Goal: Task Accomplishment & Management: Complete application form

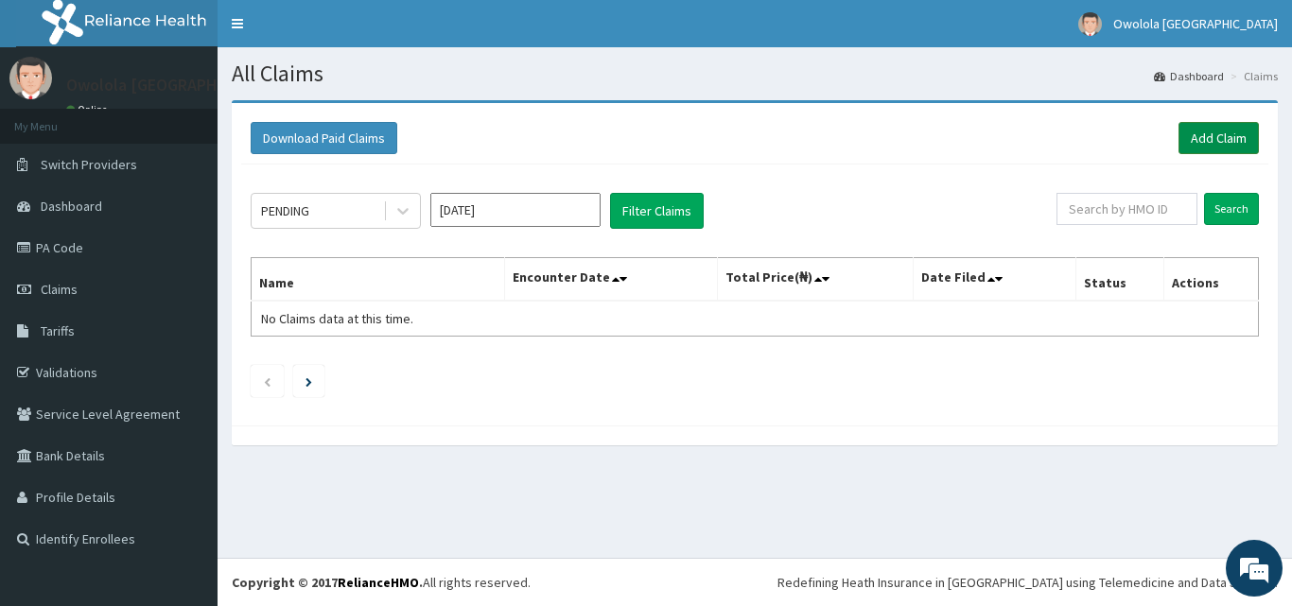
click at [1220, 134] on link "Add Claim" at bounding box center [1218, 138] width 80 height 32
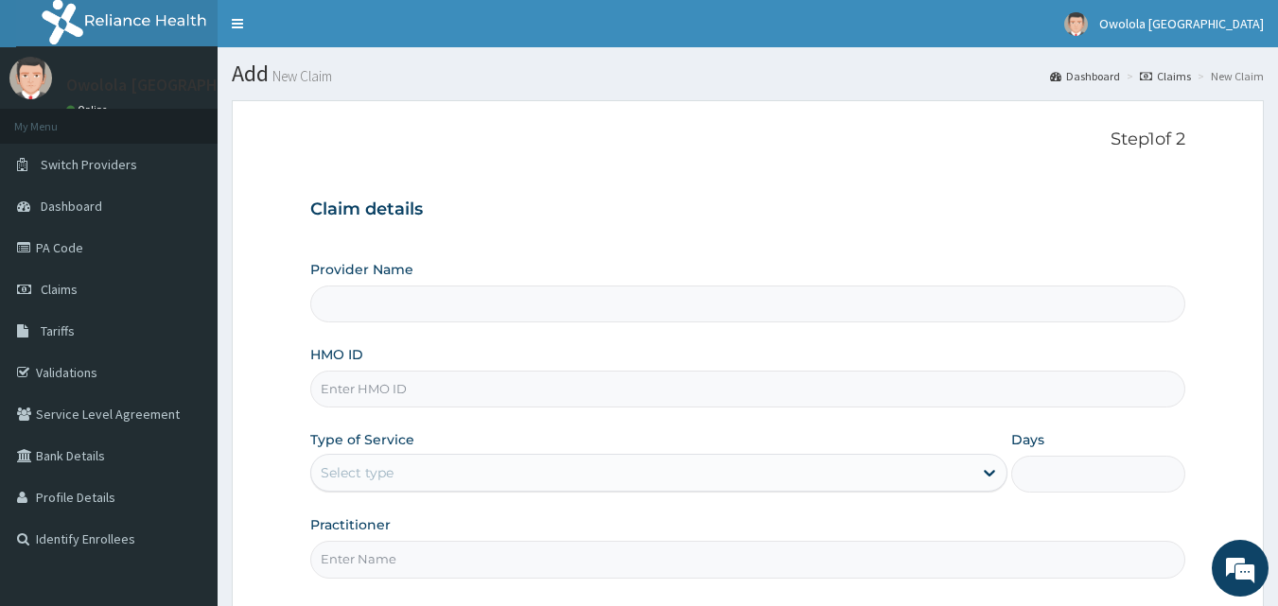
type input "owolola [GEOGRAPHIC_DATA]"
click at [400, 395] on input "HMO ID" at bounding box center [748, 389] width 876 height 37
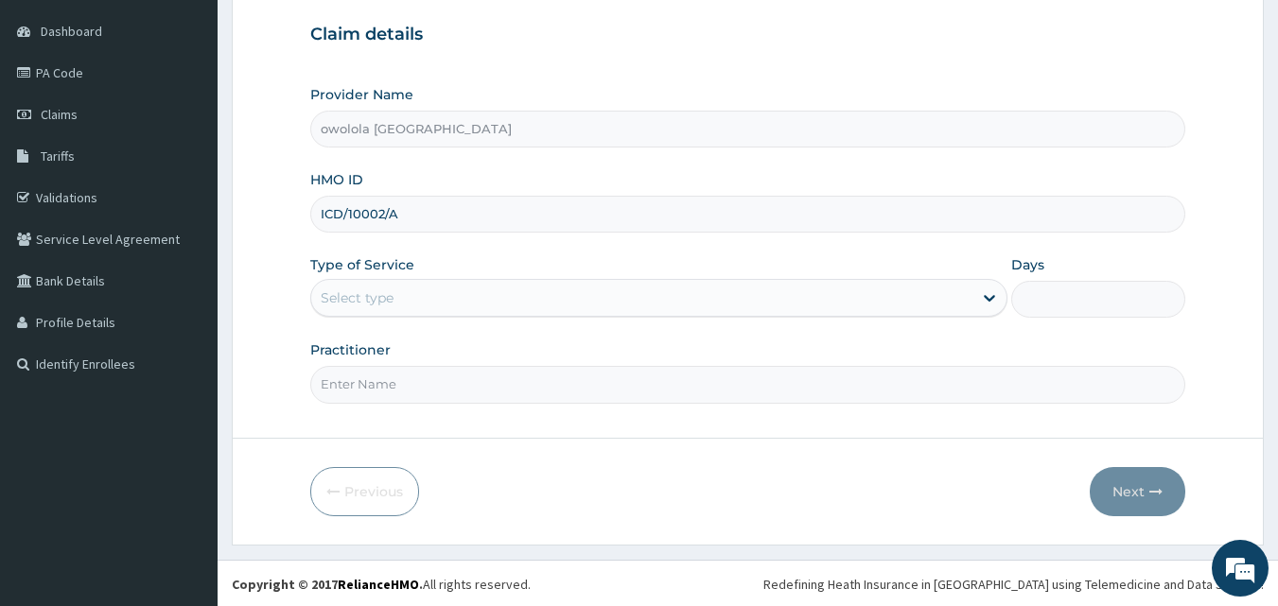
scroll to position [177, 0]
type input "ICD/10002/A"
click at [486, 296] on div "Select type" at bounding box center [641, 296] width 661 height 30
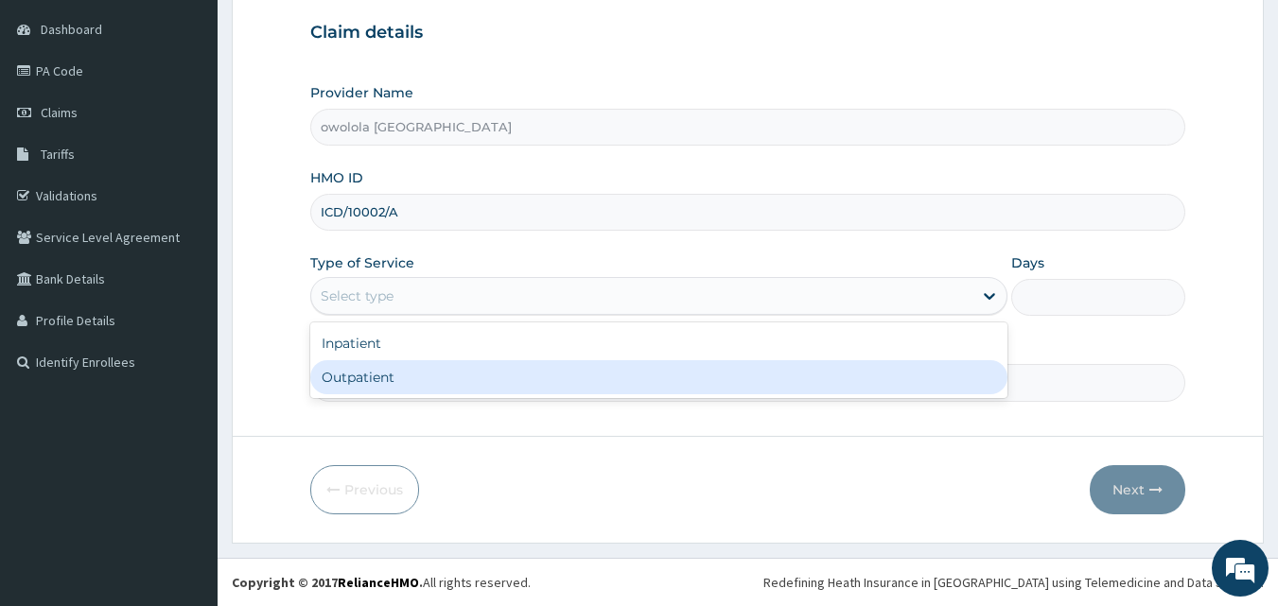
click at [459, 371] on div "Outpatient" at bounding box center [658, 377] width 697 height 34
type input "1"
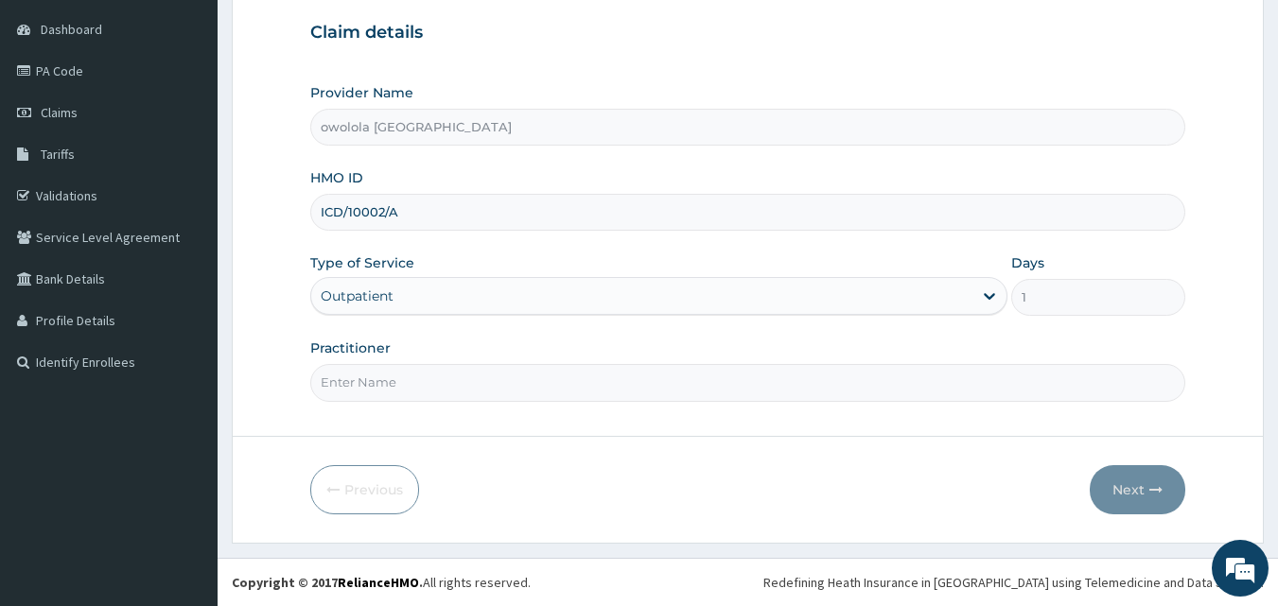
click at [412, 379] on input "Practitioner" at bounding box center [748, 382] width 876 height 37
type input "DR OGUNNUSI"
click at [1142, 495] on button "Next" at bounding box center [1137, 489] width 96 height 49
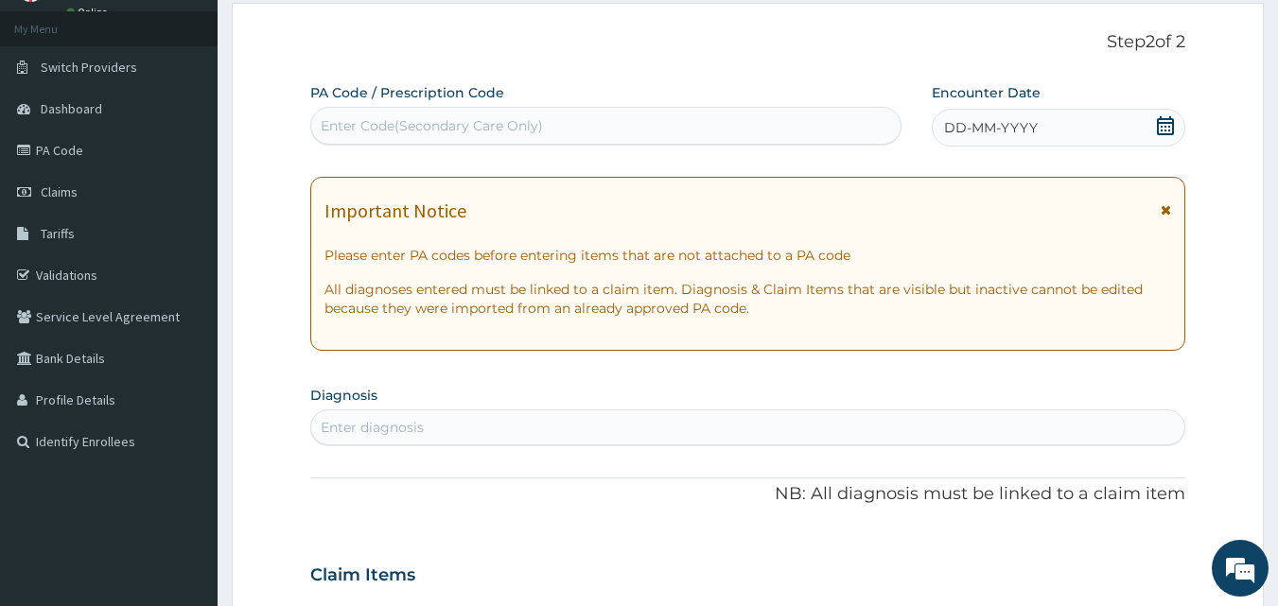
scroll to position [0, 0]
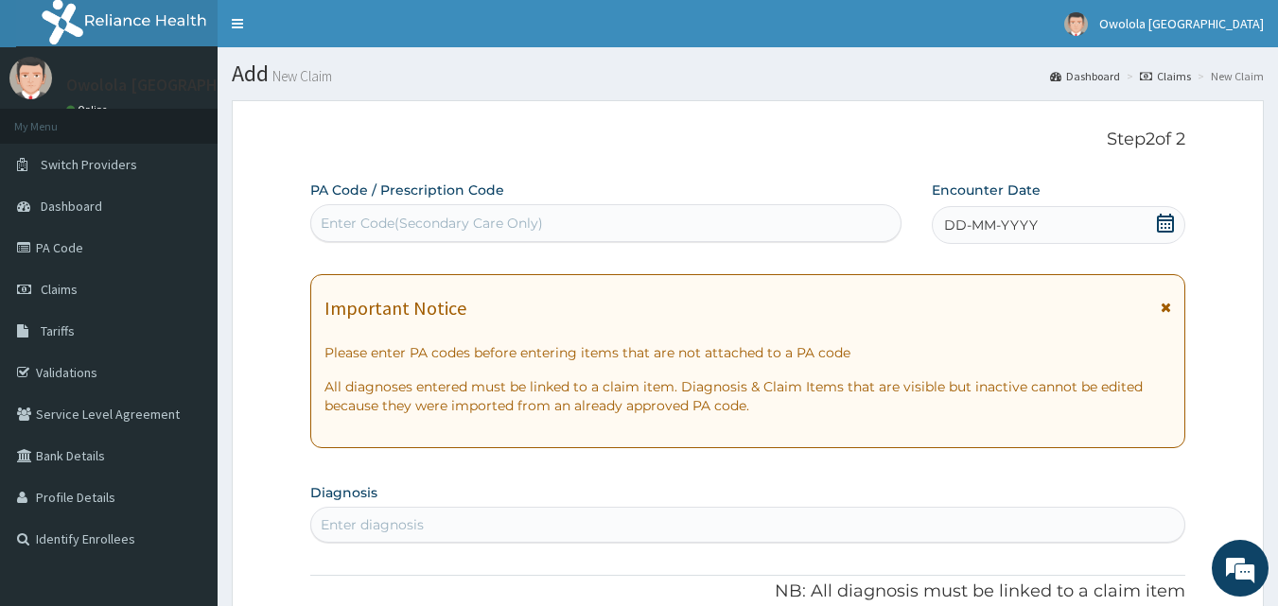
click at [577, 204] on div "Enter Code(Secondary Care Only)" at bounding box center [606, 223] width 592 height 38
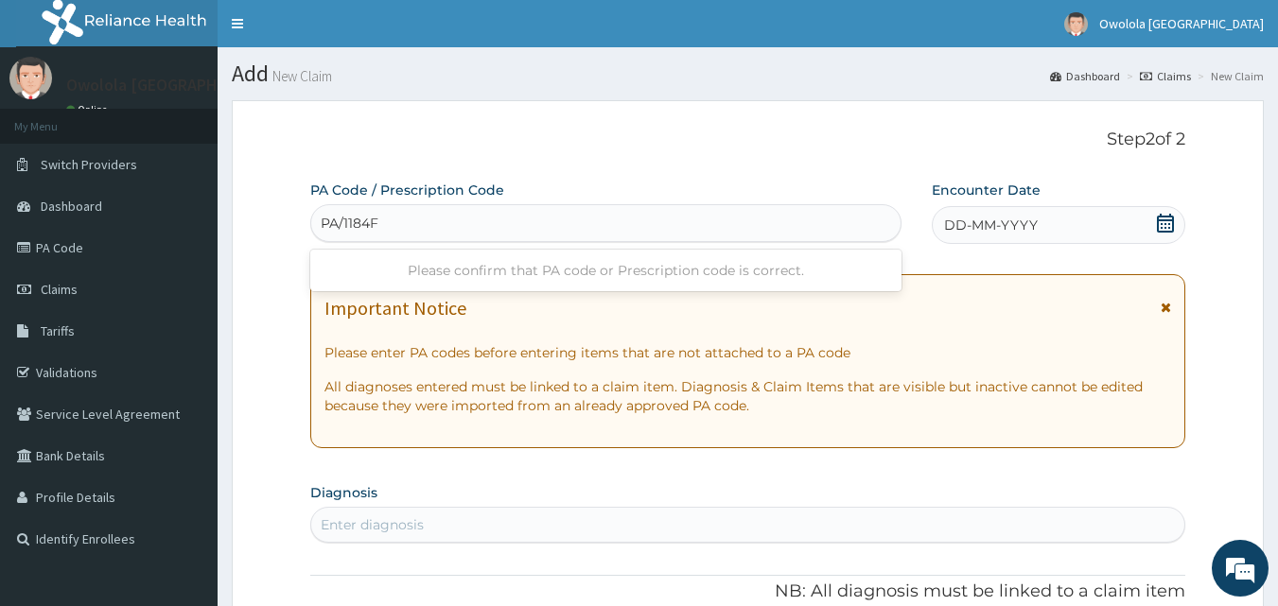
type input "PA/1184F3"
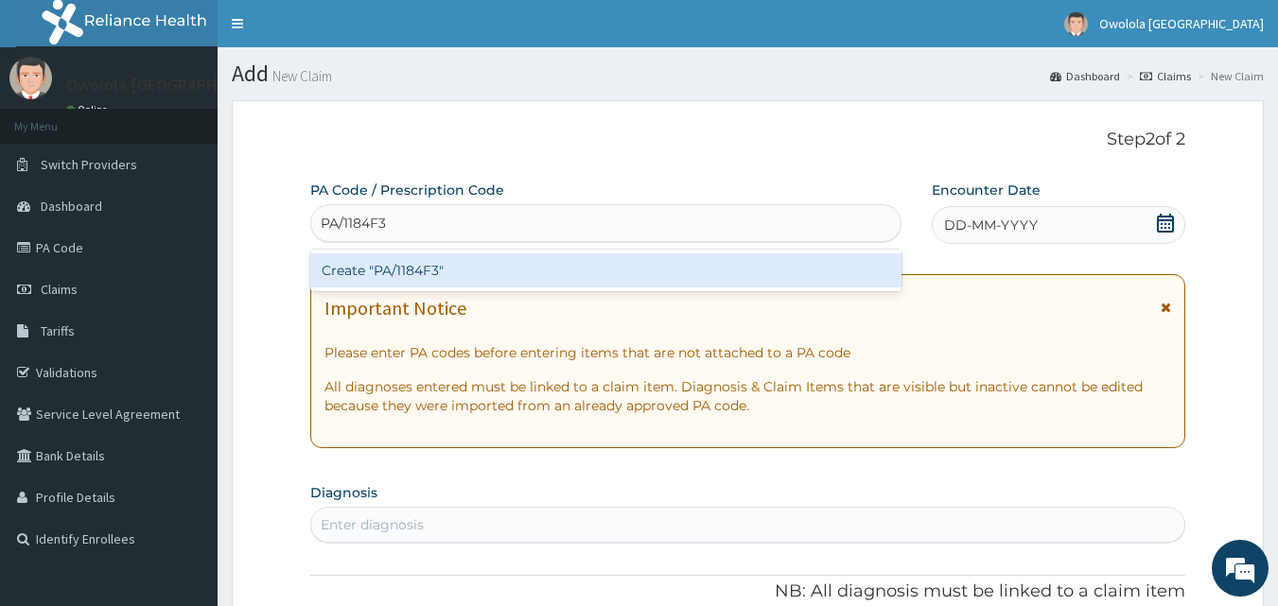
click at [584, 271] on div "Create "PA/1184F3"" at bounding box center [606, 270] width 592 height 34
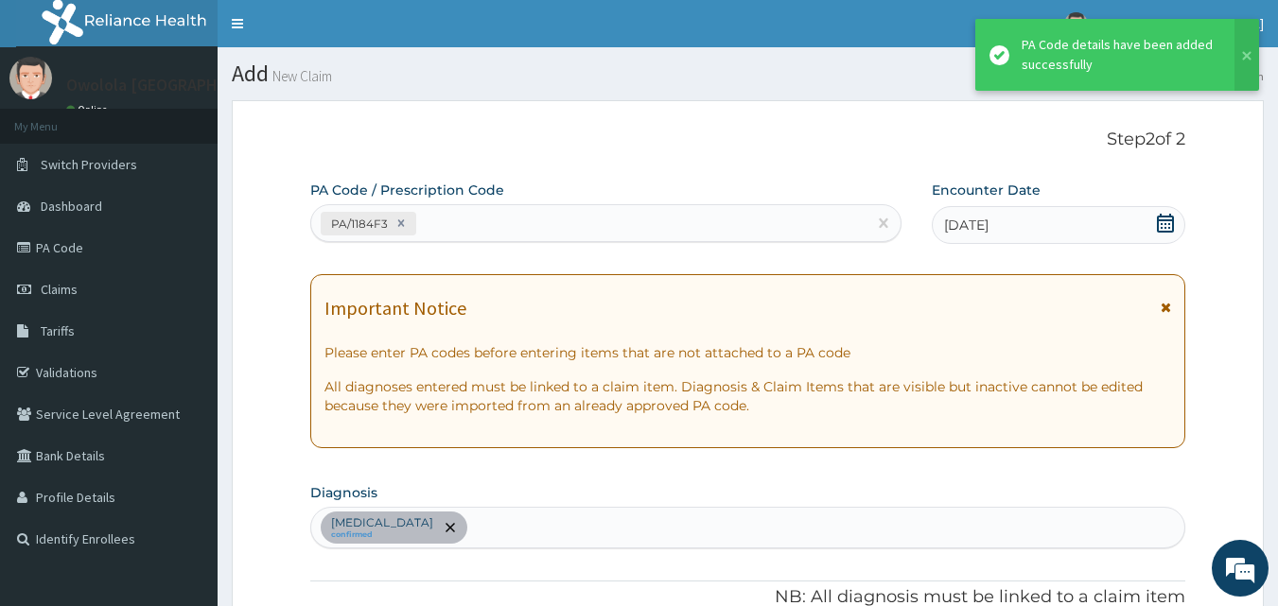
scroll to position [484, 0]
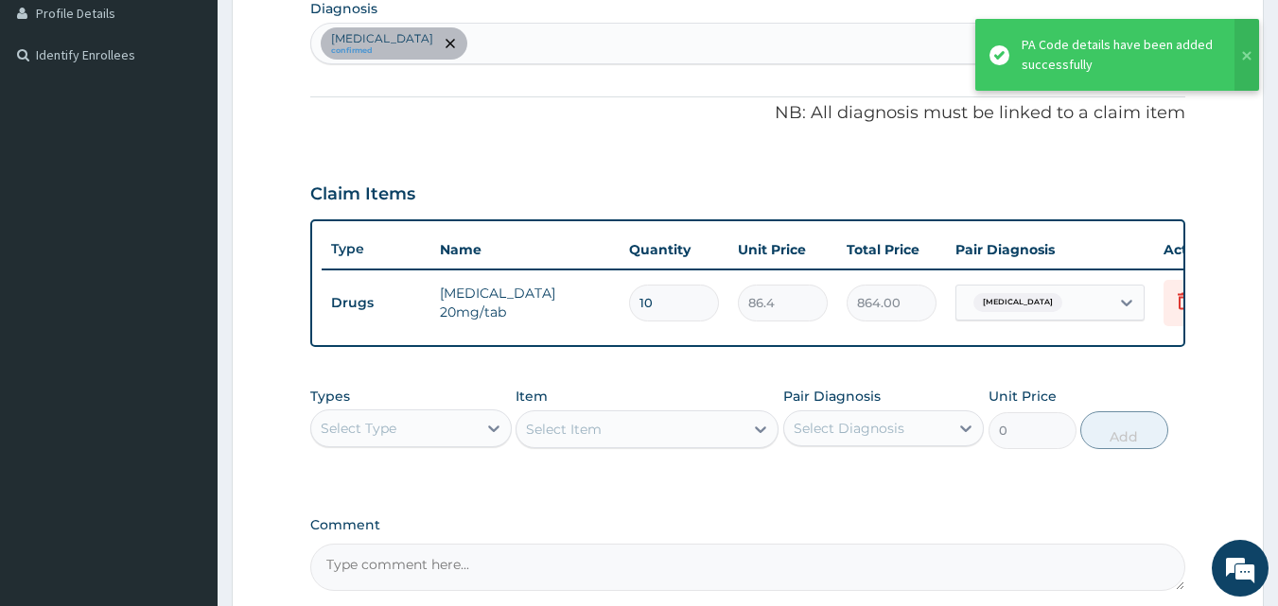
click at [503, 32] on div "Peptic ulcer confirmed" at bounding box center [748, 44] width 874 height 40
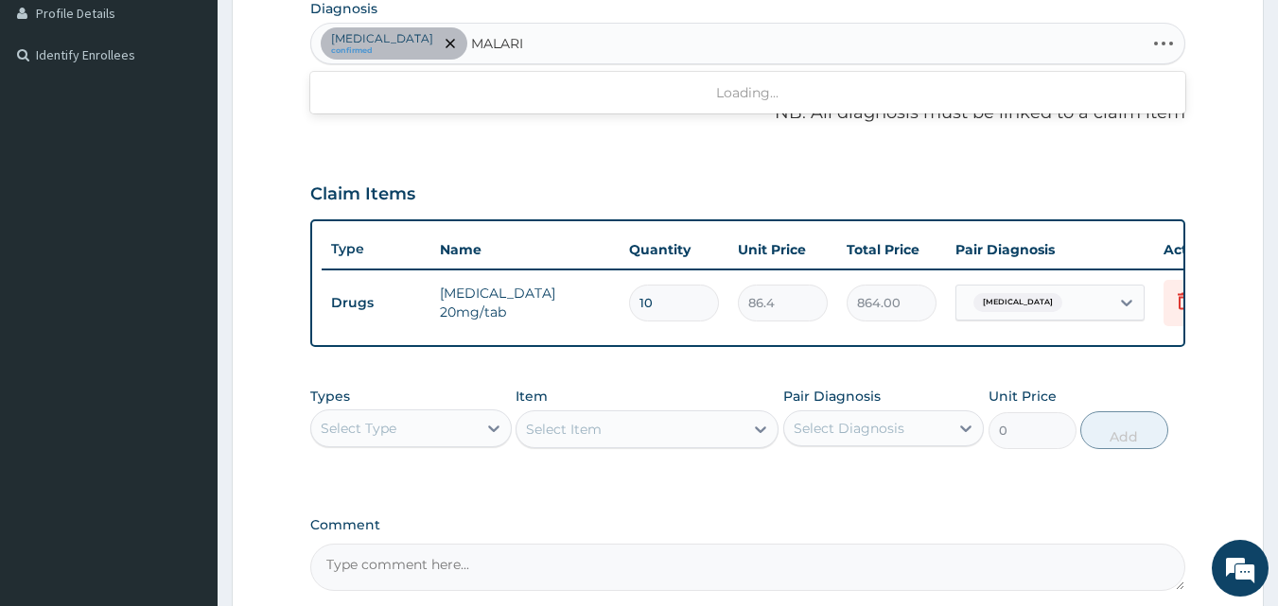
type input "MALARIA"
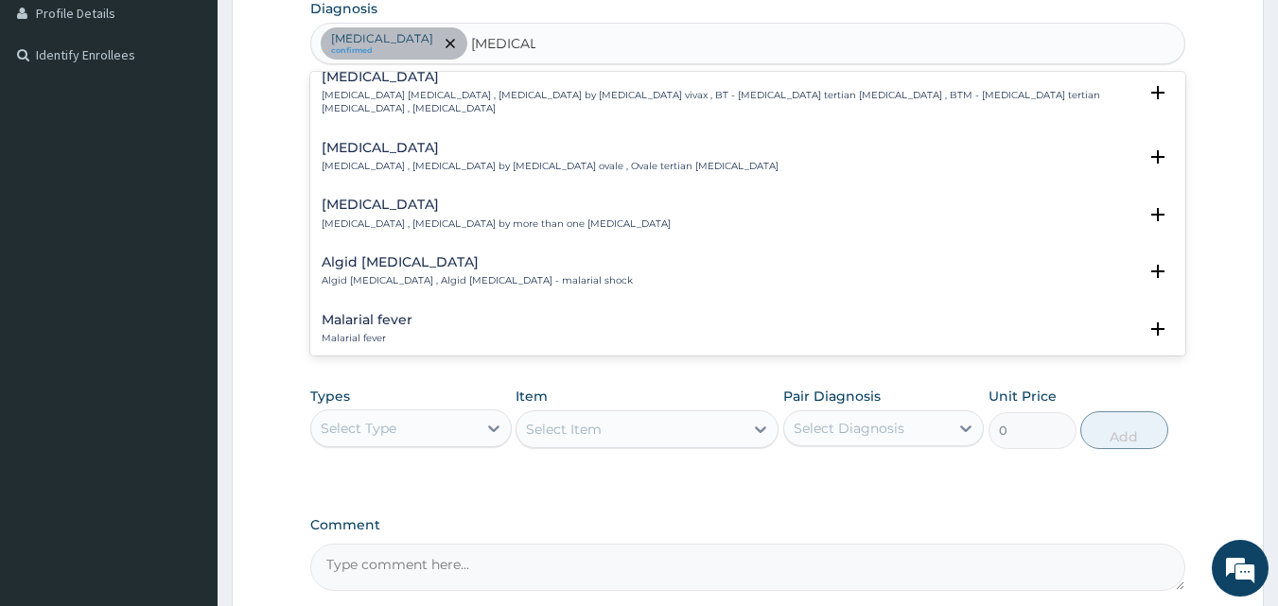
scroll to position [95, 0]
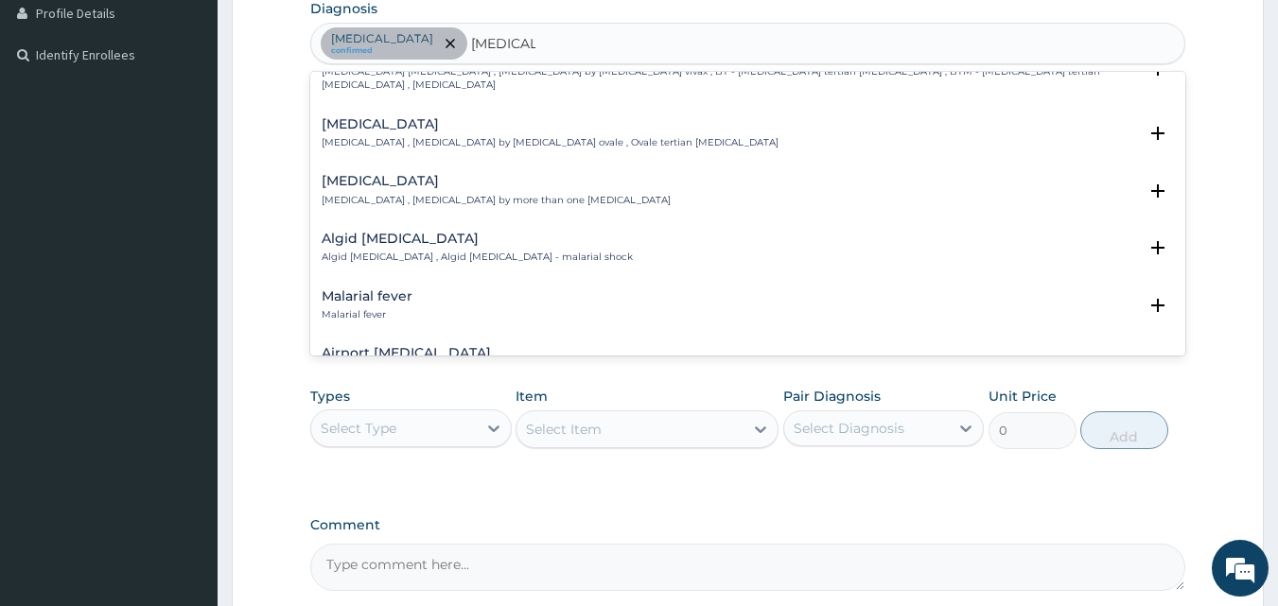
click at [345, 308] on p "Malarial fever" at bounding box center [367, 314] width 91 height 13
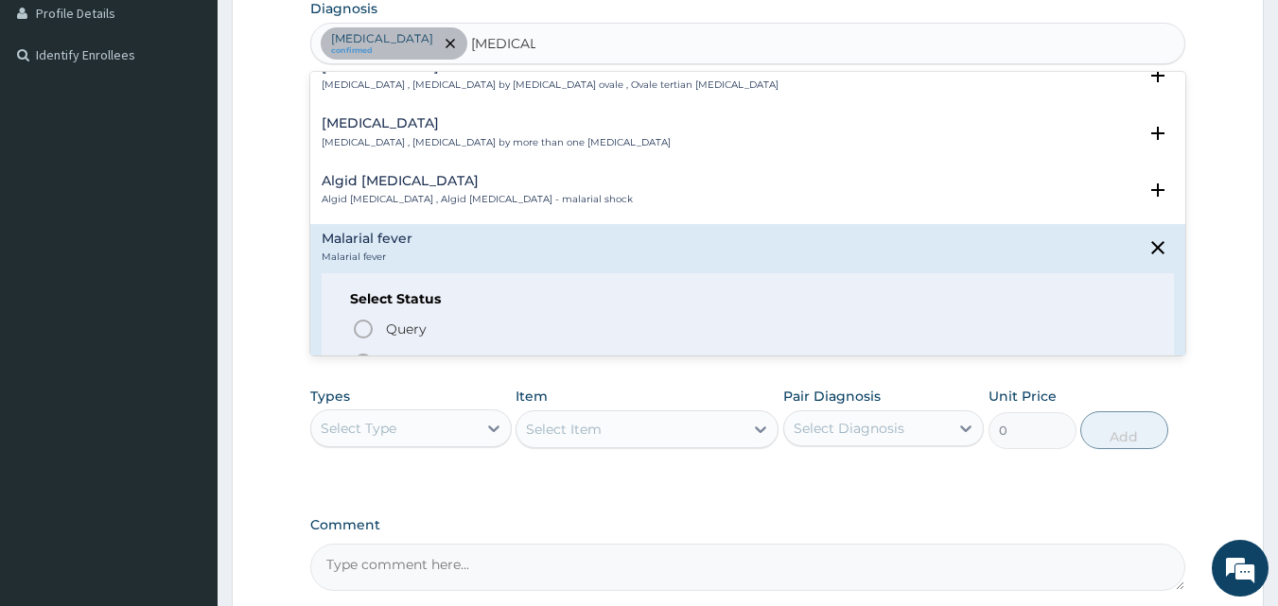
scroll to position [189, 0]
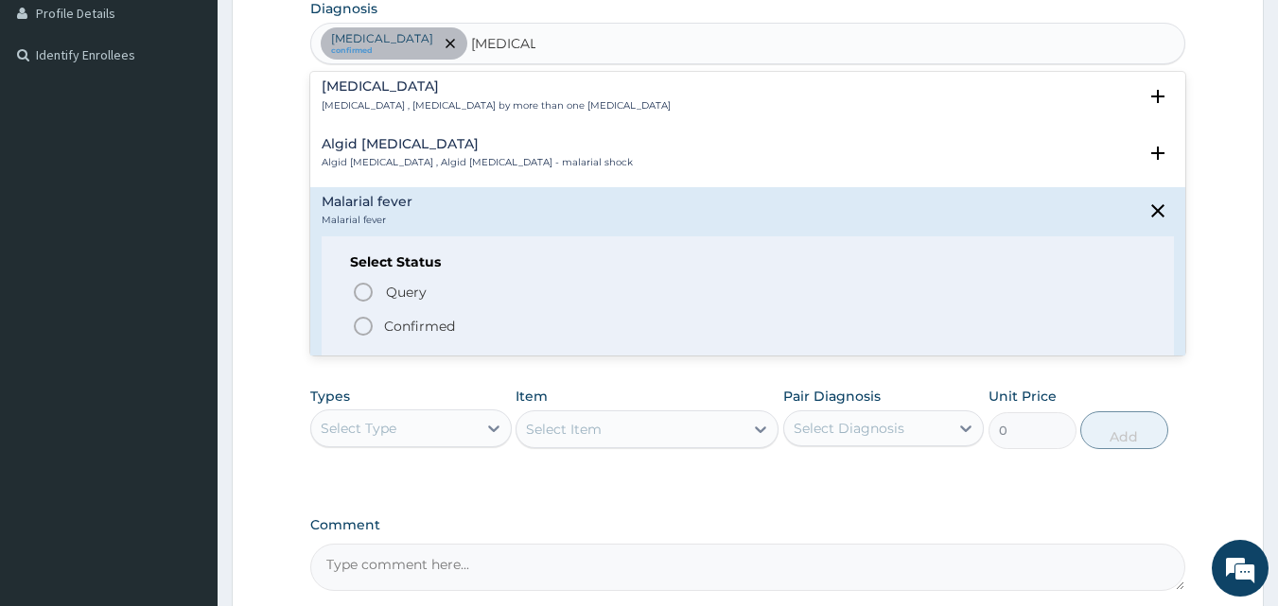
click at [360, 315] on icon "status option filled" at bounding box center [363, 326] width 23 height 23
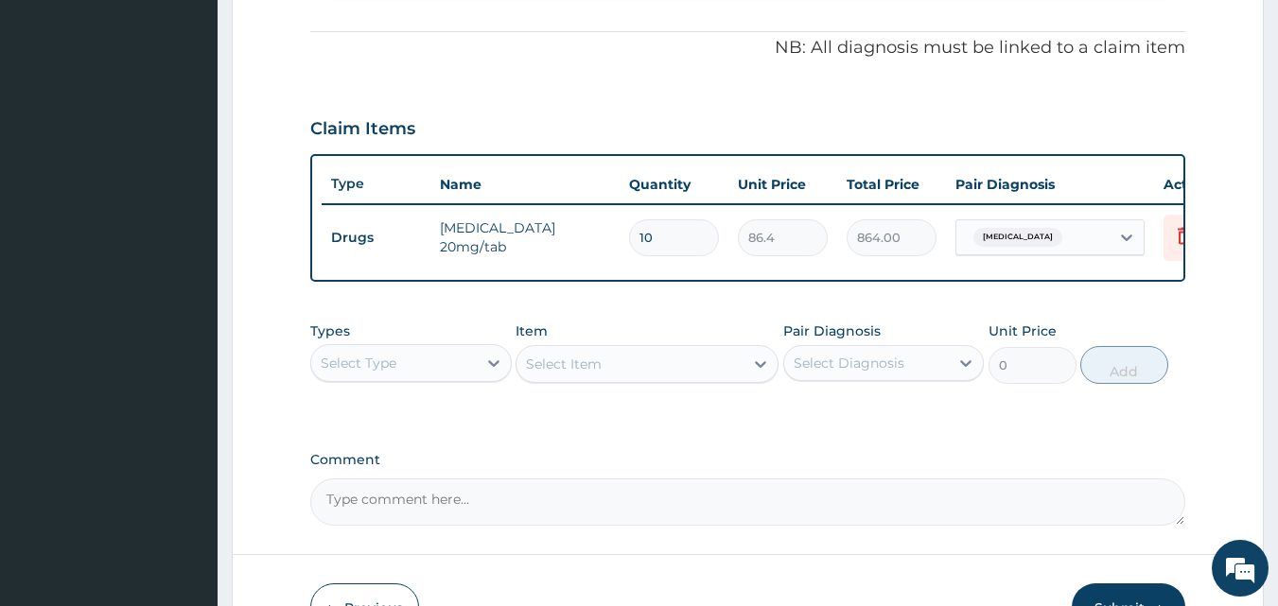
scroll to position [579, 0]
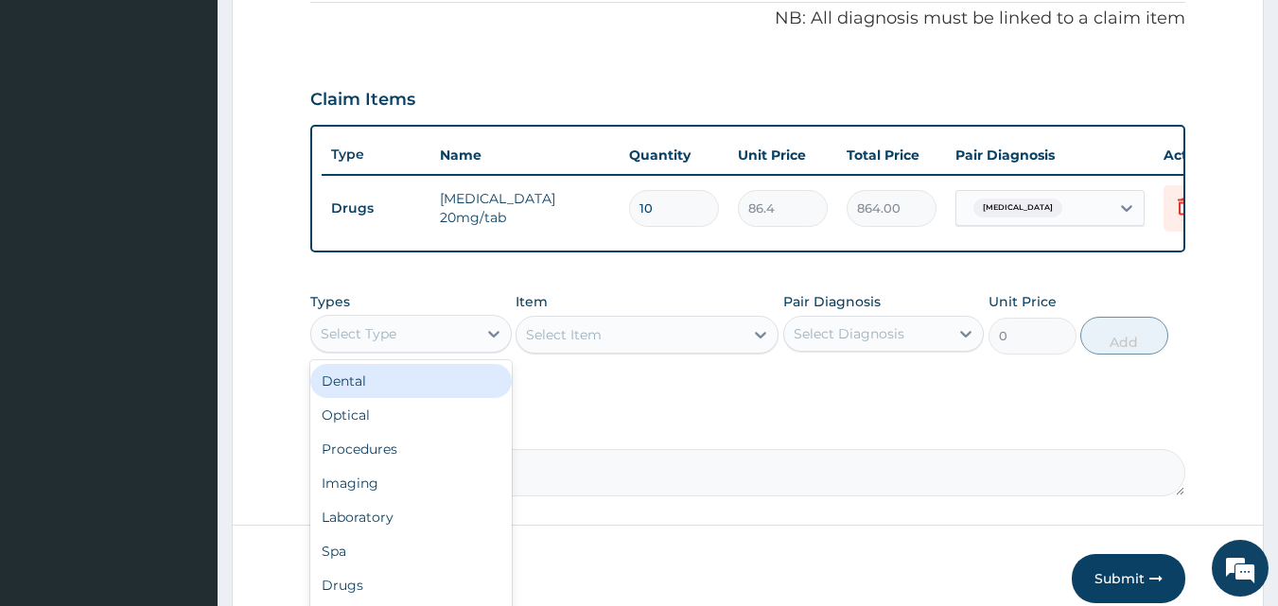
click at [449, 339] on div "Select Type" at bounding box center [393, 334] width 165 height 30
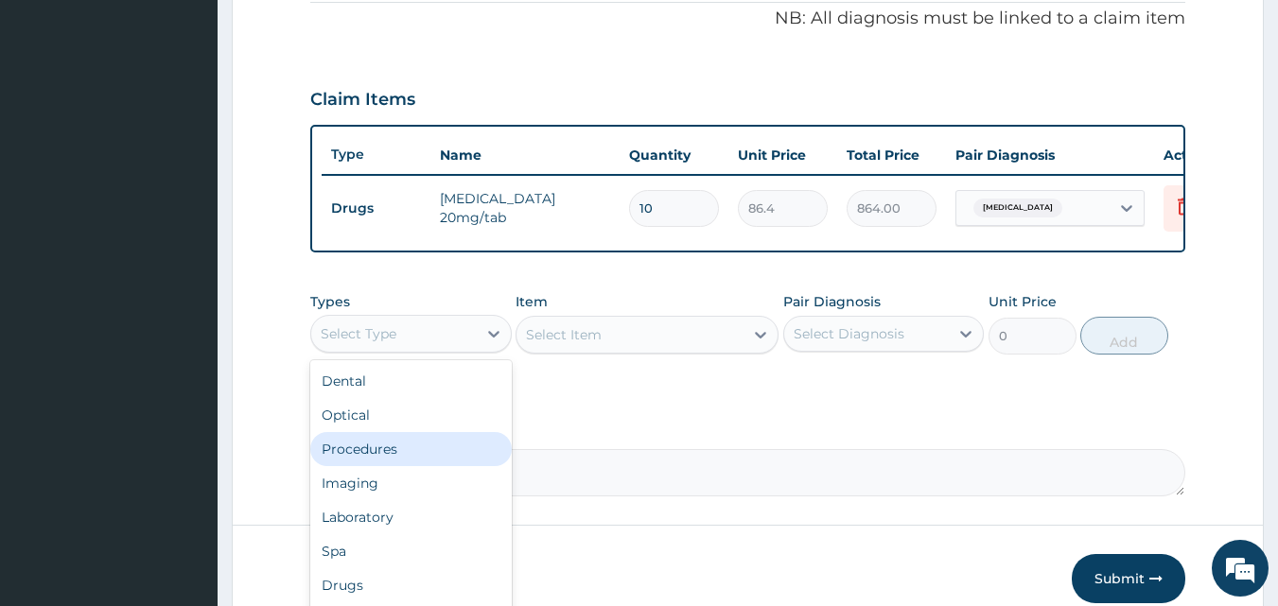
click at [383, 466] on div "Procedures" at bounding box center [410, 449] width 201 height 34
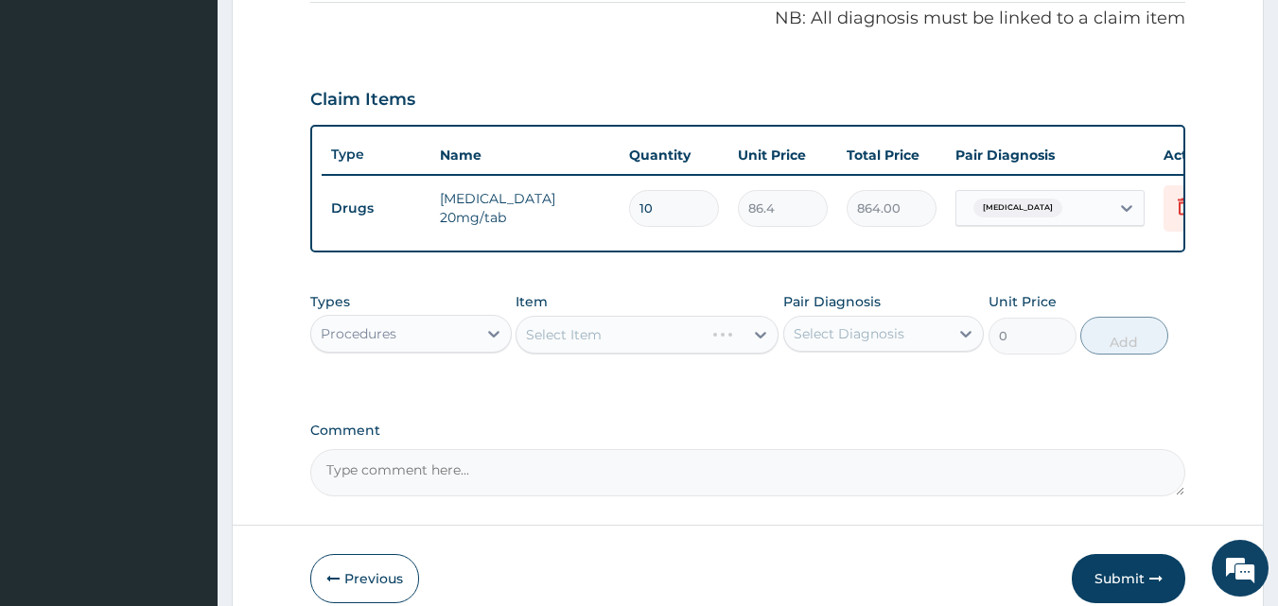
click at [638, 353] on div "Select Item" at bounding box center [646, 335] width 263 height 38
click at [639, 352] on div "Select Item" at bounding box center [646, 335] width 263 height 38
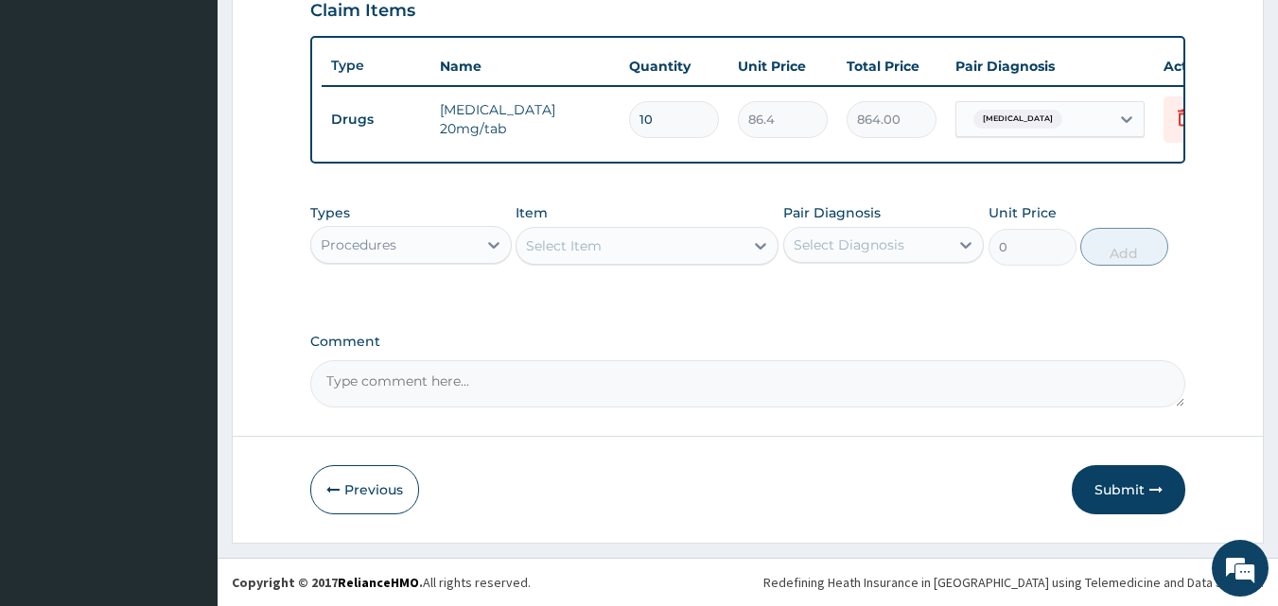
scroll to position [682, 0]
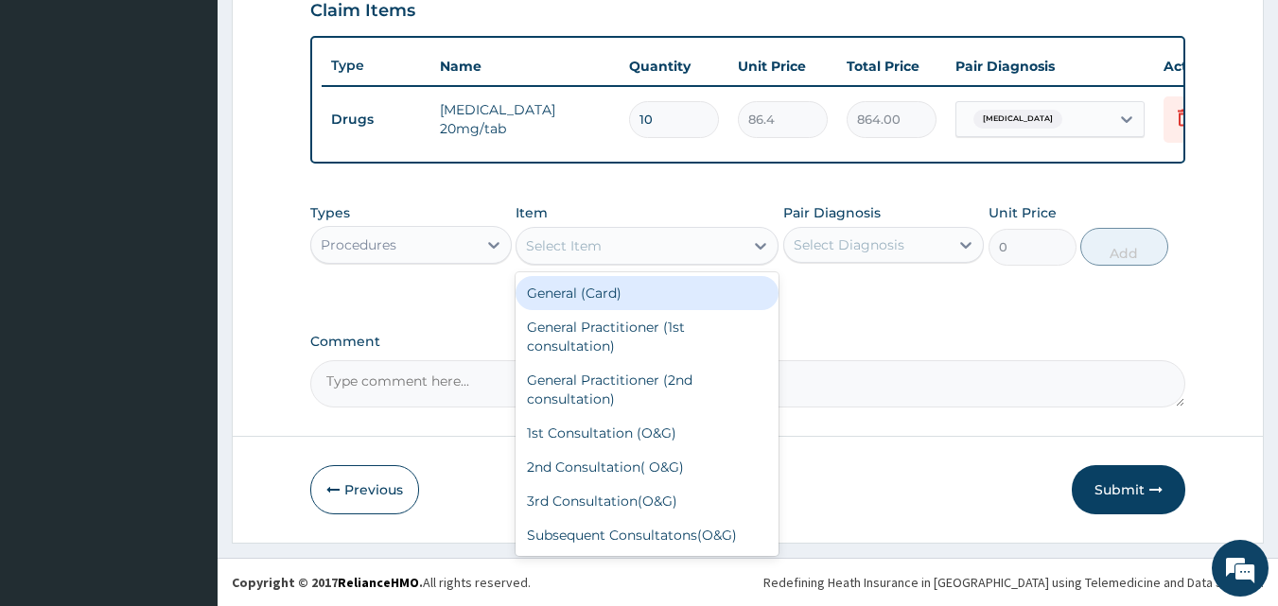
click at [595, 235] on div "Select Item" at bounding box center [629, 246] width 227 height 30
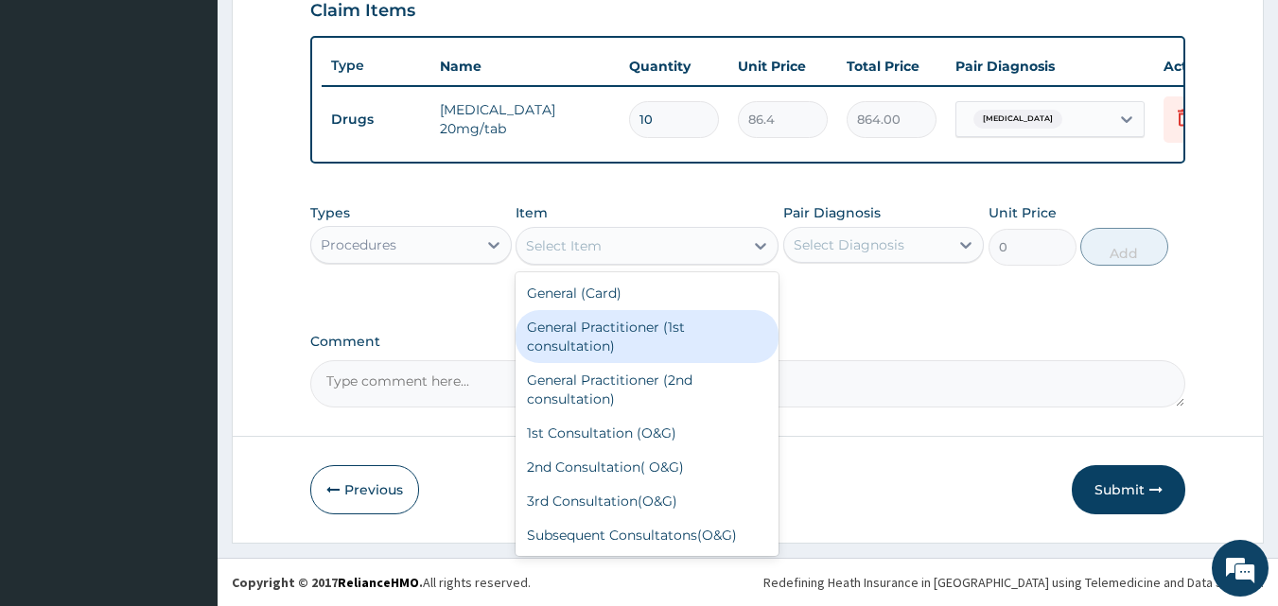
click at [600, 331] on div "General Practitioner (1st consultation)" at bounding box center [646, 336] width 263 height 53
type input "2500"
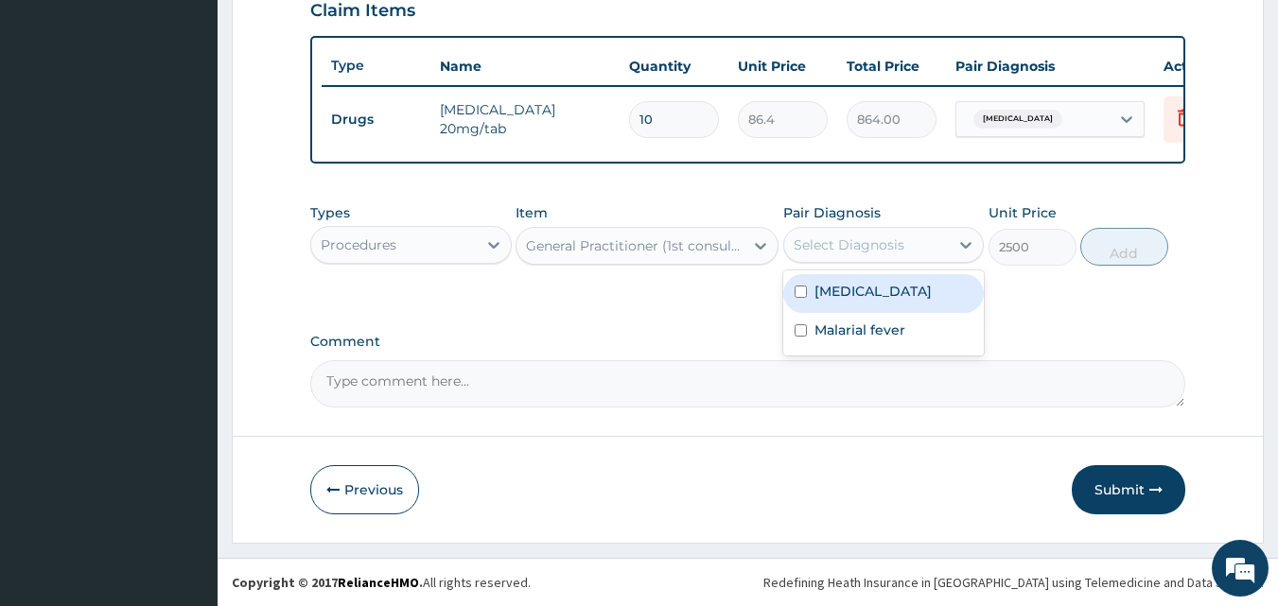
click at [865, 254] on div "Select Diagnosis" at bounding box center [866, 245] width 165 height 30
click at [865, 299] on label "[MEDICAL_DATA]" at bounding box center [872, 291] width 117 height 19
checkbox input "true"
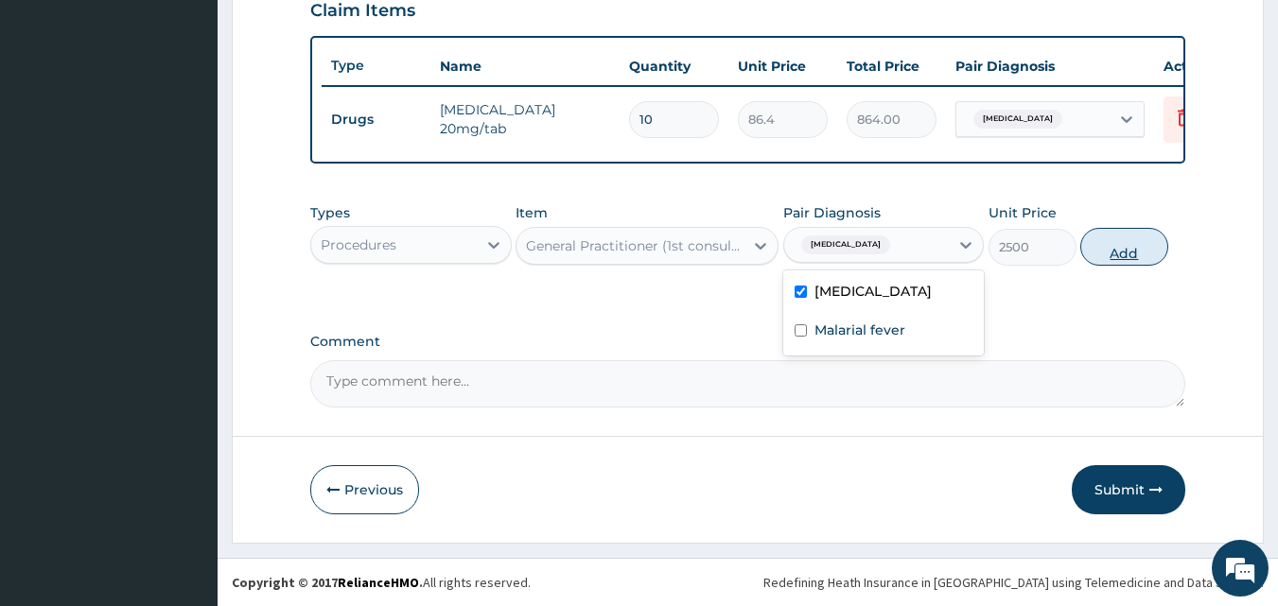
click at [1126, 246] on button "Add" at bounding box center [1124, 247] width 88 height 38
type input "0"
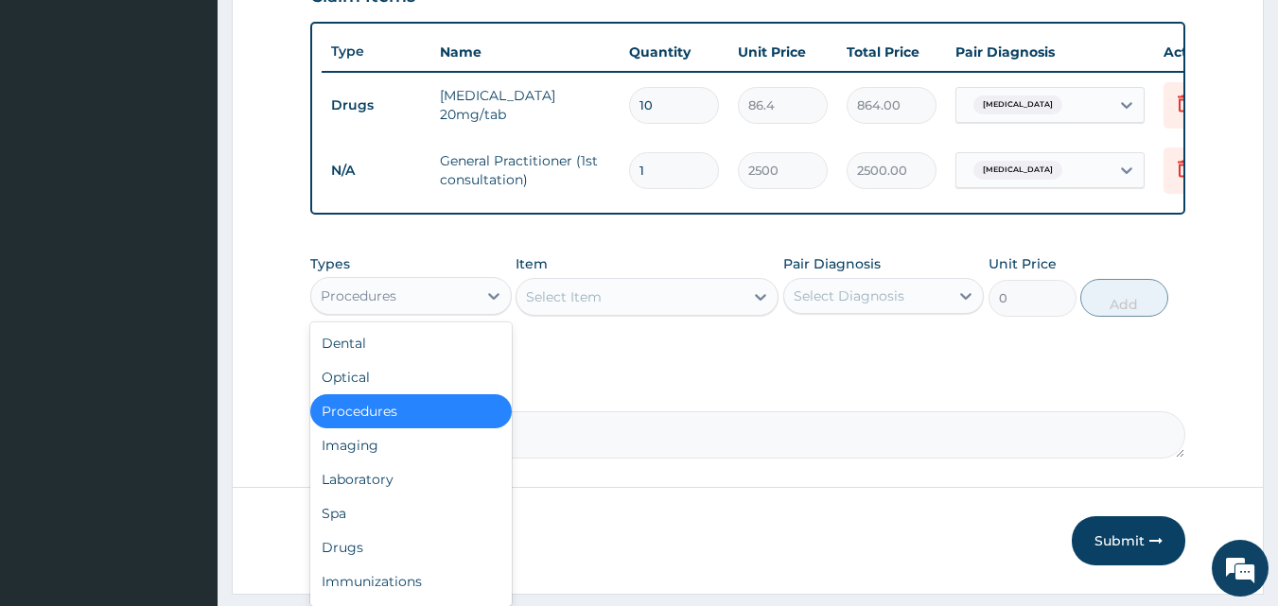
click at [406, 311] on div "Procedures" at bounding box center [393, 296] width 165 height 30
click at [374, 495] on div "Laboratory" at bounding box center [410, 479] width 201 height 34
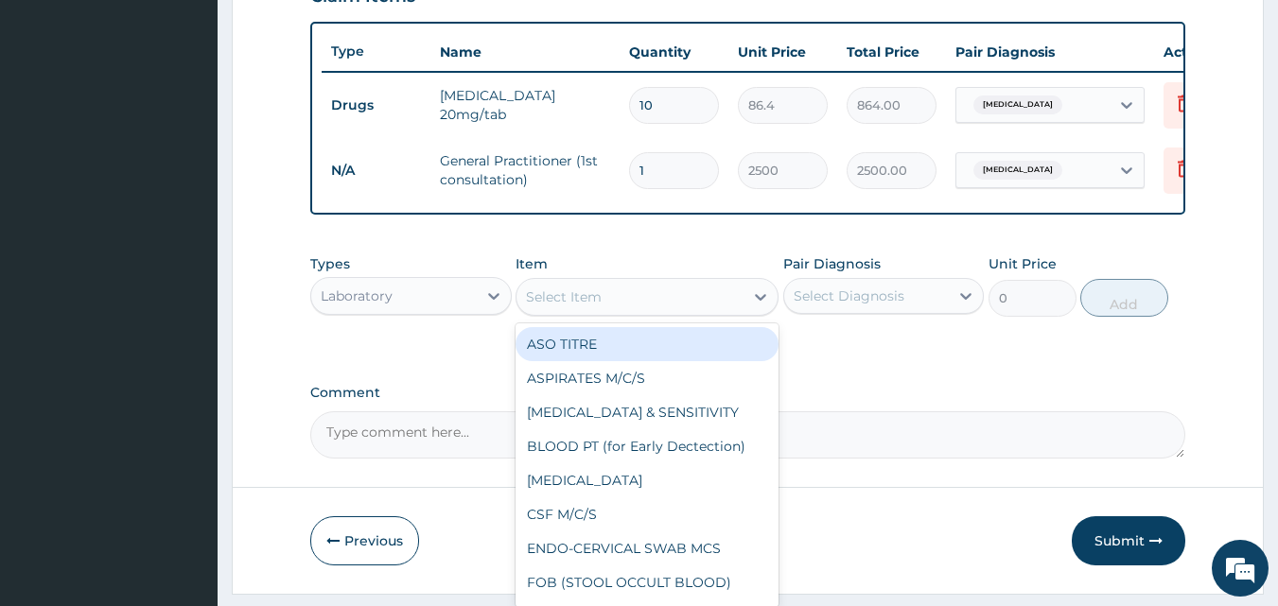
click at [603, 312] on div "Select Item" at bounding box center [629, 297] width 227 height 30
type input "MP"
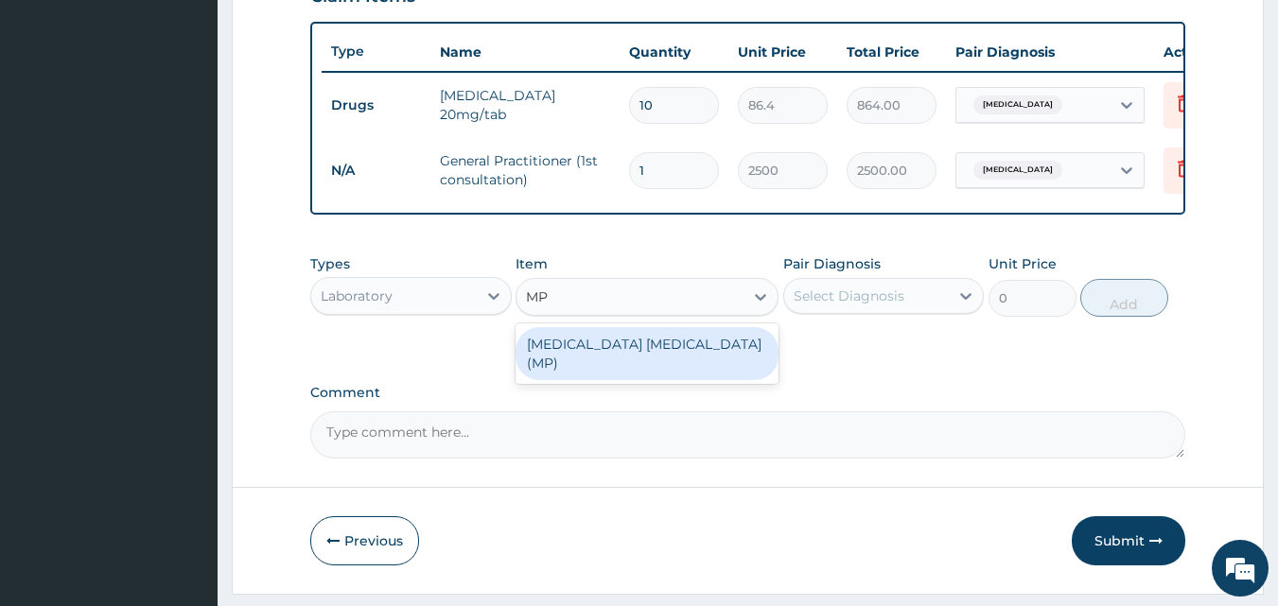
click at [598, 350] on div "MALARIA PARASITE (MP)" at bounding box center [646, 353] width 263 height 53
type input "1200"
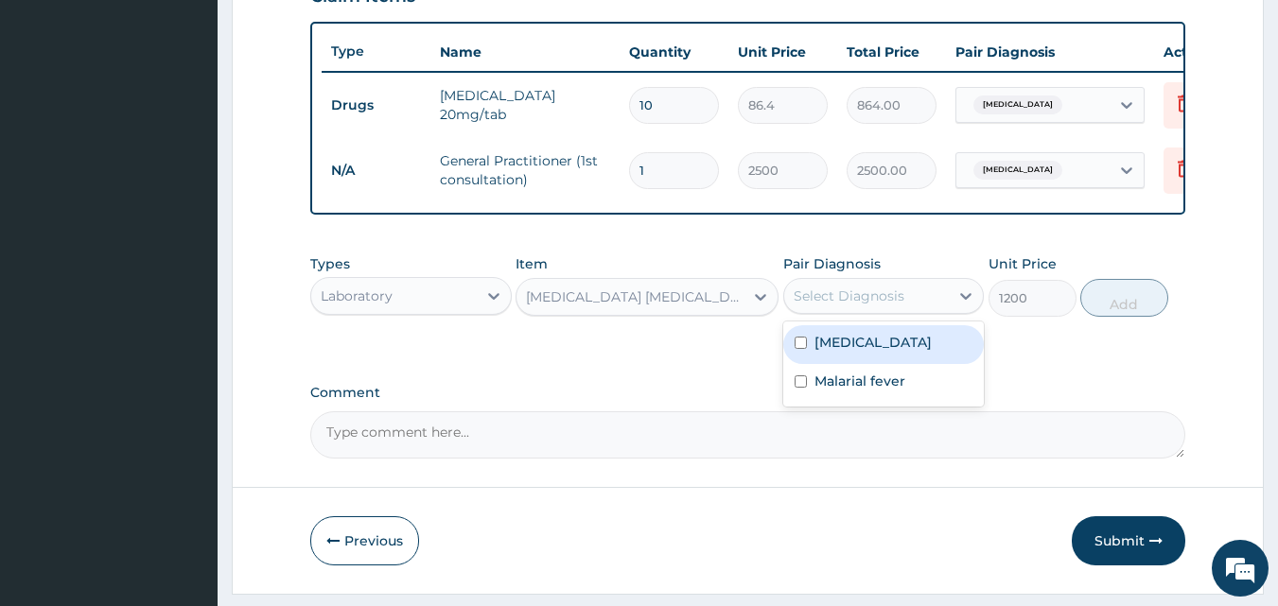
click at [832, 305] on div "Select Diagnosis" at bounding box center [848, 296] width 111 height 19
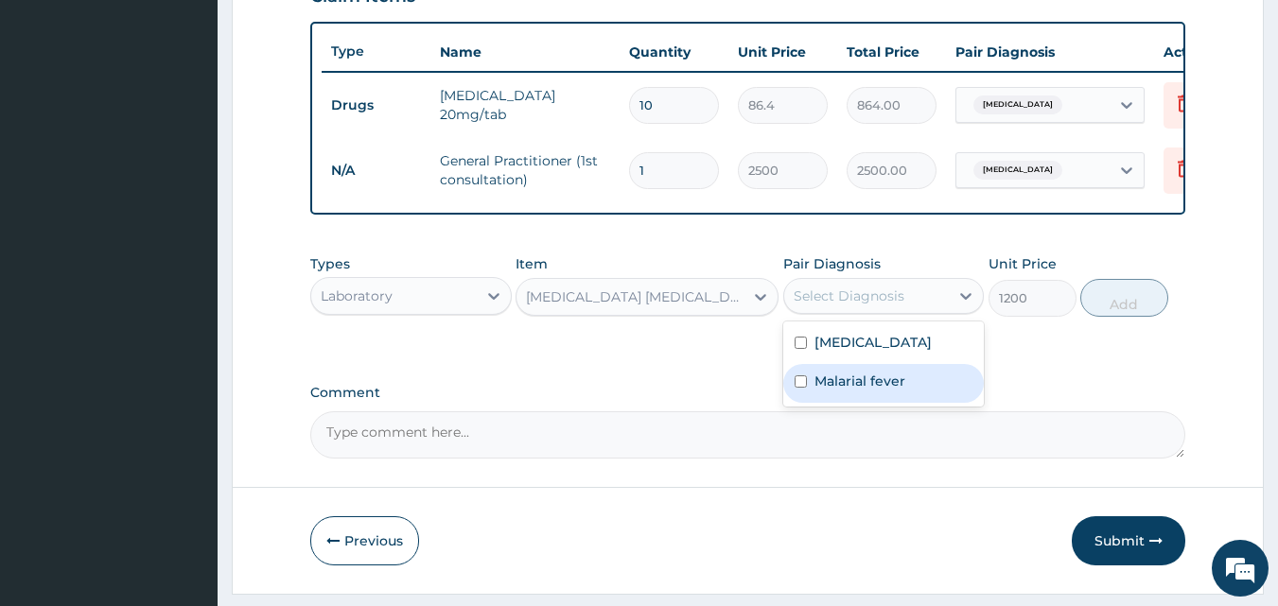
drag, startPoint x: 820, startPoint y: 381, endPoint x: 917, endPoint y: 336, distance: 107.5
click at [822, 380] on div "Malarial fever" at bounding box center [883, 383] width 201 height 39
checkbox input "true"
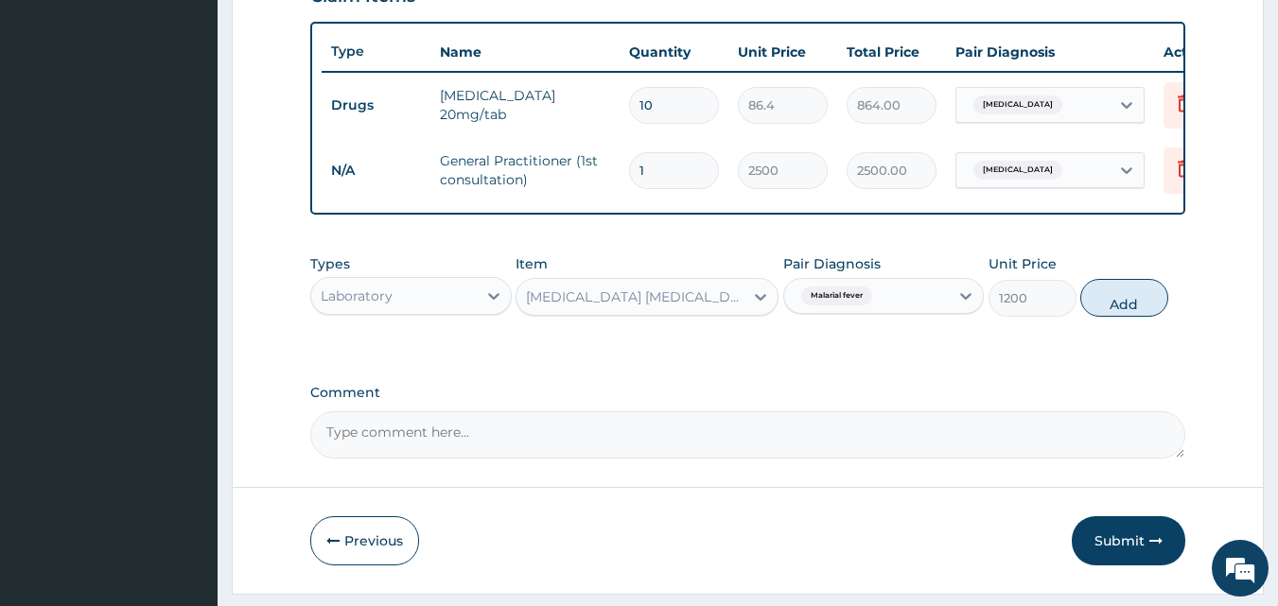
click at [1120, 306] on button "Add" at bounding box center [1124, 298] width 88 height 38
type input "0"
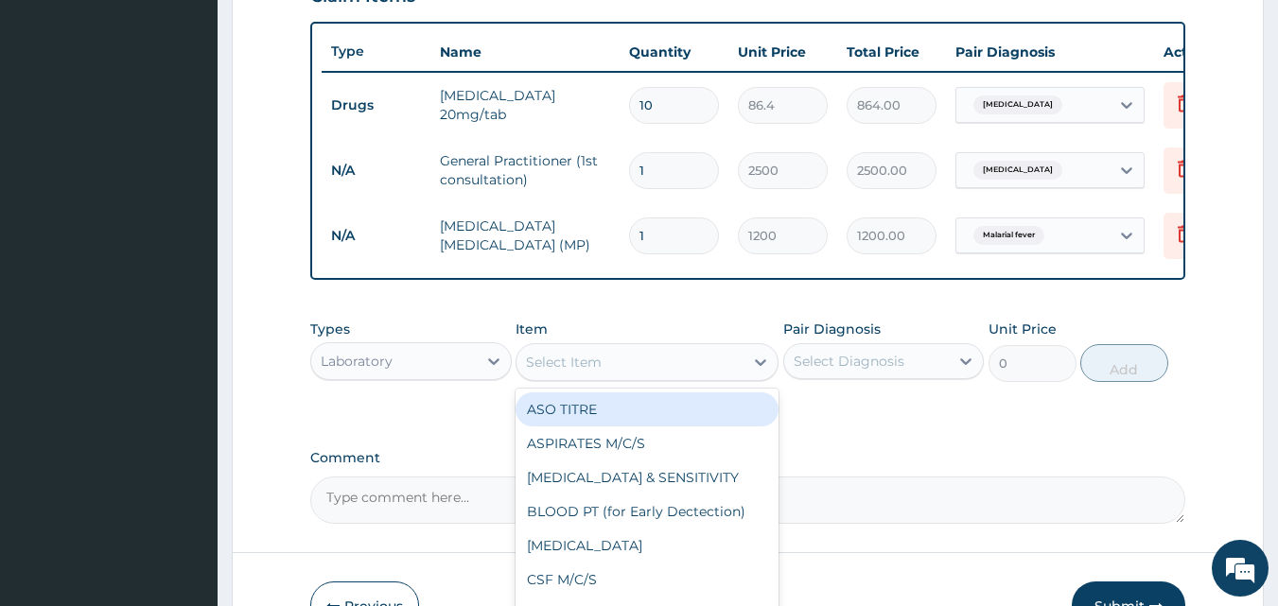
click at [604, 374] on div "Select Item" at bounding box center [629, 362] width 227 height 30
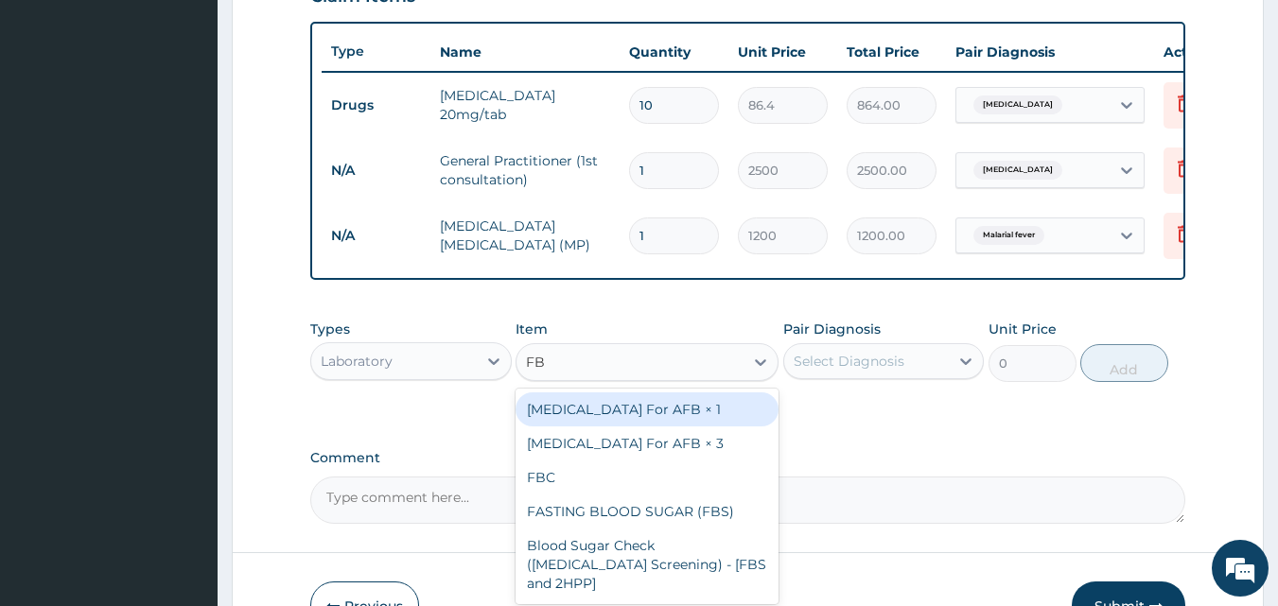
type input "FBC"
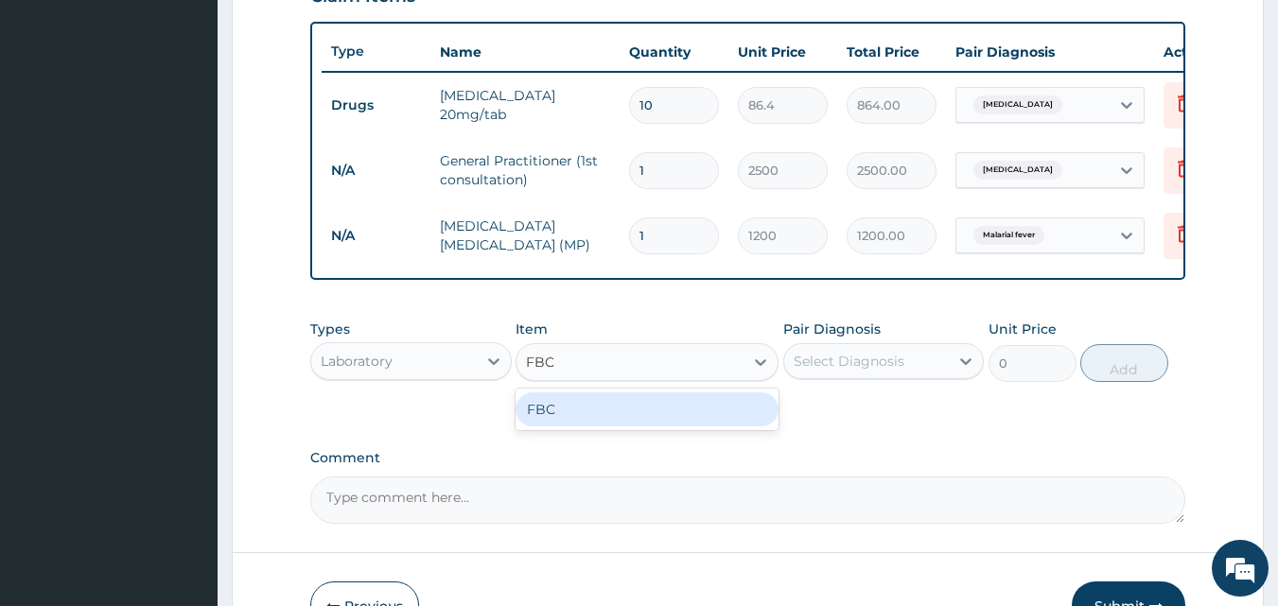
click at [608, 425] on div "FBC" at bounding box center [646, 409] width 263 height 34
type input "3000"
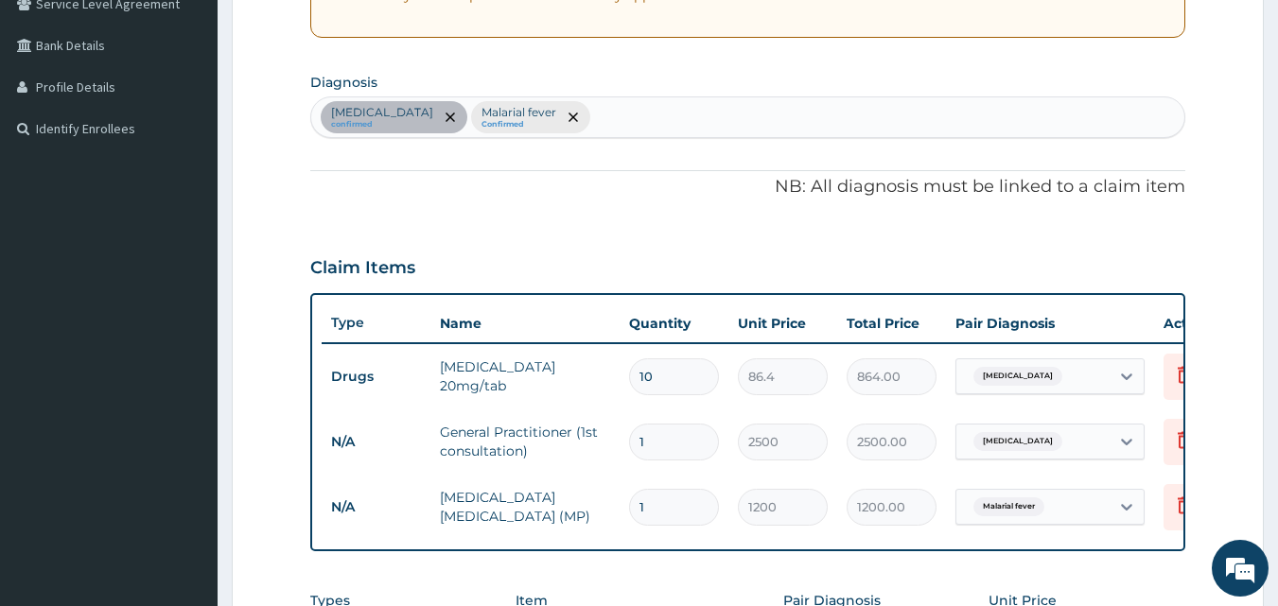
scroll to position [398, 0]
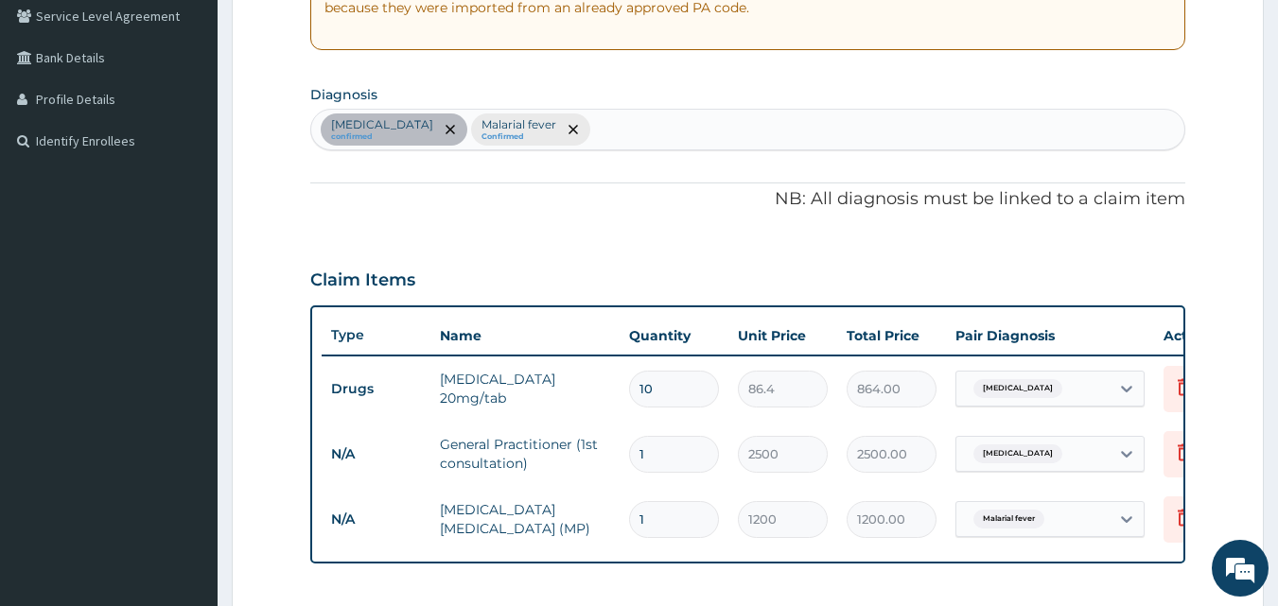
click at [587, 129] on div "Peptic ulcer confirmed Malarial fever Confirmed" at bounding box center [748, 130] width 874 height 40
click at [596, 129] on div "Peptic ulcer confirmed Malarial fever Confirmed" at bounding box center [748, 130] width 874 height 40
type input "SEPSIS"
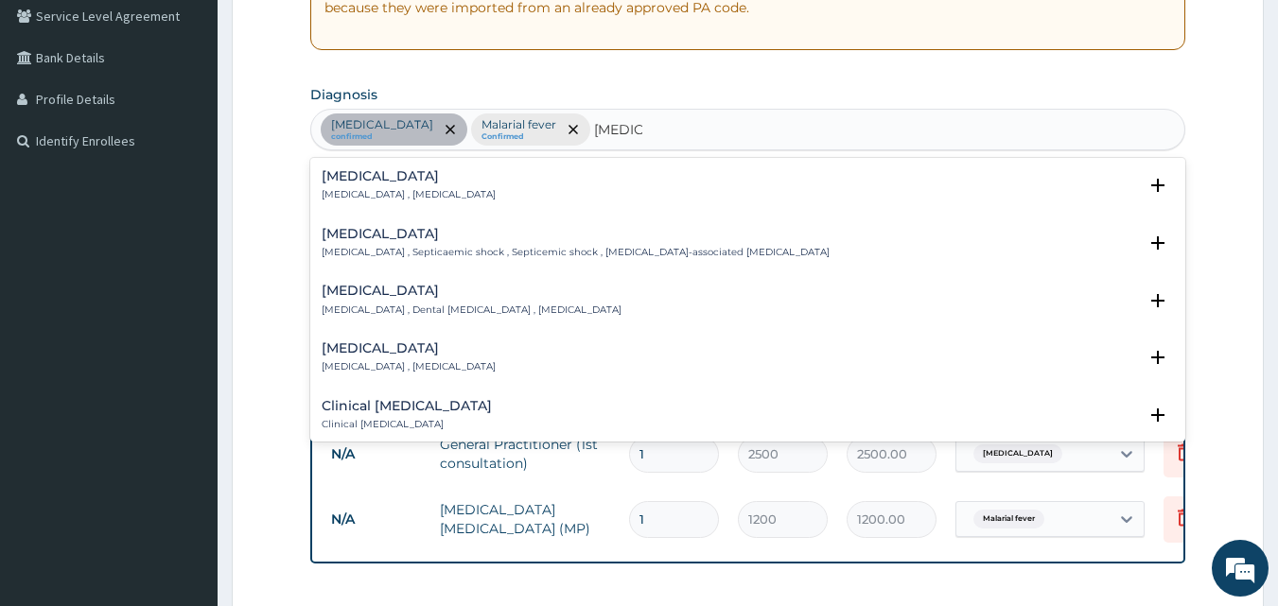
click at [354, 176] on h4 "Sepsis" at bounding box center [409, 176] width 174 height 14
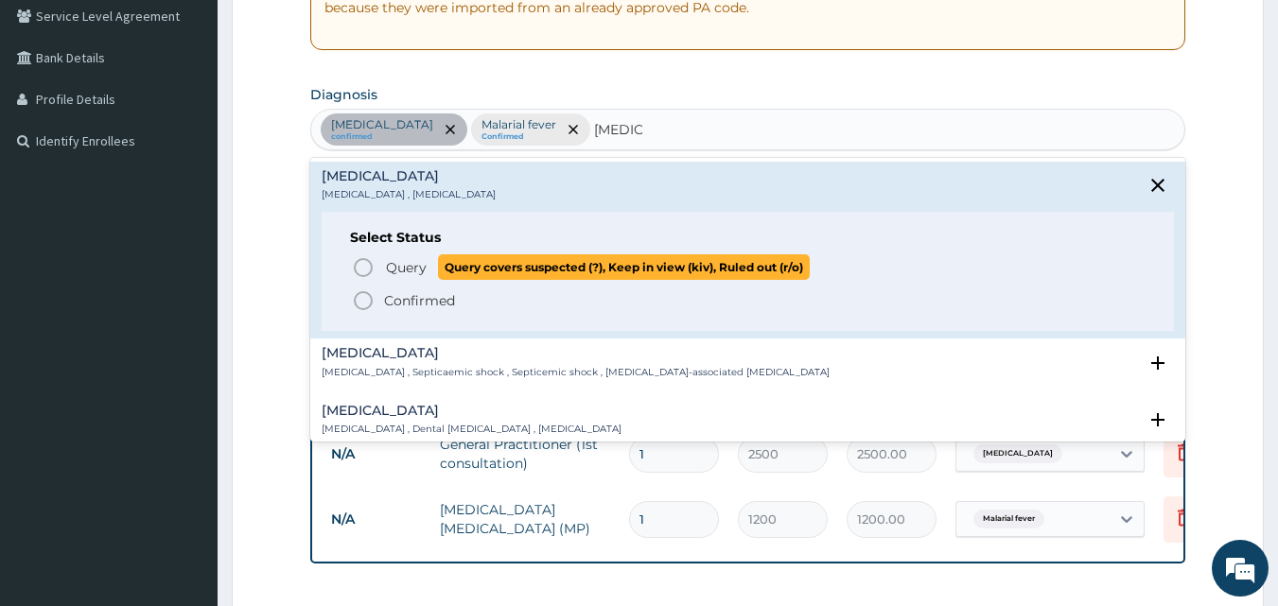
click at [360, 266] on icon "status option query" at bounding box center [363, 267] width 23 height 23
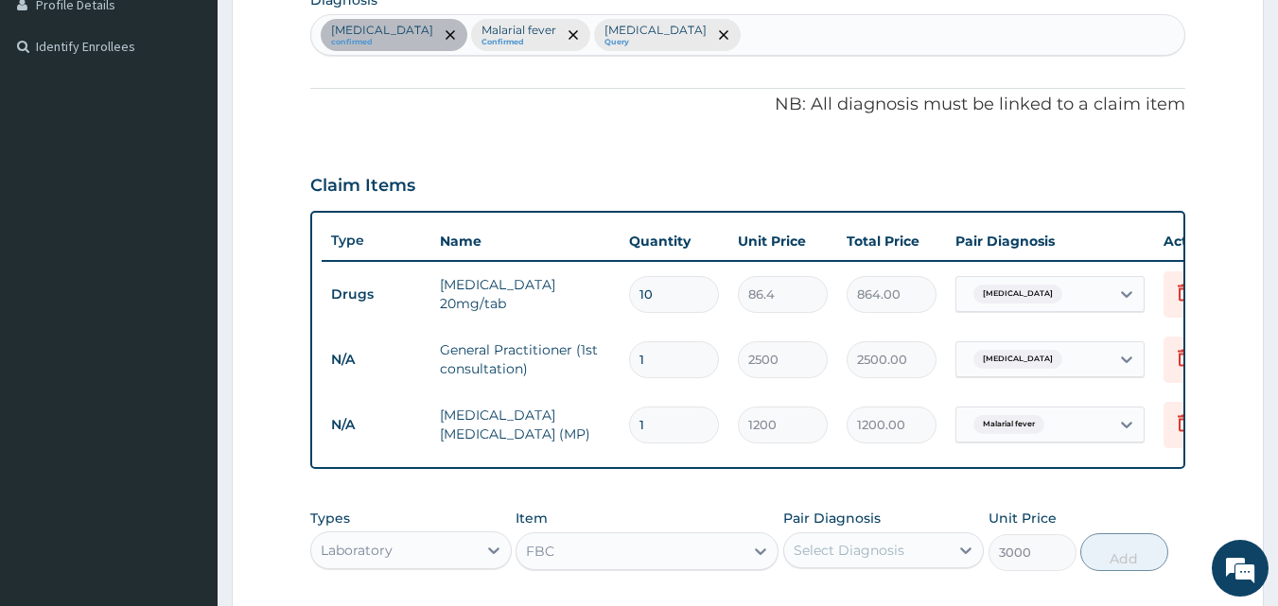
scroll to position [587, 0]
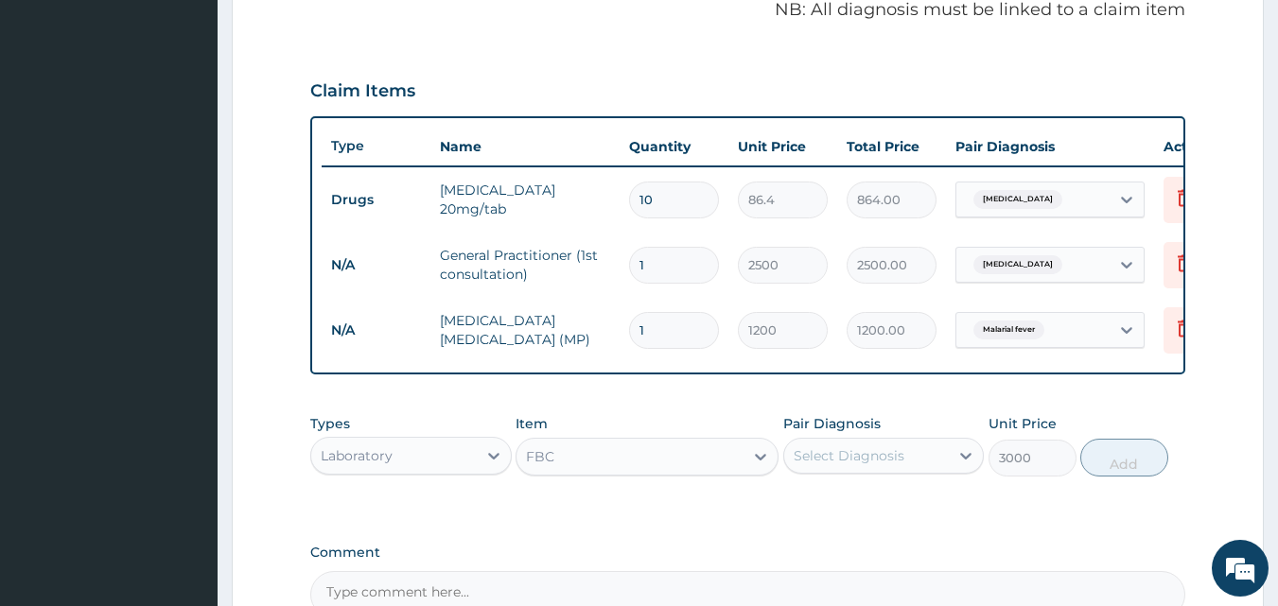
click at [851, 465] on div "Select Diagnosis" at bounding box center [848, 455] width 111 height 19
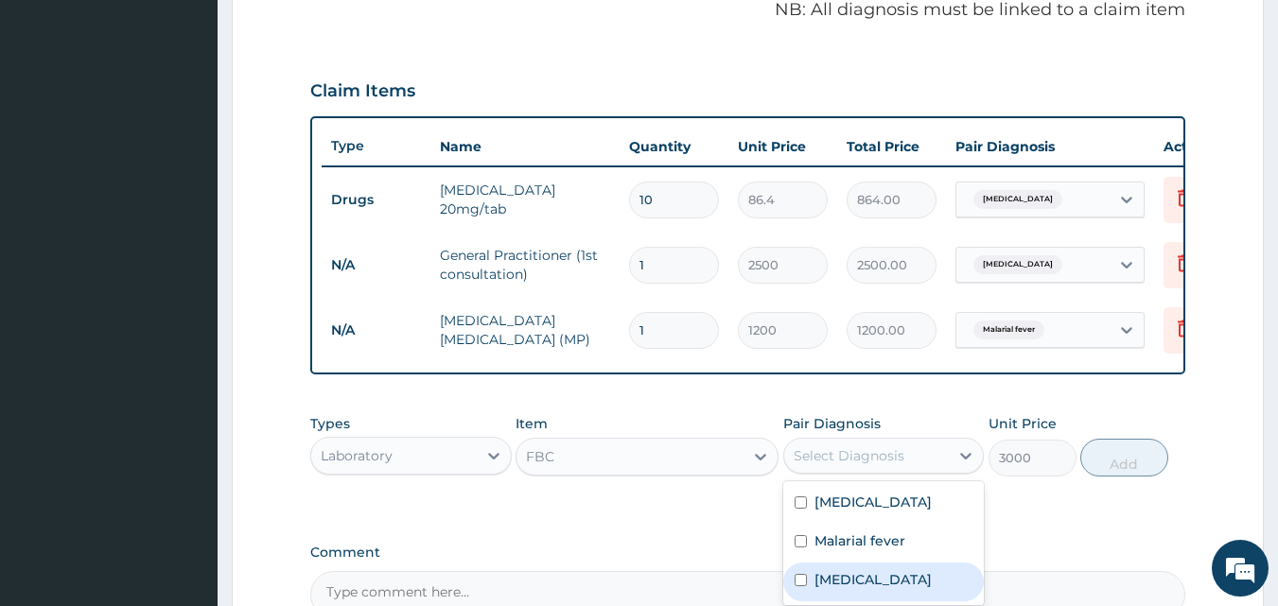
drag, startPoint x: 824, startPoint y: 590, endPoint x: 911, endPoint y: 571, distance: 89.0
click at [827, 589] on label "Sepsis" at bounding box center [872, 579] width 117 height 19
checkbox input "true"
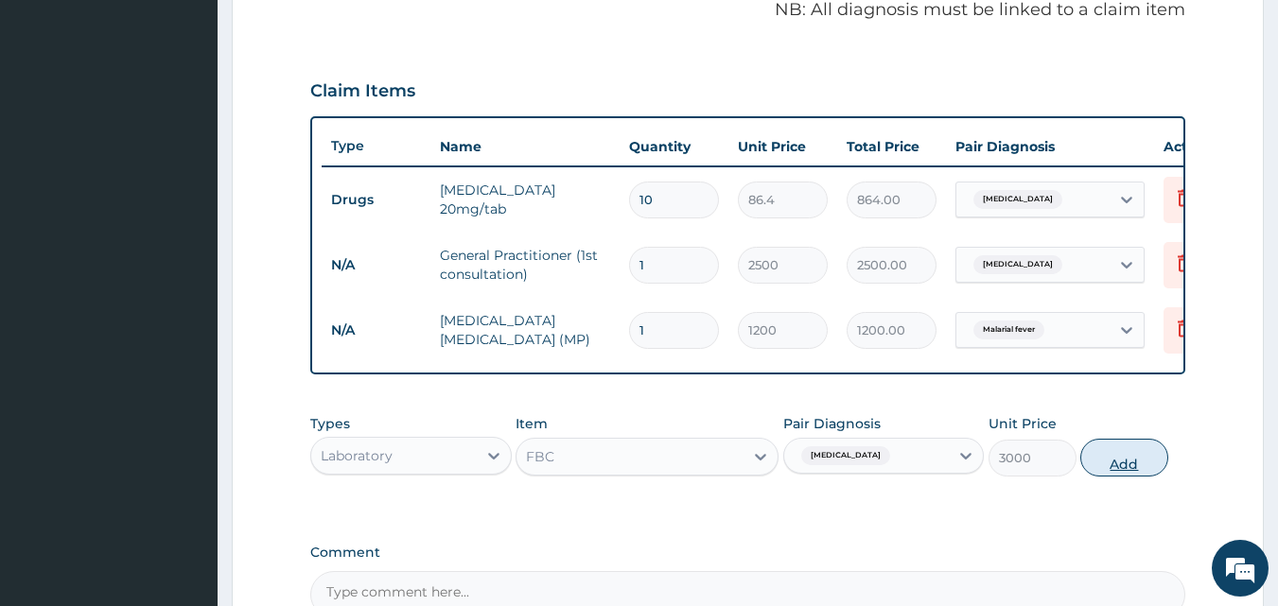
click at [1125, 469] on button "Add" at bounding box center [1124, 458] width 88 height 38
type input "0"
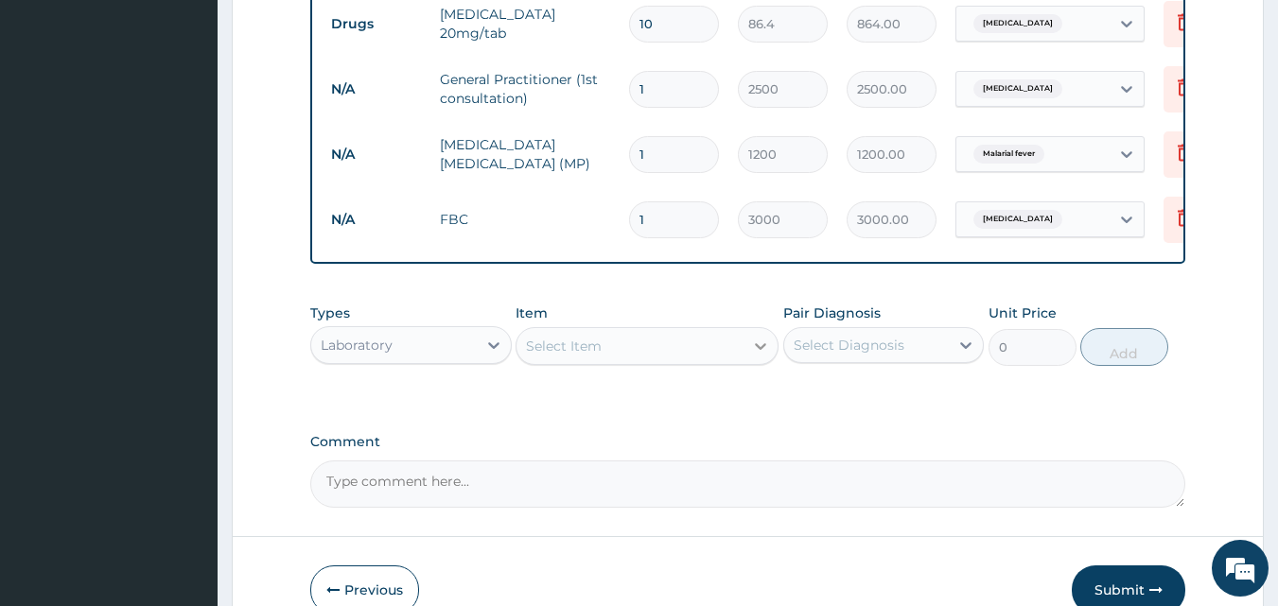
scroll to position [776, 0]
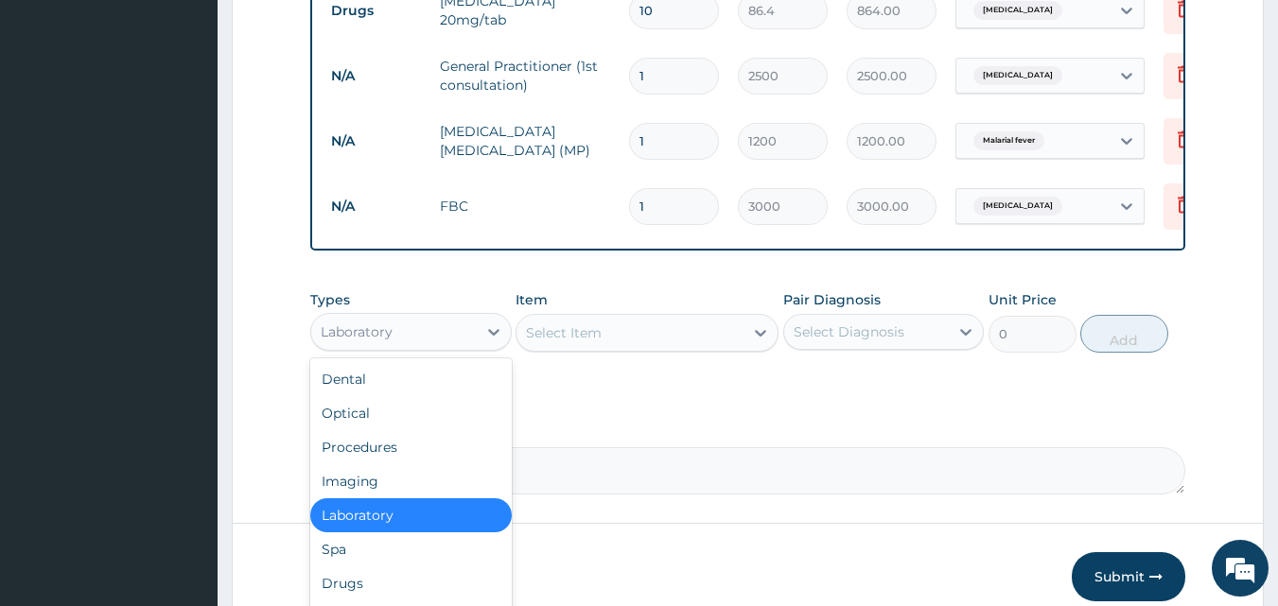
click at [414, 347] on div "Laboratory" at bounding box center [393, 332] width 165 height 30
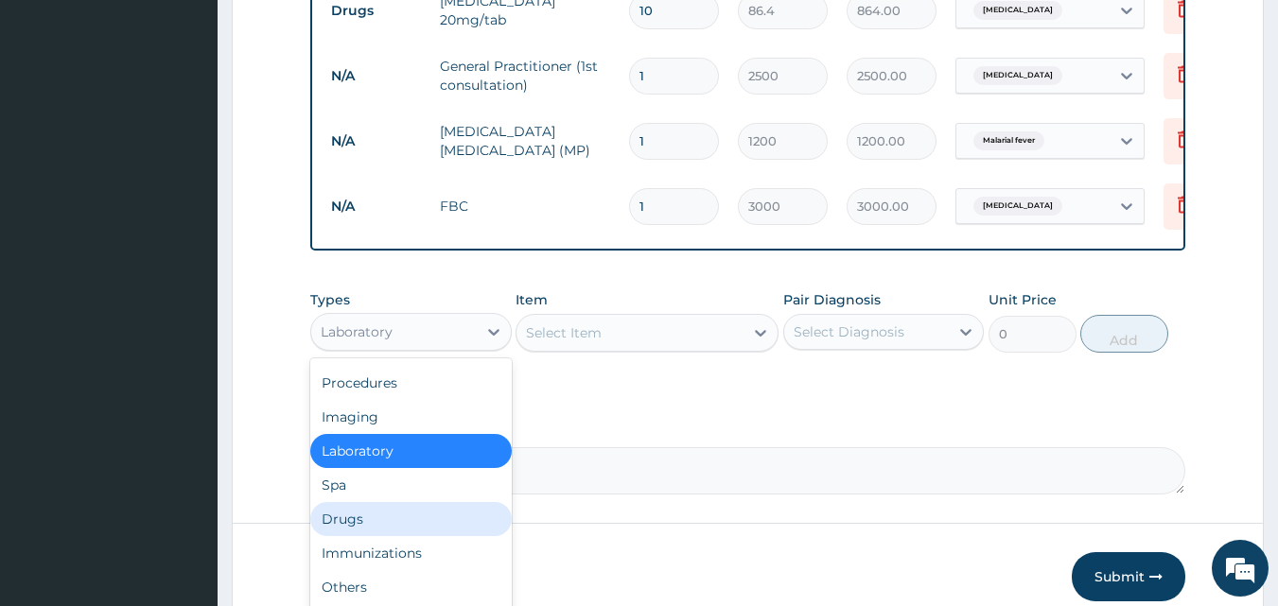
click at [346, 536] on div "Drugs" at bounding box center [410, 519] width 201 height 34
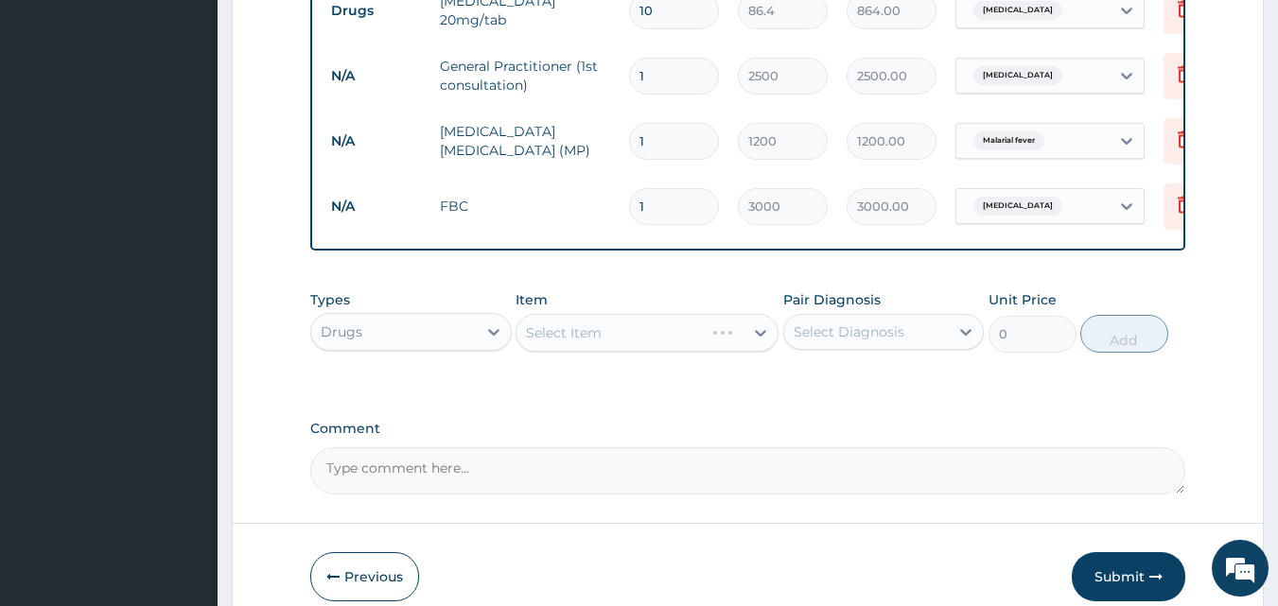
click at [590, 340] on div "Select Item" at bounding box center [646, 333] width 263 height 38
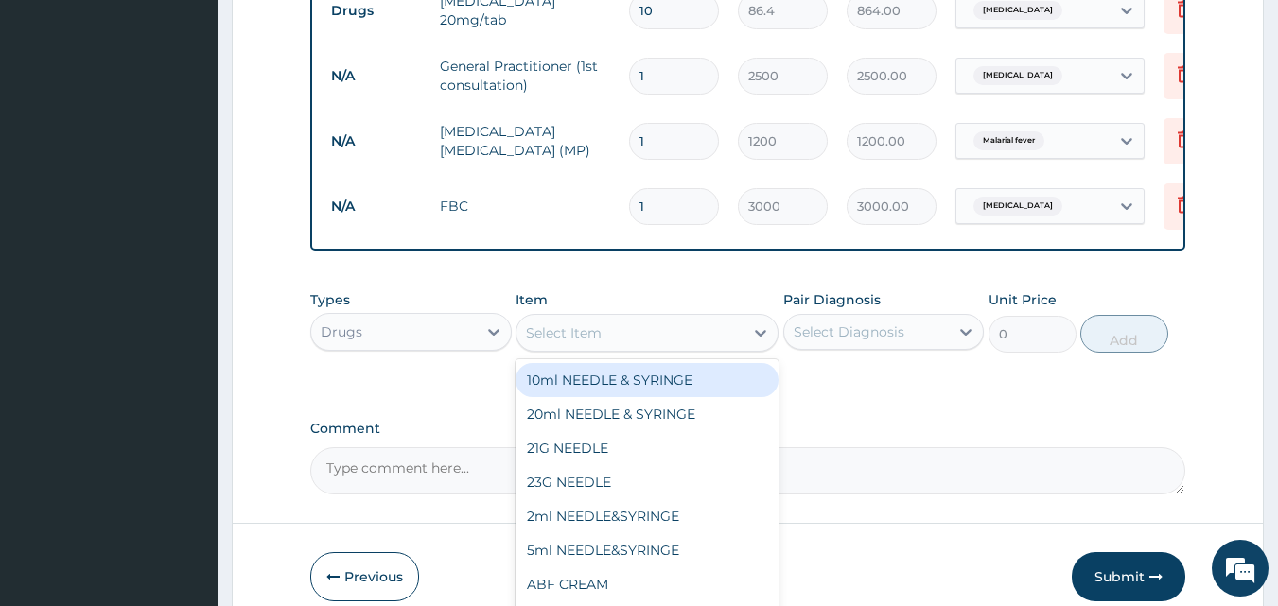
click at [600, 342] on div "Select Item" at bounding box center [564, 332] width 76 height 19
type input "AMOX"
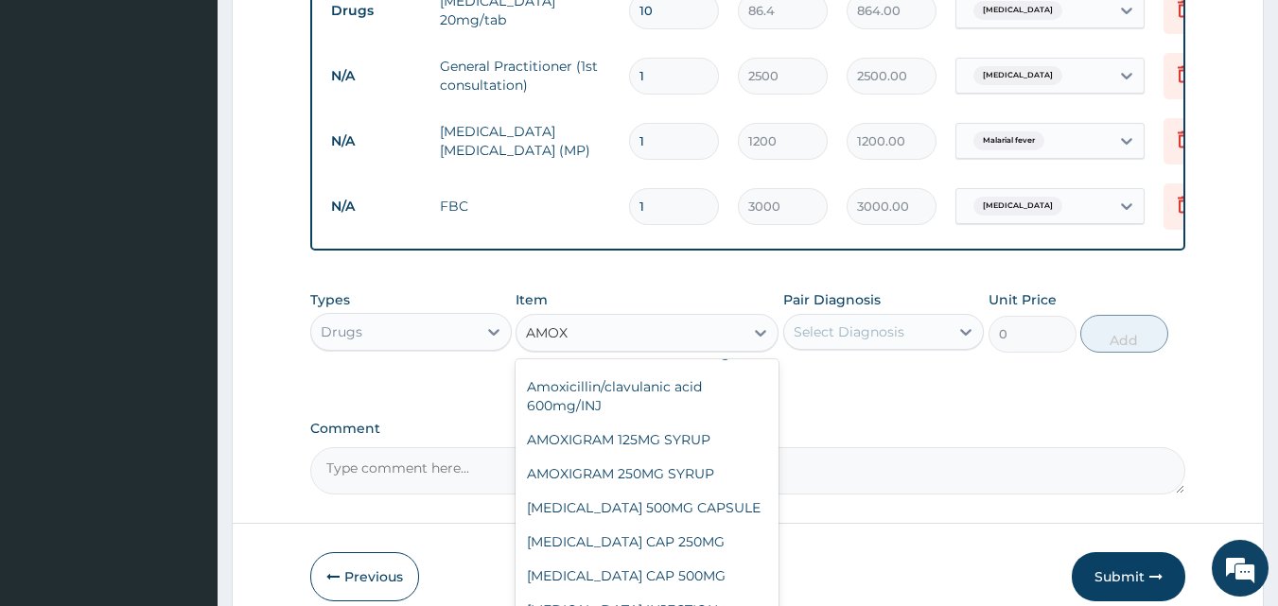
scroll to position [189, 0]
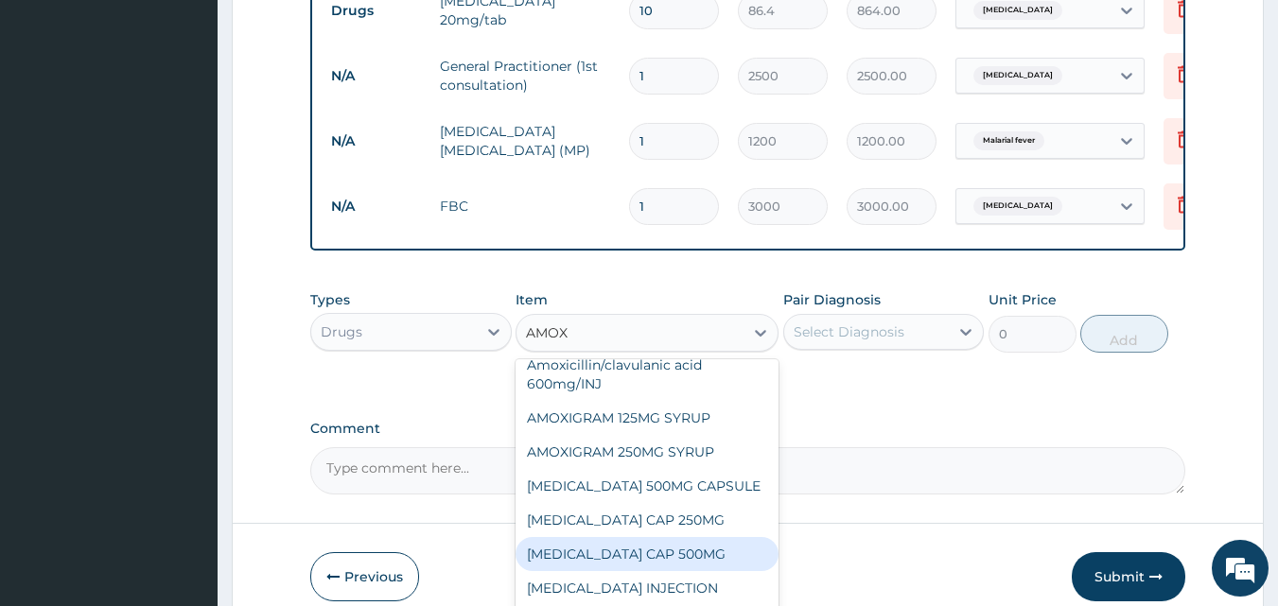
click at [616, 562] on div "AMOXIL CAP 500MG" at bounding box center [646, 554] width 263 height 34
type input "192"
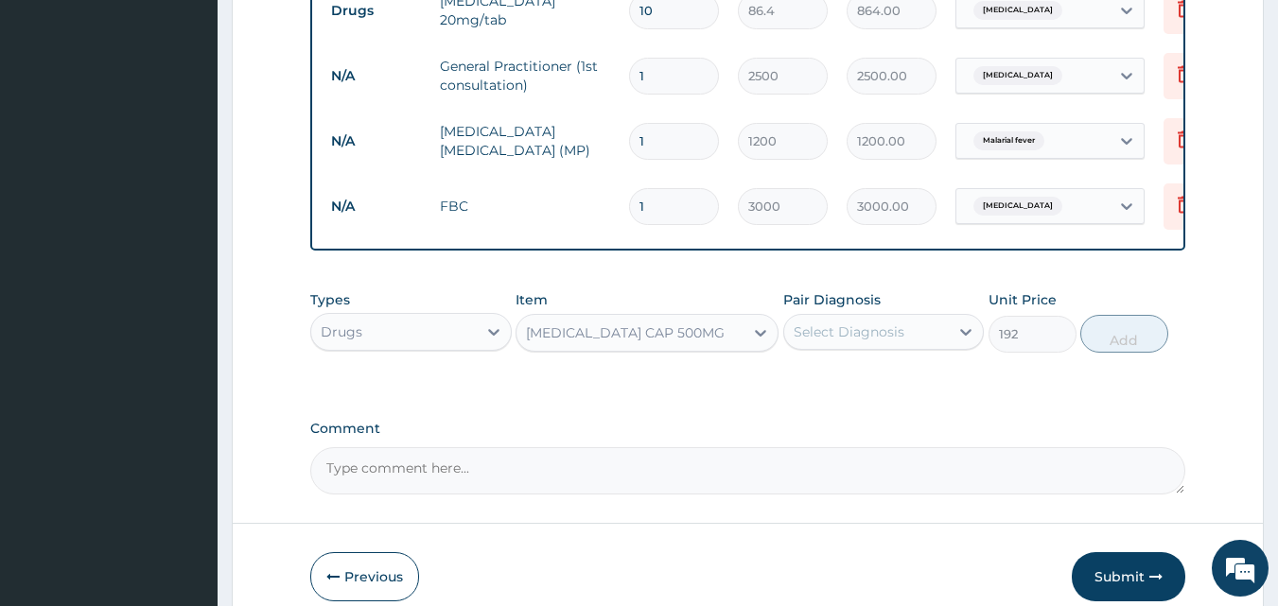
click at [854, 341] on div "Select Diagnosis" at bounding box center [848, 331] width 111 height 19
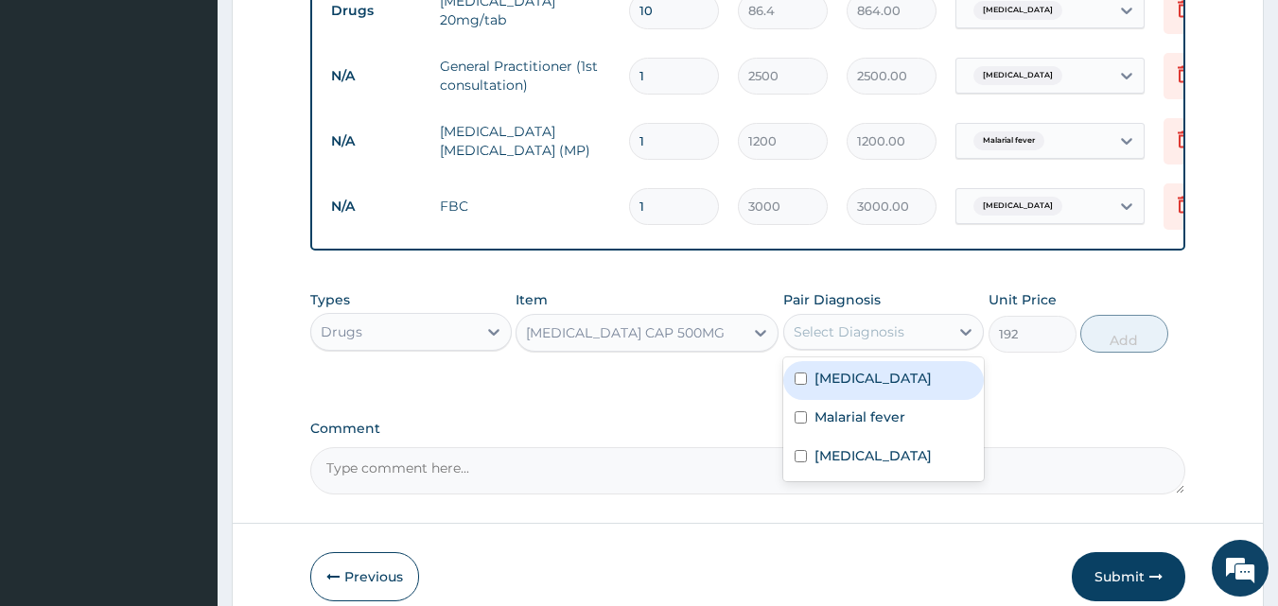
click at [841, 388] on label "Peptic ulcer" at bounding box center [872, 378] width 117 height 19
checkbox input "true"
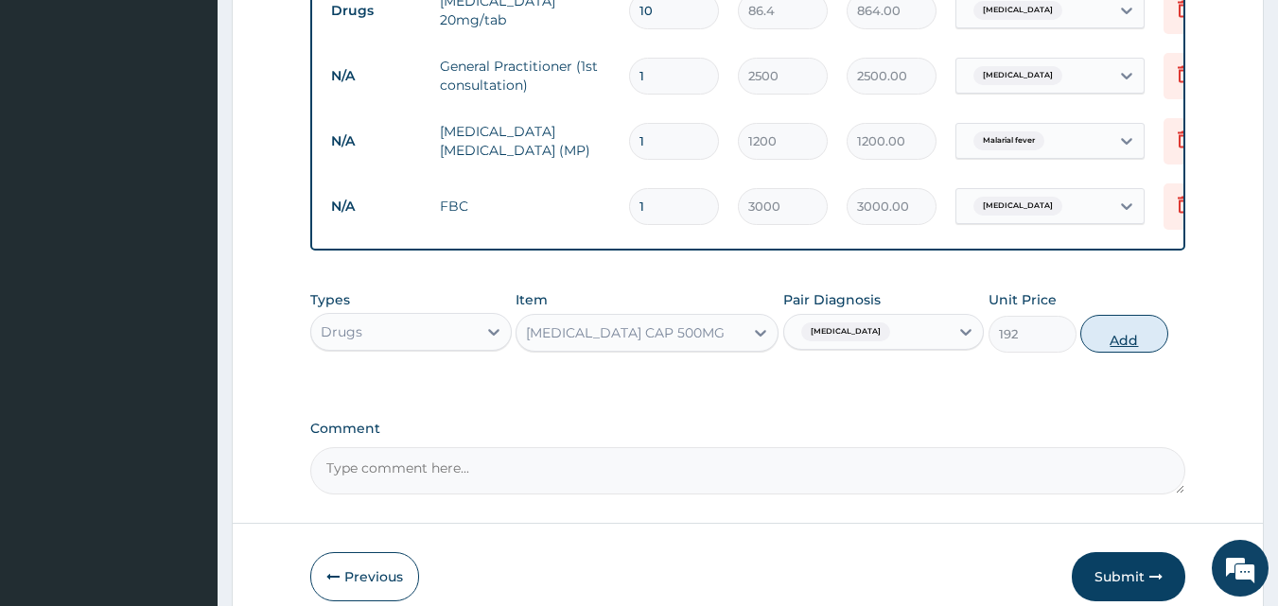
click at [1109, 353] on button "Add" at bounding box center [1124, 334] width 88 height 38
type input "0"
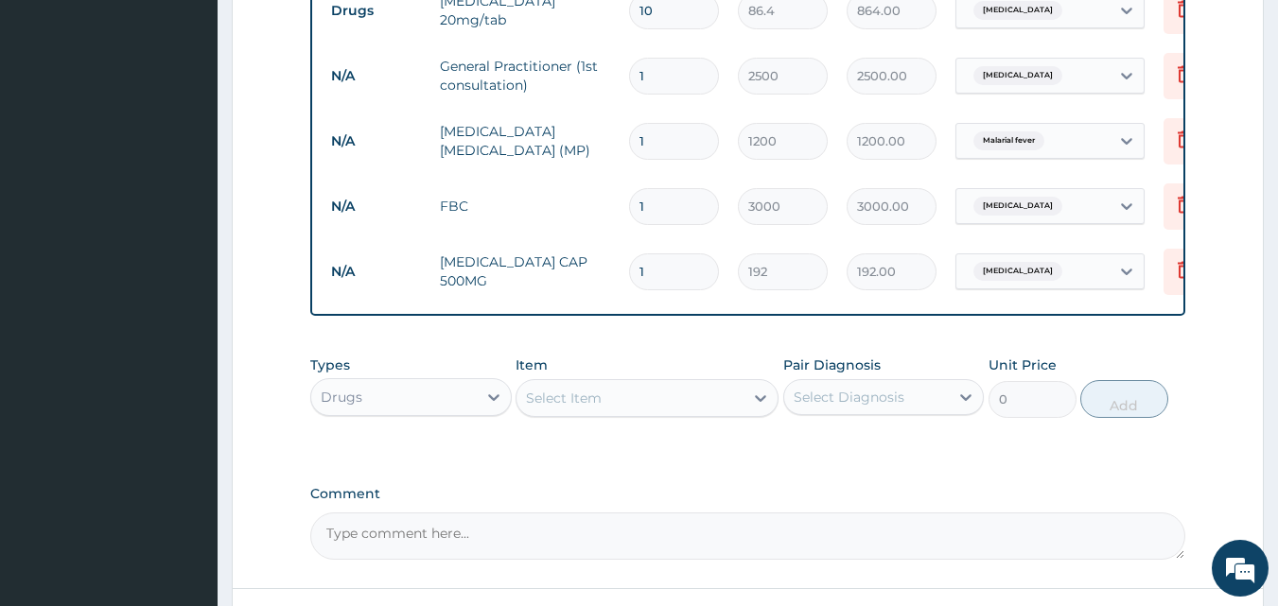
click at [684, 279] on input "1" at bounding box center [674, 271] width 90 height 37
type input "10"
type input "1920.00"
type input "10"
click at [572, 408] on div "Select Item" at bounding box center [564, 398] width 76 height 19
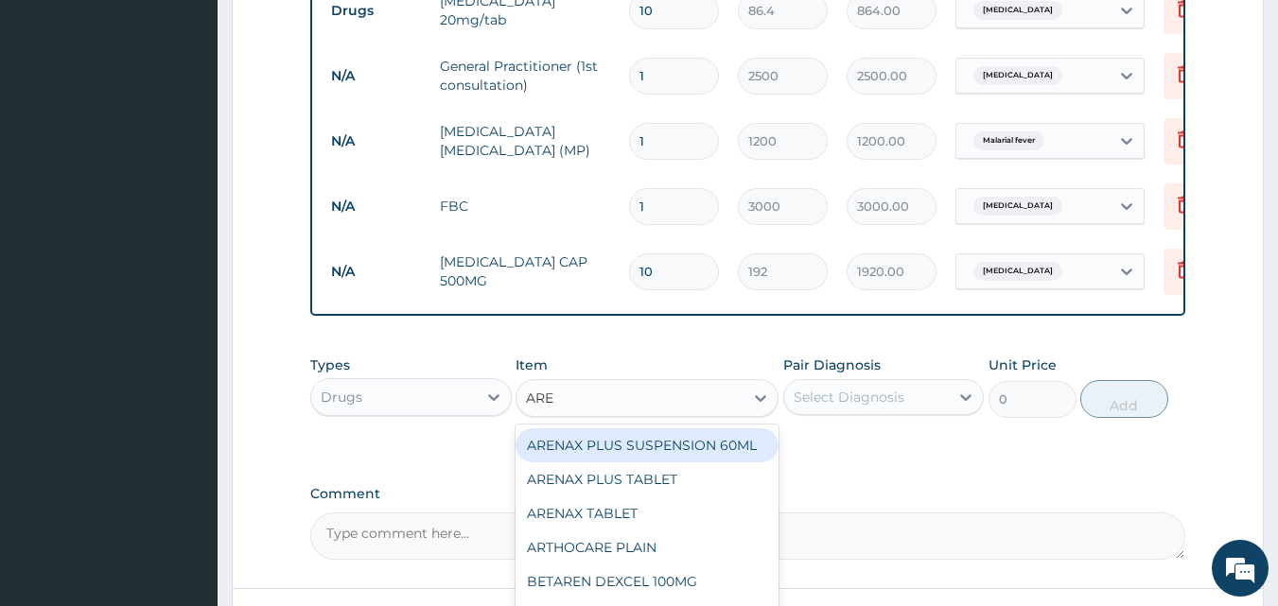
scroll to position [943, 0]
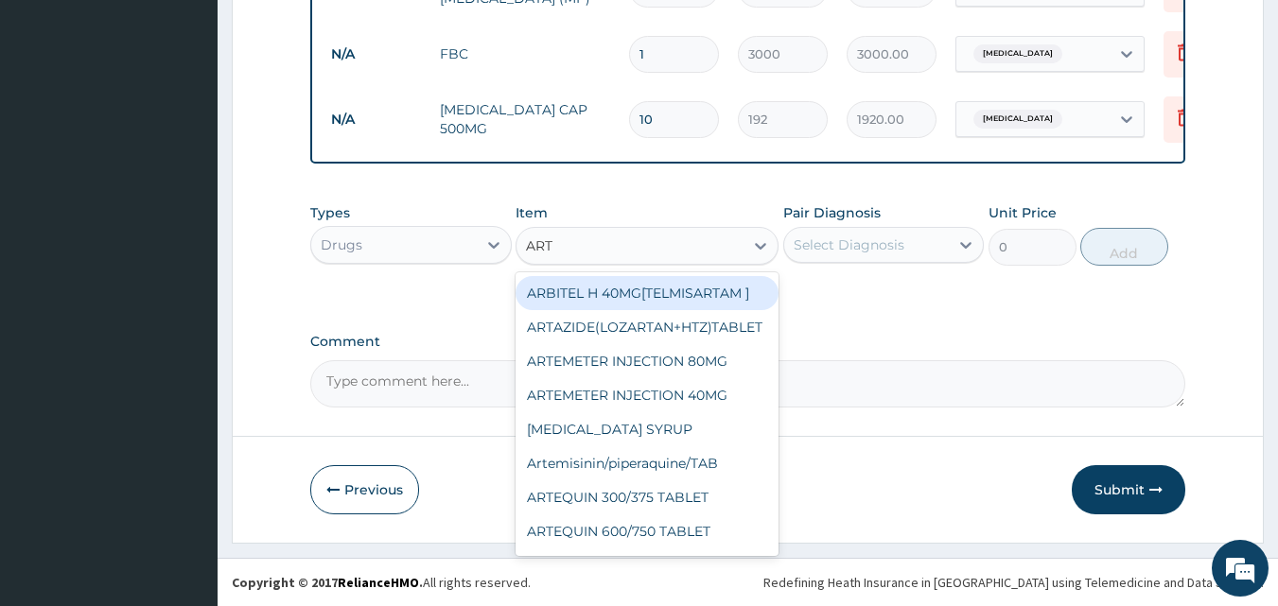
type input "ARTE"
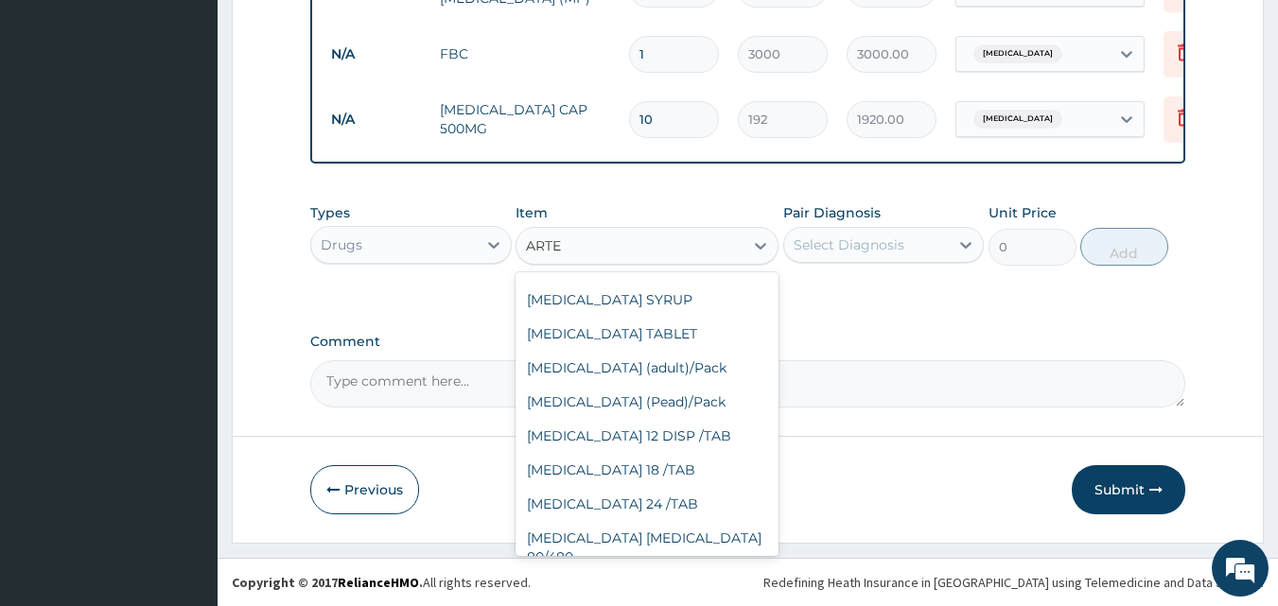
scroll to position [283, 0]
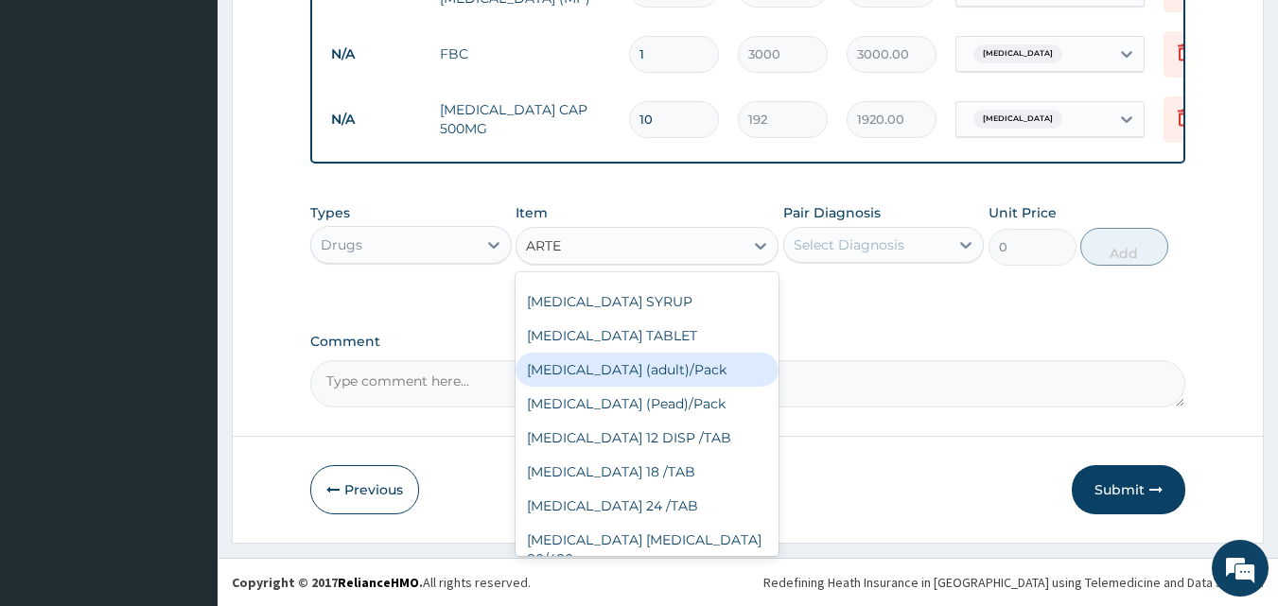
click at [635, 373] on div "[MEDICAL_DATA] (adult)/Pack" at bounding box center [646, 370] width 263 height 34
type input "1500"
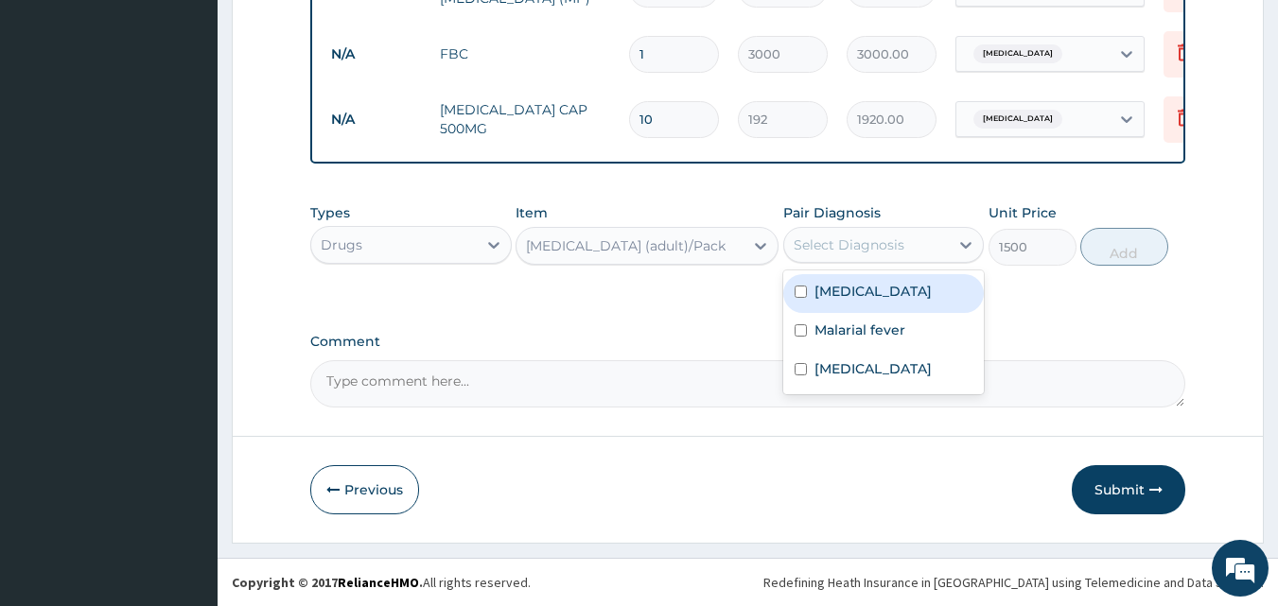
click at [852, 240] on div "Select Diagnosis" at bounding box center [848, 244] width 111 height 19
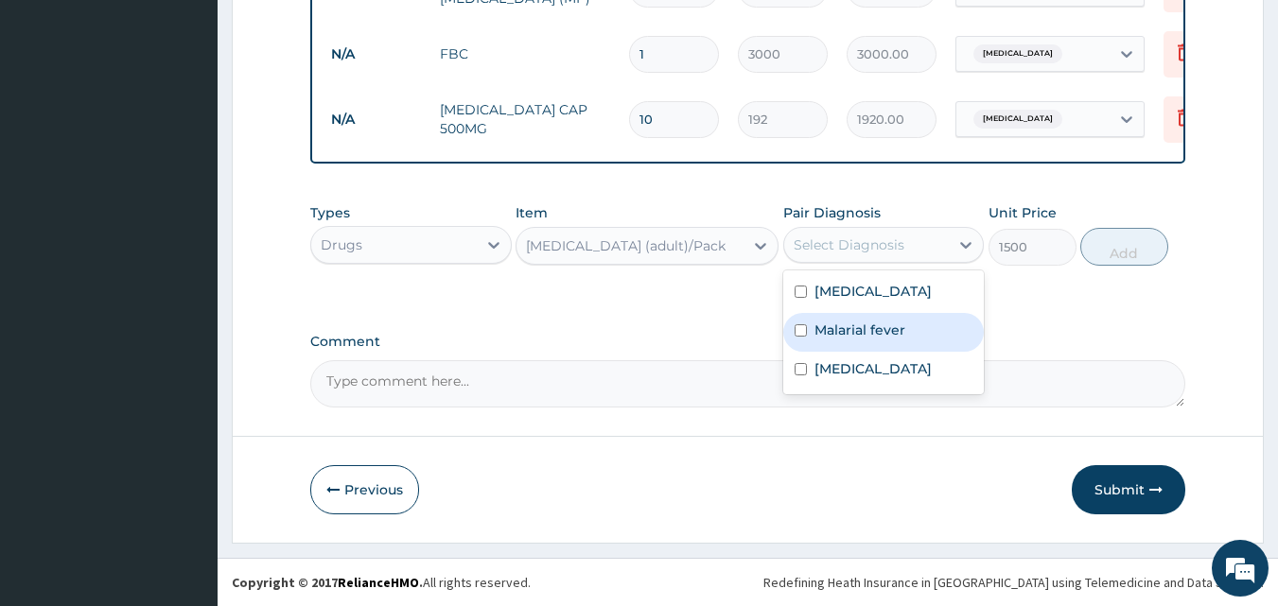
click at [832, 322] on label "Malarial fever" at bounding box center [859, 330] width 91 height 19
checkbox input "true"
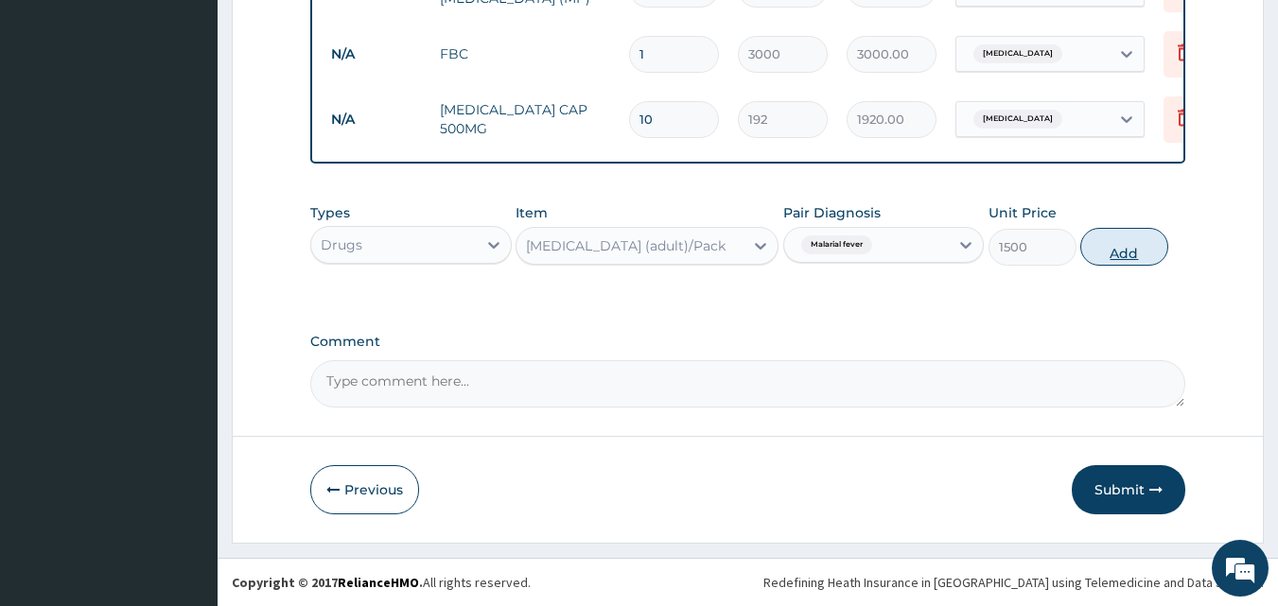
click at [1130, 246] on button "Add" at bounding box center [1124, 247] width 88 height 38
type input "0"
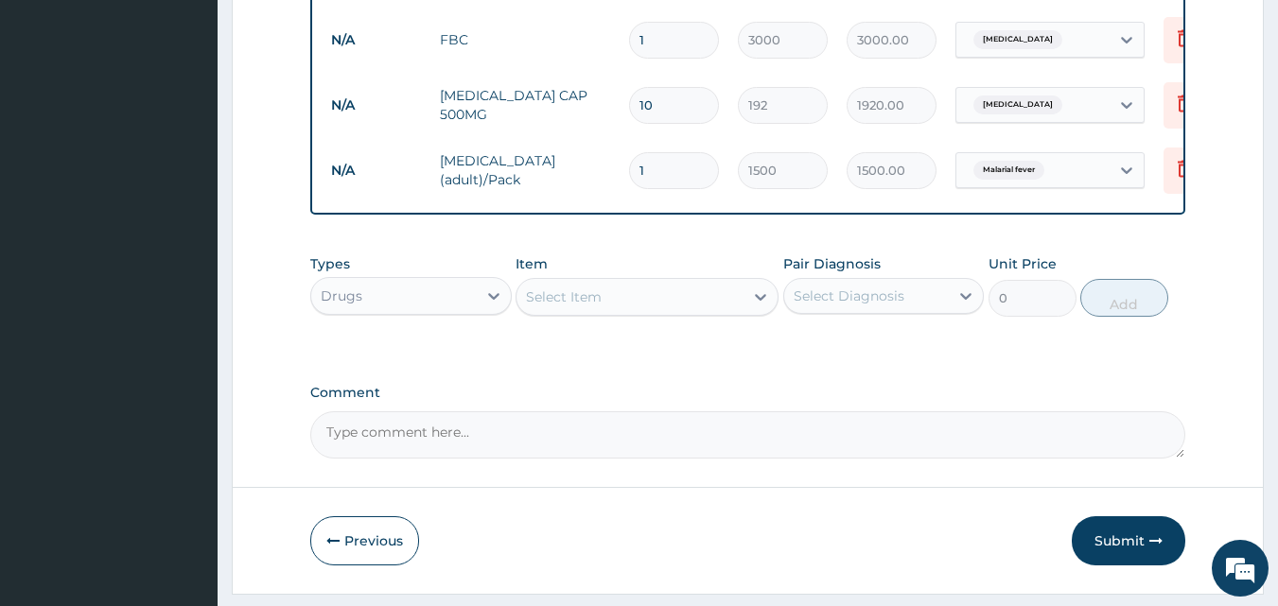
click at [613, 312] on div "Select Item" at bounding box center [629, 297] width 227 height 30
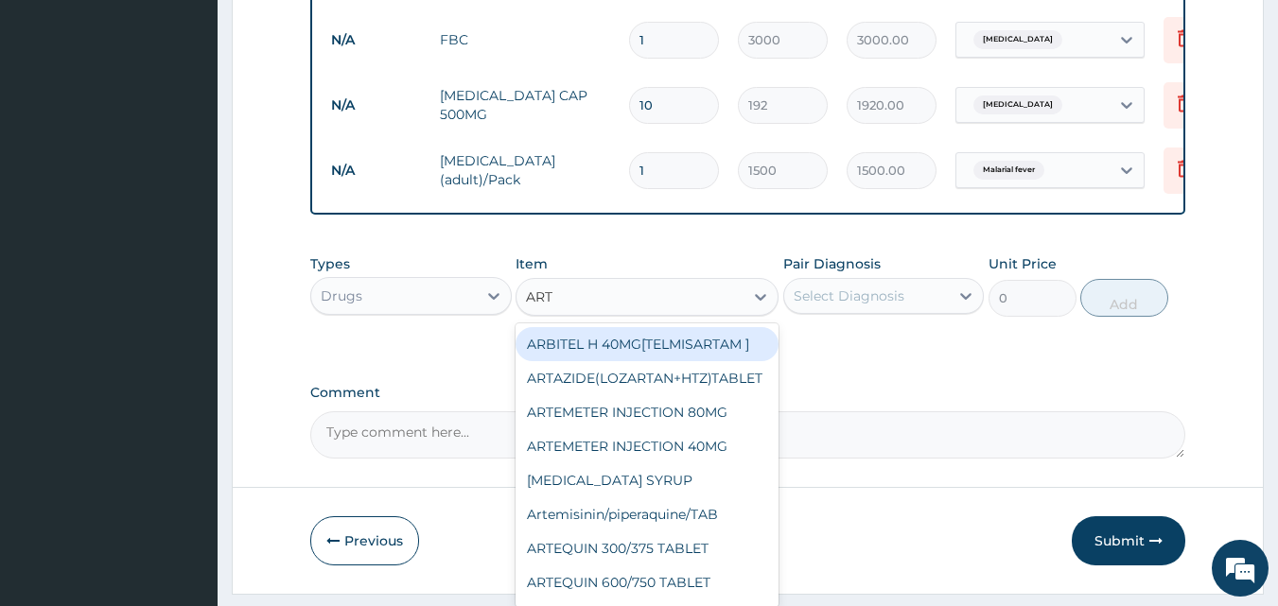
type input "ARTE"
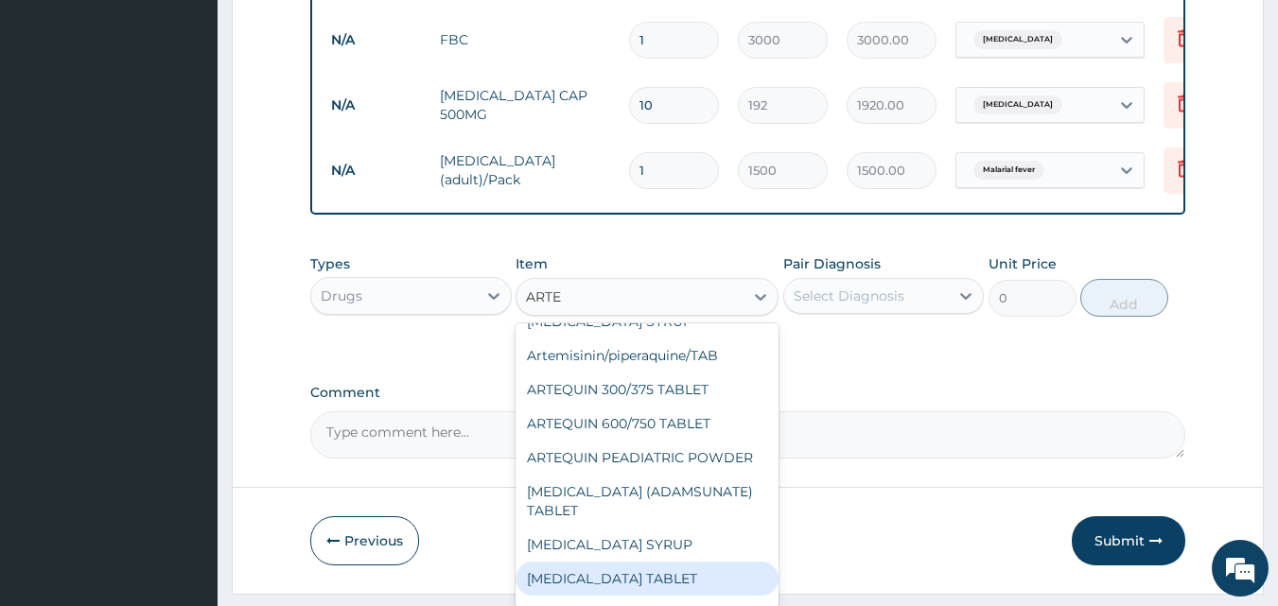
scroll to position [0, 0]
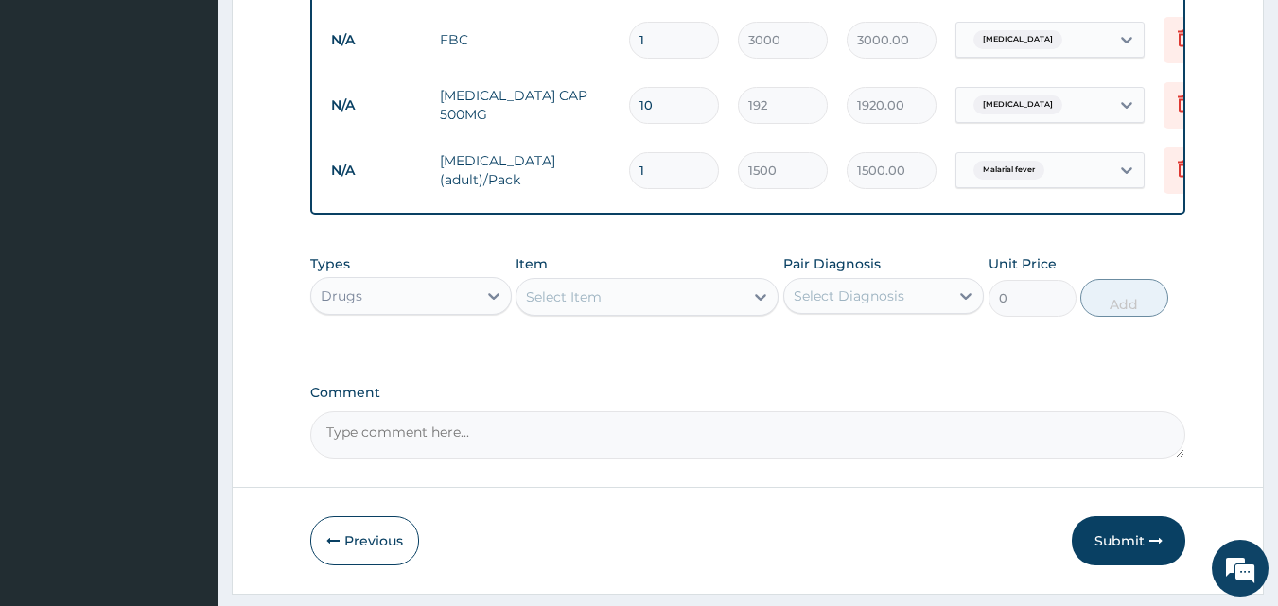
click at [619, 307] on div "Select Item" at bounding box center [629, 297] width 227 height 30
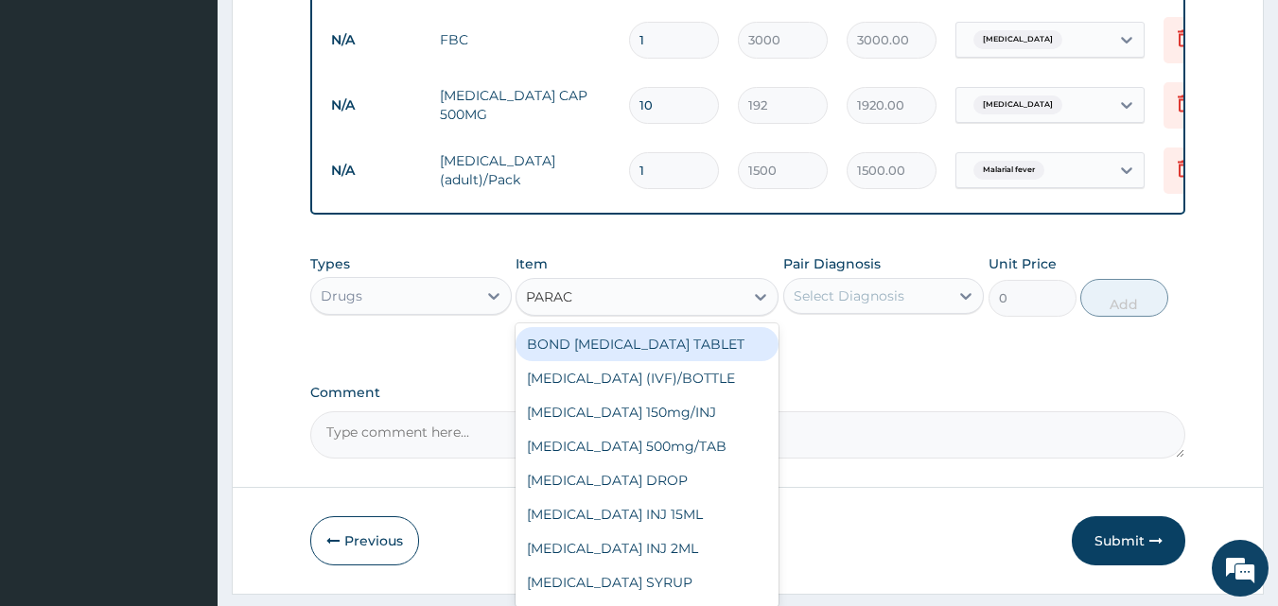
type input "PARACE"
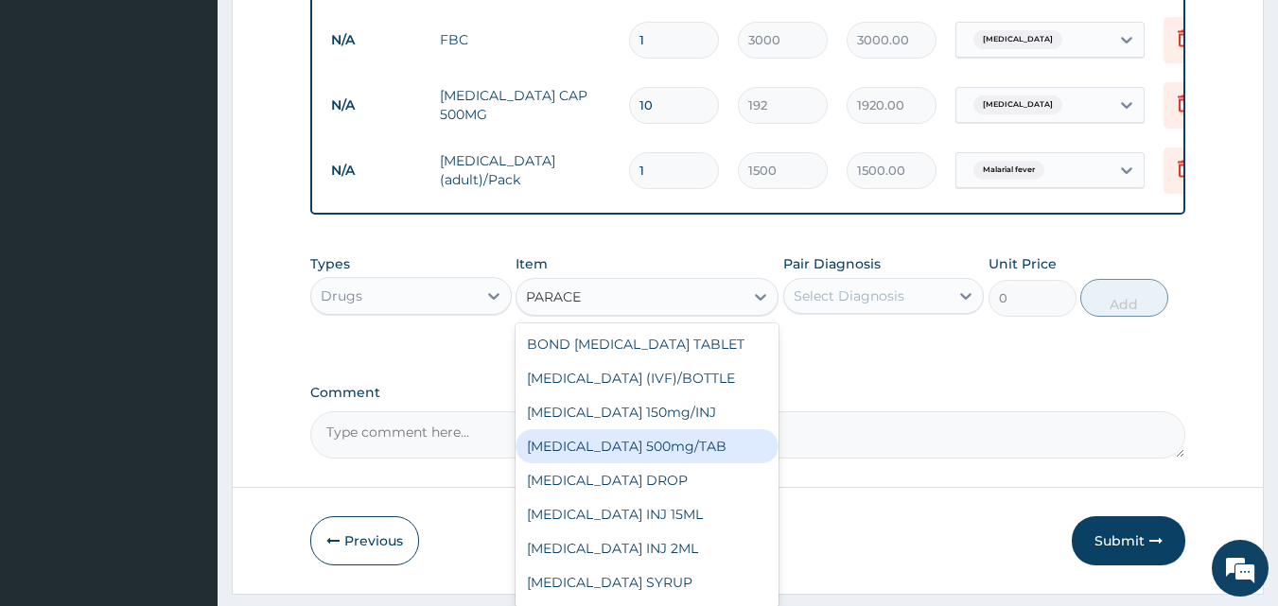
click at [624, 457] on div "[MEDICAL_DATA] 500mg/TAB" at bounding box center [646, 446] width 263 height 34
type input "40"
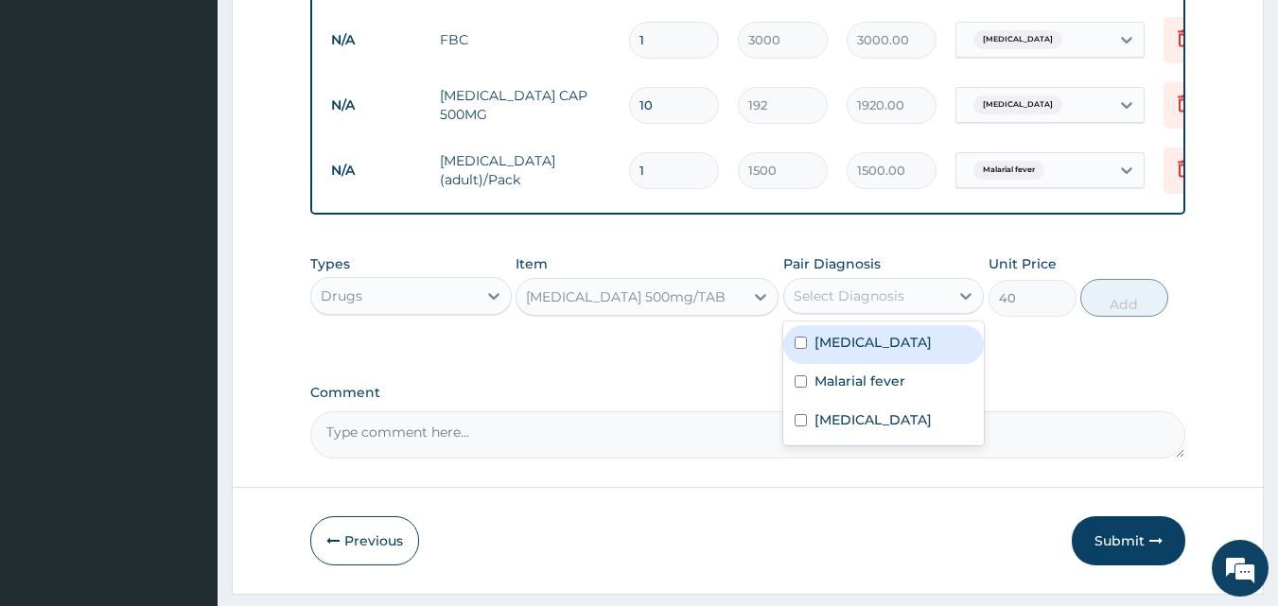
click at [843, 305] on div "Select Diagnosis" at bounding box center [848, 296] width 111 height 19
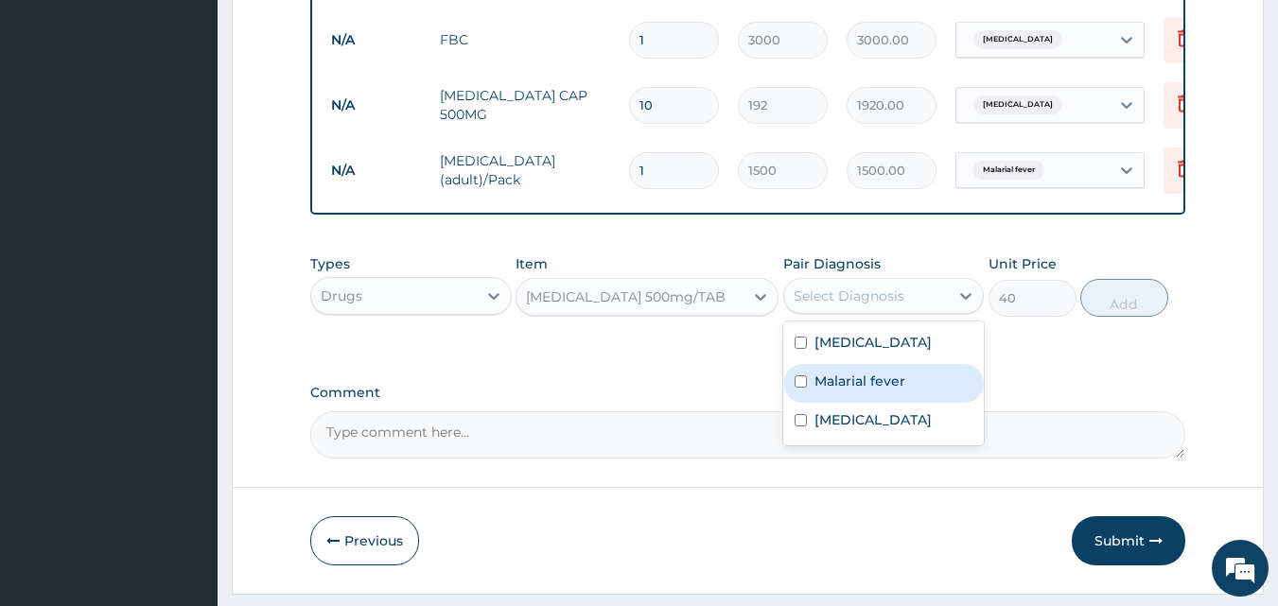
click at [845, 391] on label "Malarial fever" at bounding box center [859, 381] width 91 height 19
checkbox input "true"
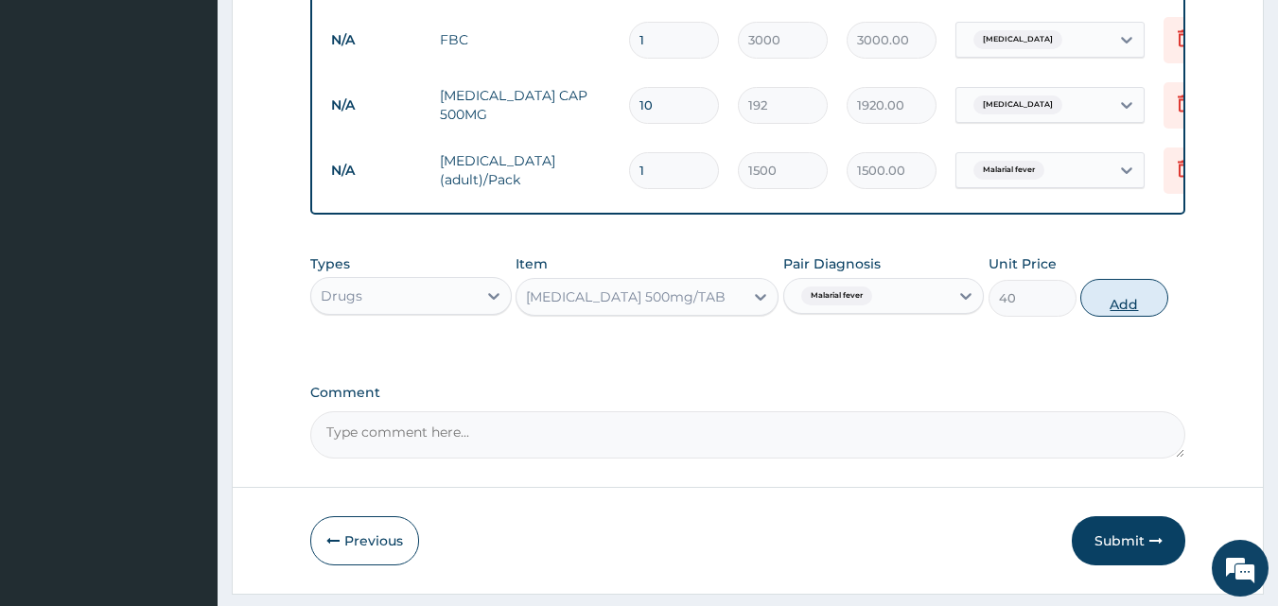
click at [1131, 315] on button "Add" at bounding box center [1124, 298] width 88 height 38
type input "0"
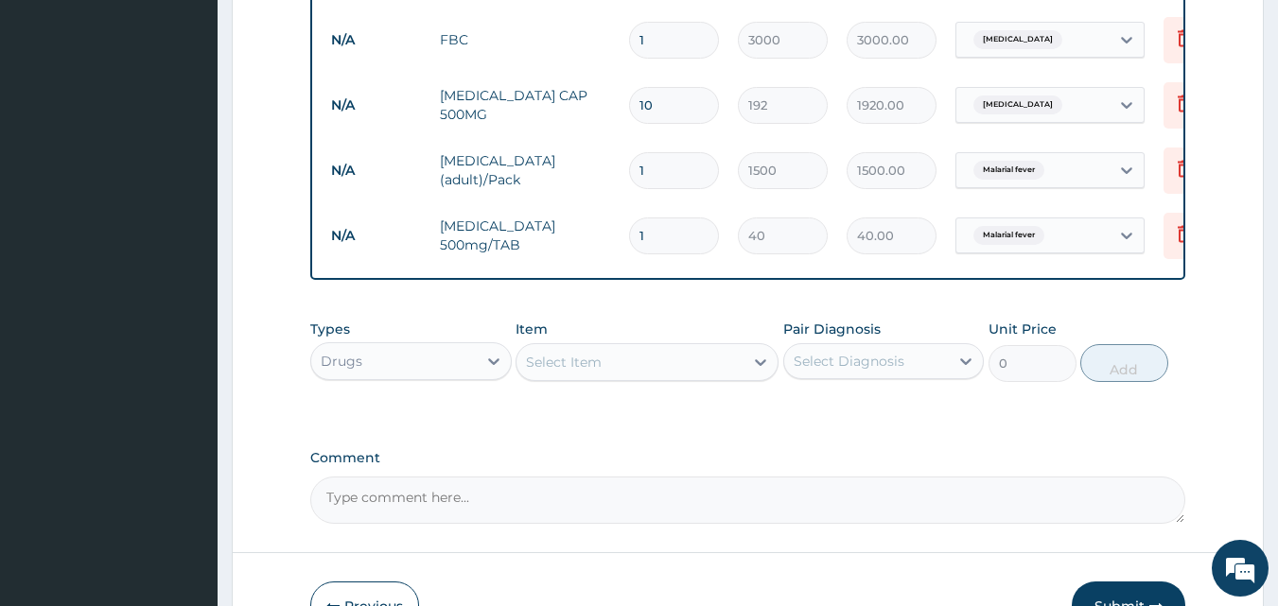
click at [682, 231] on input "1" at bounding box center [674, 235] width 90 height 37
type input "19"
type input "760.00"
type input "1"
type input "40.00"
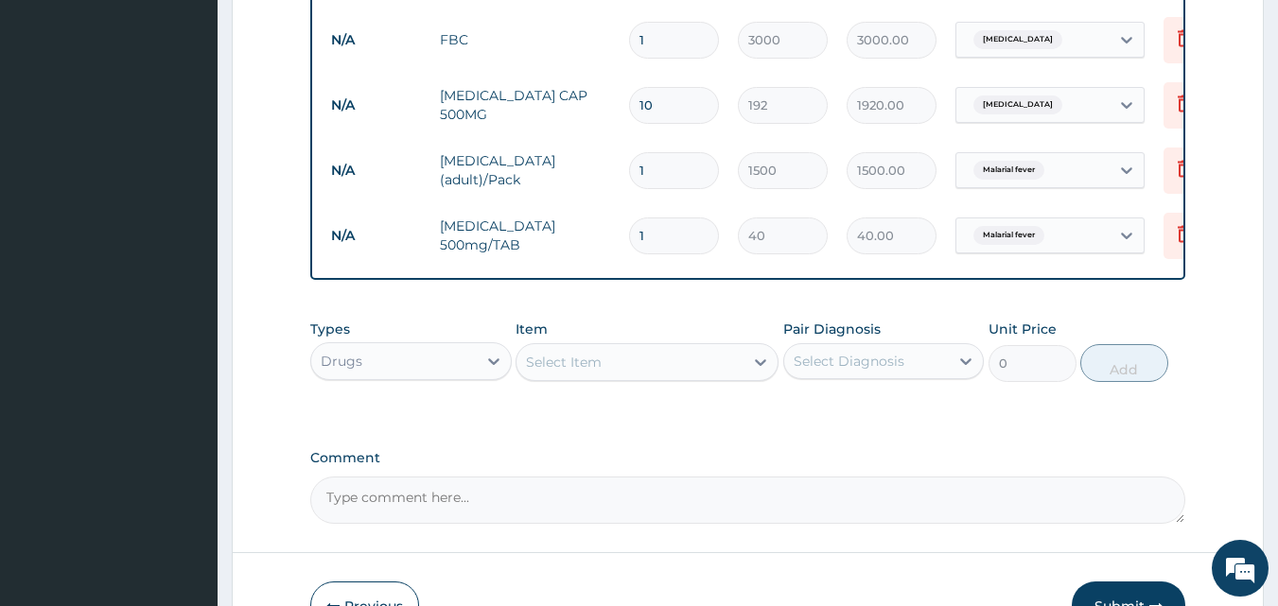
type input "18"
type input "720.00"
type input "18"
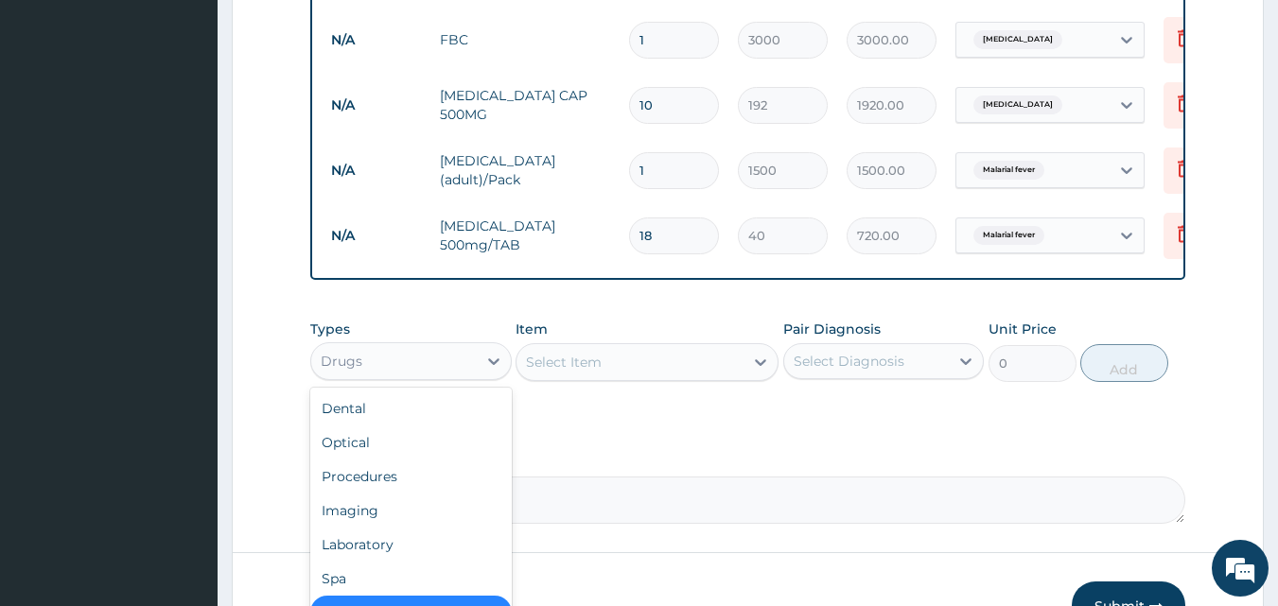
click at [415, 376] on div "Drugs" at bounding box center [393, 361] width 165 height 30
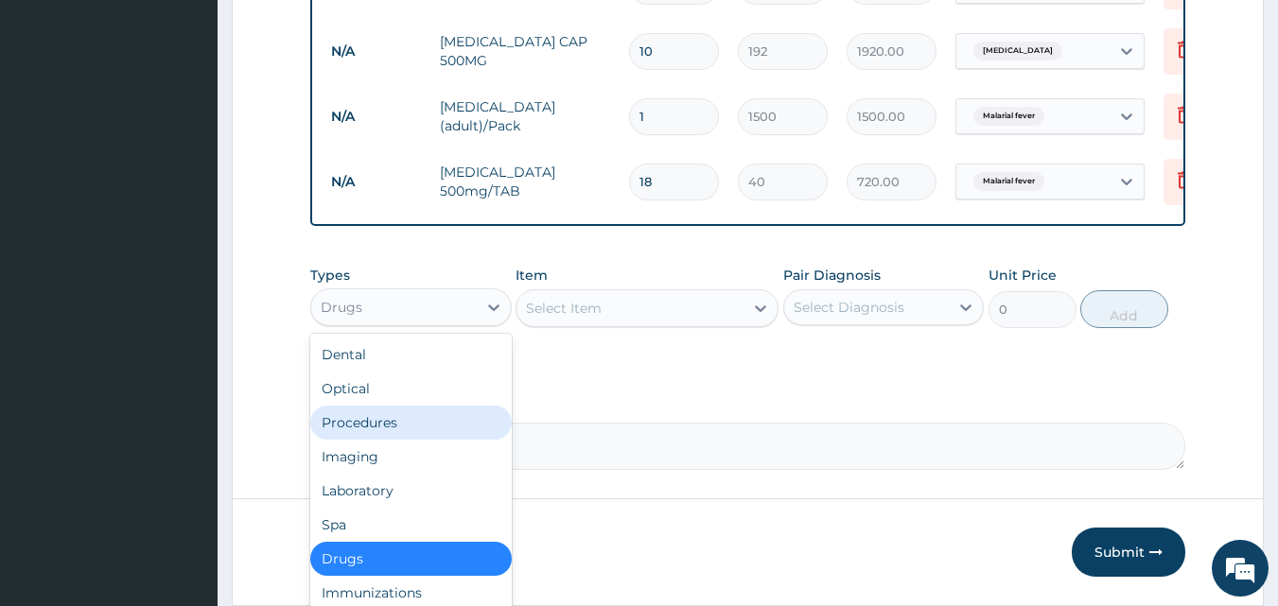
scroll to position [1037, 0]
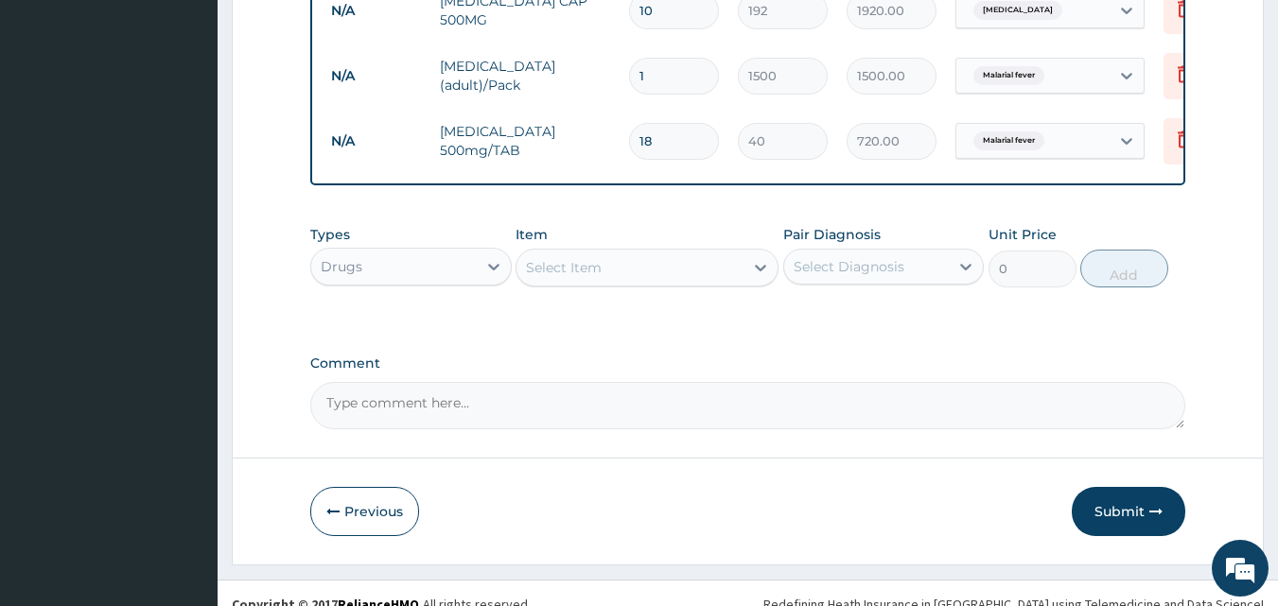
click at [1126, 530] on button "Submit" at bounding box center [1127, 511] width 113 height 49
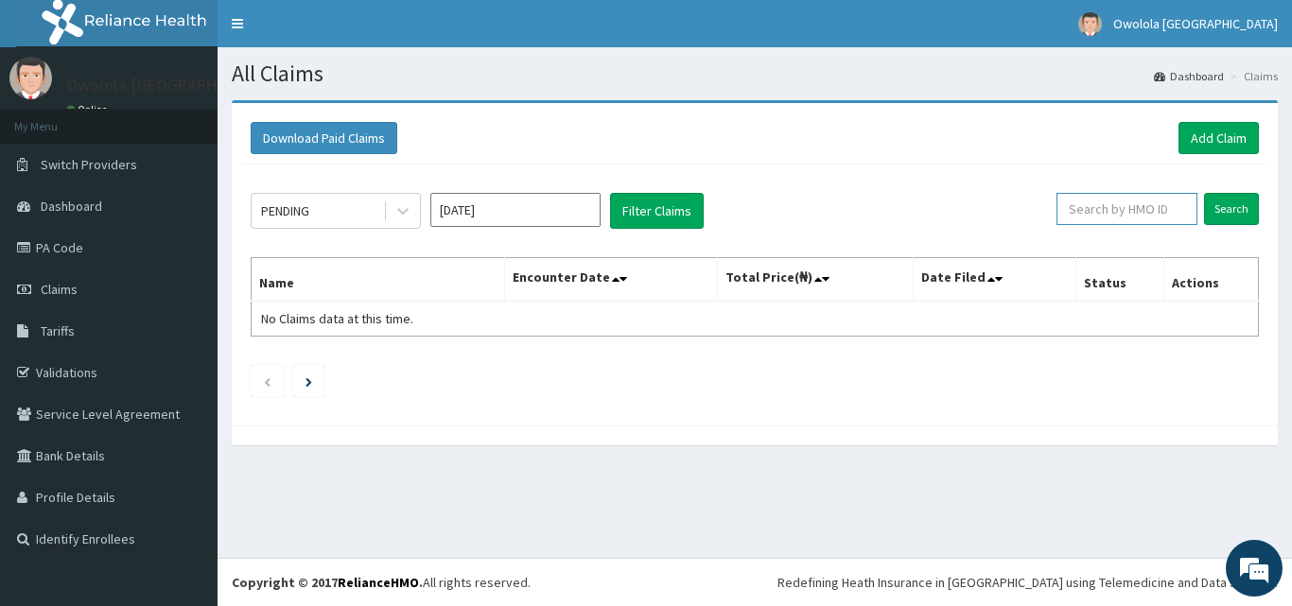
click at [1091, 211] on input "text" at bounding box center [1126, 209] width 141 height 32
type input "ICD/10002/A"
click at [1234, 206] on input "Search" at bounding box center [1231, 209] width 55 height 32
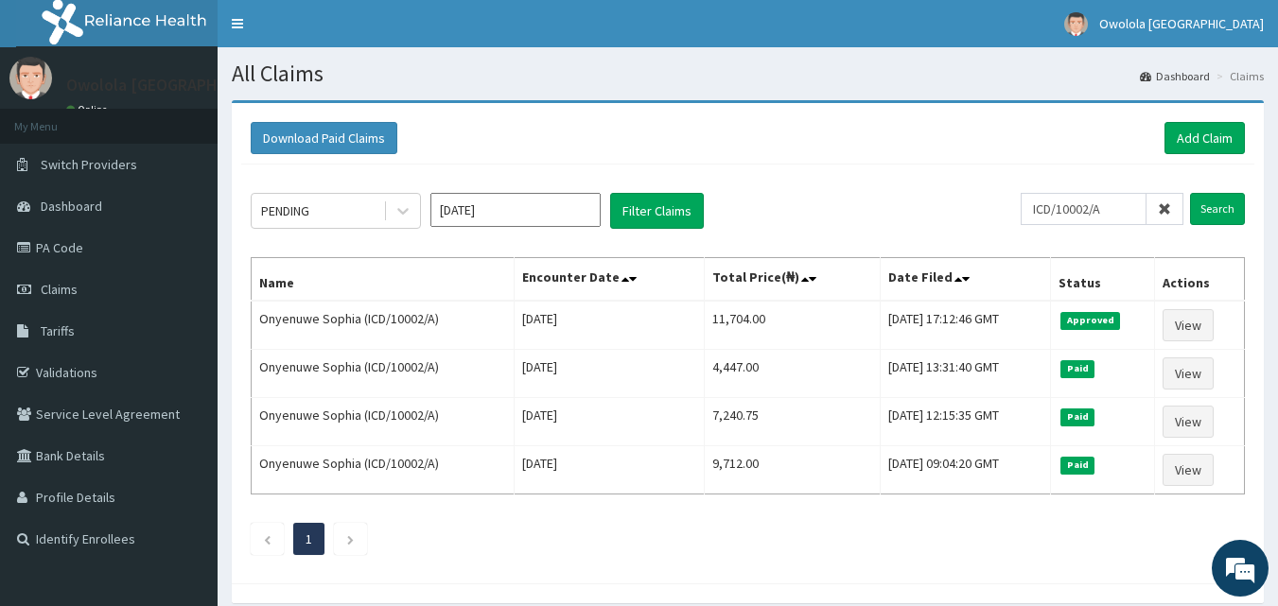
drag, startPoint x: 1234, startPoint y: 206, endPoint x: 914, endPoint y: 159, distance: 323.1
click at [915, 159] on div "Download Paid Claims Add Claim" at bounding box center [747, 139] width 1013 height 52
click at [80, 250] on link "PA Code" at bounding box center [108, 248] width 217 height 42
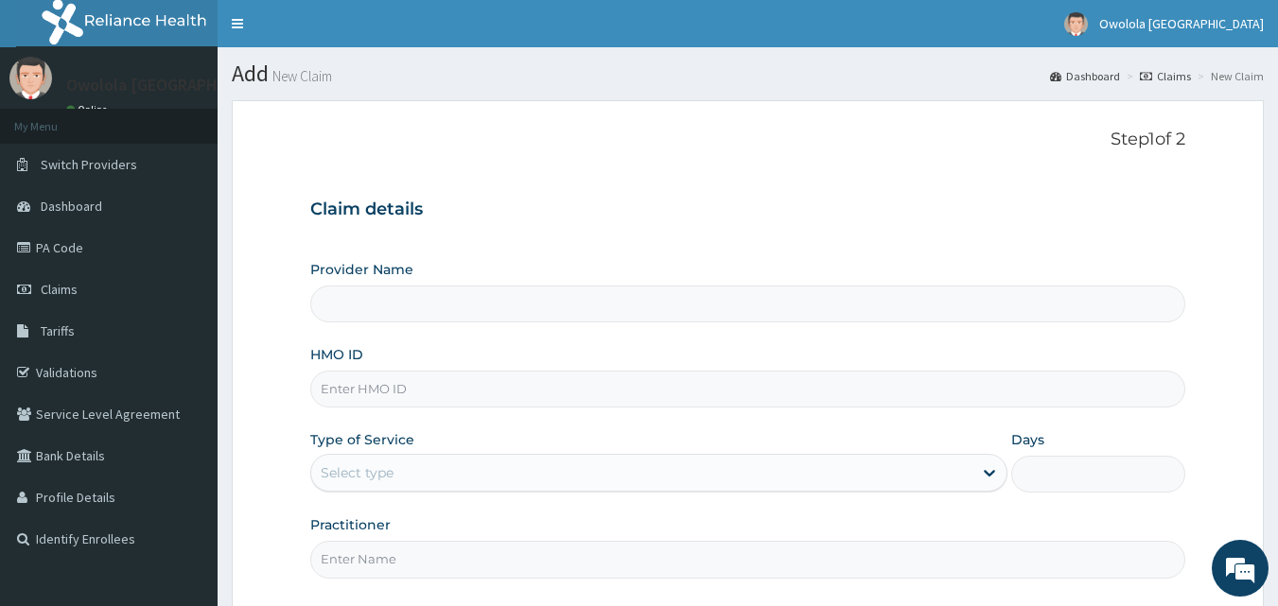
click at [412, 382] on input "HMO ID" at bounding box center [748, 389] width 876 height 37
type input "owolola [GEOGRAPHIC_DATA]"
type input "ICD/10002/A"
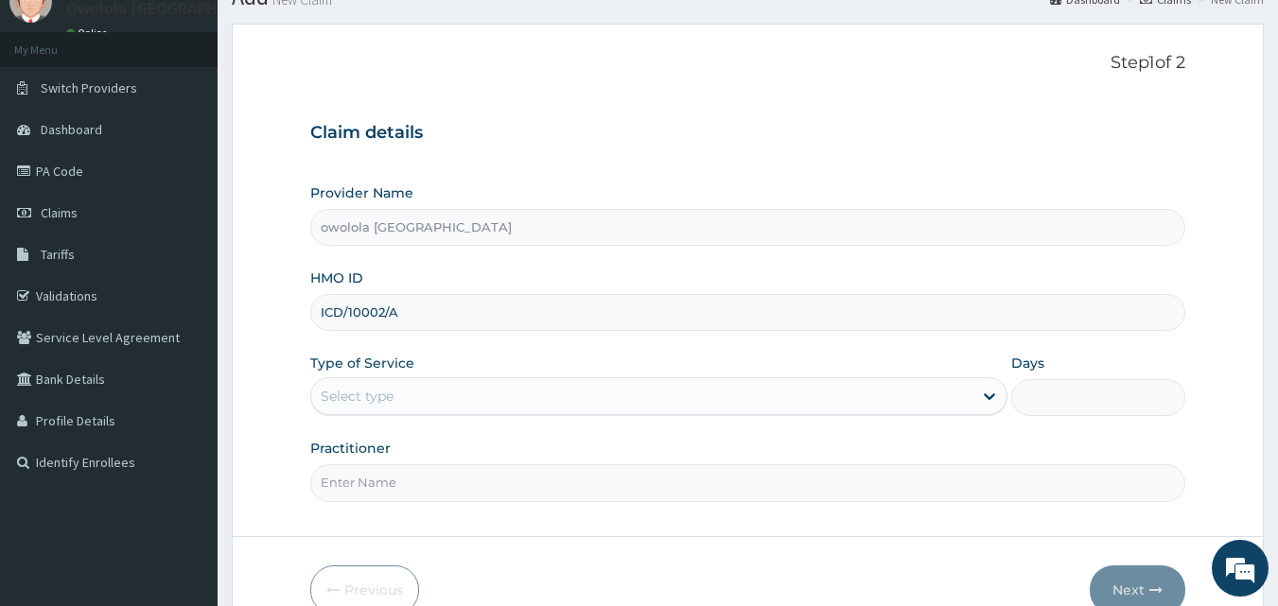
scroll to position [177, 0]
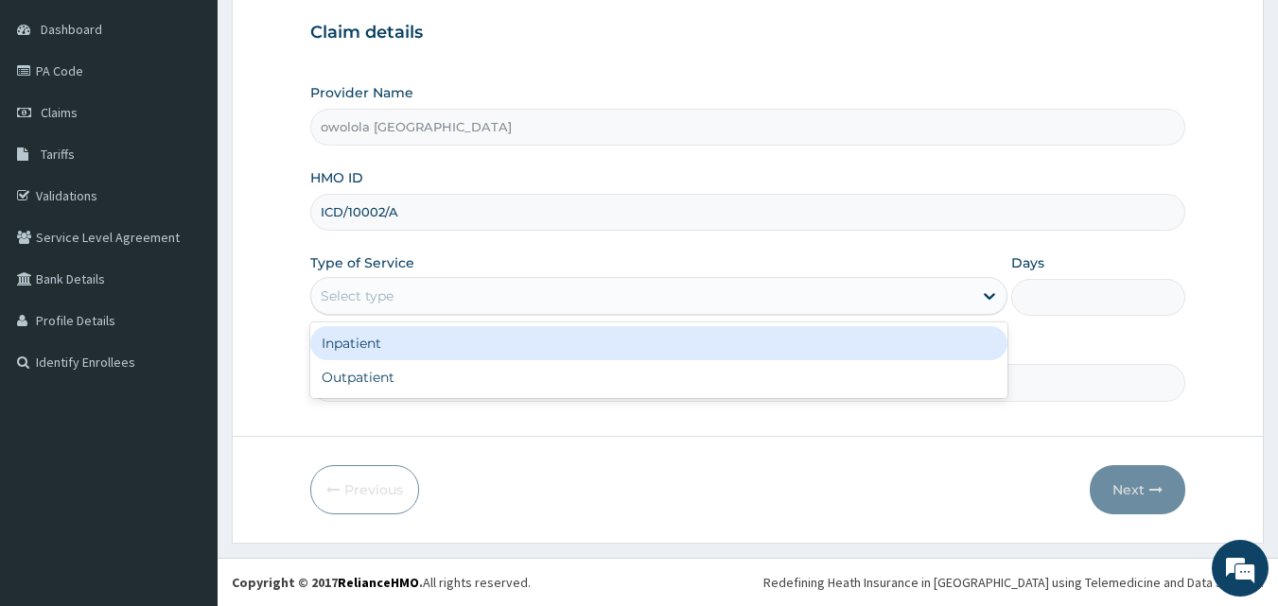
click at [480, 293] on div "Select type" at bounding box center [641, 296] width 661 height 30
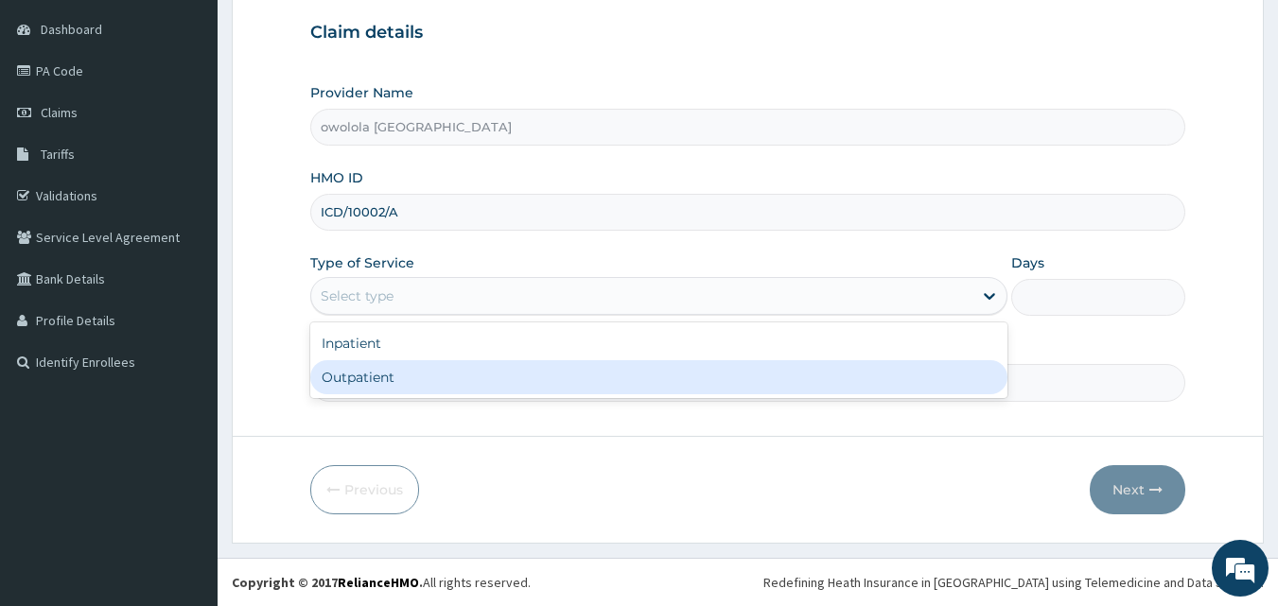
click at [436, 374] on div "Outpatient" at bounding box center [658, 377] width 697 height 34
type input "1"
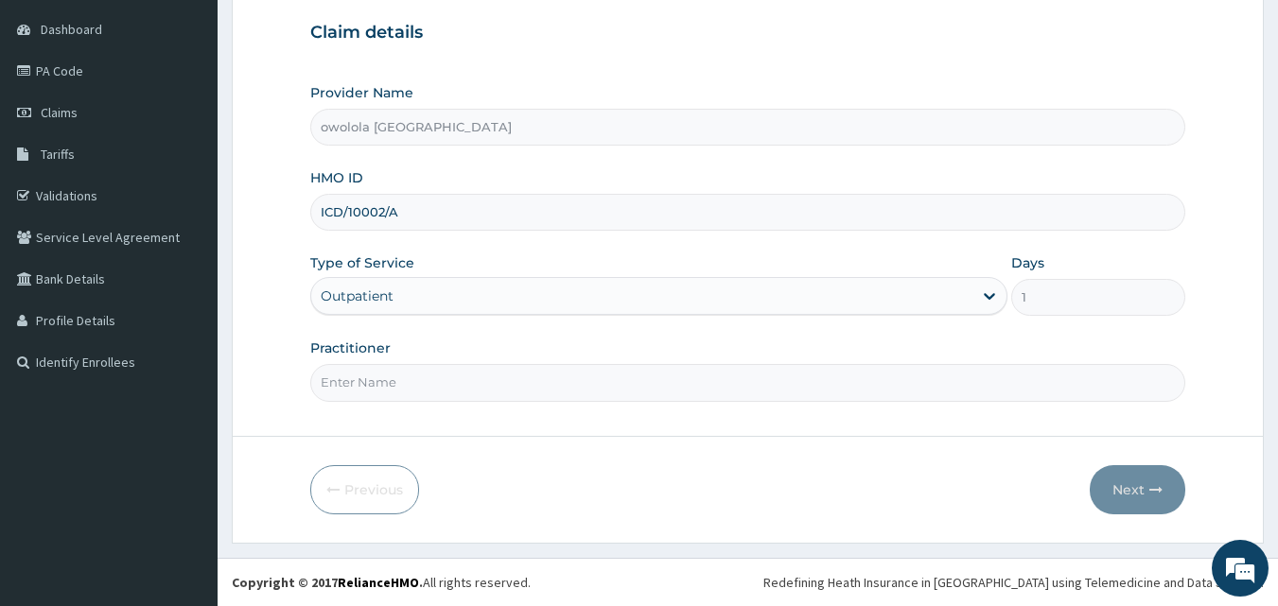
click at [480, 375] on input "Practitioner" at bounding box center [748, 382] width 876 height 37
type input "DR OGUNNUSI"
click at [1135, 493] on button "Next" at bounding box center [1137, 489] width 96 height 49
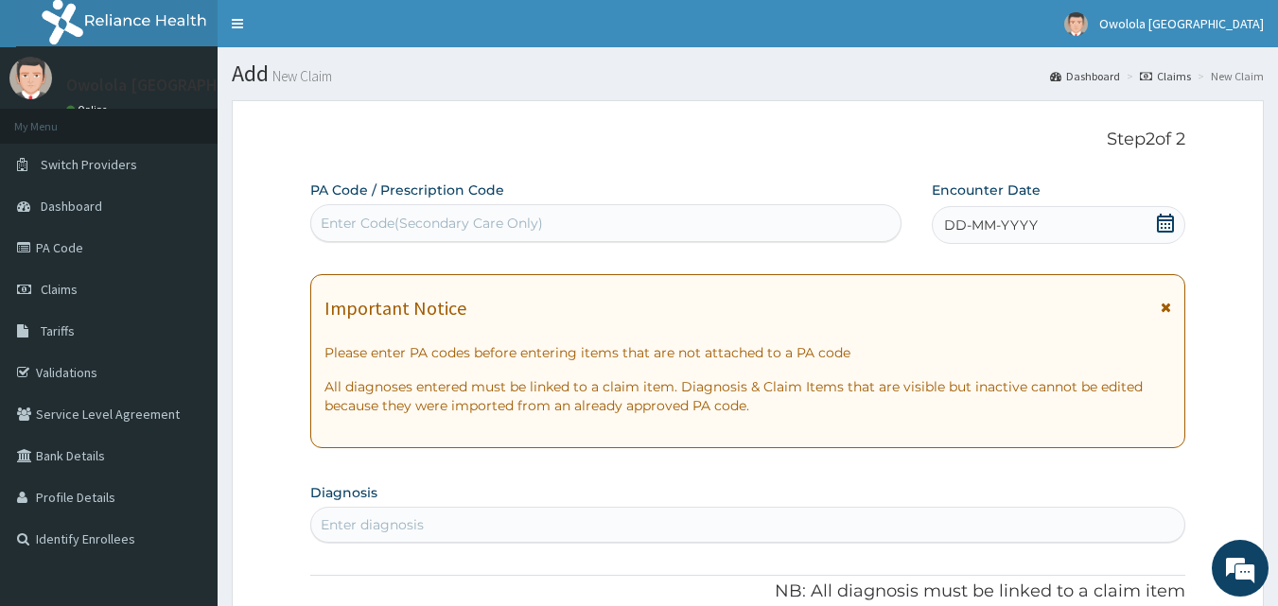
click at [481, 212] on div "Enter Code(Secondary Care Only)" at bounding box center [606, 223] width 590 height 30
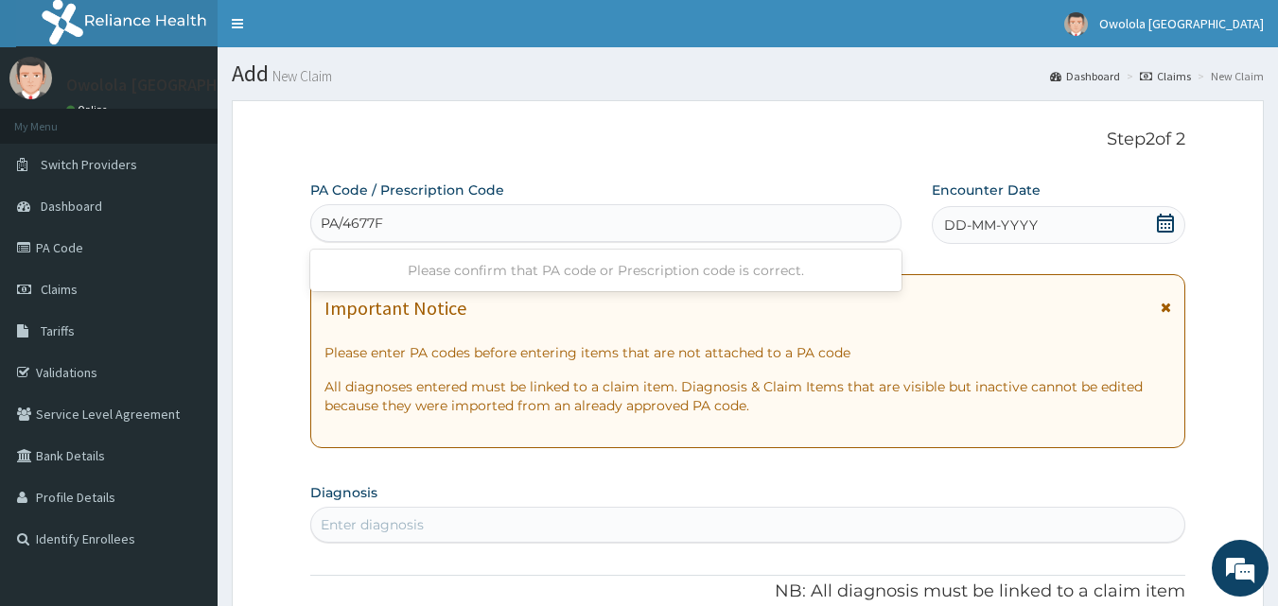
type input "PA/4677F8"
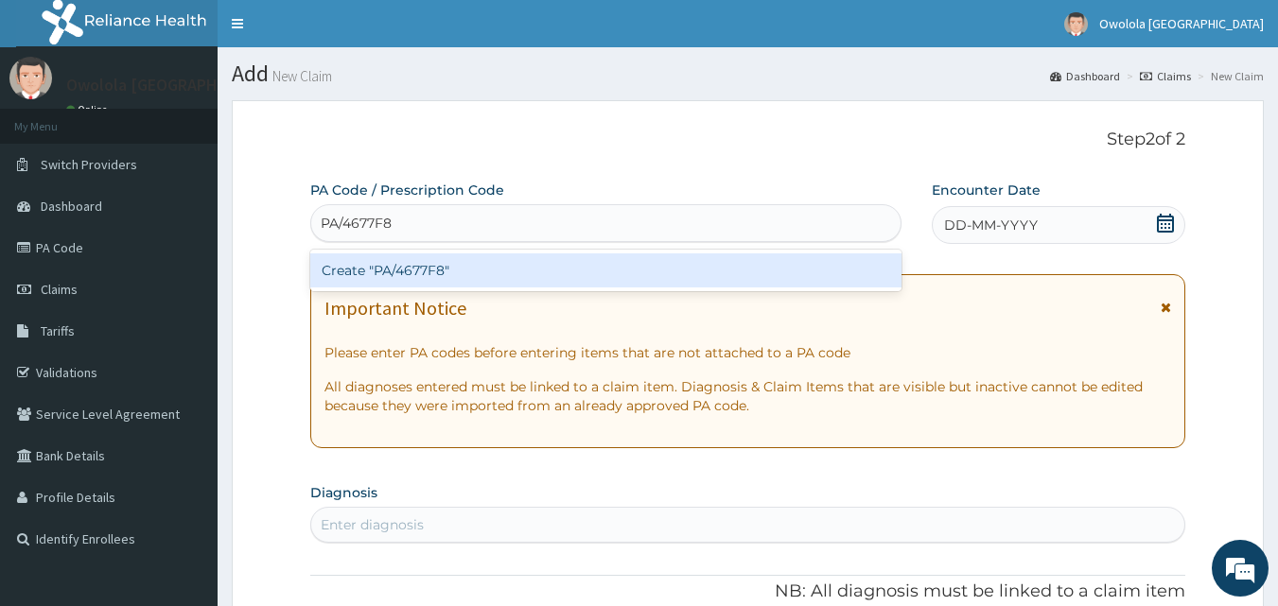
click at [390, 270] on div "Create "PA/4677F8"" at bounding box center [606, 270] width 592 height 34
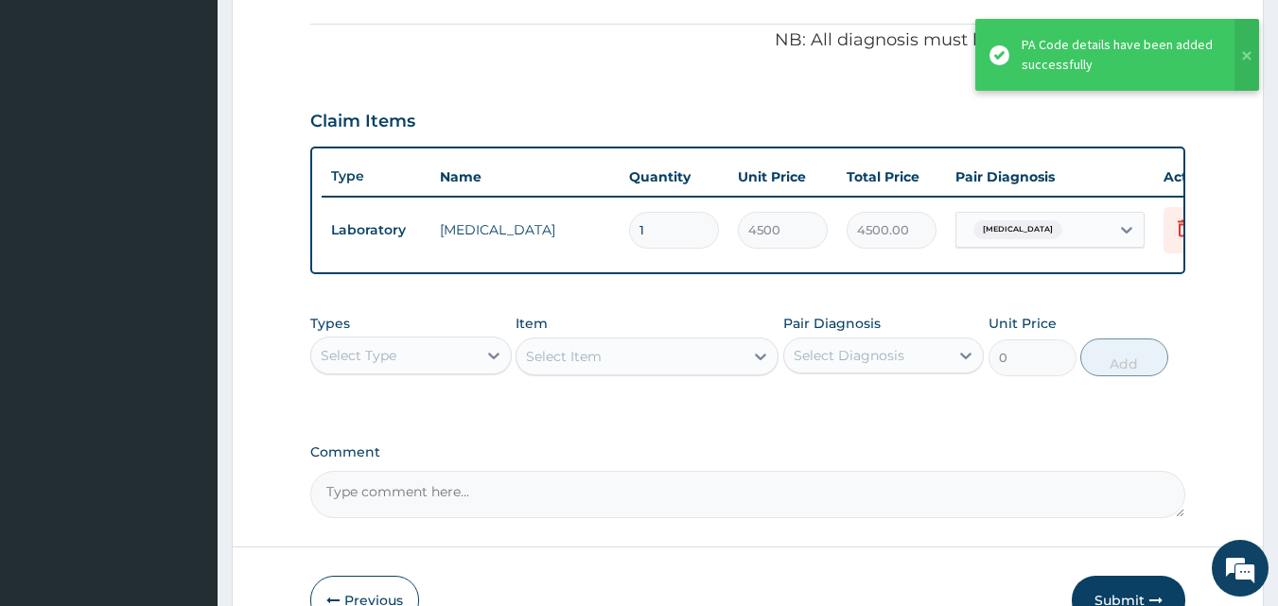
scroll to position [682, 0]
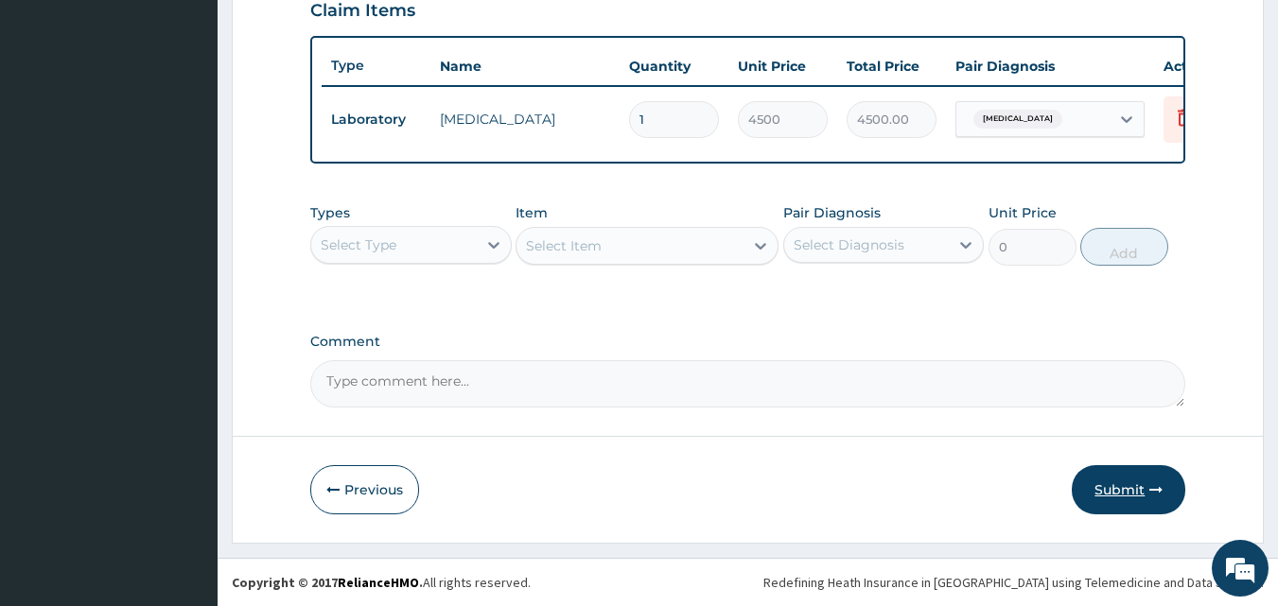
click at [1132, 484] on button "Submit" at bounding box center [1127, 489] width 113 height 49
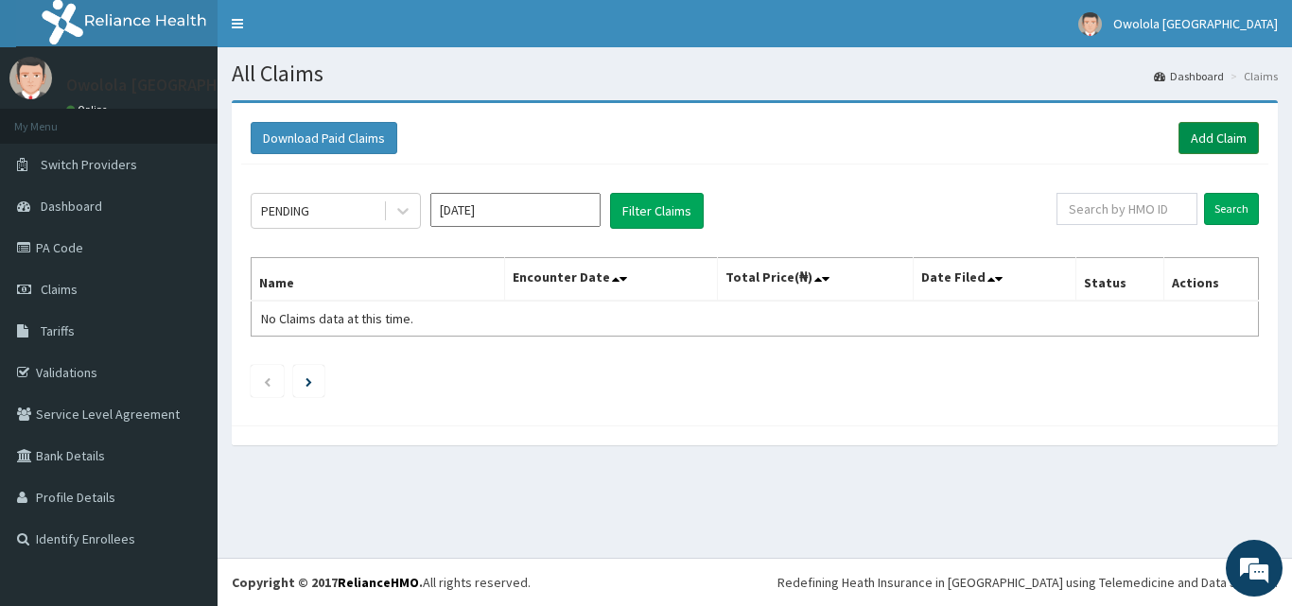
click at [1221, 142] on link "Add Claim" at bounding box center [1218, 138] width 80 height 32
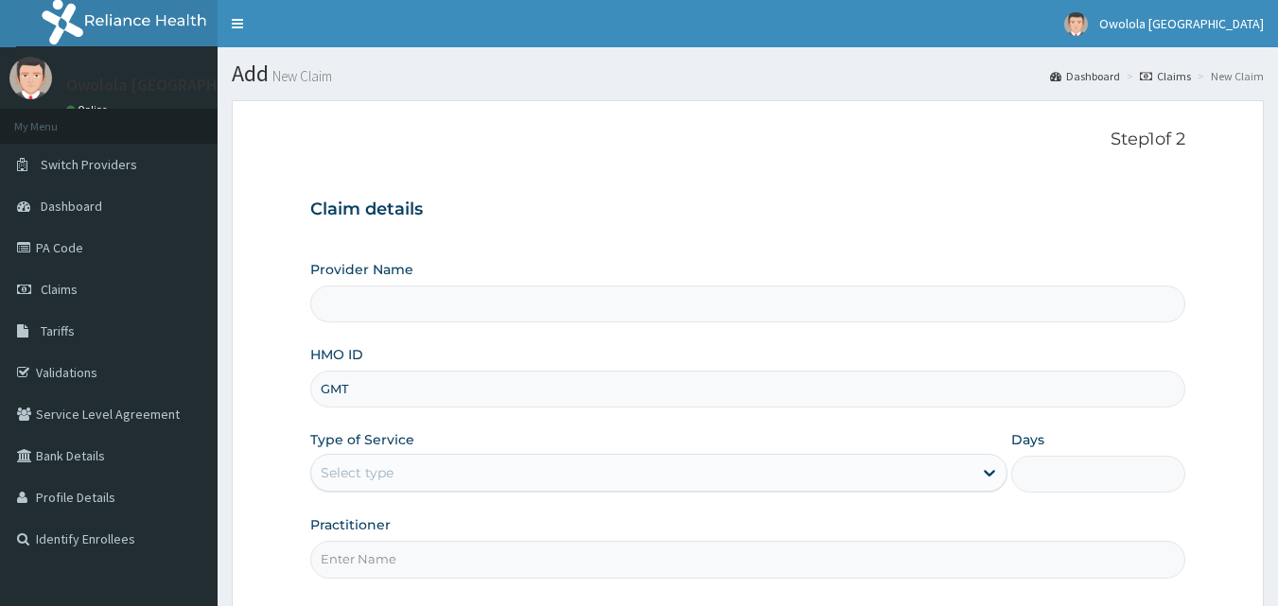
type input "GMT/"
type input "owolola [GEOGRAPHIC_DATA]"
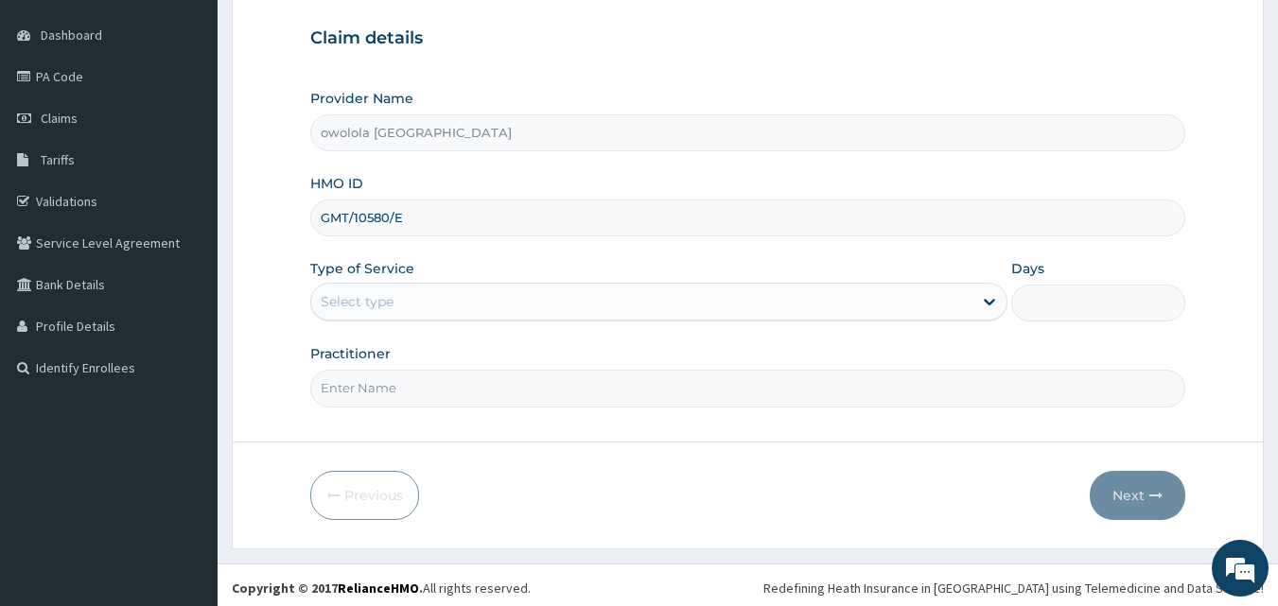
scroll to position [177, 0]
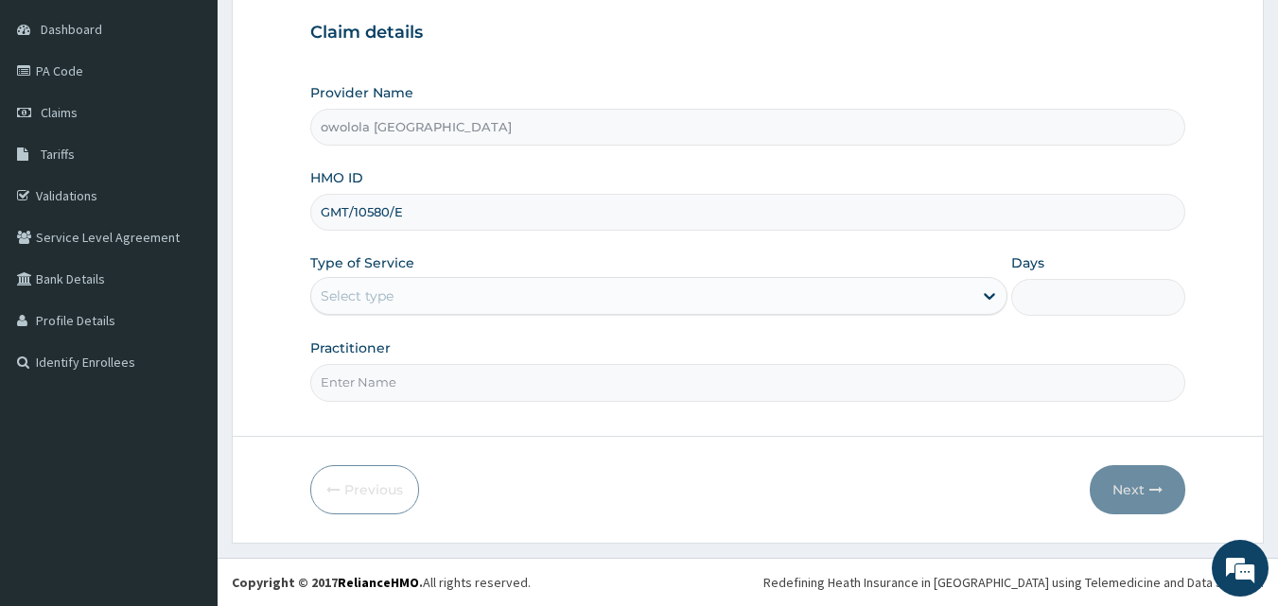
type input "GMT/10580/E"
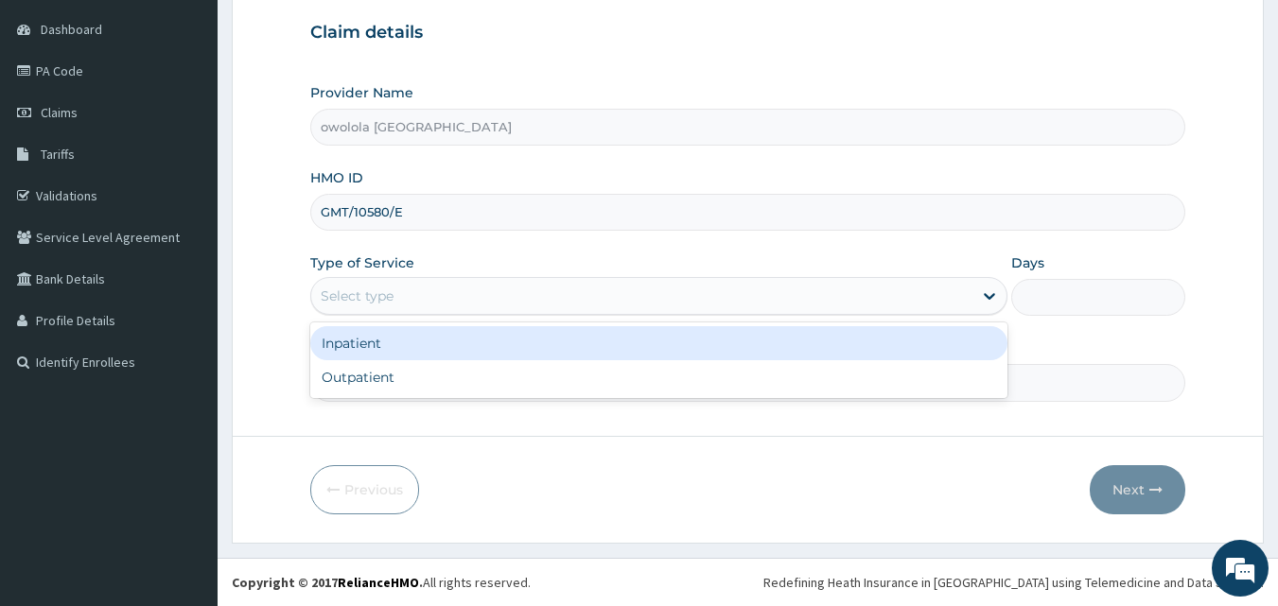
click at [456, 290] on div "Select type" at bounding box center [641, 296] width 661 height 30
click at [404, 352] on div "Inpatient" at bounding box center [658, 343] width 697 height 34
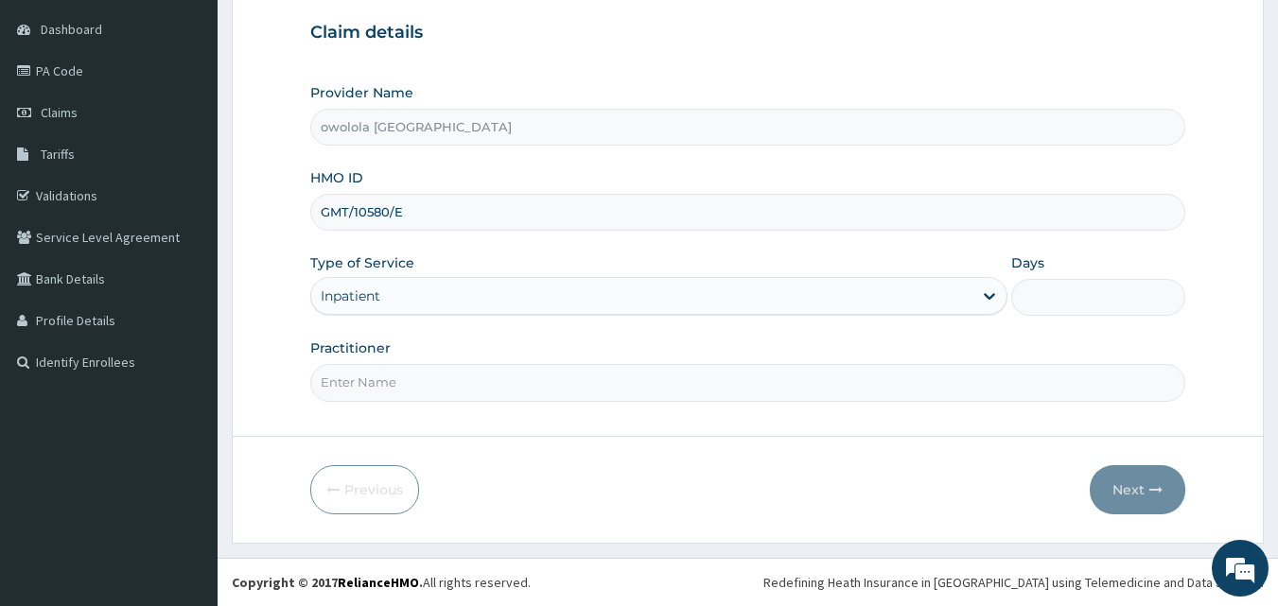
click at [395, 377] on input "Practitioner" at bounding box center [748, 382] width 876 height 37
type input "[PERSON_NAME]"
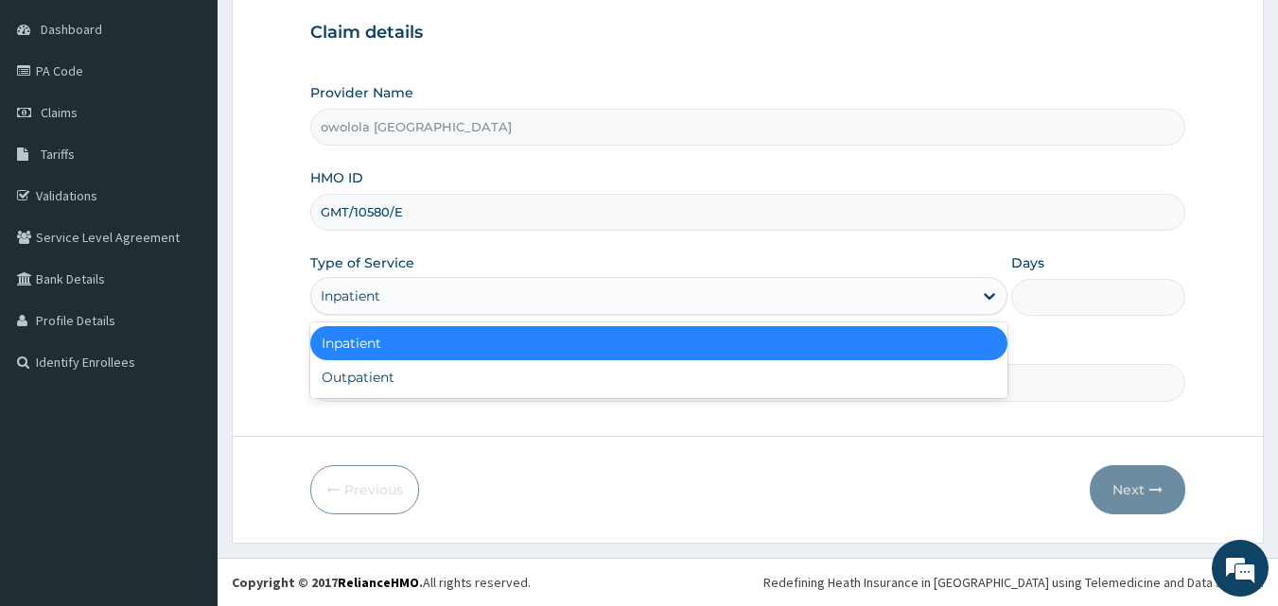
click at [405, 288] on div "Inpatient" at bounding box center [641, 296] width 661 height 30
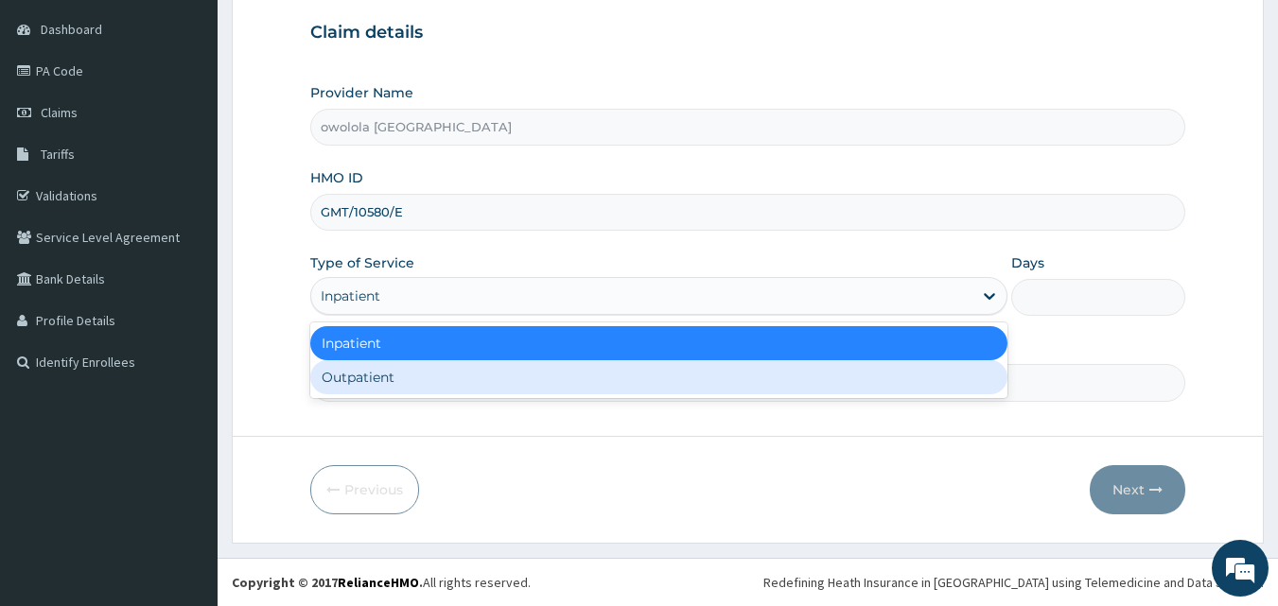
click at [358, 371] on div "Outpatient" at bounding box center [658, 377] width 697 height 34
type input "1"
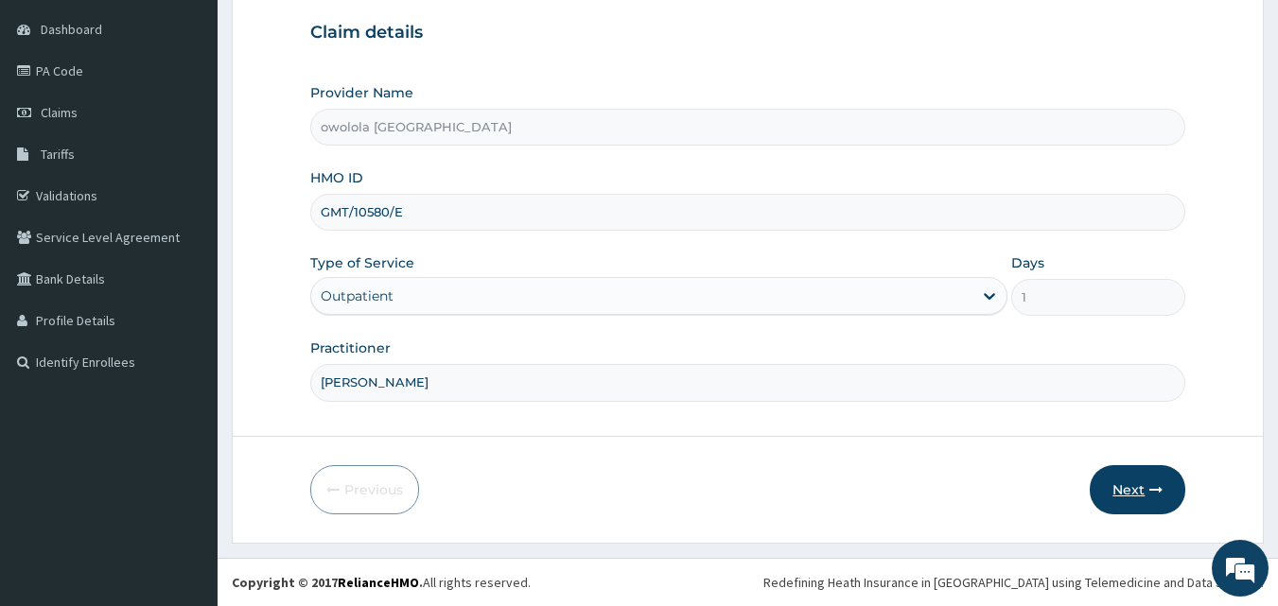
click at [1126, 492] on button "Next" at bounding box center [1137, 489] width 96 height 49
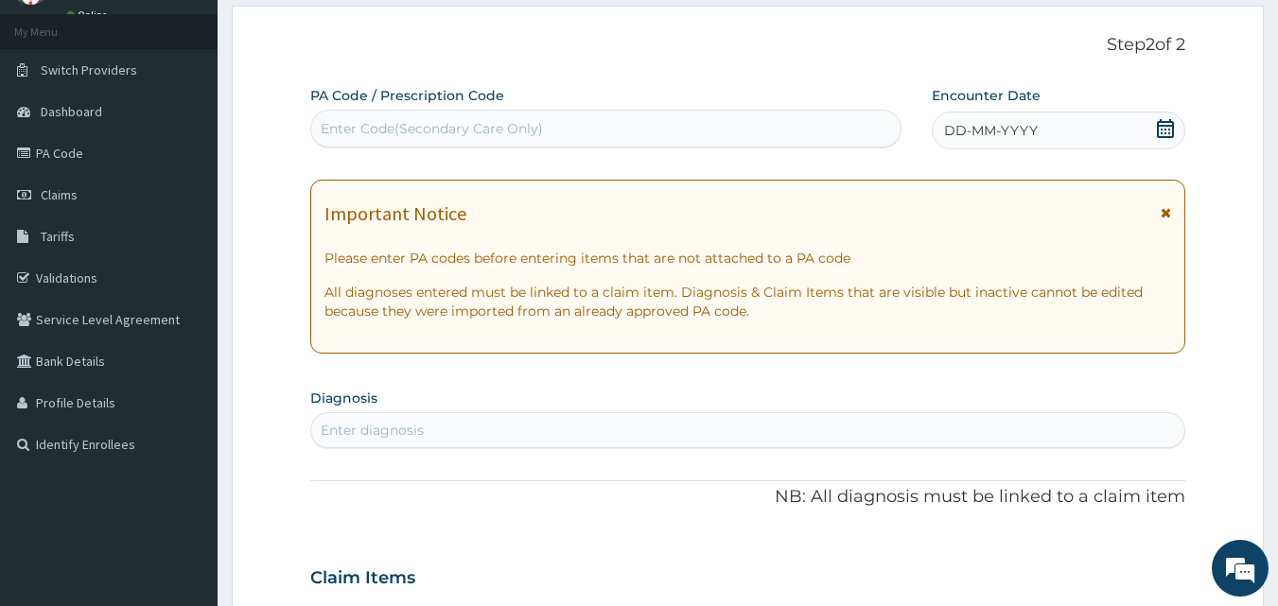
scroll to position [0, 0]
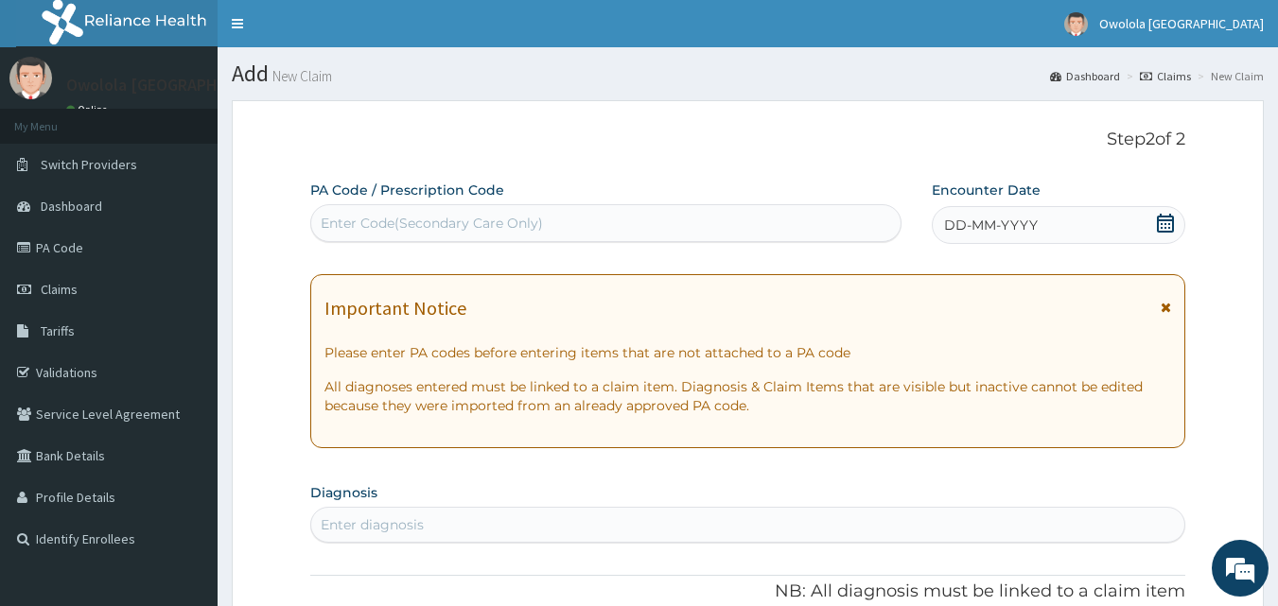
click at [430, 208] on div "Enter Code(Secondary Care Only)" at bounding box center [606, 223] width 592 height 38
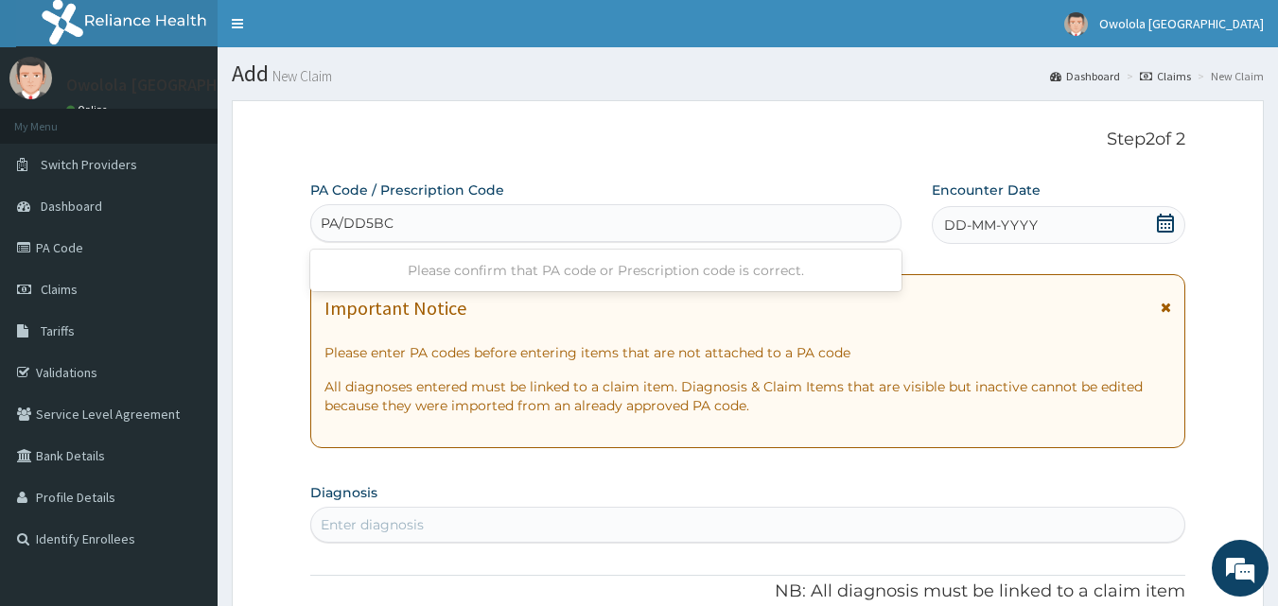
type input "PA/DD5BC9"
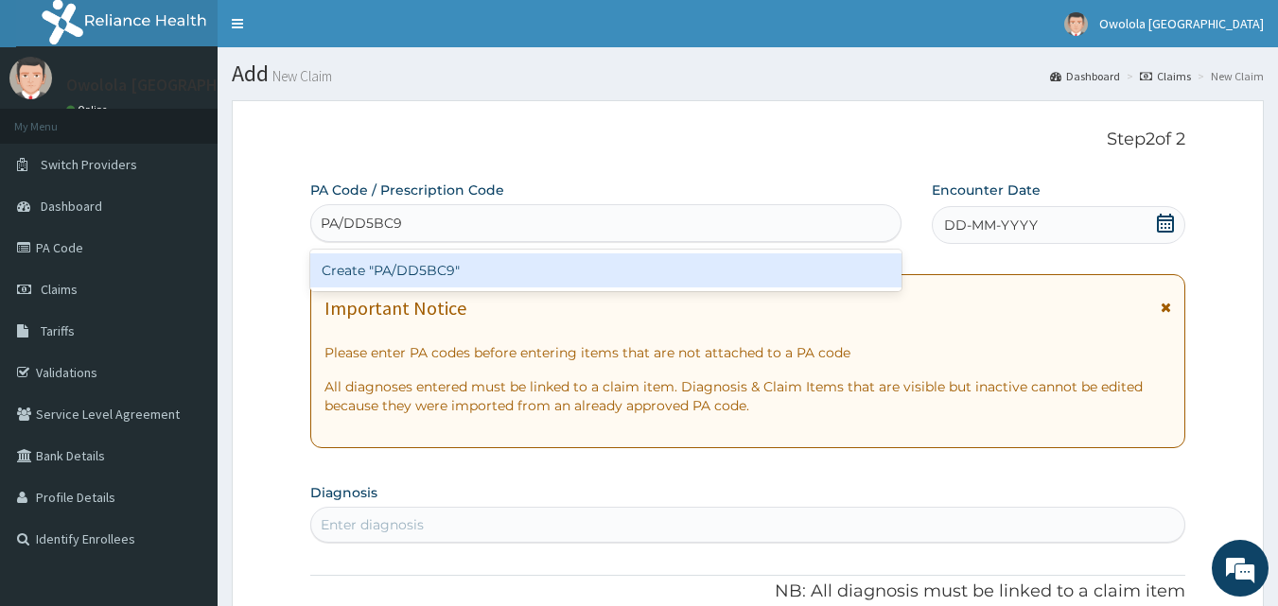
click at [411, 259] on div "Create "PA/DD5BC9"" at bounding box center [606, 270] width 592 height 34
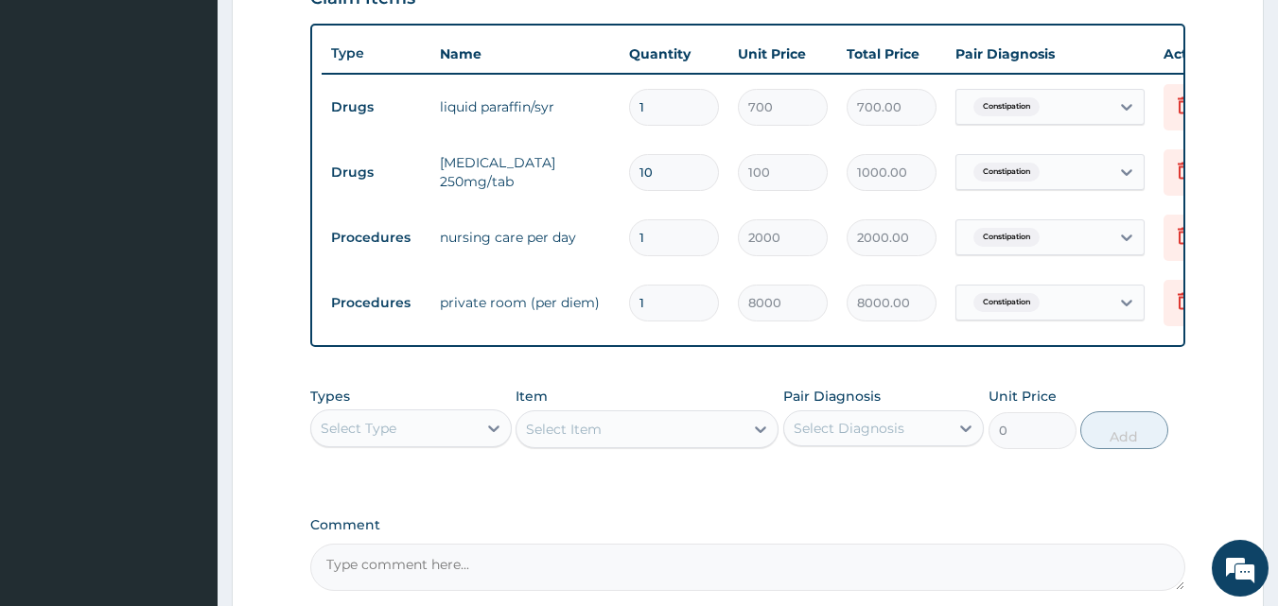
scroll to position [774, 0]
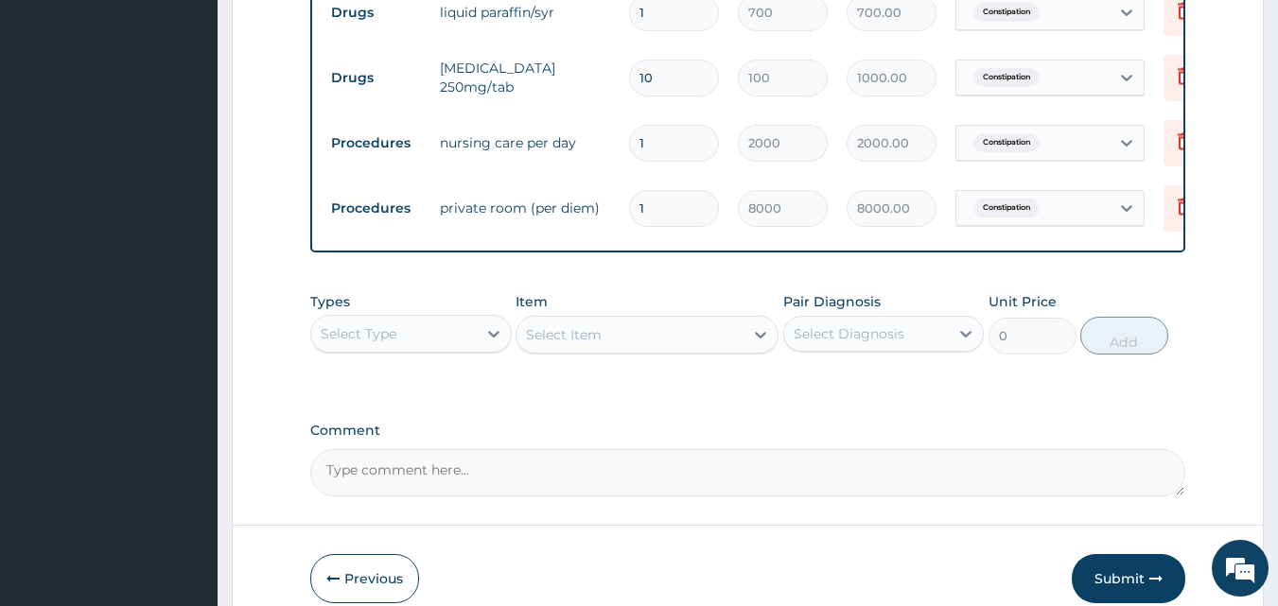
click at [396, 348] on div "Select Type" at bounding box center [393, 334] width 165 height 30
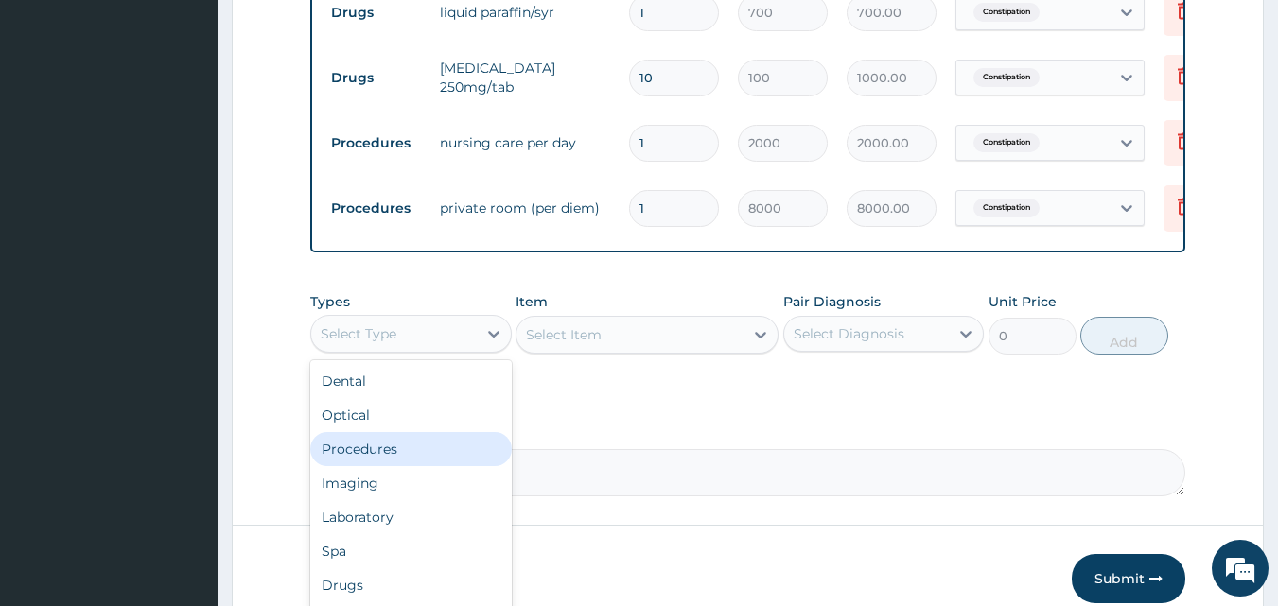
drag, startPoint x: 358, startPoint y: 460, endPoint x: 384, endPoint y: 452, distance: 26.6
click at [357, 460] on div "Procedures" at bounding box center [410, 449] width 201 height 34
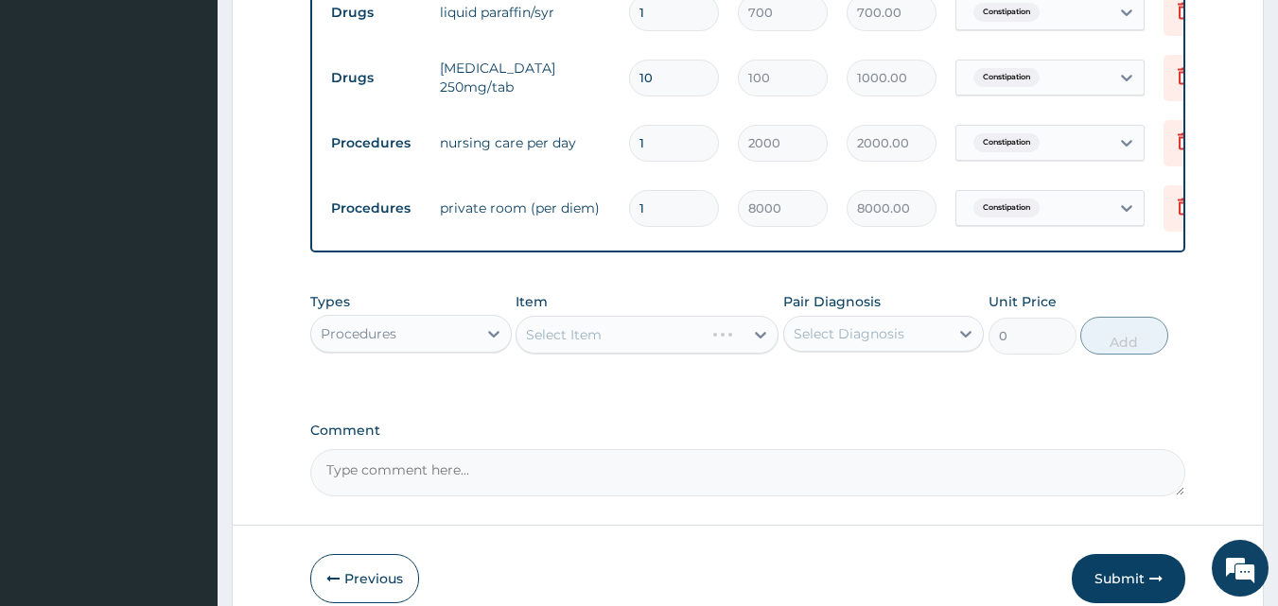
click at [592, 354] on div "Select Item" at bounding box center [646, 335] width 263 height 38
click at [592, 352] on div "Select Item" at bounding box center [646, 335] width 263 height 38
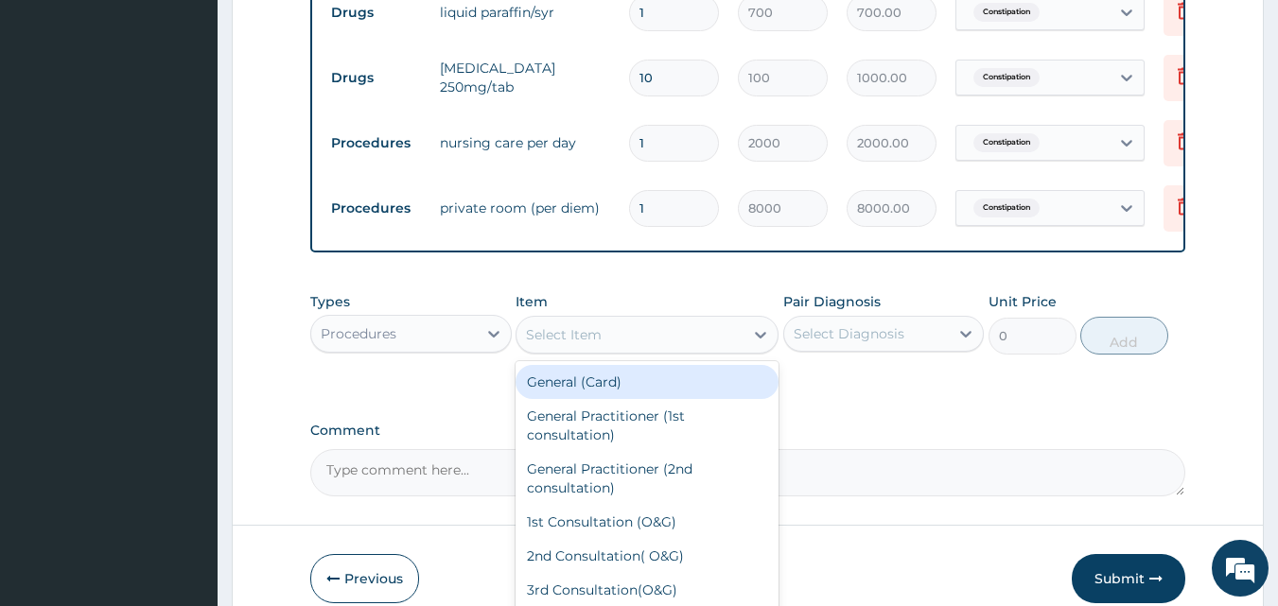
click at [608, 345] on div "Select Item" at bounding box center [629, 335] width 227 height 30
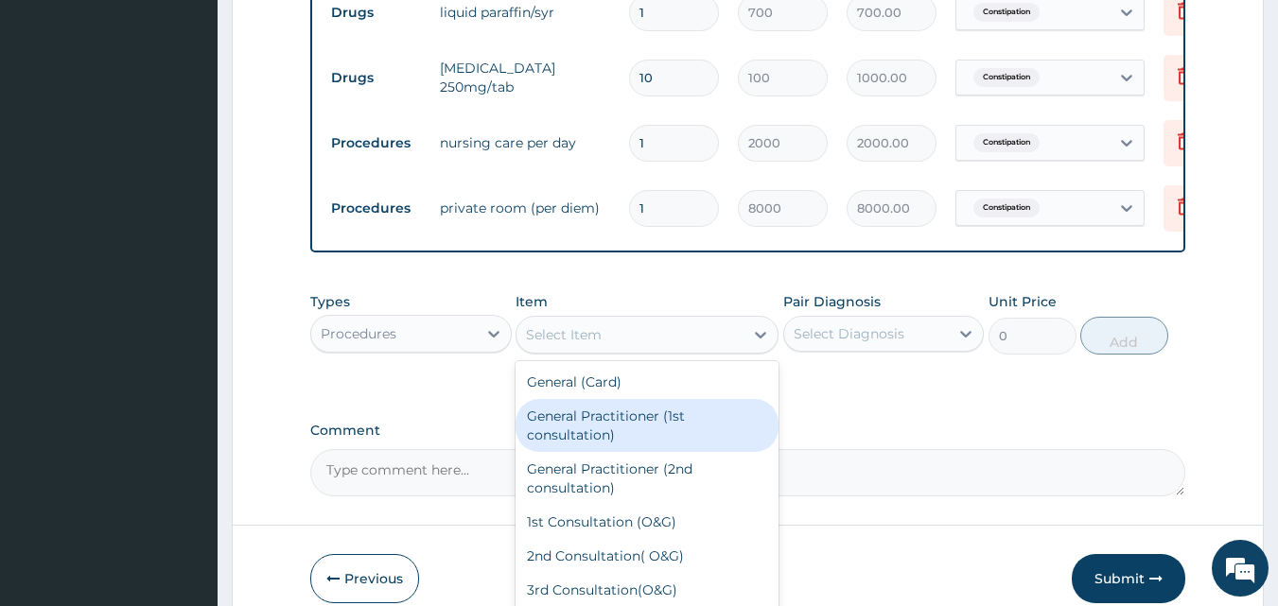
click at [586, 433] on div "General Practitioner (1st consultation)" at bounding box center [646, 425] width 263 height 53
type input "2500"
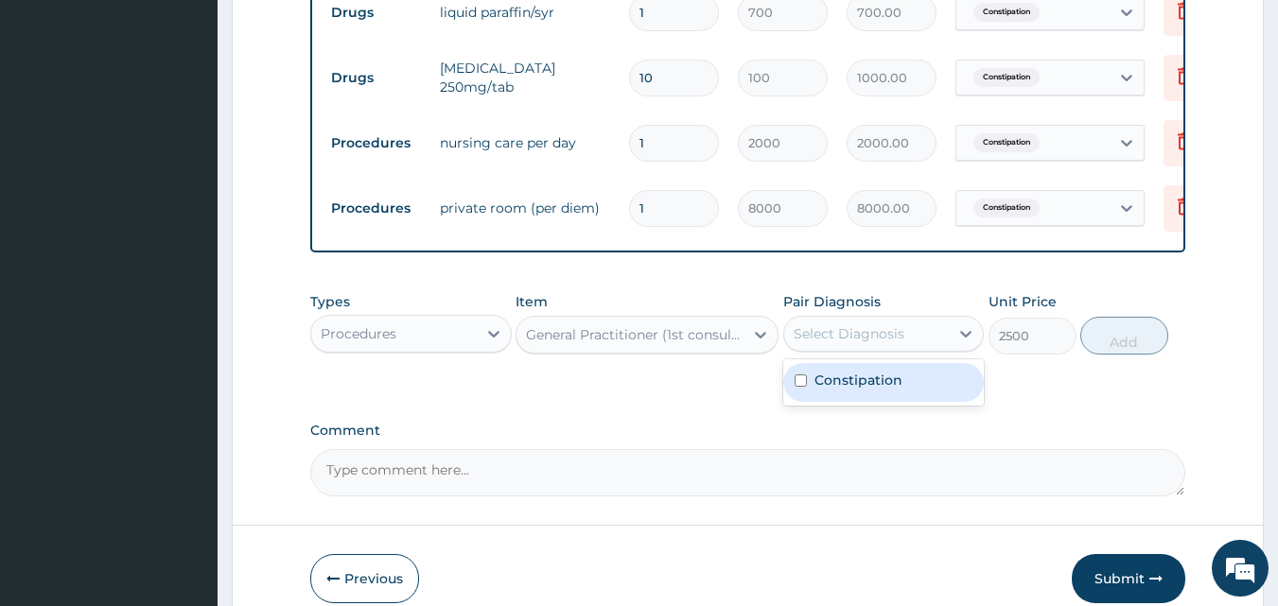
click at [889, 343] on div "Select Diagnosis" at bounding box center [848, 333] width 111 height 19
click at [868, 390] on label "Constipation" at bounding box center [858, 380] width 88 height 19
checkbox input "true"
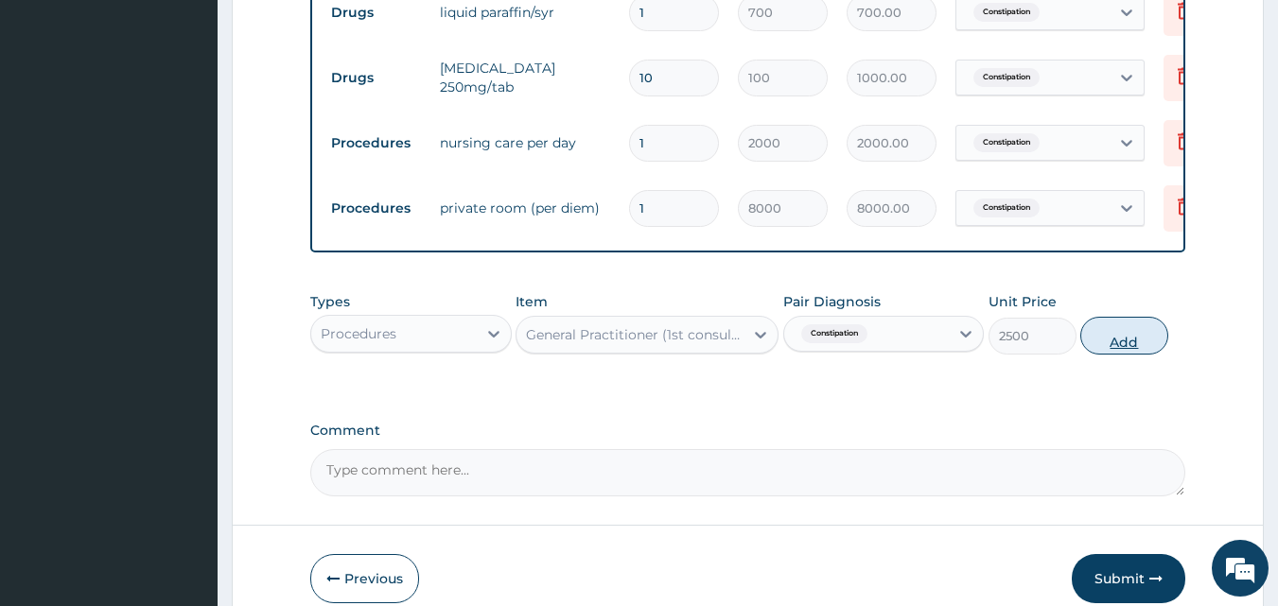
click at [1128, 354] on button "Add" at bounding box center [1124, 336] width 88 height 38
type input "0"
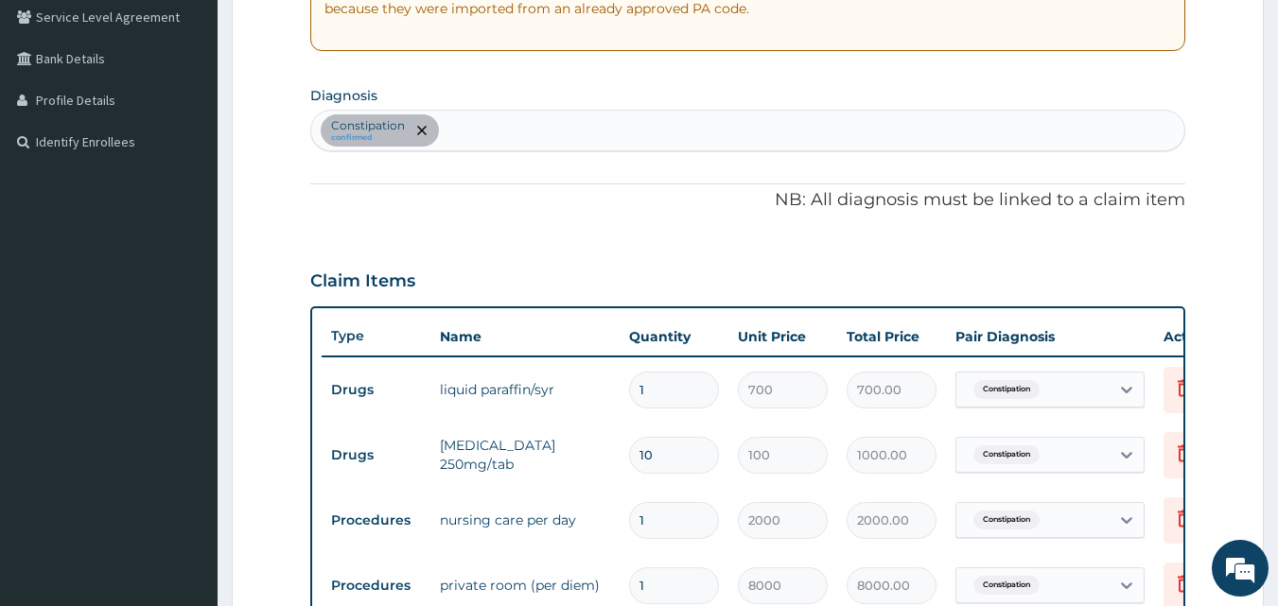
scroll to position [396, 0]
drag, startPoint x: 529, startPoint y: 124, endPoint x: 526, endPoint y: 113, distance: 10.8
click at [526, 113] on div "Constipation confirmed" at bounding box center [748, 132] width 874 height 40
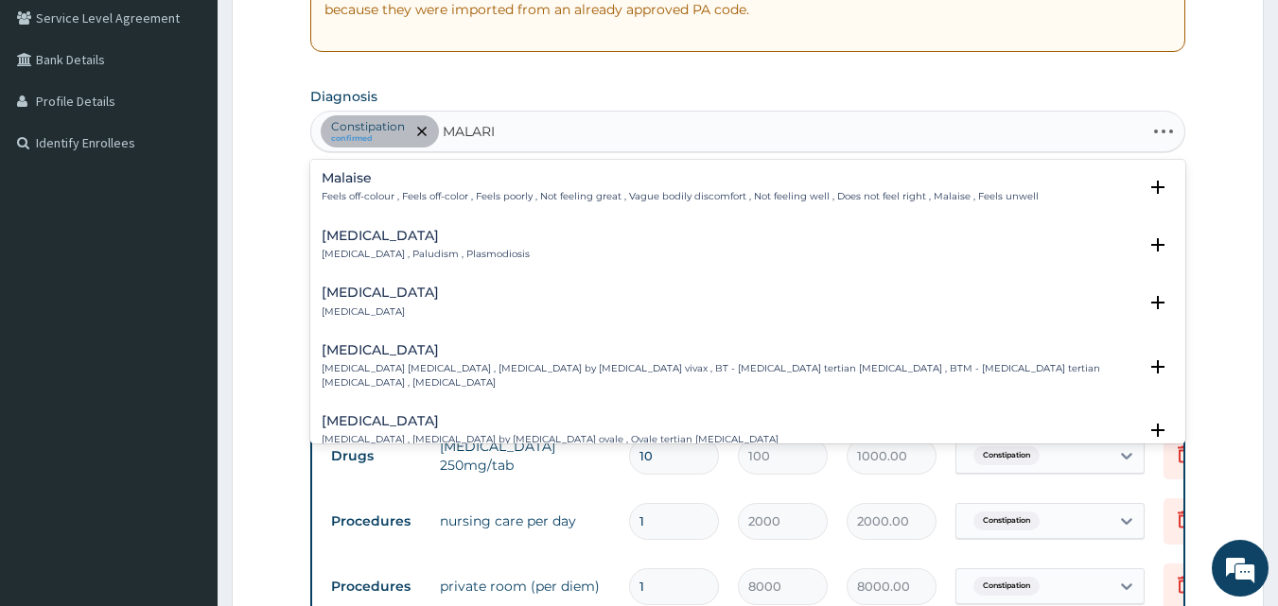
type input "MALARIA"
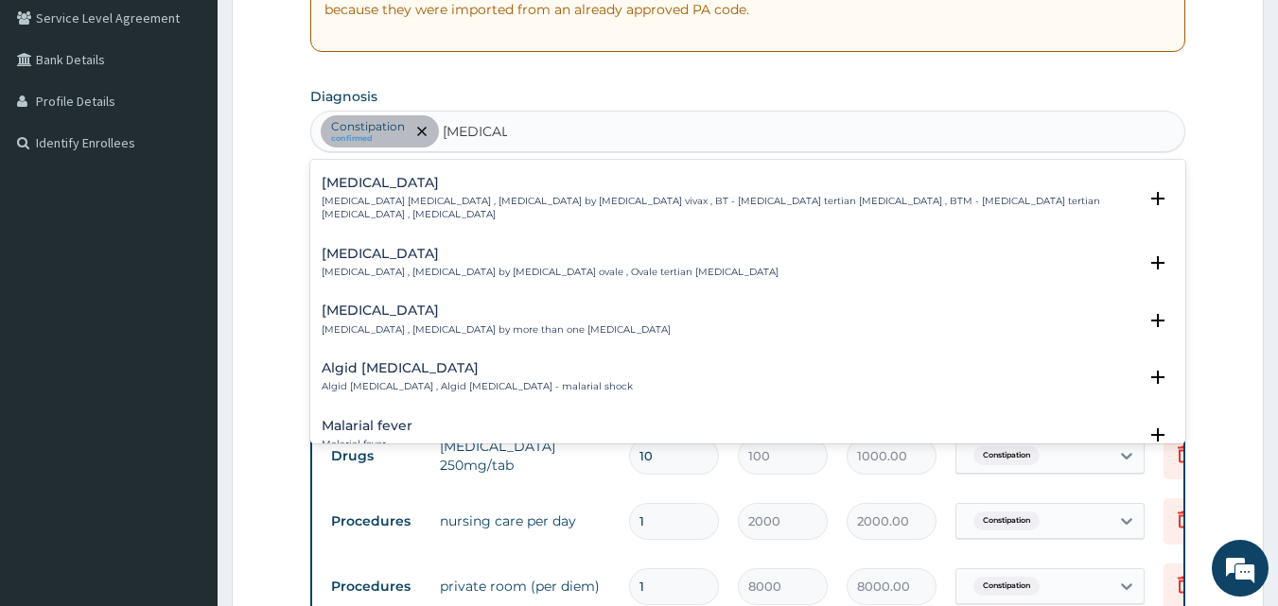
scroll to position [95, 0]
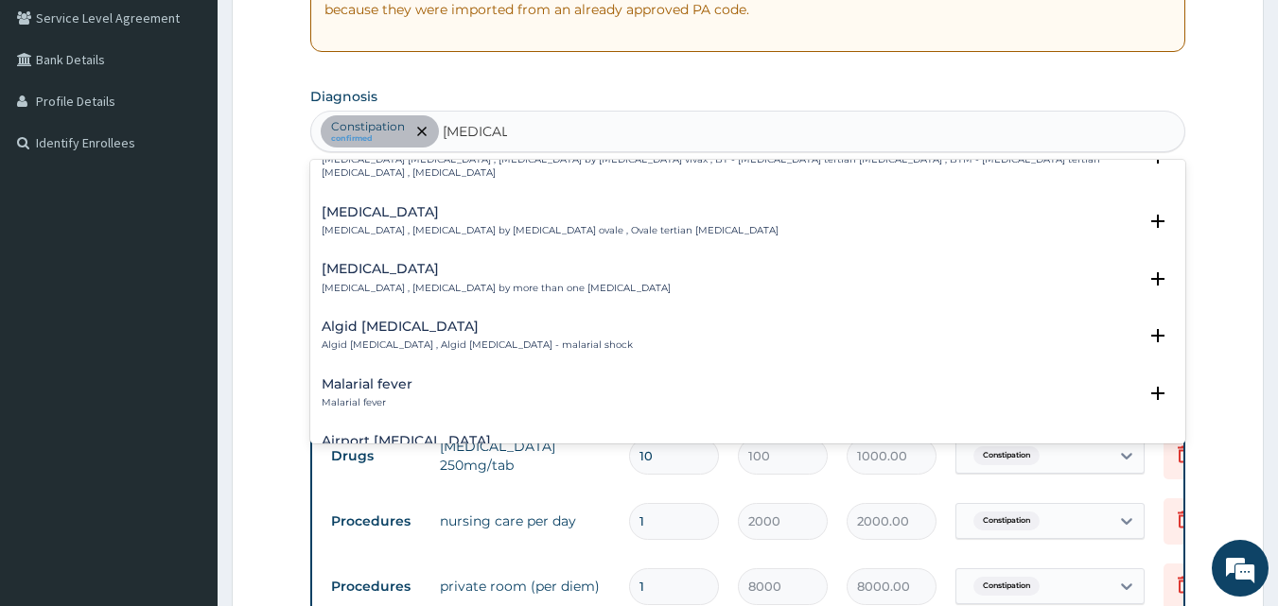
click at [368, 396] on p "Malarial fever" at bounding box center [367, 402] width 91 height 13
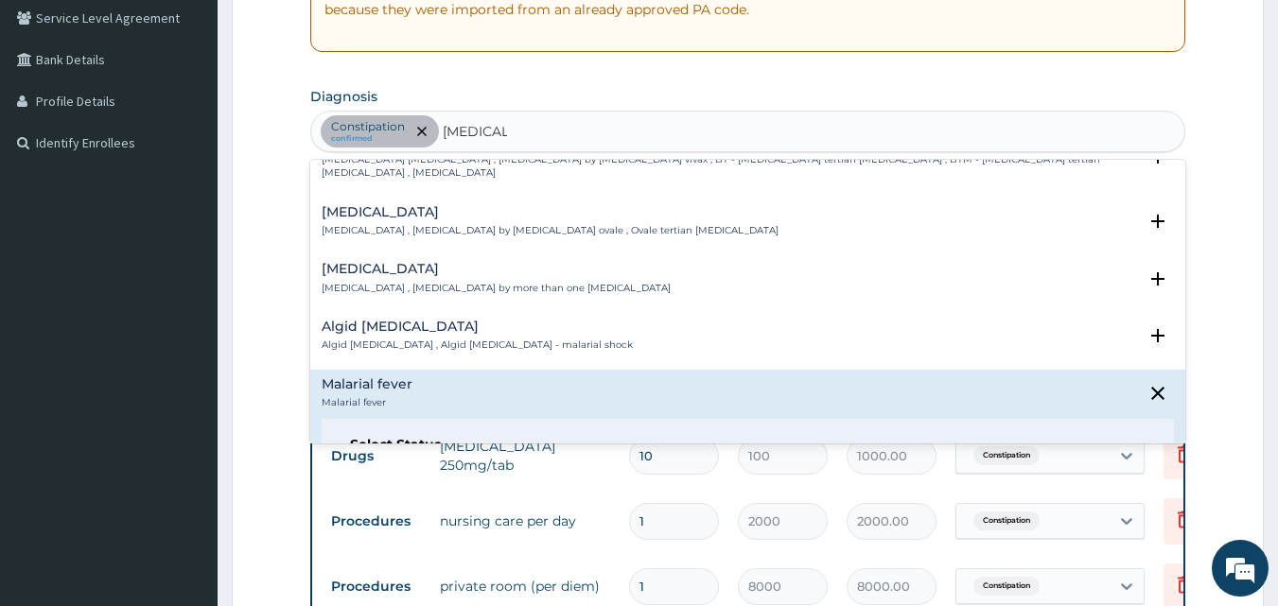
scroll to position [284, 0]
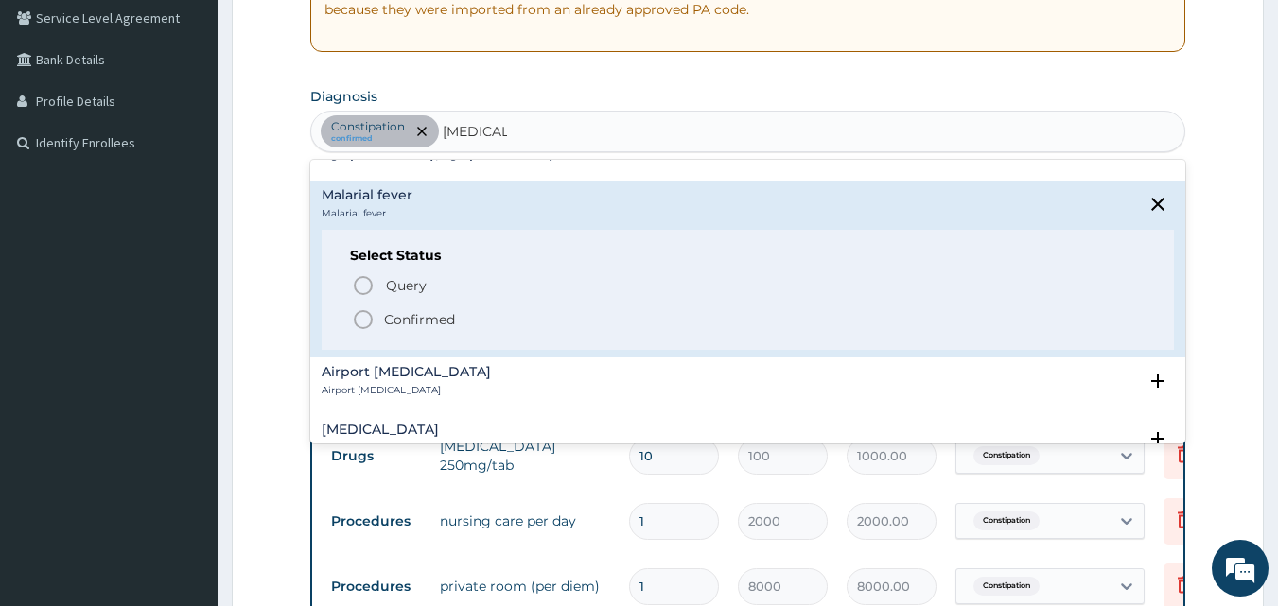
click at [369, 308] on icon "status option filled" at bounding box center [363, 319] width 23 height 23
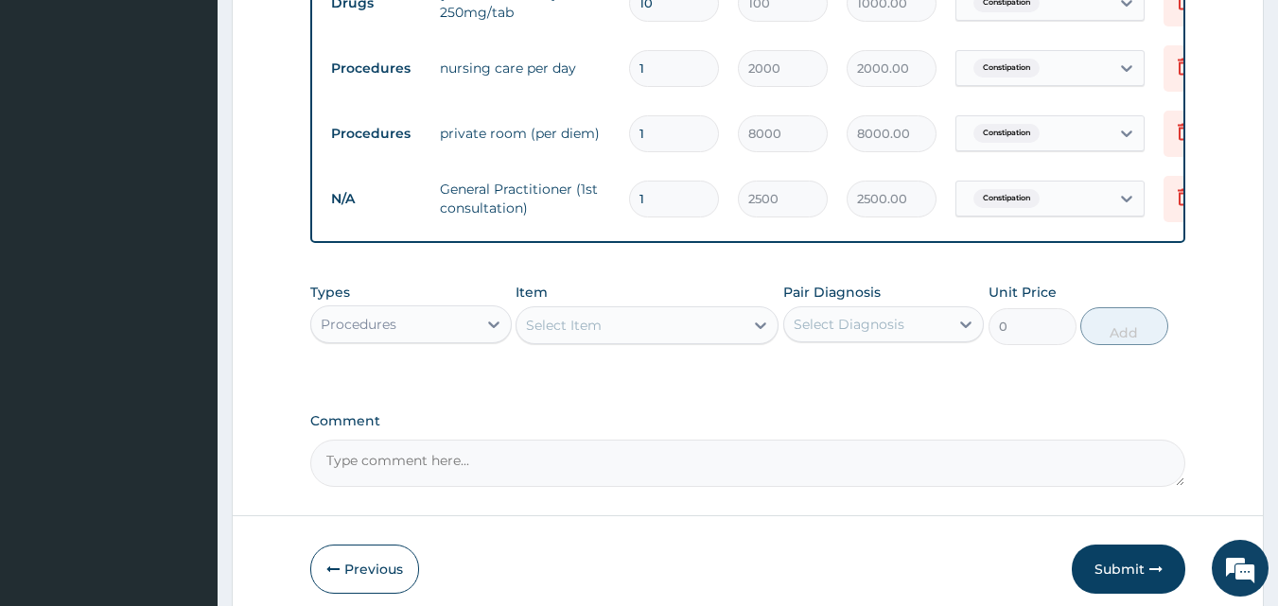
scroll to position [869, 0]
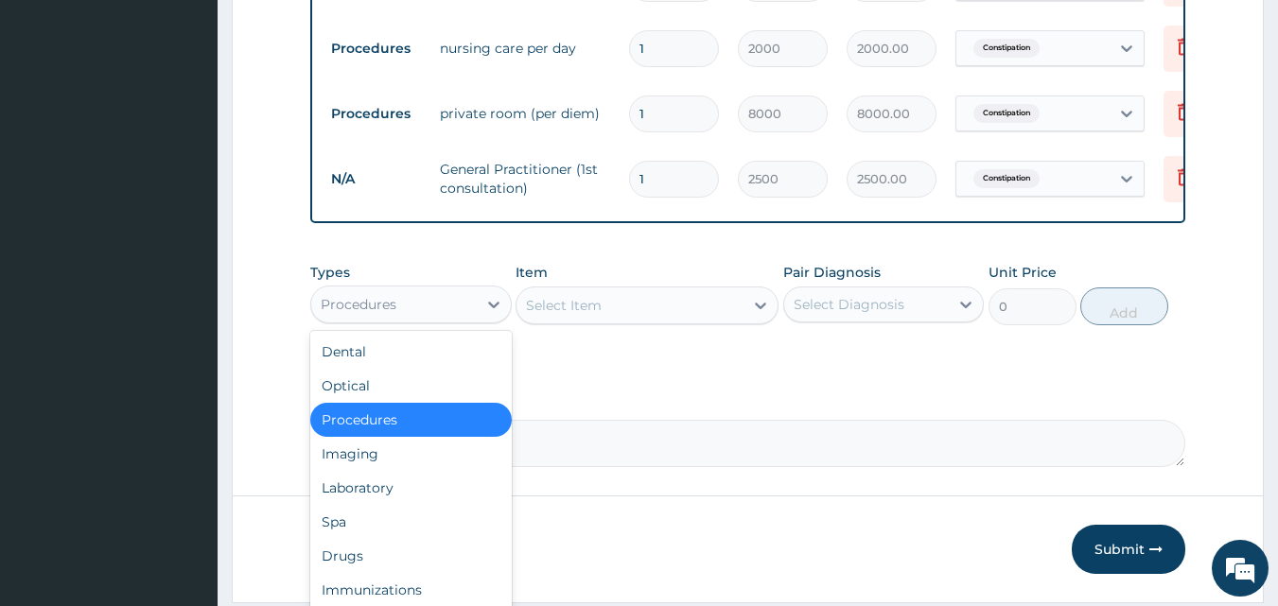
click at [426, 312] on div "Procedures" at bounding box center [393, 304] width 165 height 30
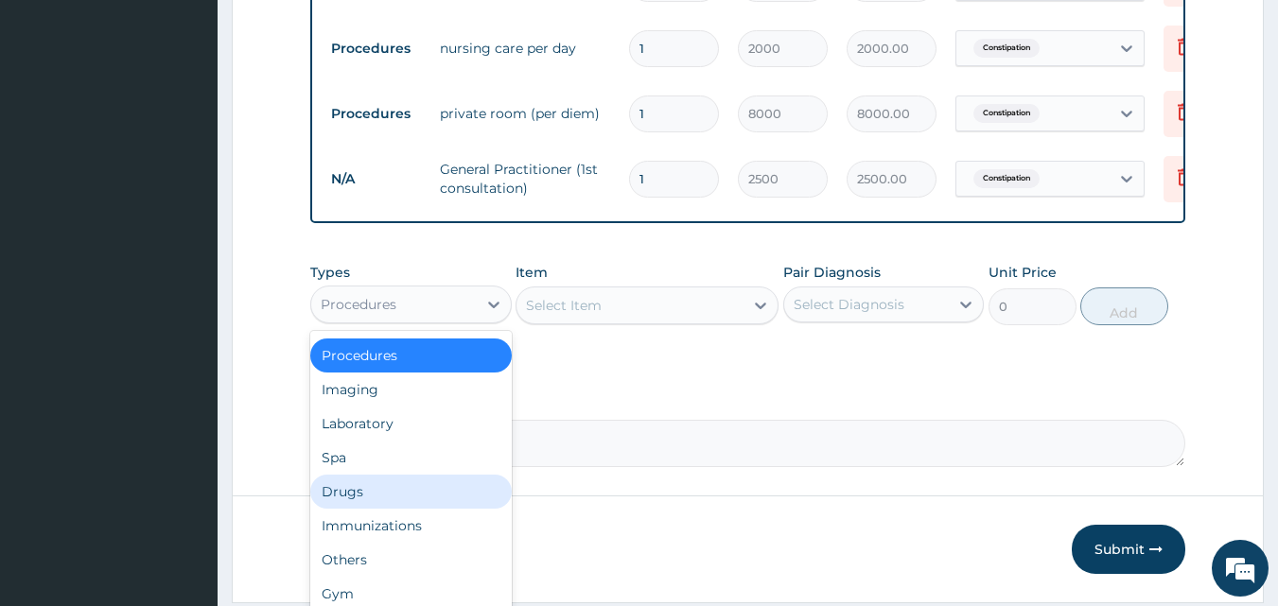
click at [361, 505] on div "Drugs" at bounding box center [410, 492] width 201 height 34
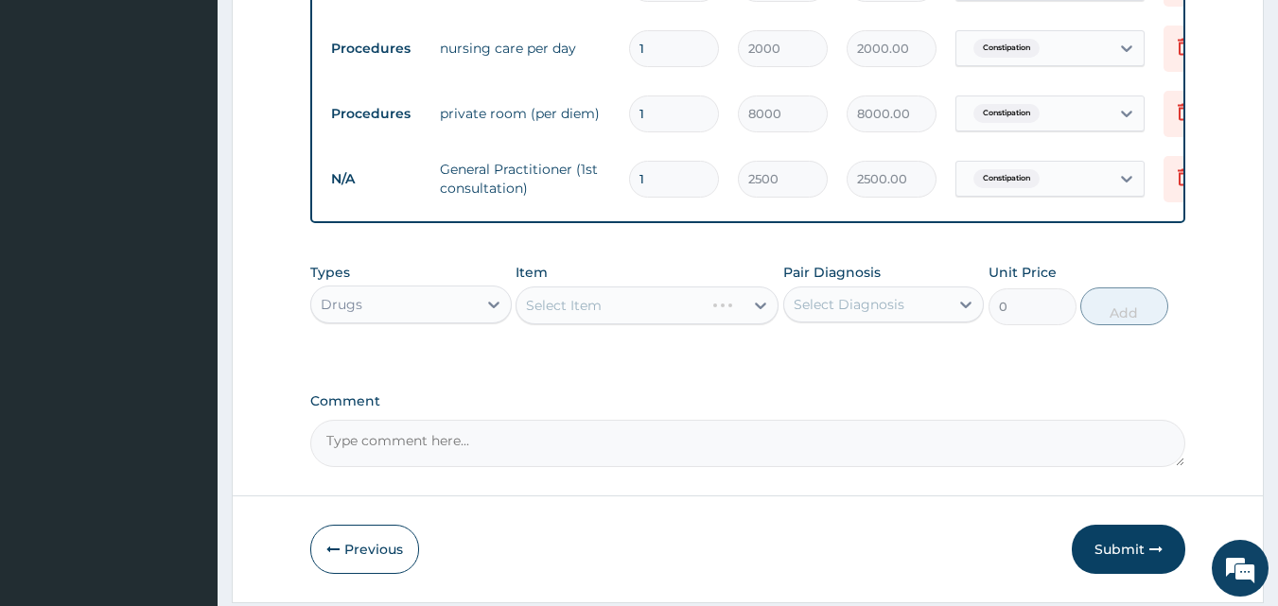
click at [611, 319] on div "Select Item" at bounding box center [646, 306] width 263 height 38
click at [574, 312] on div "Select Item" at bounding box center [646, 306] width 263 height 38
click at [573, 312] on div "Select Item" at bounding box center [646, 306] width 263 height 38
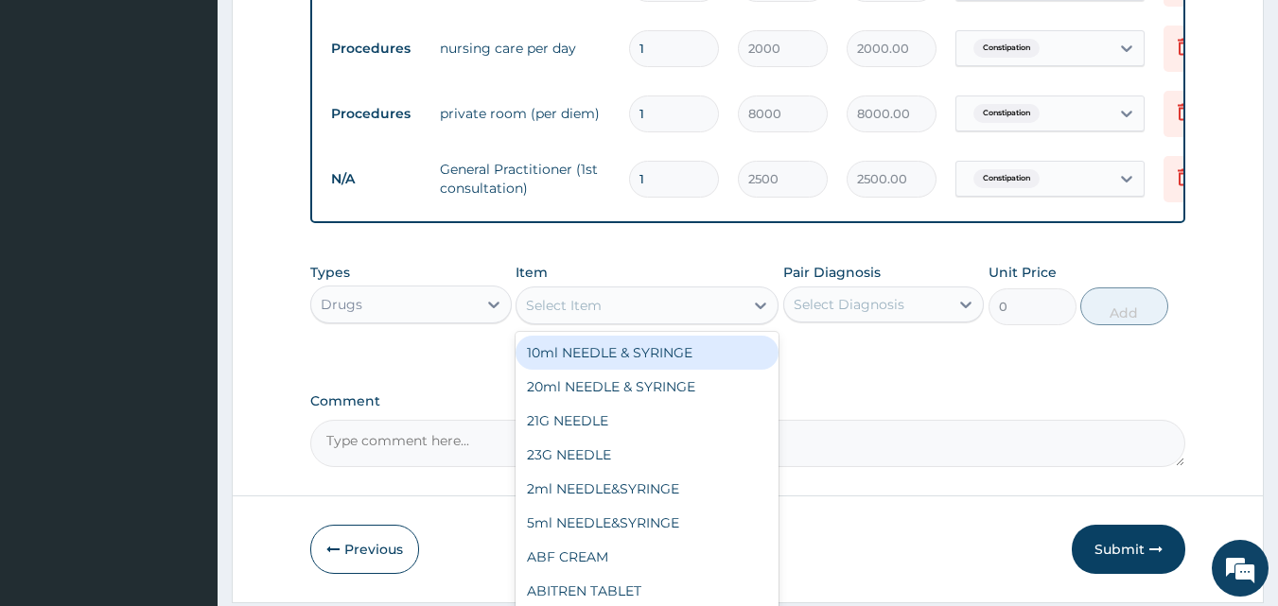
click at [565, 315] on div "Select Item" at bounding box center [564, 305] width 76 height 19
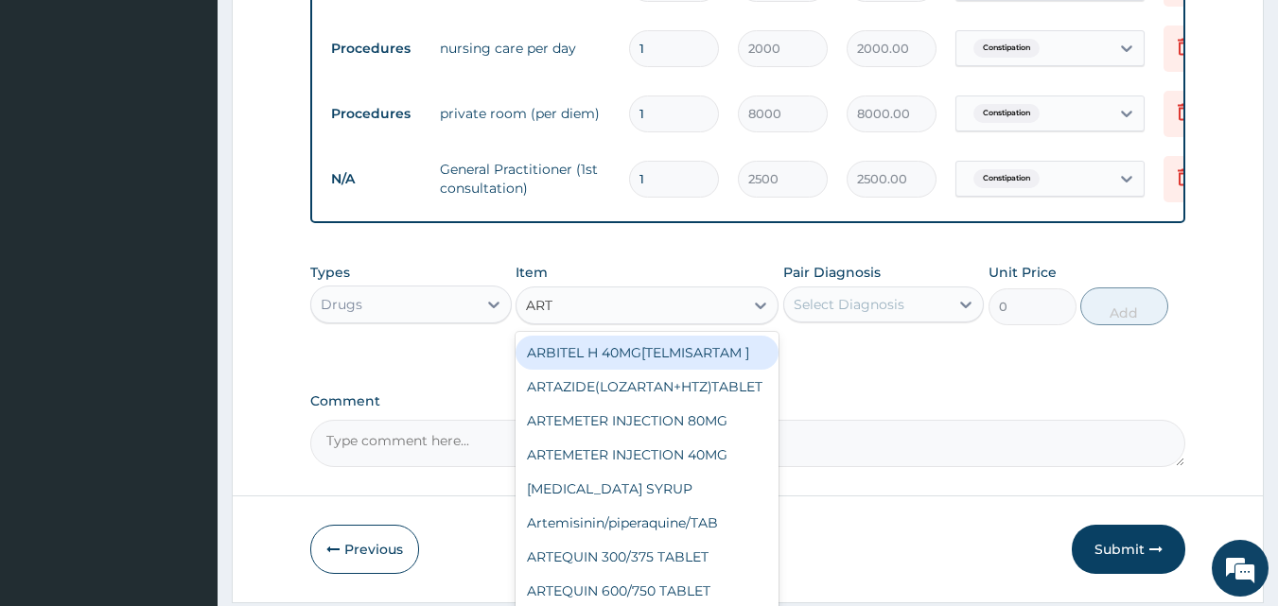
type input "ARTE"
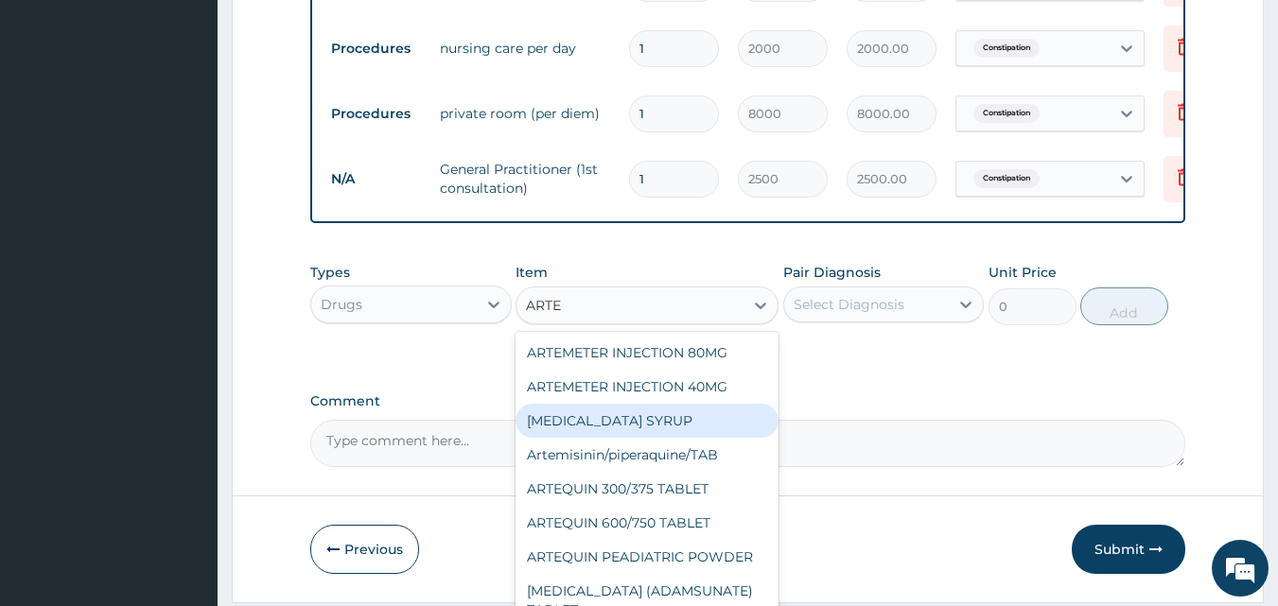
click at [612, 432] on div "ARTEMETHER SYRUP" at bounding box center [646, 421] width 263 height 34
type input "960"
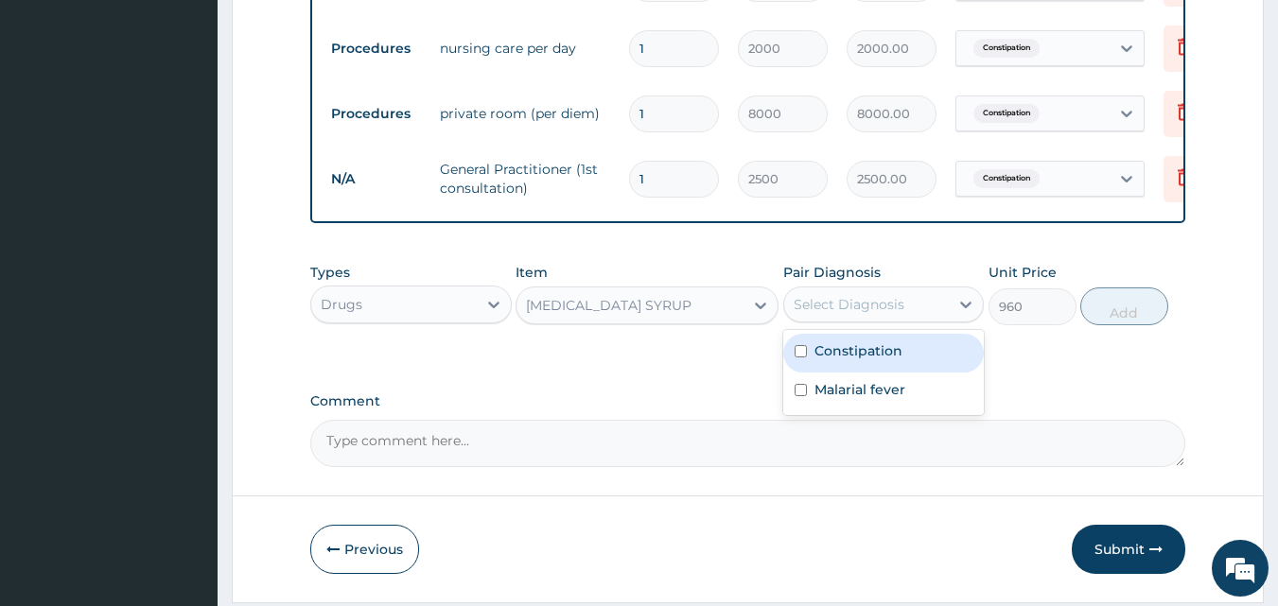
click at [838, 314] on div "Select Diagnosis" at bounding box center [848, 304] width 111 height 19
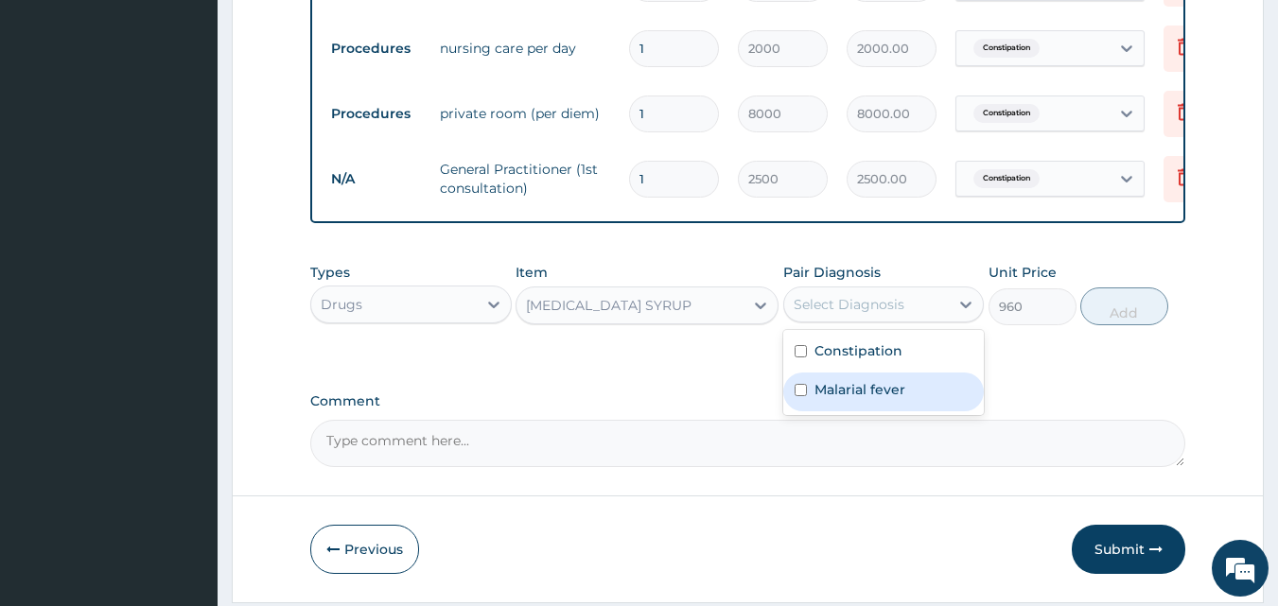
drag, startPoint x: 828, startPoint y: 398, endPoint x: 889, endPoint y: 366, distance: 68.5
click at [832, 391] on div "Malarial fever" at bounding box center [883, 392] width 201 height 39
checkbox input "true"
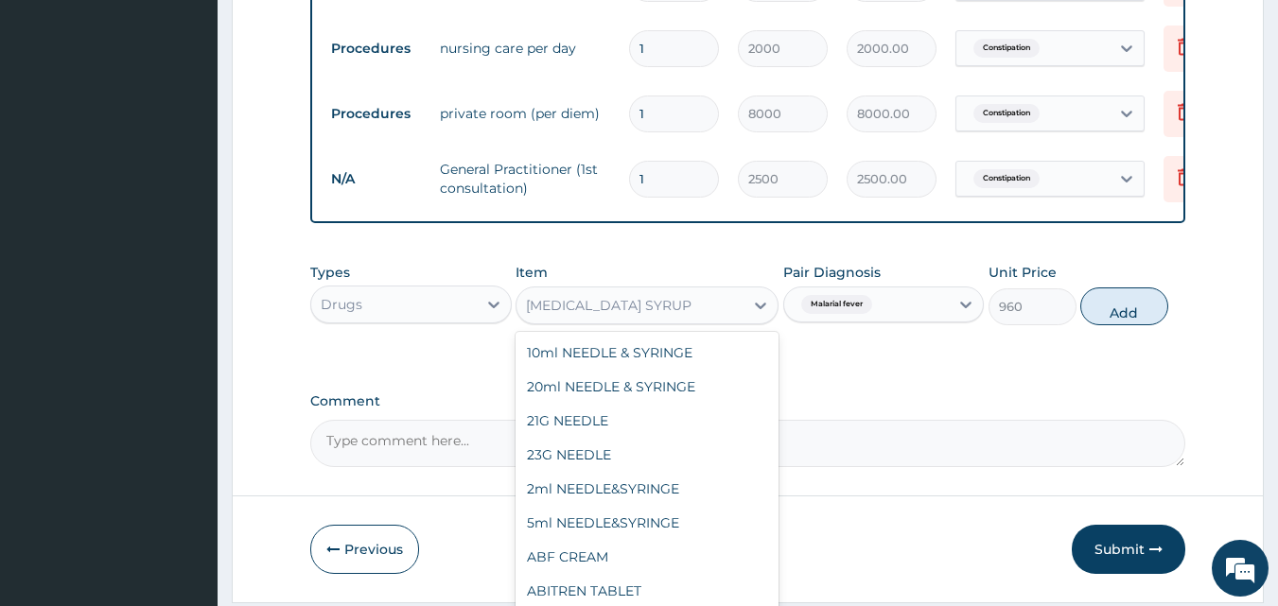
click at [676, 315] on div "ARTEMETHER SYRUP" at bounding box center [629, 305] width 227 height 30
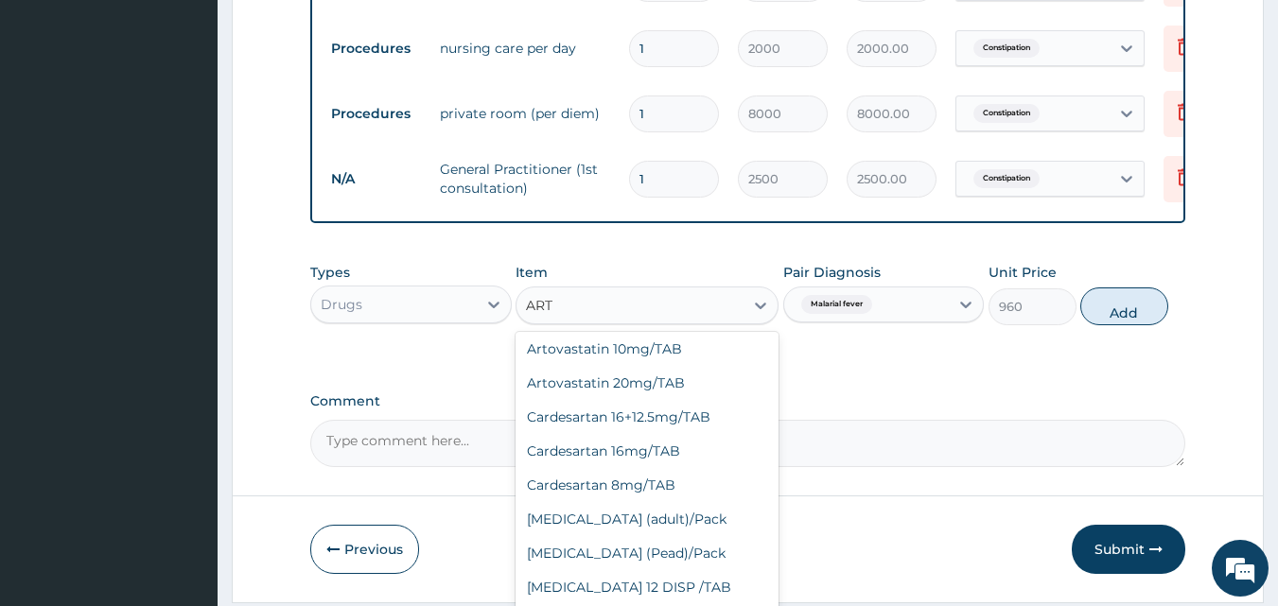
scroll to position [0, 0]
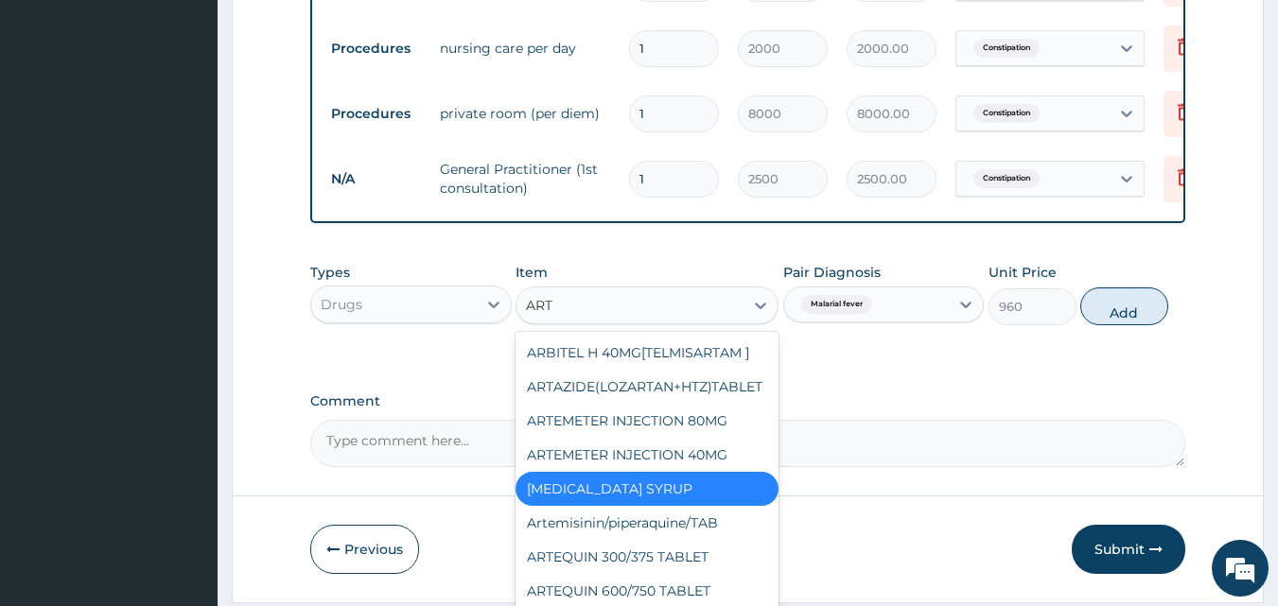
type input "ARTE"
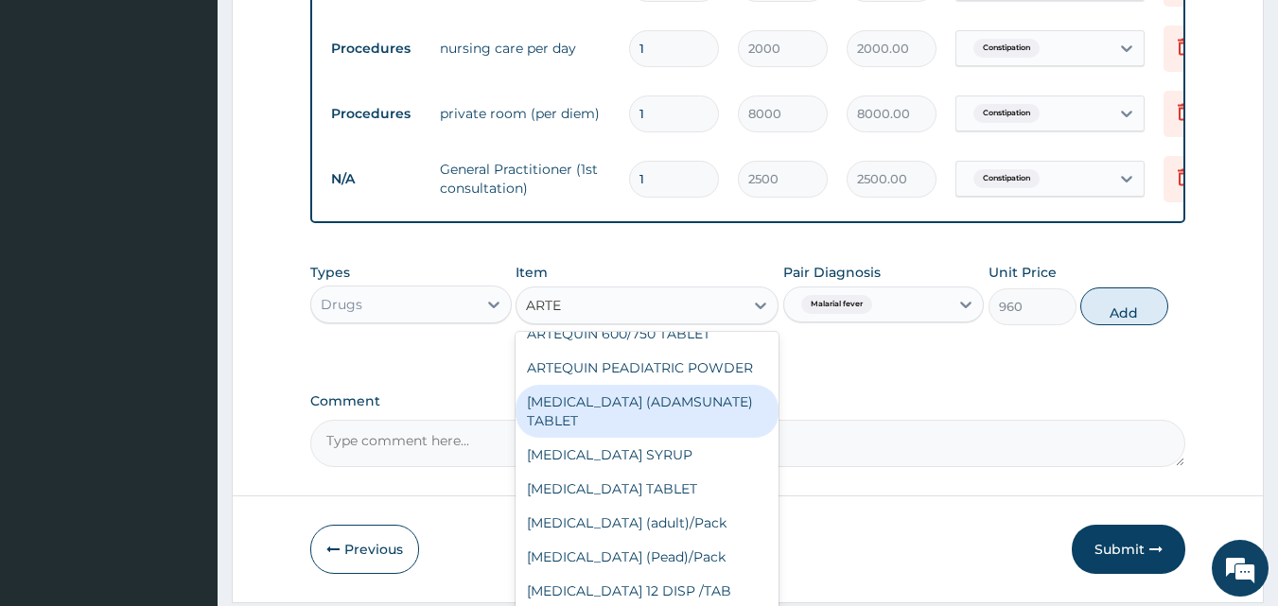
scroll to position [378, 0]
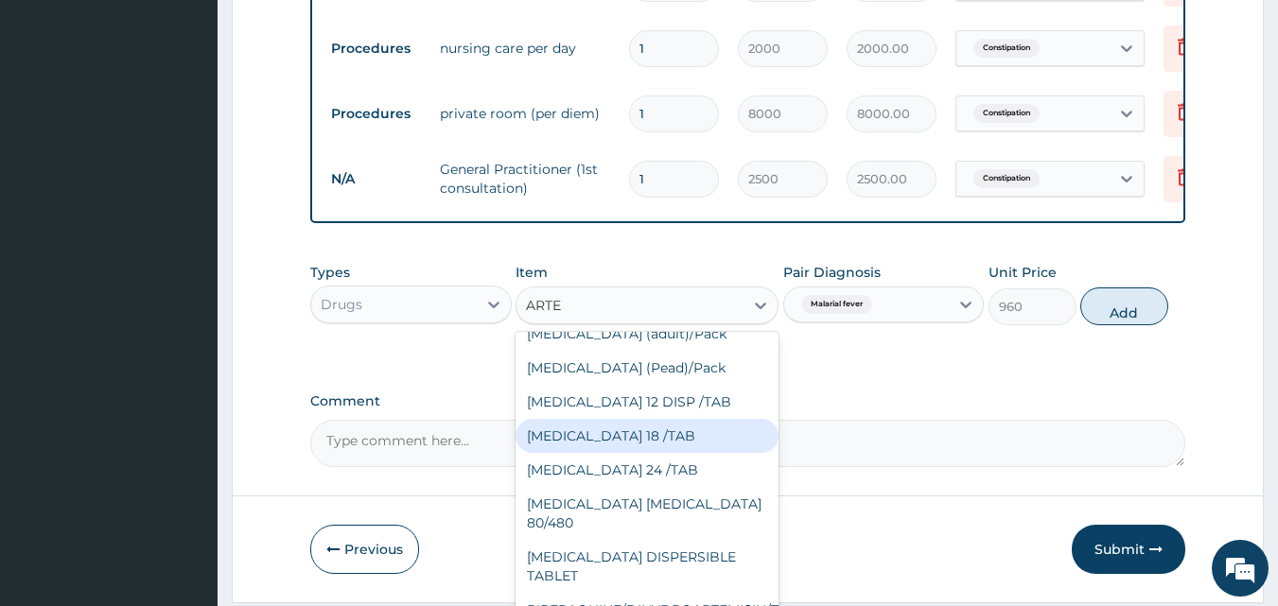
drag, startPoint x: 648, startPoint y: 446, endPoint x: 658, endPoint y: 431, distance: 18.4
click at [647, 446] on div "COARTEM 18 /TAB" at bounding box center [646, 436] width 263 height 34
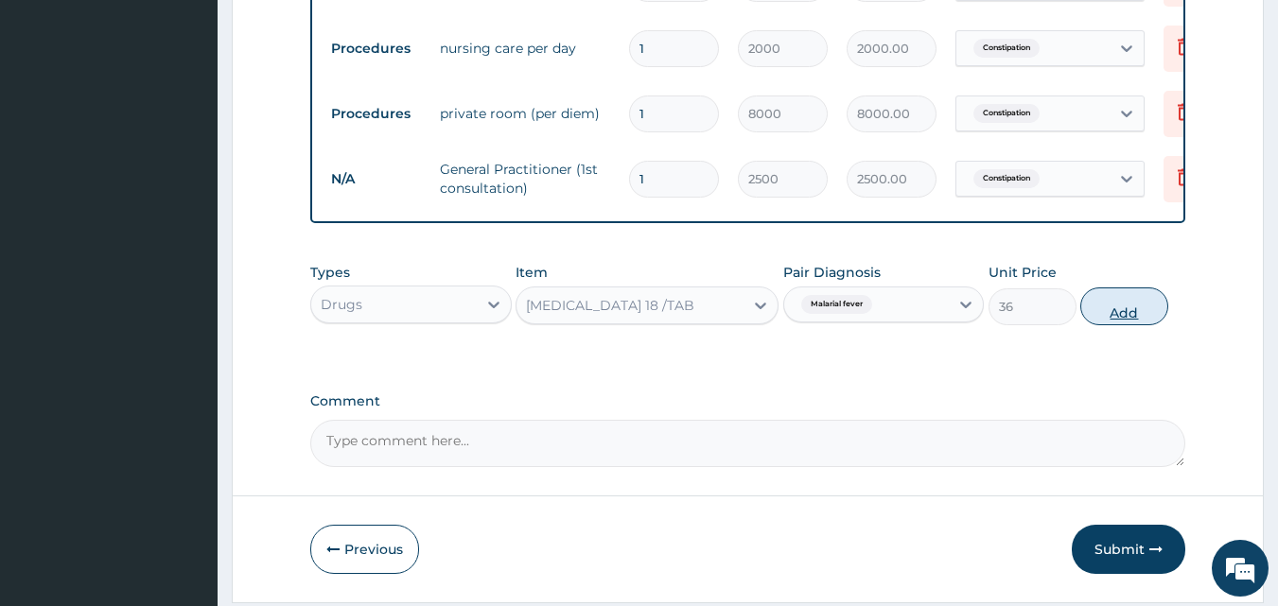
click at [1123, 325] on button "Add" at bounding box center [1124, 306] width 88 height 38
type input "0"
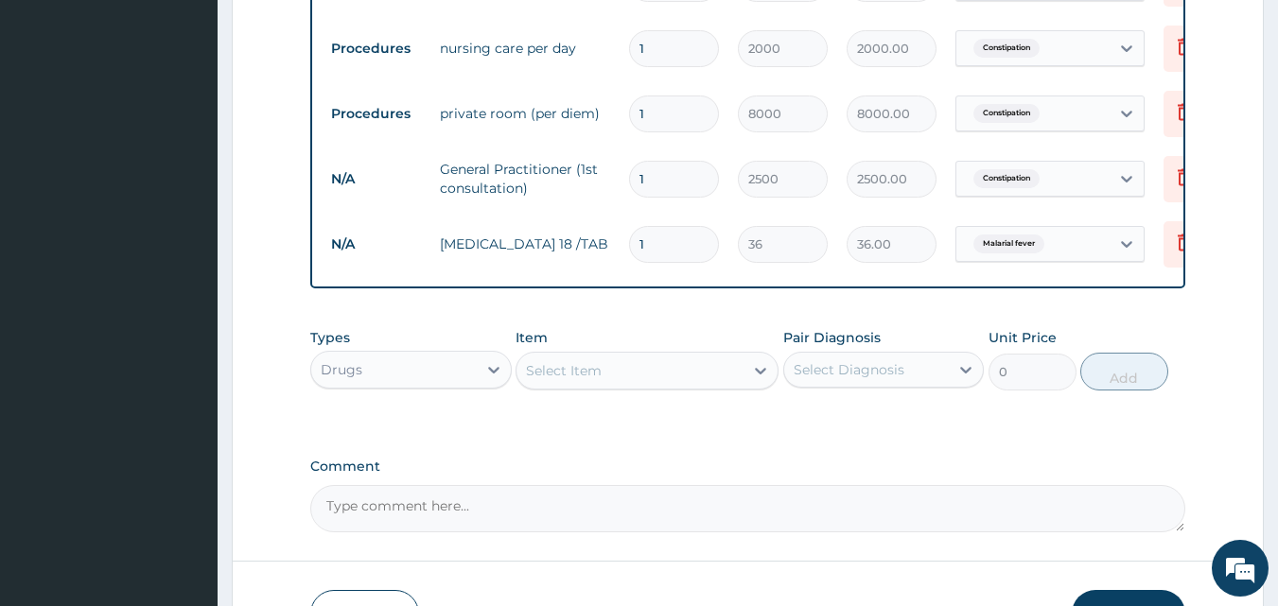
click at [675, 245] on input "1" at bounding box center [674, 244] width 90 height 37
type input "18"
type input "648.00"
type input "18"
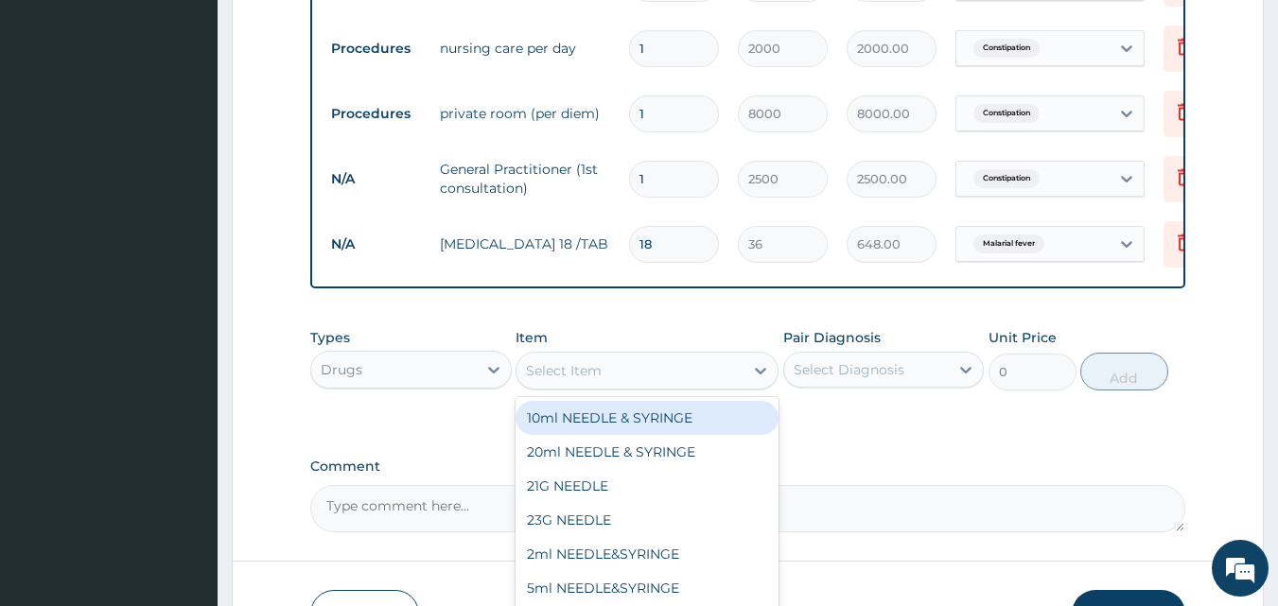
click at [625, 375] on div "Select Item" at bounding box center [629, 371] width 227 height 30
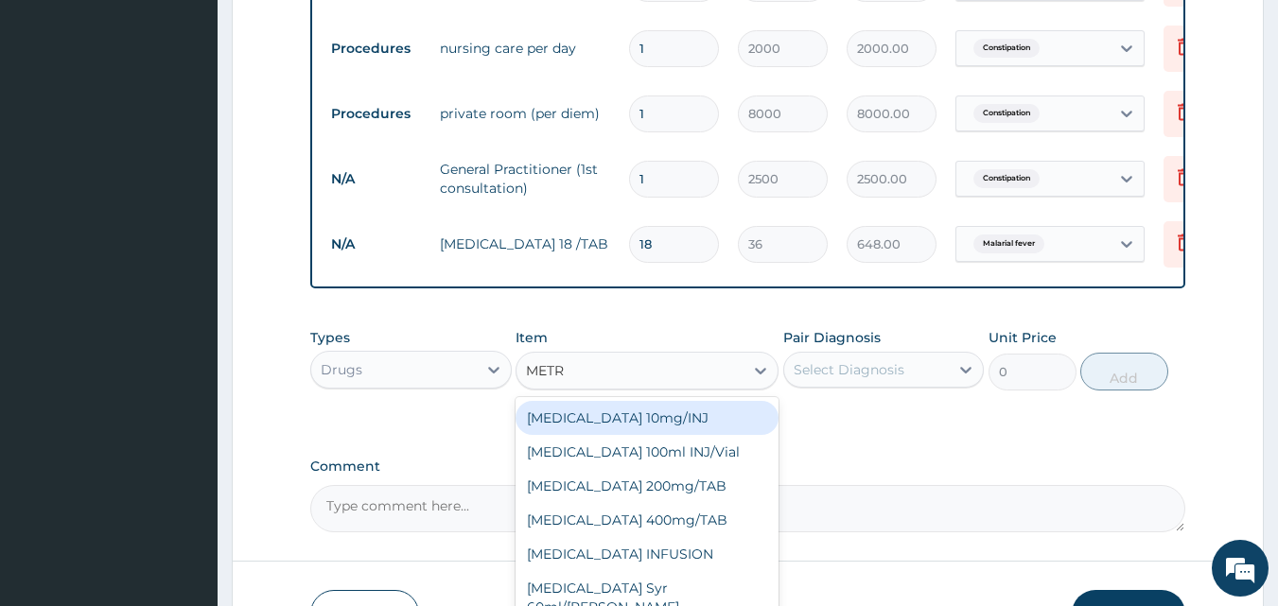
type input "METRO"
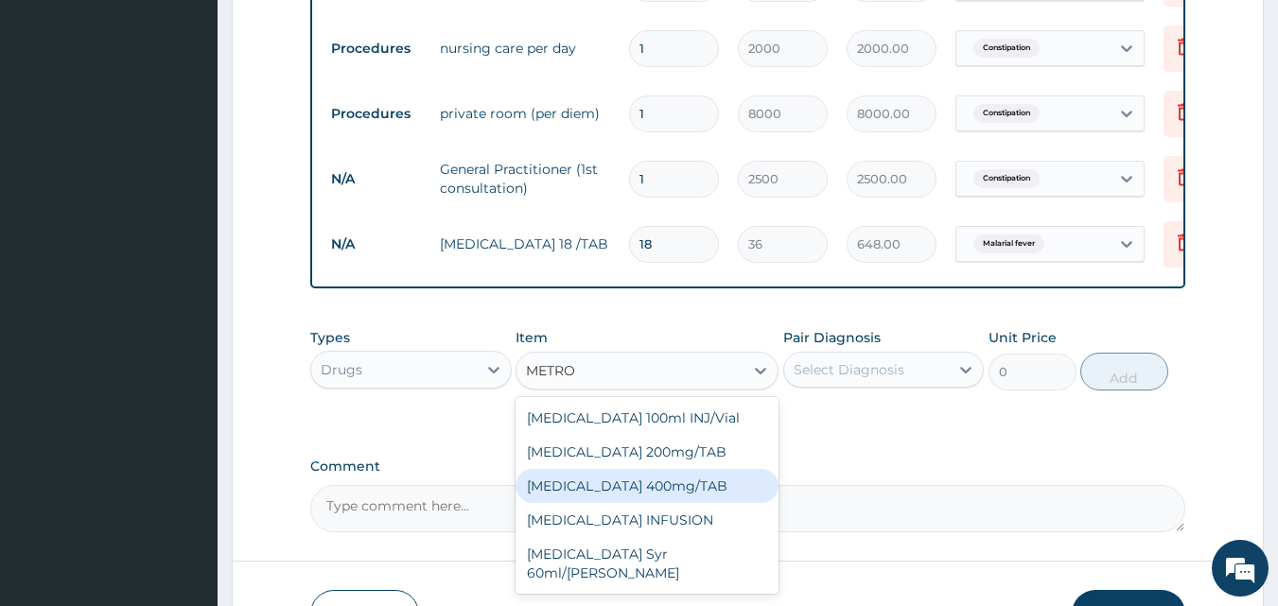
click at [651, 503] on div "METRONIDAZOLE 400mg/TAB" at bounding box center [646, 486] width 263 height 34
type input "57.6"
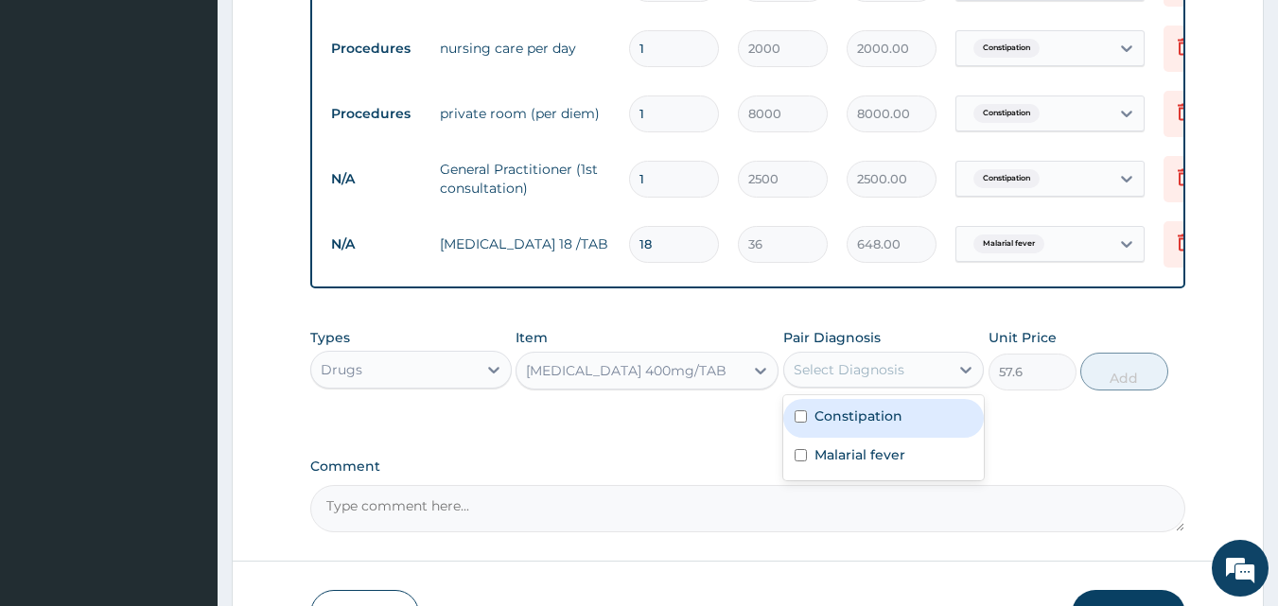
click at [867, 379] on div "Select Diagnosis" at bounding box center [848, 369] width 111 height 19
click at [836, 426] on label "Constipation" at bounding box center [858, 416] width 88 height 19
checkbox input "true"
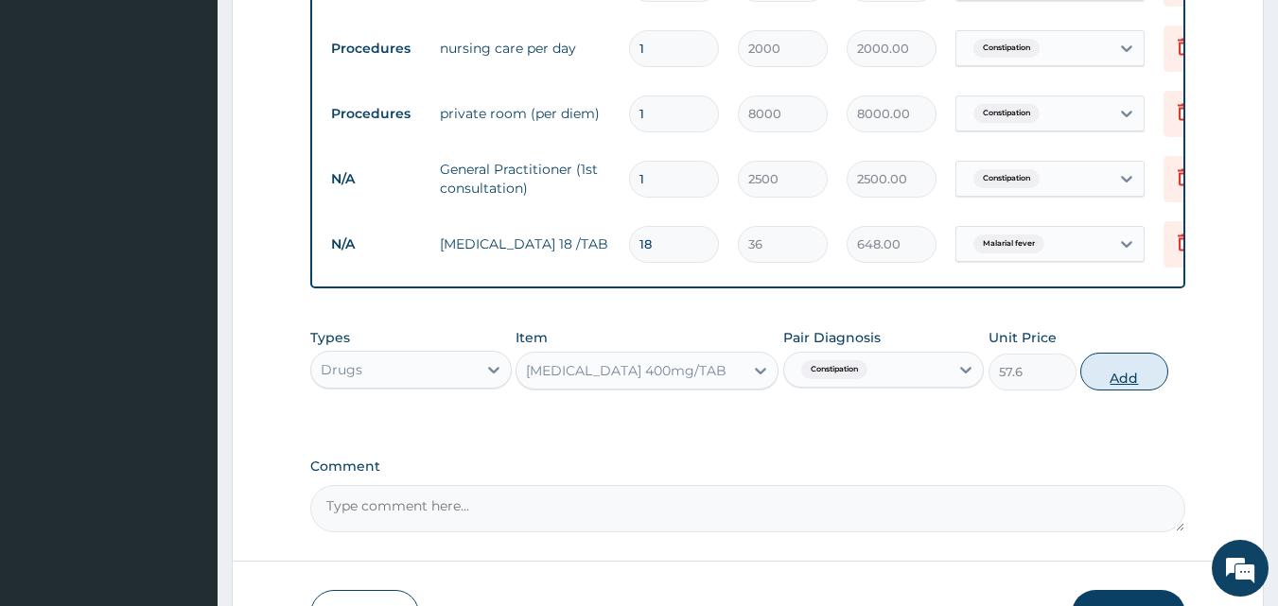
click at [1139, 388] on button "Add" at bounding box center [1124, 372] width 88 height 38
type input "0"
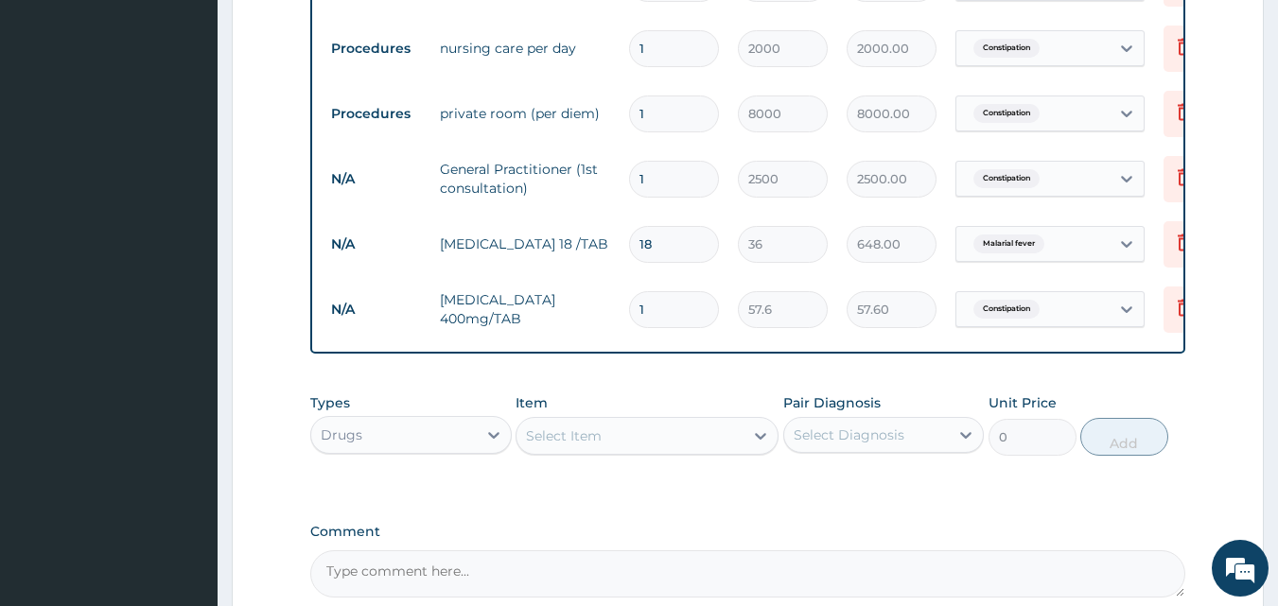
click at [680, 317] on input "1" at bounding box center [674, 309] width 90 height 37
type input "15"
type input "864.00"
type input "1"
type input "57.60"
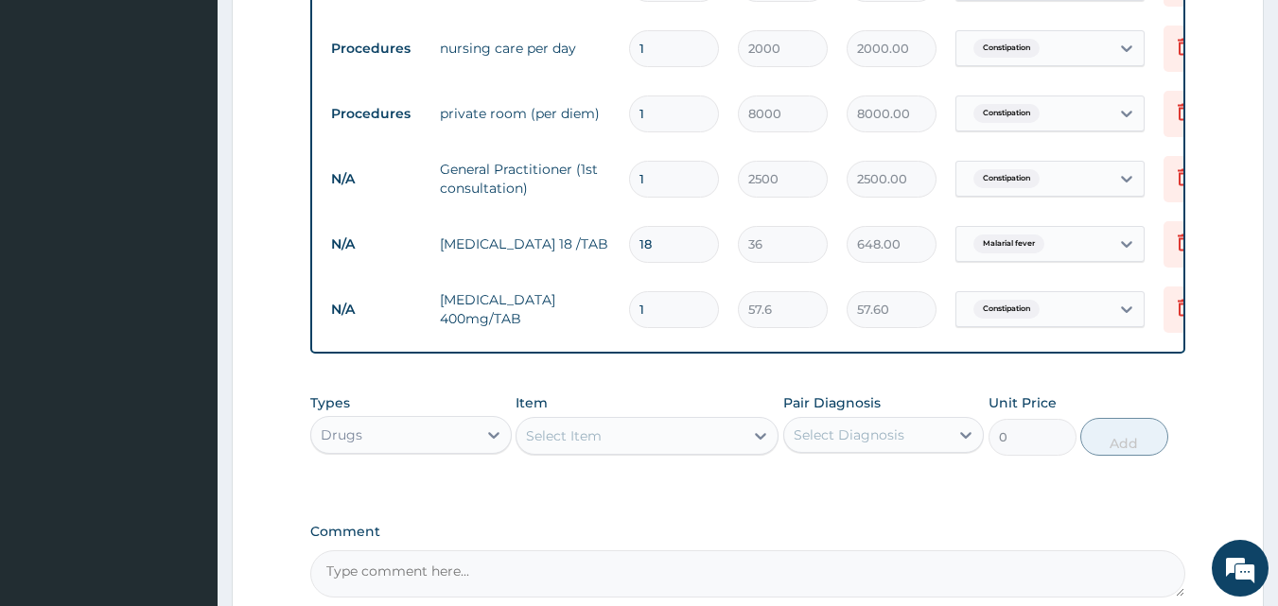
type input "10"
type input "576.00"
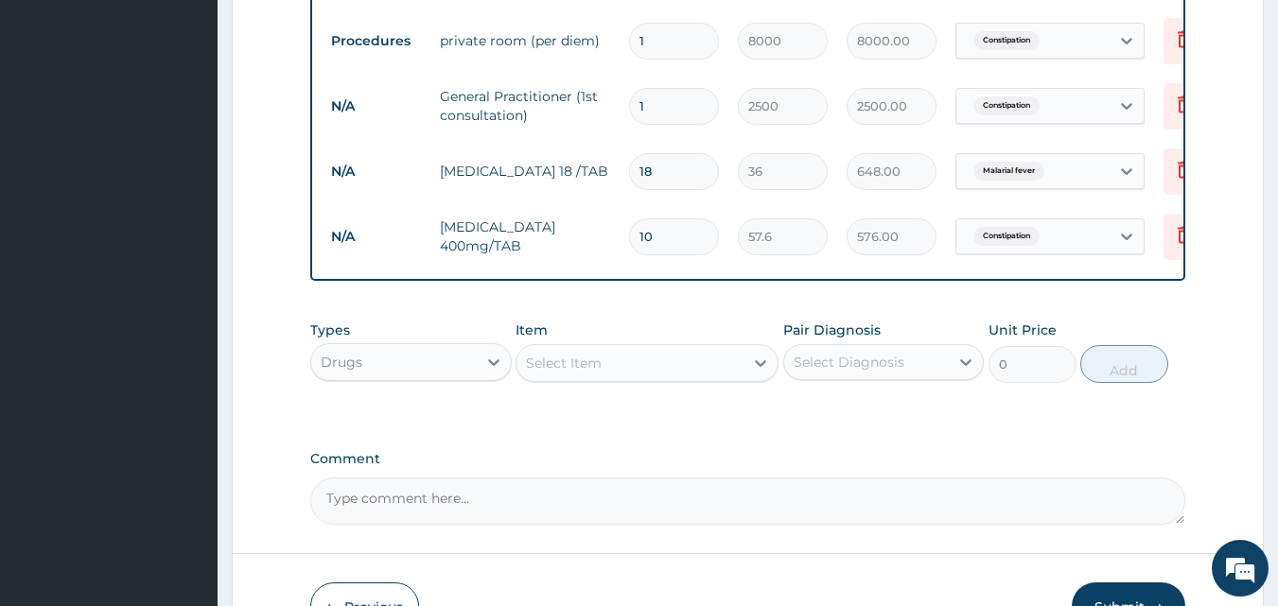
scroll to position [964, 0]
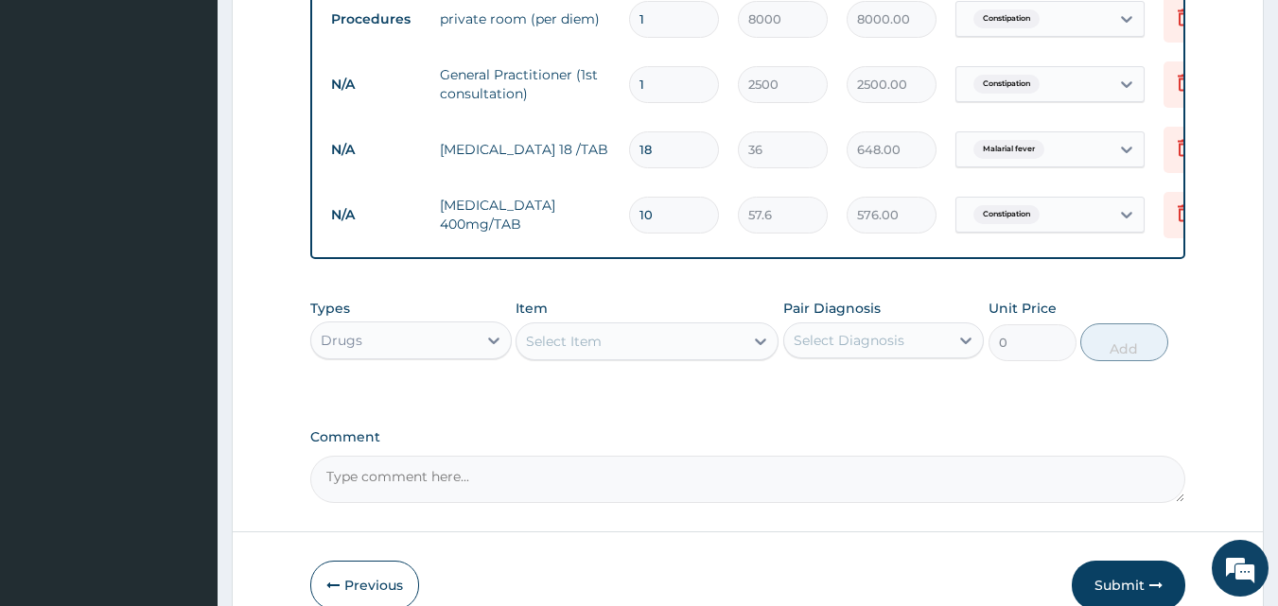
type input "10"
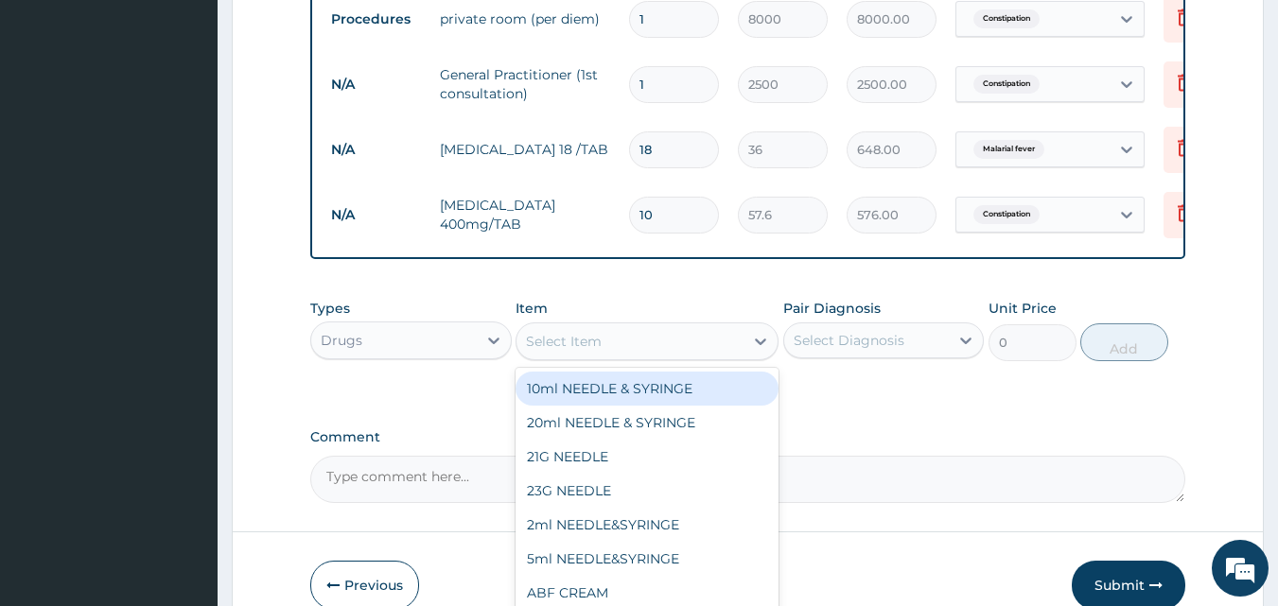
click at [583, 344] on div "Select Item" at bounding box center [629, 341] width 227 height 30
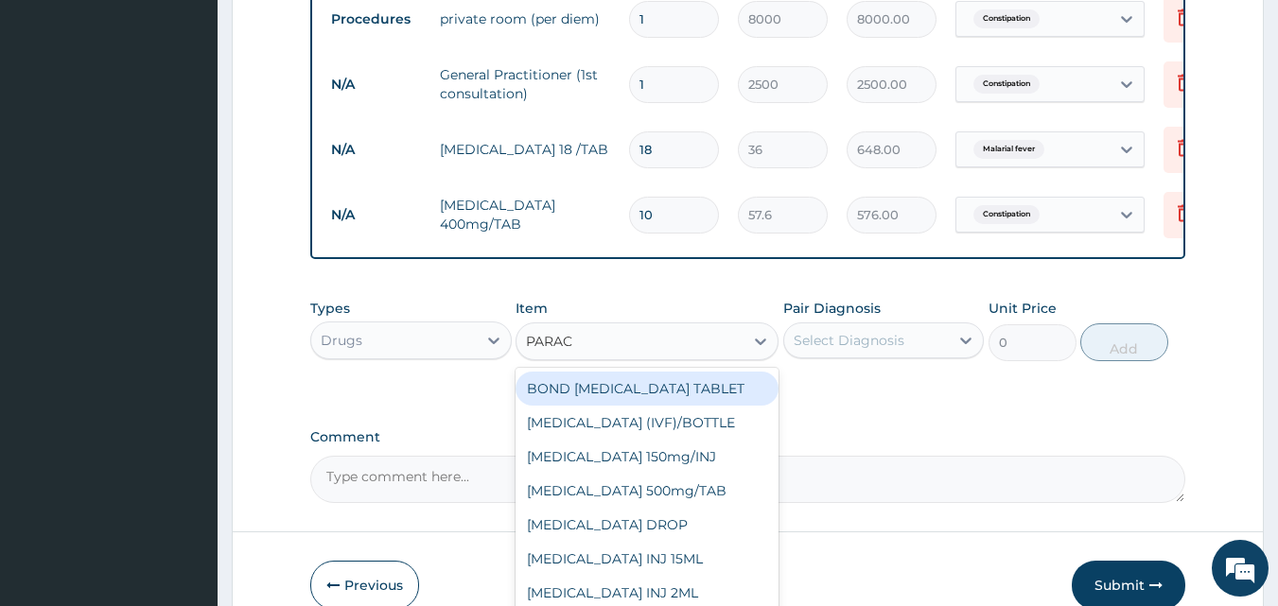
type input "PARACE"
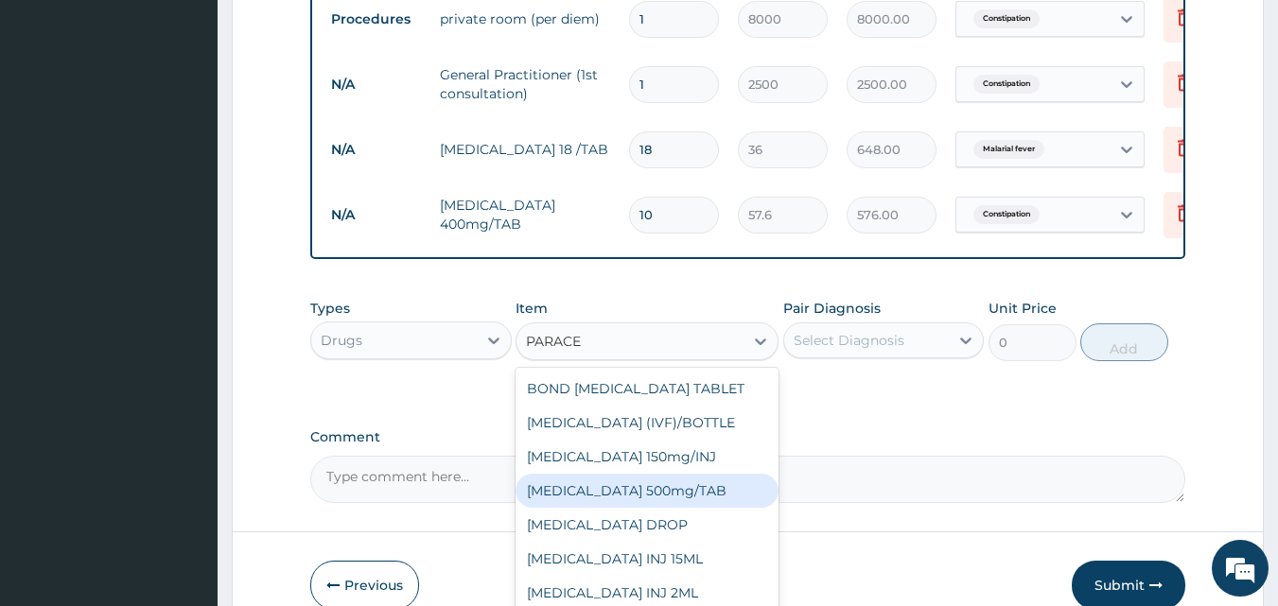
click at [602, 497] on div "PARACETAMOL 500mg/TAB" at bounding box center [646, 491] width 263 height 34
type input "40"
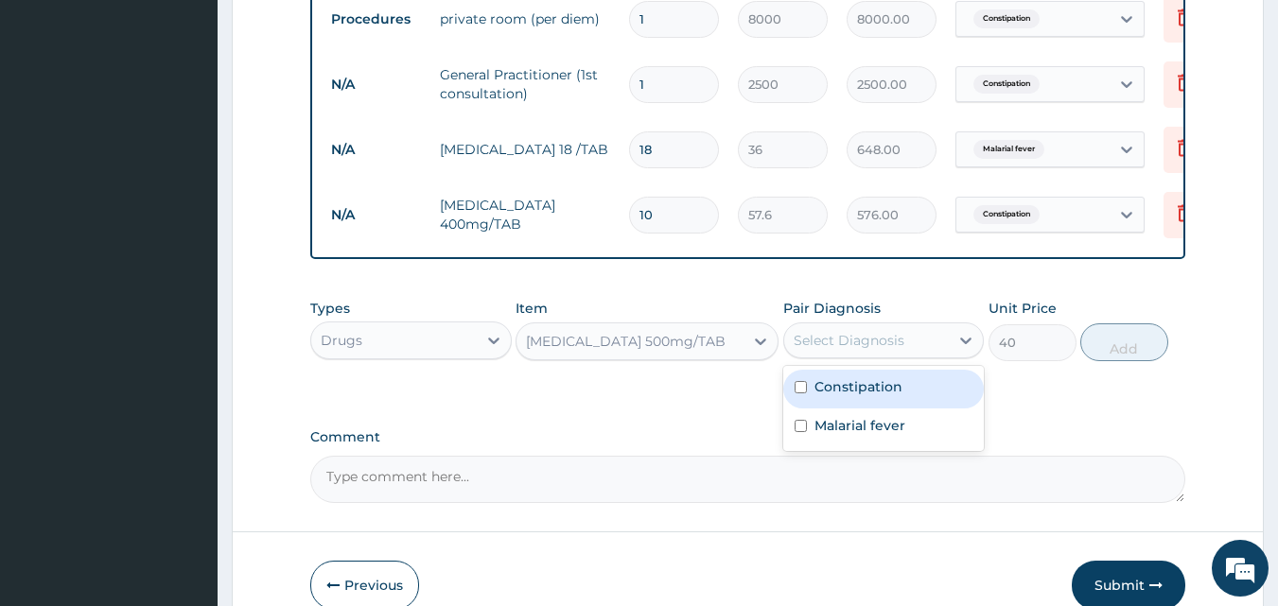
click at [831, 350] on div "Select Diagnosis" at bounding box center [848, 340] width 111 height 19
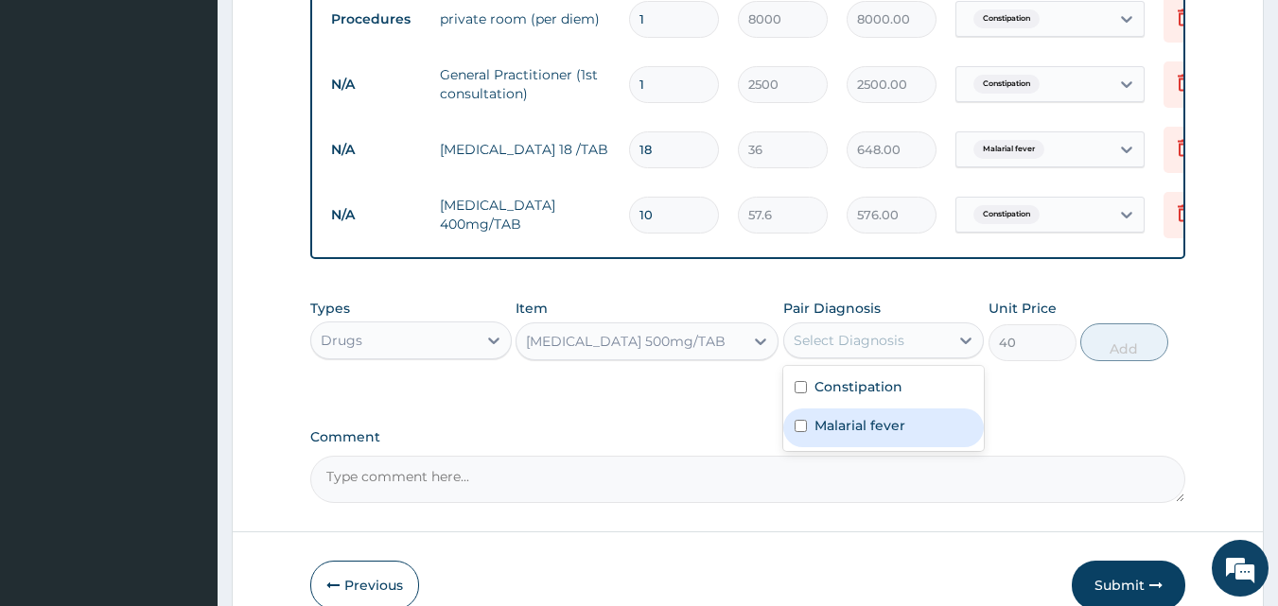
click at [844, 435] on label "Malarial fever" at bounding box center [859, 425] width 91 height 19
checkbox input "true"
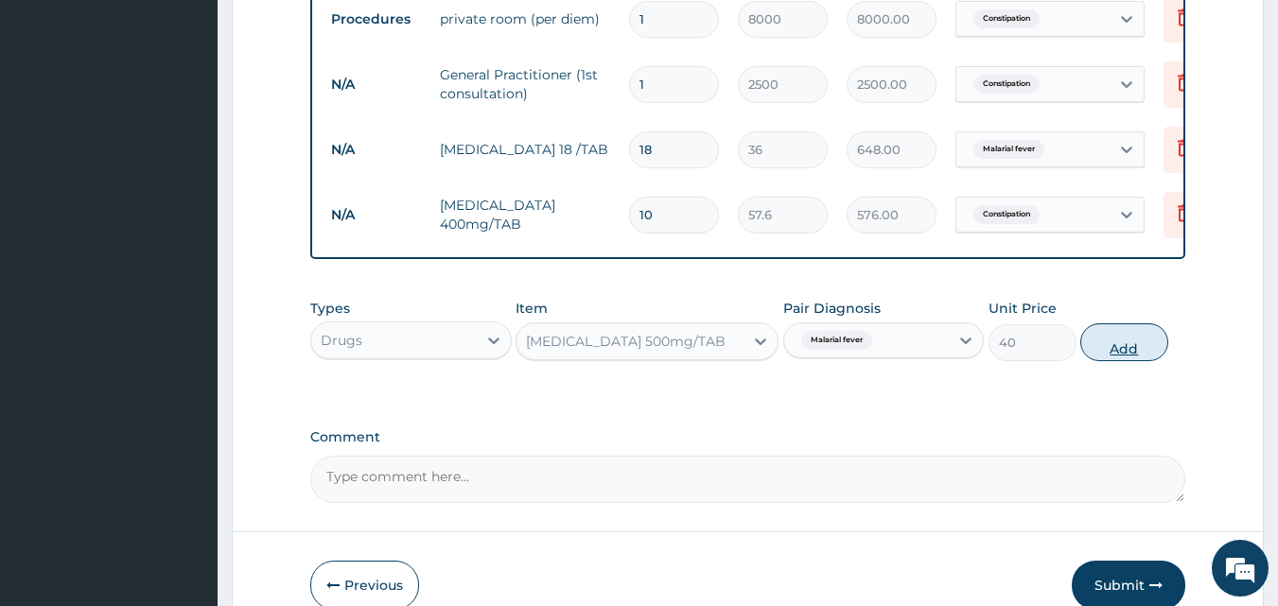
click at [1118, 352] on button "Add" at bounding box center [1124, 342] width 88 height 38
type input "0"
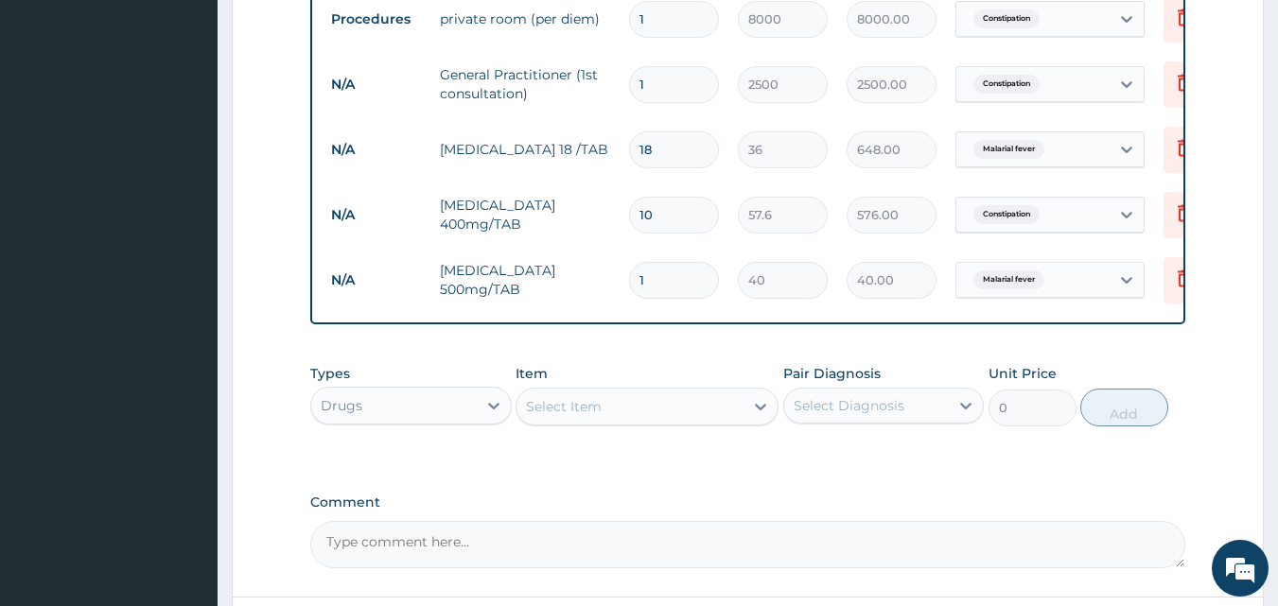
click at [685, 293] on input "1" at bounding box center [674, 280] width 90 height 37
type input "11"
type input "440.00"
type input "112"
type input "4480.00"
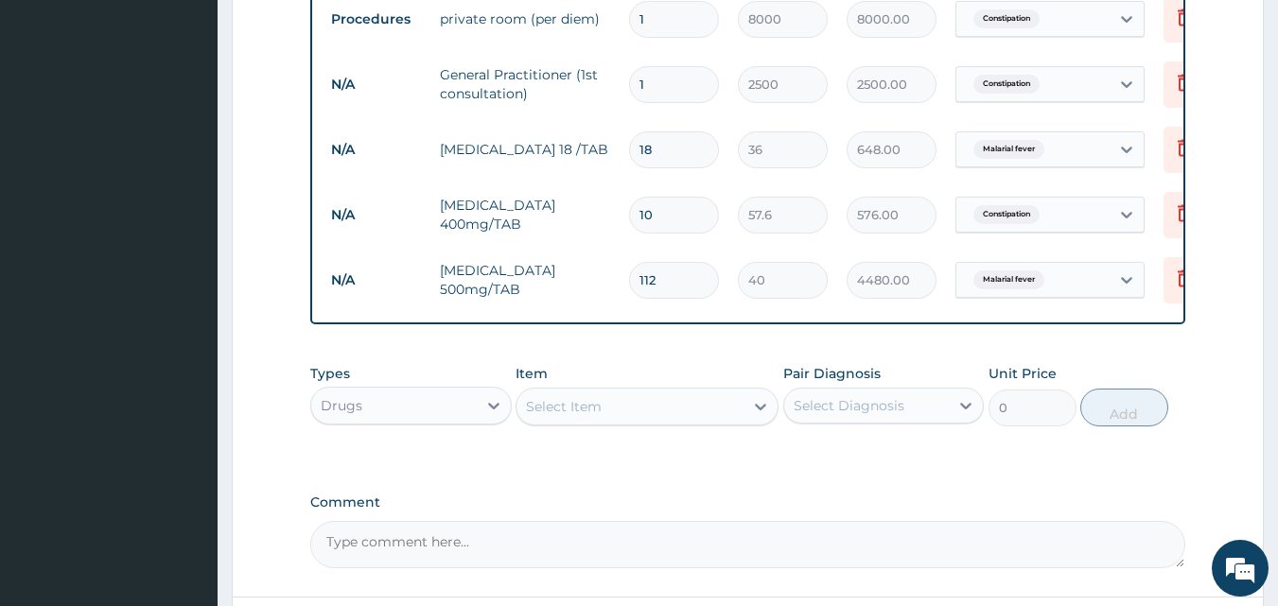
type input "11"
type input "440.00"
type input "1"
type input "40.00"
type input "12"
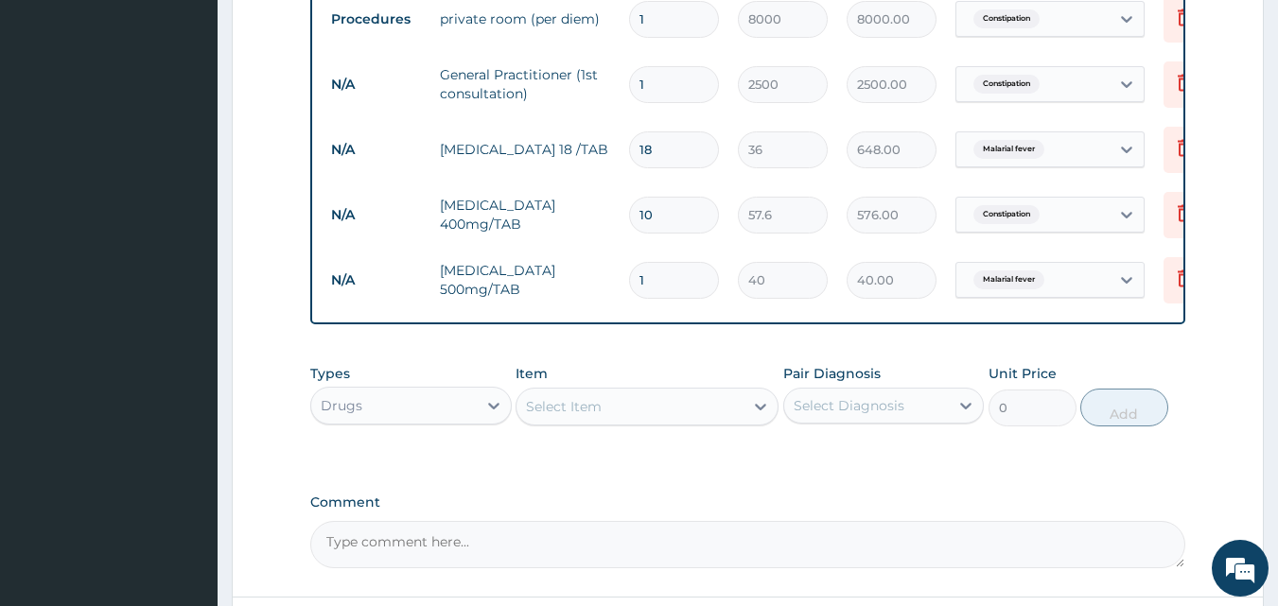
type input "480.00"
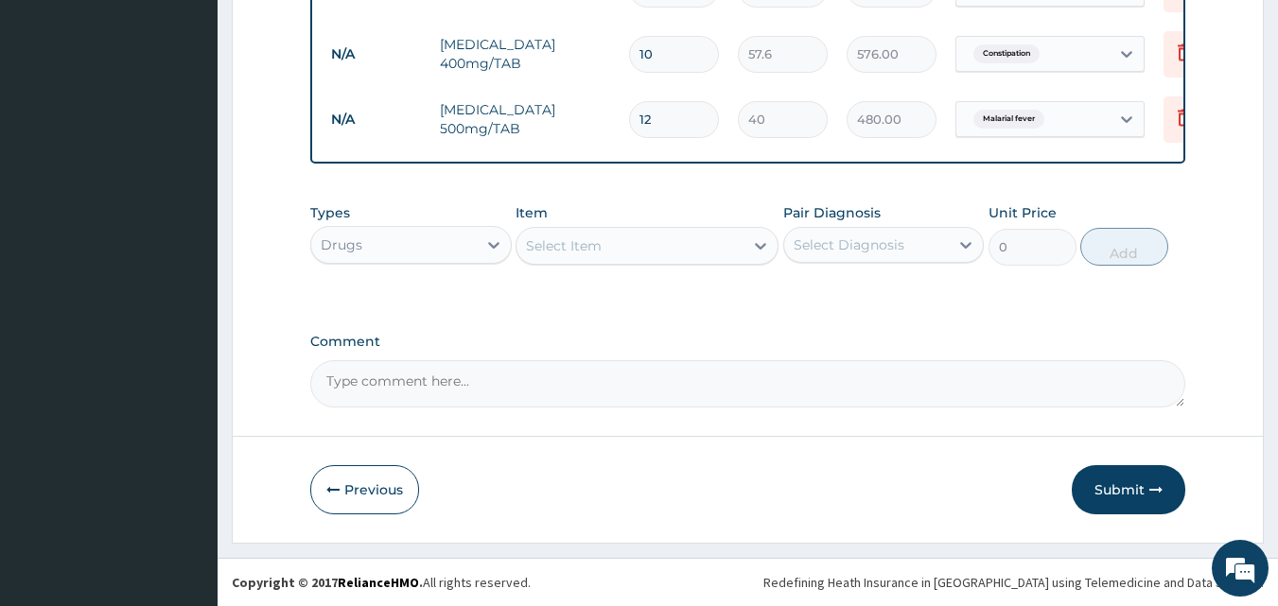
scroll to position [1139, 0]
type input "12"
click at [1116, 486] on button "Submit" at bounding box center [1127, 489] width 113 height 49
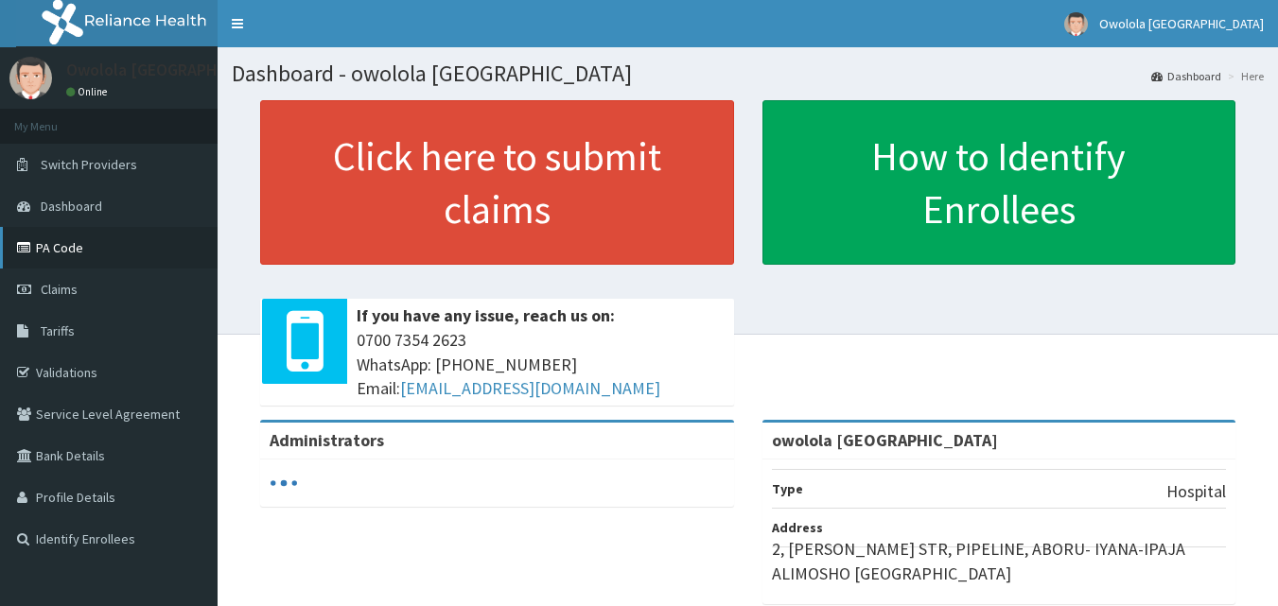
click at [86, 244] on link "PA Code" at bounding box center [108, 248] width 217 height 42
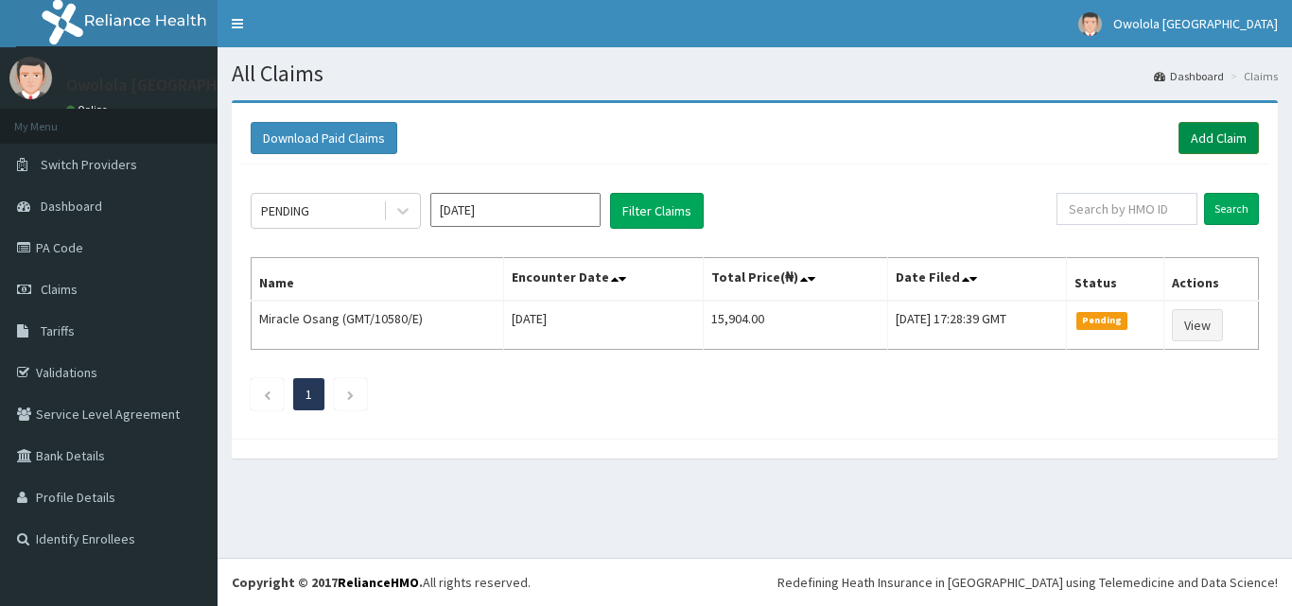
click at [1213, 130] on link "Add Claim" at bounding box center [1218, 138] width 80 height 32
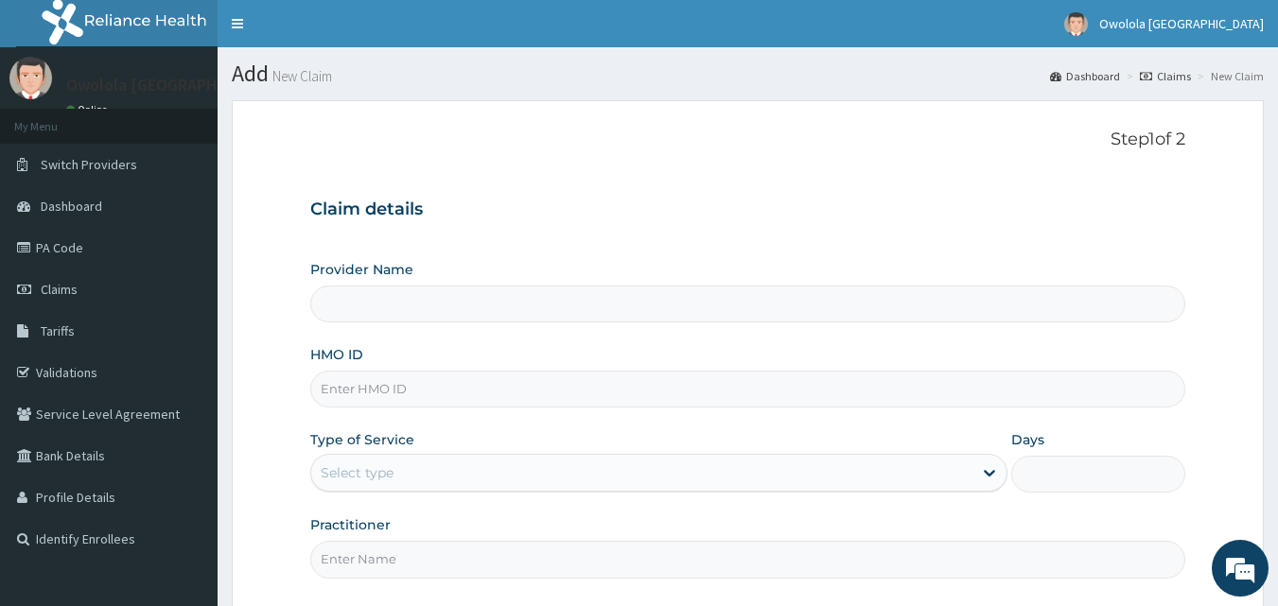
click at [475, 385] on input "HMO ID" at bounding box center [748, 389] width 876 height 37
type input "owolola [GEOGRAPHIC_DATA]"
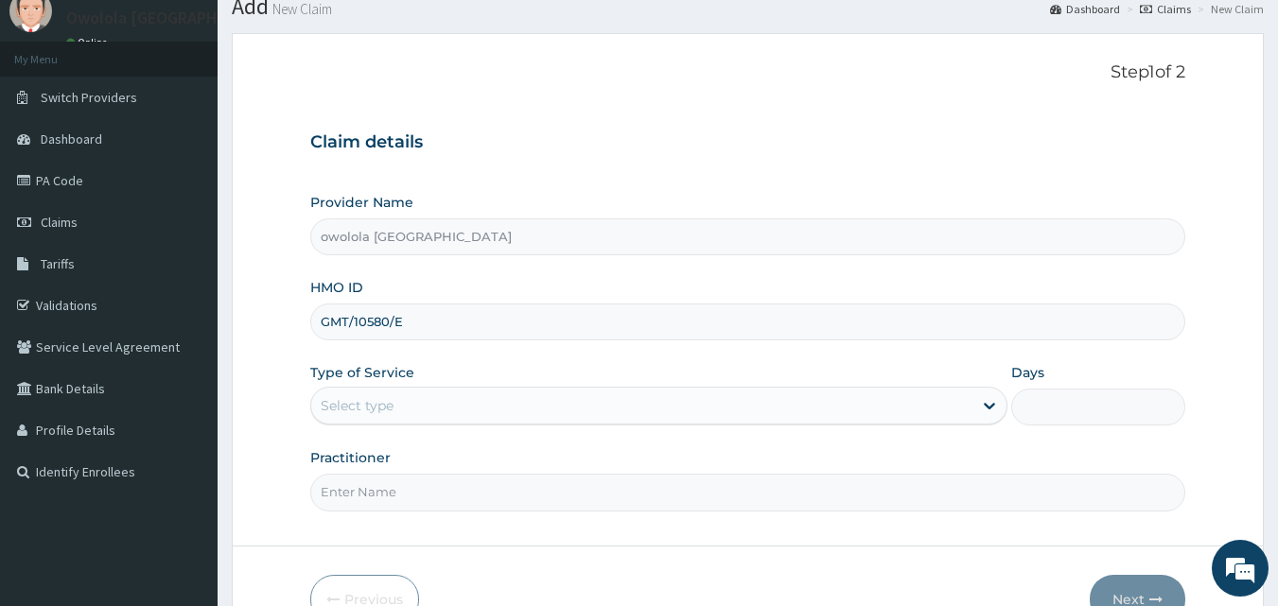
scroll to position [95, 0]
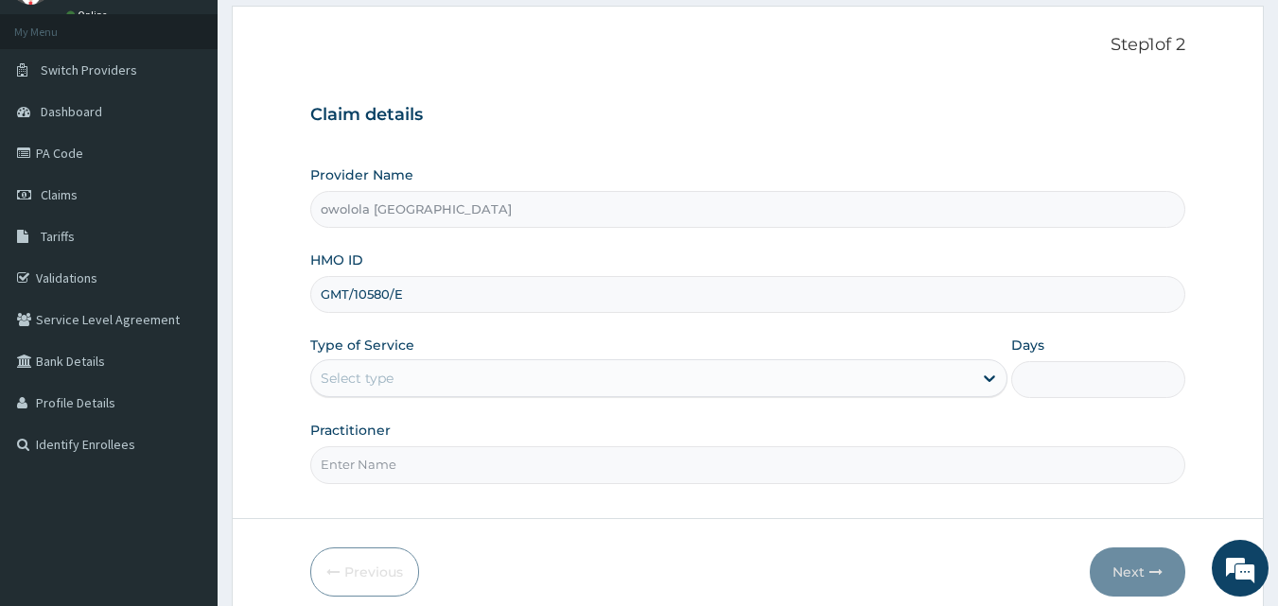
type input "GMT/10580/E"
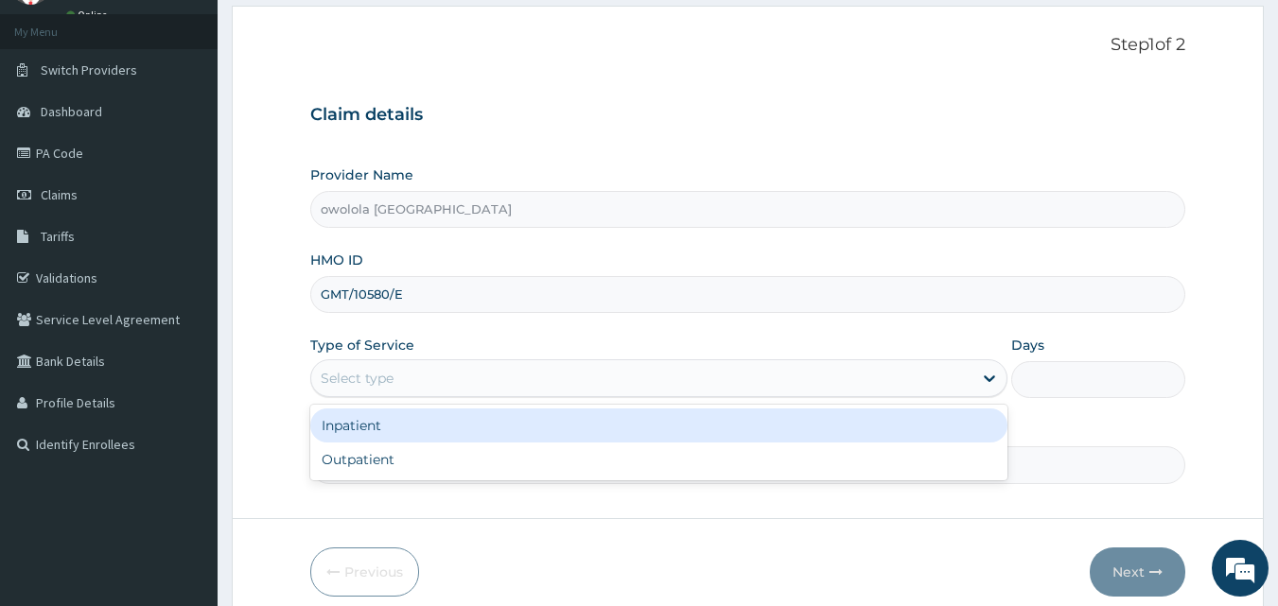
click at [540, 370] on div "Select type" at bounding box center [641, 378] width 661 height 30
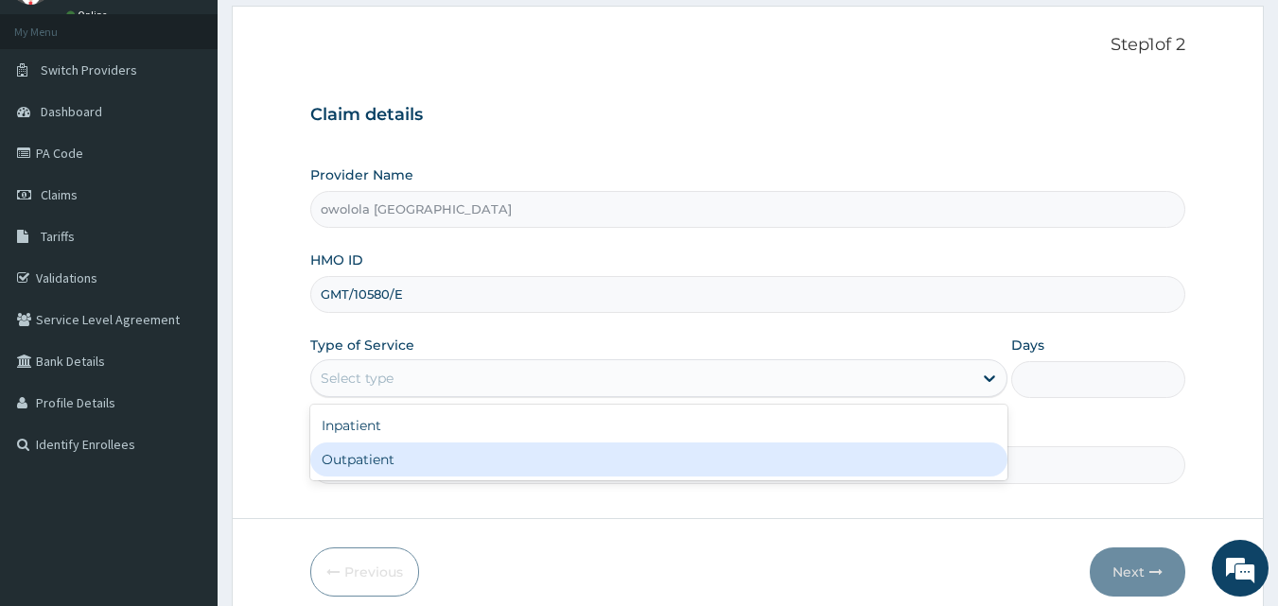
click at [422, 462] on div "Outpatient" at bounding box center [658, 460] width 697 height 34
type input "1"
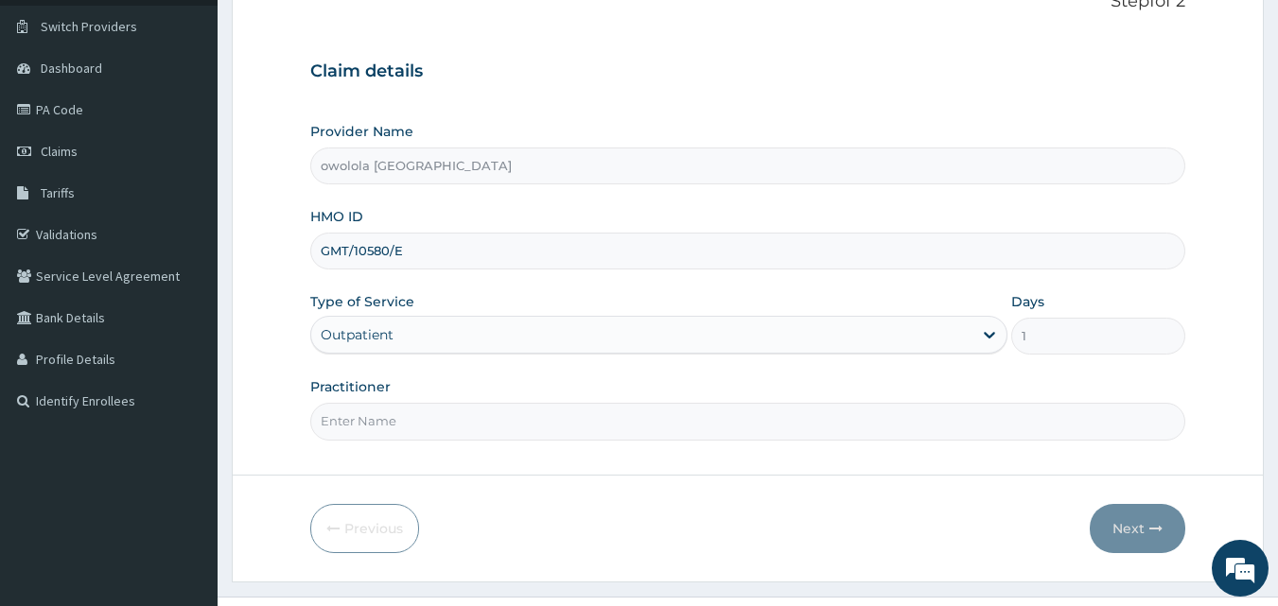
scroll to position [177, 0]
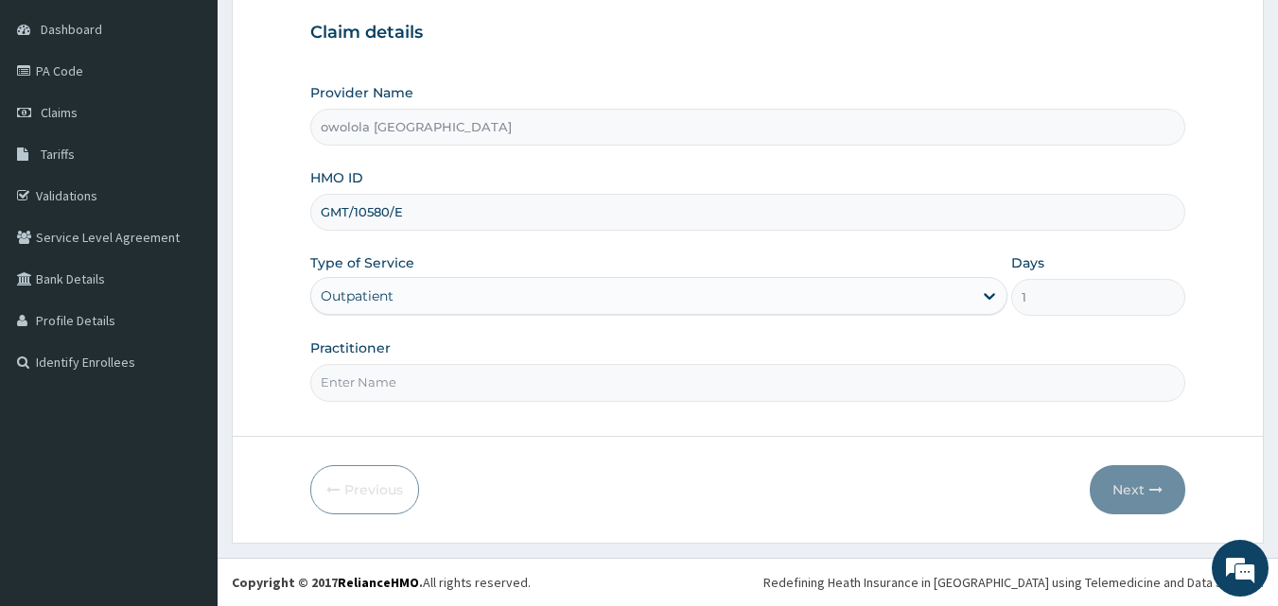
click at [435, 380] on input "Practitioner" at bounding box center [748, 382] width 876 height 37
type input "DR HENRY"
click at [1129, 494] on button "Next" at bounding box center [1137, 489] width 96 height 49
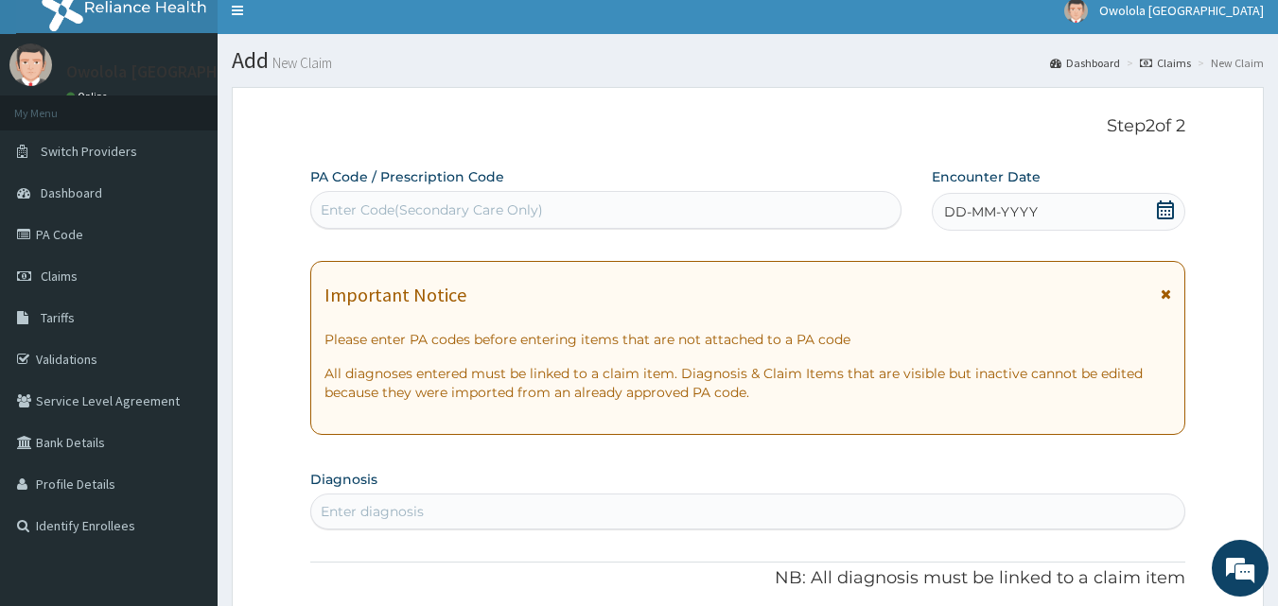
scroll to position [0, 0]
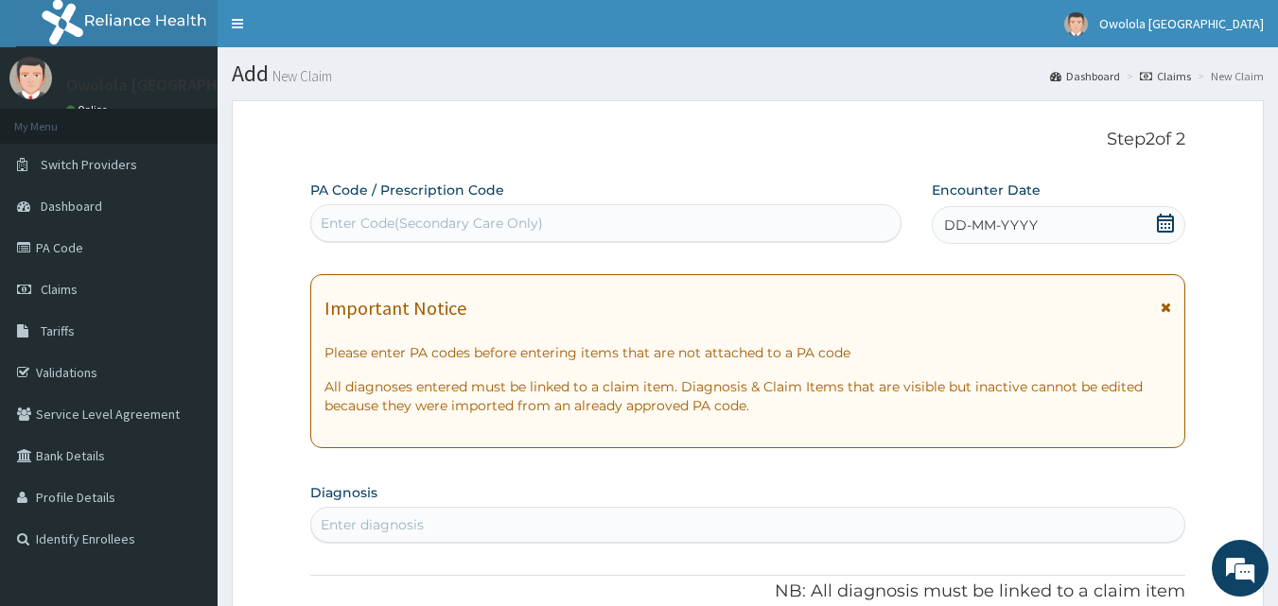
click at [474, 209] on div "Enter Code(Secondary Care Only)" at bounding box center [606, 223] width 590 height 30
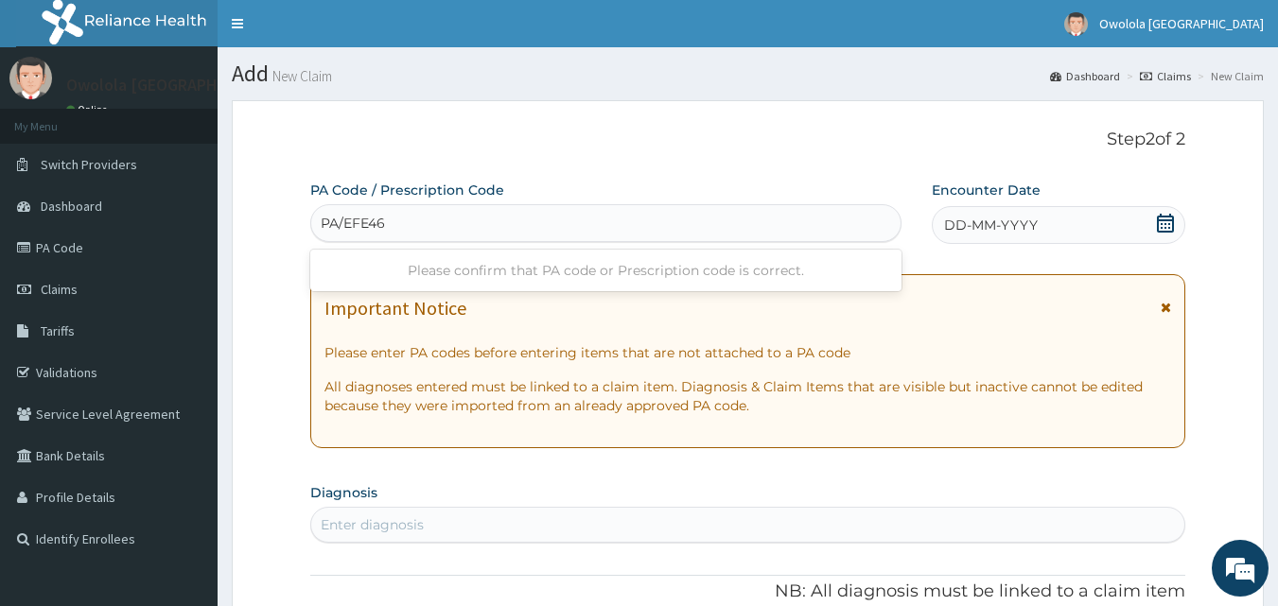
type input "PA/EFE467"
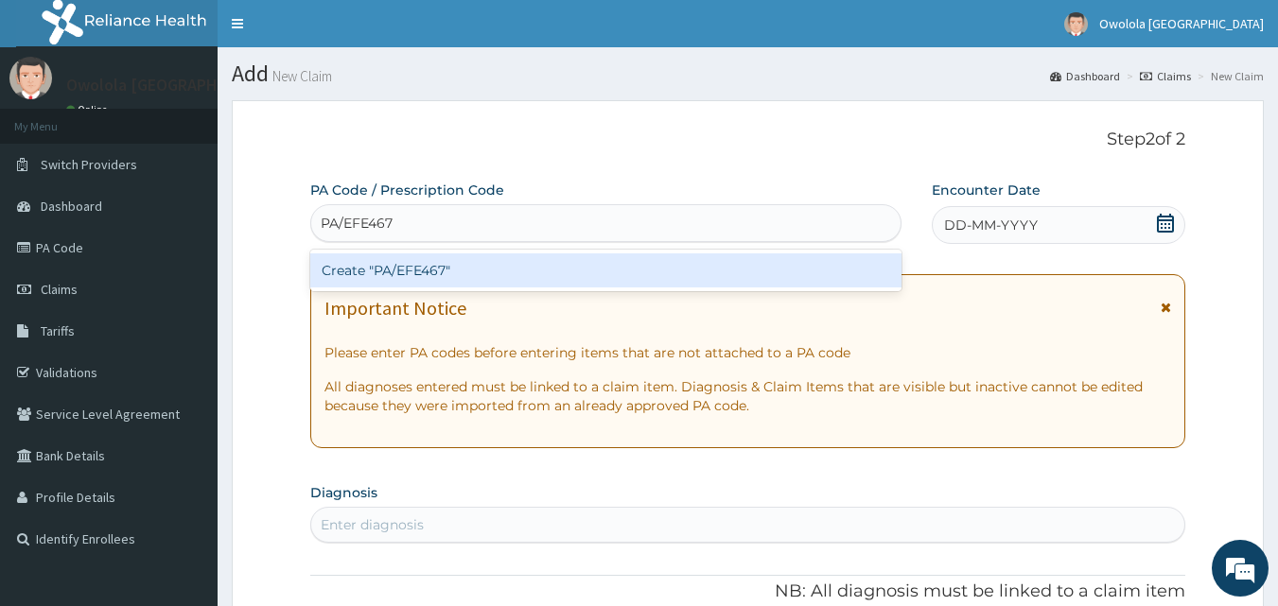
click at [465, 267] on div "Create "PA/EFE467"" at bounding box center [606, 270] width 592 height 34
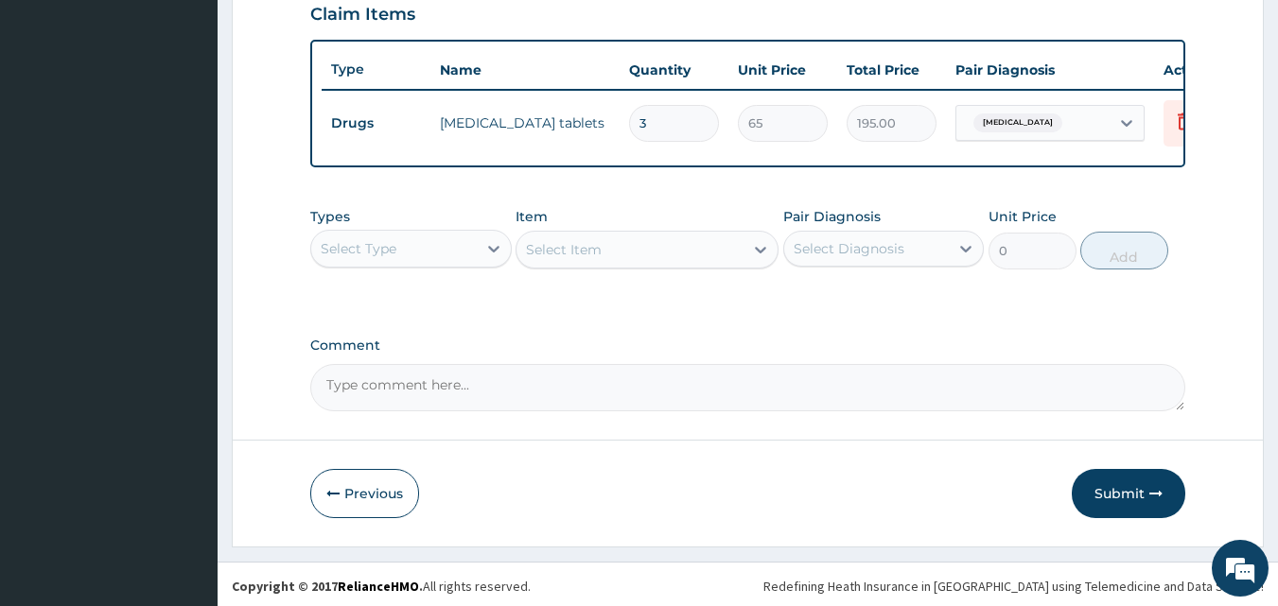
scroll to position [673, 0]
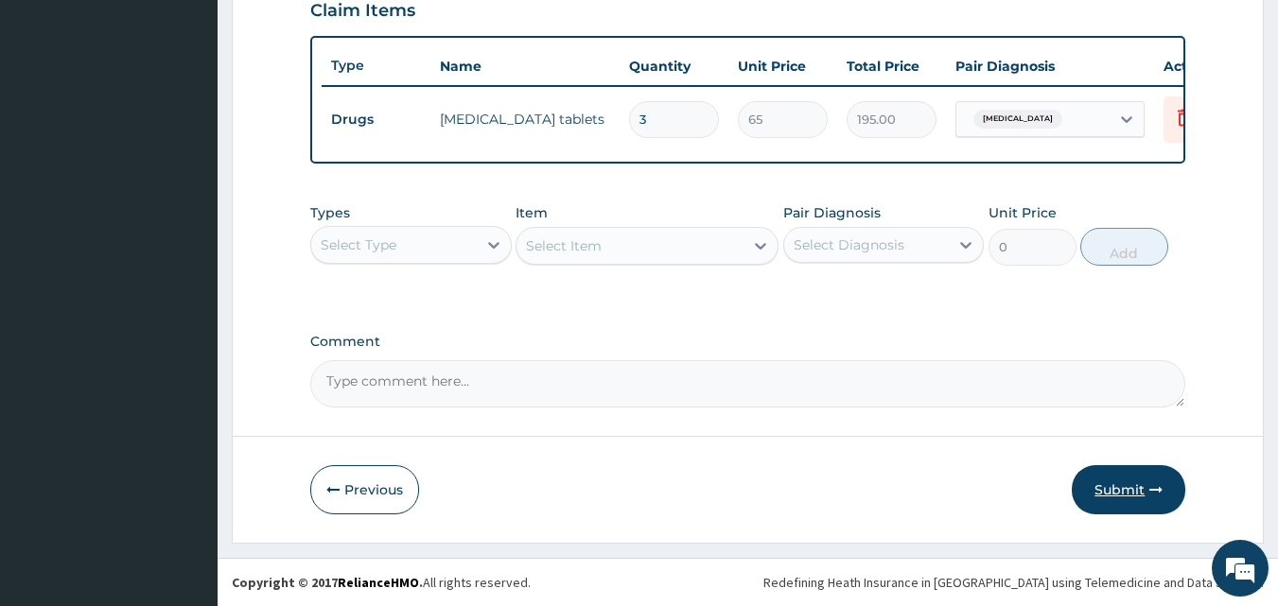
click at [1121, 501] on button "Submit" at bounding box center [1127, 489] width 113 height 49
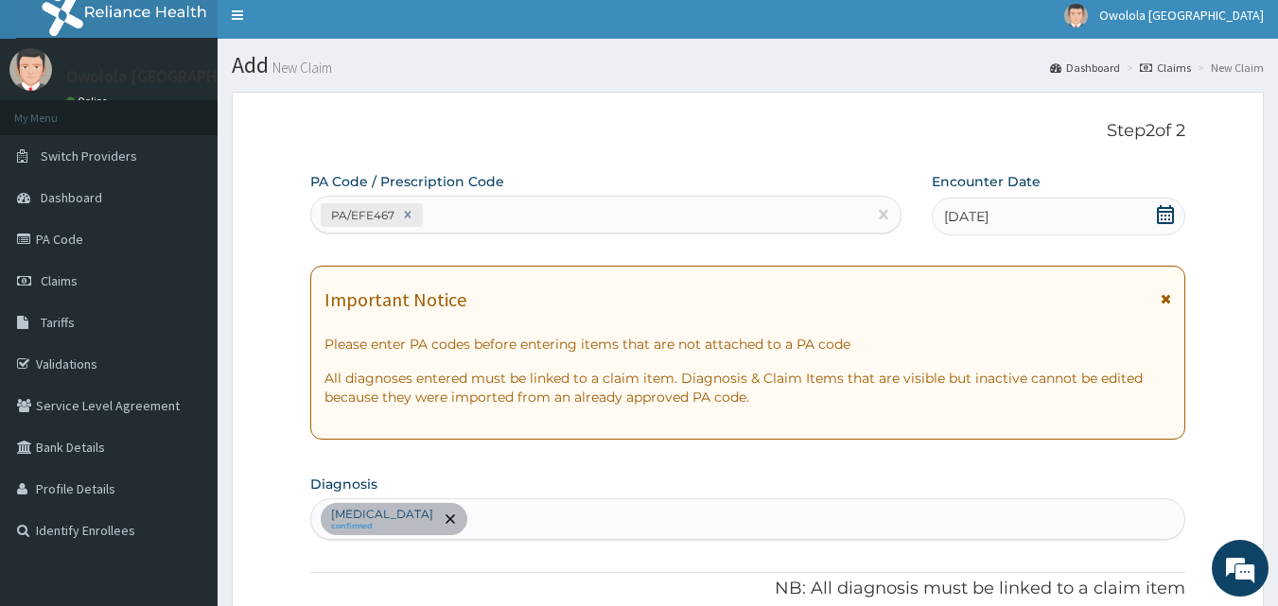
scroll to position [0, 0]
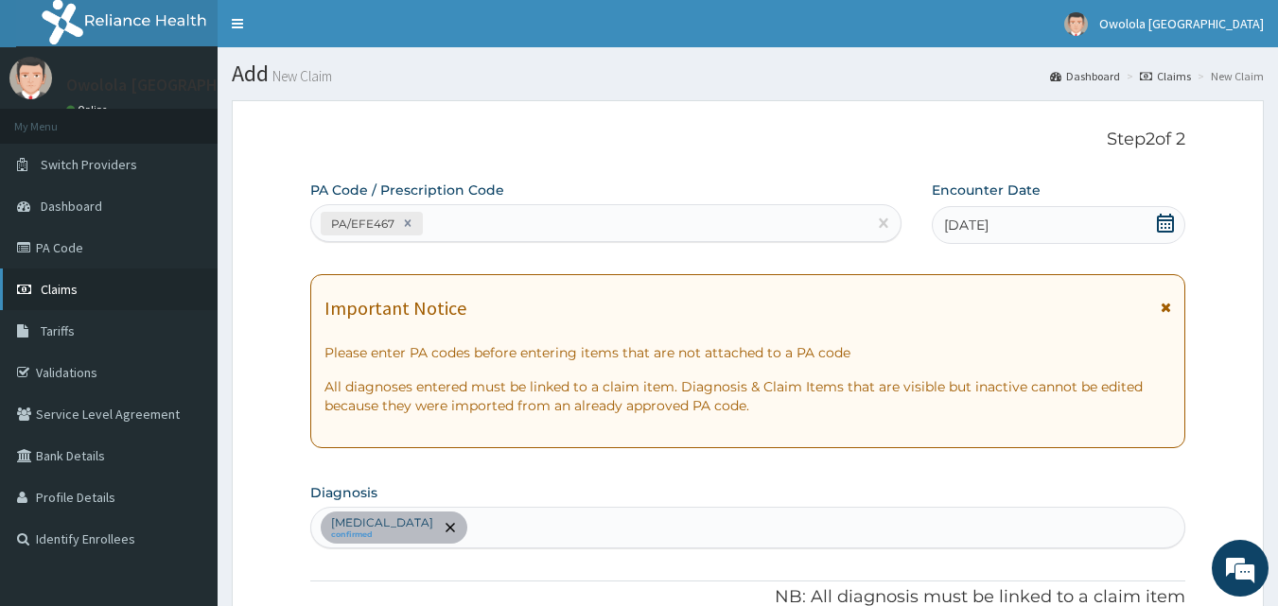
click at [63, 281] on span "Claims" at bounding box center [59, 289] width 37 height 17
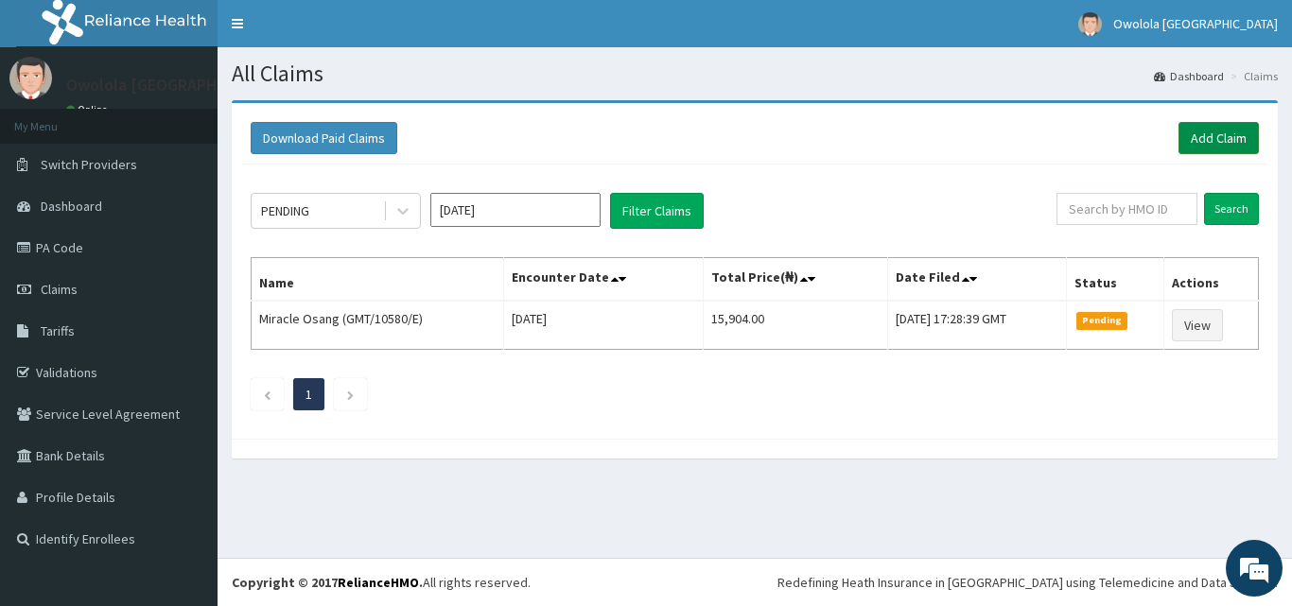
click at [1226, 134] on link "Add Claim" at bounding box center [1218, 138] width 80 height 32
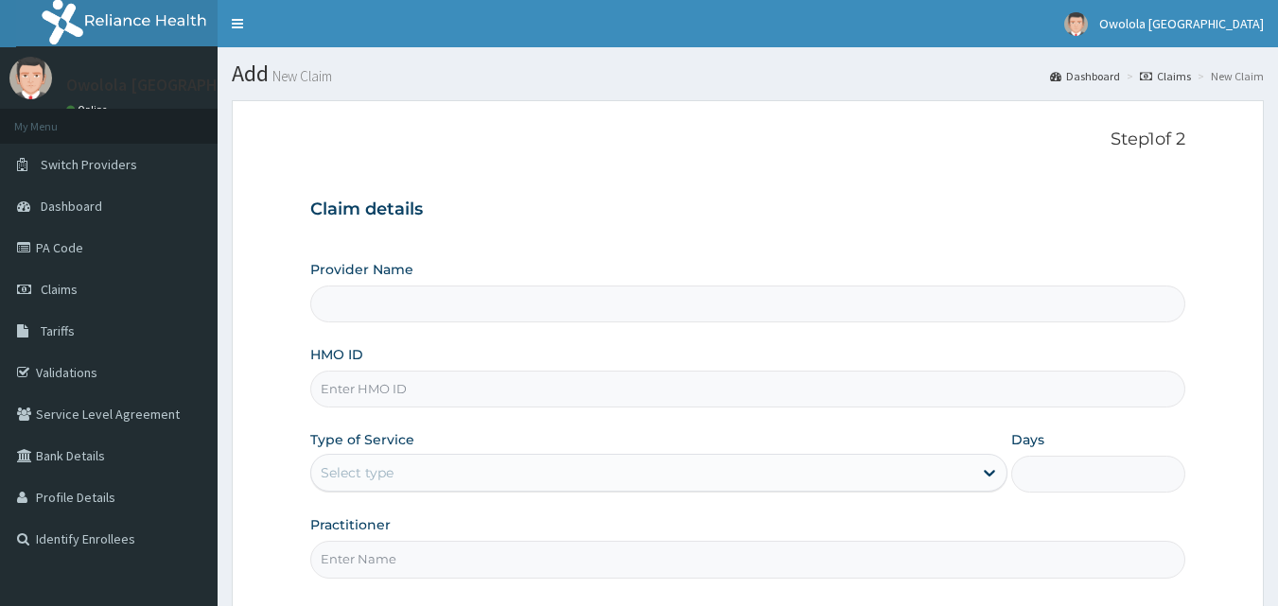
click at [443, 391] on input "HMO ID" at bounding box center [748, 389] width 876 height 37
type input "owolola Bethel Hospital"
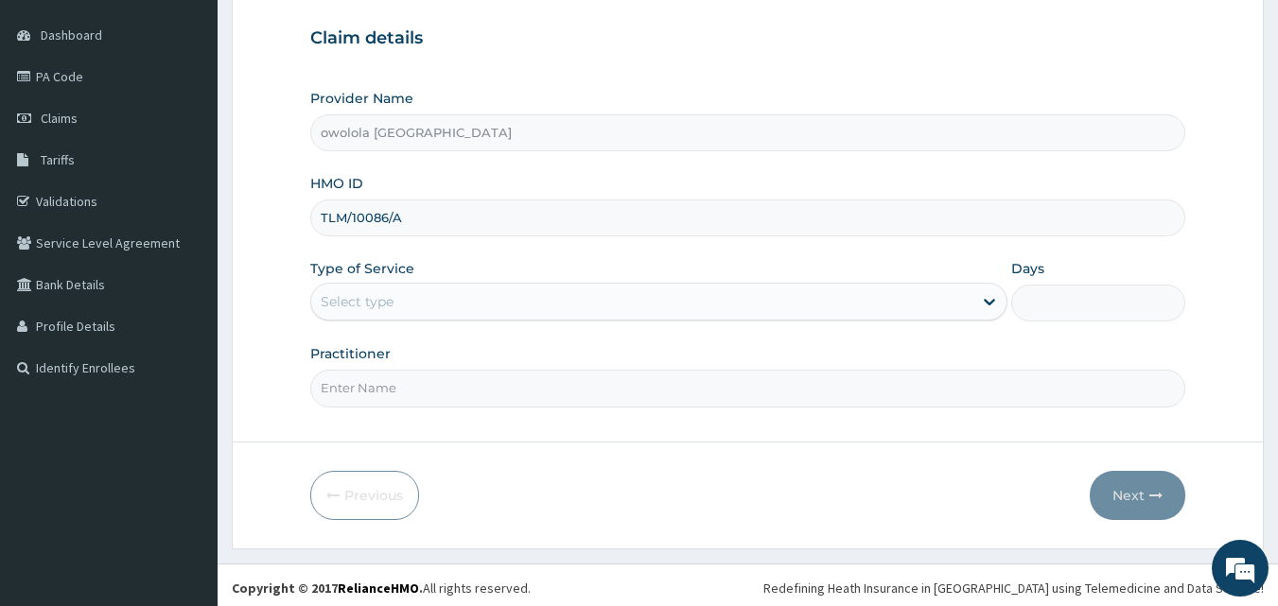
scroll to position [177, 0]
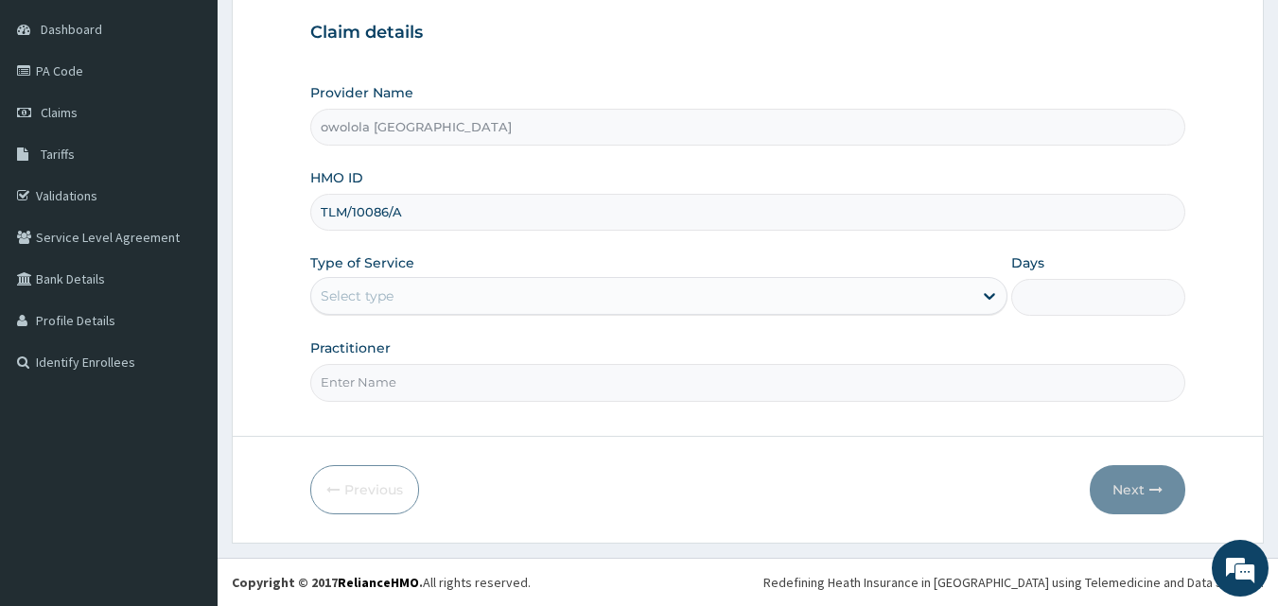
type input "TLM/10086/A"
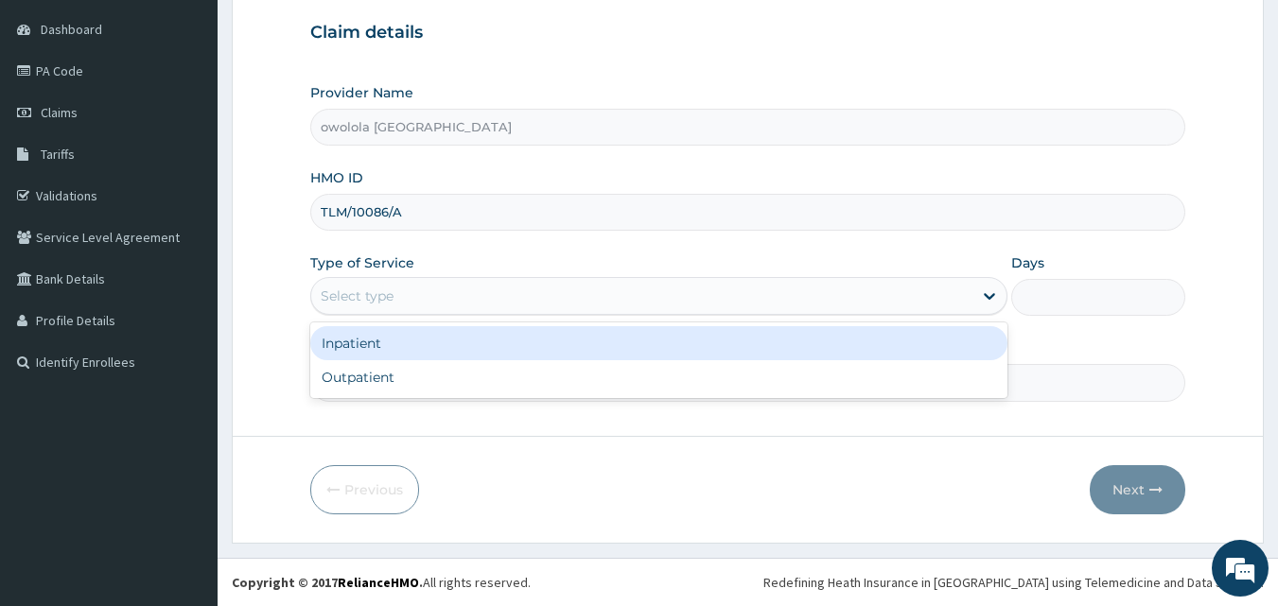
click at [608, 295] on div "Select type" at bounding box center [641, 296] width 661 height 30
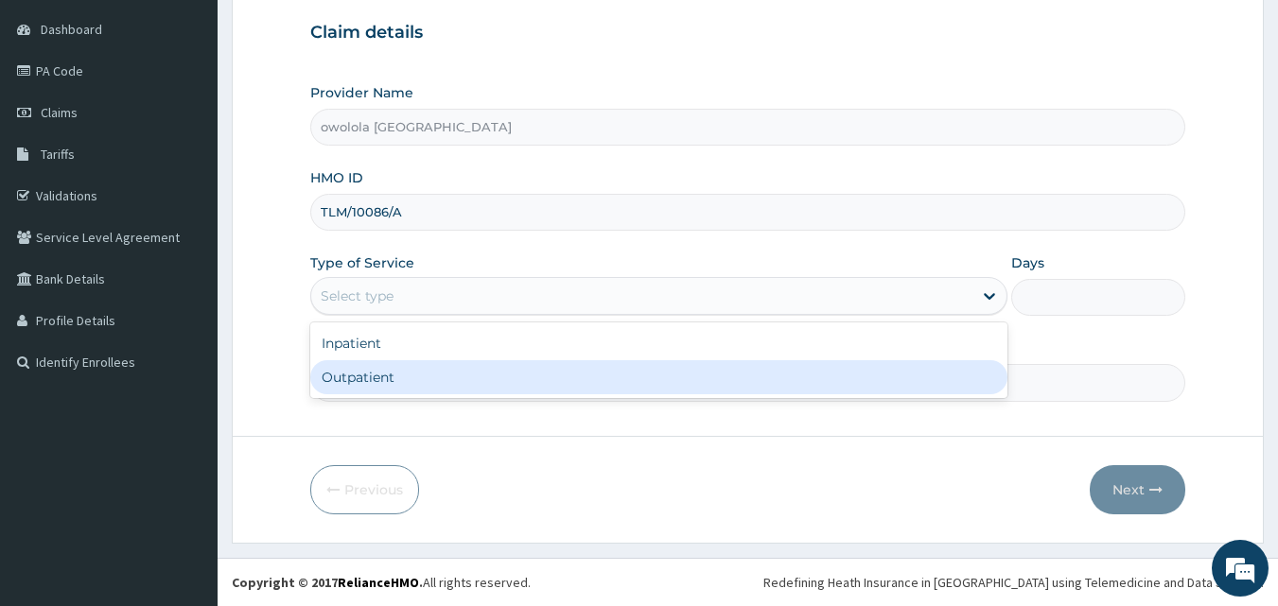
click at [512, 374] on div "Outpatient" at bounding box center [658, 377] width 697 height 34
type input "1"
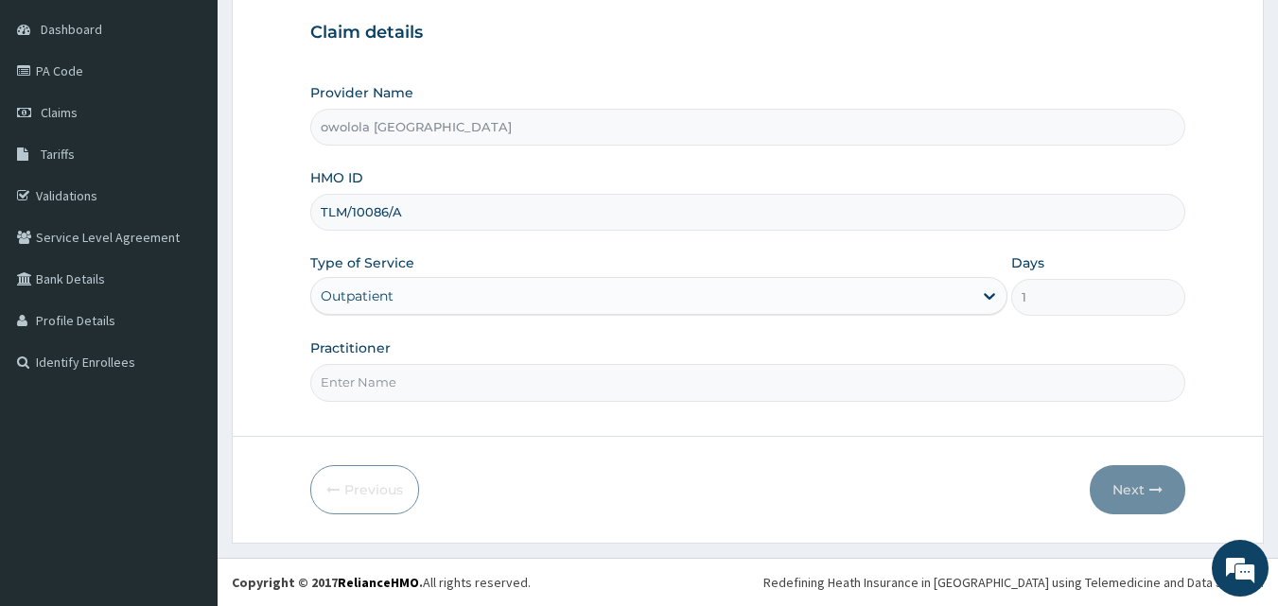
click at [507, 376] on input "Practitioner" at bounding box center [748, 382] width 876 height 37
type input "[PERSON_NAME]"
click at [1144, 487] on button "Next" at bounding box center [1137, 489] width 96 height 49
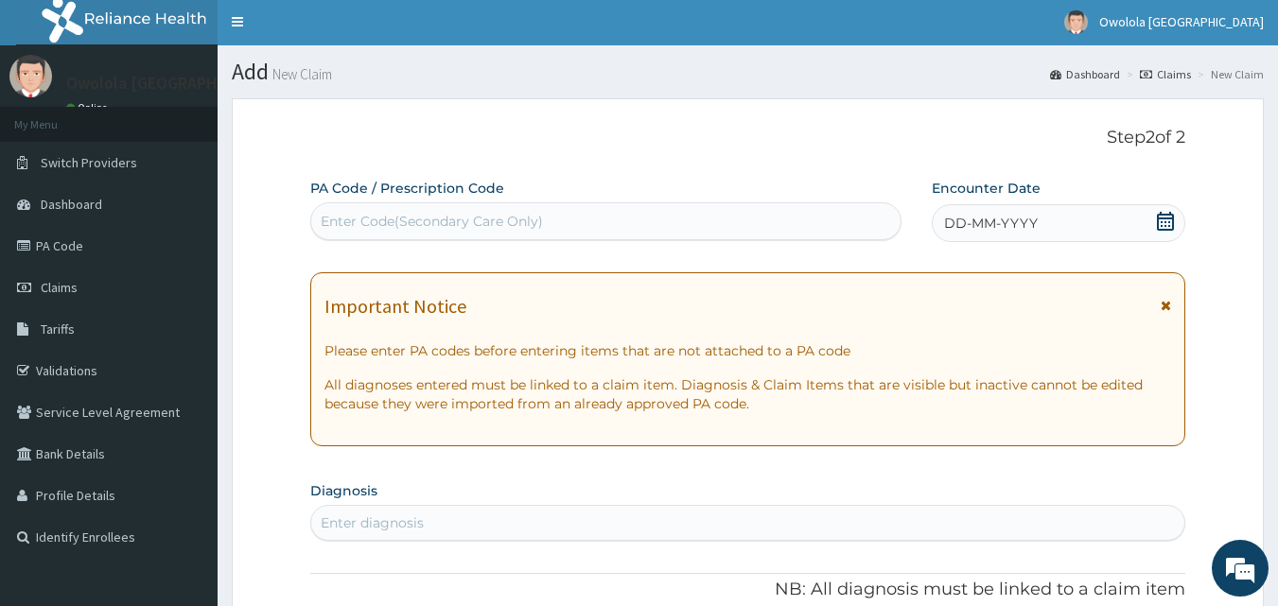
scroll to position [0, 0]
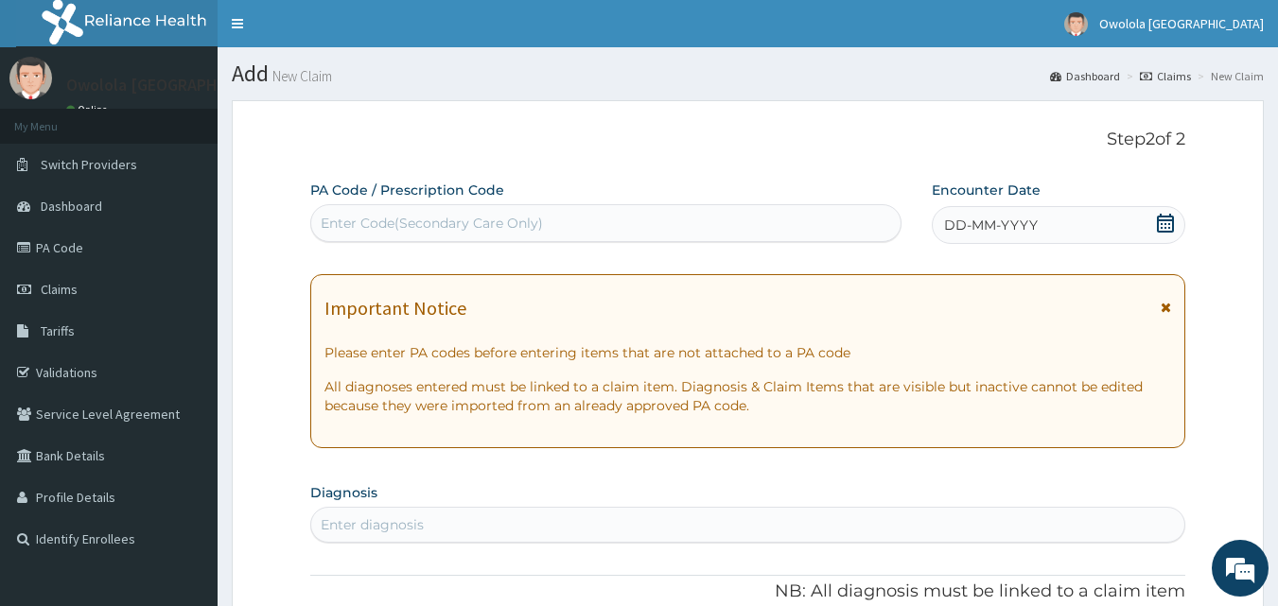
click at [457, 217] on div "Enter Code(Secondary Care Only)" at bounding box center [432, 223] width 222 height 19
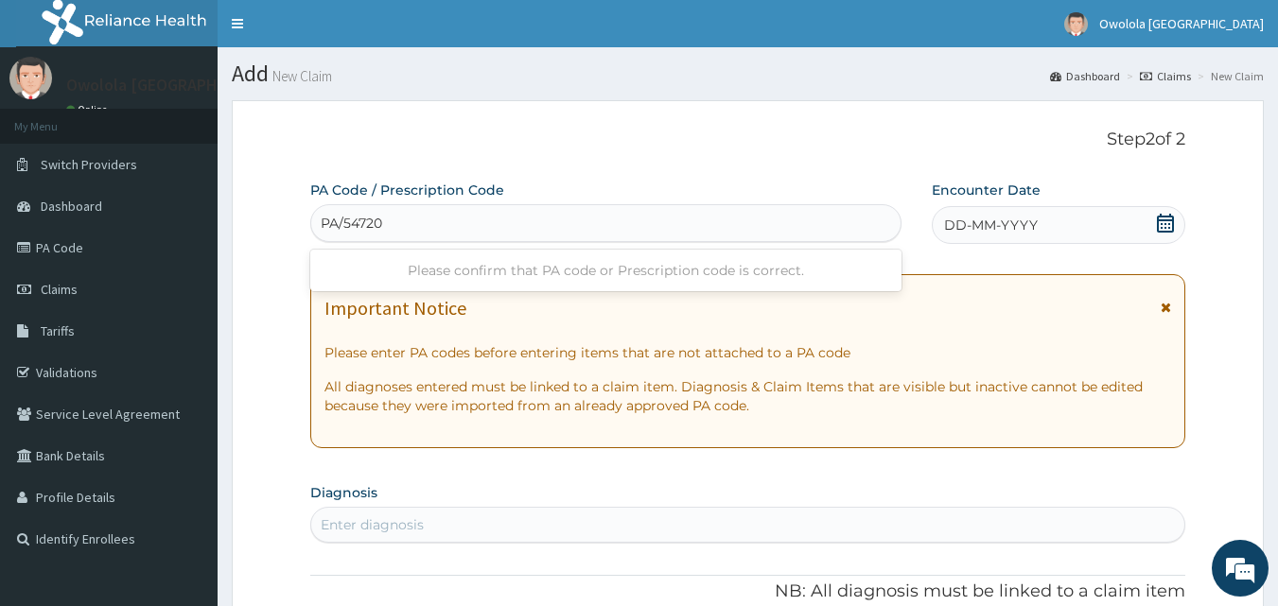
type input "PA/547202"
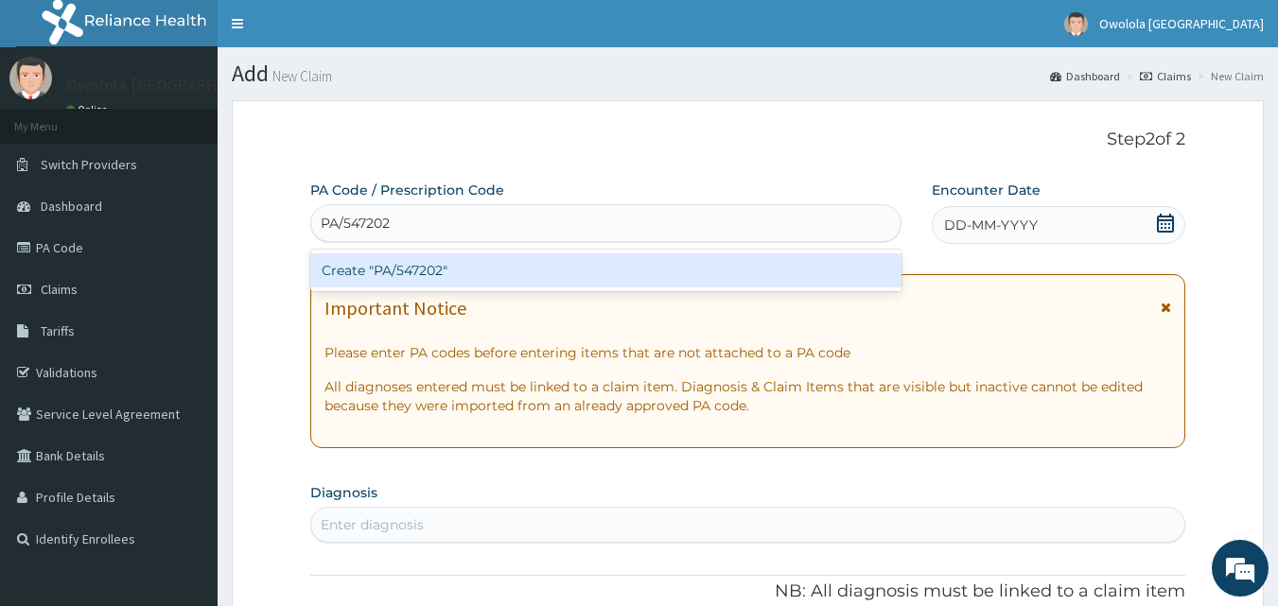
click at [428, 271] on div "Create "PA/547202"" at bounding box center [606, 270] width 592 height 34
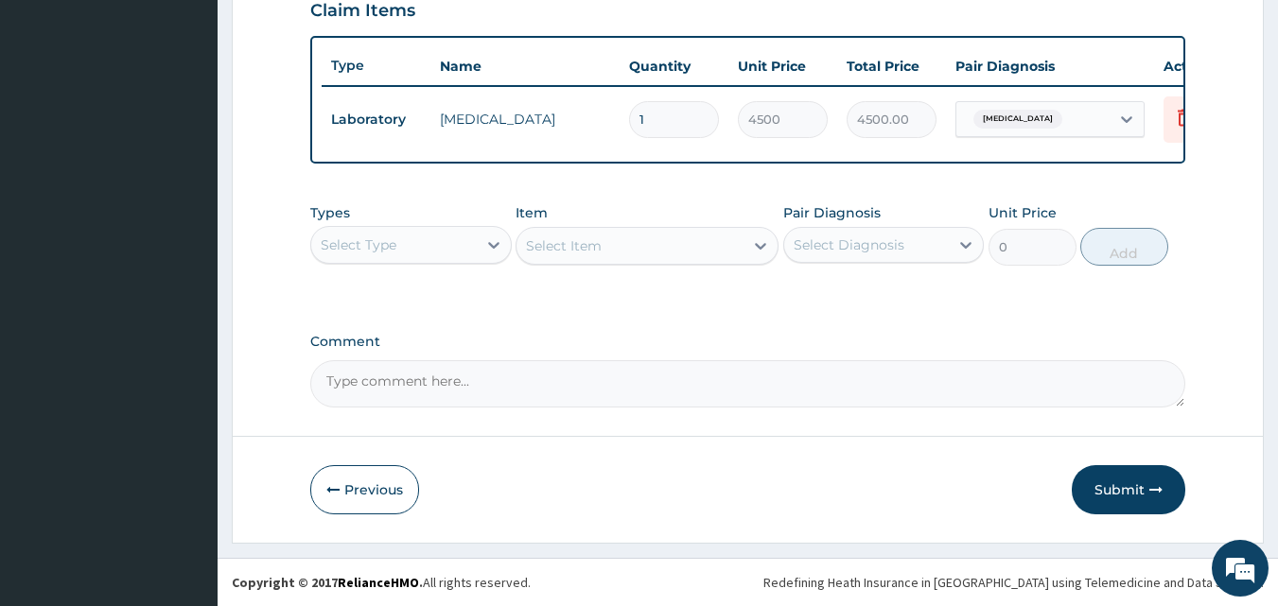
scroll to position [682, 0]
click at [1128, 491] on button "Submit" at bounding box center [1127, 489] width 113 height 49
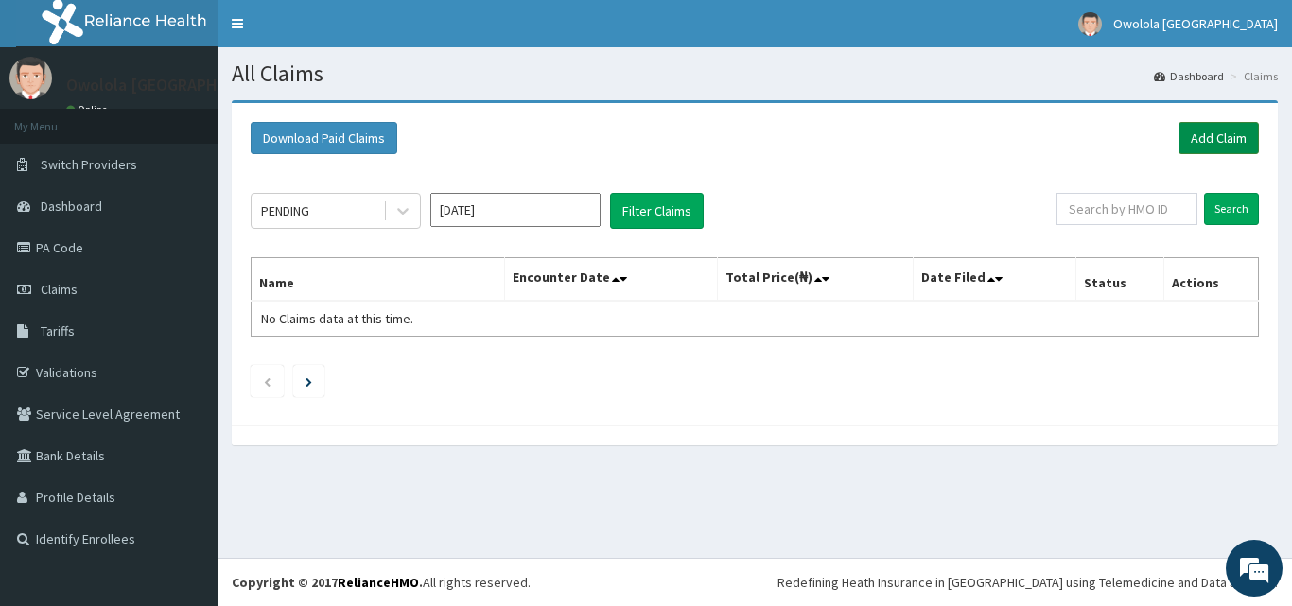
click at [1216, 135] on link "Add Claim" at bounding box center [1218, 138] width 80 height 32
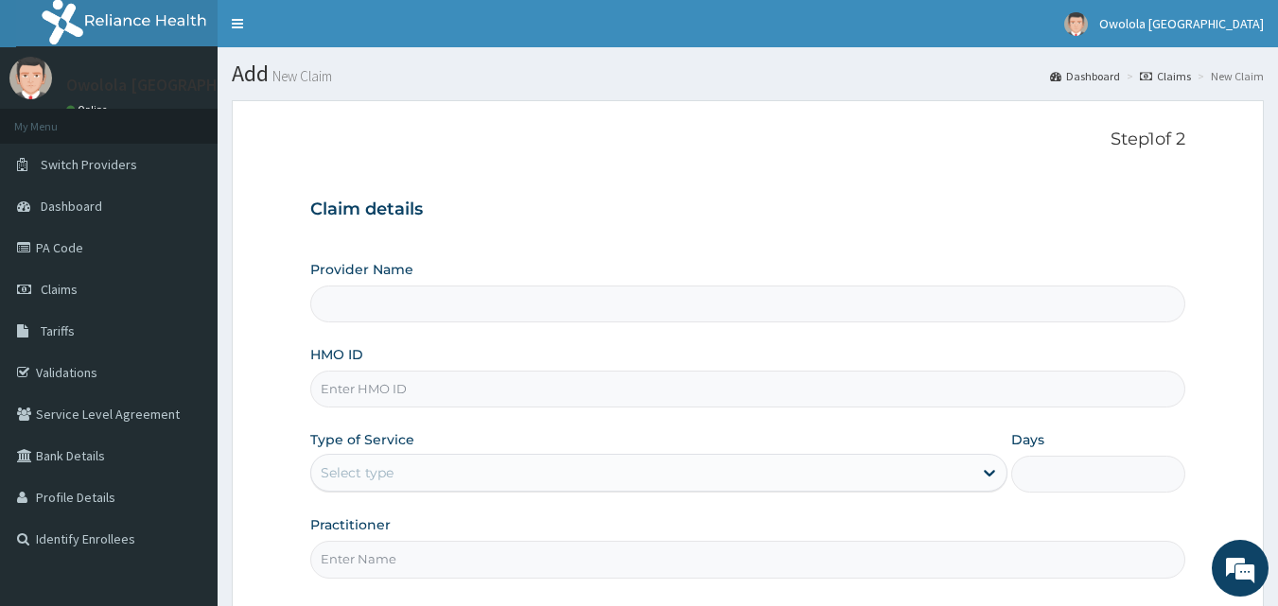
click at [381, 393] on input "HMO ID" at bounding box center [748, 389] width 876 height 37
type input "owolola Bethel Hospital"
type input "L"
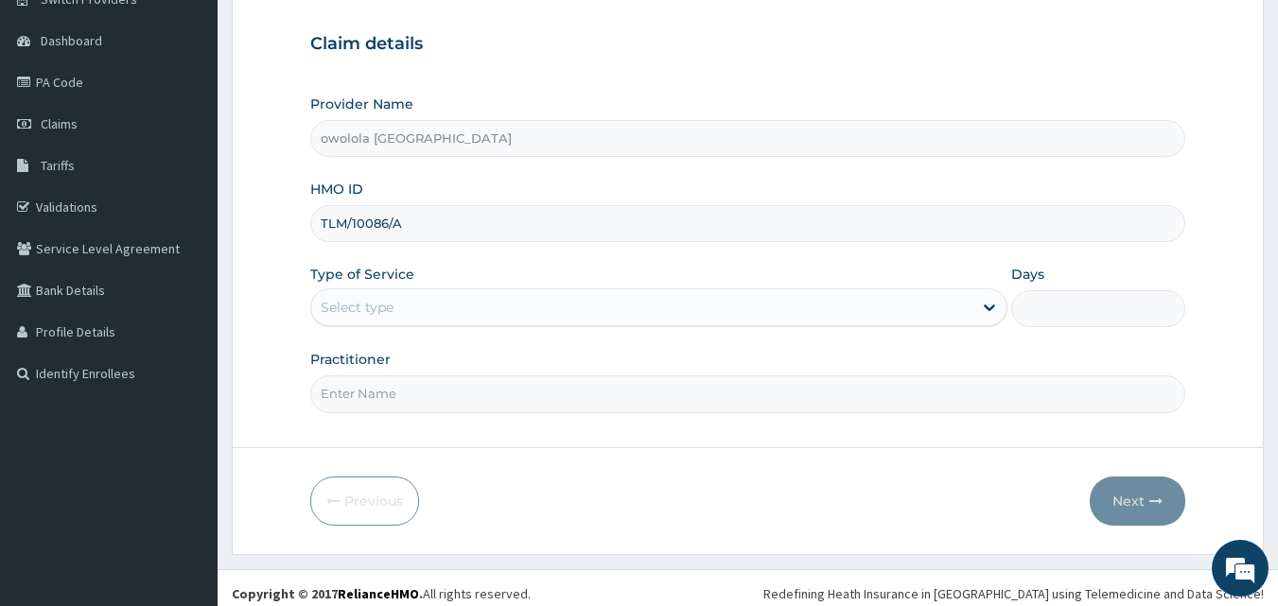
scroll to position [177, 0]
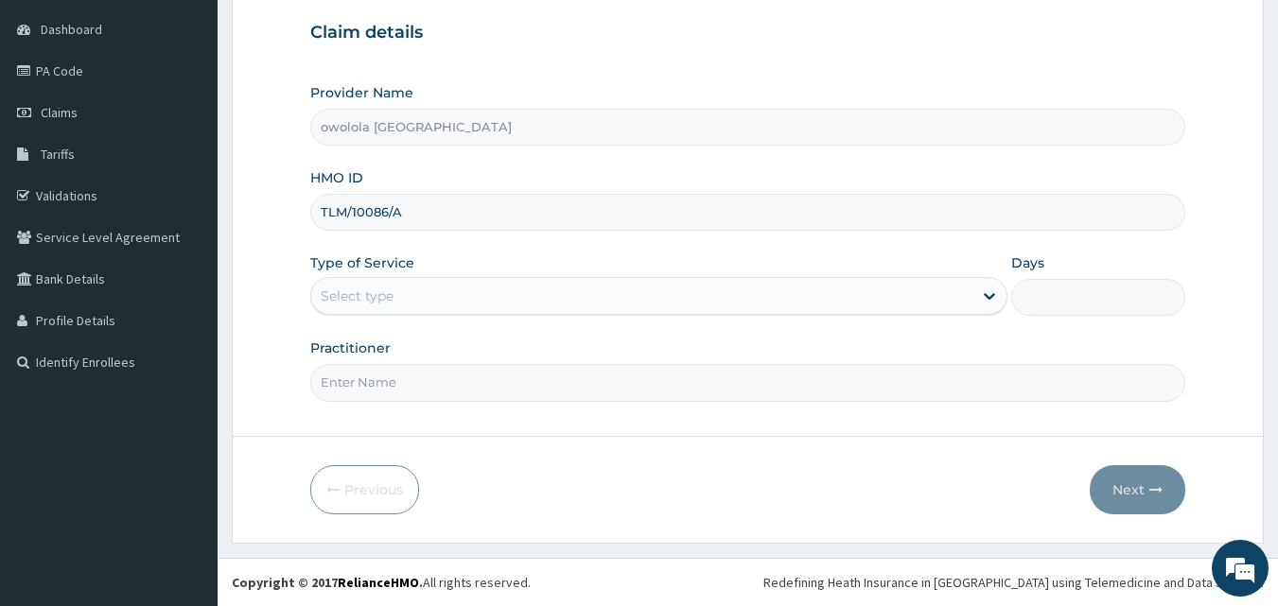
type input "TLM/10086/A"
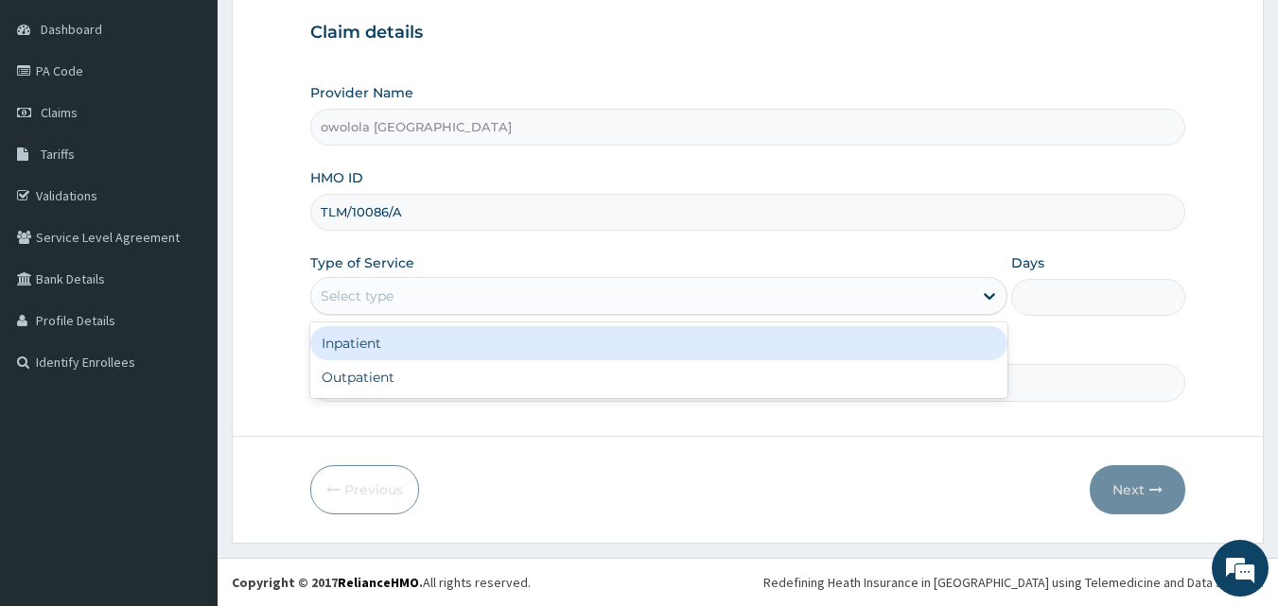
click at [409, 299] on div "Select type" at bounding box center [641, 296] width 661 height 30
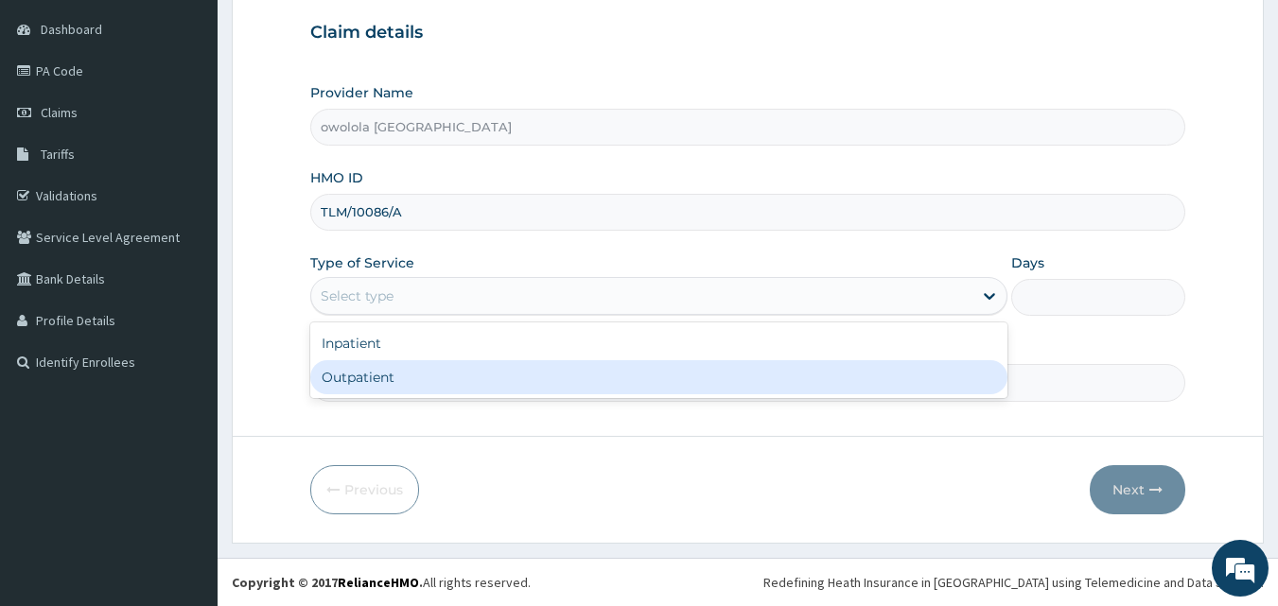
click at [377, 374] on div "Outpatient" at bounding box center [658, 377] width 697 height 34
type input "1"
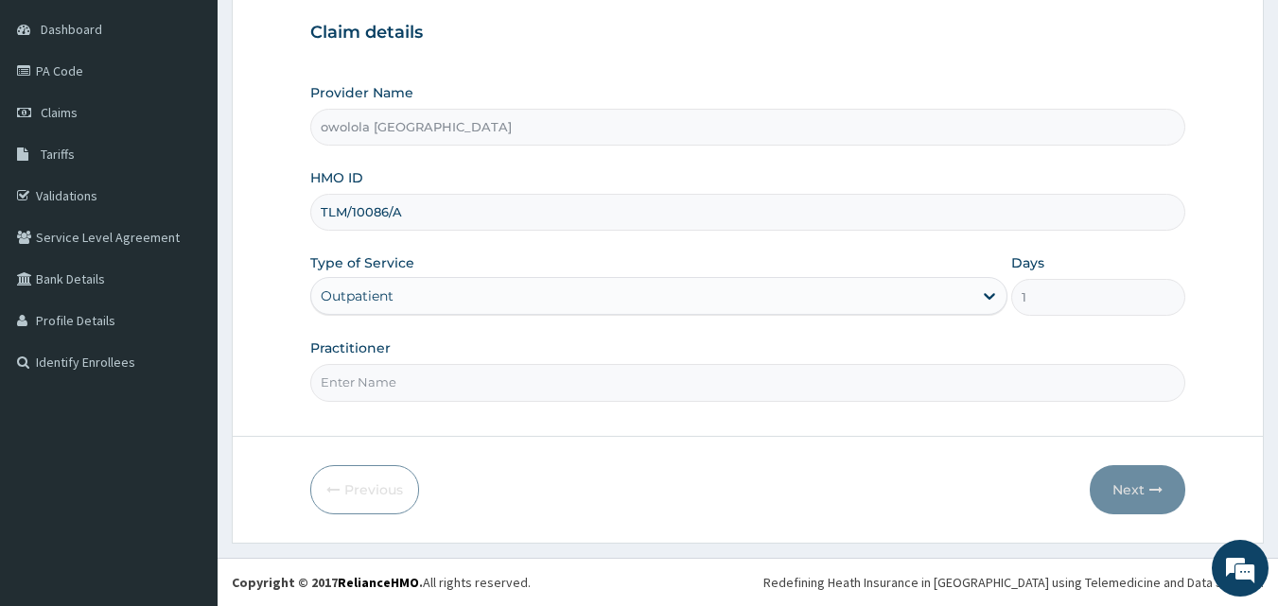
click at [403, 376] on input "Practitioner" at bounding box center [748, 382] width 876 height 37
type input "DR HENRY"
click at [1135, 496] on button "Next" at bounding box center [1137, 489] width 96 height 49
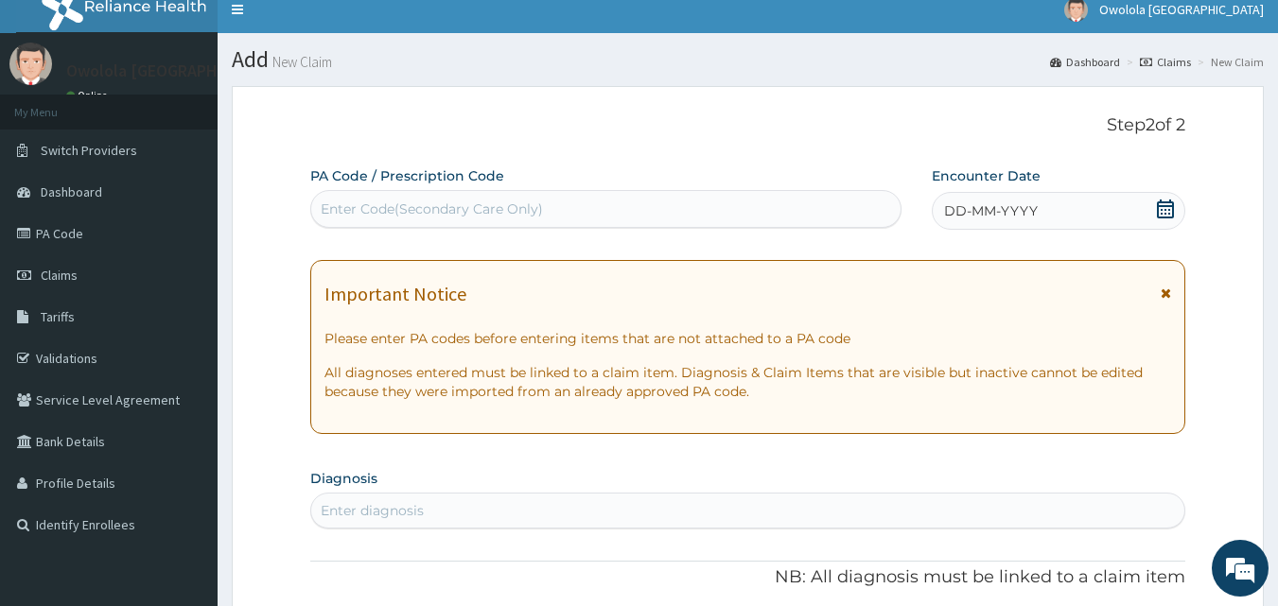
scroll to position [0, 0]
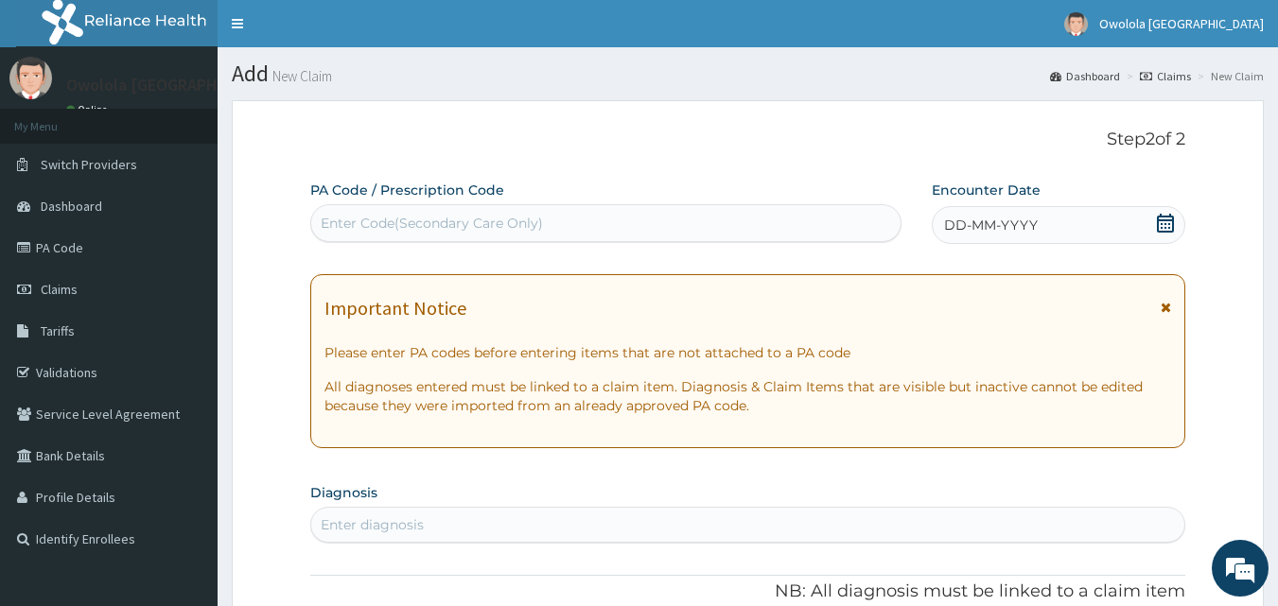
click at [434, 224] on div "Enter Code(Secondary Care Only)" at bounding box center [432, 223] width 222 height 19
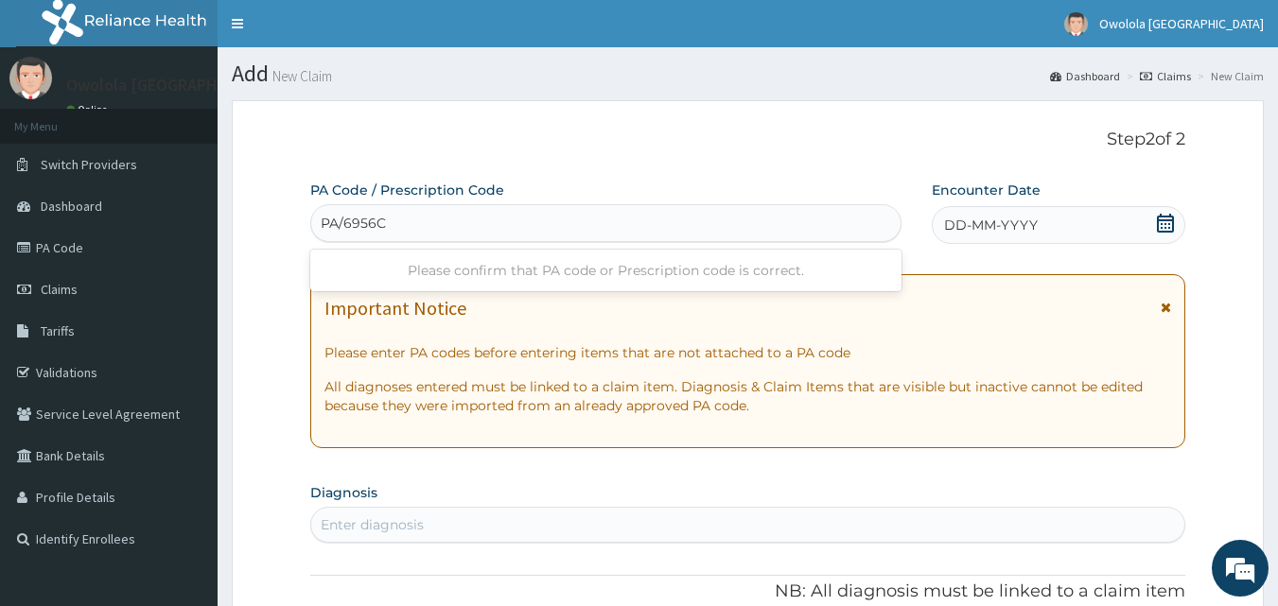
type input "PA/6956C7"
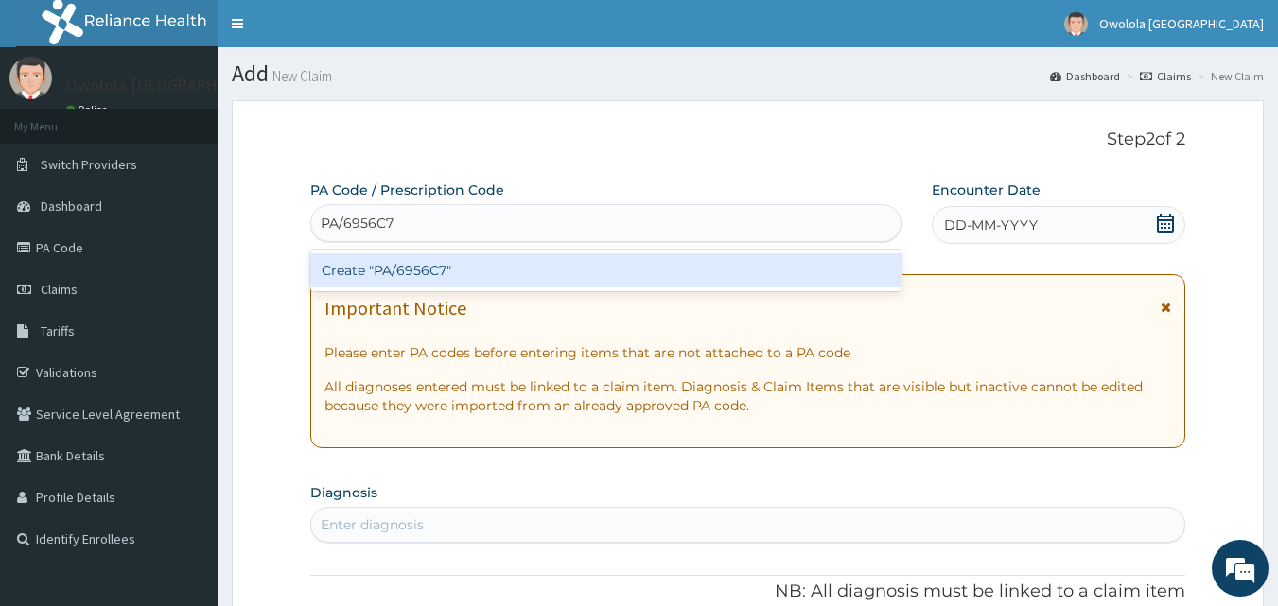
click at [428, 273] on div "Create "PA/6956C7"" at bounding box center [606, 270] width 592 height 34
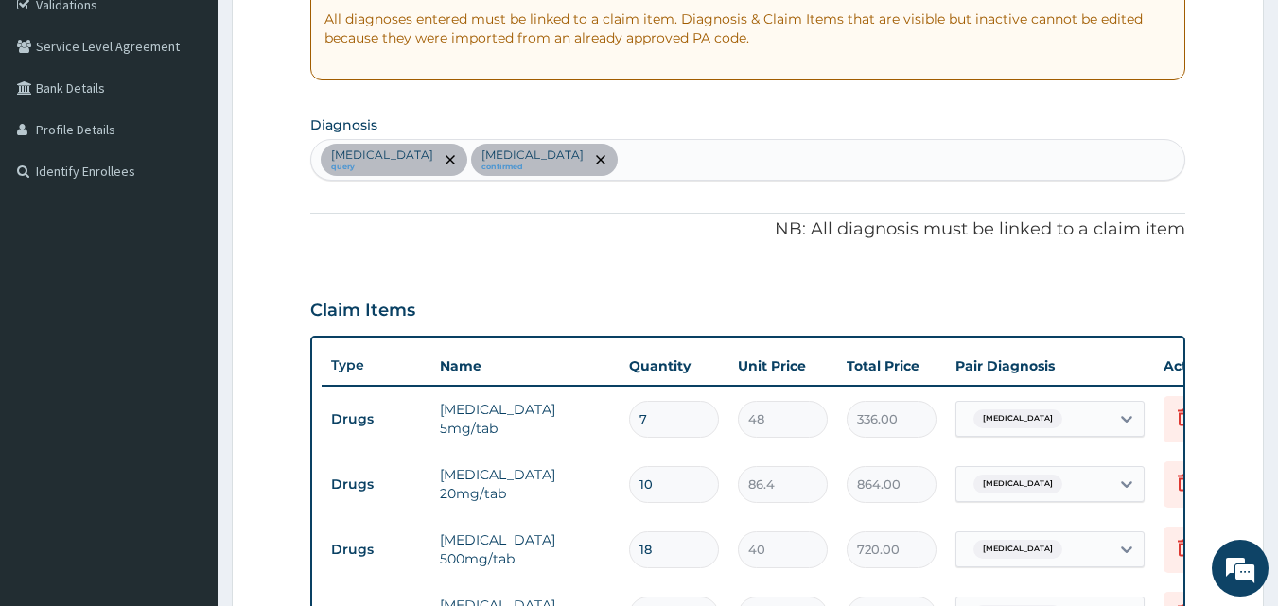
scroll to position [367, 0]
click at [654, 149] on div "Spondylosis query Peptic ulcer confirmed" at bounding box center [748, 161] width 874 height 40
type input "SEPSIS"
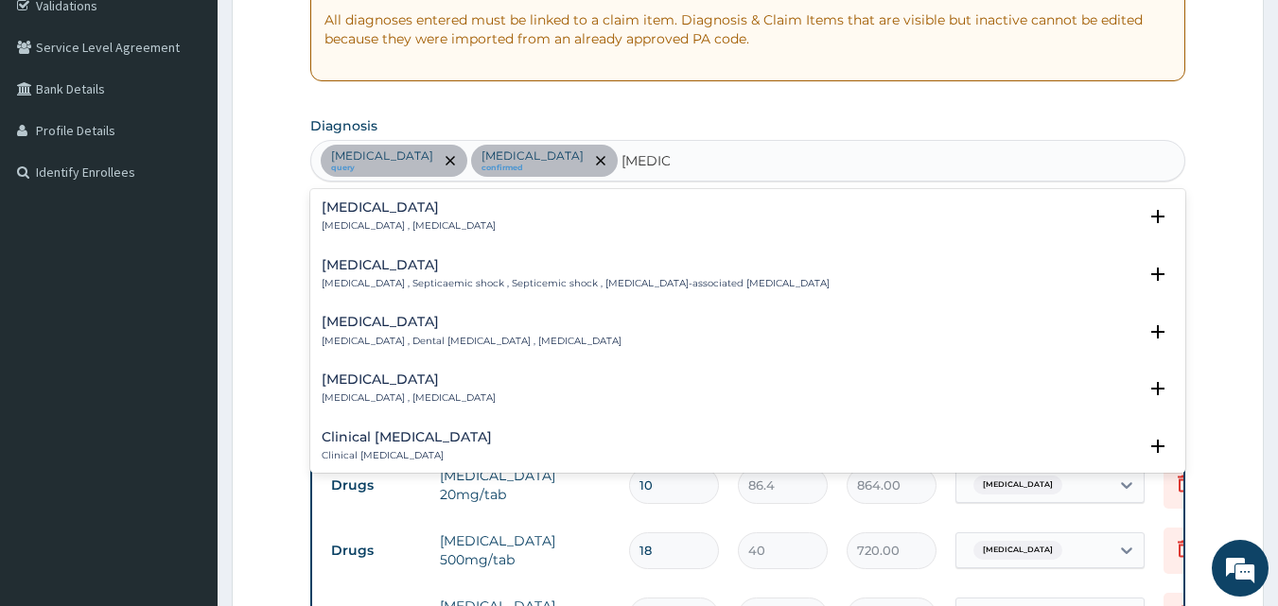
click at [363, 207] on h4 "Sepsis" at bounding box center [409, 207] width 174 height 14
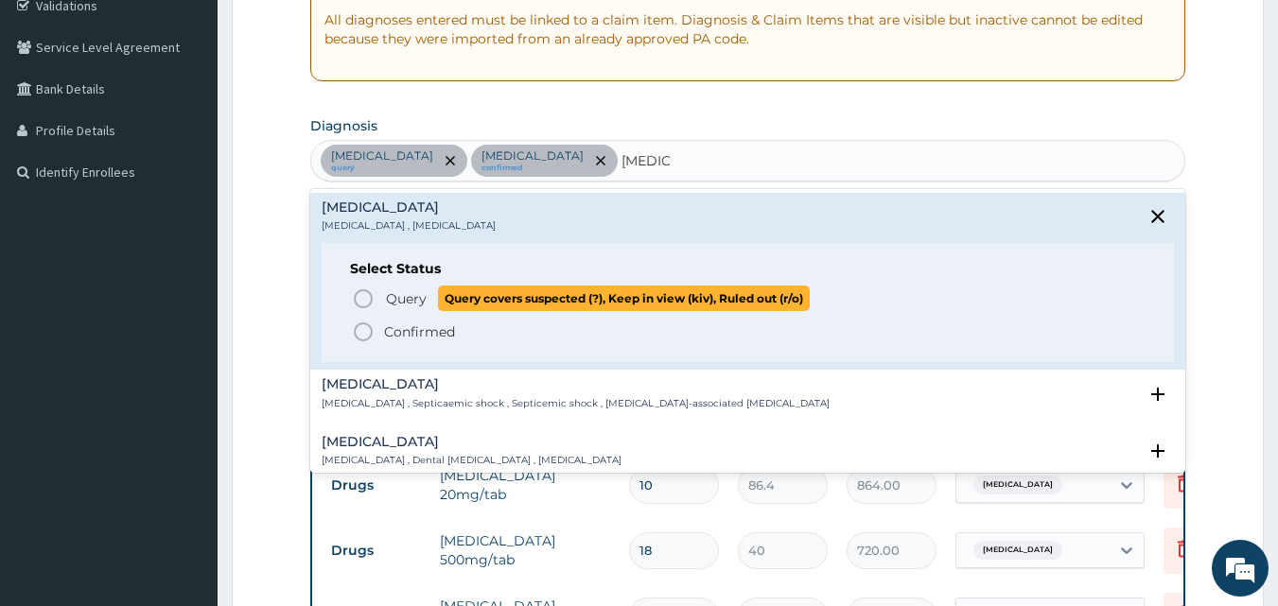
click at [362, 293] on icon "status option query" at bounding box center [363, 298] width 23 height 23
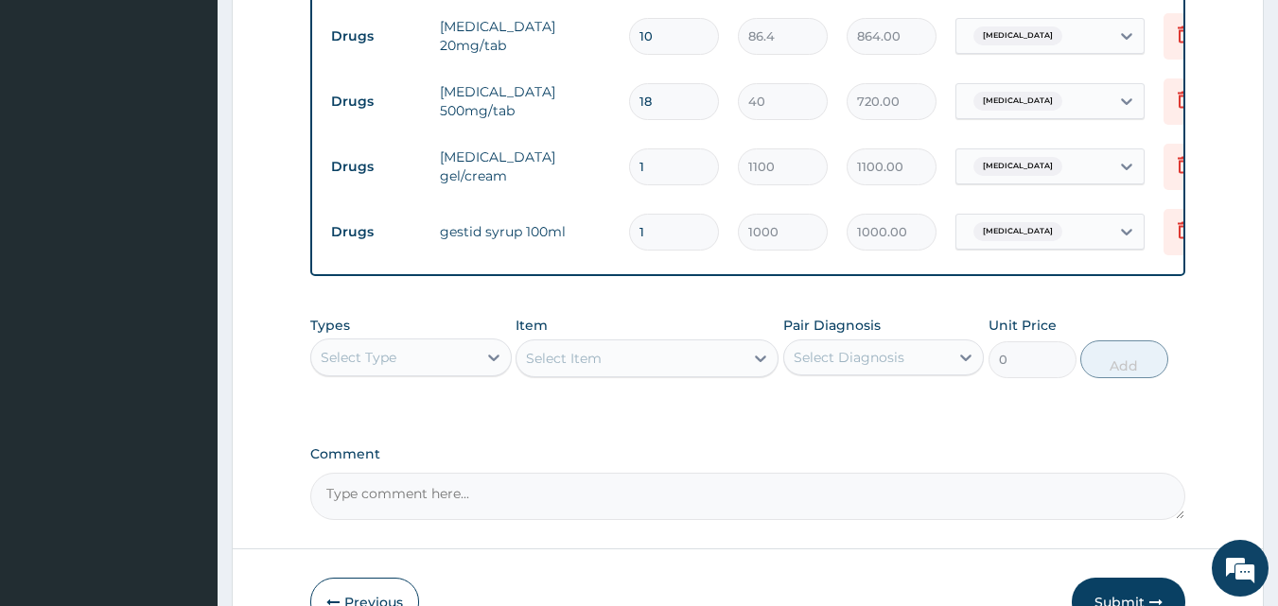
scroll to position [840, 0]
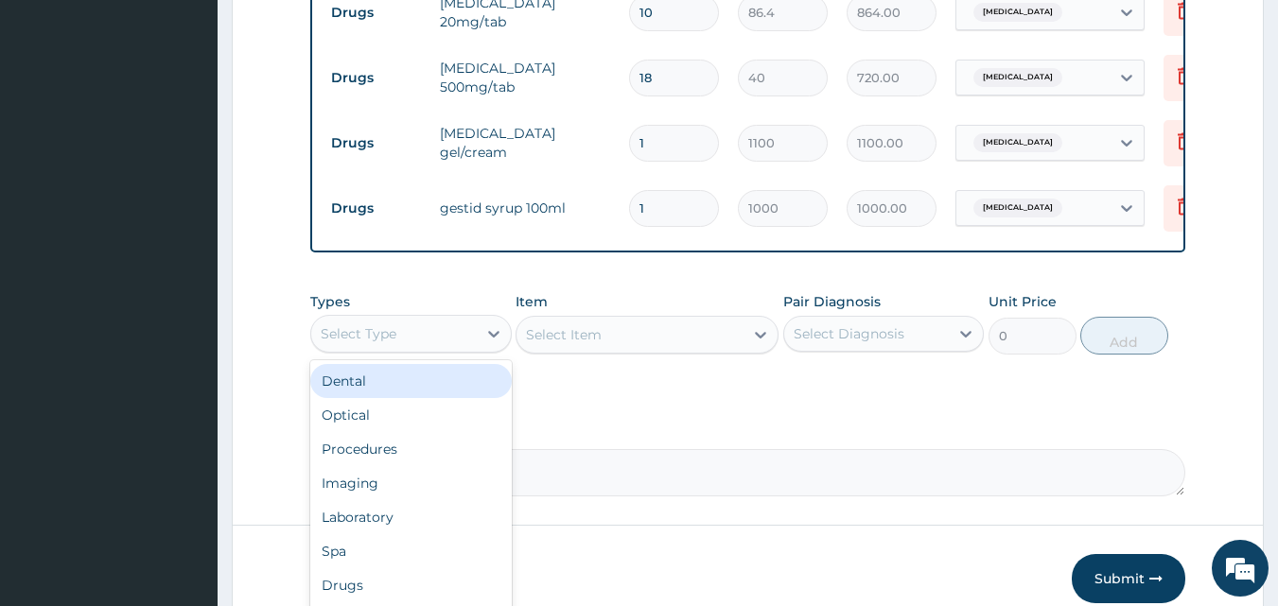
click at [400, 349] on div "Select Type" at bounding box center [393, 334] width 165 height 30
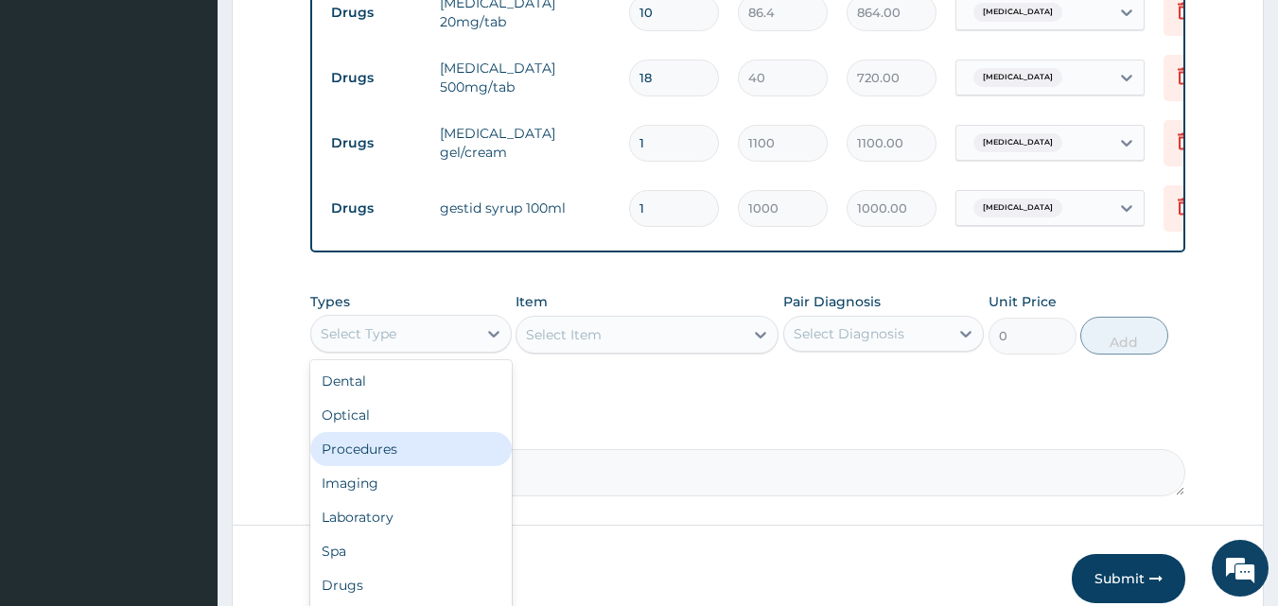
click at [379, 466] on div "Procedures" at bounding box center [410, 449] width 201 height 34
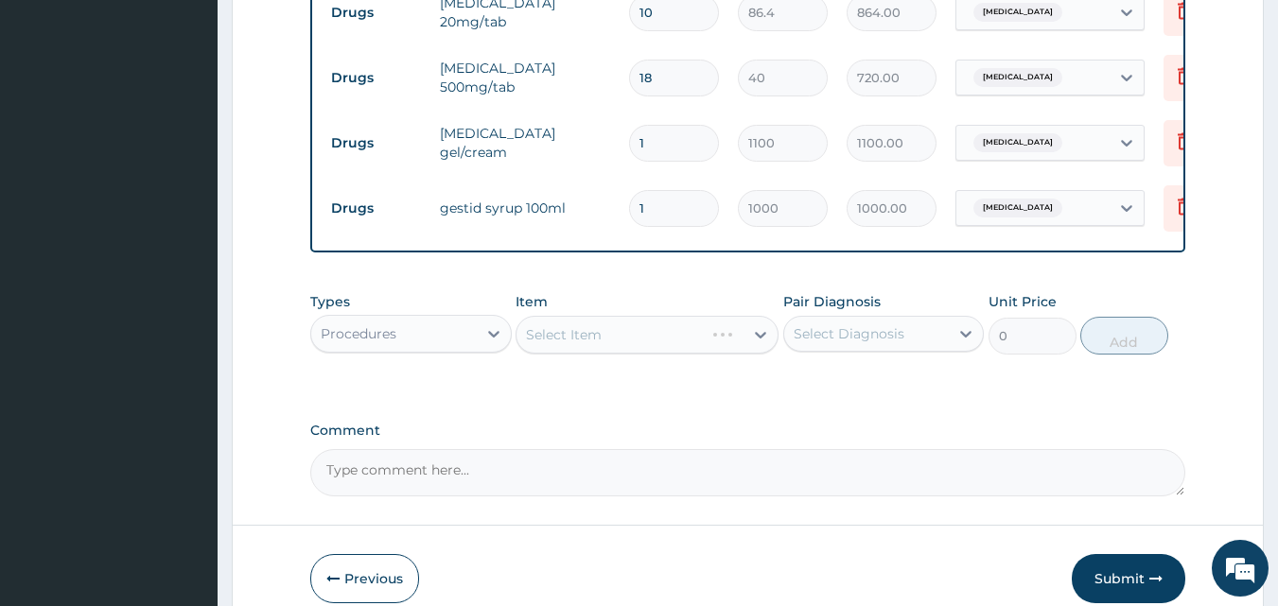
click at [618, 354] on div "Select Item" at bounding box center [646, 335] width 263 height 38
click at [620, 350] on div "Select Item" at bounding box center [646, 335] width 263 height 38
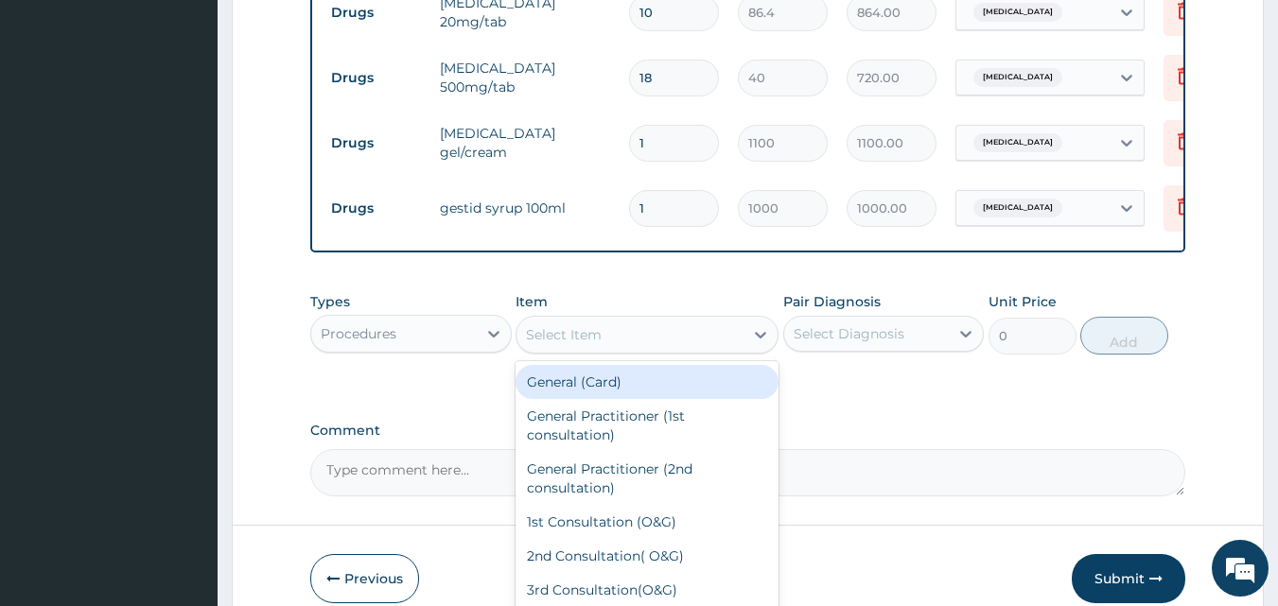
click at [620, 350] on div "Select Item" at bounding box center [629, 335] width 227 height 30
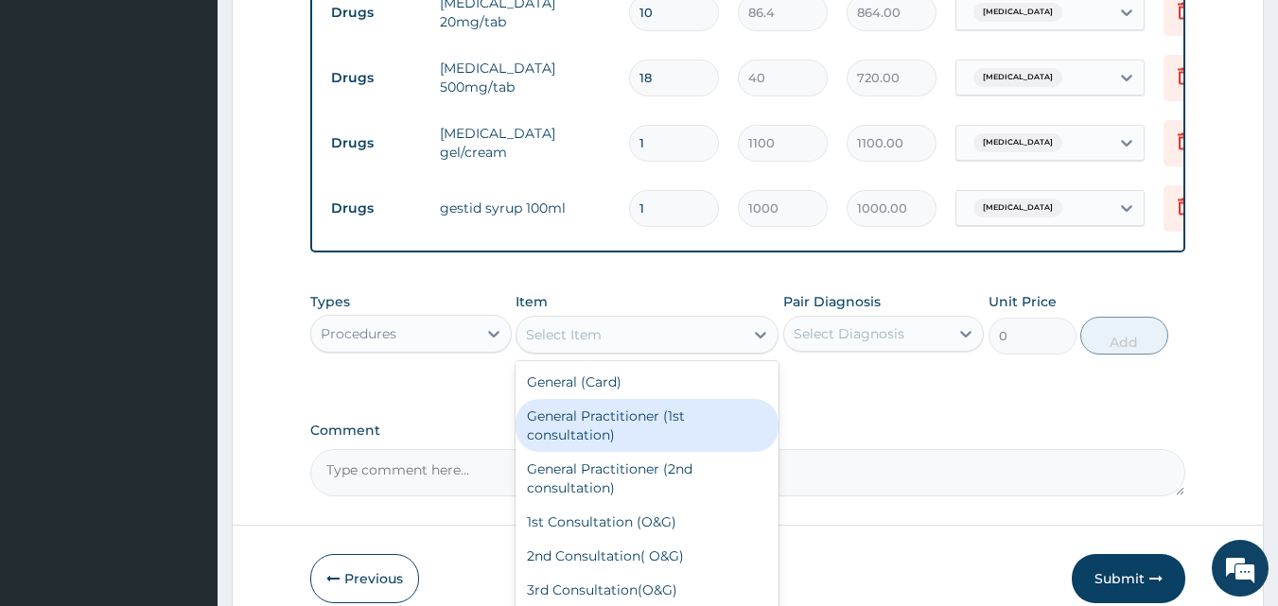
click at [610, 435] on div "General Practitioner (1st consultation)" at bounding box center [646, 425] width 263 height 53
type input "2500"
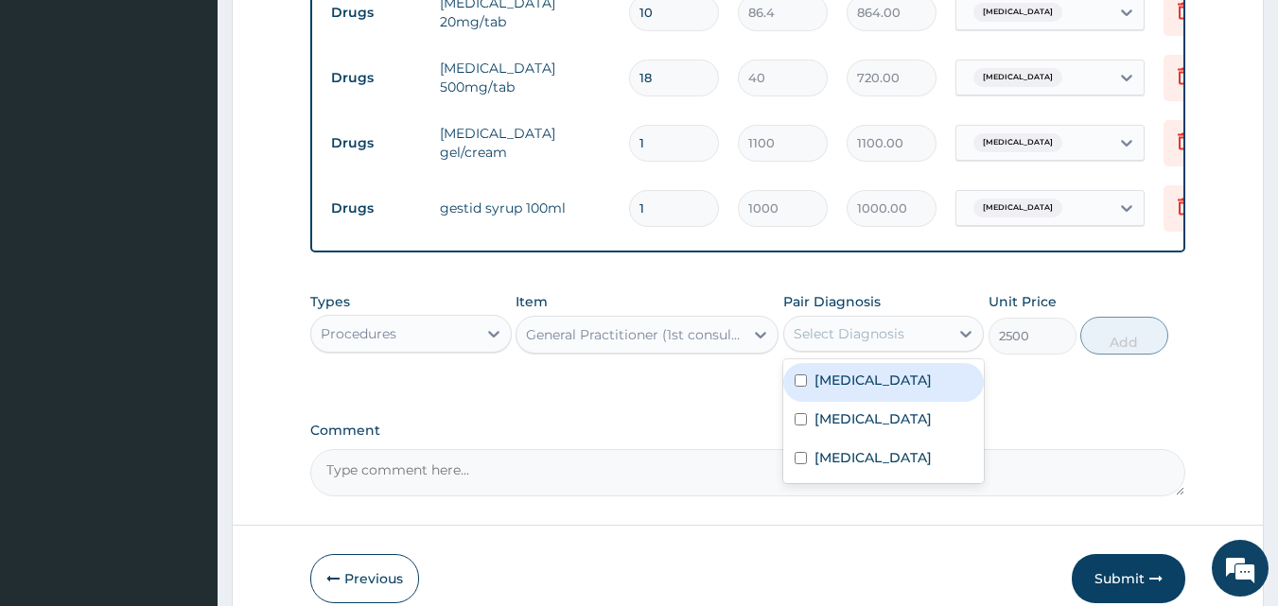
click at [896, 340] on div "Select Diagnosis" at bounding box center [848, 333] width 111 height 19
click at [872, 390] on label "Spondylosis" at bounding box center [872, 380] width 117 height 19
checkbox input "true"
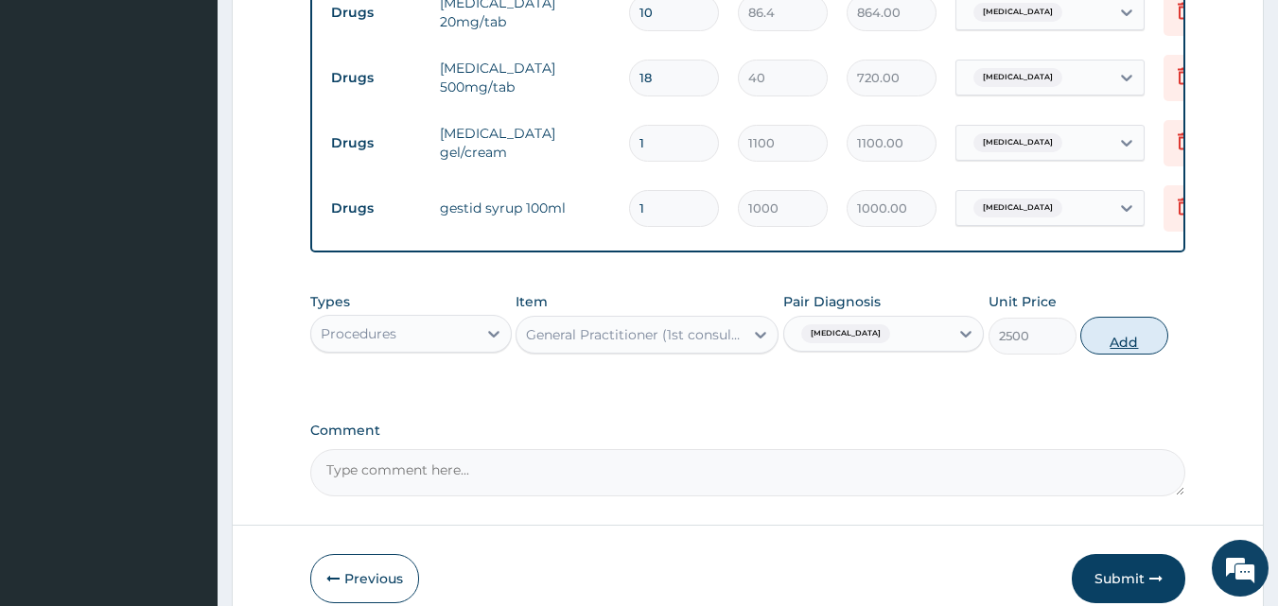
click at [1115, 353] on button "Add" at bounding box center [1124, 336] width 88 height 38
type input "0"
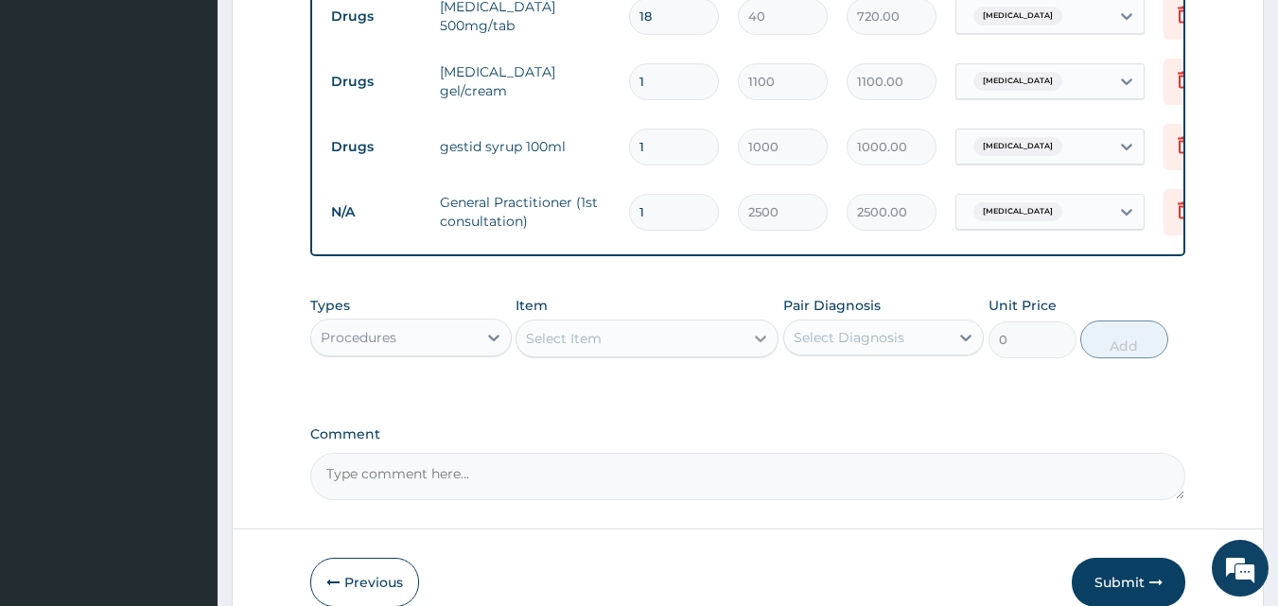
scroll to position [934, 0]
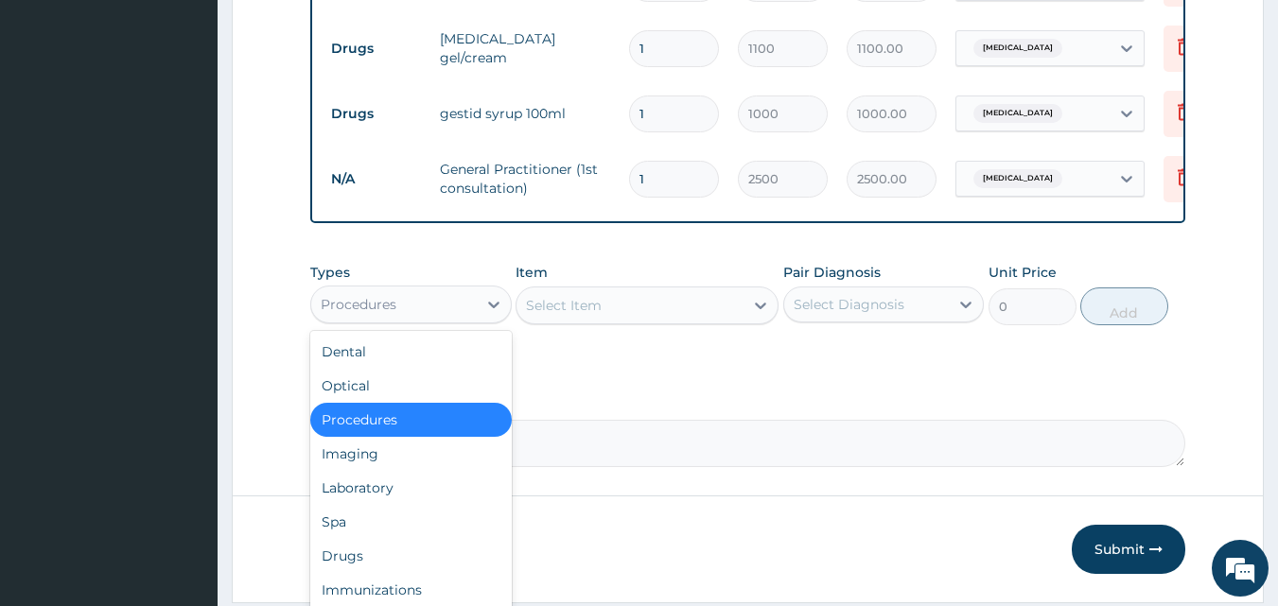
click at [410, 319] on div "Procedures" at bounding box center [393, 304] width 165 height 30
click at [362, 494] on div "Laboratory" at bounding box center [410, 488] width 201 height 34
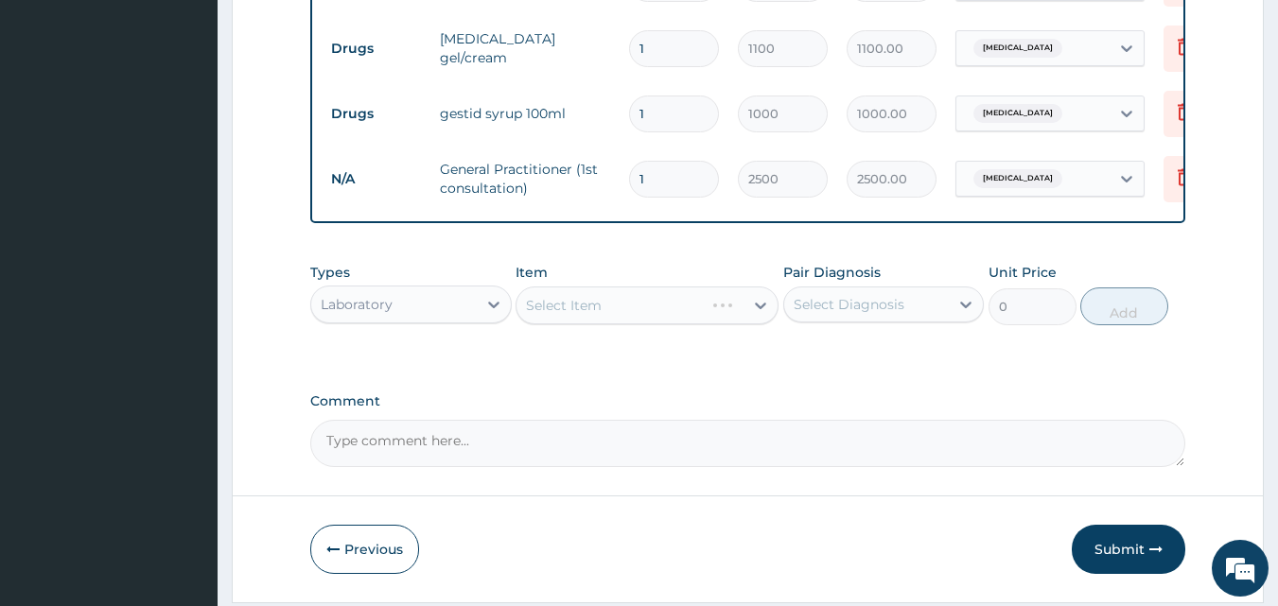
click at [576, 323] on div "Select Item" at bounding box center [646, 306] width 263 height 38
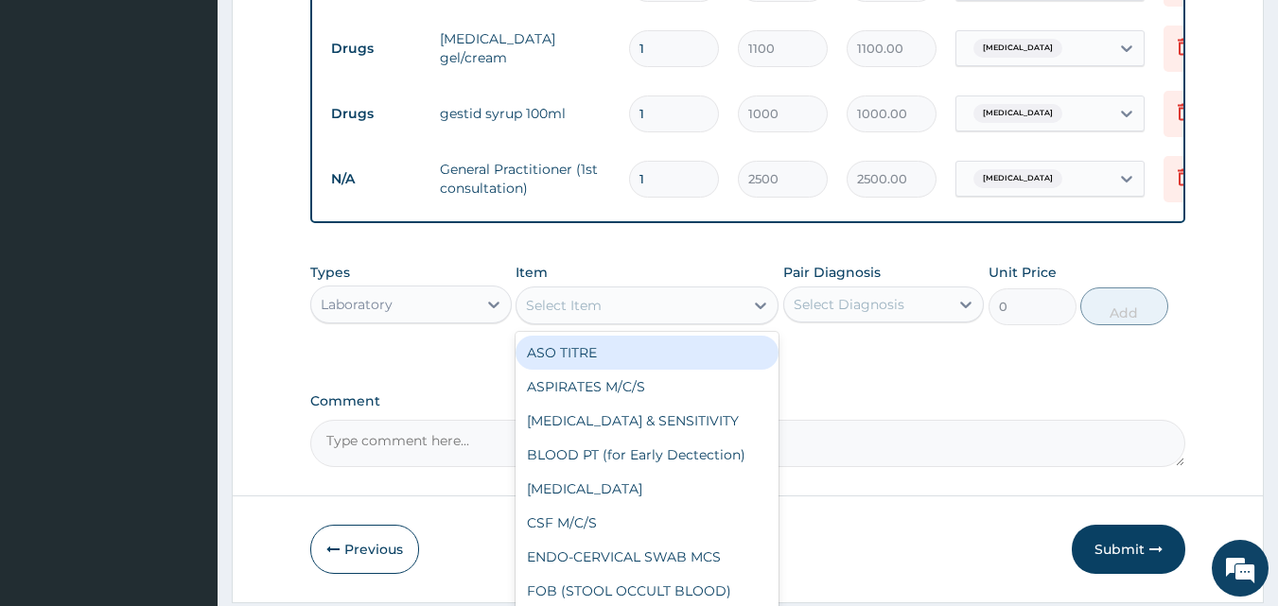
click at [602, 320] on div "Select Item" at bounding box center [629, 305] width 227 height 30
type input "MP"
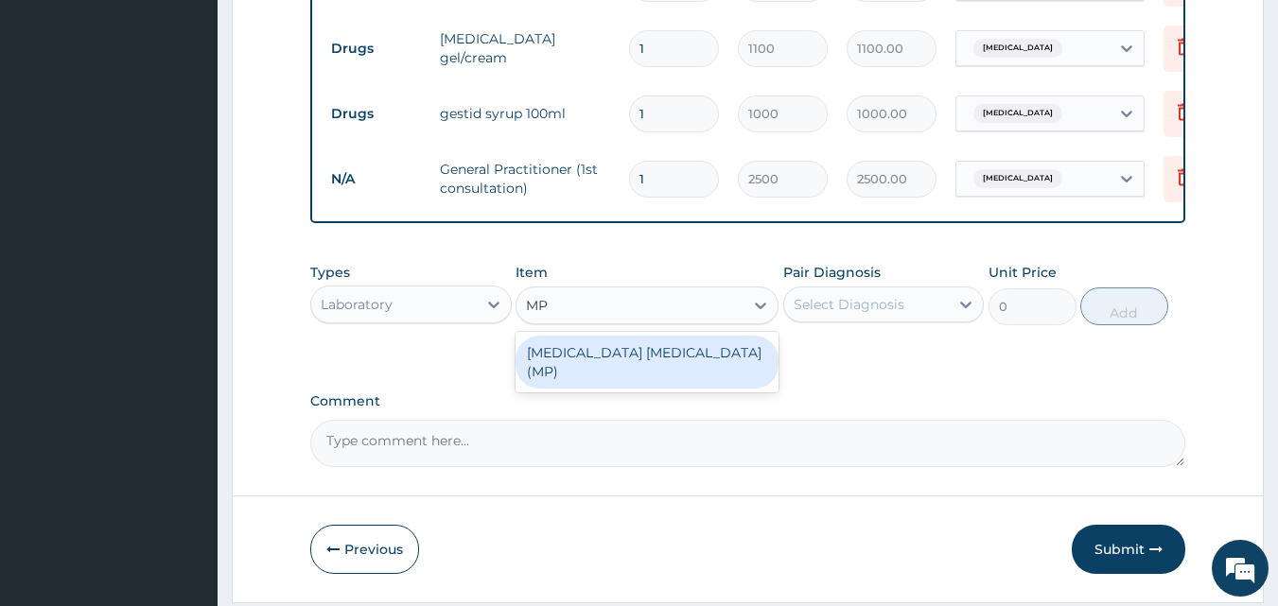
click at [603, 367] on div "[MEDICAL_DATA] [MEDICAL_DATA] (MP)" at bounding box center [646, 362] width 263 height 53
type input "1200"
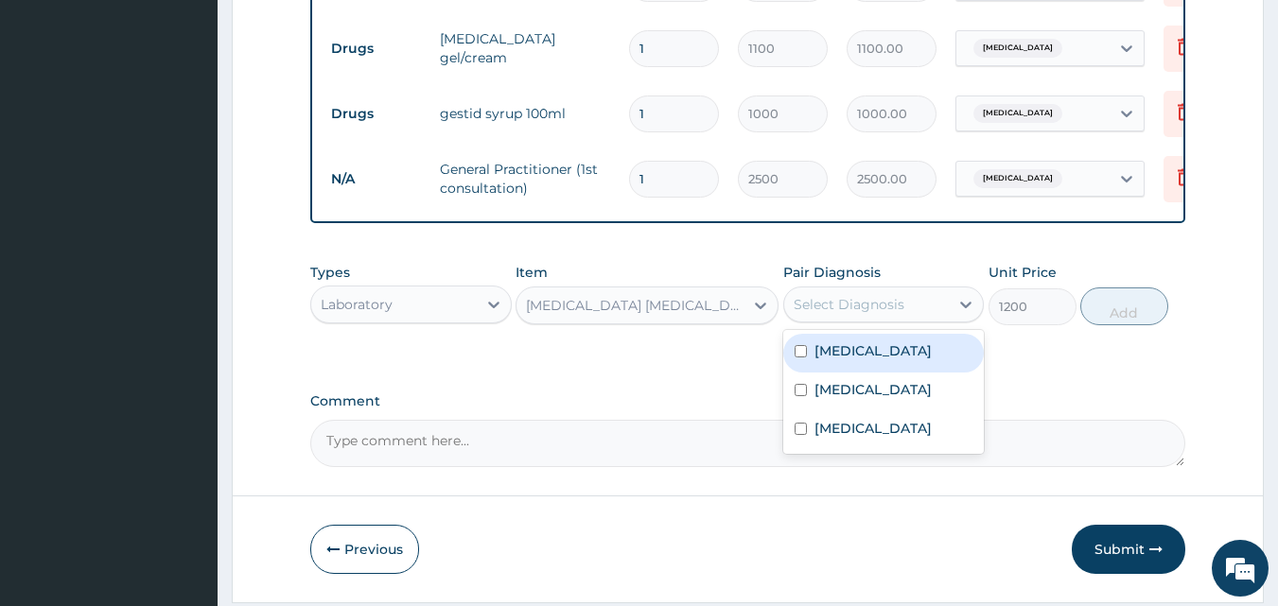
click at [869, 314] on div "Select Diagnosis" at bounding box center [848, 304] width 111 height 19
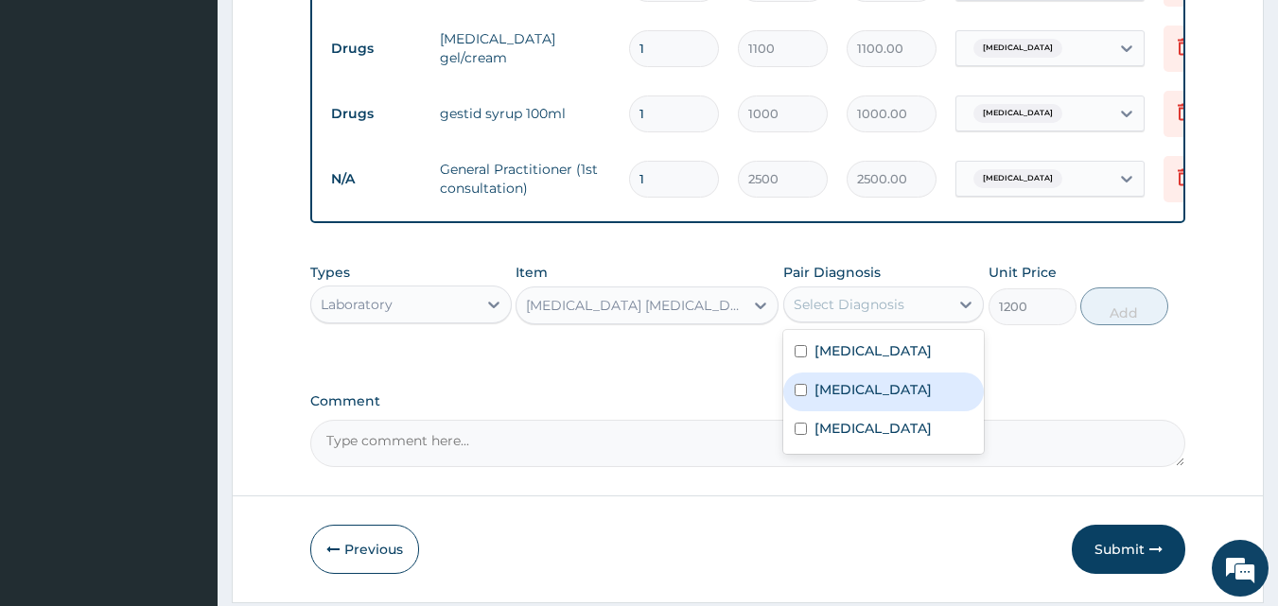
drag, startPoint x: 863, startPoint y: 398, endPoint x: 985, endPoint y: 372, distance: 124.8
click at [869, 399] on label "Peptic ulcer" at bounding box center [872, 389] width 117 height 19
checkbox input "true"
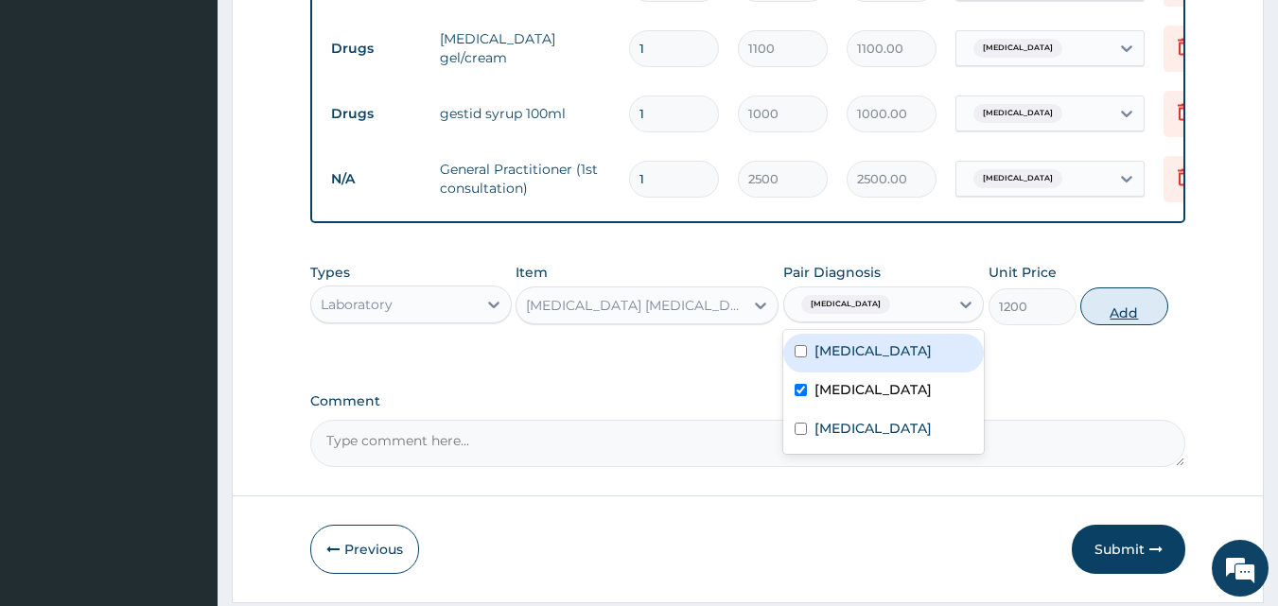
click at [1122, 325] on button "Add" at bounding box center [1124, 306] width 88 height 38
type input "0"
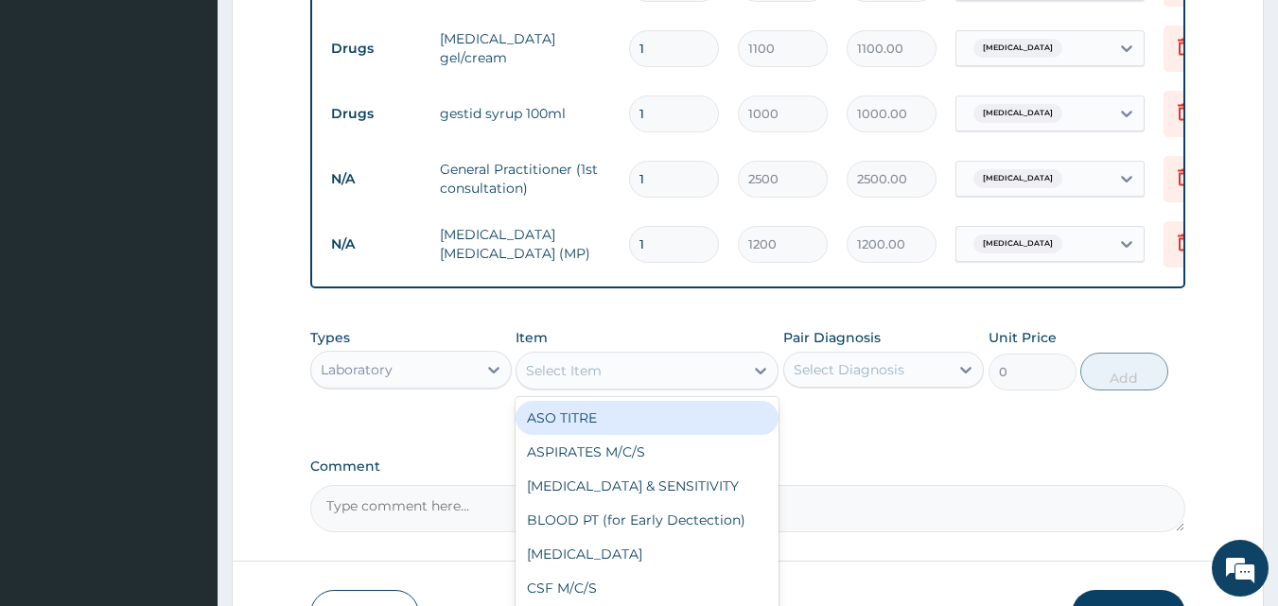
click at [603, 382] on div "Select Item" at bounding box center [629, 371] width 227 height 30
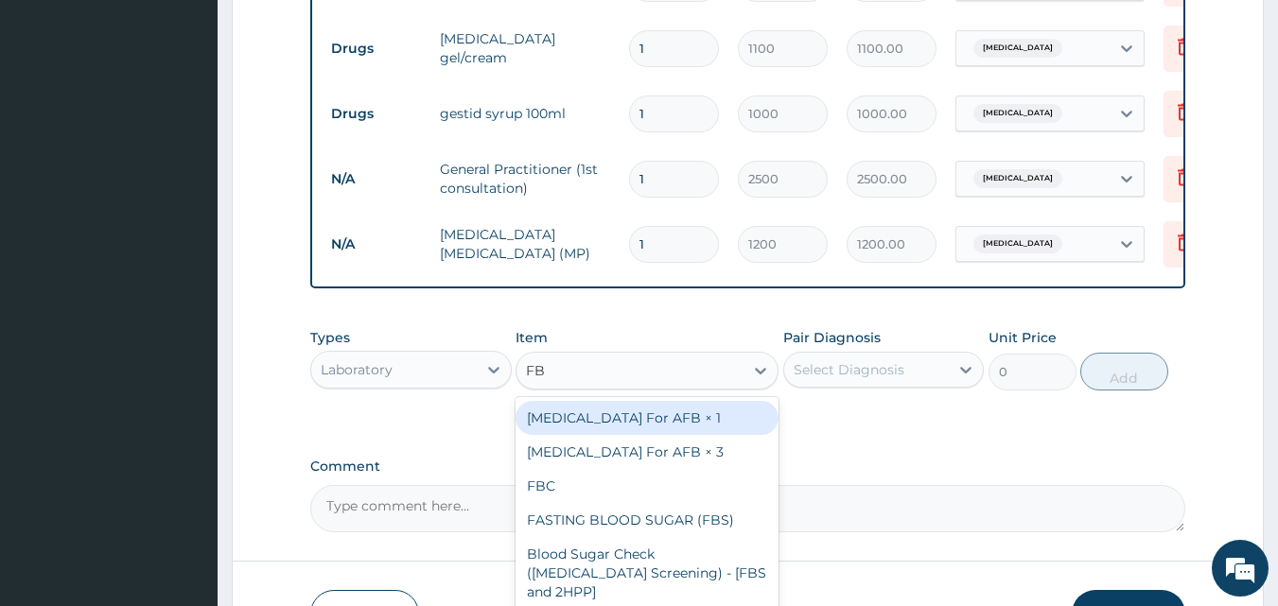
type input "FBC"
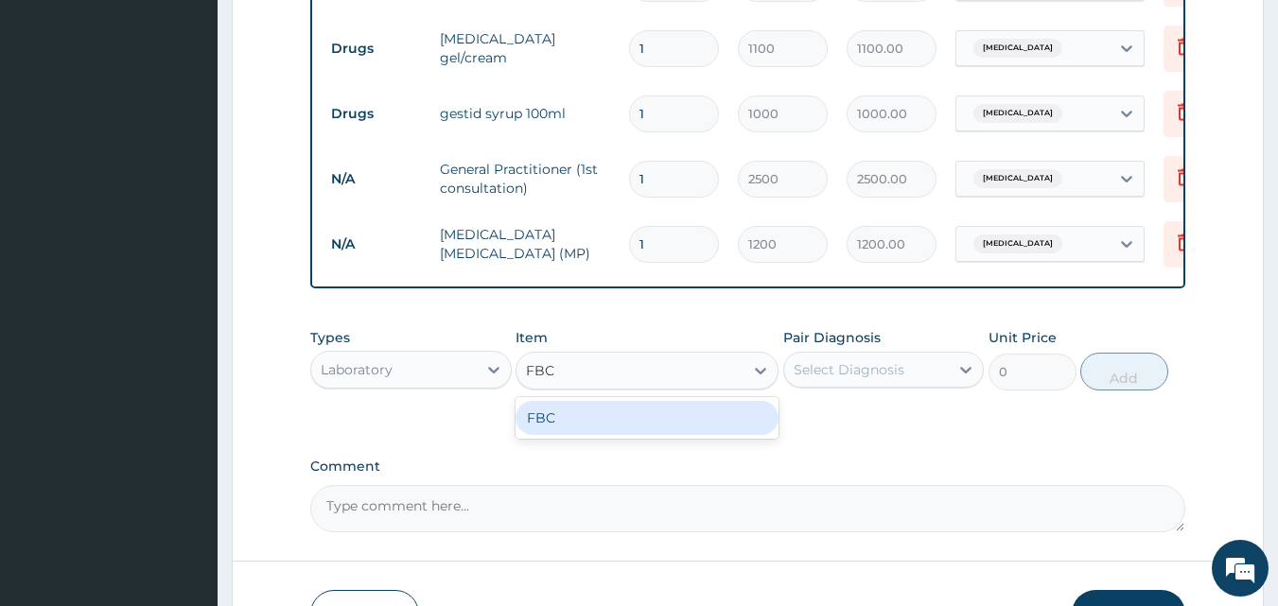
click at [624, 432] on div "FBC" at bounding box center [646, 418] width 263 height 34
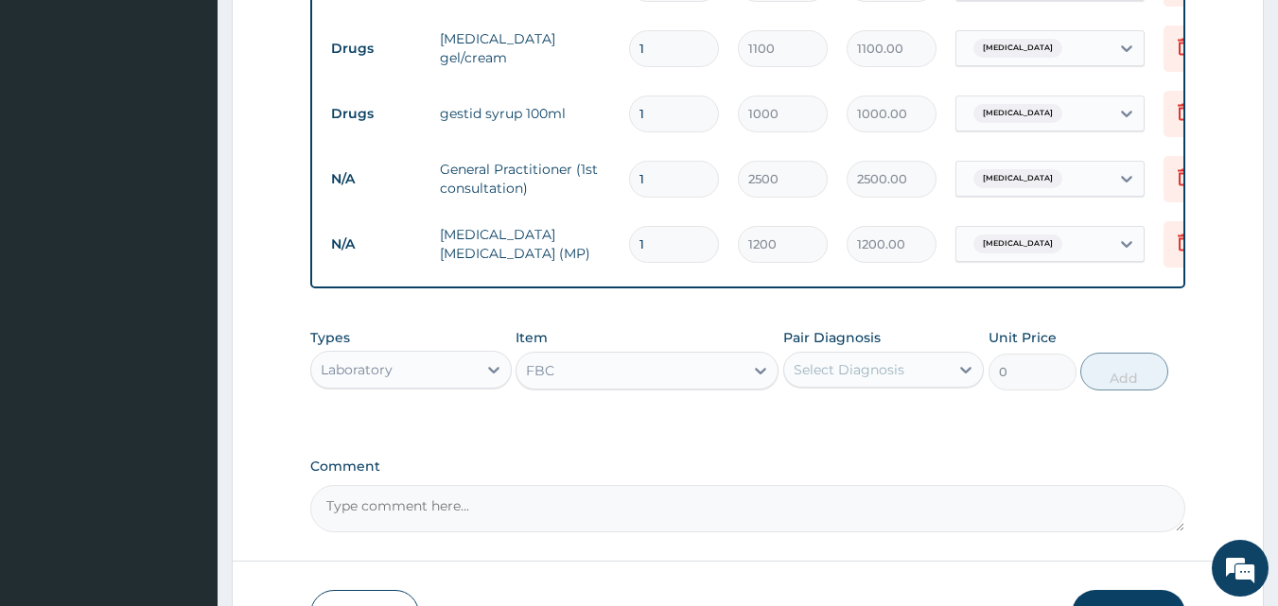
type input "3000"
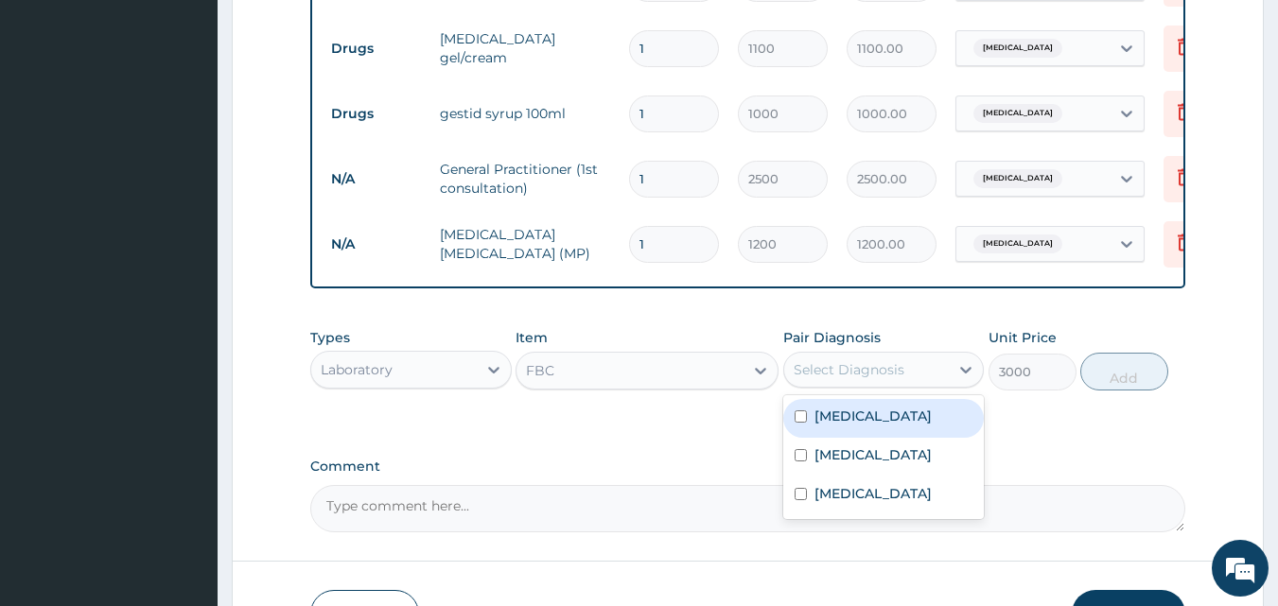
click at [898, 377] on div "Select Diagnosis" at bounding box center [848, 369] width 111 height 19
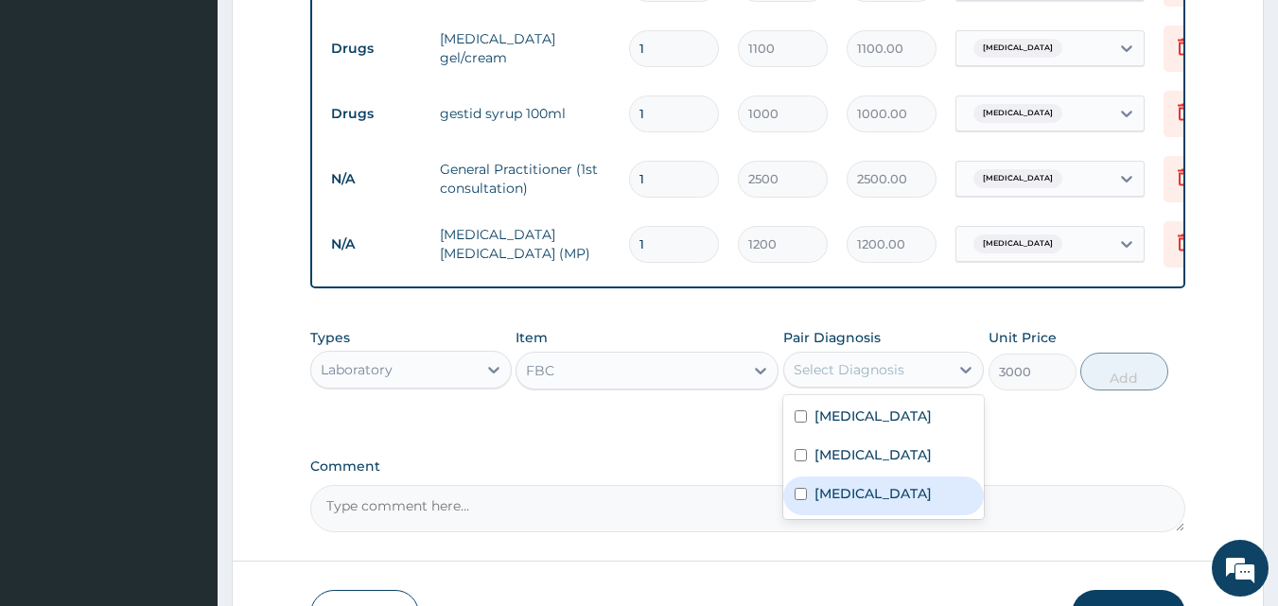
click at [846, 503] on label "Sepsis" at bounding box center [872, 493] width 117 height 19
checkbox input "true"
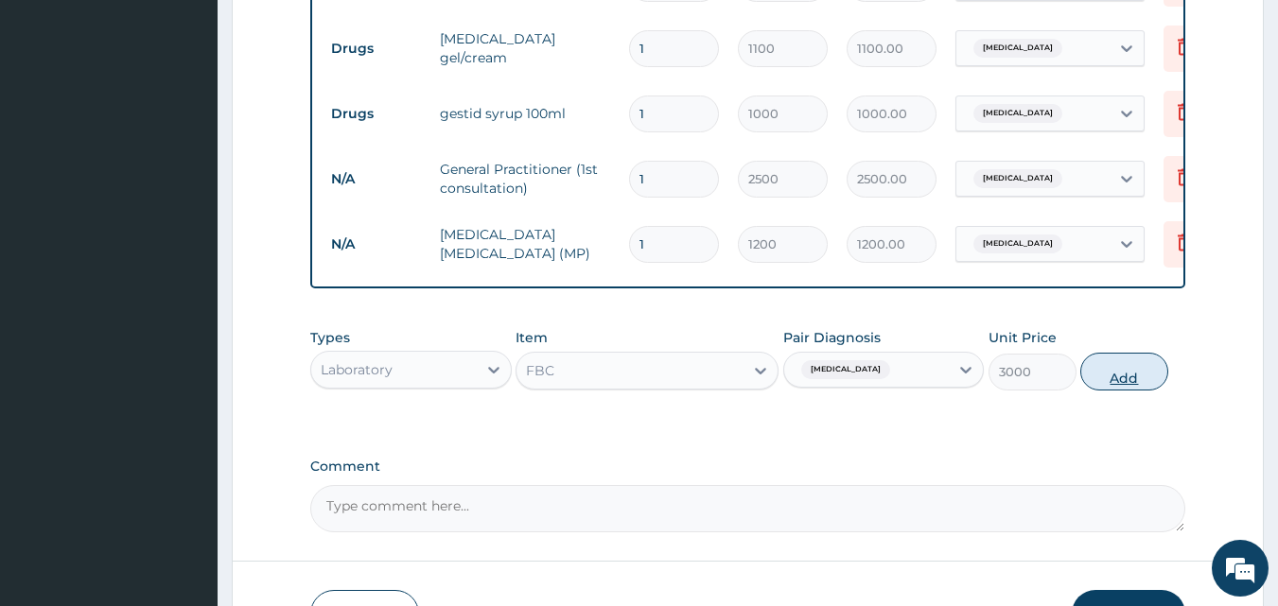
click at [1113, 383] on button "Add" at bounding box center [1124, 372] width 88 height 38
type input "0"
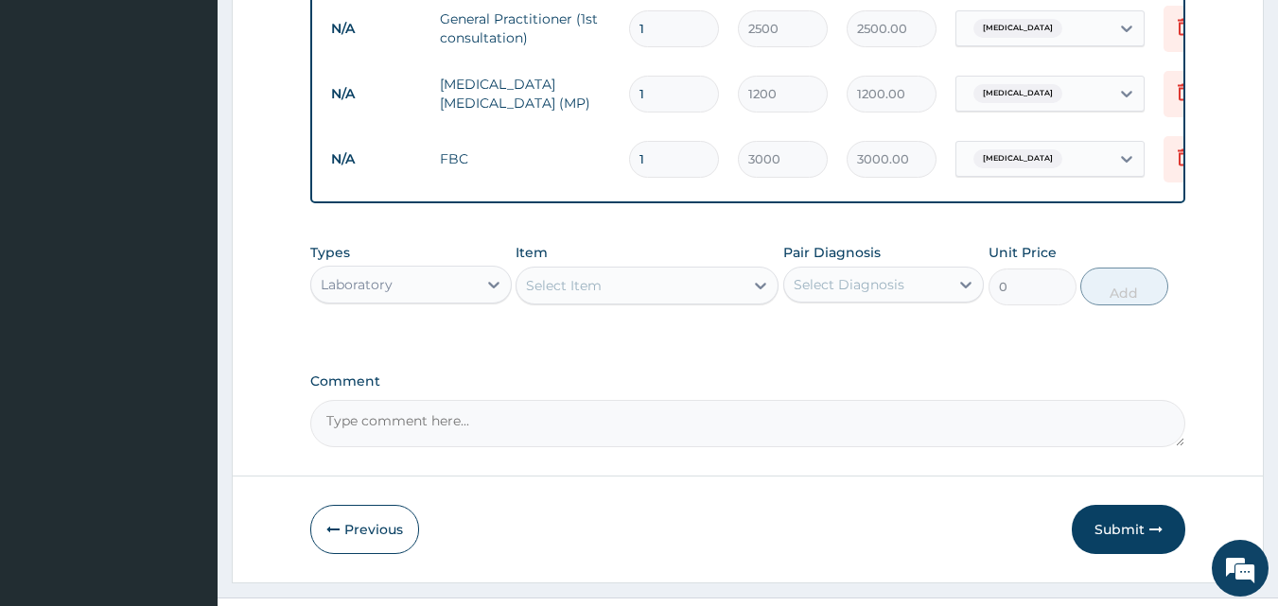
scroll to position [1139, 0]
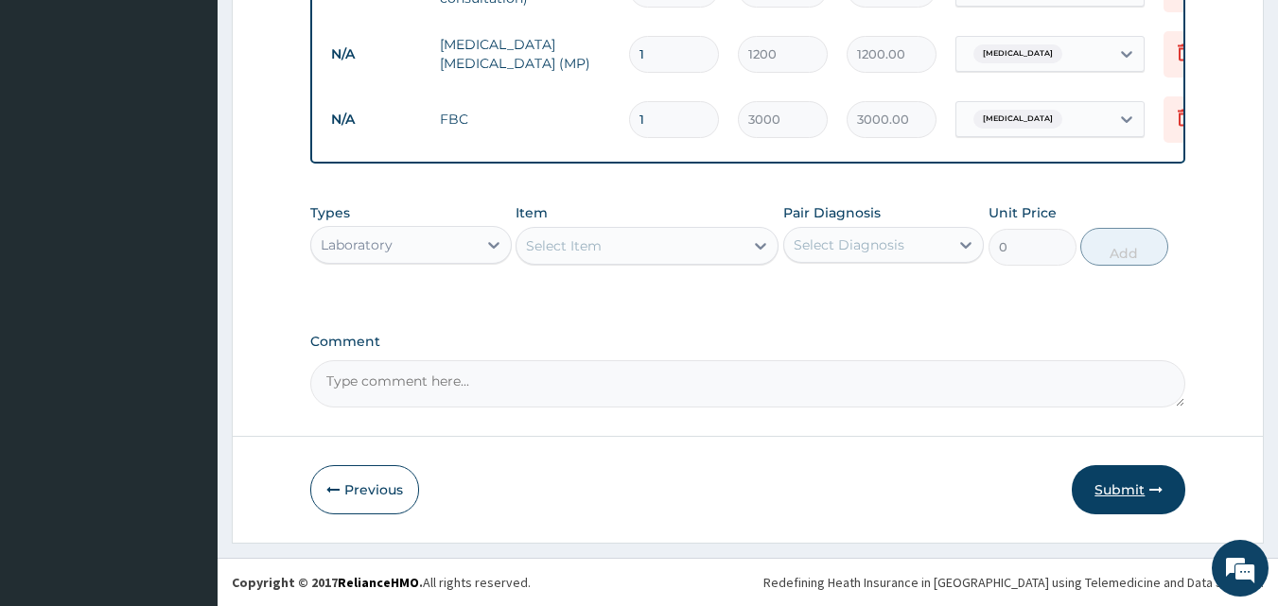
click at [1117, 483] on button "Submit" at bounding box center [1127, 489] width 113 height 49
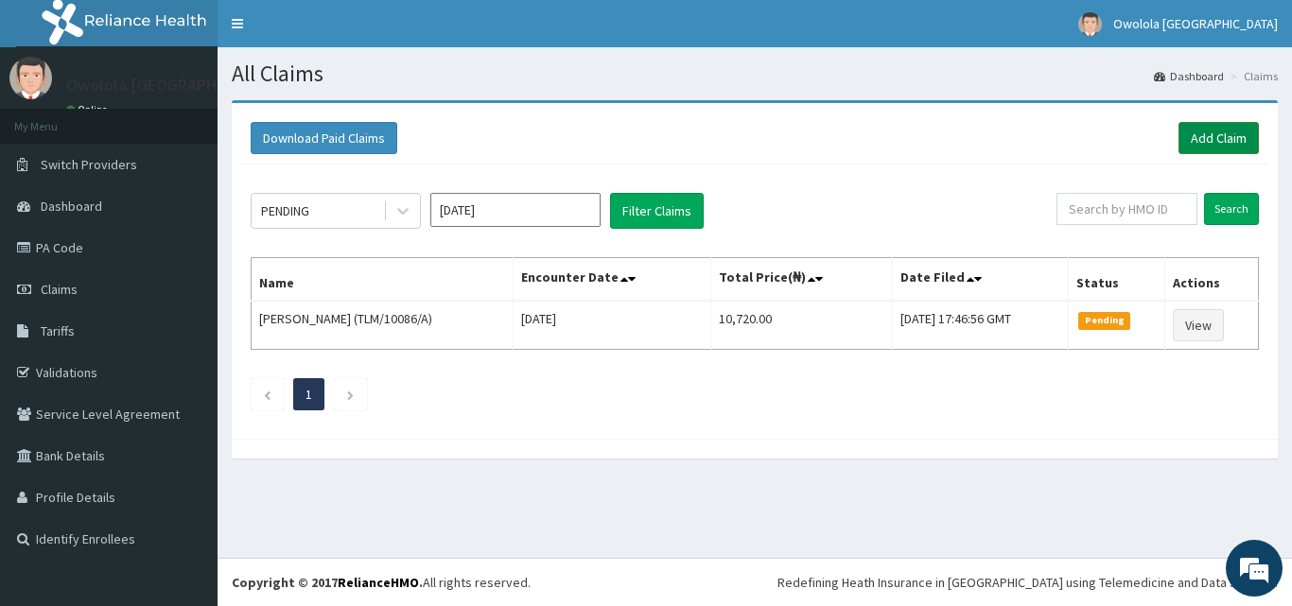
click at [1223, 139] on link "Add Claim" at bounding box center [1218, 138] width 80 height 32
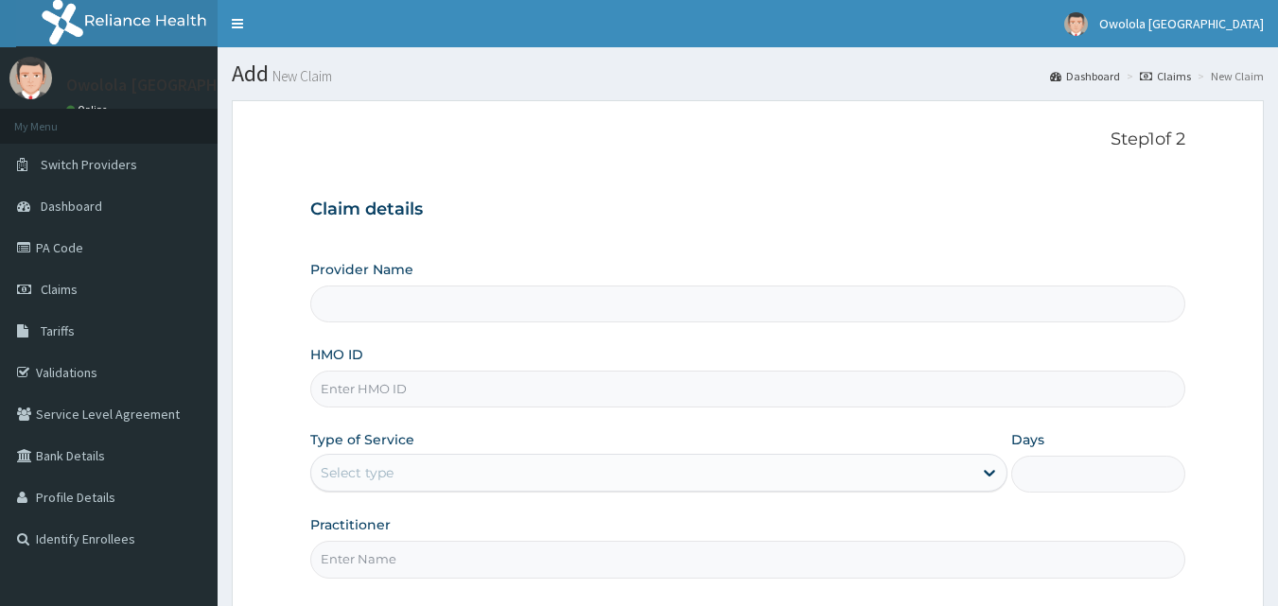
type input "owolola [GEOGRAPHIC_DATA]"
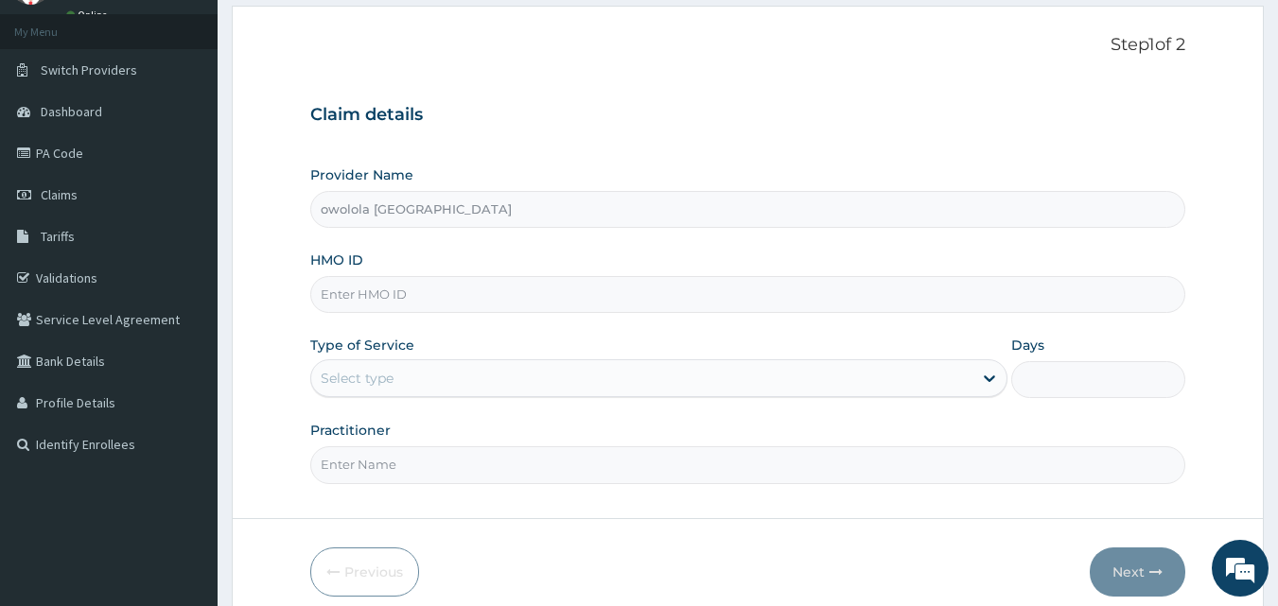
click at [389, 296] on input "HMO ID" at bounding box center [748, 294] width 876 height 37
type input "n"
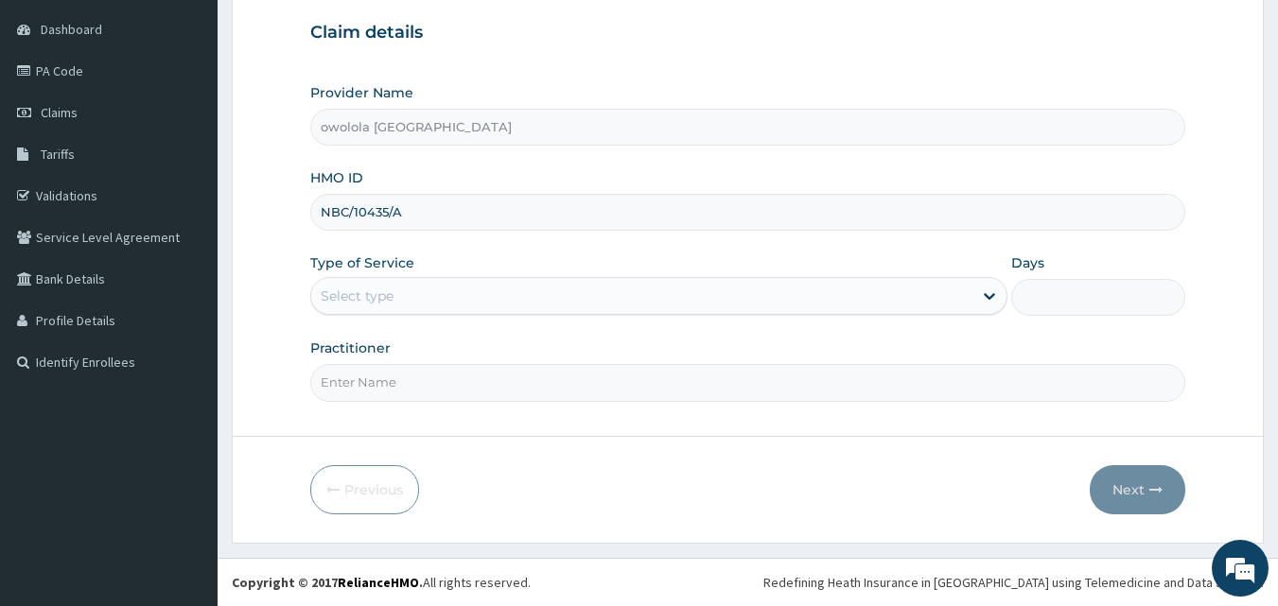
type input "NBC/10435/A"
click at [528, 303] on div "Select type" at bounding box center [641, 296] width 661 height 30
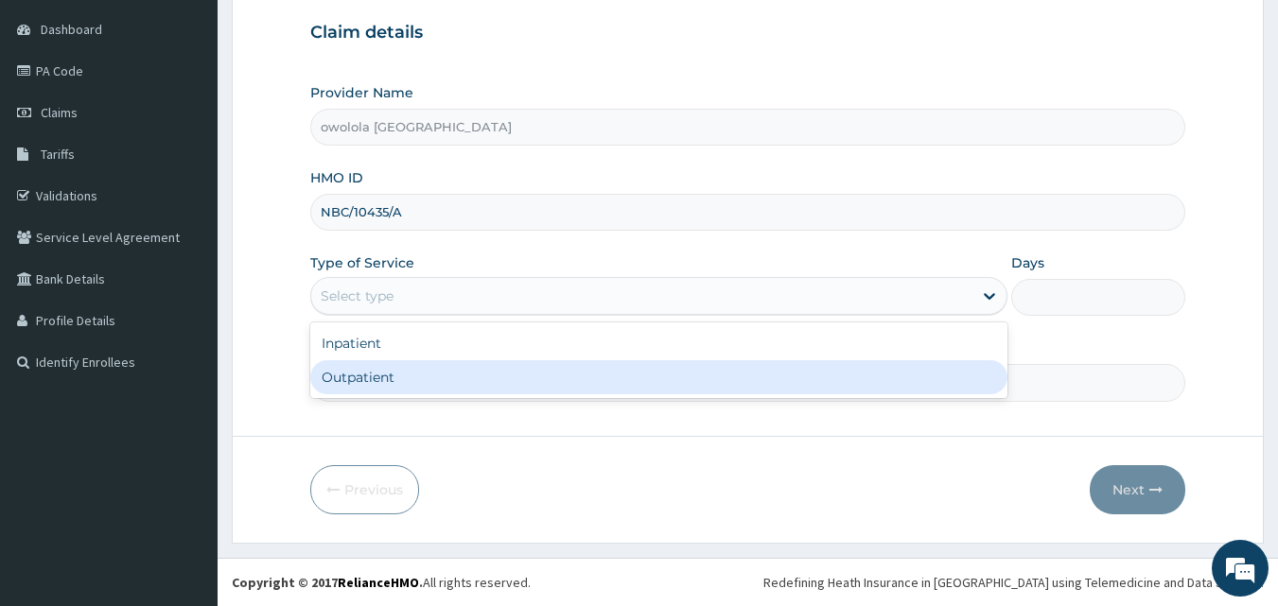
click at [472, 384] on div "Outpatient" at bounding box center [658, 377] width 697 height 34
type input "1"
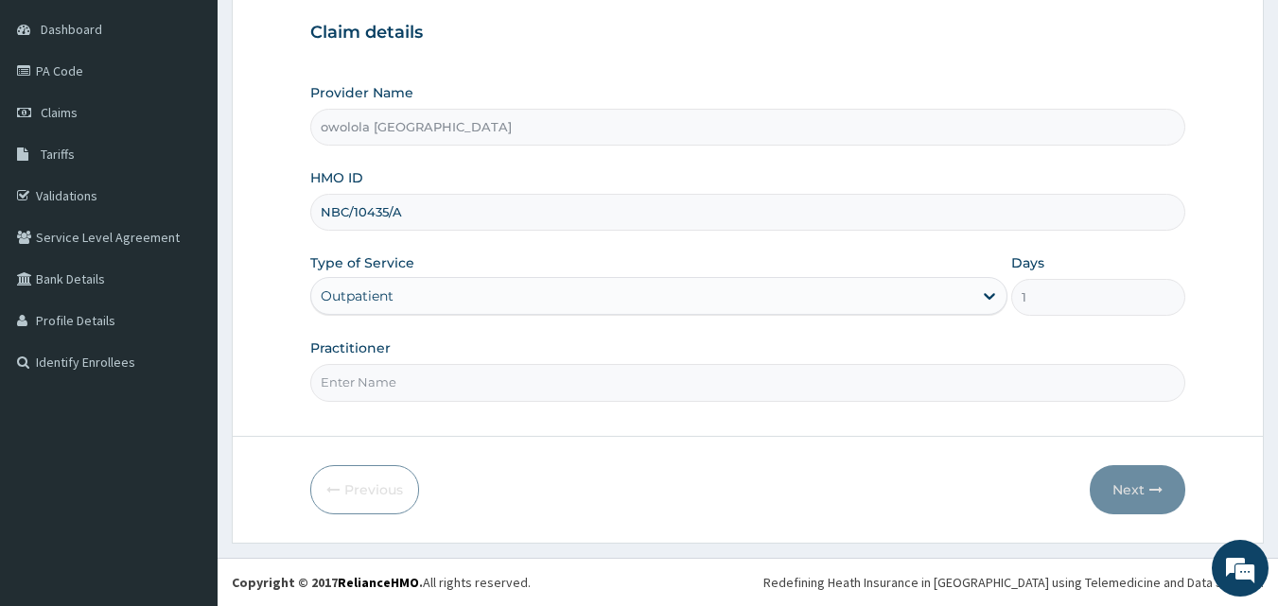
click at [415, 379] on input "Practitioner" at bounding box center [748, 382] width 876 height 37
type input "DR HENRY"
click at [1142, 489] on button "Next" at bounding box center [1137, 489] width 96 height 49
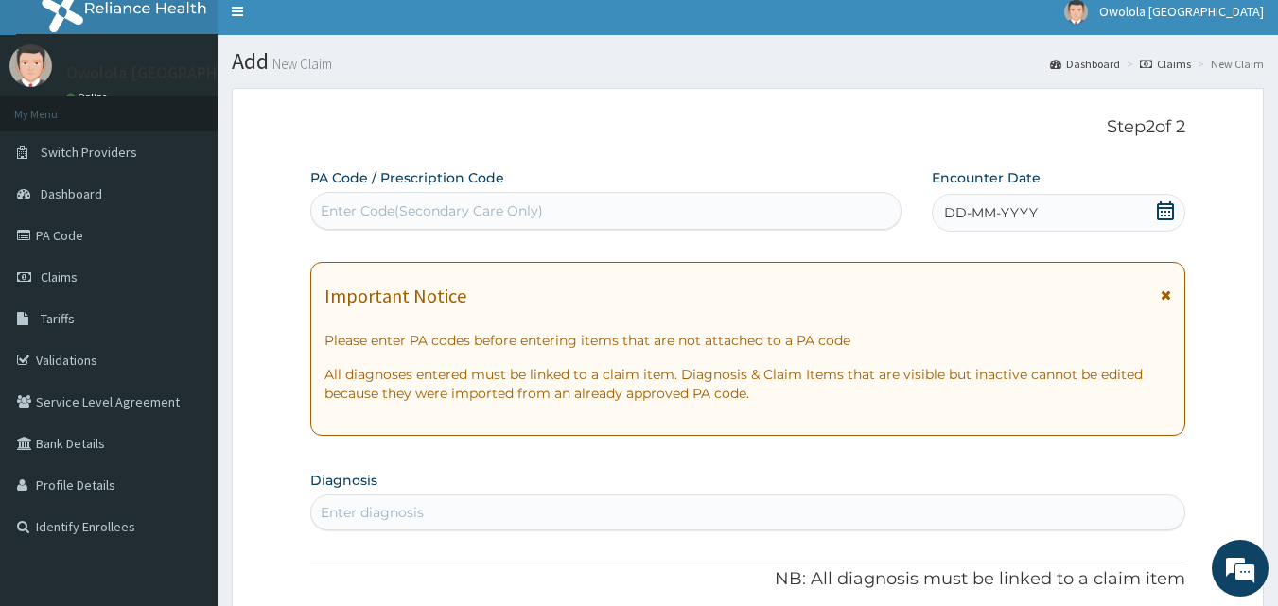
scroll to position [0, 0]
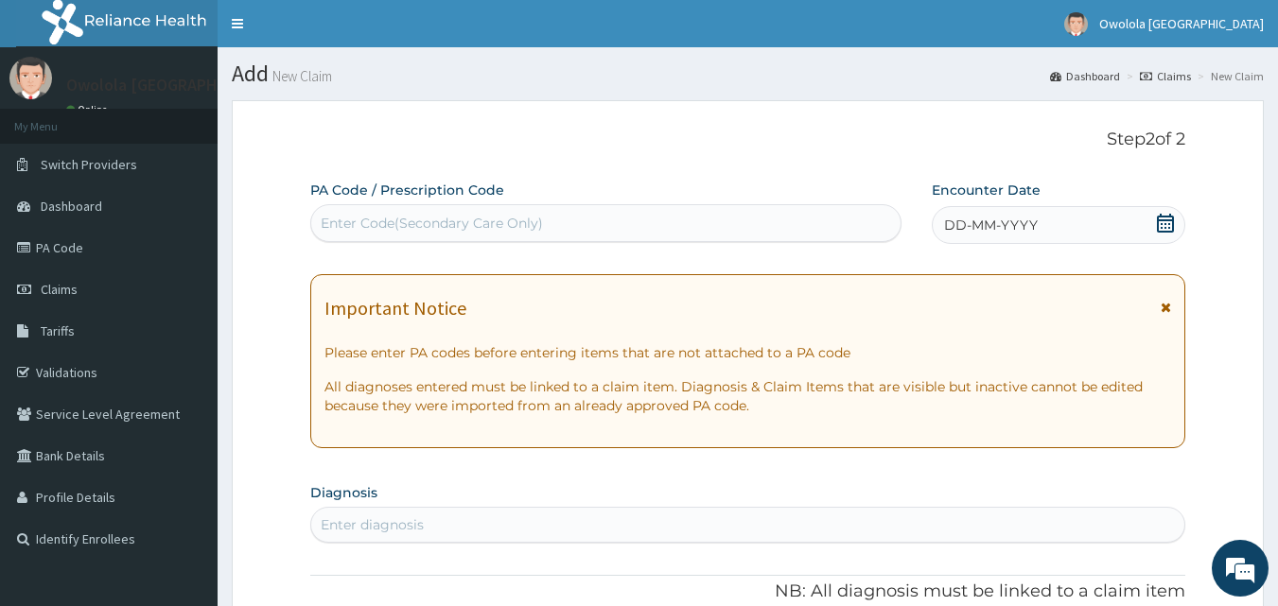
click at [1047, 227] on div "DD-MM-YYYY" at bounding box center [1057, 225] width 253 height 38
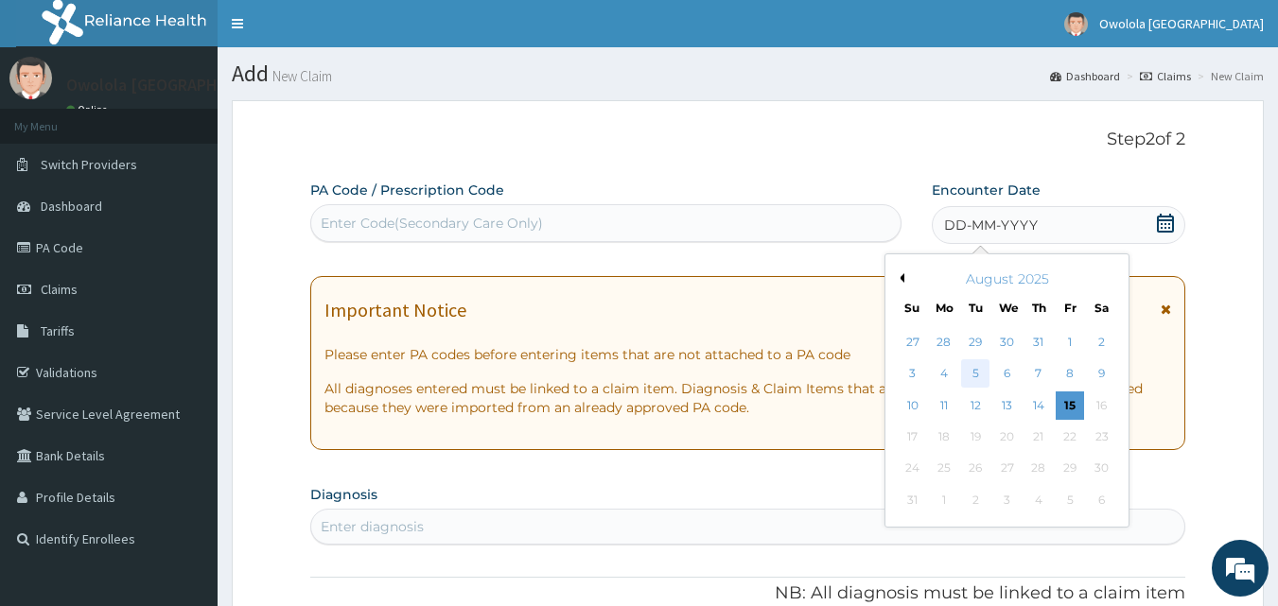
click at [980, 373] on div "5" at bounding box center [976, 374] width 28 height 28
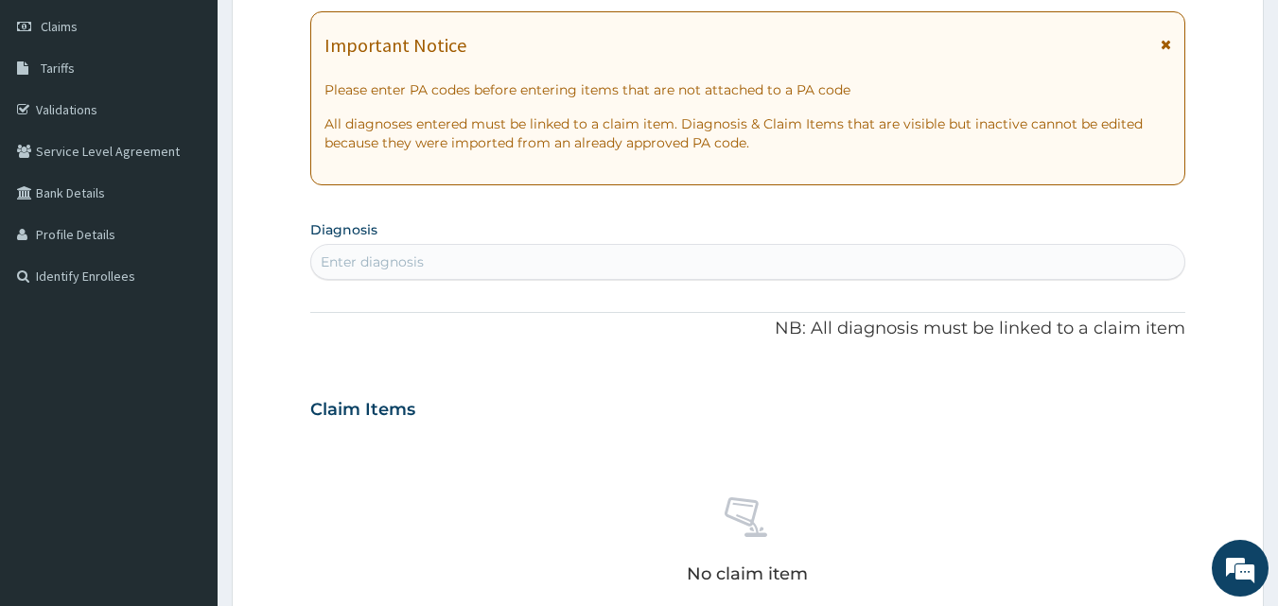
scroll to position [284, 0]
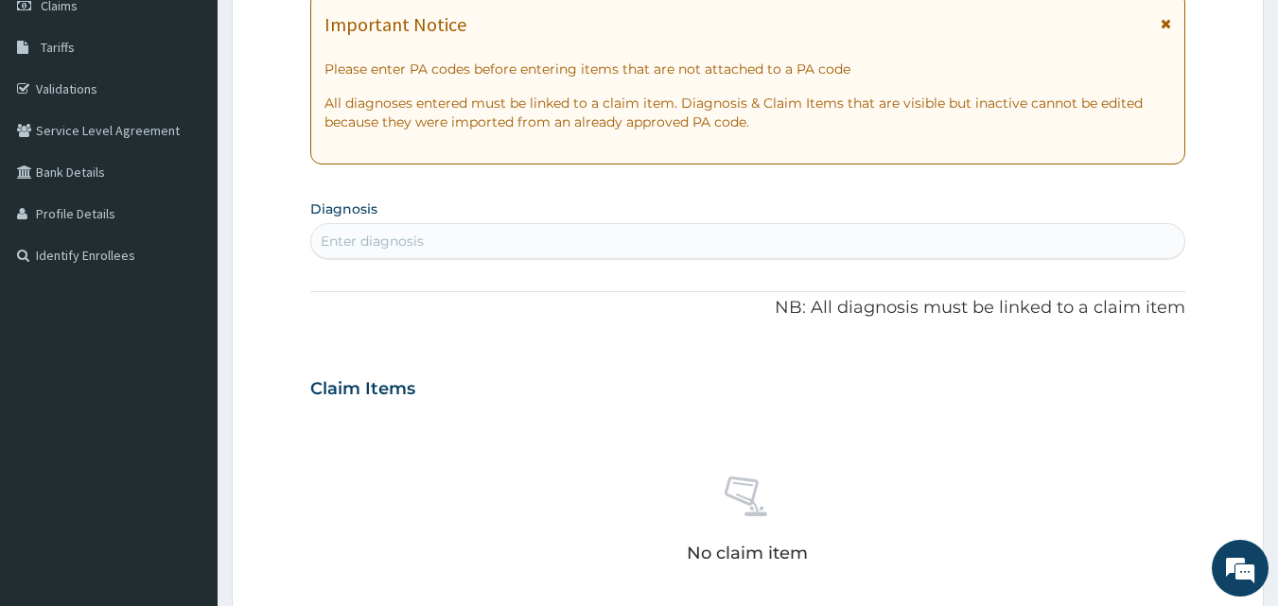
click at [443, 231] on div "Enter diagnosis" at bounding box center [748, 241] width 874 height 30
click at [446, 238] on div "Enter diagnosis" at bounding box center [748, 241] width 874 height 30
type input "BACTERE"
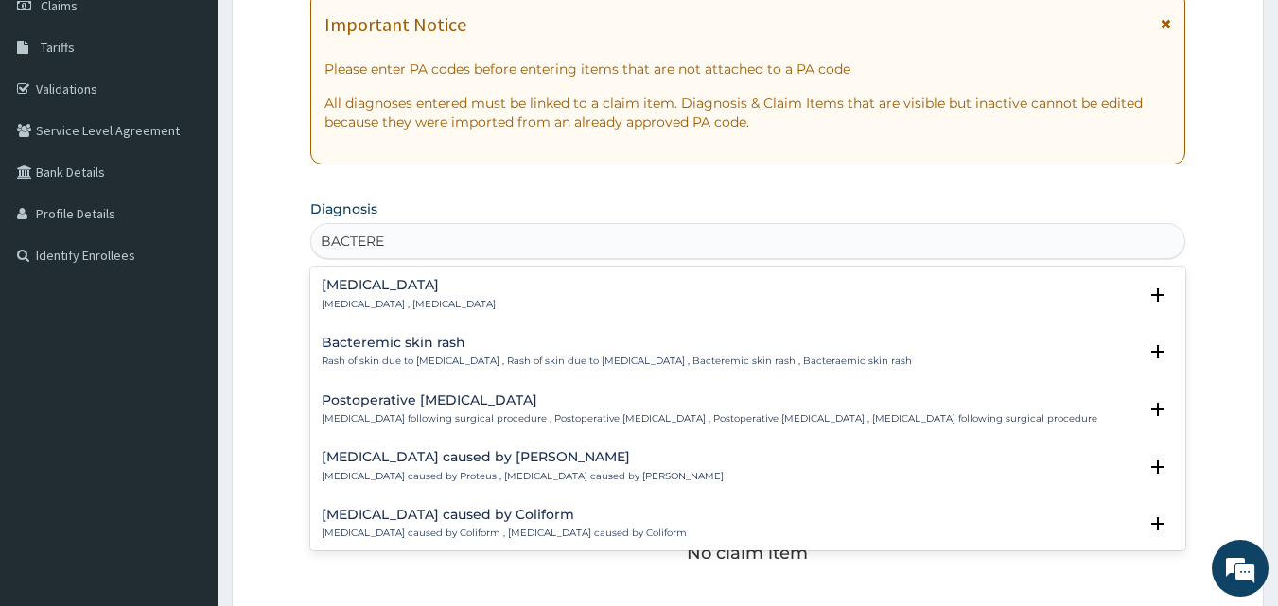
click at [370, 293] on div "Bacteremia Bacteremia , Bacteraemia" at bounding box center [409, 294] width 174 height 33
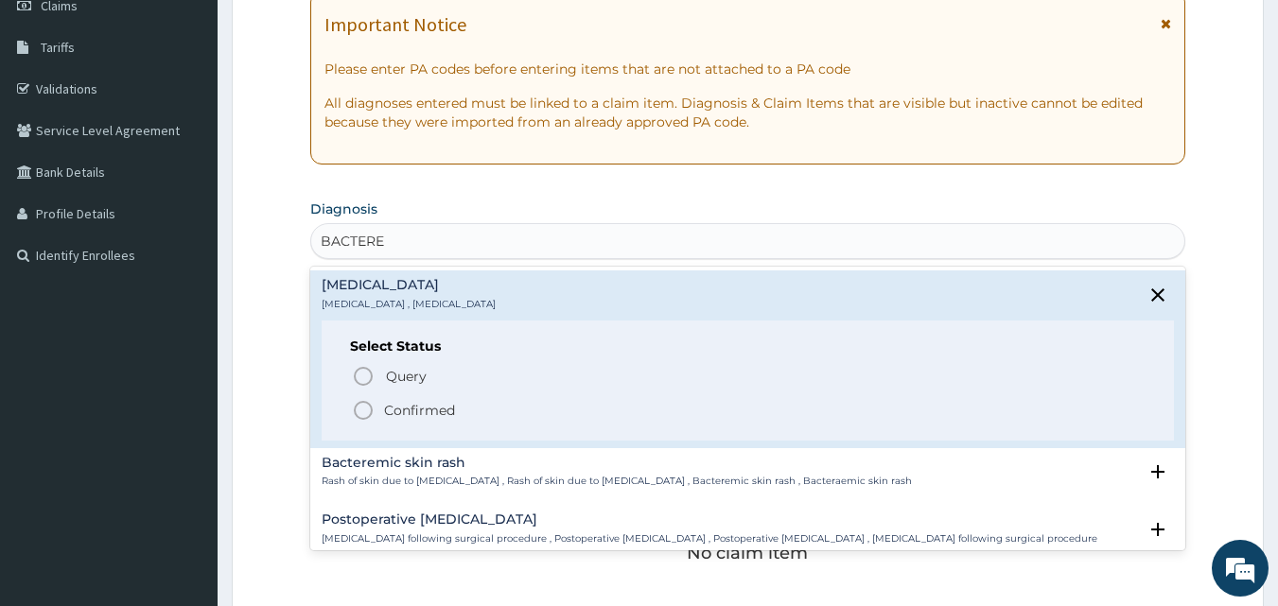
click at [367, 402] on circle "status option filled" at bounding box center [363, 410] width 17 height 17
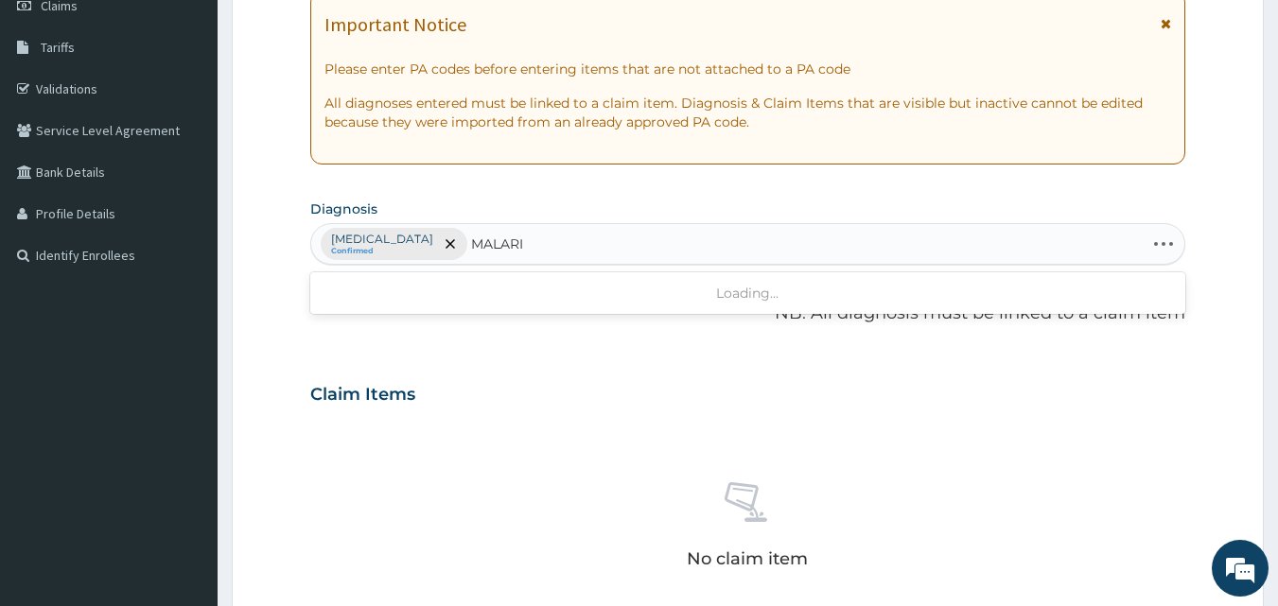
type input "MALARIA"
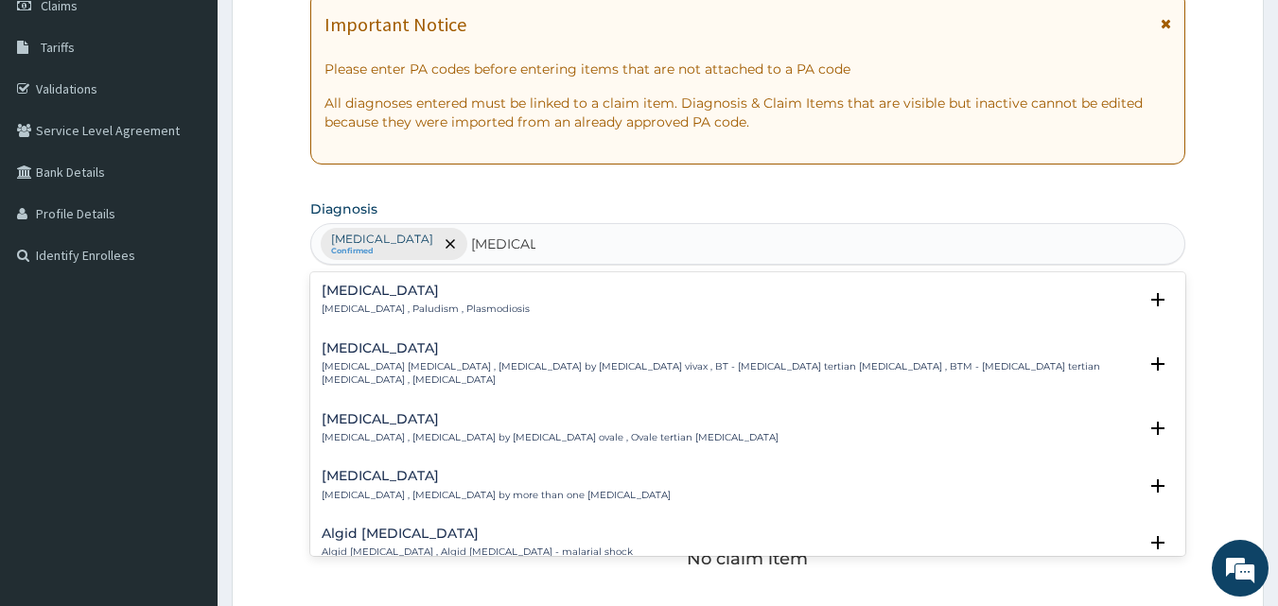
scroll to position [95, 0]
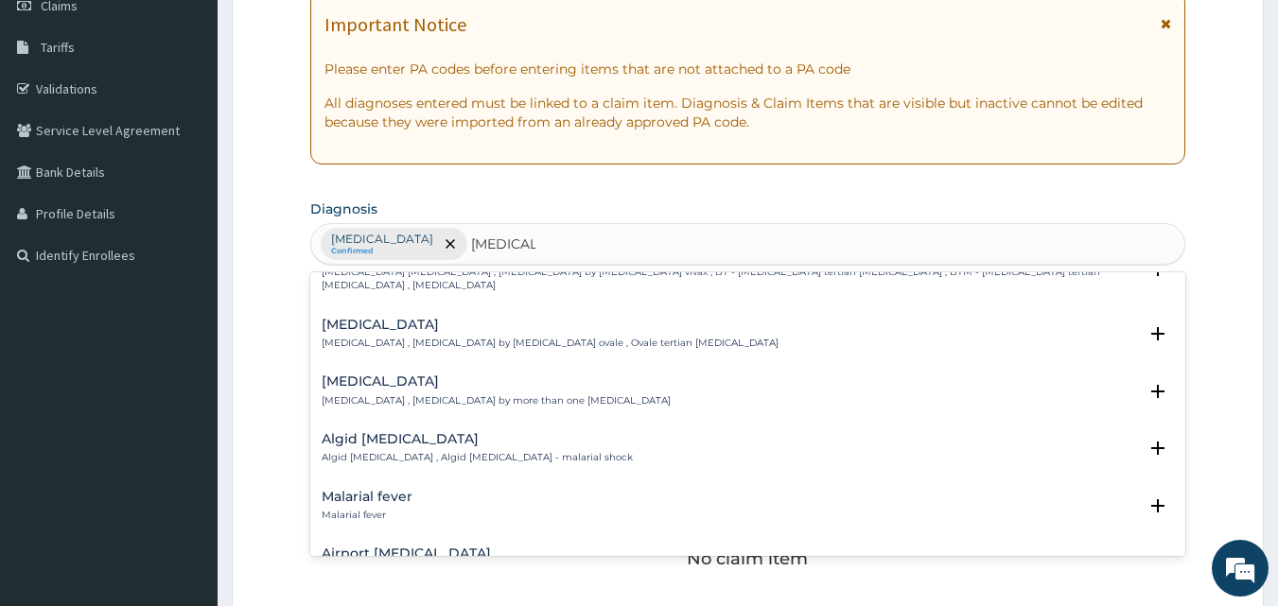
click at [364, 509] on p "Malarial fever" at bounding box center [367, 515] width 91 height 13
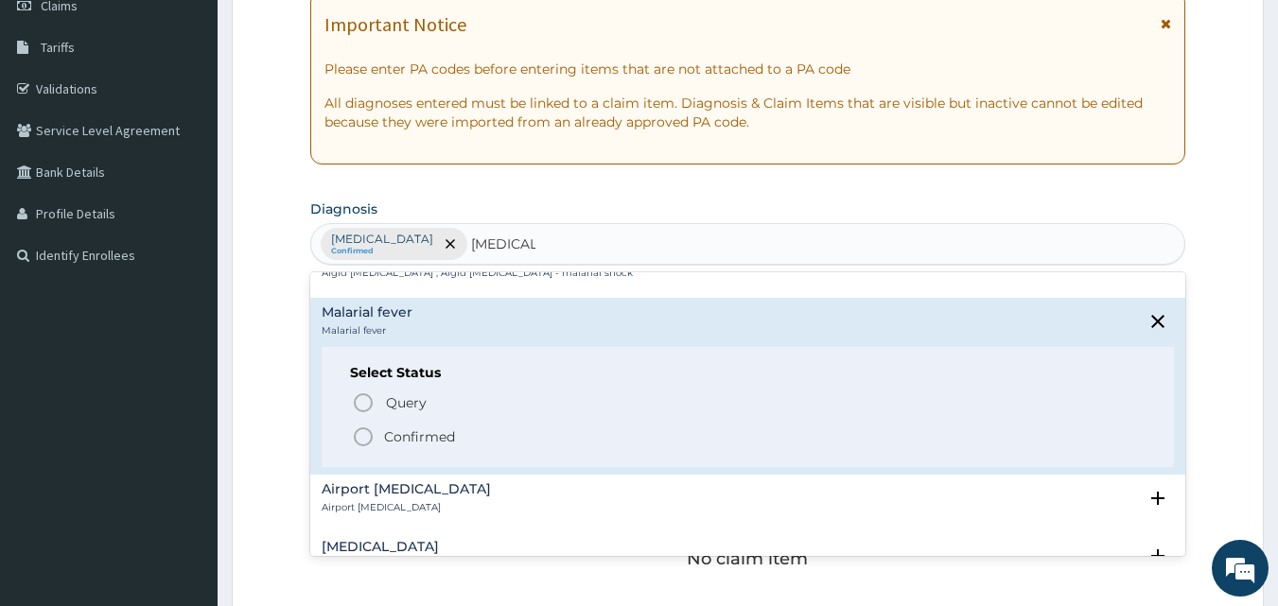
scroll to position [284, 0]
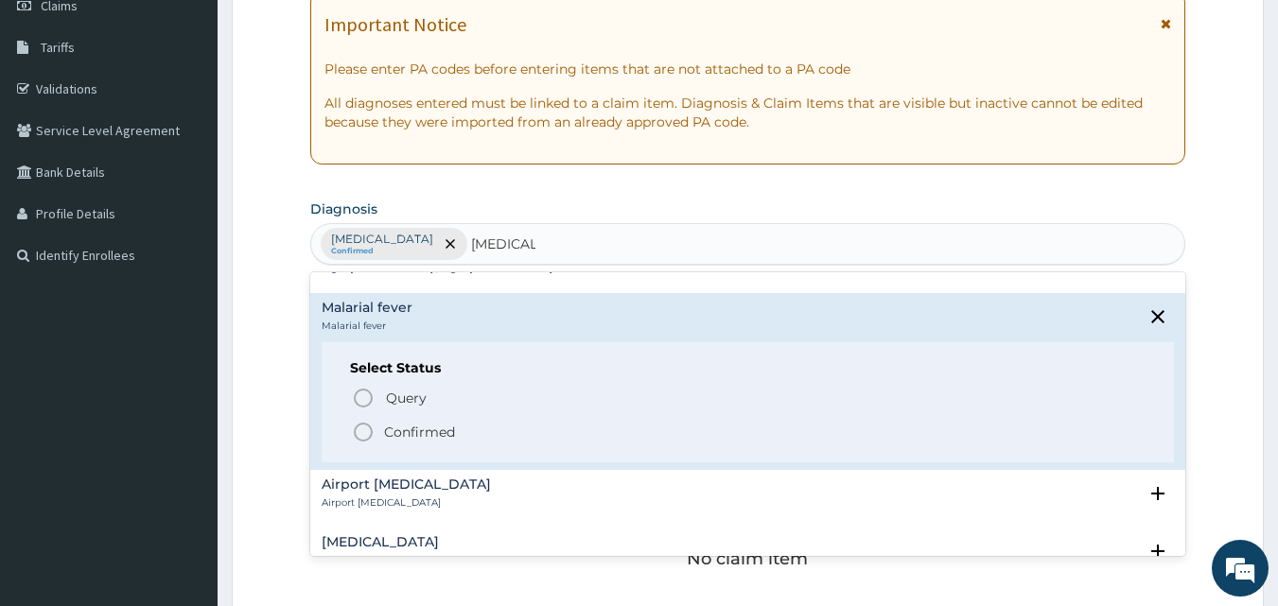
click at [356, 424] on circle "status option filled" at bounding box center [363, 432] width 17 height 17
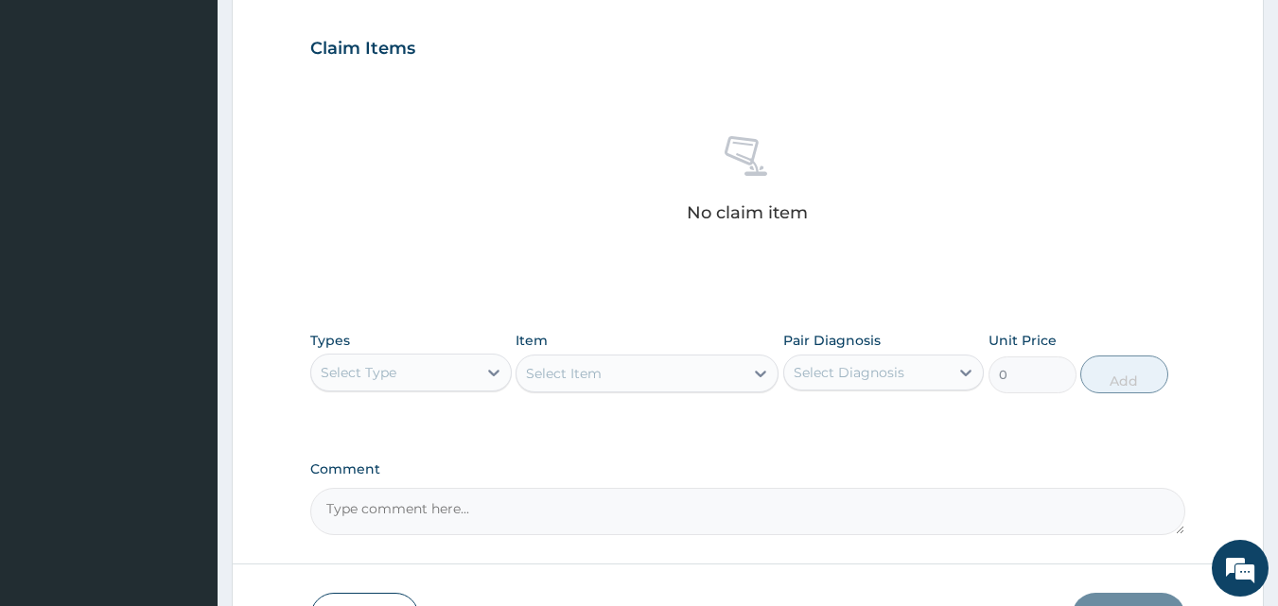
scroll to position [662, 0]
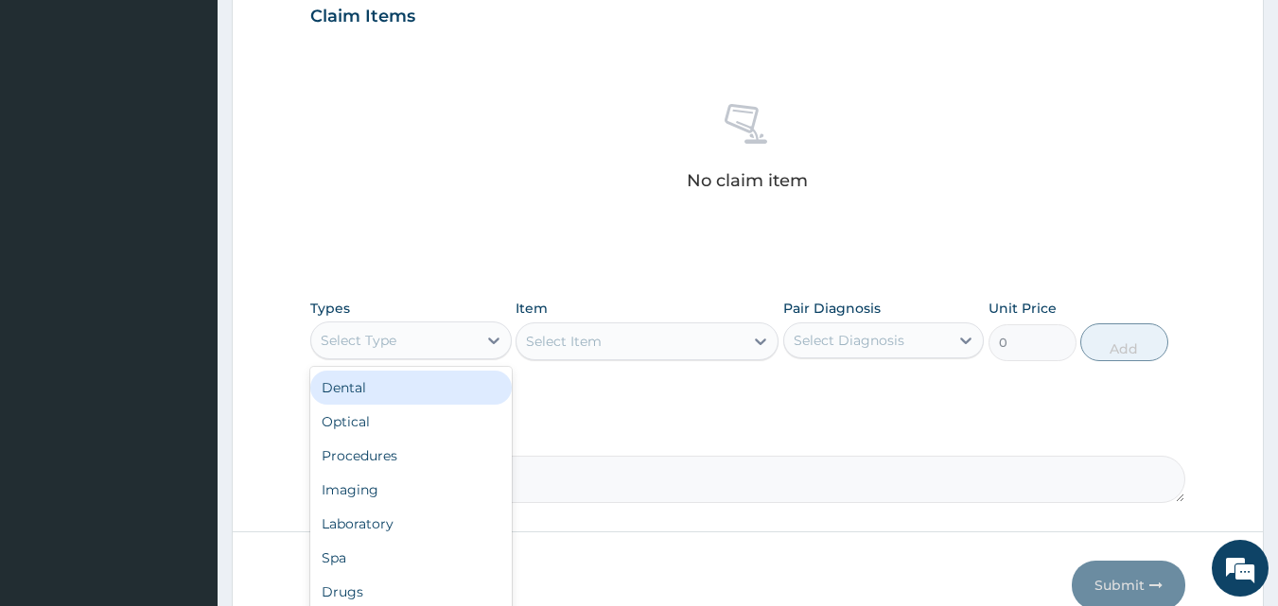
click at [443, 333] on div "Select Type" at bounding box center [393, 340] width 165 height 30
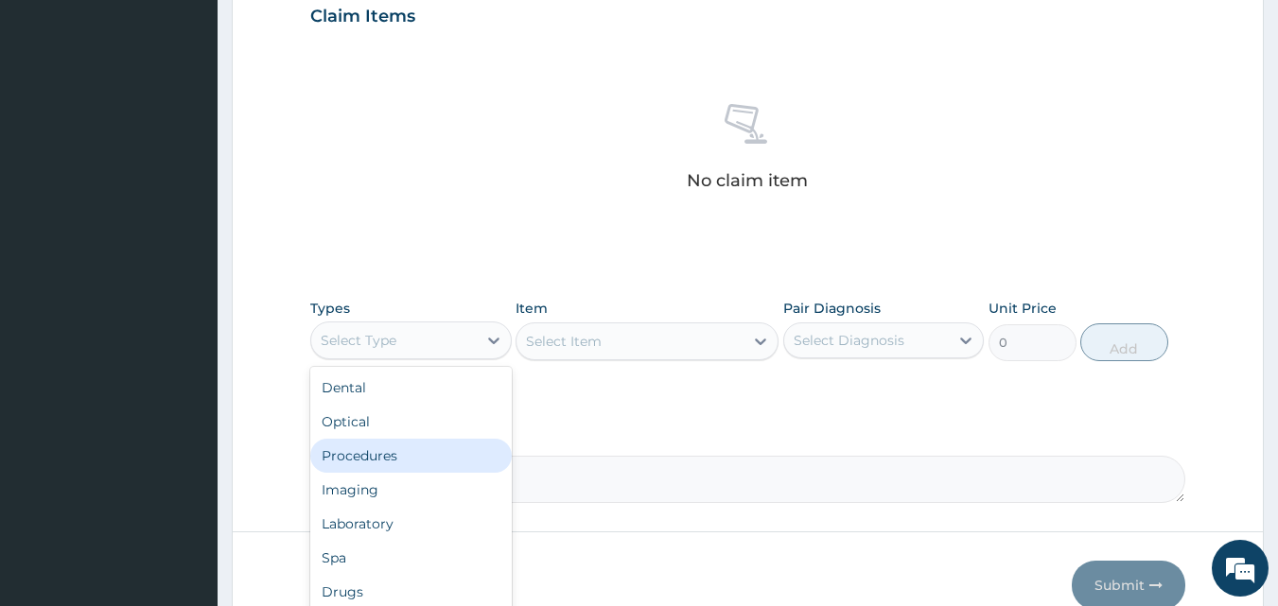
click at [409, 447] on div "Procedures" at bounding box center [410, 456] width 201 height 34
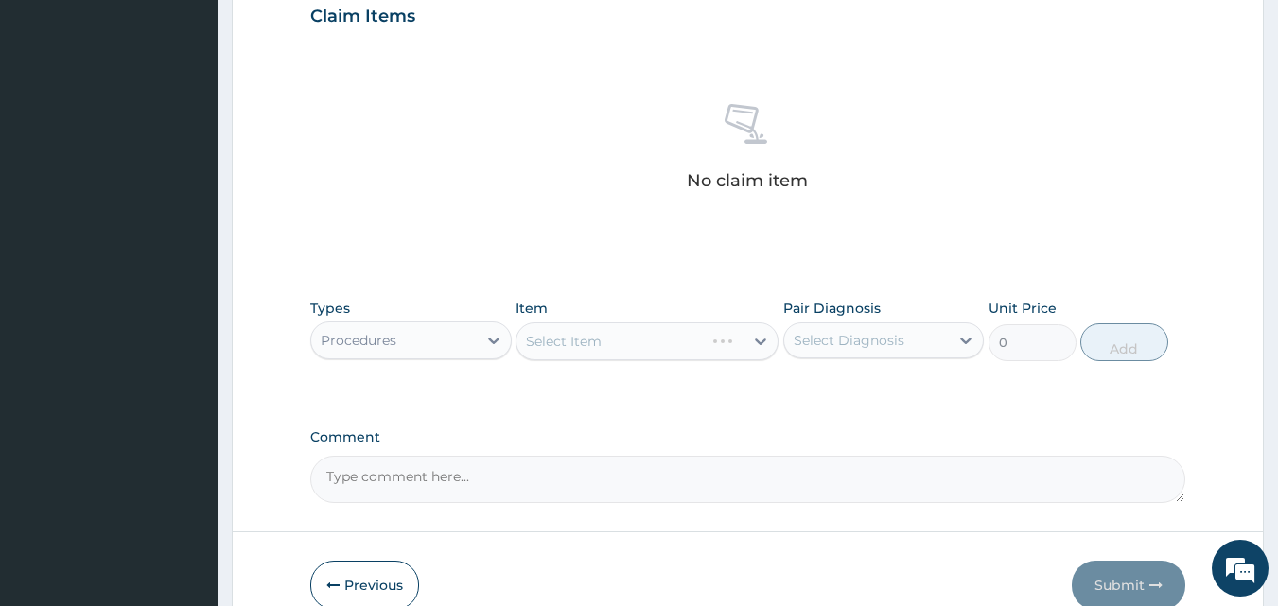
click at [572, 339] on div "Select Item" at bounding box center [646, 341] width 263 height 38
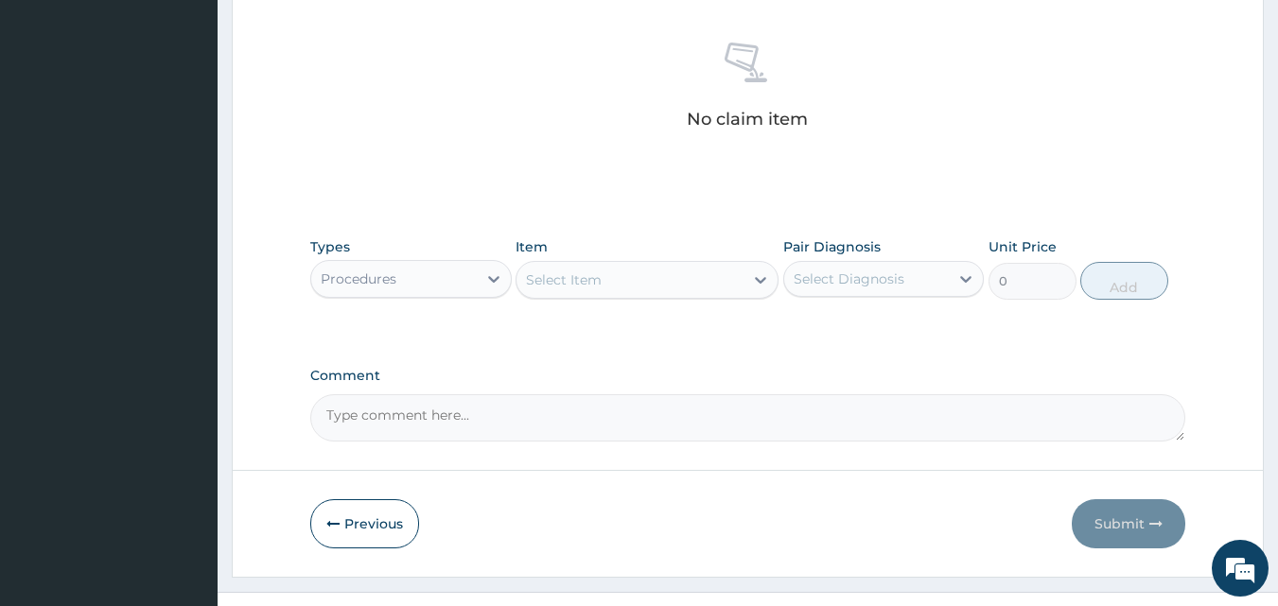
scroll to position [757, 0]
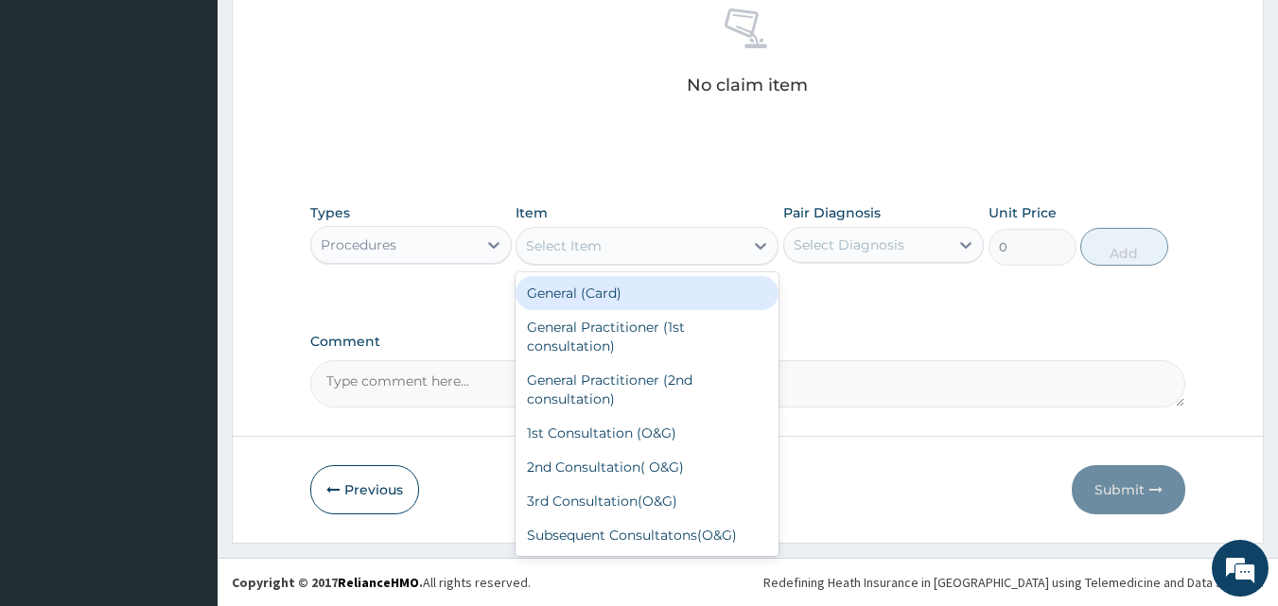
click at [624, 241] on div "Select Item" at bounding box center [629, 246] width 227 height 30
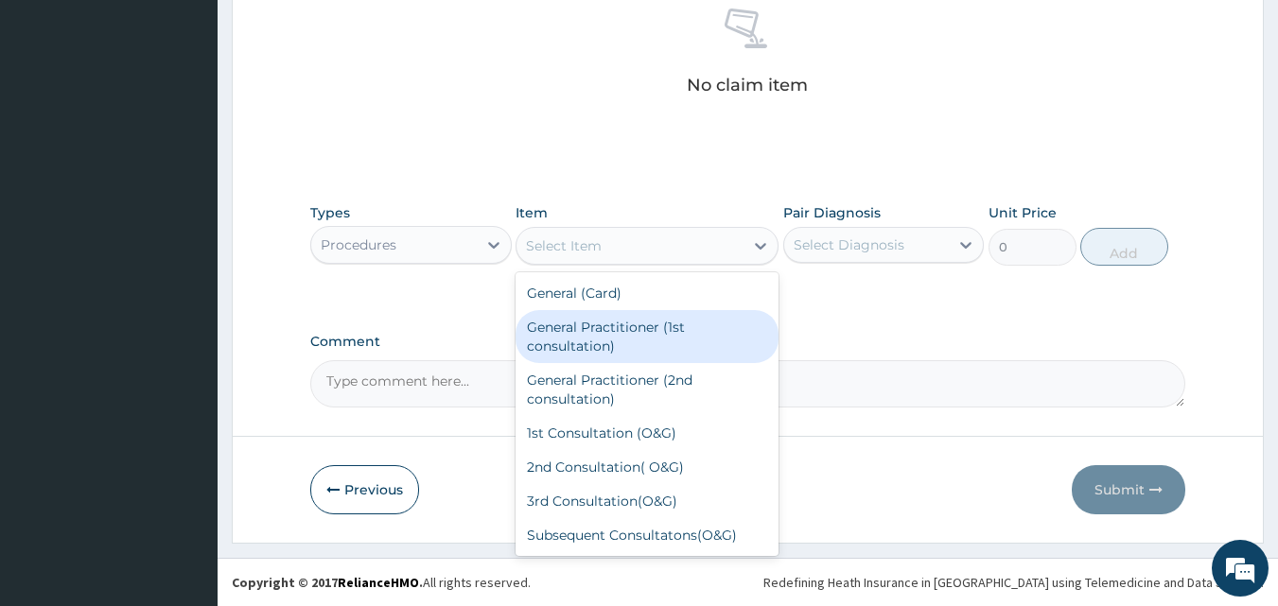
click at [600, 328] on div "General Practitioner (1st consultation)" at bounding box center [646, 336] width 263 height 53
type input "2500"
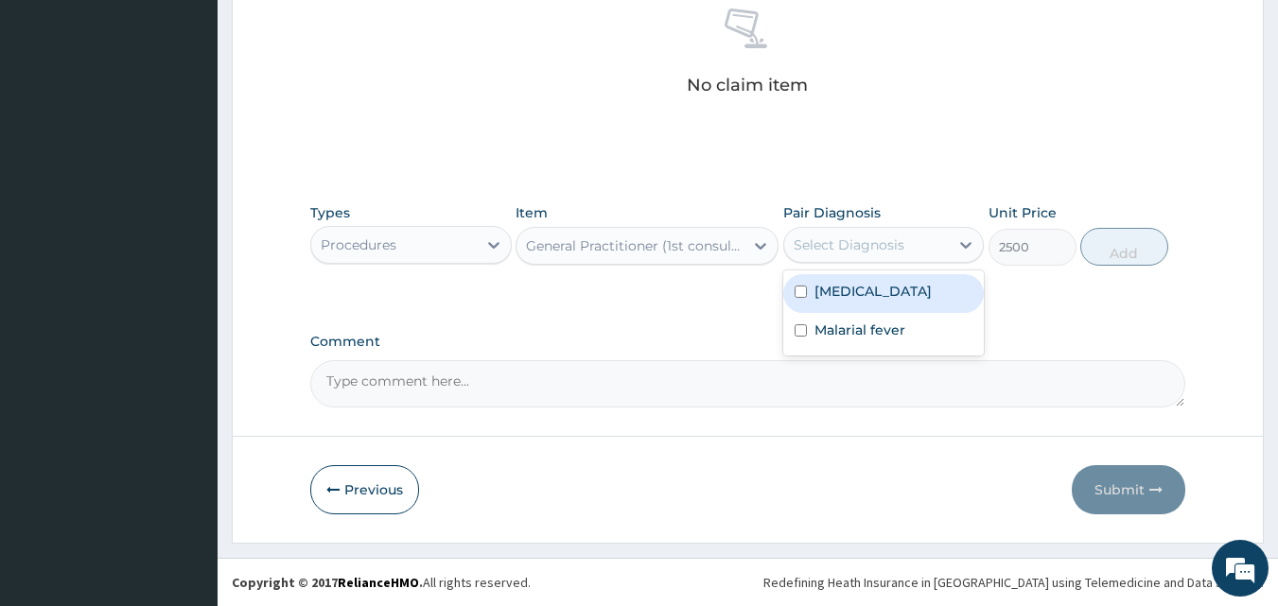
click at [829, 257] on div "Select Diagnosis" at bounding box center [866, 245] width 165 height 30
drag, startPoint x: 830, startPoint y: 299, endPoint x: 892, endPoint y: 285, distance: 63.1
click at [829, 299] on label "Bacteremia" at bounding box center [872, 291] width 117 height 19
checkbox input "true"
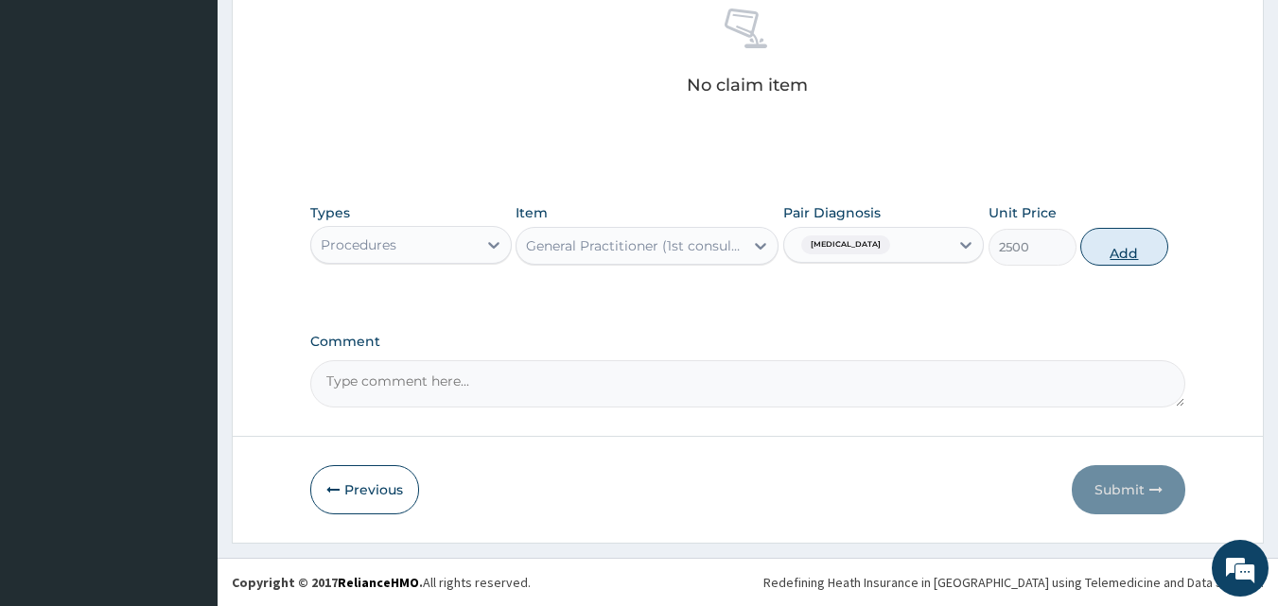
click at [1123, 252] on button "Add" at bounding box center [1124, 247] width 88 height 38
type input "0"
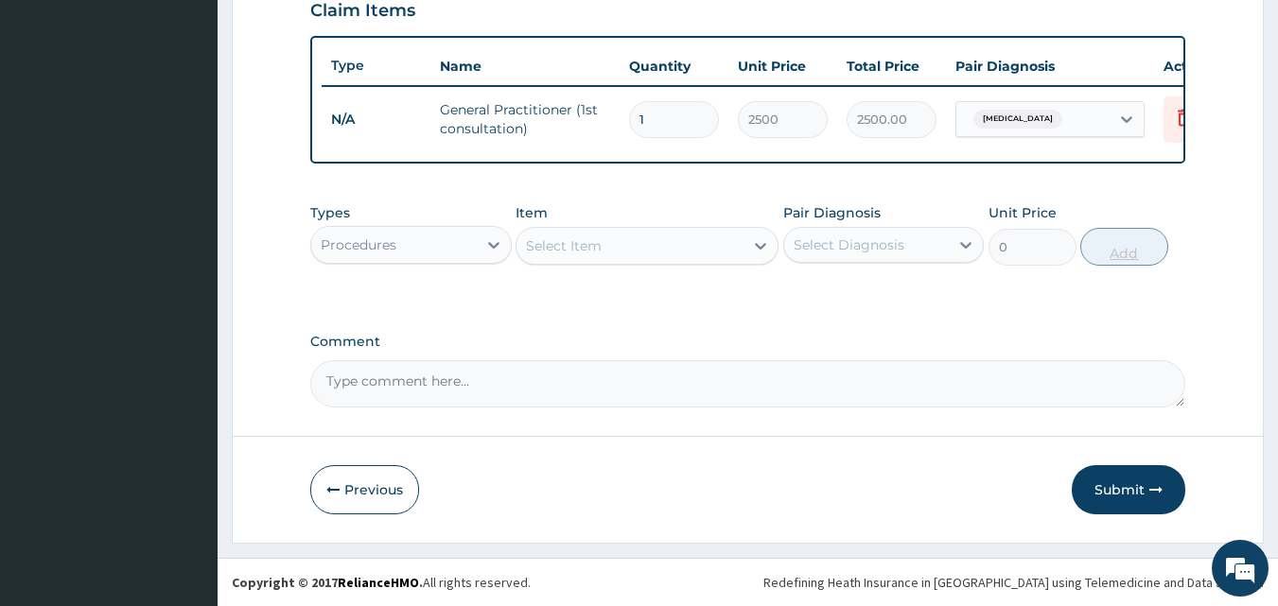
scroll to position [682, 0]
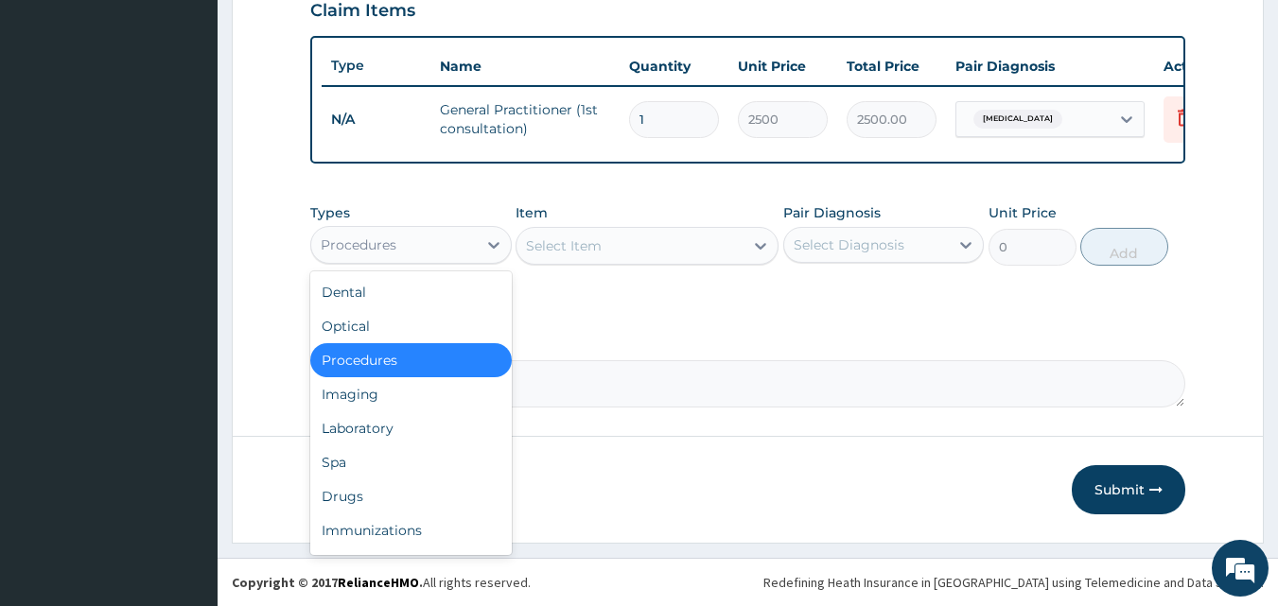
click at [434, 245] on div "Procedures" at bounding box center [393, 245] width 165 height 30
click at [377, 423] on div "Laboratory" at bounding box center [410, 428] width 201 height 34
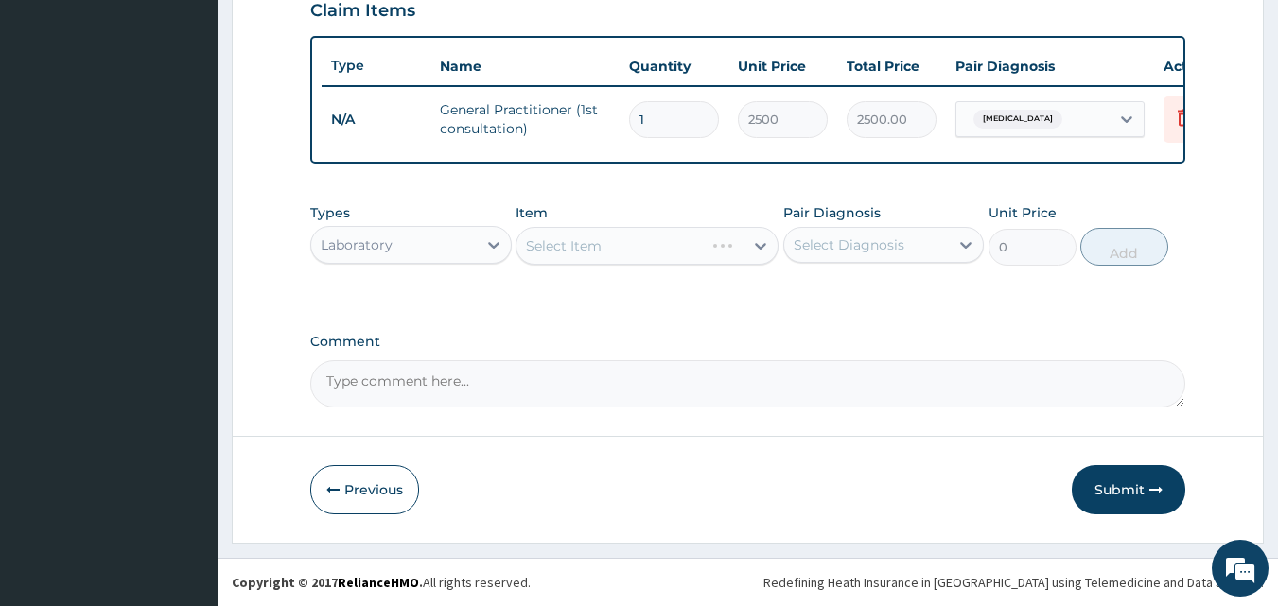
click at [559, 241] on div "Select Item" at bounding box center [646, 246] width 263 height 38
click at [569, 241] on div "Select Item" at bounding box center [646, 246] width 263 height 38
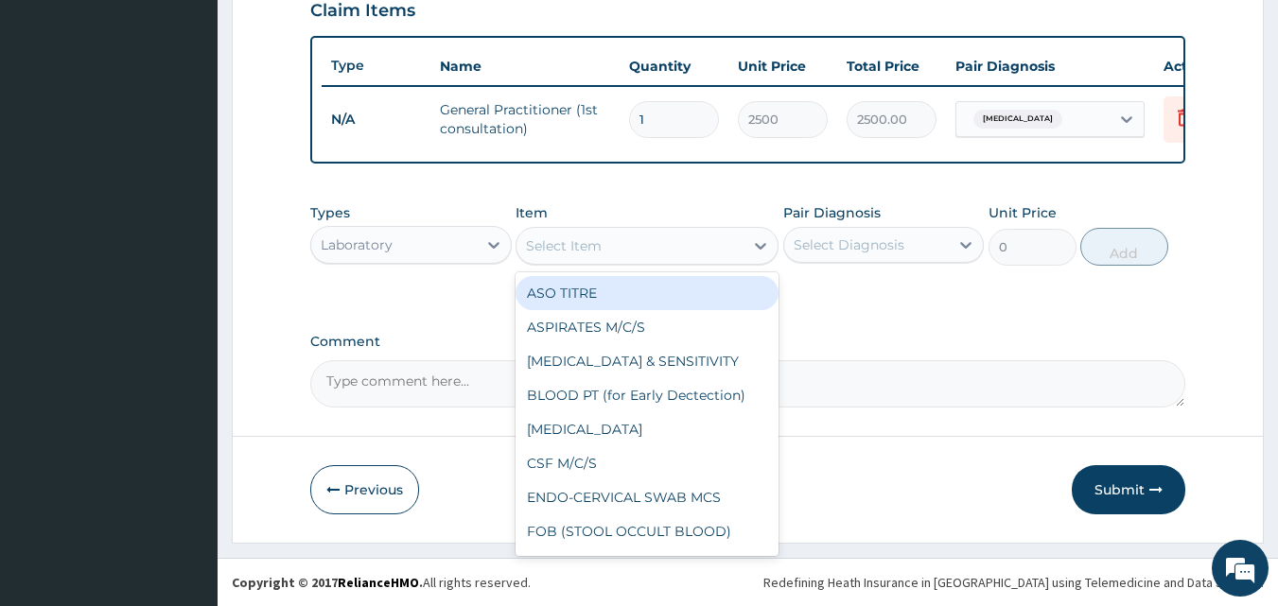
click at [632, 242] on div "Select Item" at bounding box center [629, 246] width 227 height 30
type input "MP"
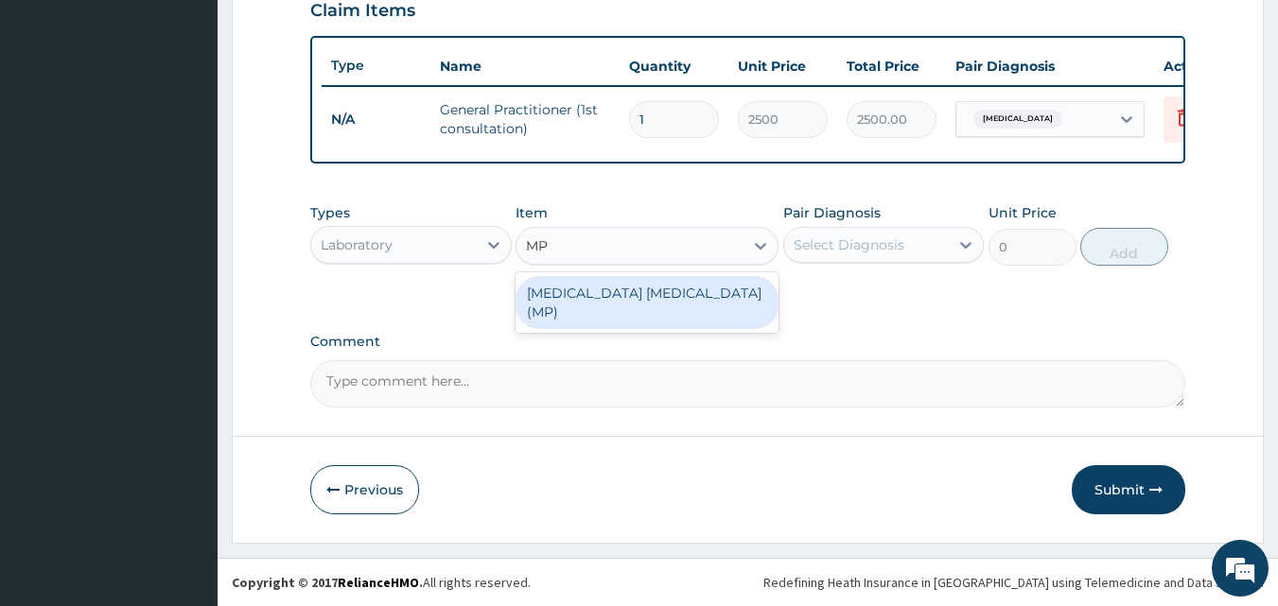
click at [612, 287] on div "MALARIA PARASITE (MP)" at bounding box center [646, 302] width 263 height 53
type input "1200"
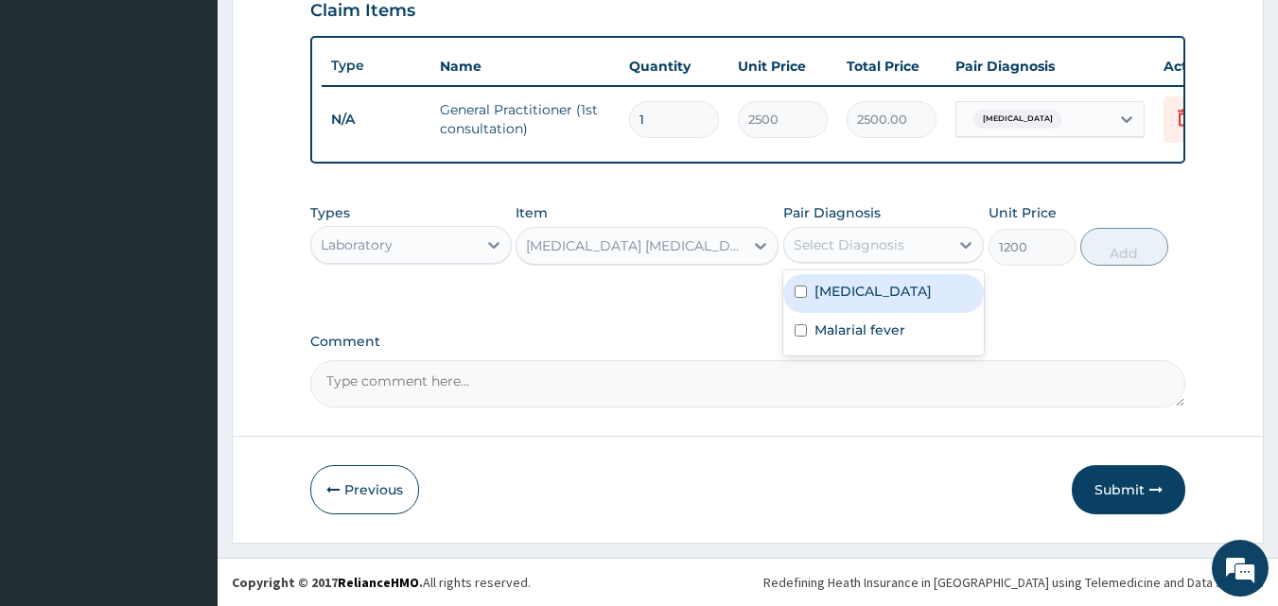
click at [846, 245] on div "Select Diagnosis" at bounding box center [848, 244] width 111 height 19
click at [856, 287] on label "Bacteremia" at bounding box center [872, 291] width 117 height 19
checkbox input "true"
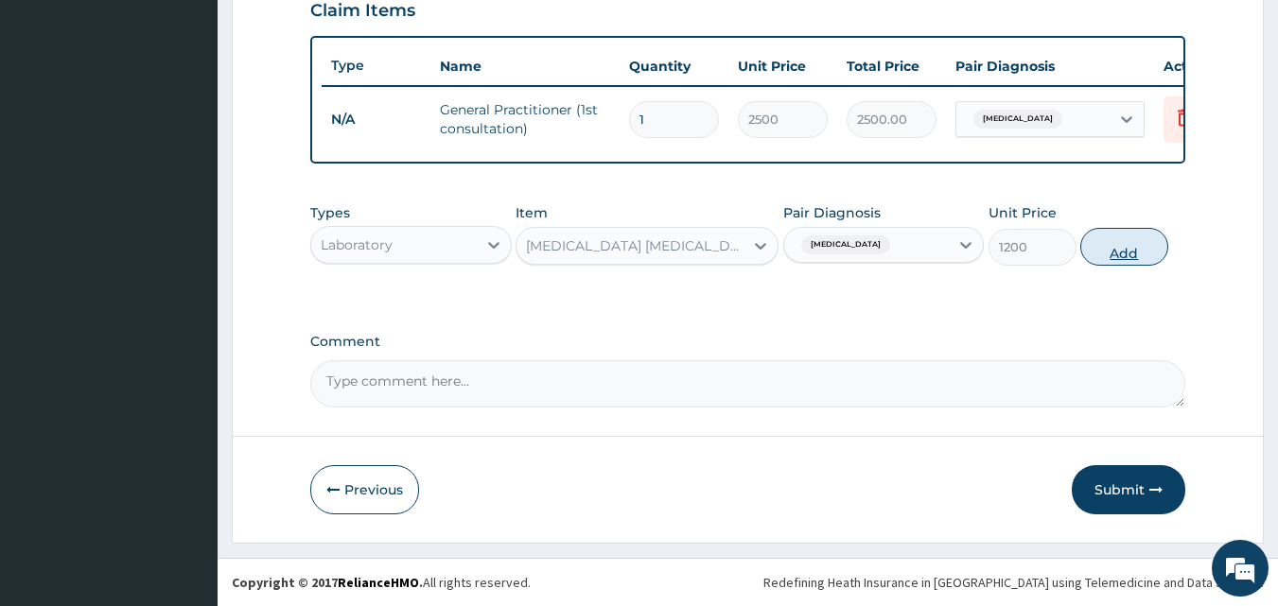
click at [1111, 248] on button "Add" at bounding box center [1124, 247] width 88 height 38
type input "0"
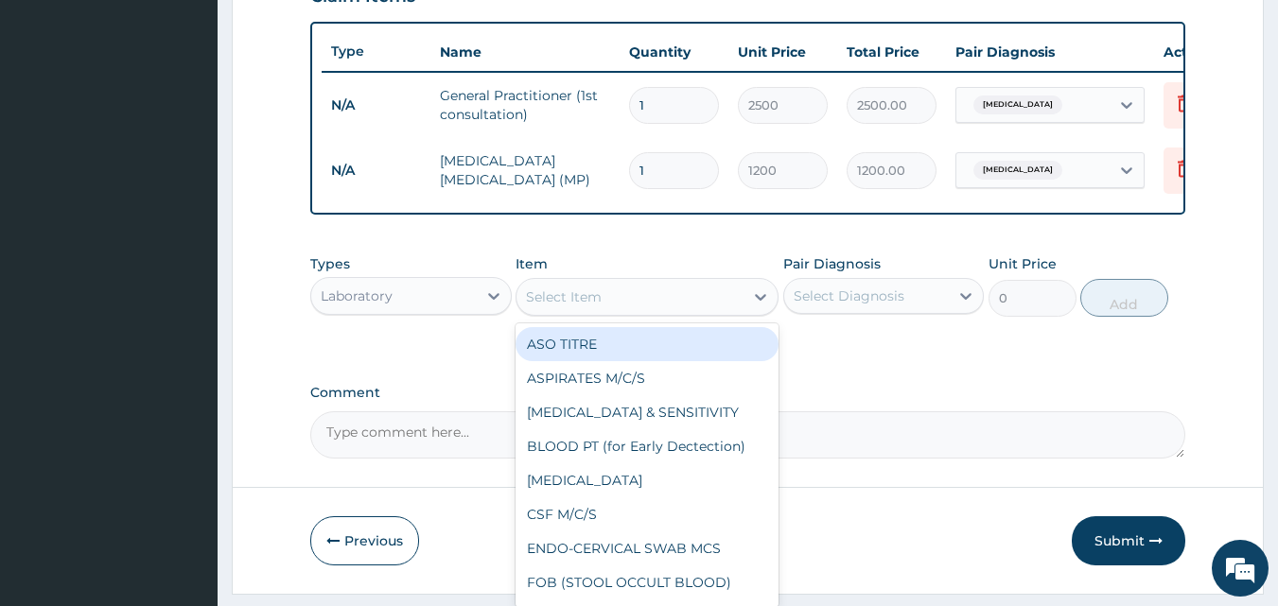
click at [573, 304] on div "Select Item" at bounding box center [564, 296] width 76 height 19
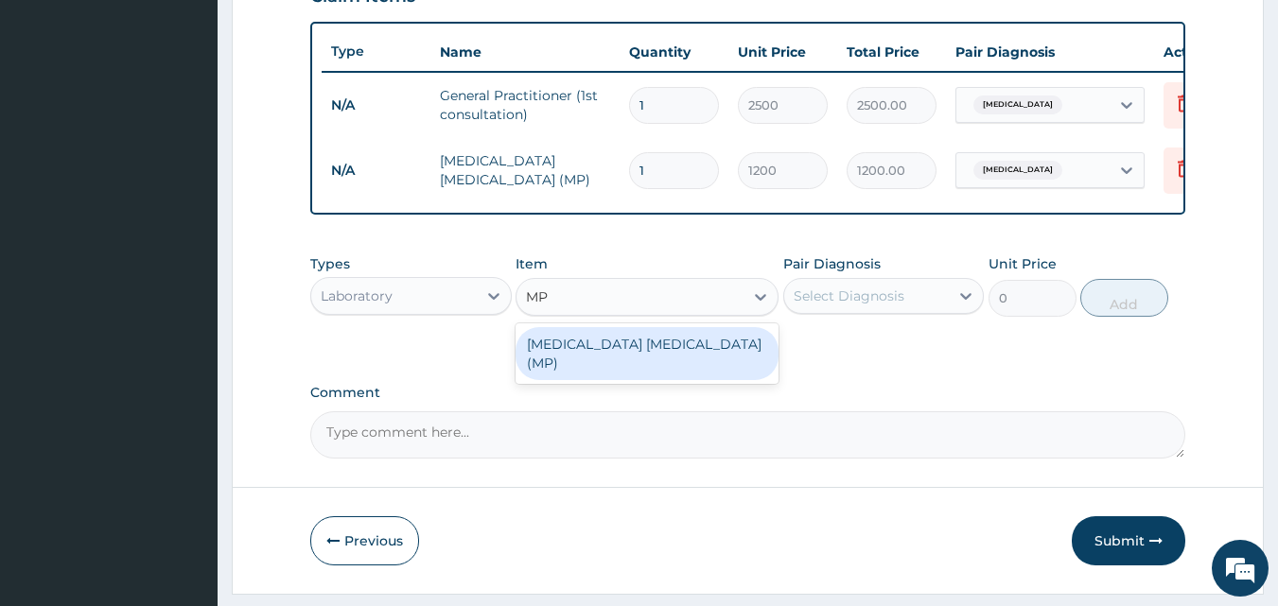
type input "M"
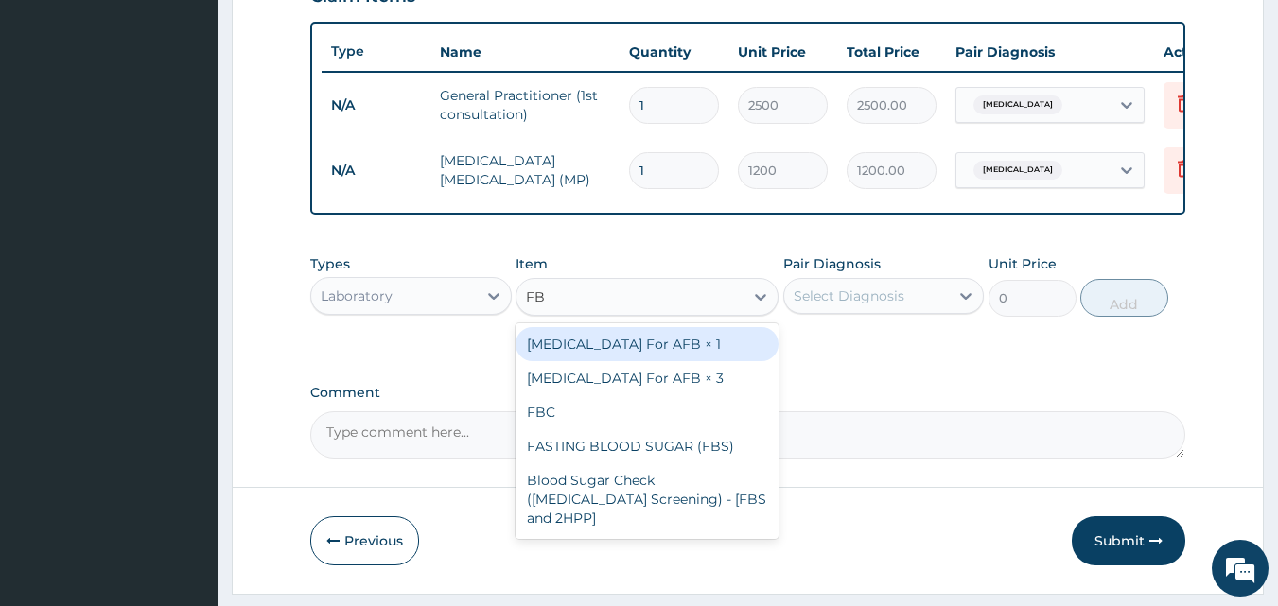
type input "FBC"
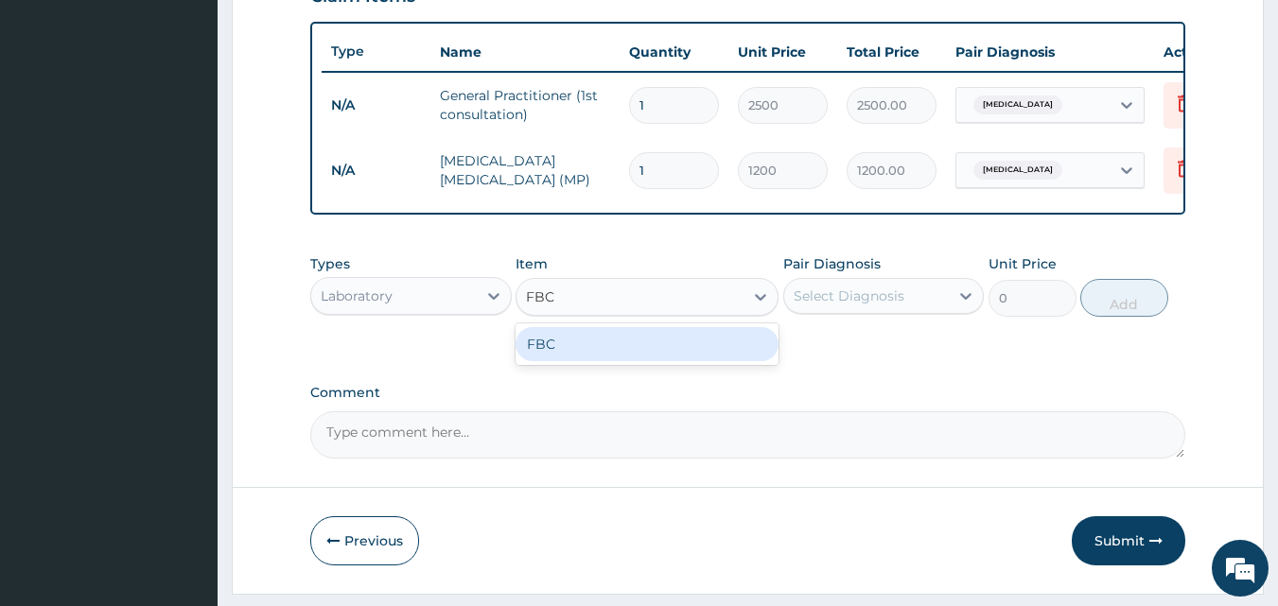
click at [618, 351] on div "FBC" at bounding box center [646, 344] width 263 height 34
type input "3000"
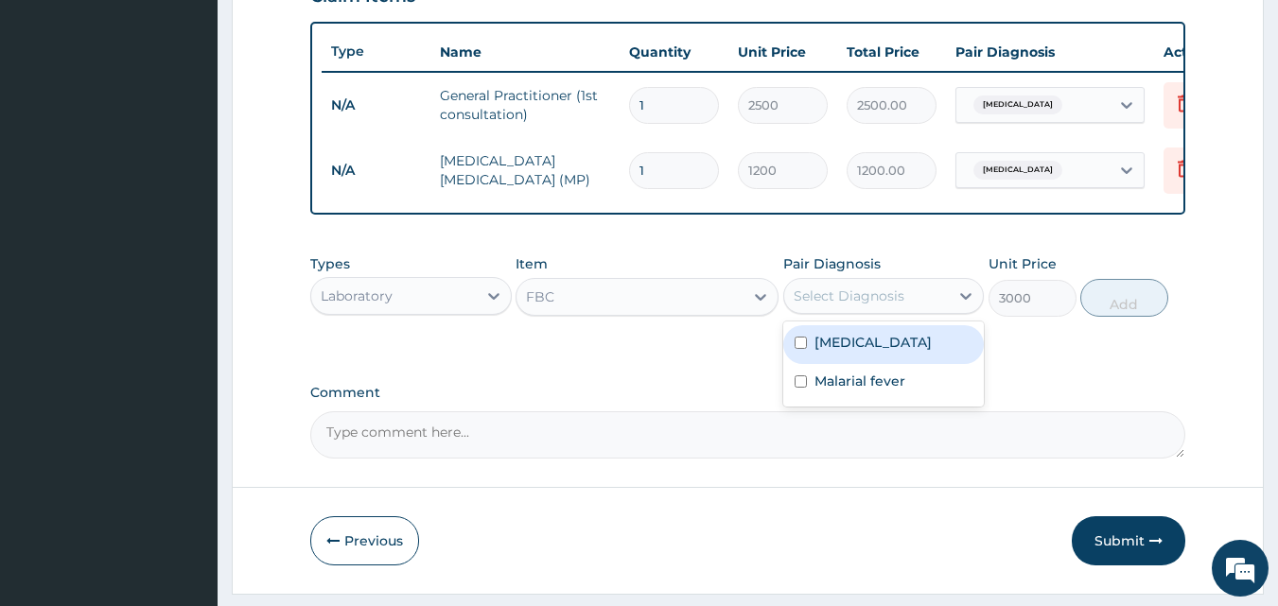
click at [831, 294] on div "Select Diagnosis" at bounding box center [866, 296] width 165 height 30
click at [852, 364] on div "Bacteremia" at bounding box center [883, 344] width 201 height 39
checkbox input "true"
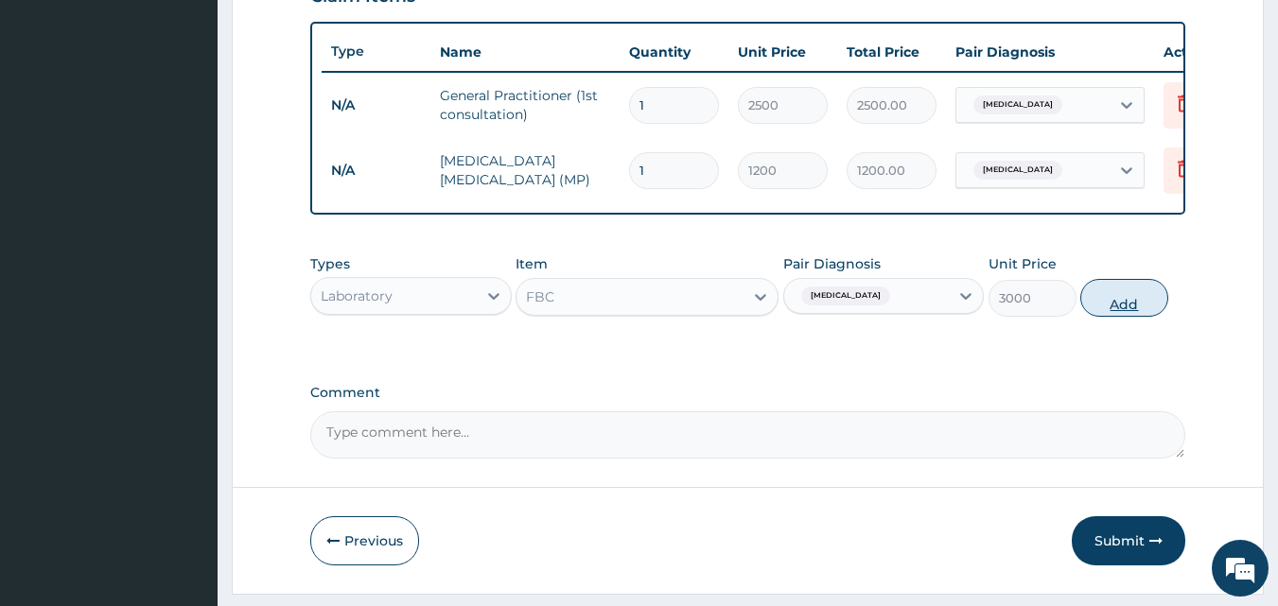
click at [1108, 316] on button "Add" at bounding box center [1124, 298] width 88 height 38
type input "0"
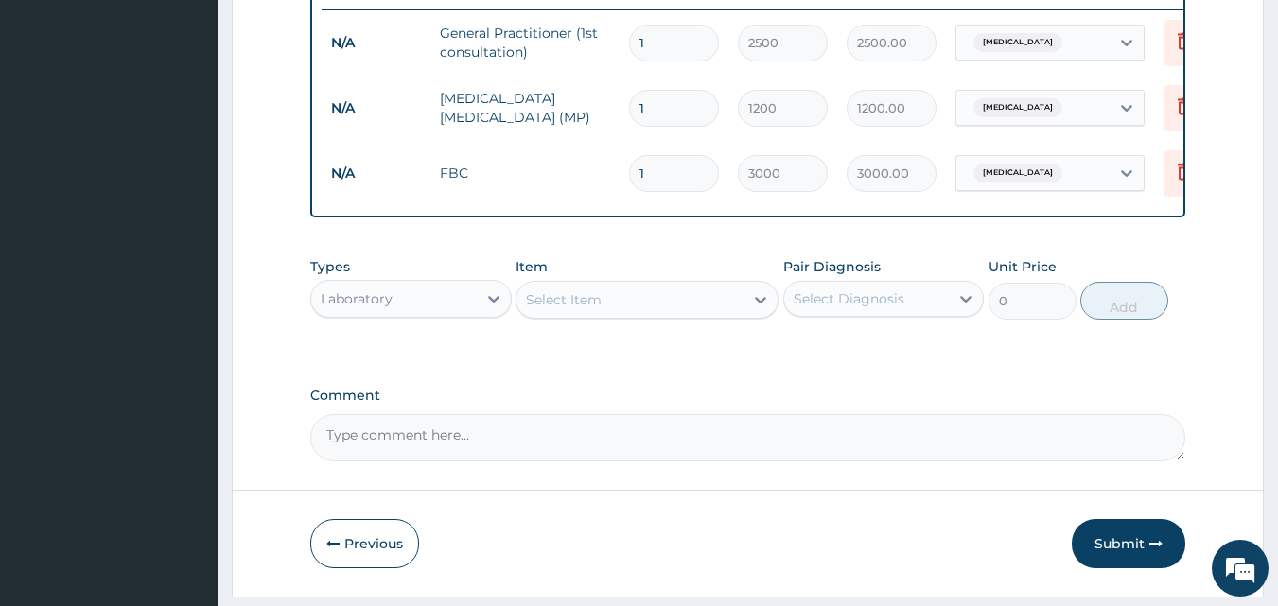
scroll to position [812, 0]
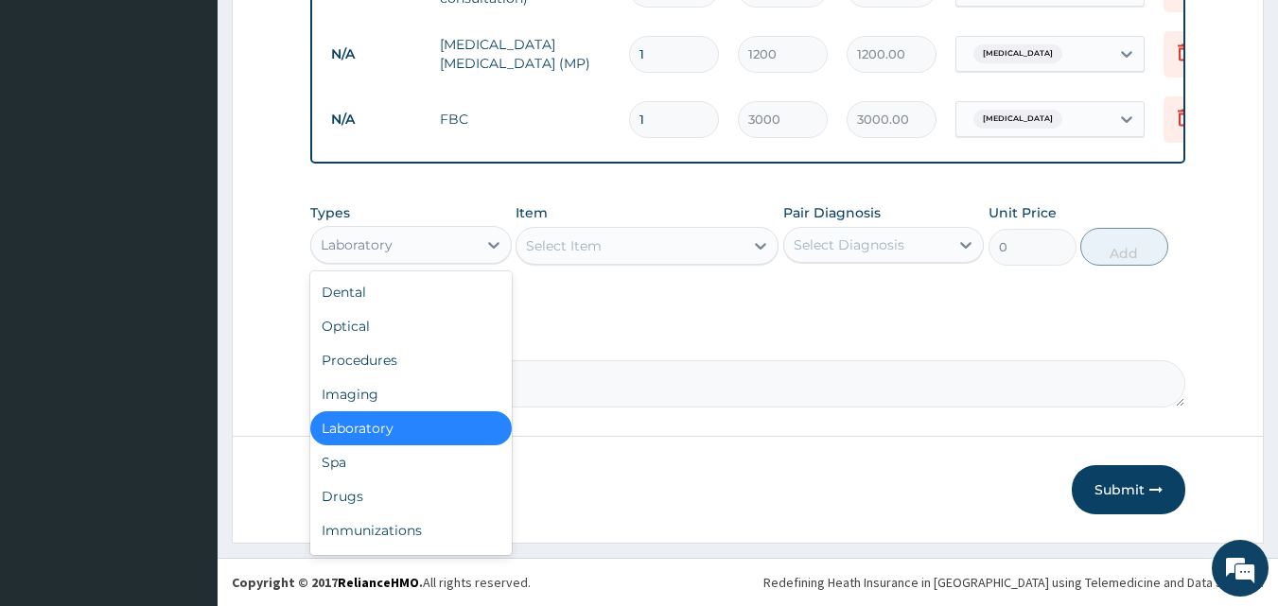
click at [409, 232] on div "Laboratory" at bounding box center [393, 245] width 165 height 30
drag, startPoint x: 341, startPoint y: 499, endPoint x: 353, endPoint y: 492, distance: 13.6
click at [341, 497] on div "Drugs" at bounding box center [410, 496] width 201 height 34
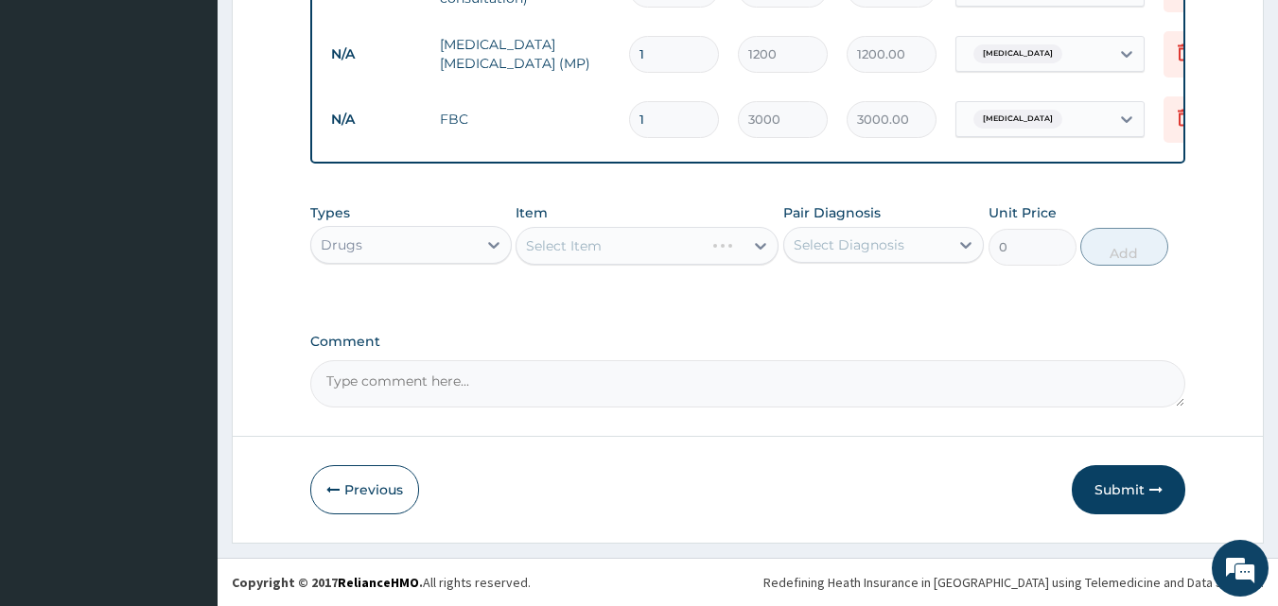
click at [589, 237] on div "Select Item" at bounding box center [646, 246] width 263 height 38
click at [590, 238] on div "Select Item" at bounding box center [646, 246] width 263 height 38
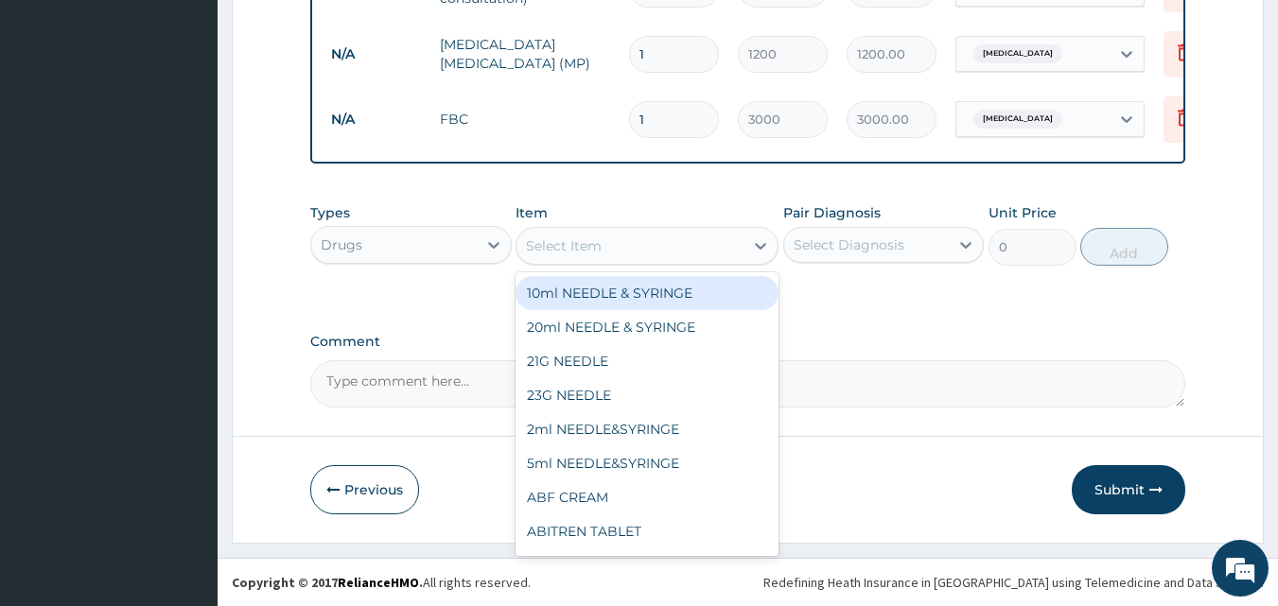
click at [561, 244] on div "Select Item" at bounding box center [564, 245] width 76 height 19
type input "AMOX"
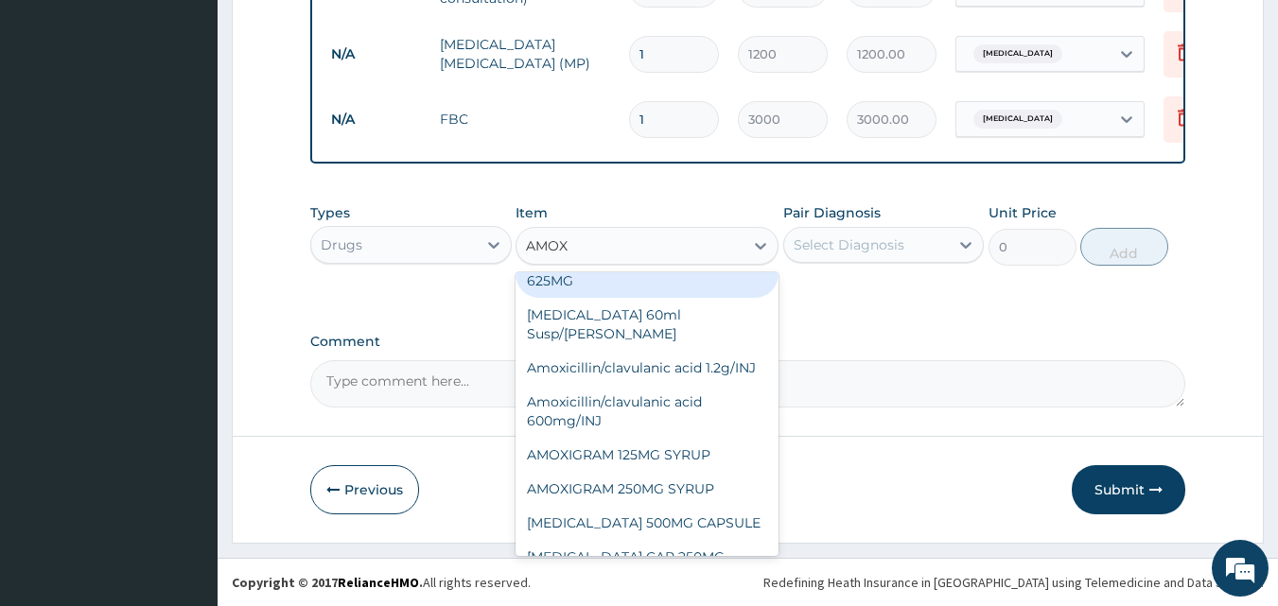
scroll to position [95, 0]
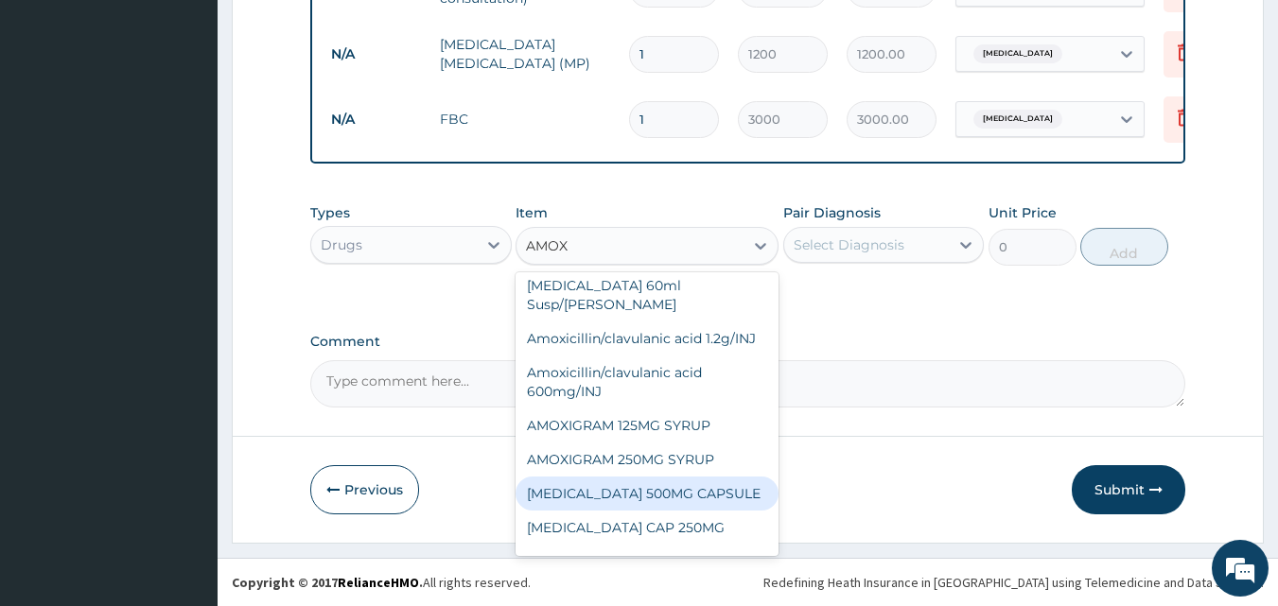
click at [584, 494] on div "AMOXIL 500MG CAPSULE" at bounding box center [646, 494] width 263 height 34
type input "50"
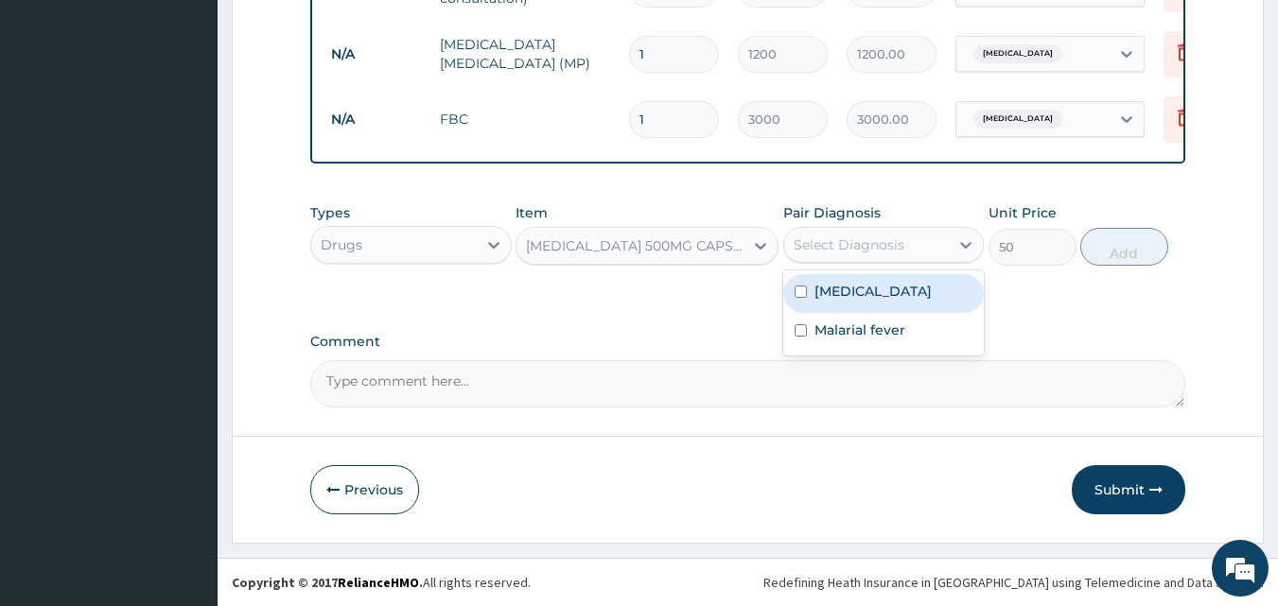
click at [847, 245] on div "Select Diagnosis" at bounding box center [848, 244] width 111 height 19
click at [834, 294] on label "Bacteremia" at bounding box center [872, 291] width 117 height 19
checkbox input "true"
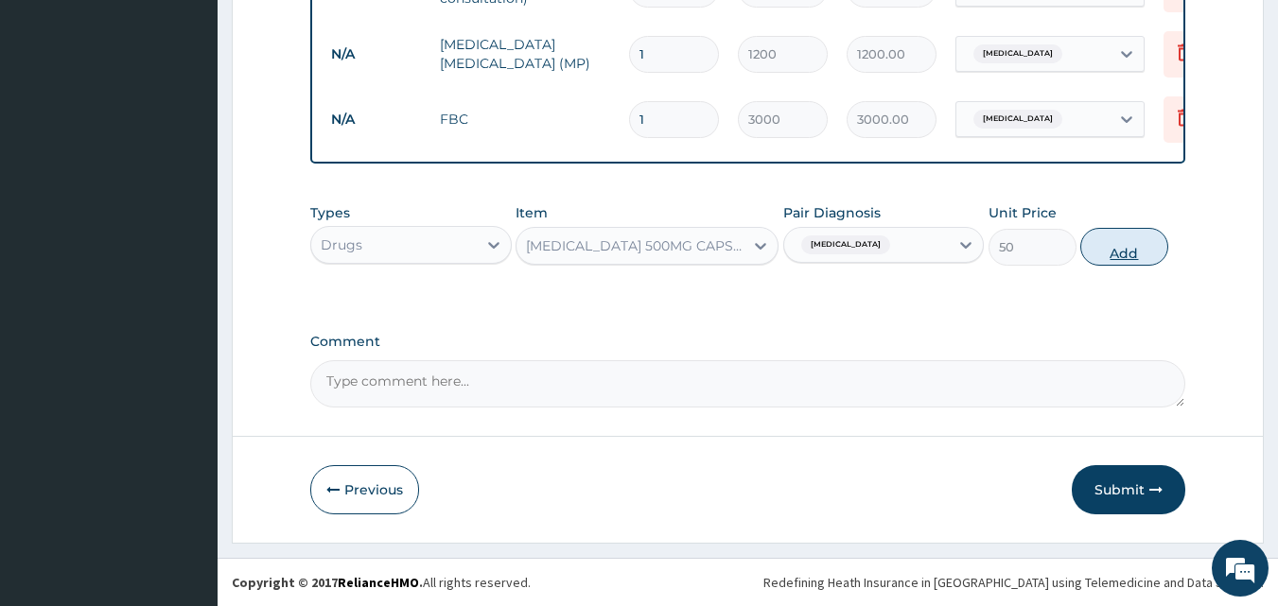
click at [1136, 256] on button "Add" at bounding box center [1124, 247] width 88 height 38
type input "0"
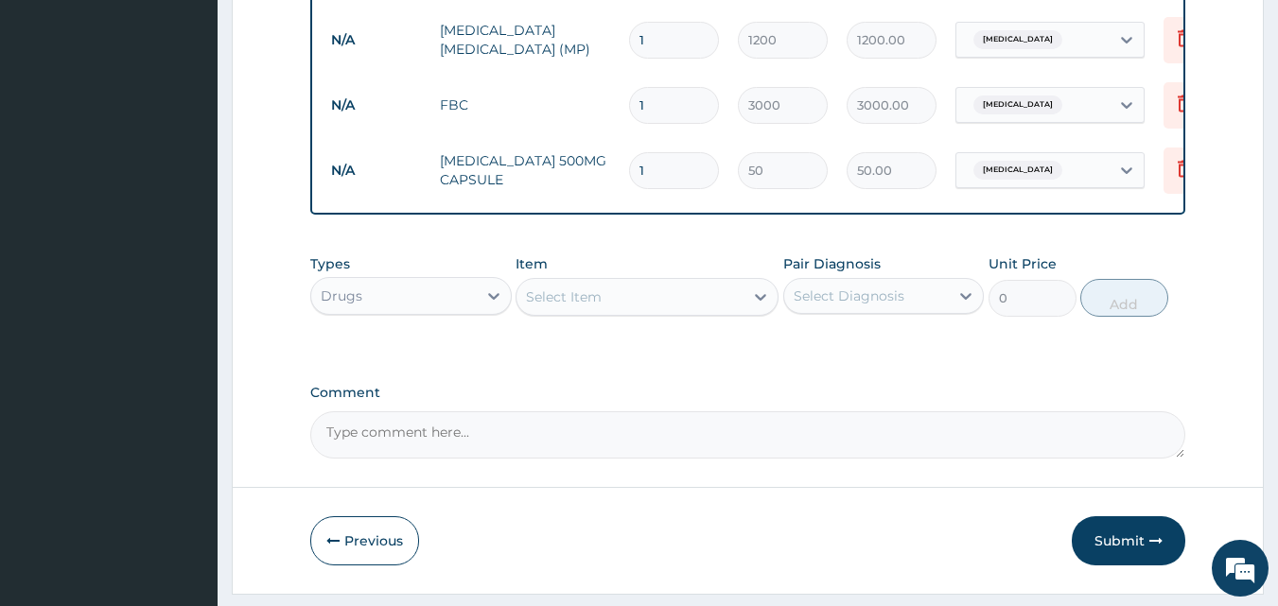
click at [680, 182] on input "1" at bounding box center [674, 170] width 90 height 37
type input "10"
type input "500.00"
type input "10"
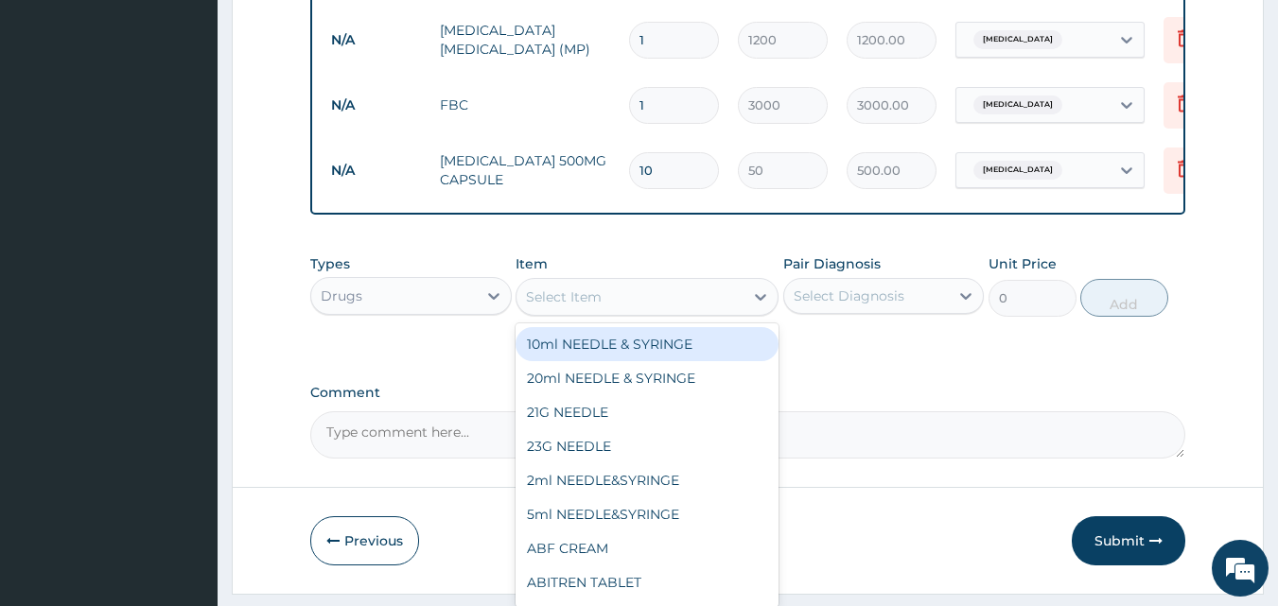
click at [565, 306] on div "Select Item" at bounding box center [564, 296] width 76 height 19
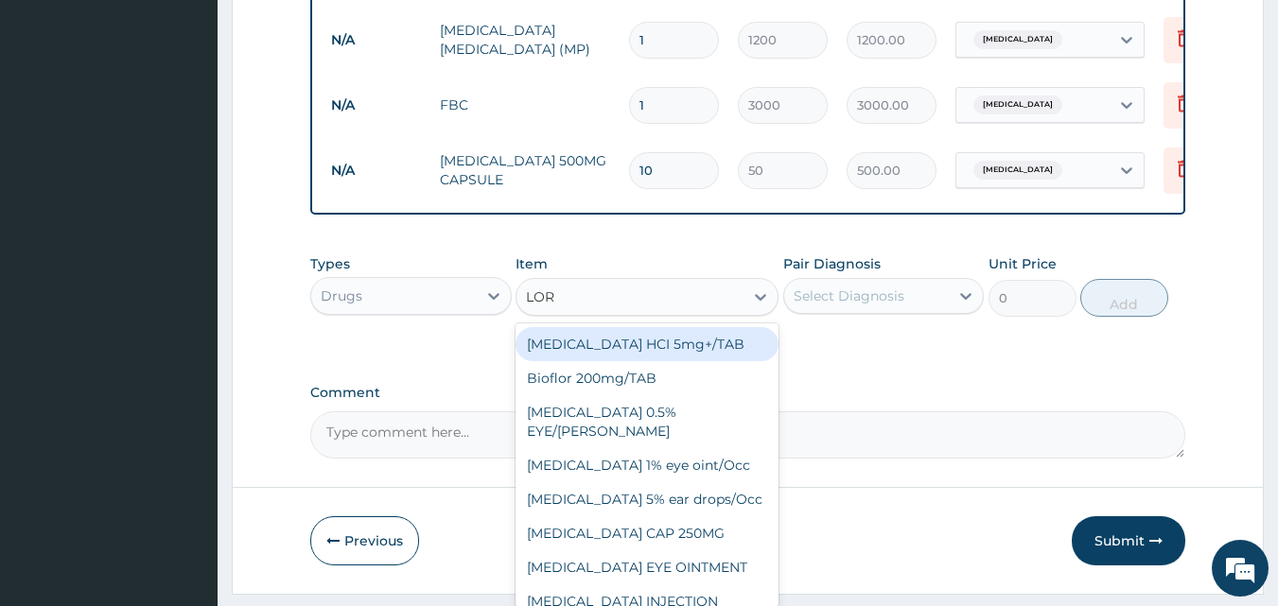
type input "LORA"
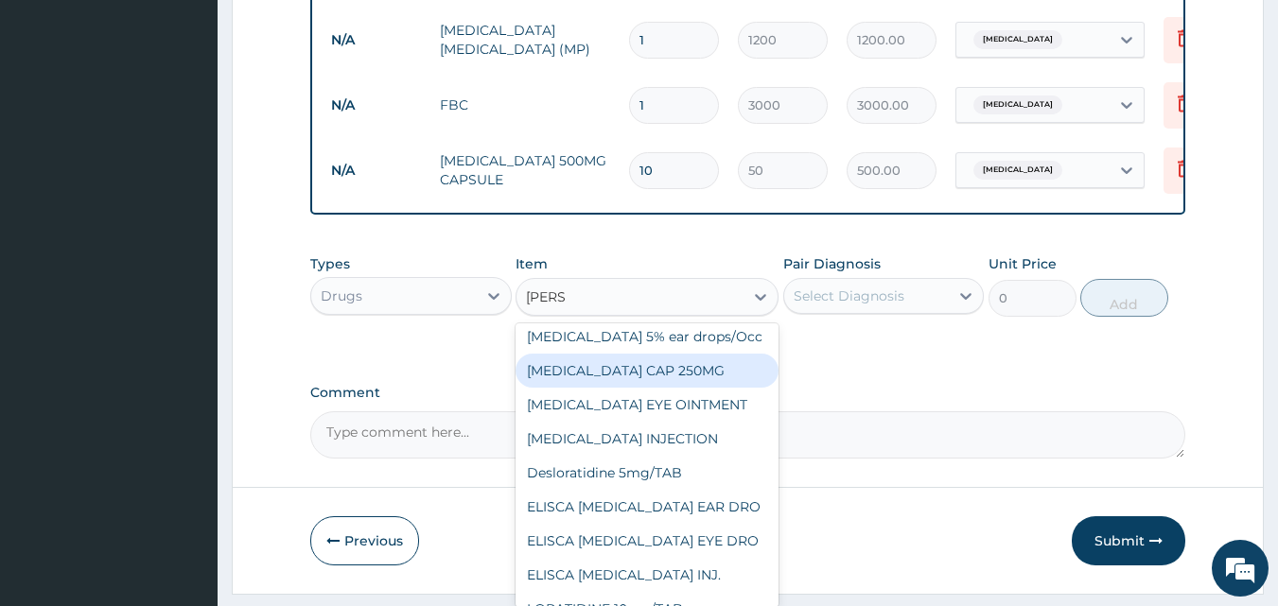
scroll to position [174, 0]
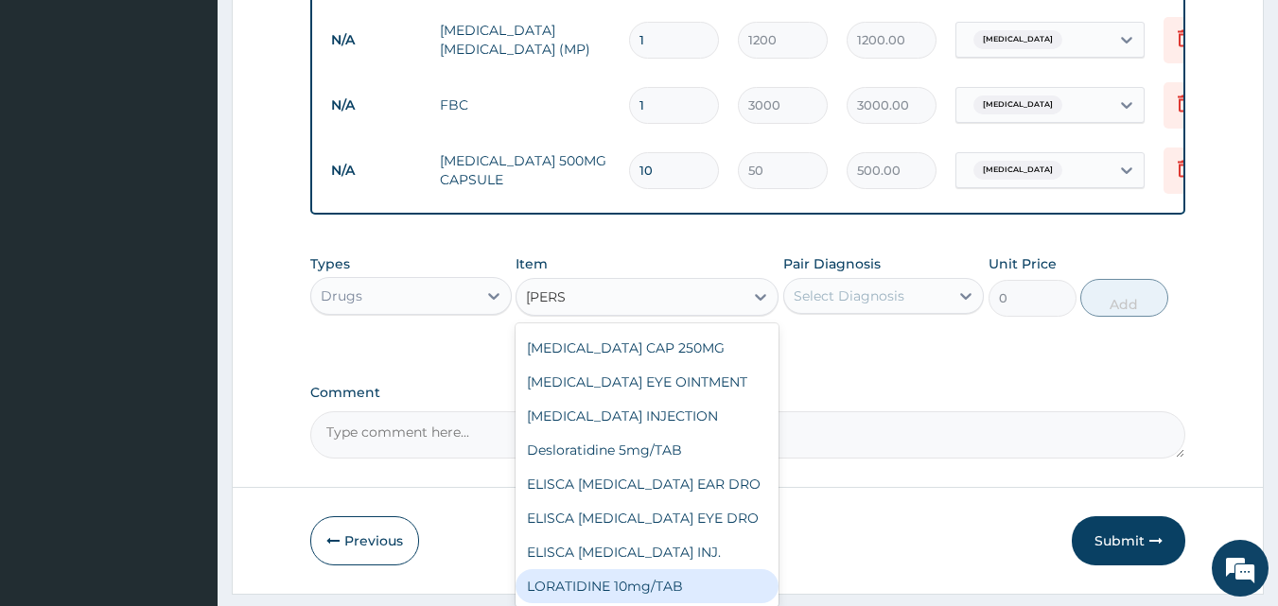
click at [598, 594] on div "LORATIDINE 10mg/TAB" at bounding box center [646, 586] width 263 height 34
type input "86.4"
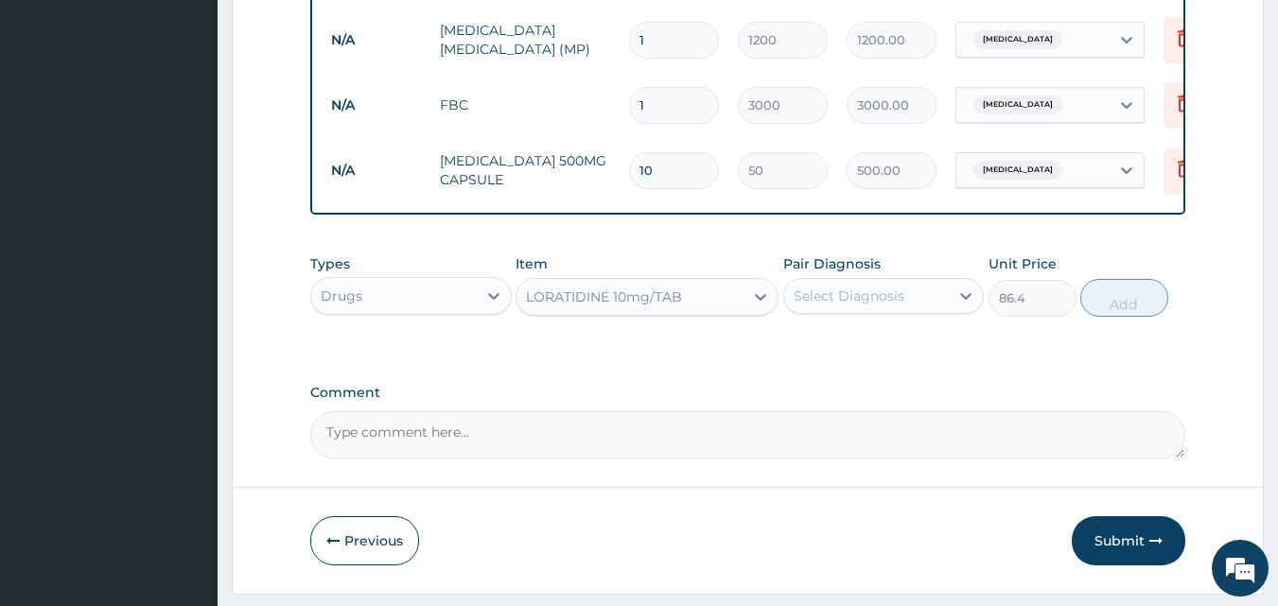
click at [821, 305] on div "Select Diagnosis" at bounding box center [848, 296] width 111 height 19
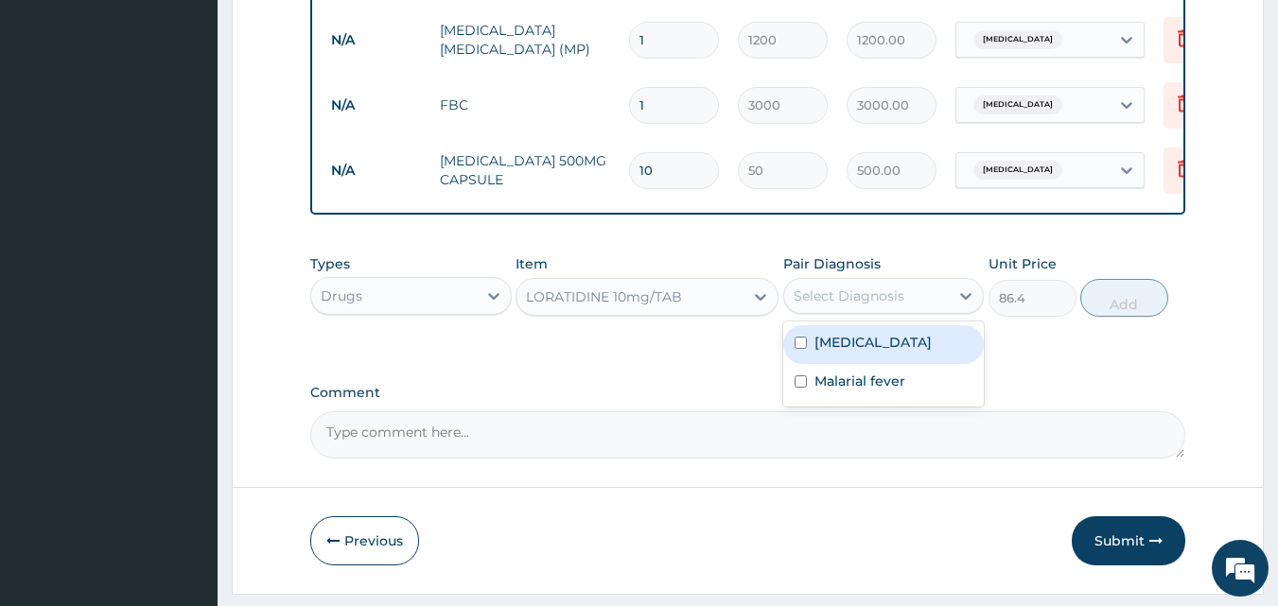
drag, startPoint x: 872, startPoint y: 362, endPoint x: 920, endPoint y: 339, distance: 53.3
click at [872, 352] on label "Bacteremia" at bounding box center [872, 342] width 117 height 19
checkbox input "true"
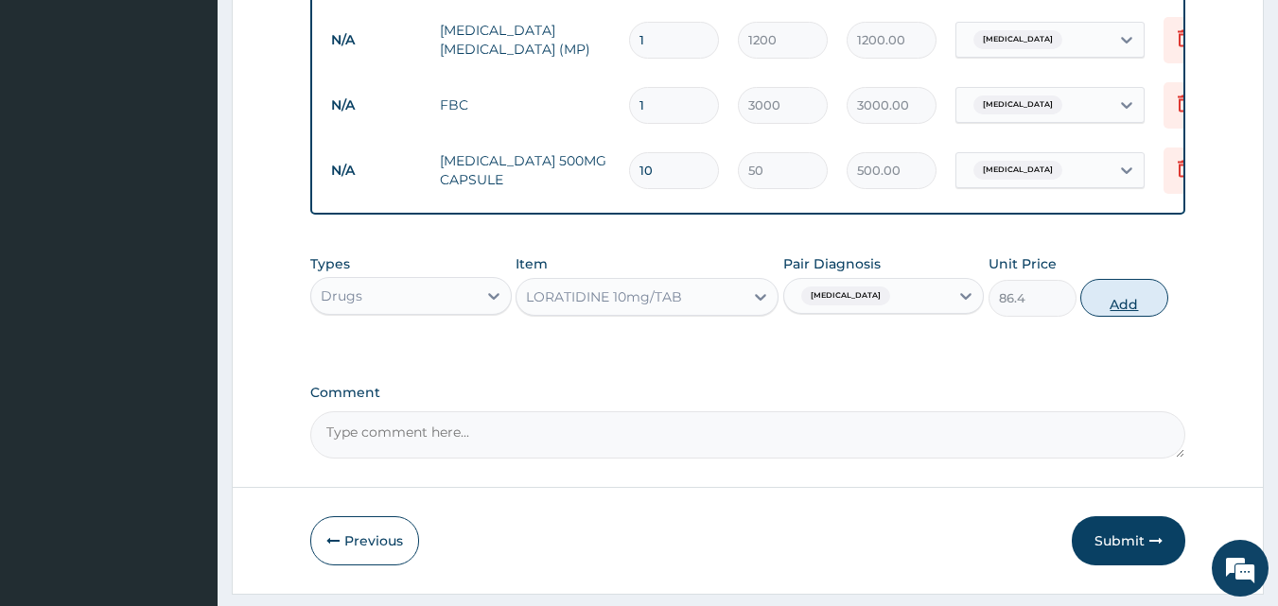
click at [1125, 316] on button "Add" at bounding box center [1124, 298] width 88 height 38
type input "0"
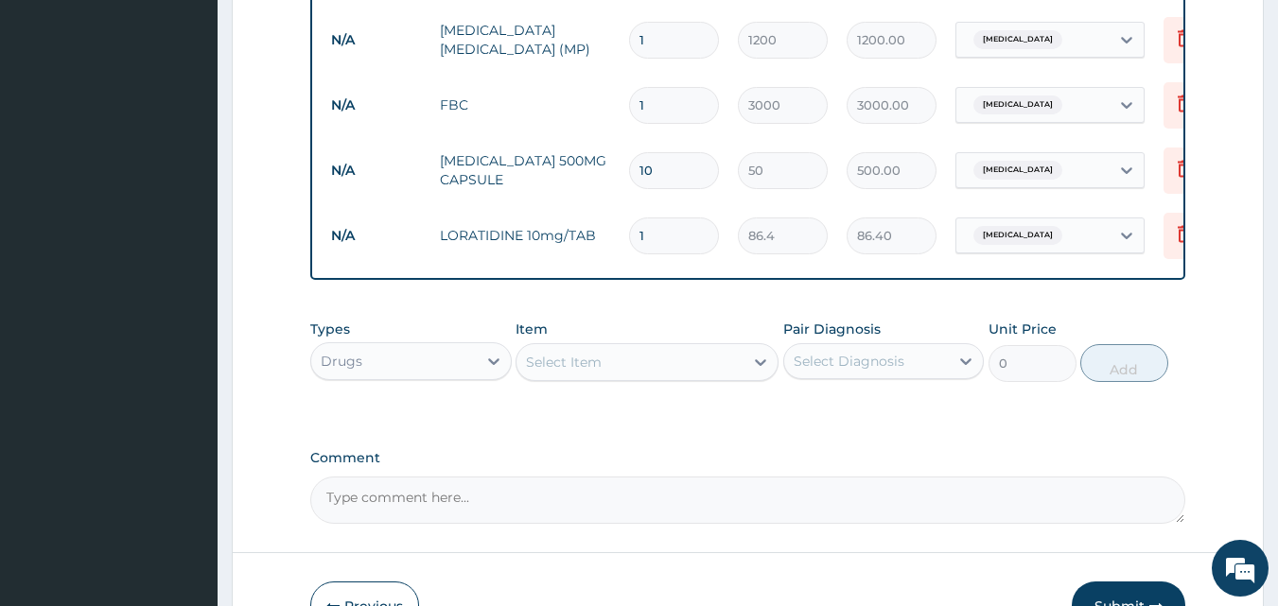
click at [701, 236] on input "1" at bounding box center [674, 235] width 90 height 37
type input "0.00"
type input "5"
type input "432.00"
type input "5"
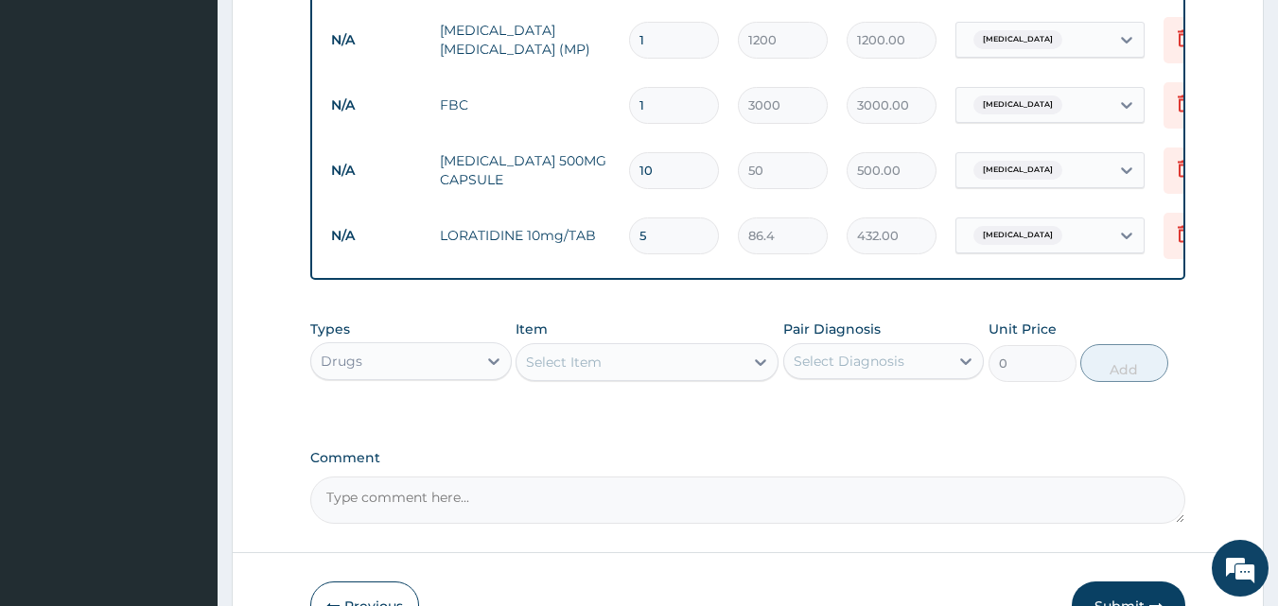
click at [559, 372] on div "Select Item" at bounding box center [564, 362] width 76 height 19
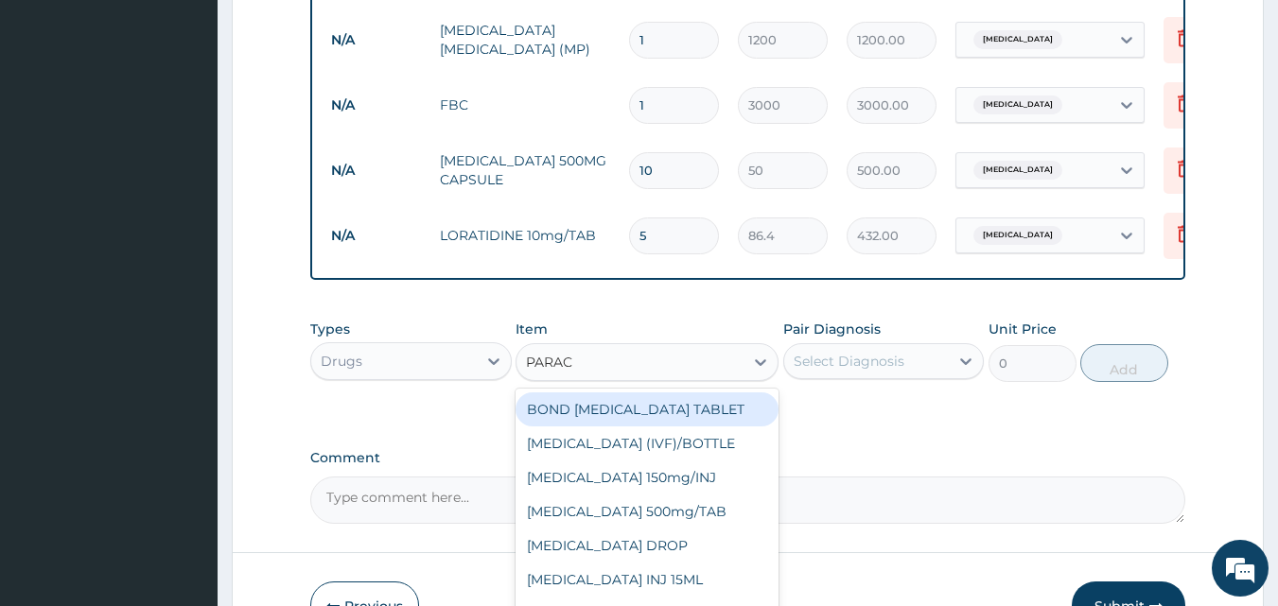
type input "PARACE"
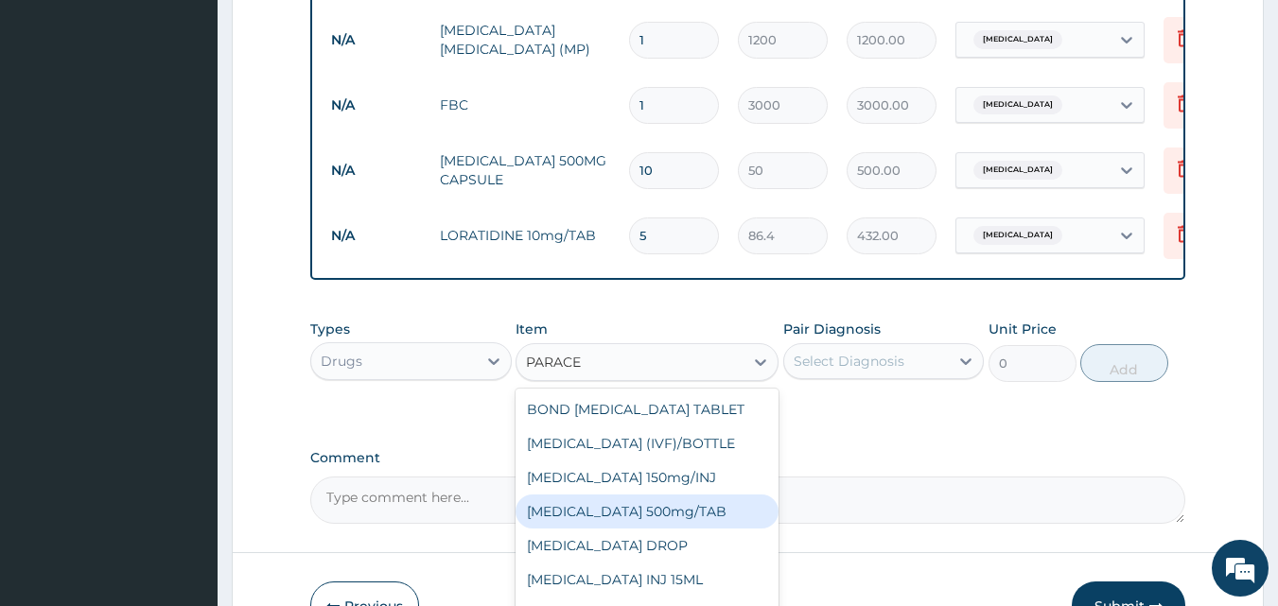
click at [653, 522] on div "[MEDICAL_DATA] 500mg/TAB" at bounding box center [646, 512] width 263 height 34
type input "40"
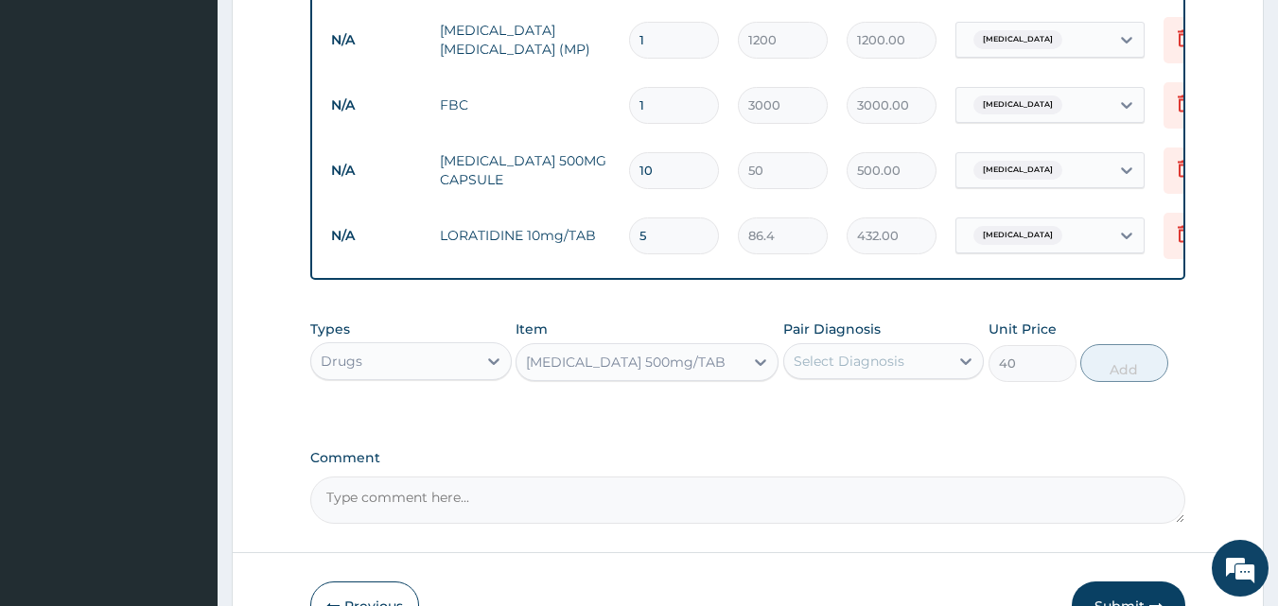
click at [838, 371] on div "Select Diagnosis" at bounding box center [848, 361] width 111 height 19
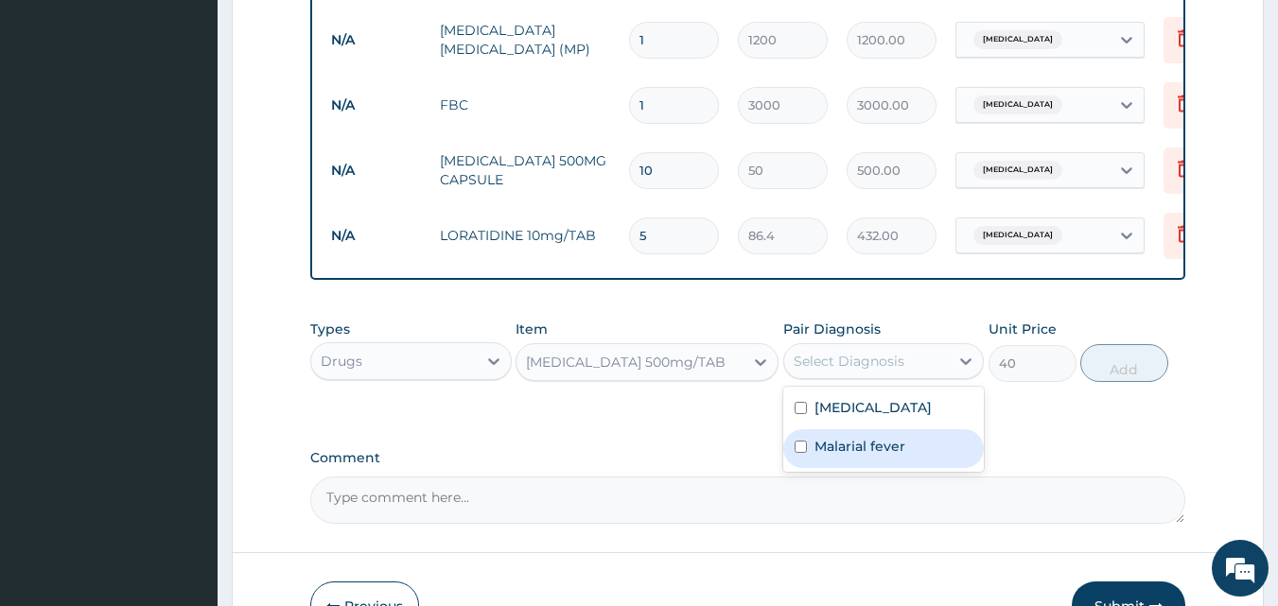
click at [832, 456] on label "Malarial fever" at bounding box center [859, 446] width 91 height 19
checkbox input "true"
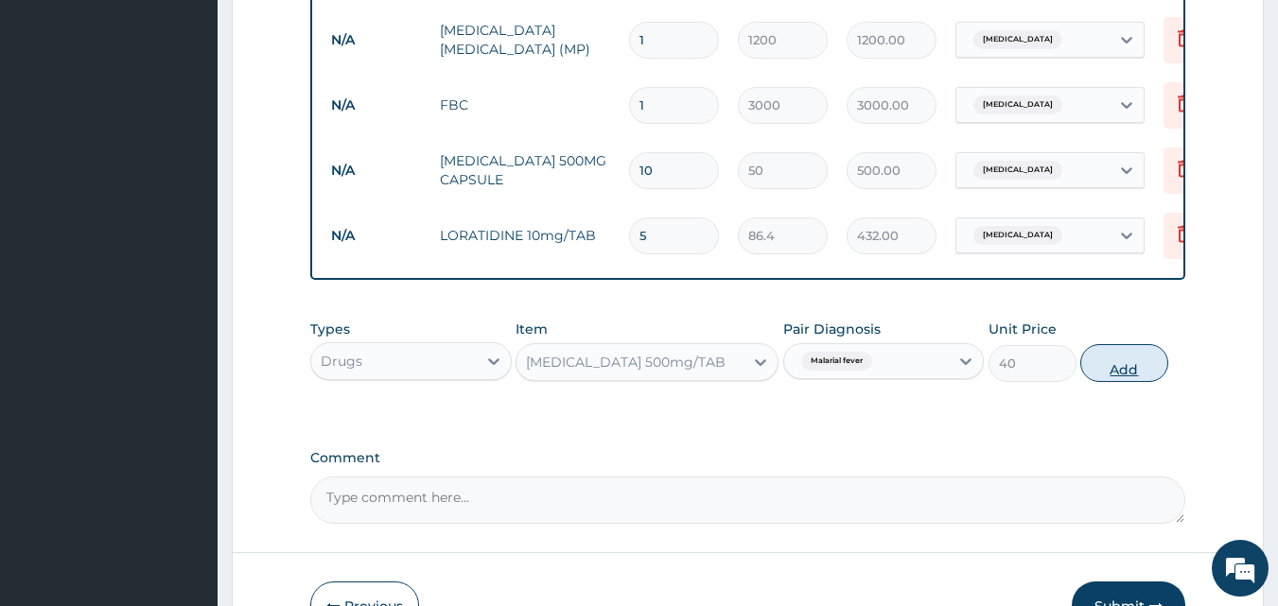
click at [1134, 382] on button "Add" at bounding box center [1124, 363] width 88 height 38
type input "0"
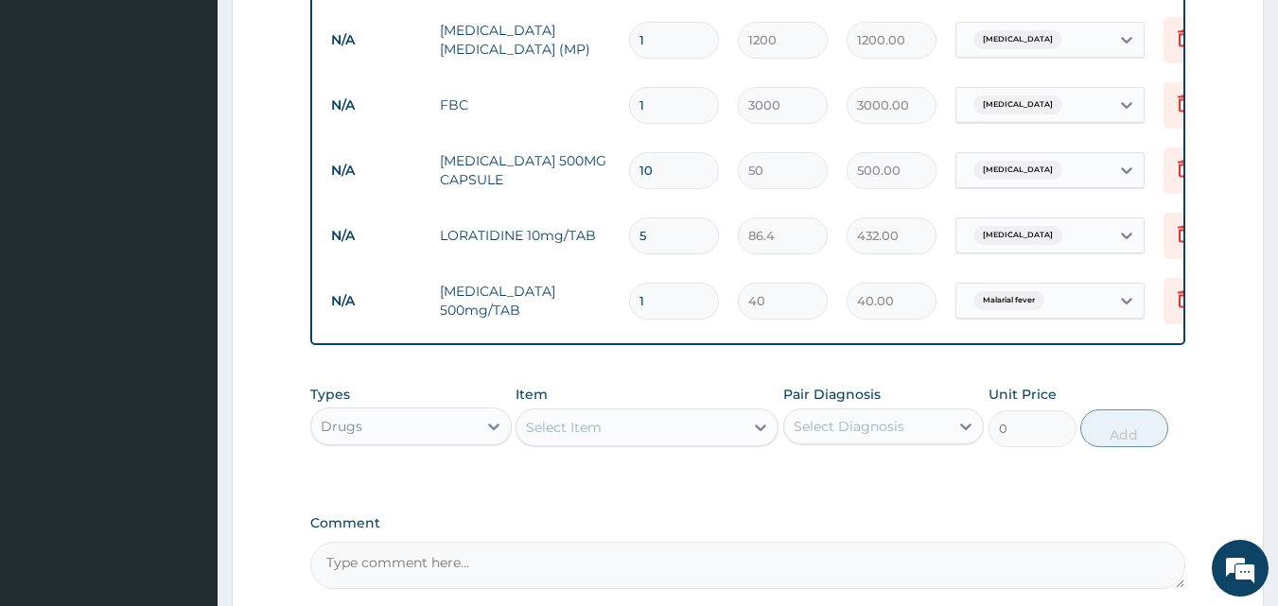
click at [690, 288] on input "1" at bounding box center [674, 301] width 90 height 37
type input "18"
type input "720.00"
type input "17"
type input "680.00"
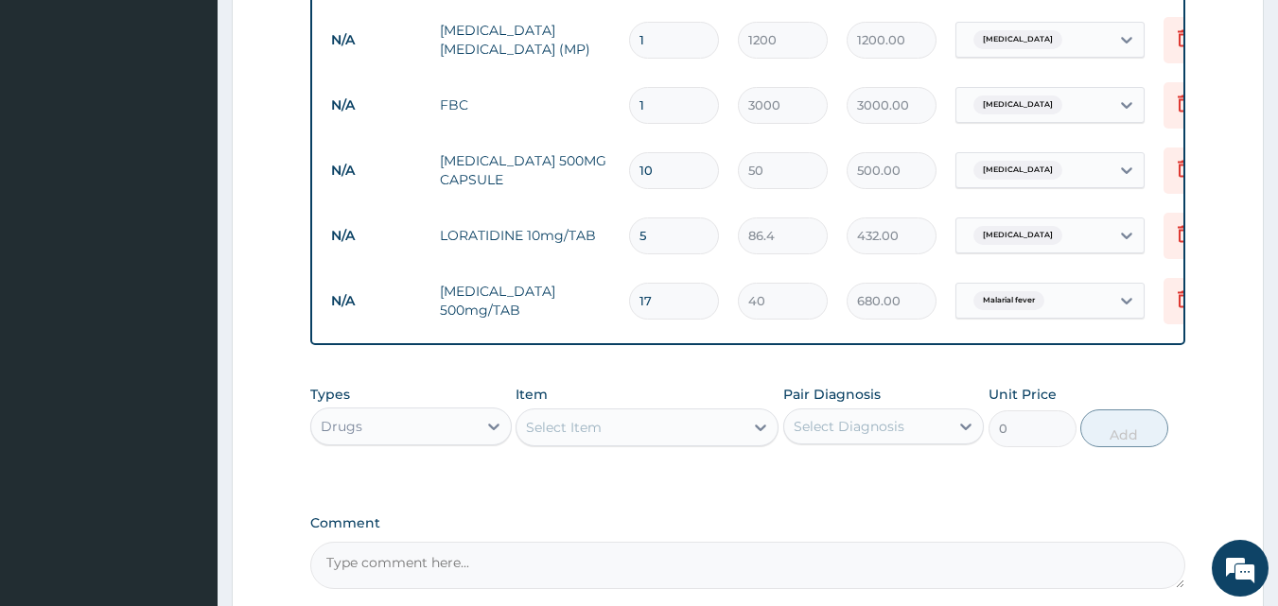
scroll to position [907, 0]
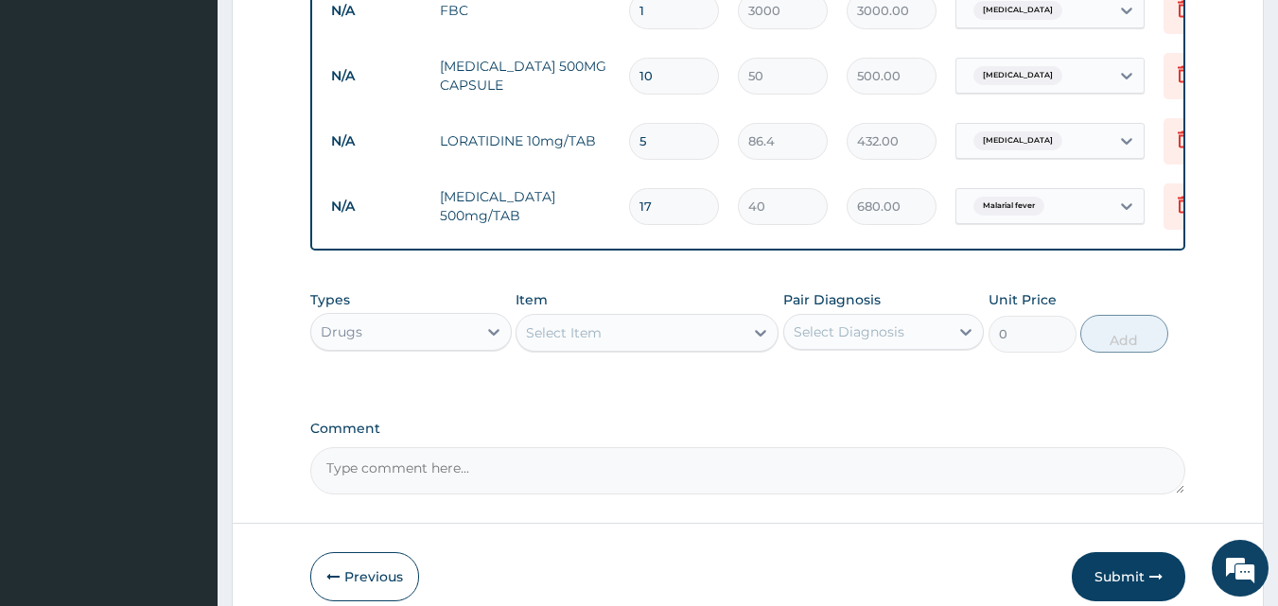
type input "17"
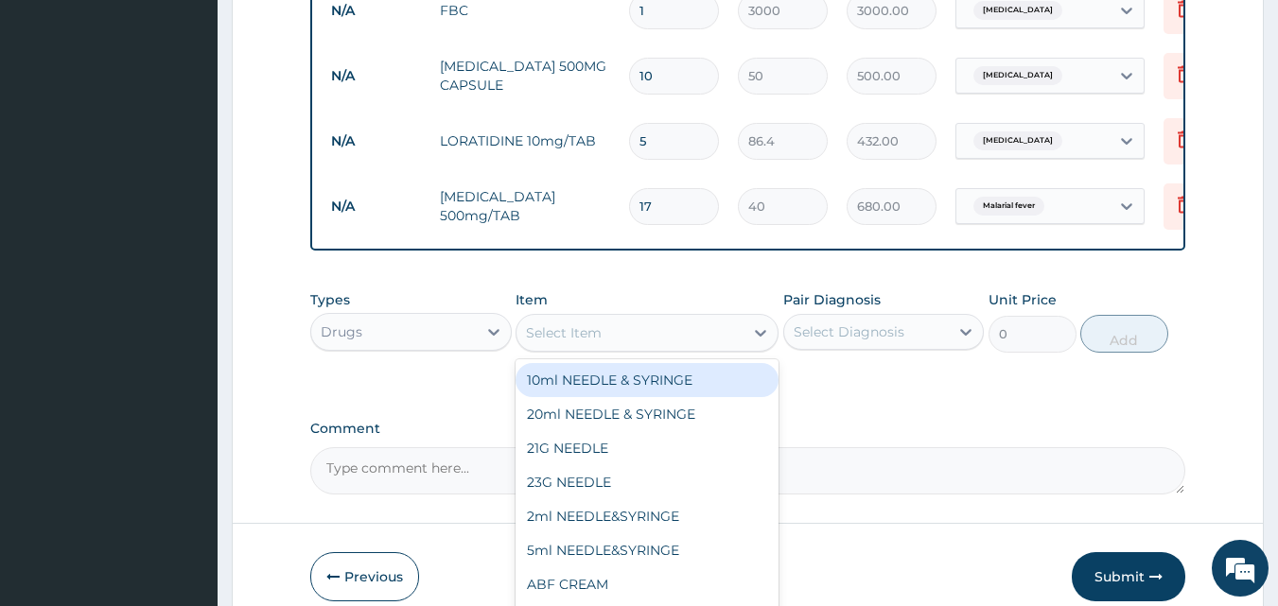
click at [579, 342] on div "Select Item" at bounding box center [564, 332] width 76 height 19
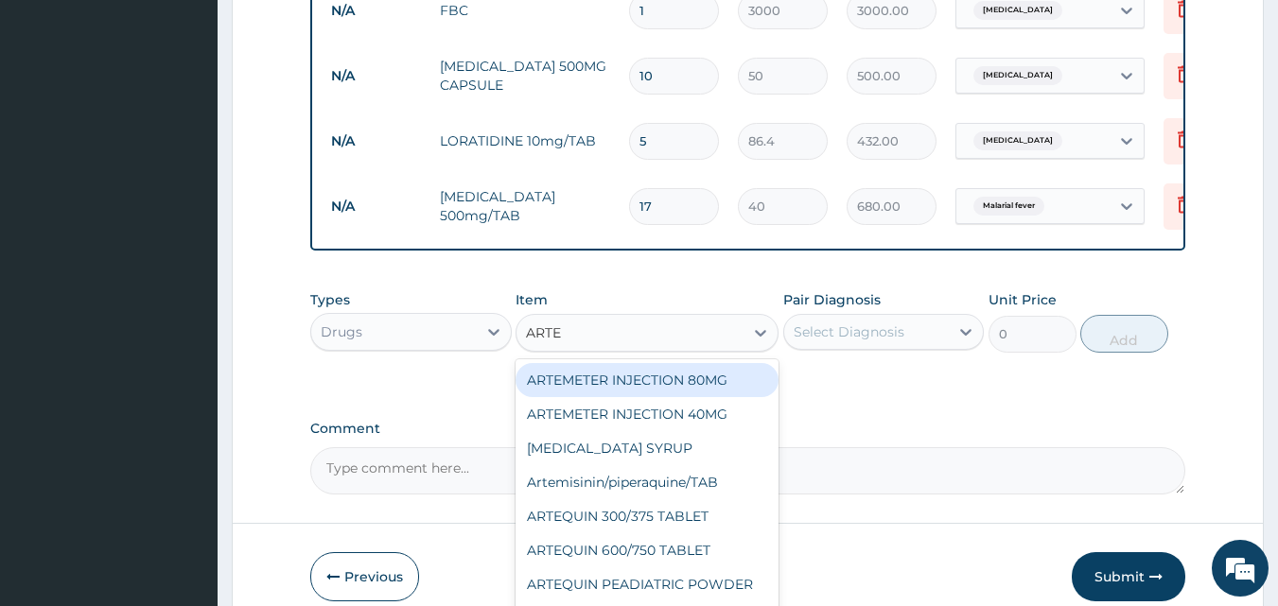
type input "ARTEM"
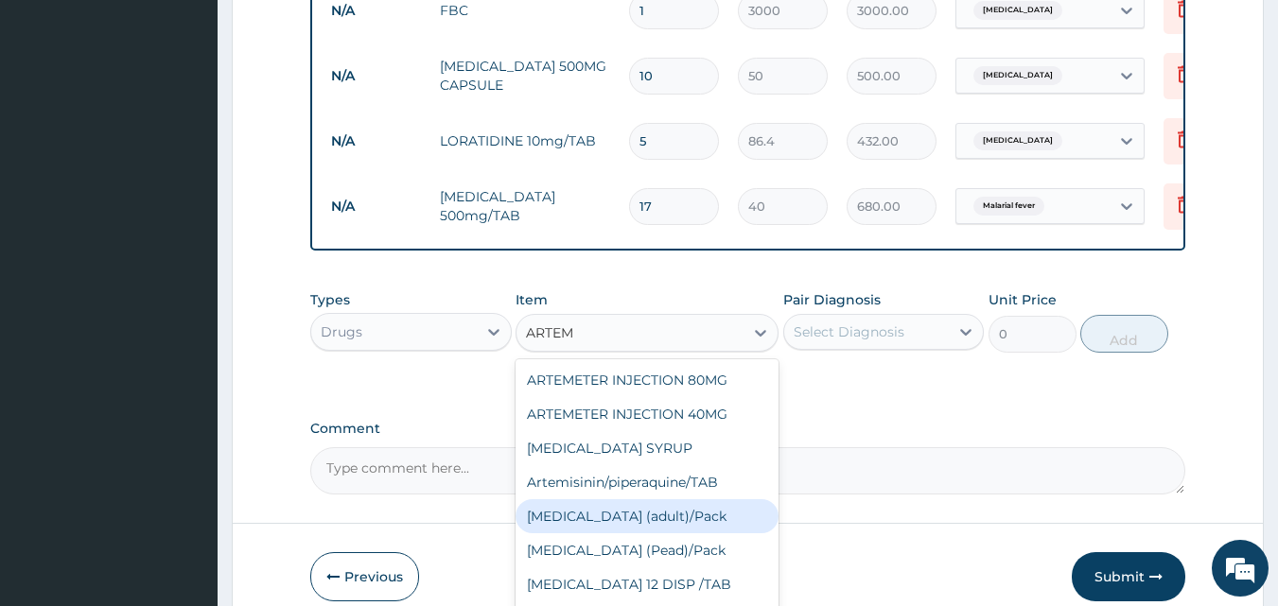
click at [616, 531] on div "[MEDICAL_DATA] (adult)/Pack" at bounding box center [646, 516] width 263 height 34
type input "1500"
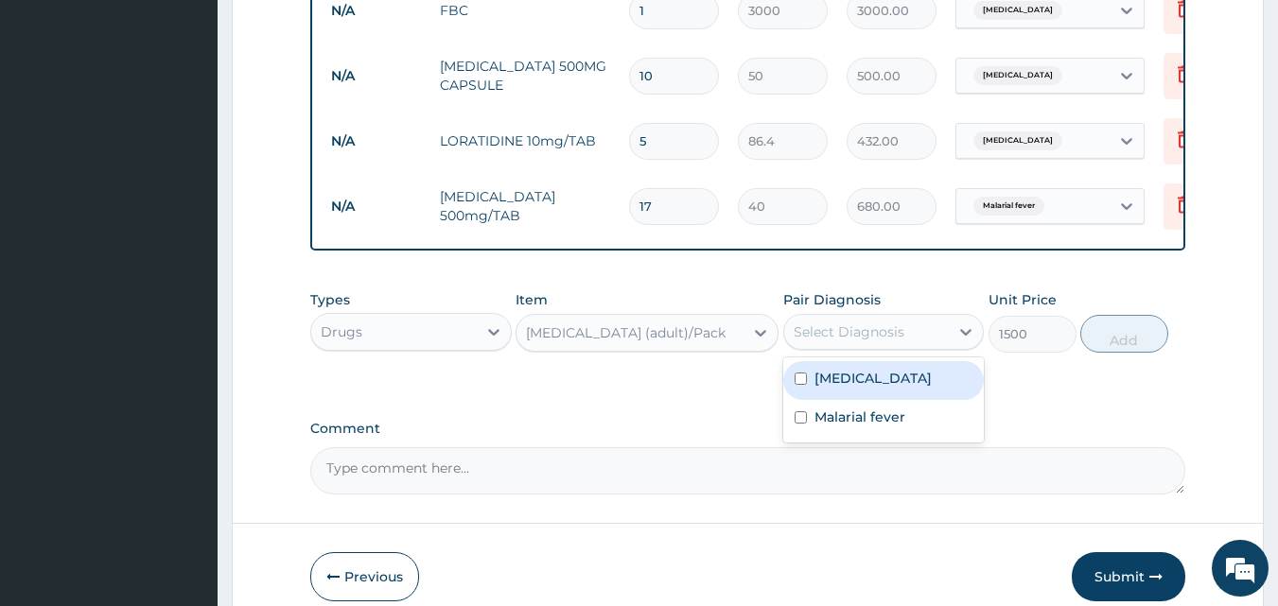
click at [854, 347] on div "Select Diagnosis" at bounding box center [866, 332] width 165 height 30
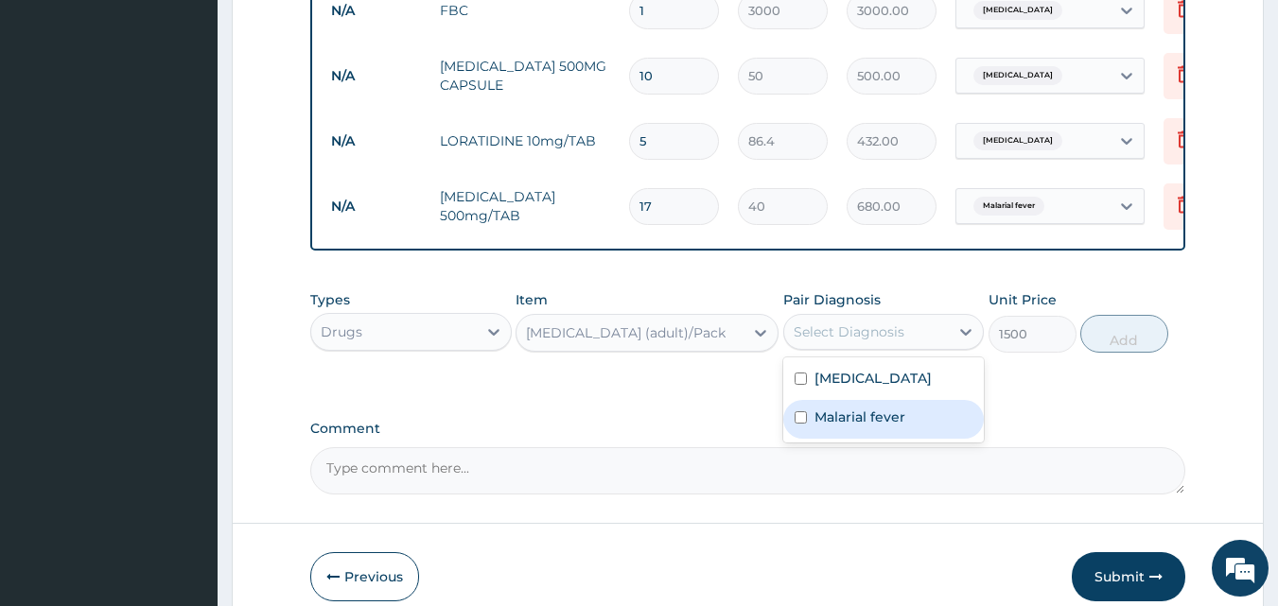
drag, startPoint x: 834, startPoint y: 426, endPoint x: 846, endPoint y: 428, distance: 12.6
click at [834, 426] on label "Malarial fever" at bounding box center [859, 417] width 91 height 19
checkbox input "true"
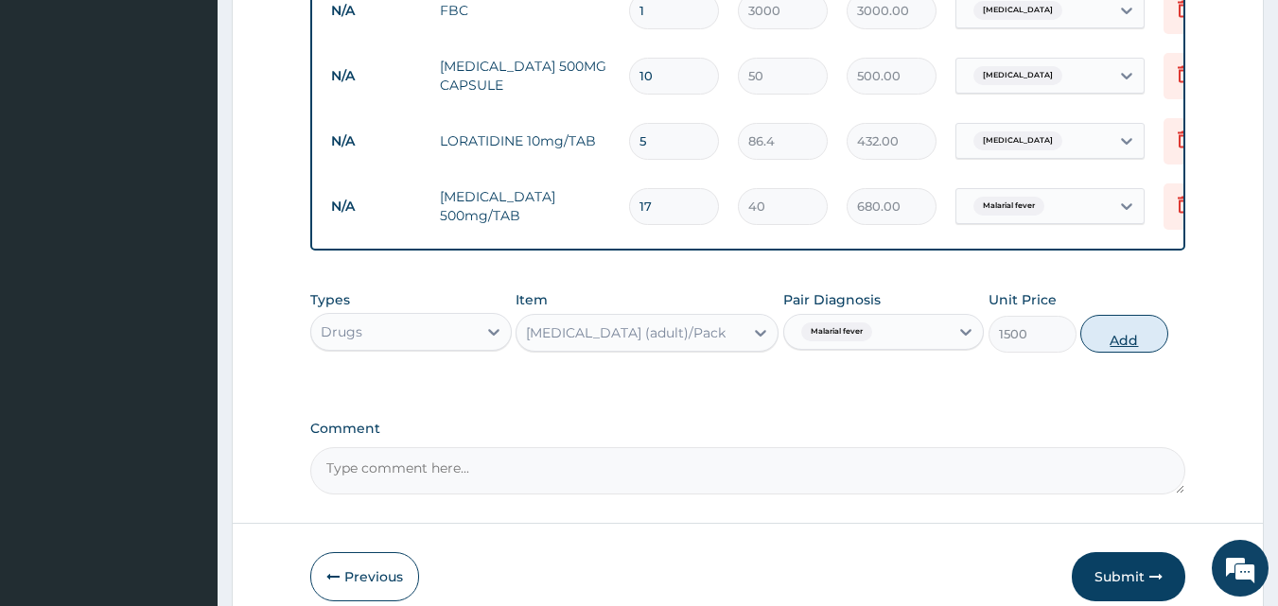
click at [1119, 353] on button "Add" at bounding box center [1124, 334] width 88 height 38
type input "0"
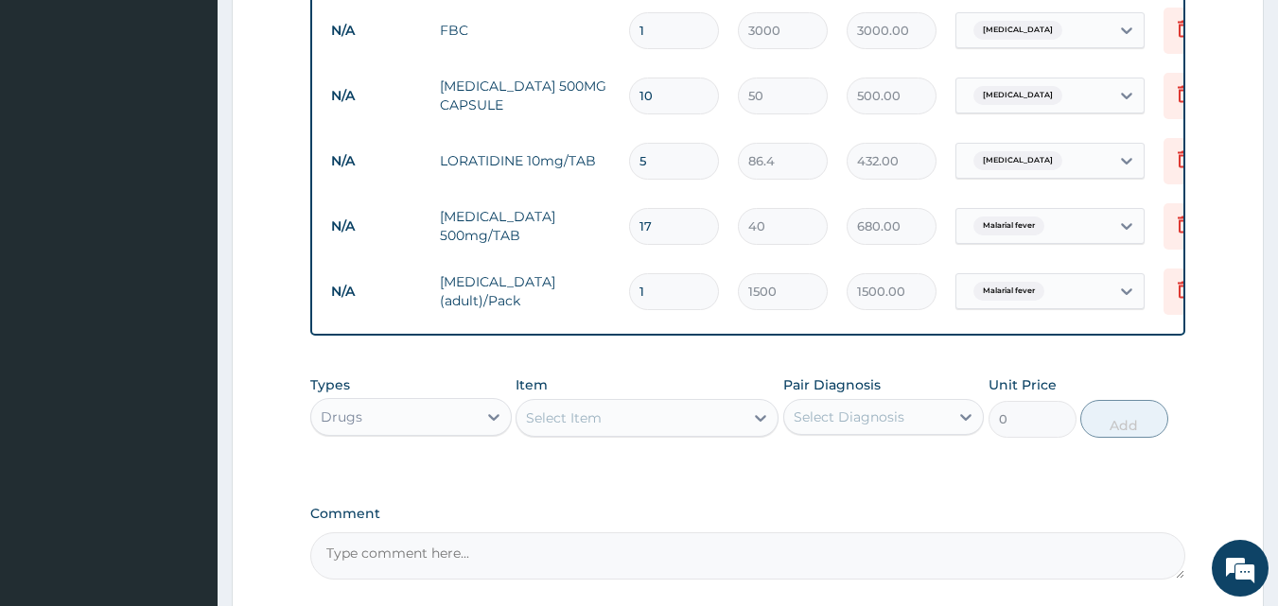
scroll to position [1073, 0]
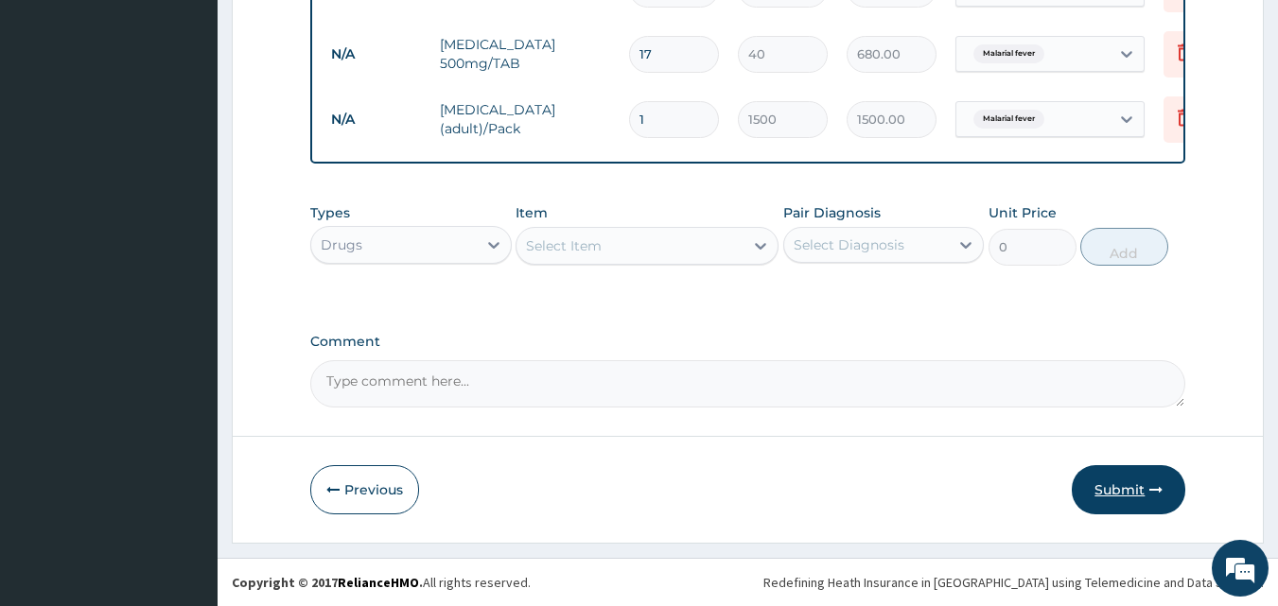
click at [1110, 490] on button "Submit" at bounding box center [1127, 489] width 113 height 49
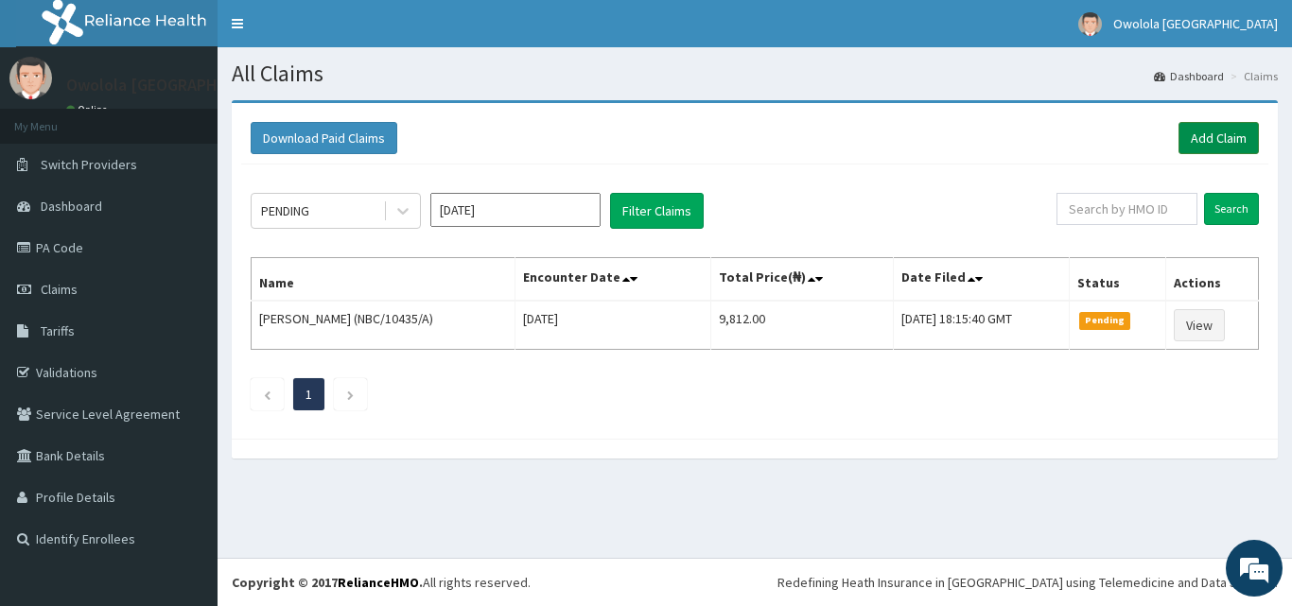
click at [1214, 130] on link "Add Claim" at bounding box center [1218, 138] width 80 height 32
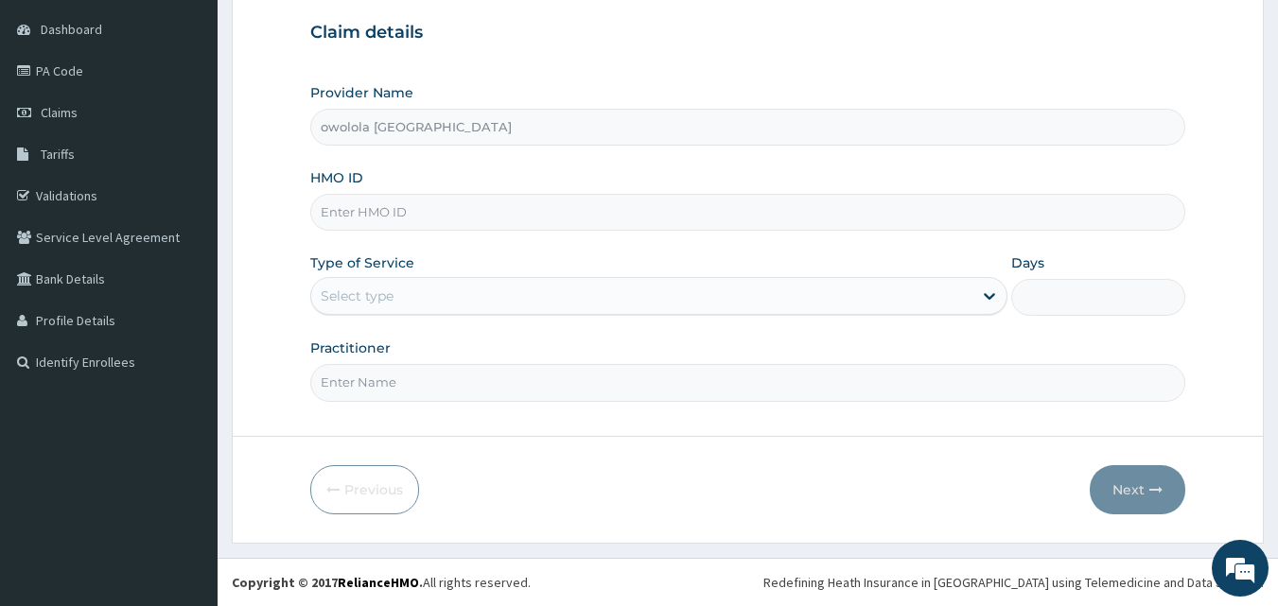
click at [450, 206] on input "HMO ID" at bounding box center [748, 212] width 876 height 37
type input "FBL/10347/A"
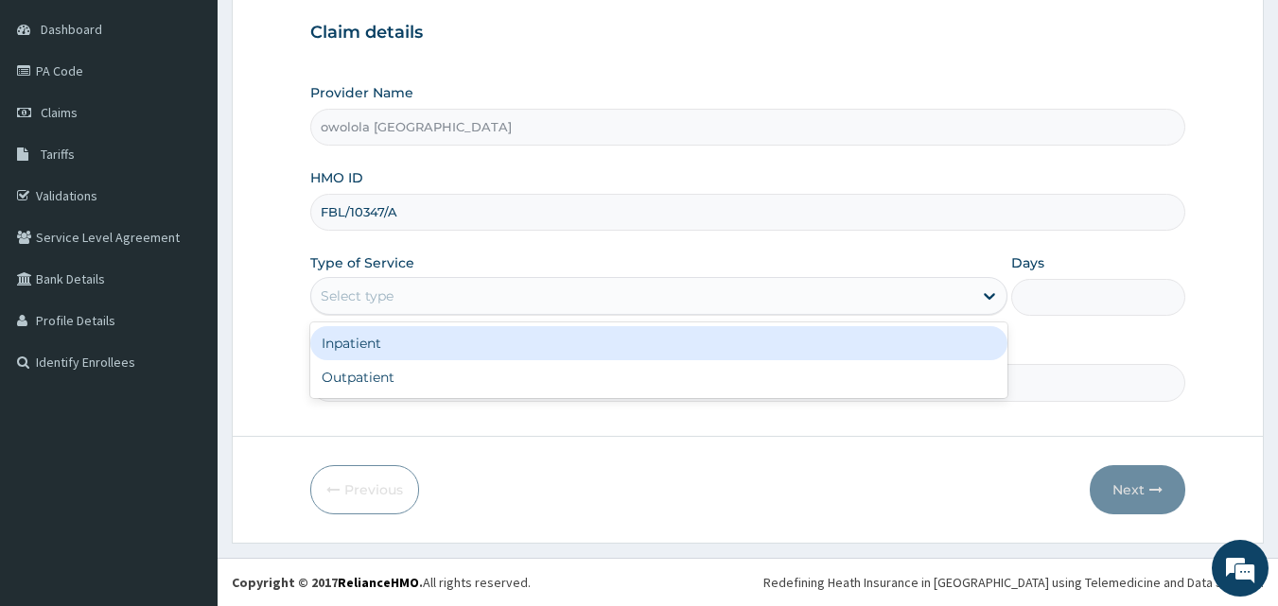
click at [426, 294] on div "Select type" at bounding box center [641, 296] width 661 height 30
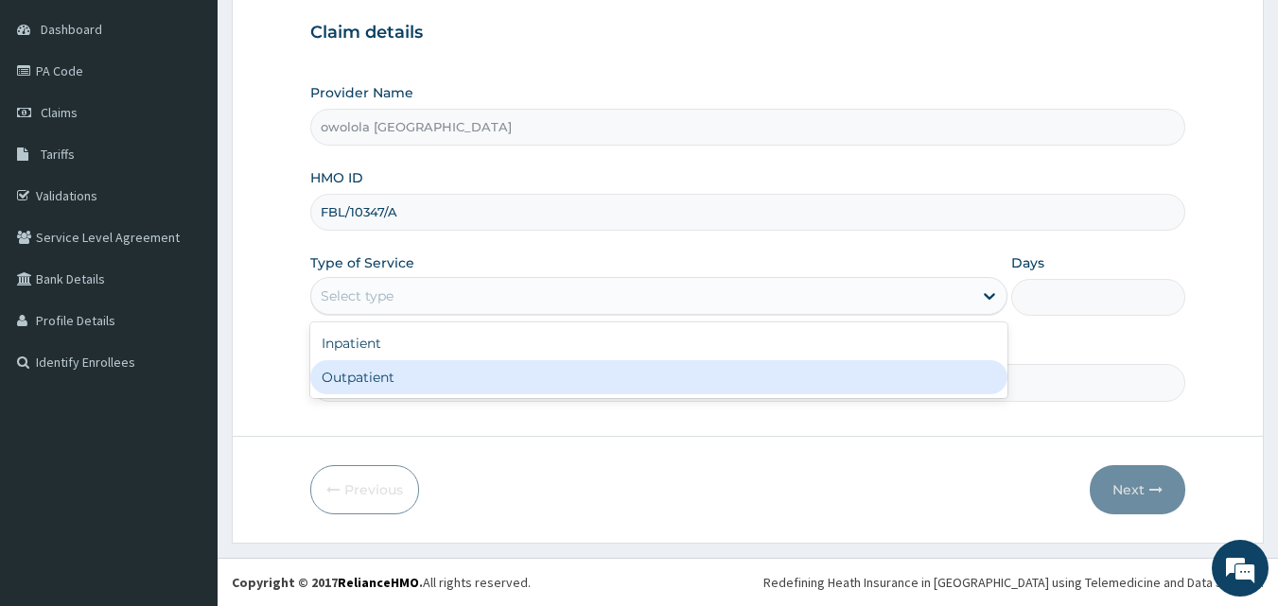
click at [401, 363] on div "Outpatient" at bounding box center [658, 377] width 697 height 34
type input "1"
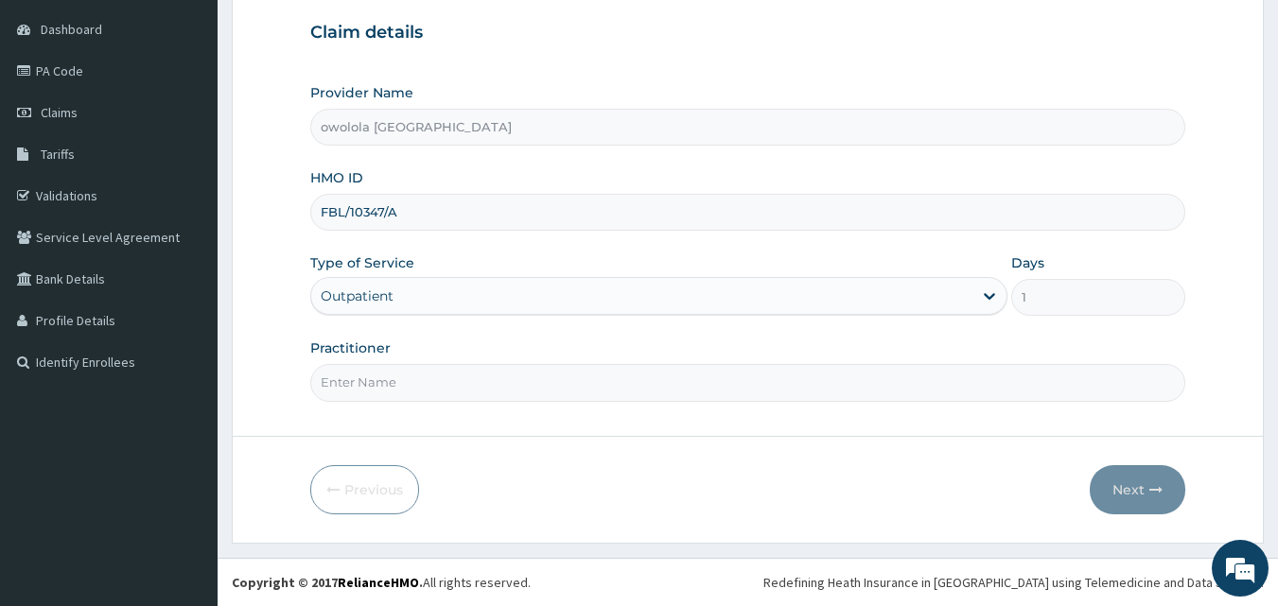
click at [406, 373] on input "Practitioner" at bounding box center [748, 382] width 876 height 37
type input "[PERSON_NAME]"
click at [1136, 489] on button "Next" at bounding box center [1137, 489] width 96 height 49
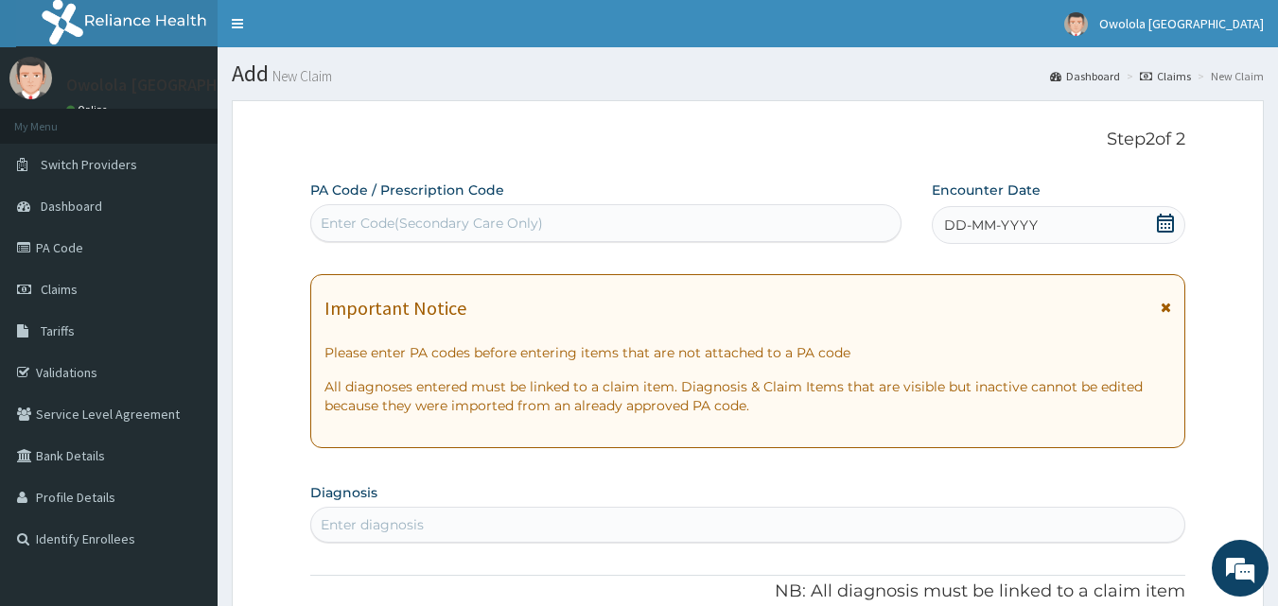
click at [443, 219] on div "Enter Code(Secondary Care Only)" at bounding box center [432, 223] width 222 height 19
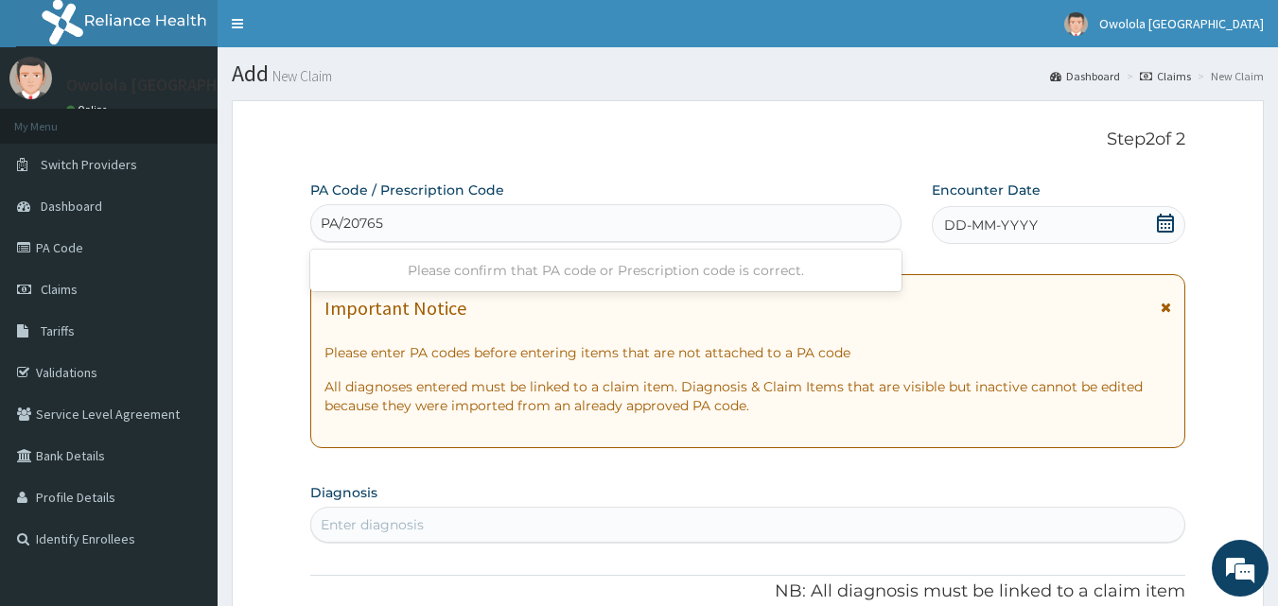
type input "PA/207653"
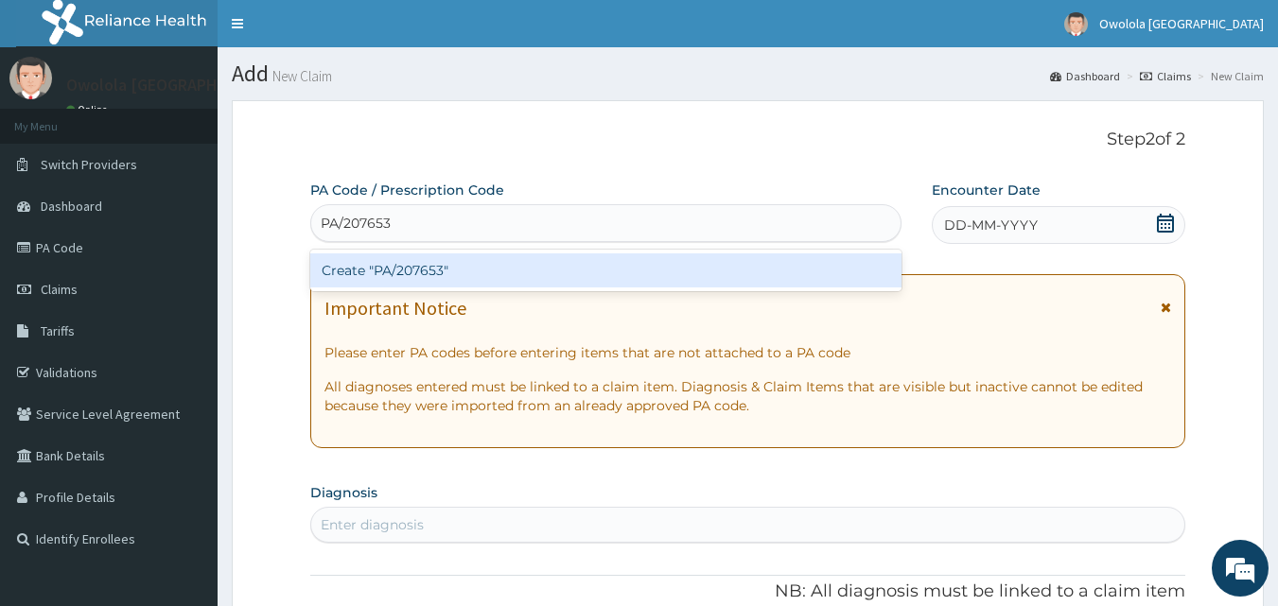
click at [441, 275] on div "Create "PA/207653"" at bounding box center [606, 270] width 592 height 34
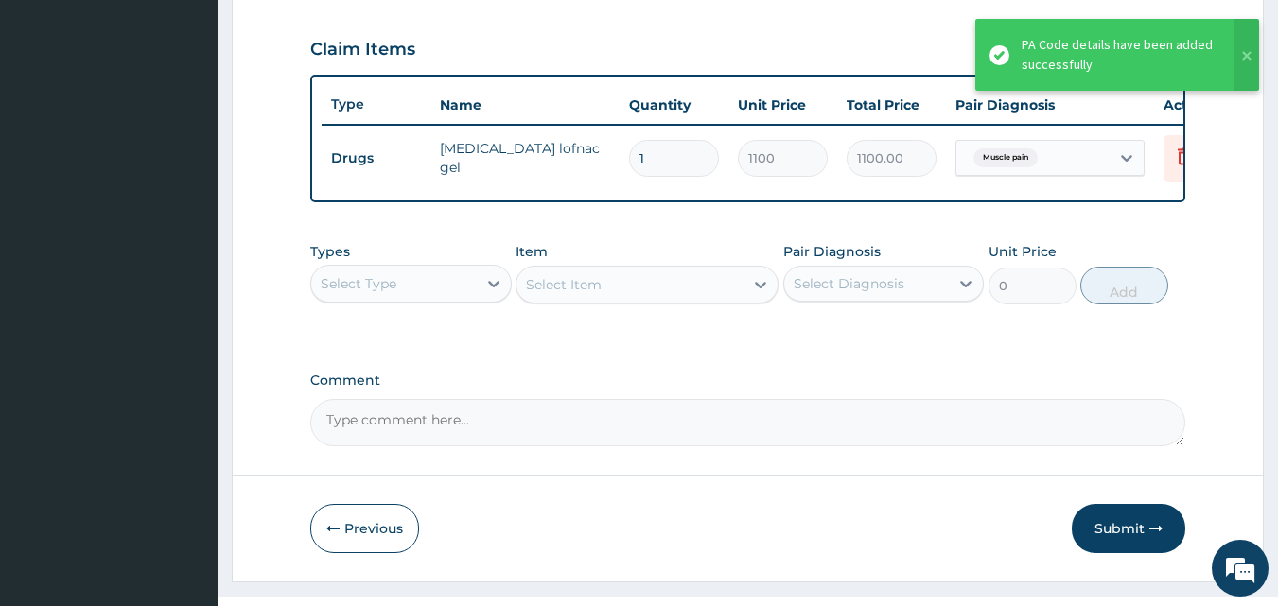
scroll to position [673, 0]
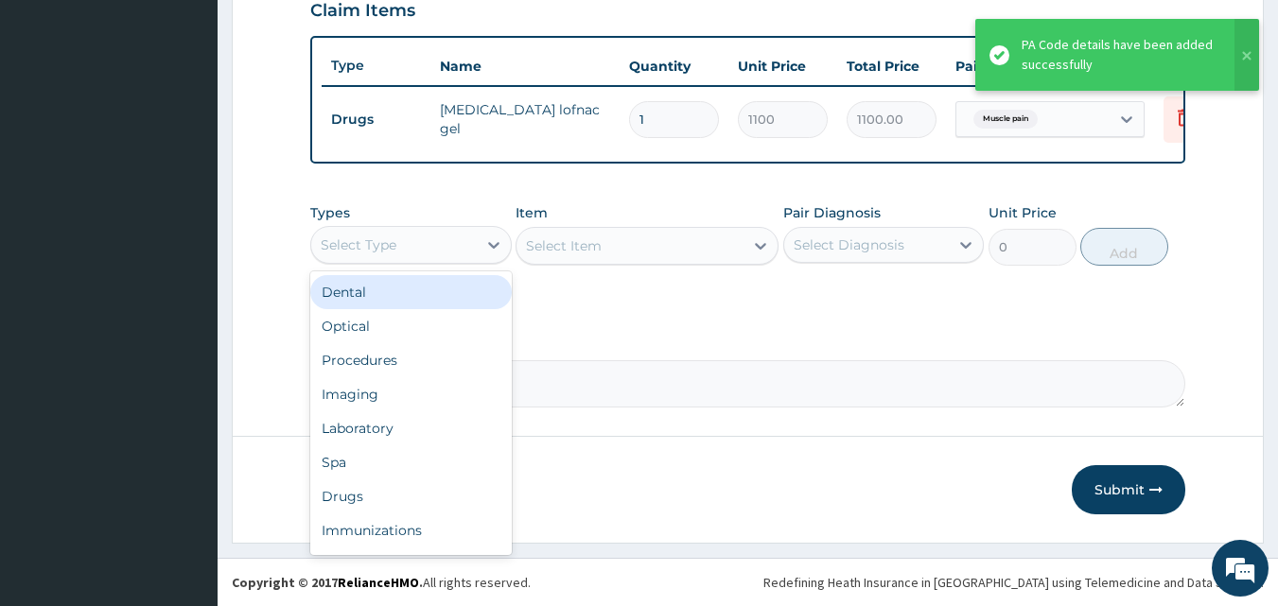
click at [423, 244] on div "Select Type" at bounding box center [393, 245] width 165 height 30
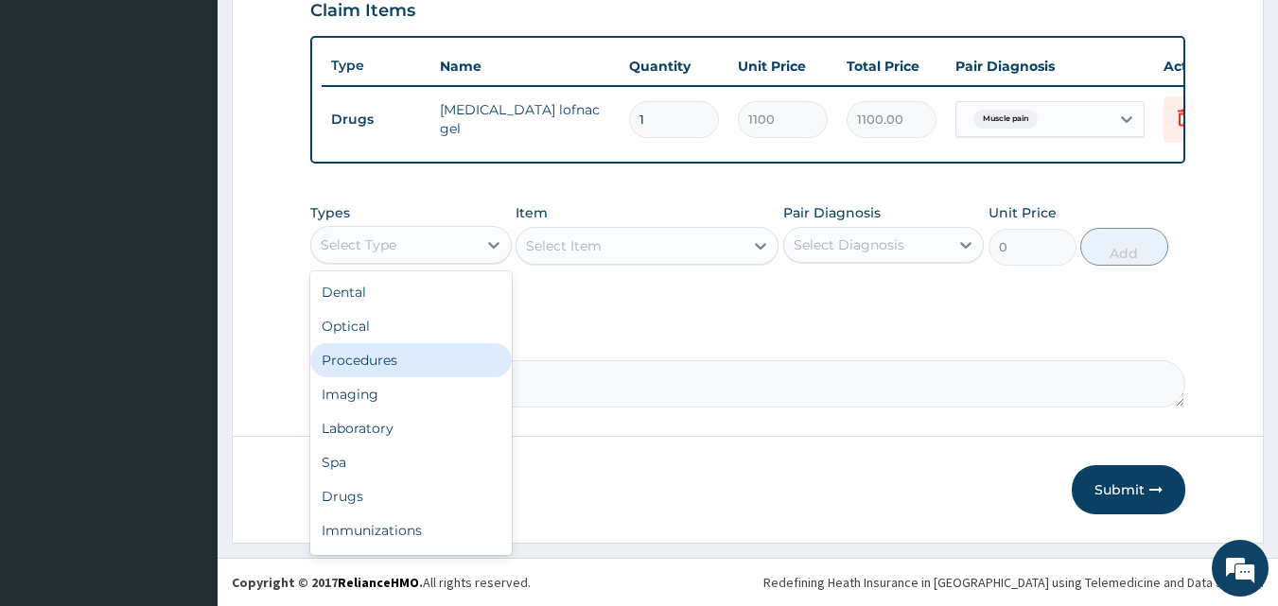
click at [394, 358] on div "Procedures" at bounding box center [410, 360] width 201 height 34
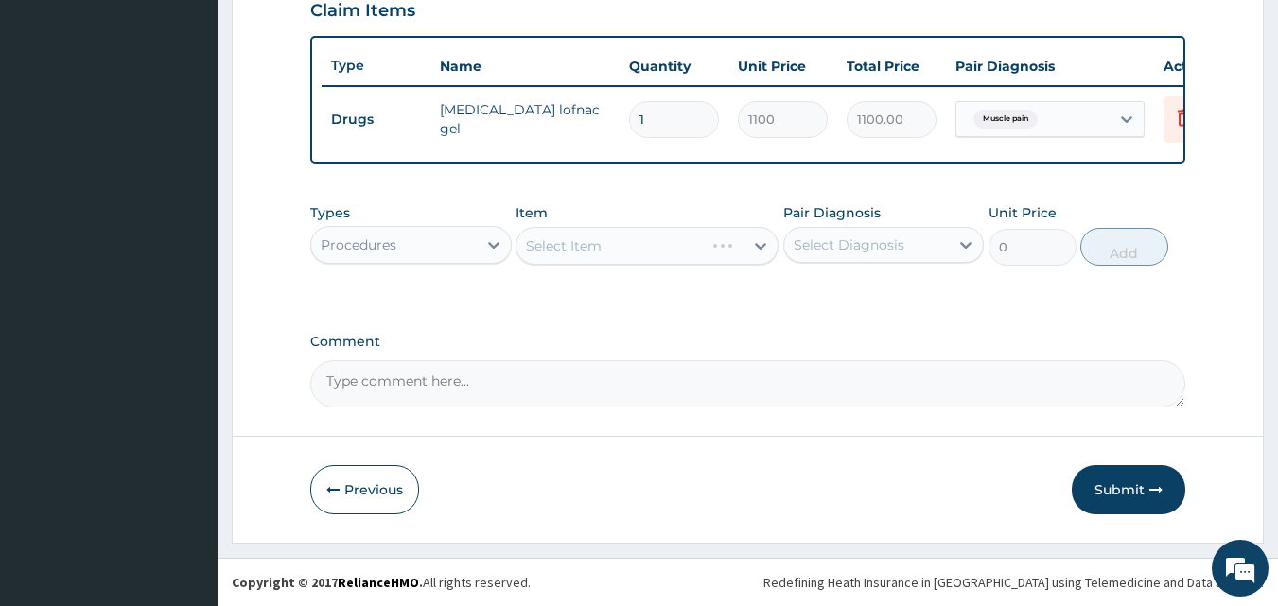
click at [614, 251] on div "Select Item" at bounding box center [646, 246] width 263 height 38
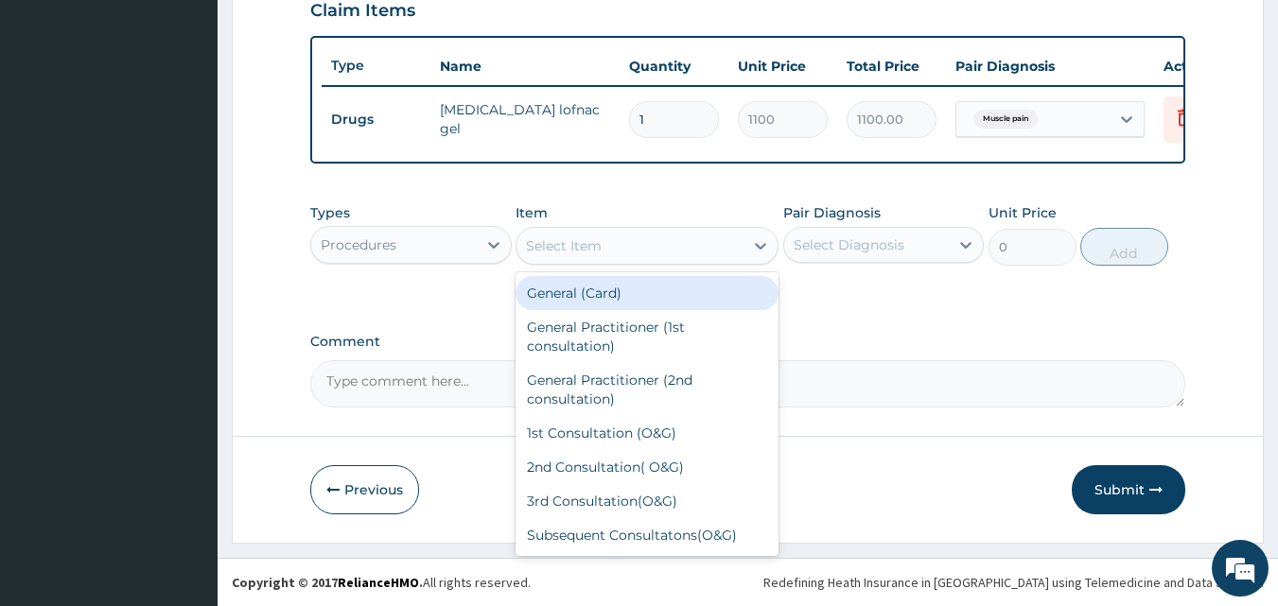
click at [610, 250] on div "Select Item" at bounding box center [629, 246] width 227 height 30
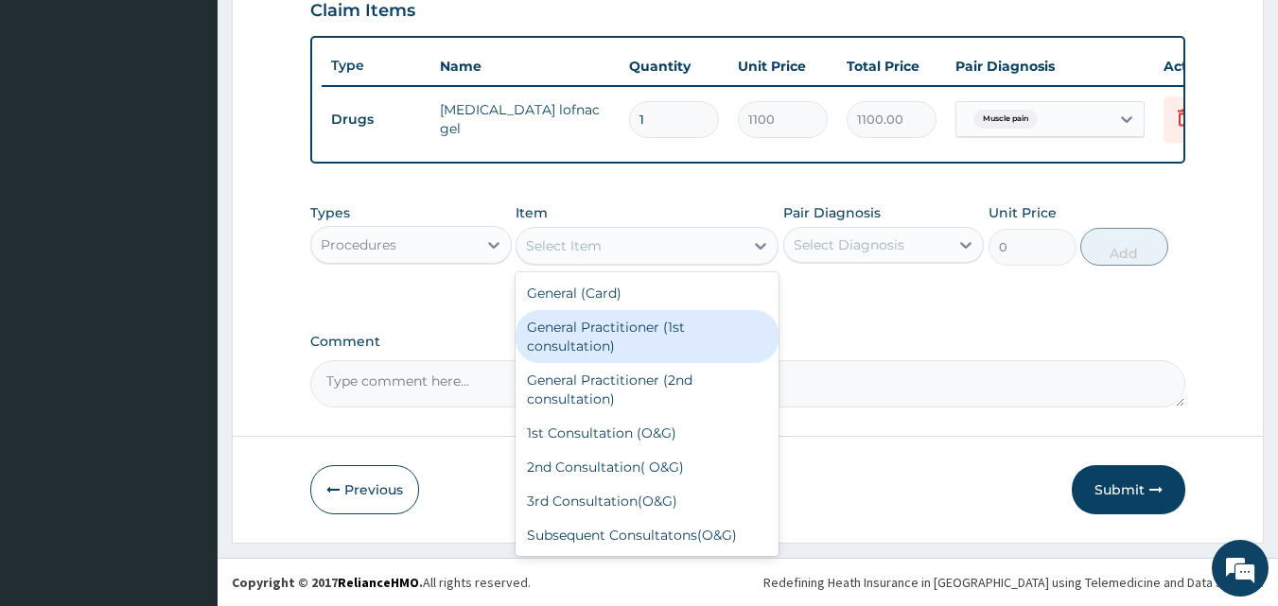
drag, startPoint x: 565, startPoint y: 339, endPoint x: 634, endPoint y: 322, distance: 70.9
click at [565, 339] on div "General Practitioner (1st consultation)" at bounding box center [646, 336] width 263 height 53
type input "2500"
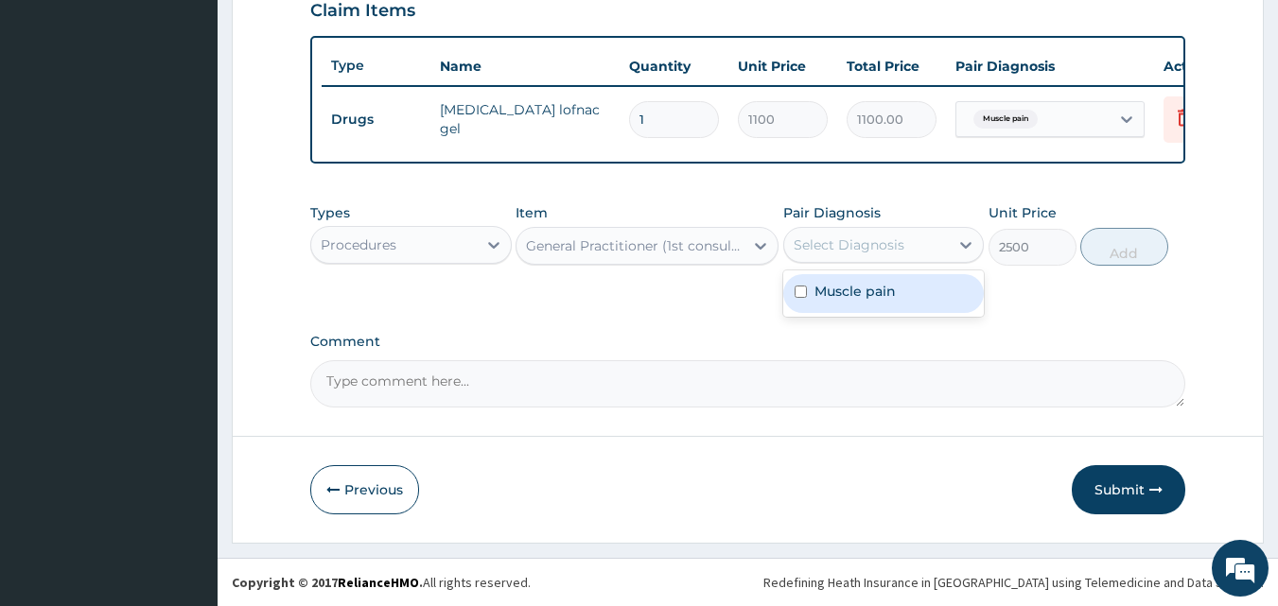
click at [900, 254] on div "Select Diagnosis" at bounding box center [848, 244] width 111 height 19
click at [878, 301] on label "Muscle pain" at bounding box center [854, 291] width 81 height 19
checkbox input "true"
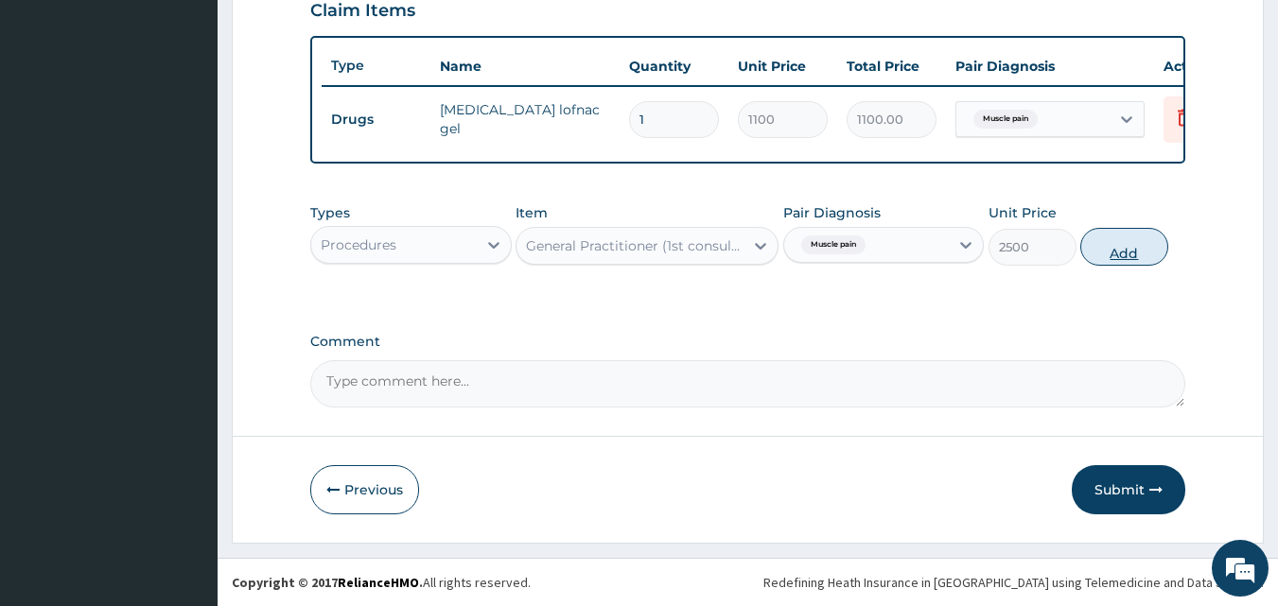
click at [1120, 249] on button "Add" at bounding box center [1124, 247] width 88 height 38
type input "0"
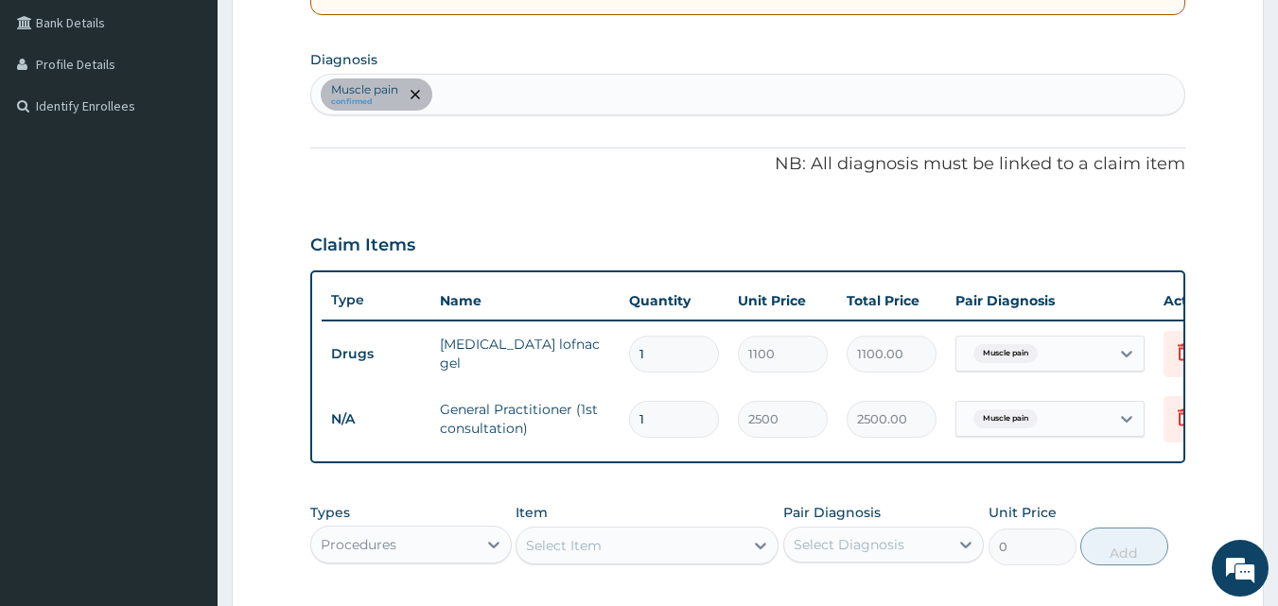
scroll to position [390, 0]
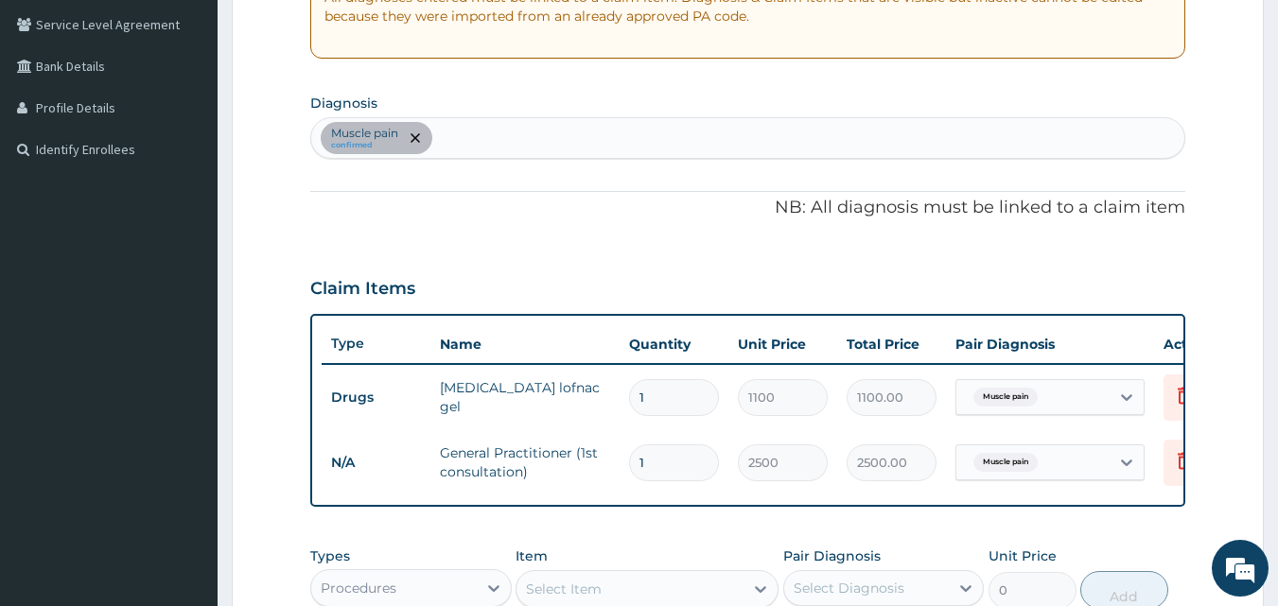
click at [483, 142] on div "Muscle pain confirmed" at bounding box center [748, 138] width 874 height 40
type input "MYALG"
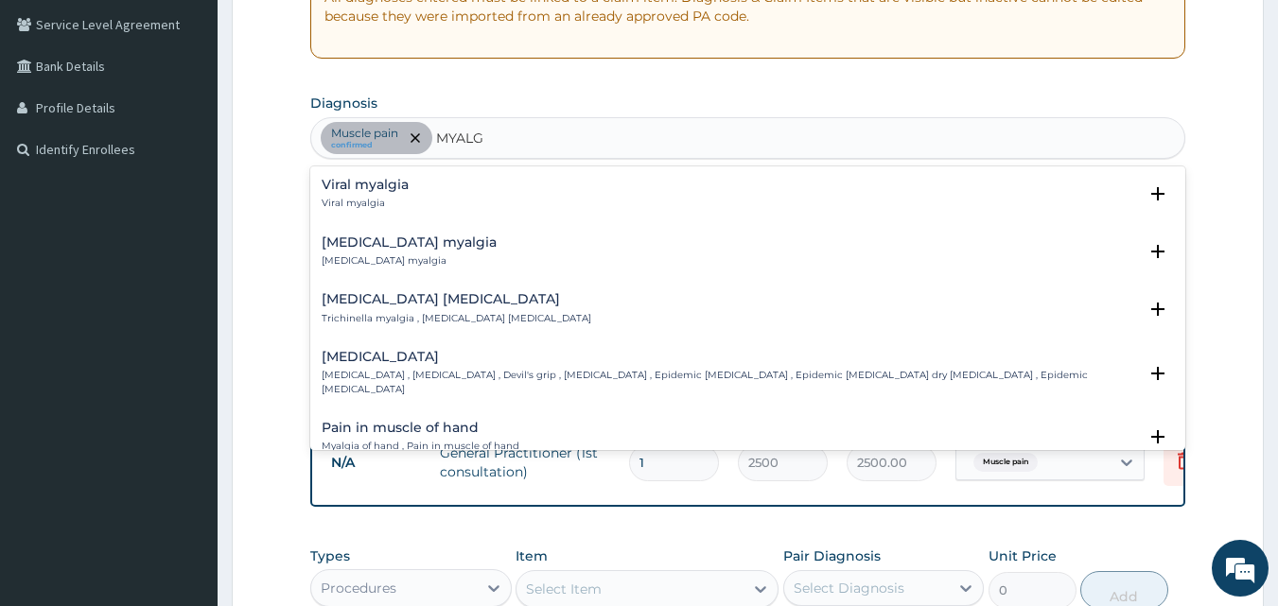
scroll to position [95, 0]
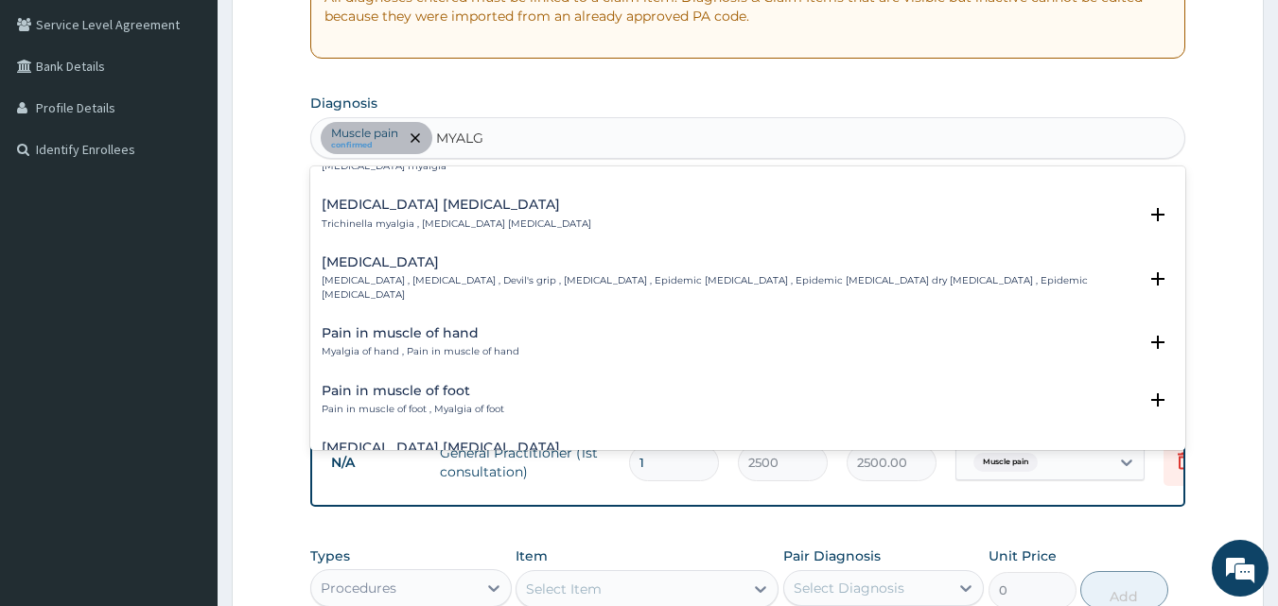
click at [420, 326] on h4 "Pain in muscle of hand" at bounding box center [421, 333] width 198 height 14
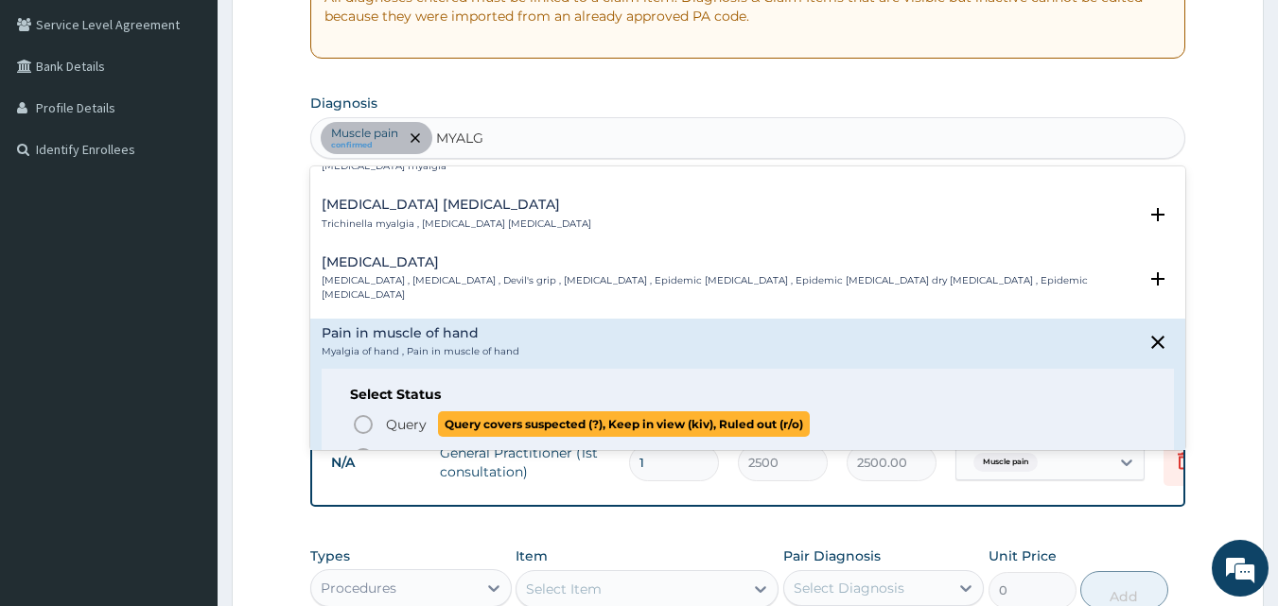
drag, startPoint x: 361, startPoint y: 413, endPoint x: 388, endPoint y: 402, distance: 28.8
click at [362, 413] on icon "status option query" at bounding box center [363, 424] width 23 height 23
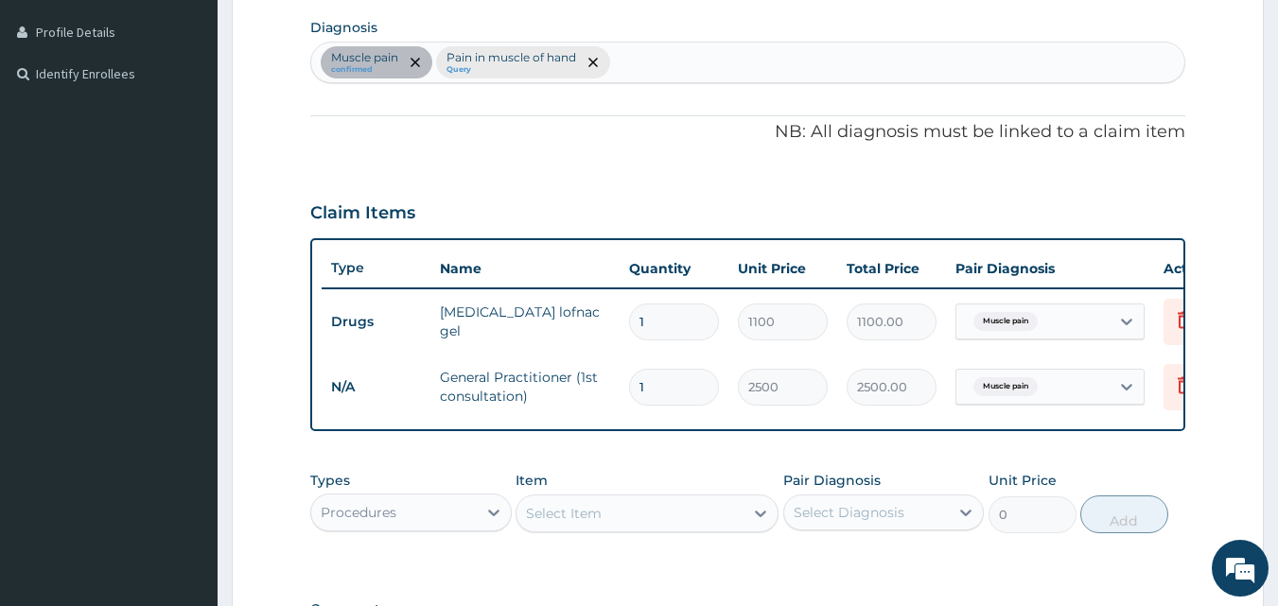
scroll to position [747, 0]
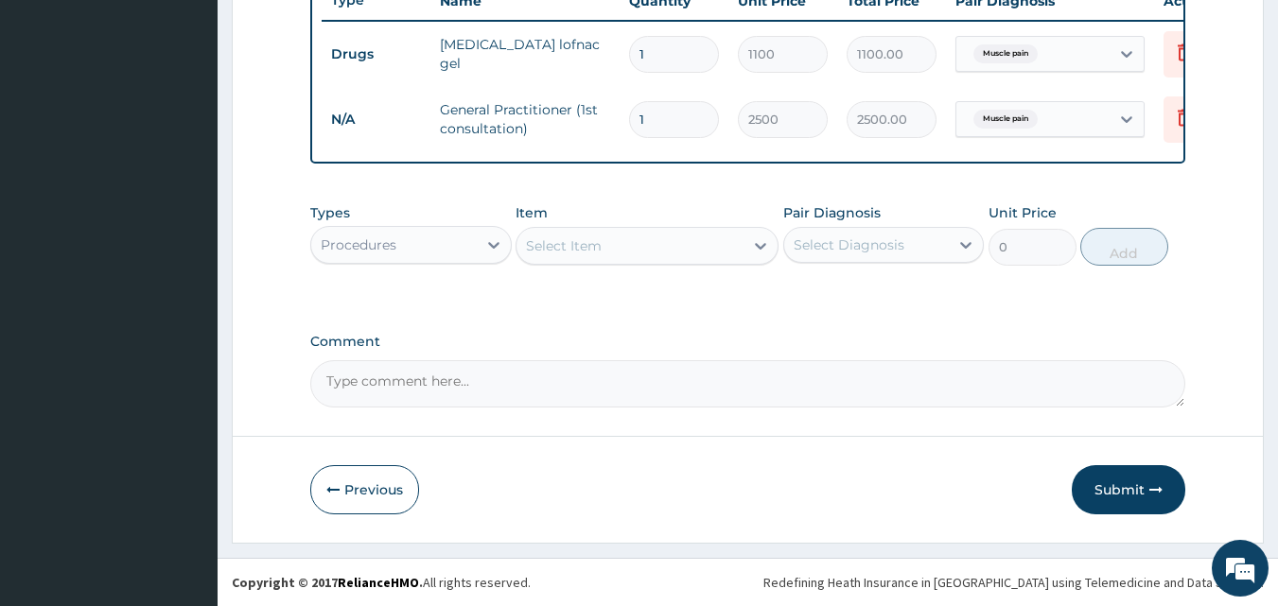
click at [461, 242] on div "Procedures" at bounding box center [393, 245] width 165 height 30
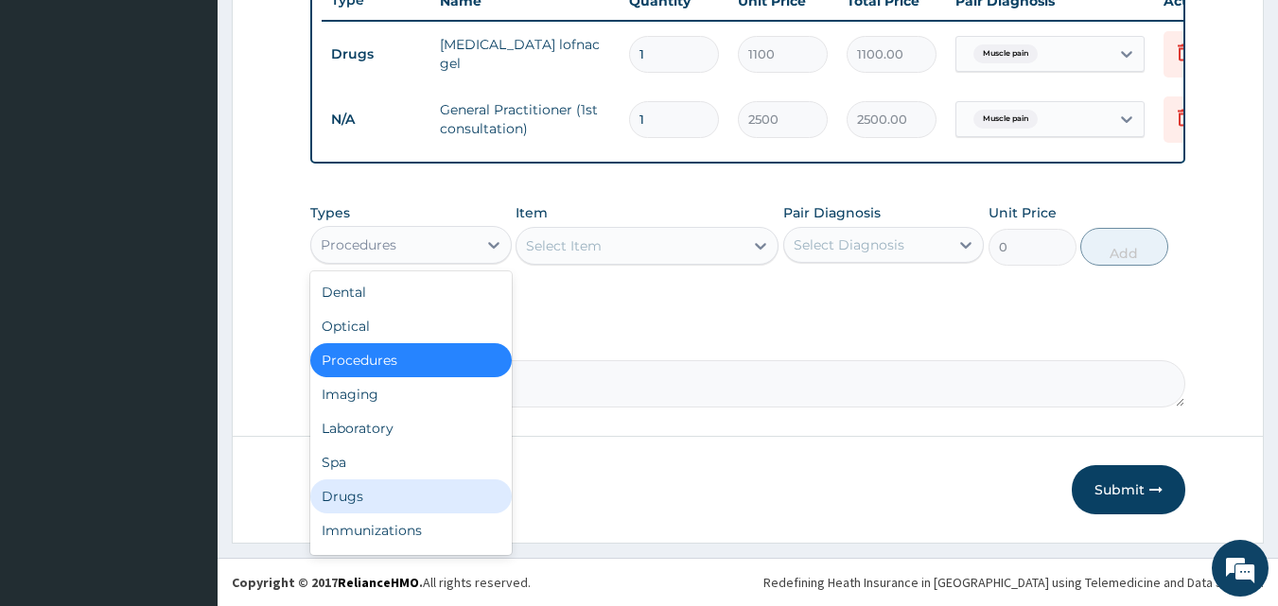
drag, startPoint x: 348, startPoint y: 491, endPoint x: 362, endPoint y: 481, distance: 17.0
click at [349, 488] on div "Drugs" at bounding box center [410, 496] width 201 height 34
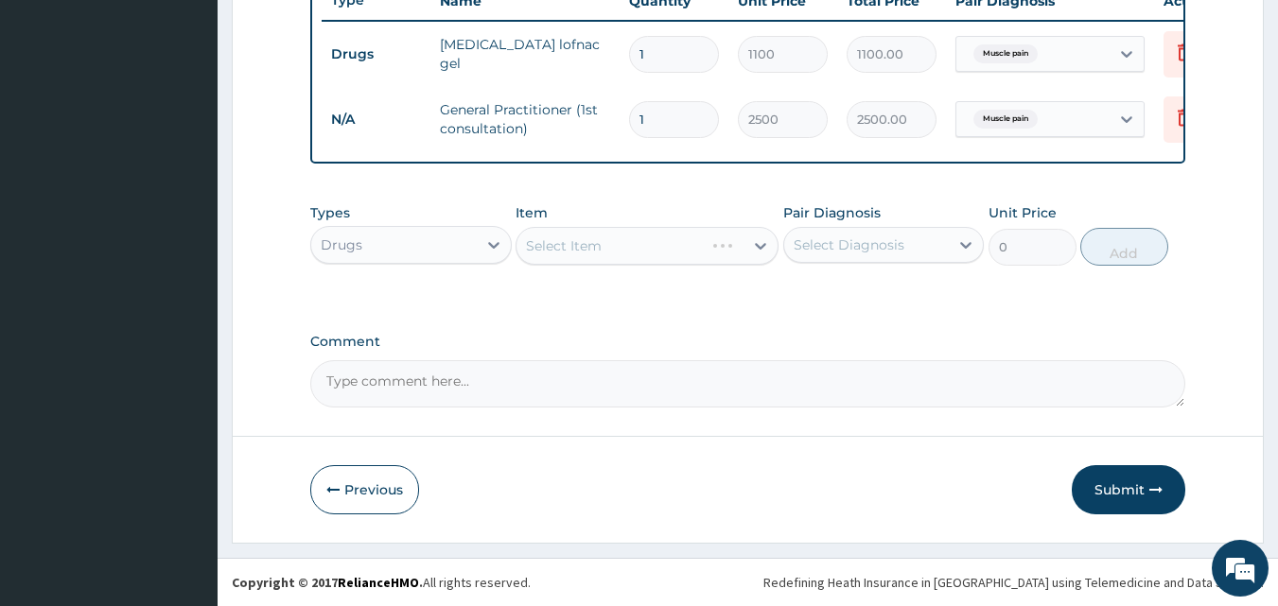
click at [580, 246] on div "Select Item" at bounding box center [646, 246] width 263 height 38
click at [580, 245] on div "Select Item" at bounding box center [646, 246] width 263 height 38
click at [649, 240] on div "Select Item" at bounding box center [646, 246] width 263 height 38
click at [623, 244] on div "Select Item" at bounding box center [646, 246] width 263 height 38
click at [578, 250] on div "Select Item" at bounding box center [646, 246] width 263 height 38
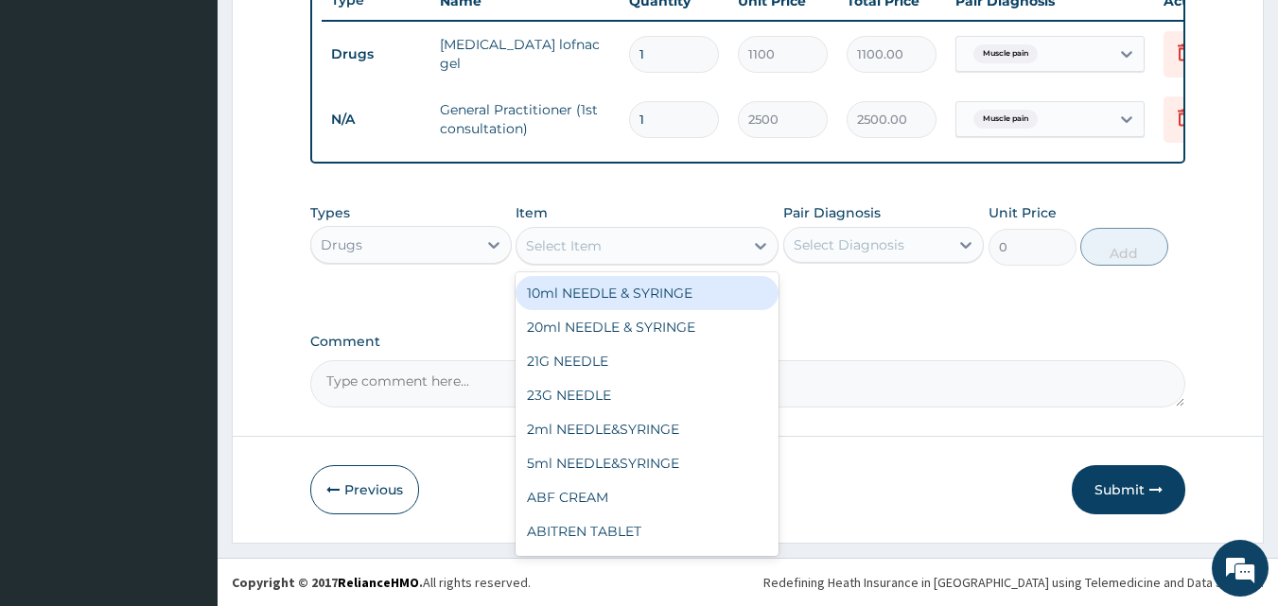
click at [606, 242] on div "Select Item" at bounding box center [629, 246] width 227 height 30
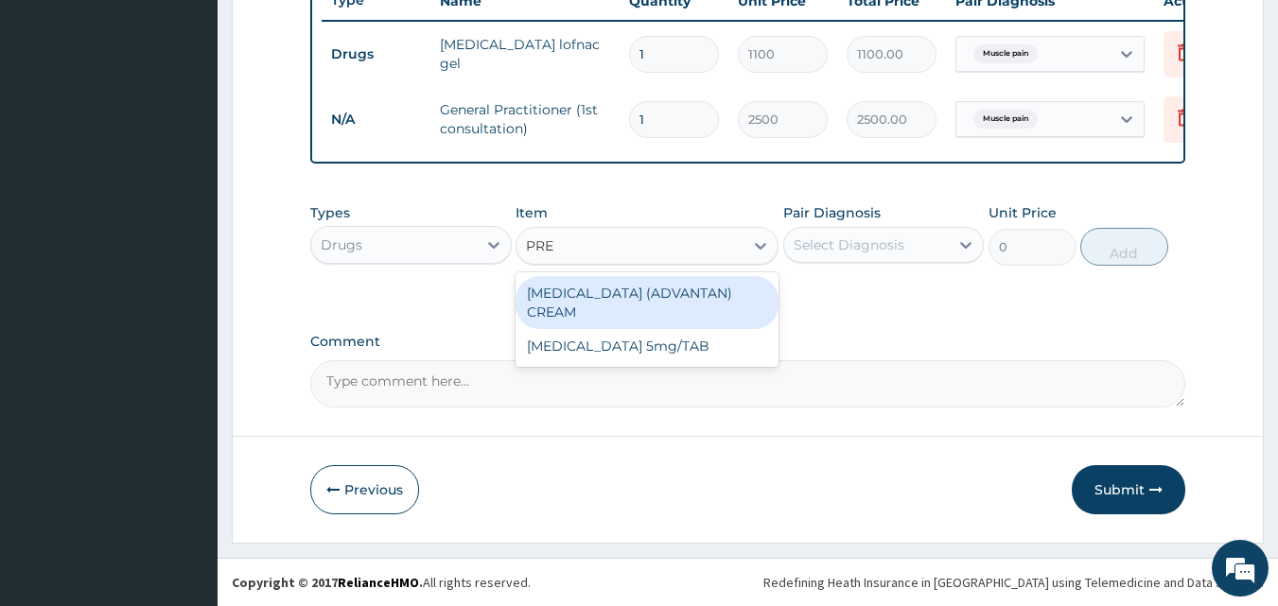
type input "PRED"
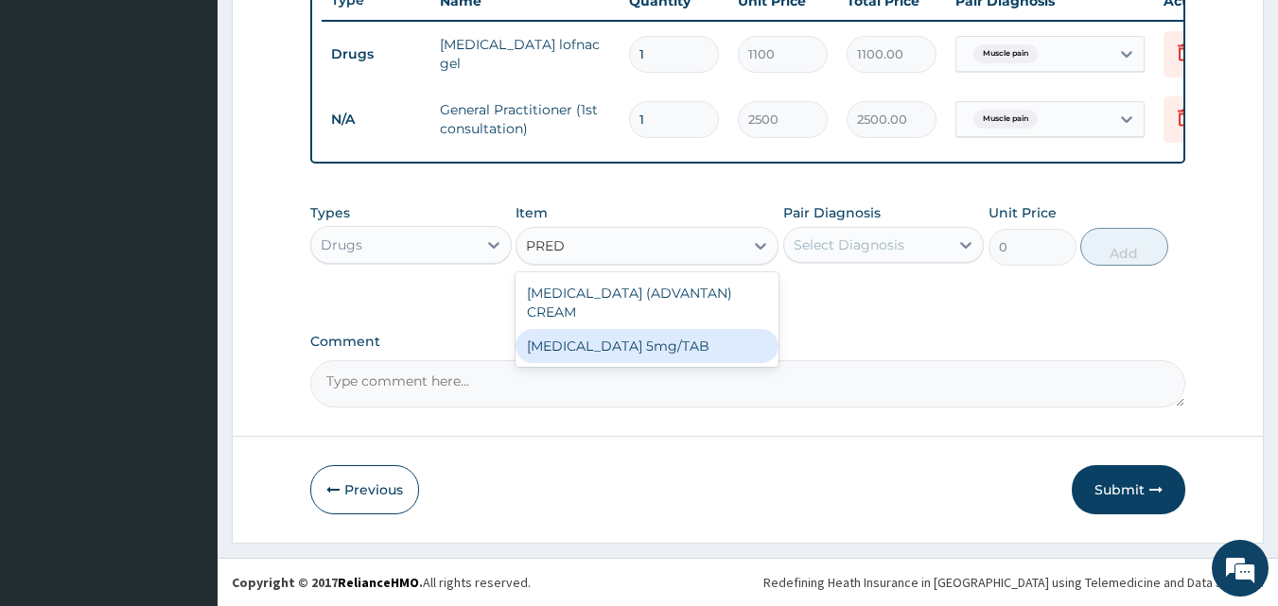
click at [613, 346] on div "[MEDICAL_DATA] 5mg/TAB" at bounding box center [646, 346] width 263 height 34
type input "48"
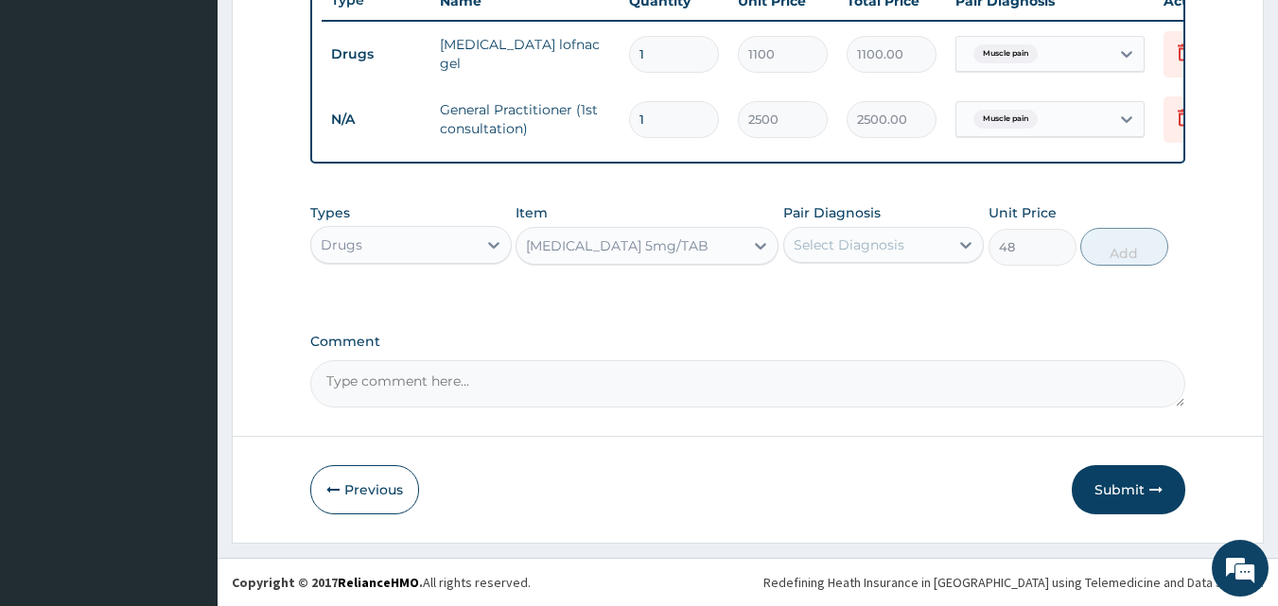
click at [882, 243] on div "Select Diagnosis" at bounding box center [848, 244] width 111 height 19
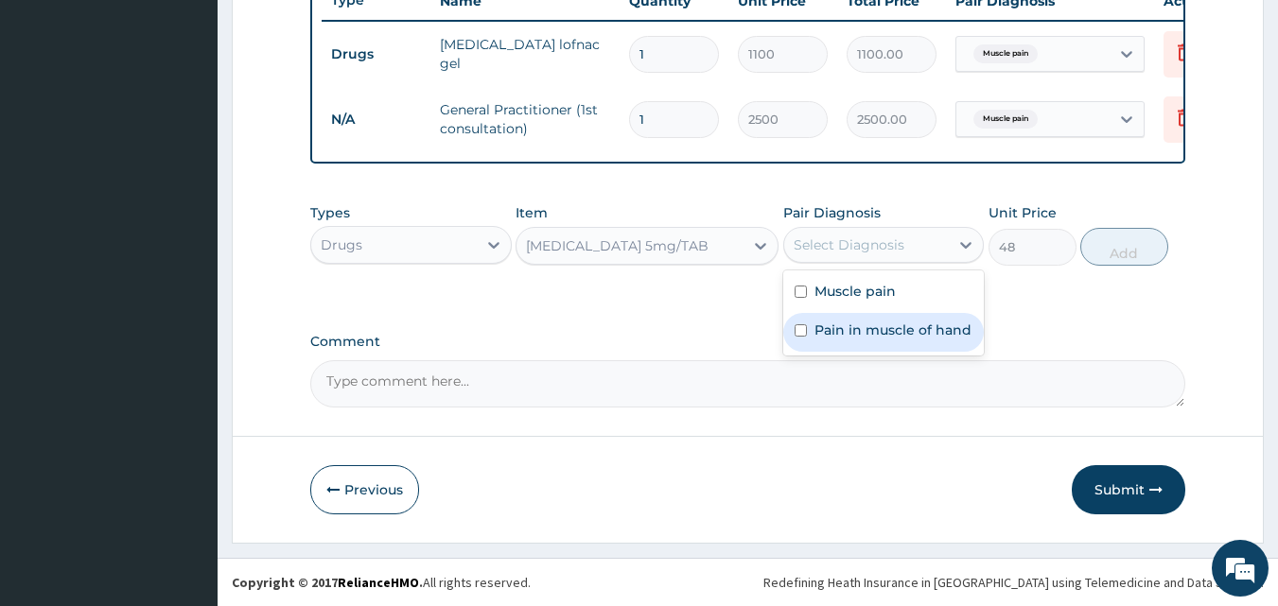
click at [864, 321] on label "Pain in muscle of hand" at bounding box center [892, 330] width 157 height 19
checkbox input "true"
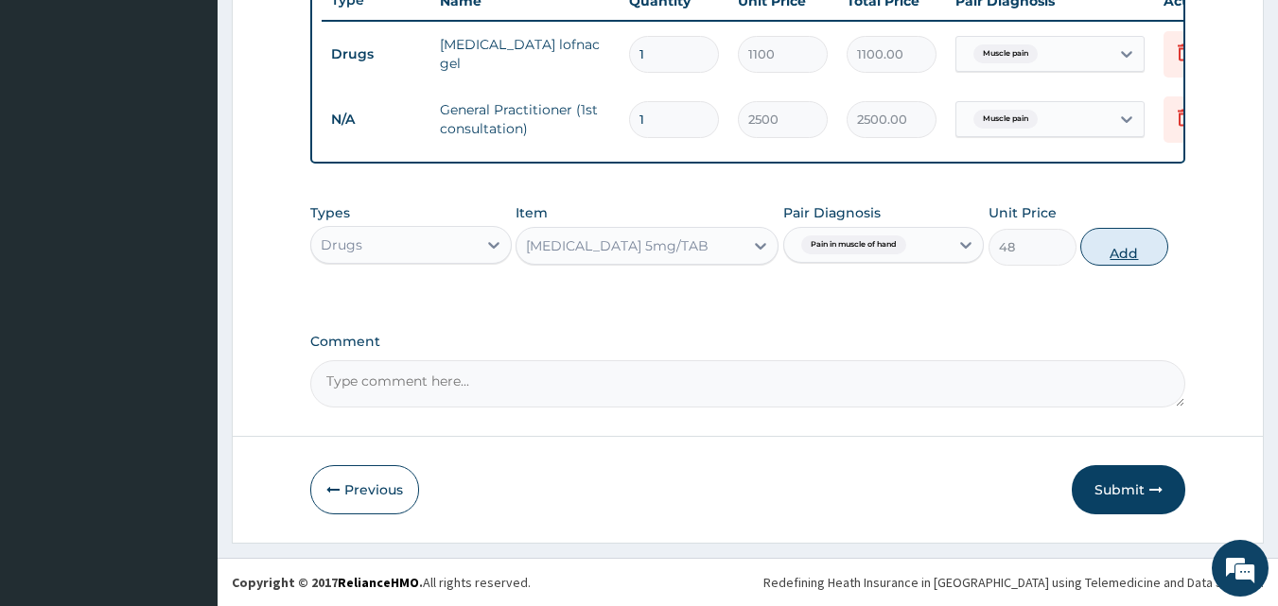
click at [1114, 247] on button "Add" at bounding box center [1124, 247] width 88 height 38
type input "0"
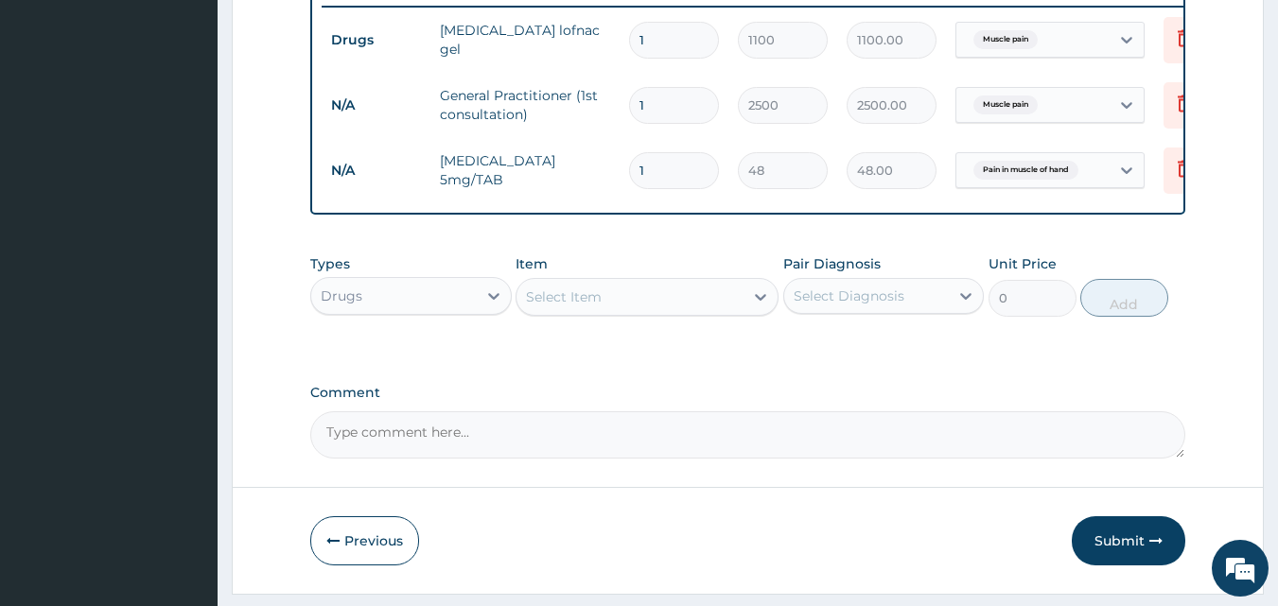
click at [686, 148] on td "1" at bounding box center [673, 171] width 109 height 56
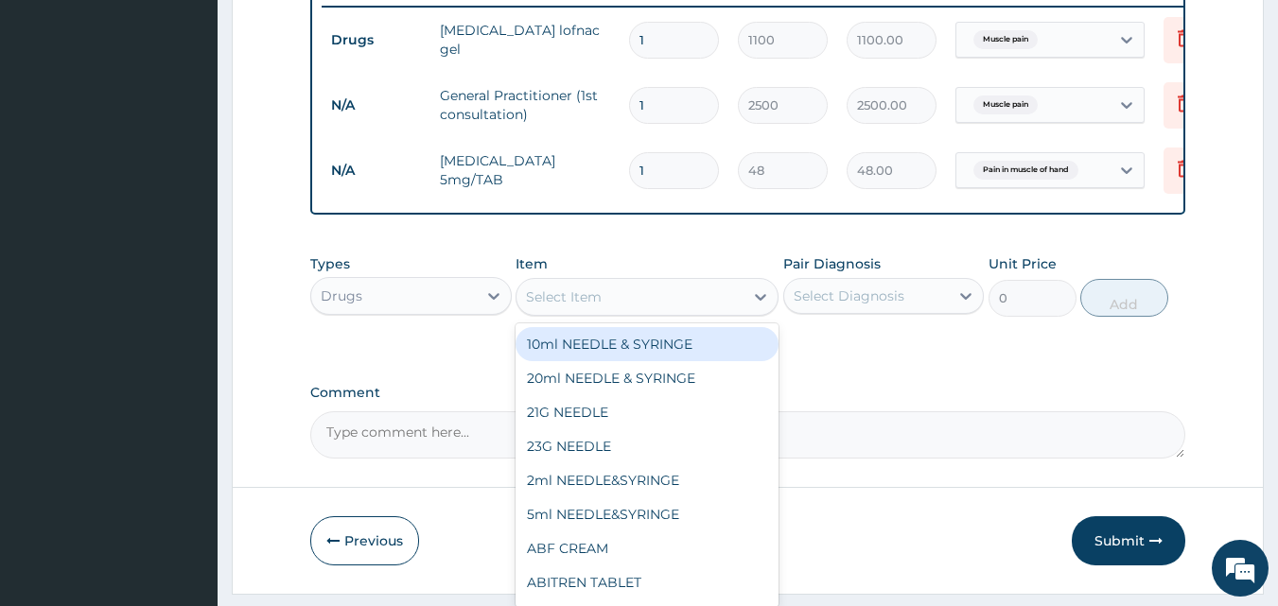
click at [586, 306] on div "Select Item" at bounding box center [564, 296] width 76 height 19
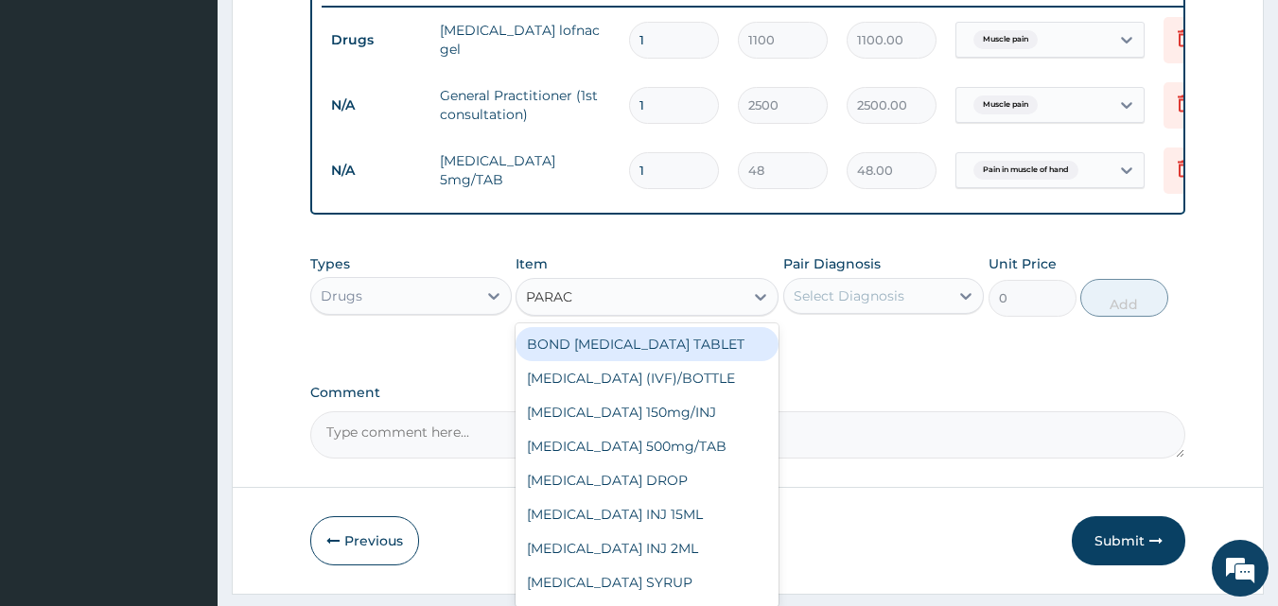
type input "PARACE"
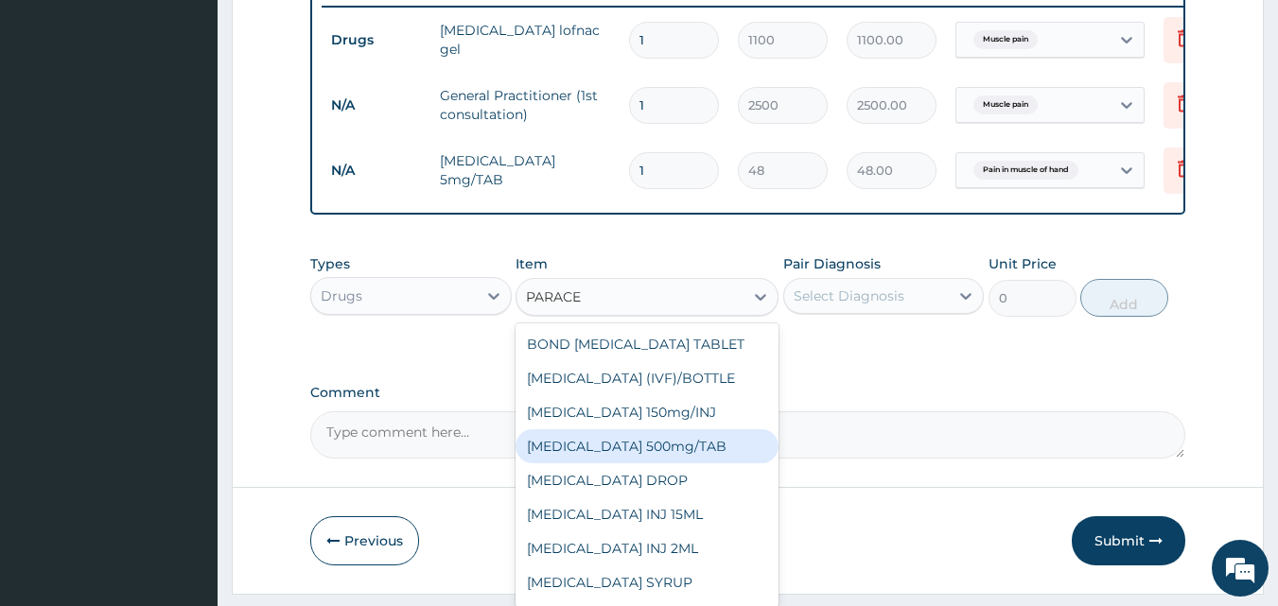
drag, startPoint x: 600, startPoint y: 467, endPoint x: 635, endPoint y: 436, distance: 46.9
click at [600, 463] on div "[MEDICAL_DATA] 500mg/TAB" at bounding box center [646, 446] width 263 height 34
type input "40"
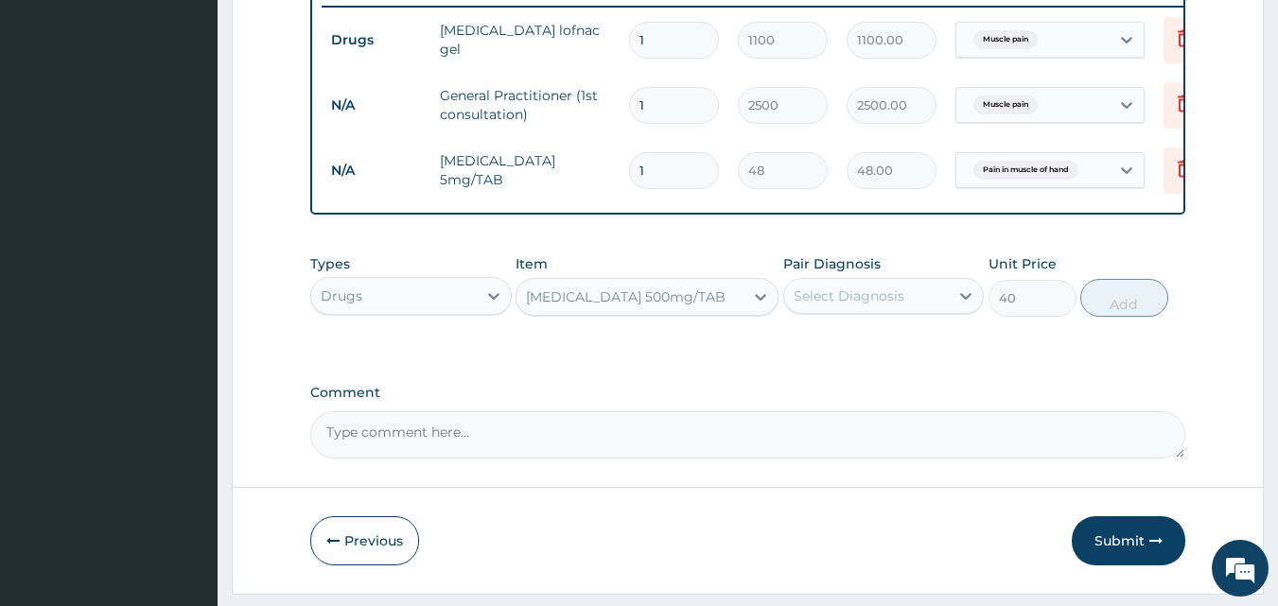
click at [872, 305] on div "Select Diagnosis" at bounding box center [848, 296] width 111 height 19
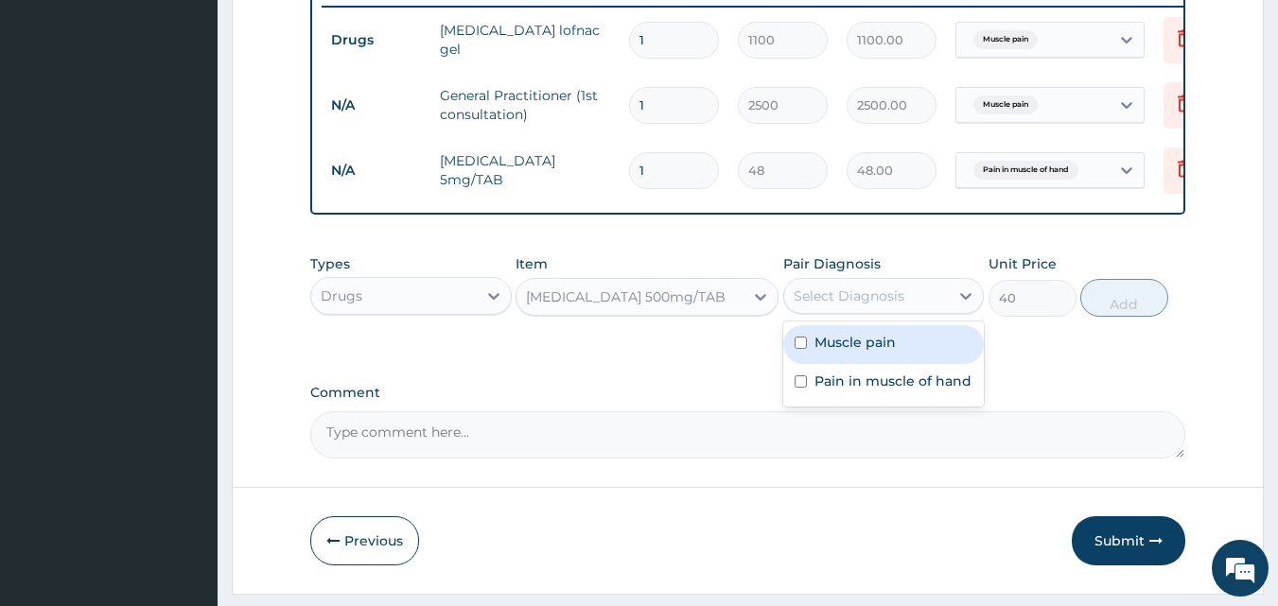
click at [869, 346] on div "Muscle pain" at bounding box center [883, 344] width 201 height 39
checkbox input "true"
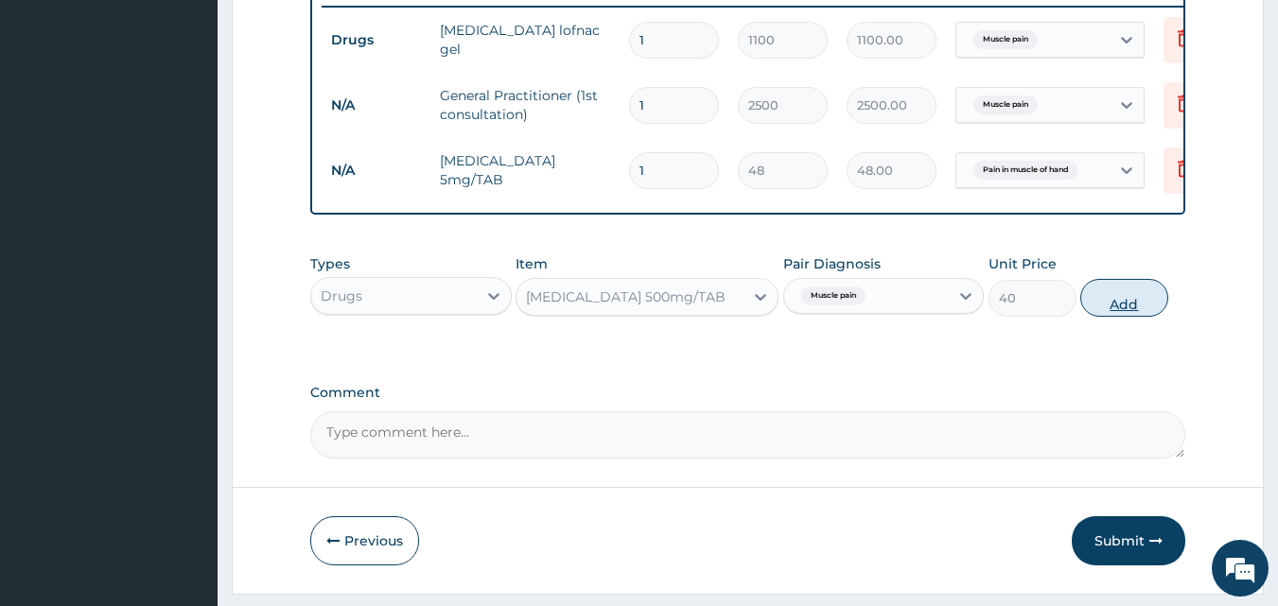
click at [1128, 312] on button "Add" at bounding box center [1124, 298] width 88 height 38
type input "0"
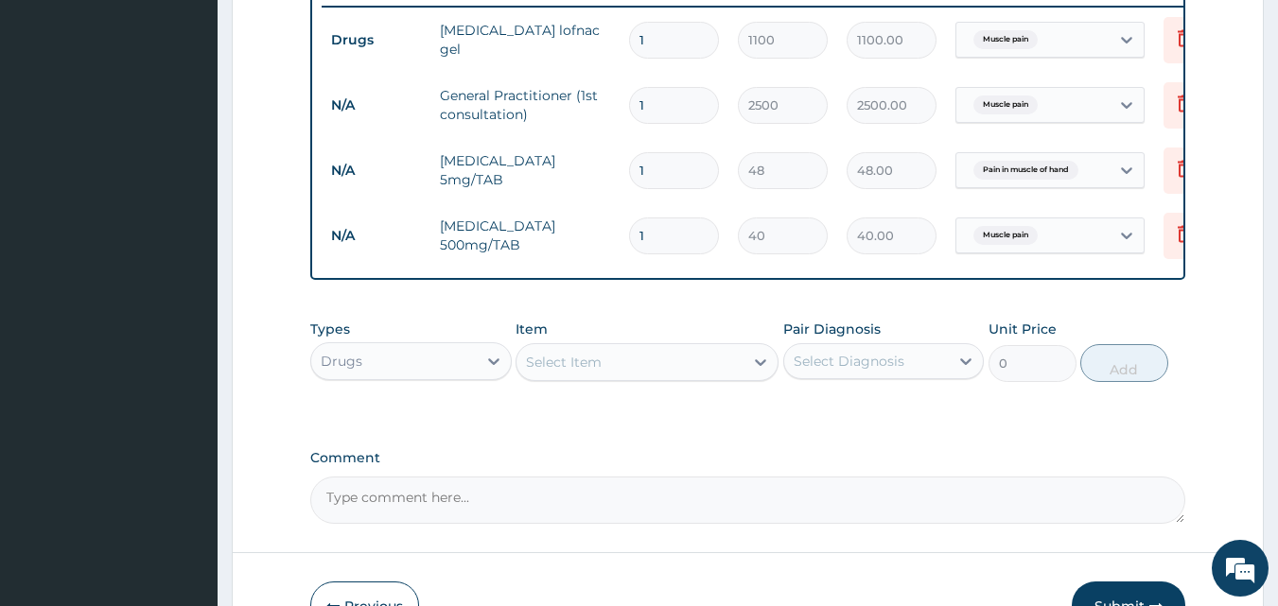
drag, startPoint x: 680, startPoint y: 244, endPoint x: 646, endPoint y: 224, distance: 39.4
click at [676, 240] on input "1" at bounding box center [674, 235] width 90 height 37
type input "18"
type input "720.00"
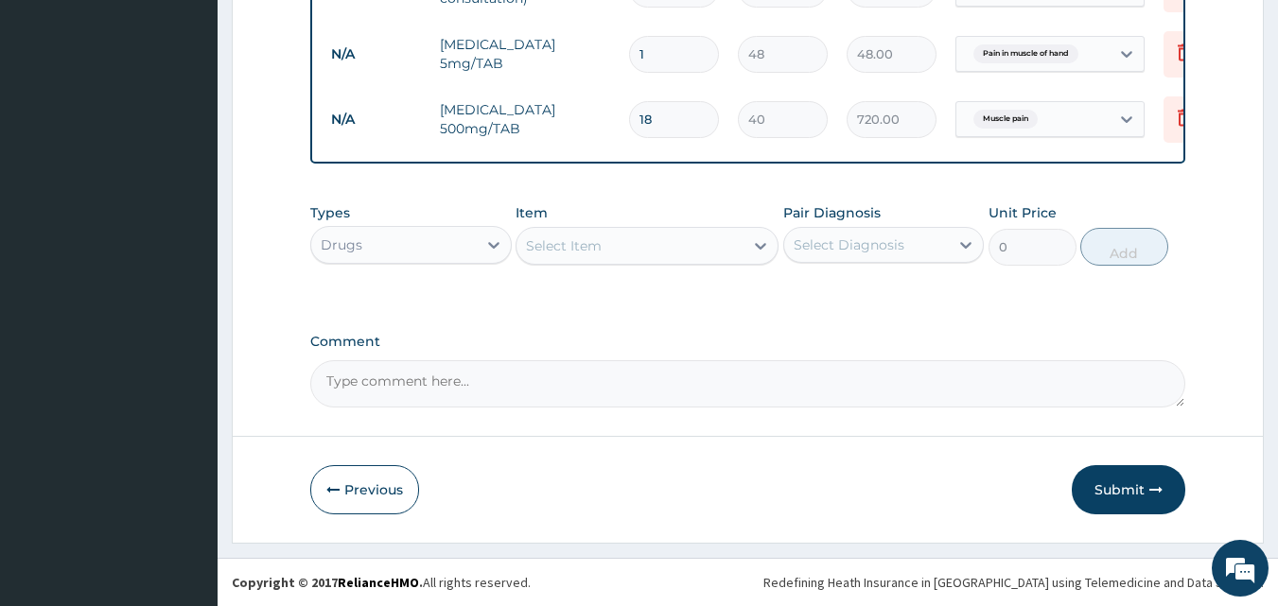
scroll to position [878, 0]
type input "18"
click at [1125, 492] on button "Submit" at bounding box center [1127, 489] width 113 height 49
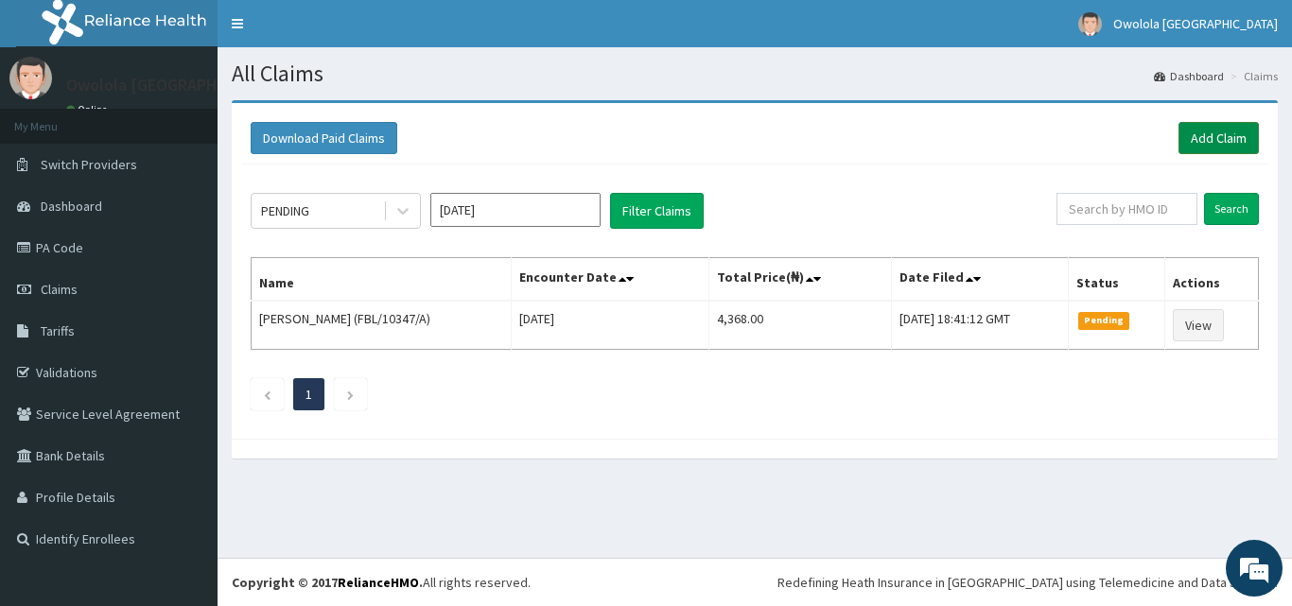
click at [1213, 130] on link "Add Claim" at bounding box center [1218, 138] width 80 height 32
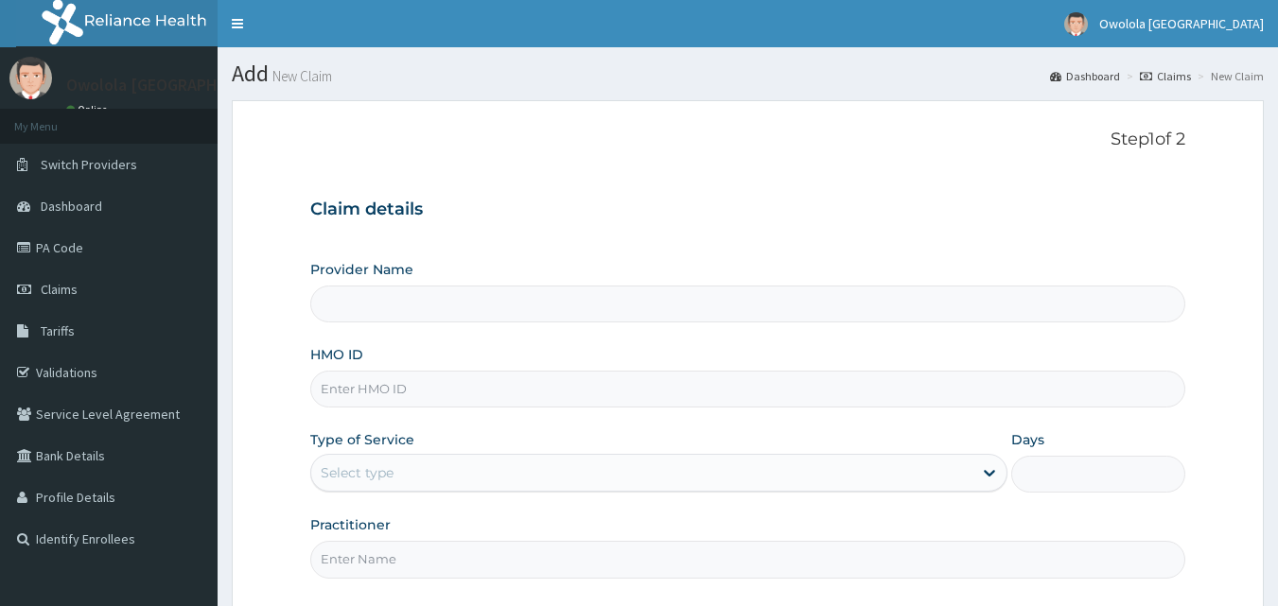
click at [387, 392] on input "HMO ID" at bounding box center [748, 389] width 876 height 37
type input "AGO"
type input "owolola [GEOGRAPHIC_DATA]"
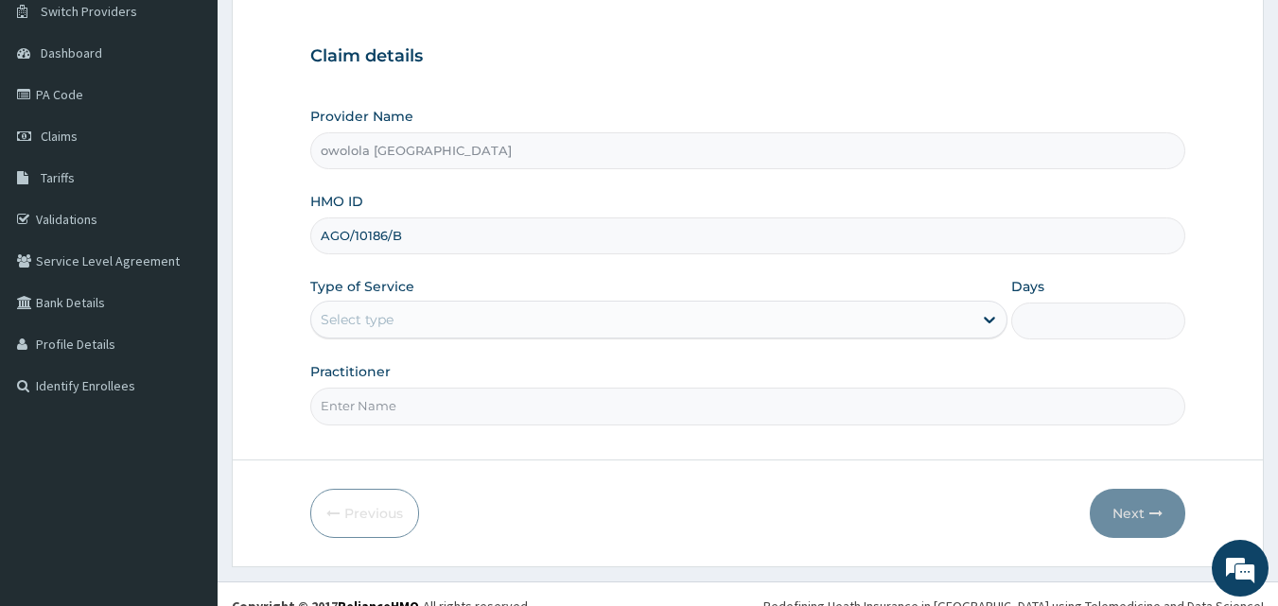
scroll to position [177, 0]
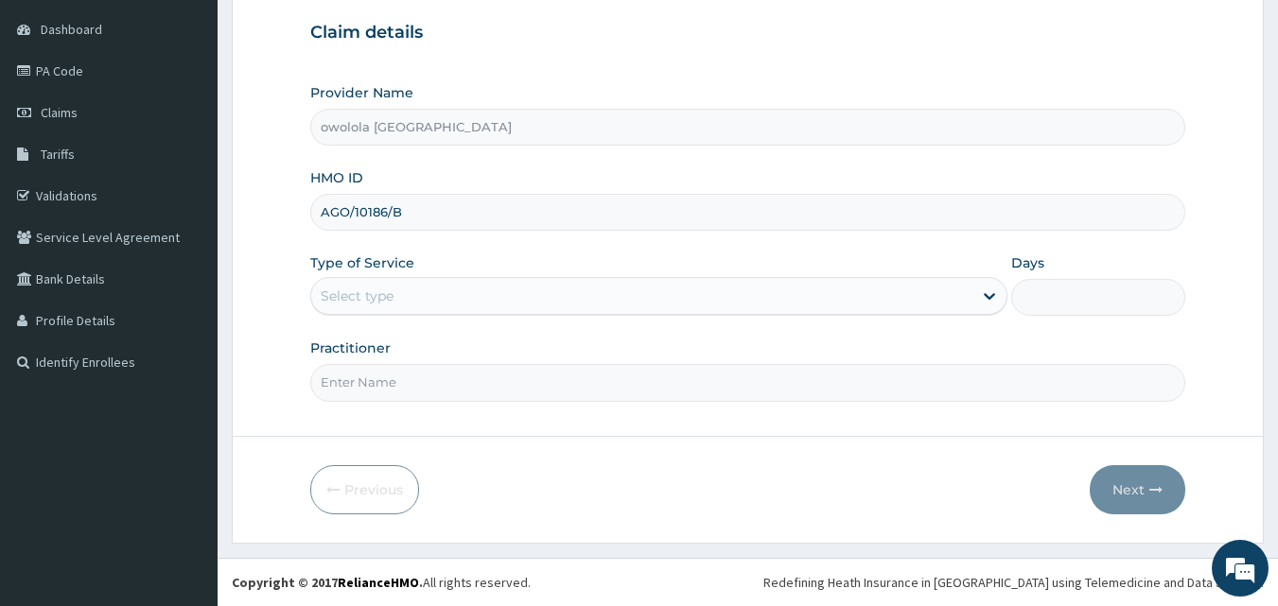
type input "AGO/10186/B"
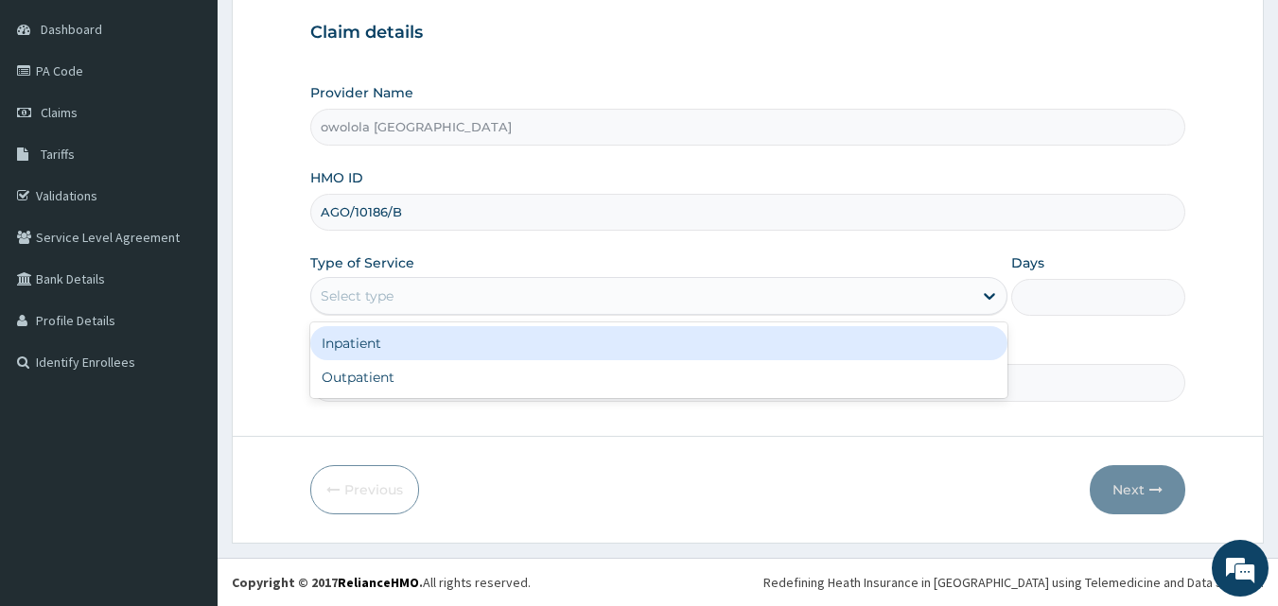
click at [387, 293] on div "Select type" at bounding box center [357, 296] width 73 height 19
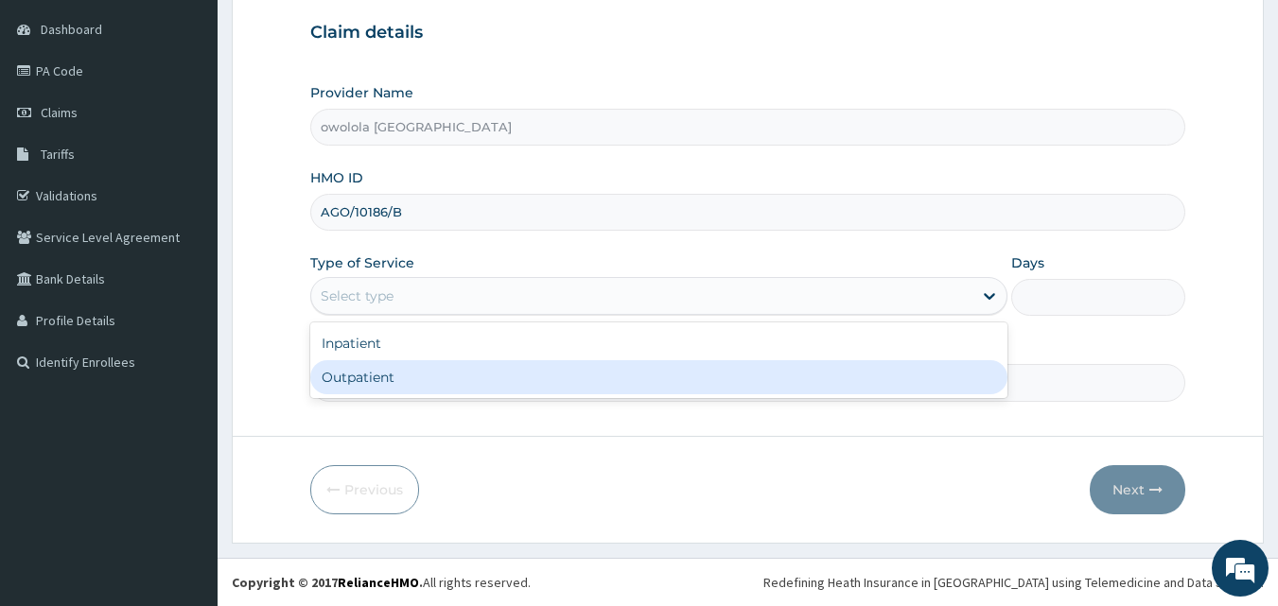
click at [350, 384] on div "Outpatient" at bounding box center [658, 377] width 697 height 34
type input "1"
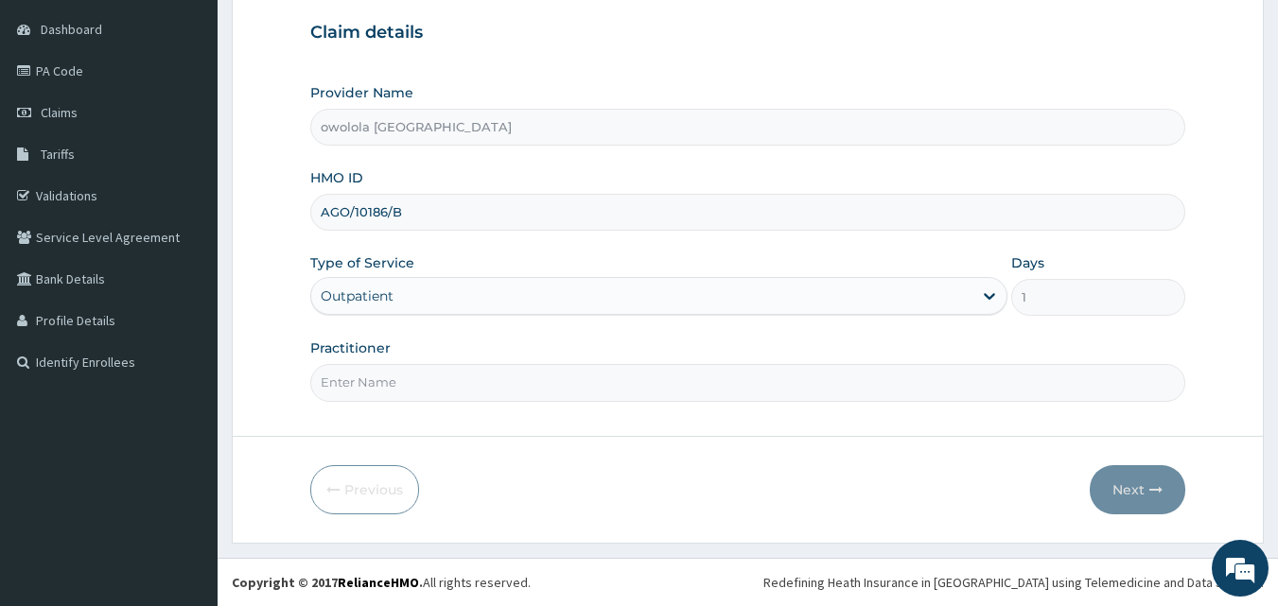
click at [392, 373] on input "Practitioner" at bounding box center [748, 382] width 876 height 37
type input "[PERSON_NAME]"
click at [1121, 479] on button "Next" at bounding box center [1137, 489] width 96 height 49
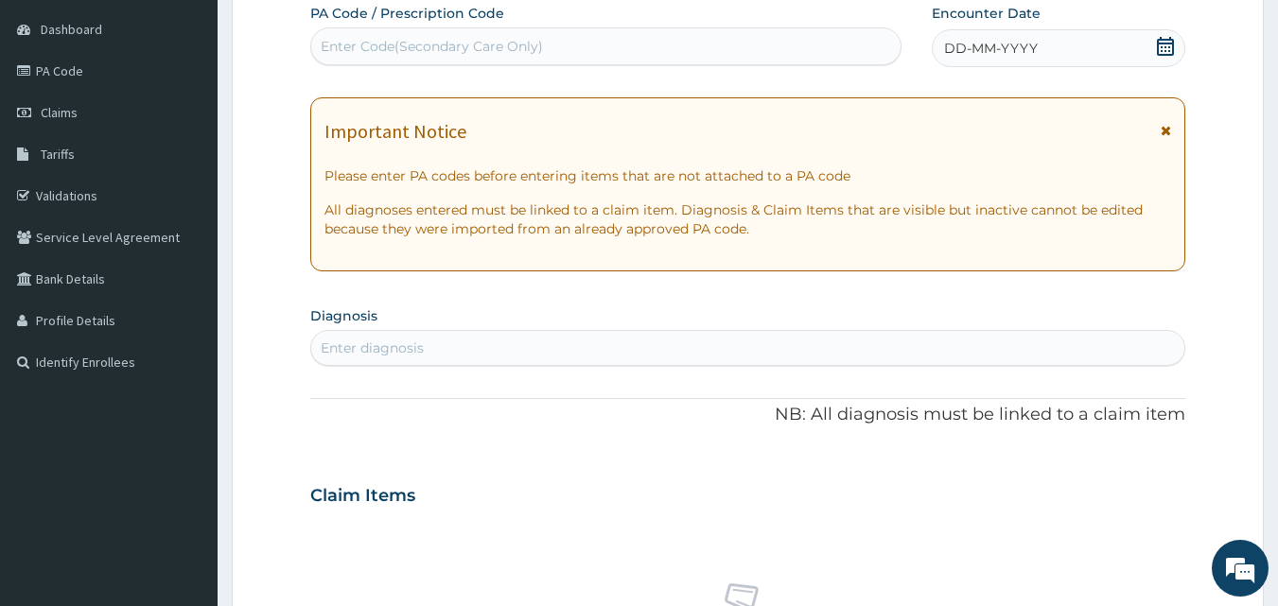
scroll to position [0, 0]
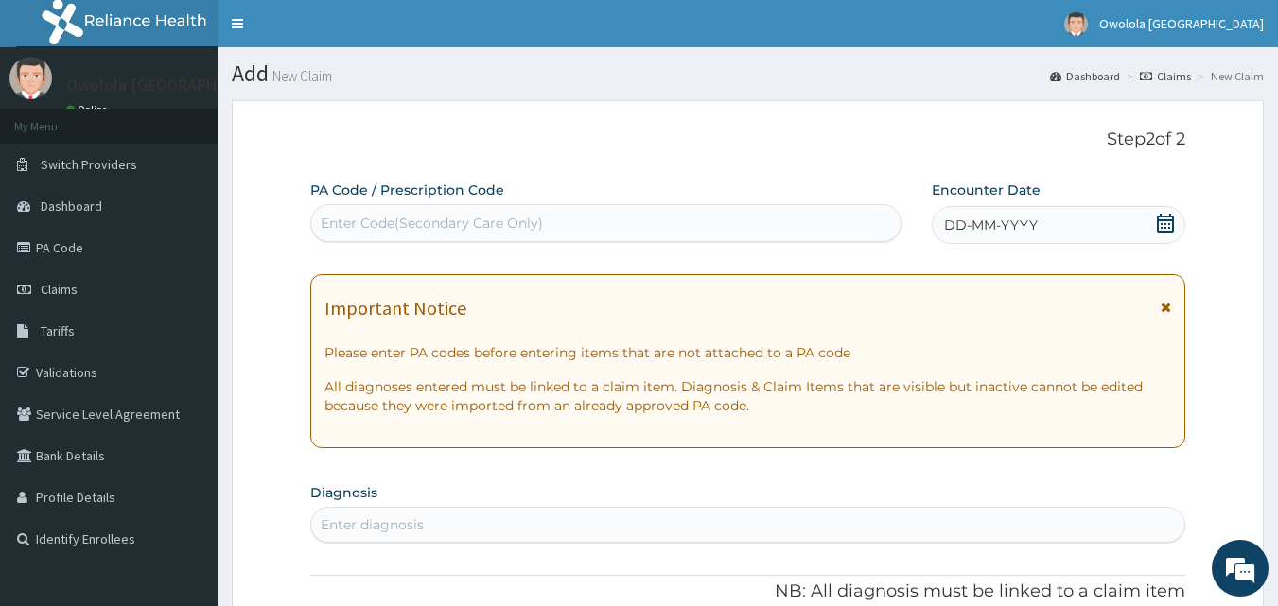
click at [420, 210] on div "Enter Code(Secondary Care Only)" at bounding box center [606, 223] width 590 height 30
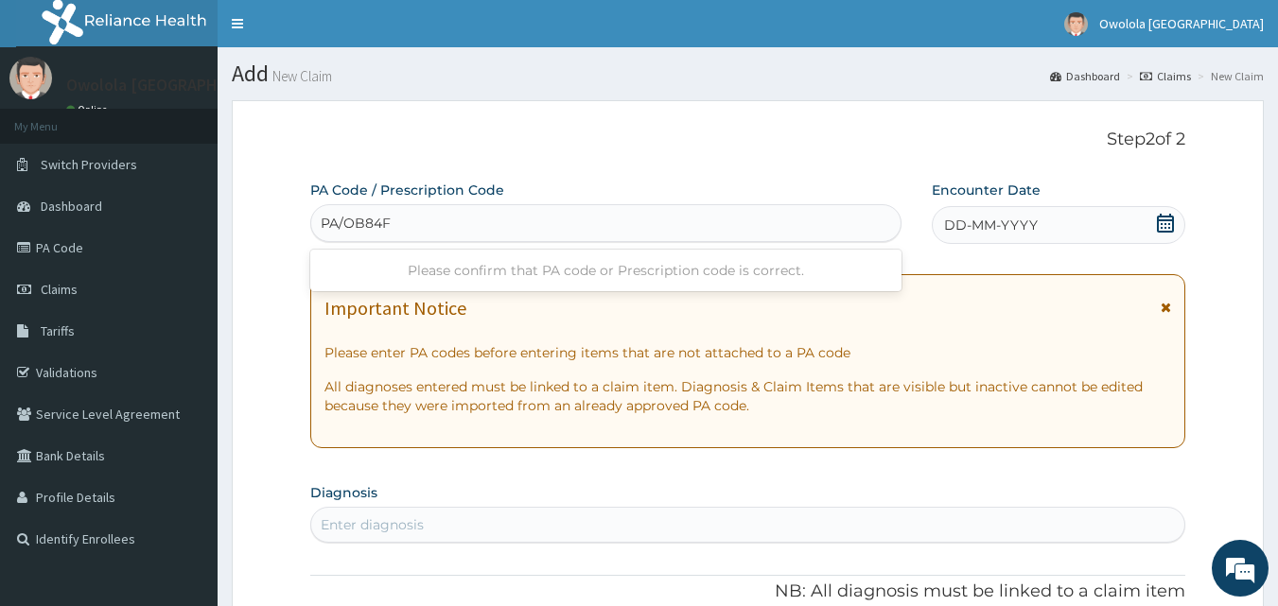
type input "PA/OB84F2"
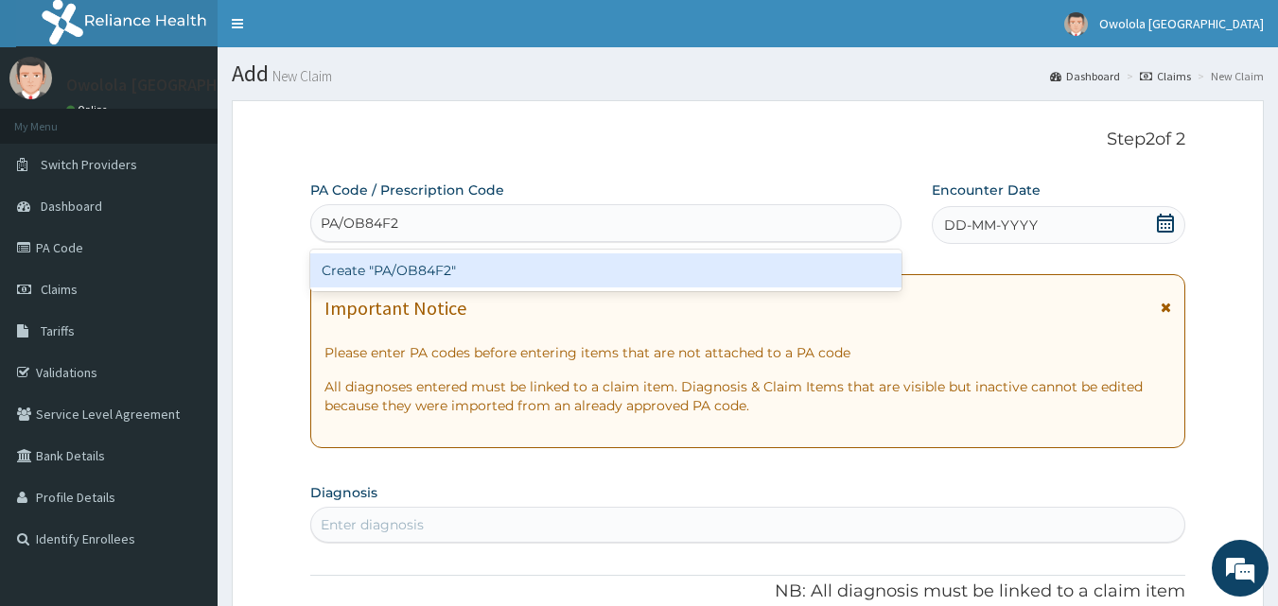
click at [432, 270] on div "Create "PA/OB84F2"" at bounding box center [606, 270] width 592 height 34
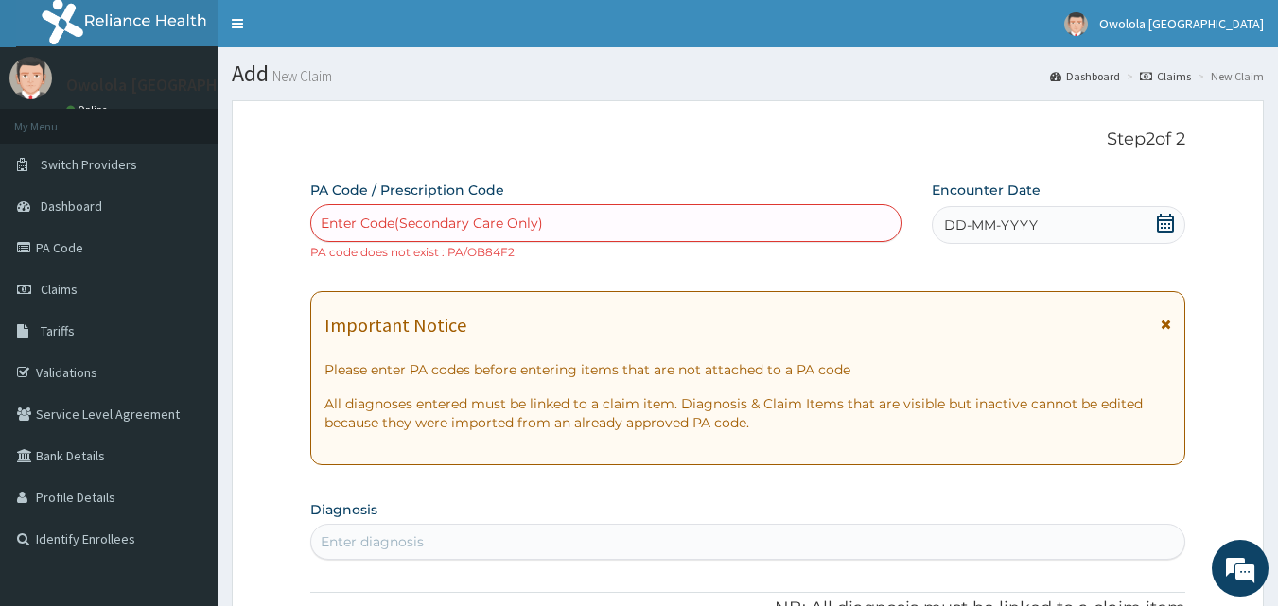
click at [380, 215] on div "Enter Code(Secondary Care Only)" at bounding box center [432, 223] width 222 height 19
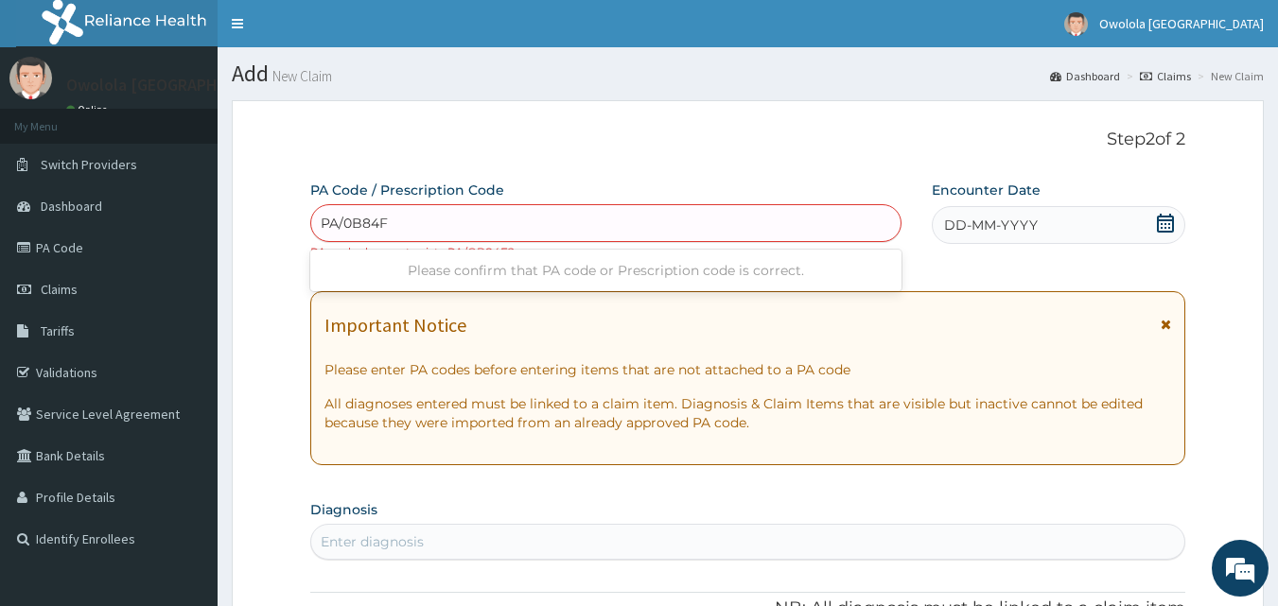
type input "PA/0B84F2"
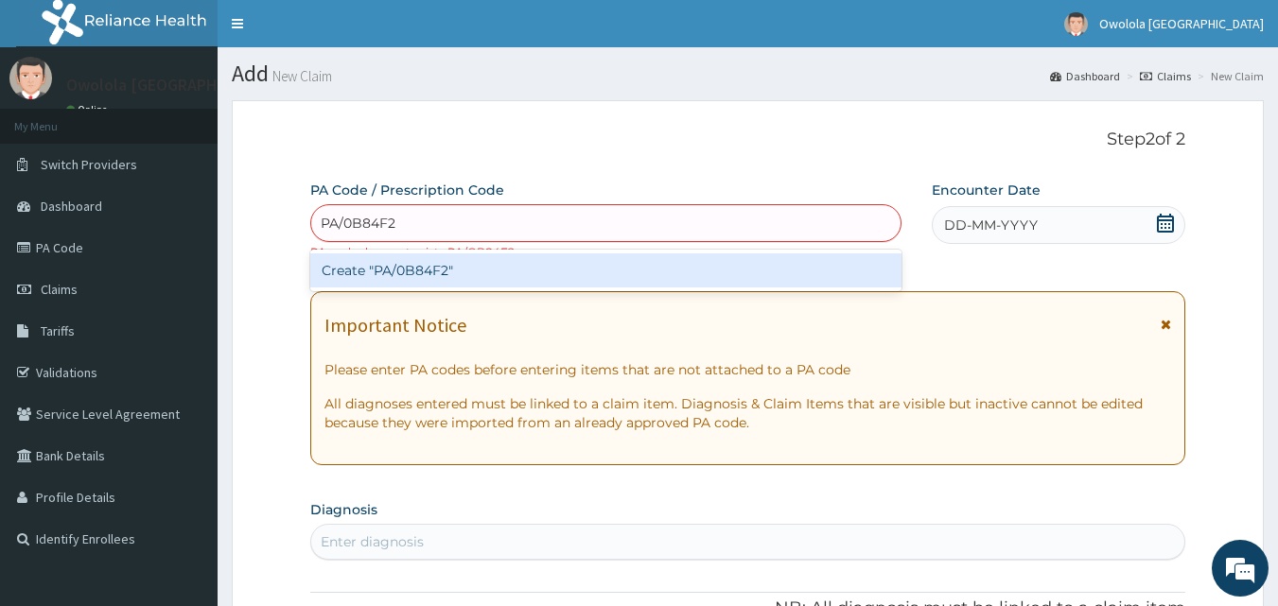
click at [392, 264] on div "Create "PA/0B84F2"" at bounding box center [606, 270] width 592 height 34
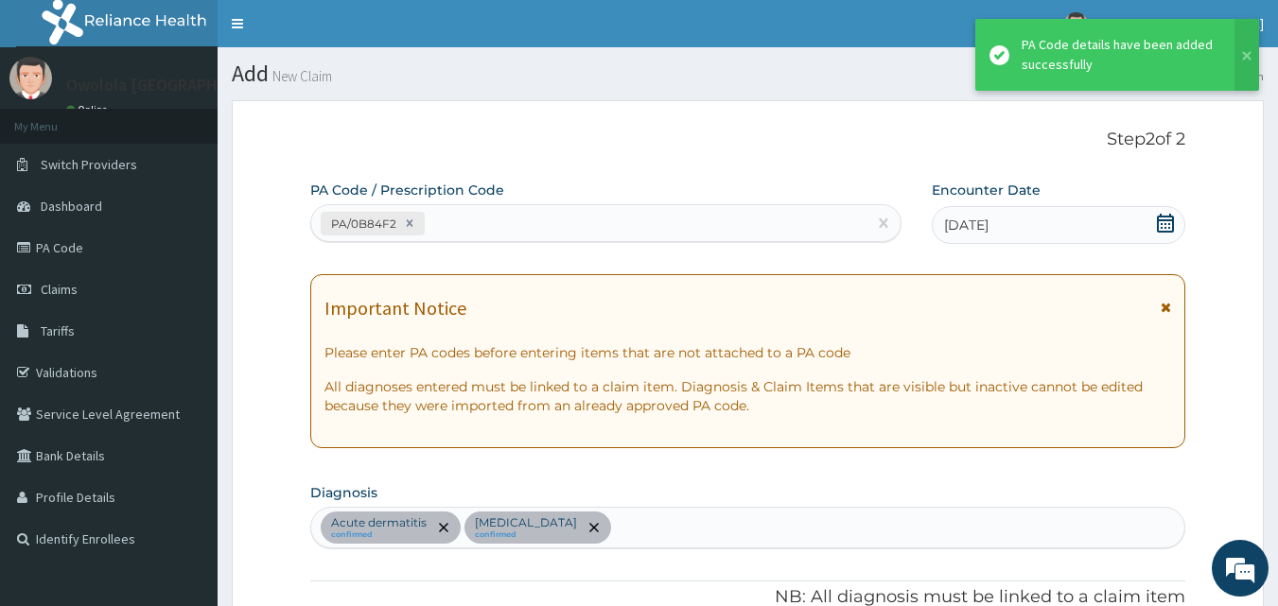
scroll to position [615, 0]
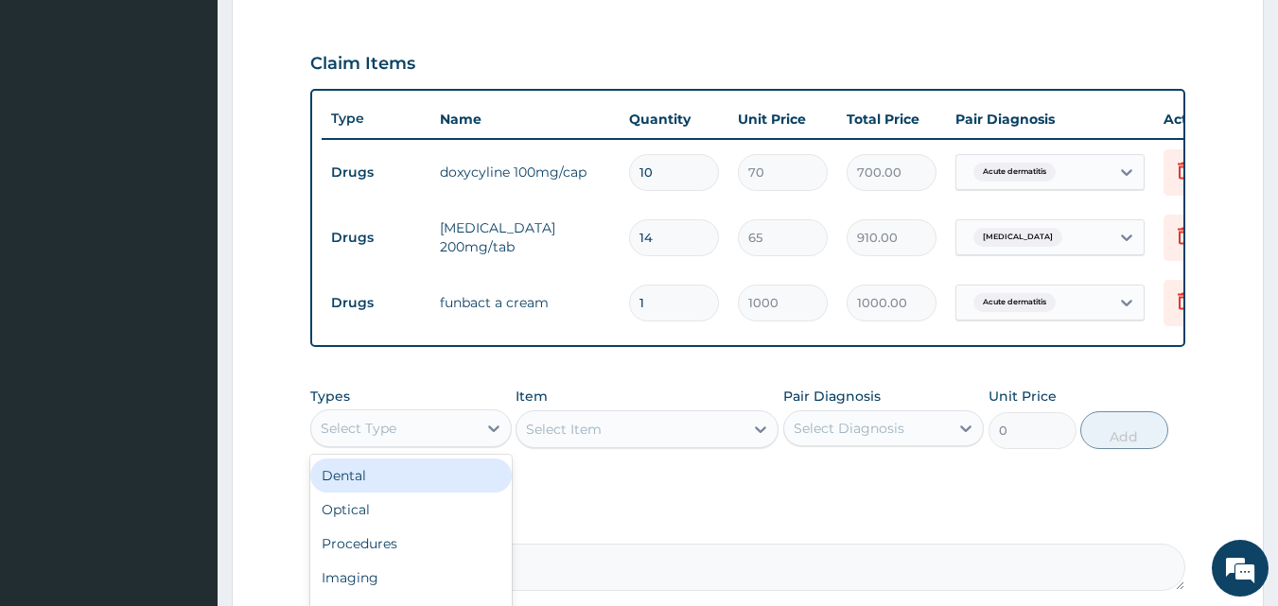
click at [423, 444] on div "Select Type" at bounding box center [393, 428] width 165 height 30
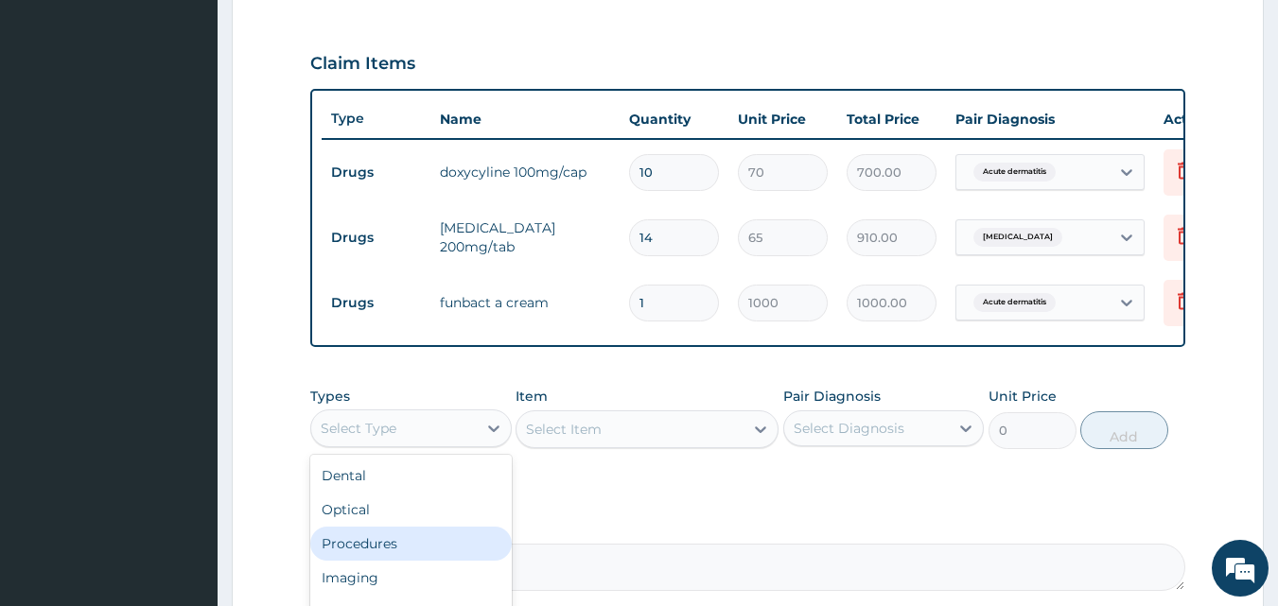
drag, startPoint x: 343, startPoint y: 573, endPoint x: 343, endPoint y: 563, distance: 10.4
click at [343, 561] on div "Procedures" at bounding box center [410, 544] width 201 height 34
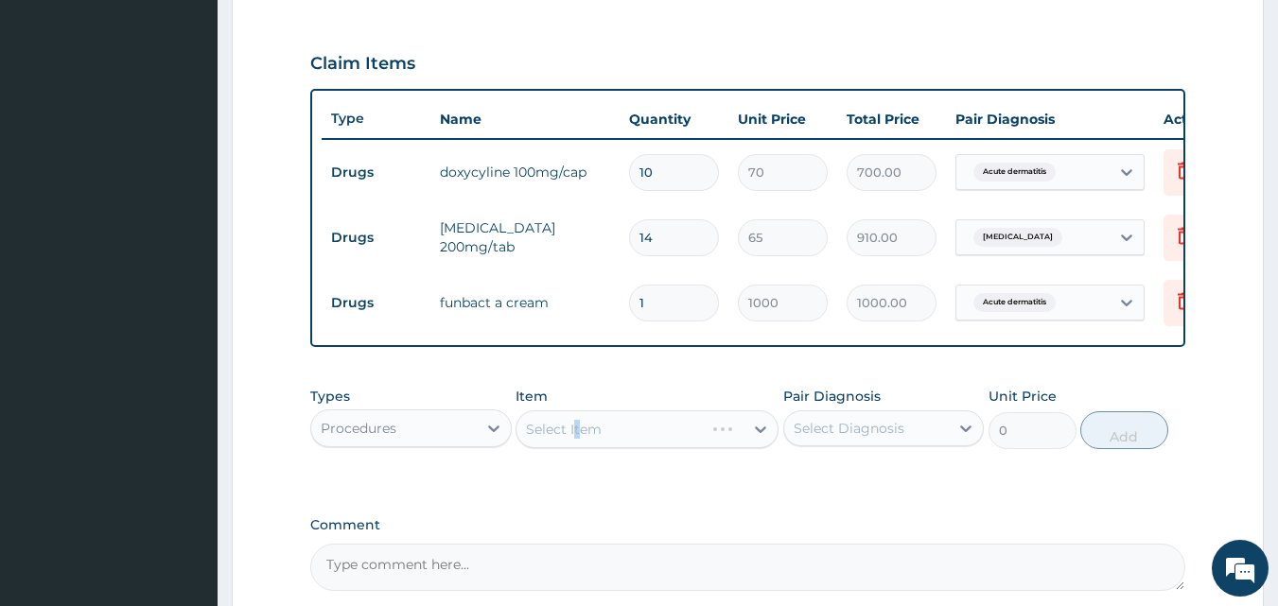
click at [577, 448] on div "Select Item" at bounding box center [646, 429] width 263 height 38
click at [577, 429] on div "Select Item" at bounding box center [646, 429] width 263 height 38
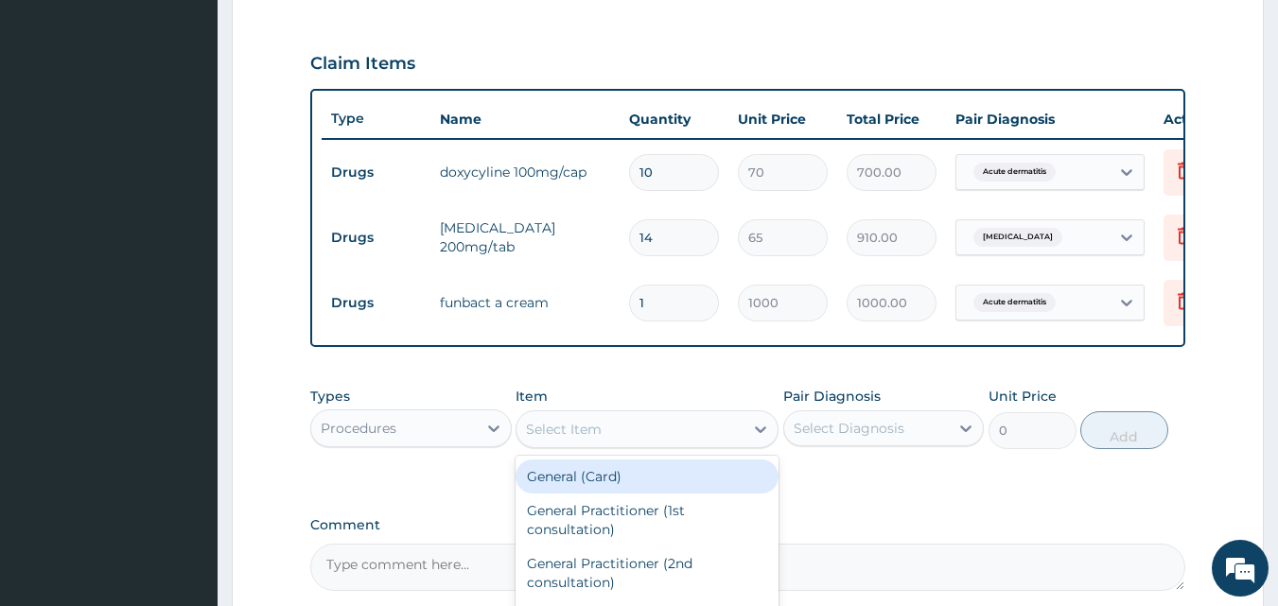
click at [594, 437] on div "Select Item" at bounding box center [564, 429] width 76 height 19
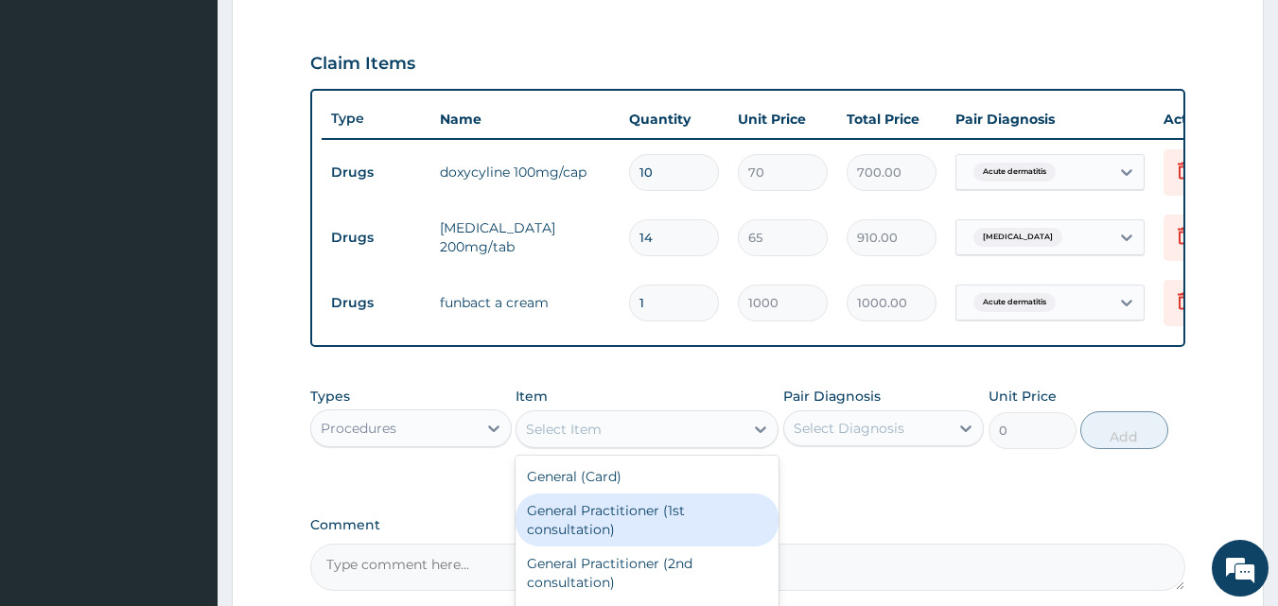
click at [593, 520] on div "General Practitioner (1st consultation)" at bounding box center [646, 520] width 263 height 53
type input "2500"
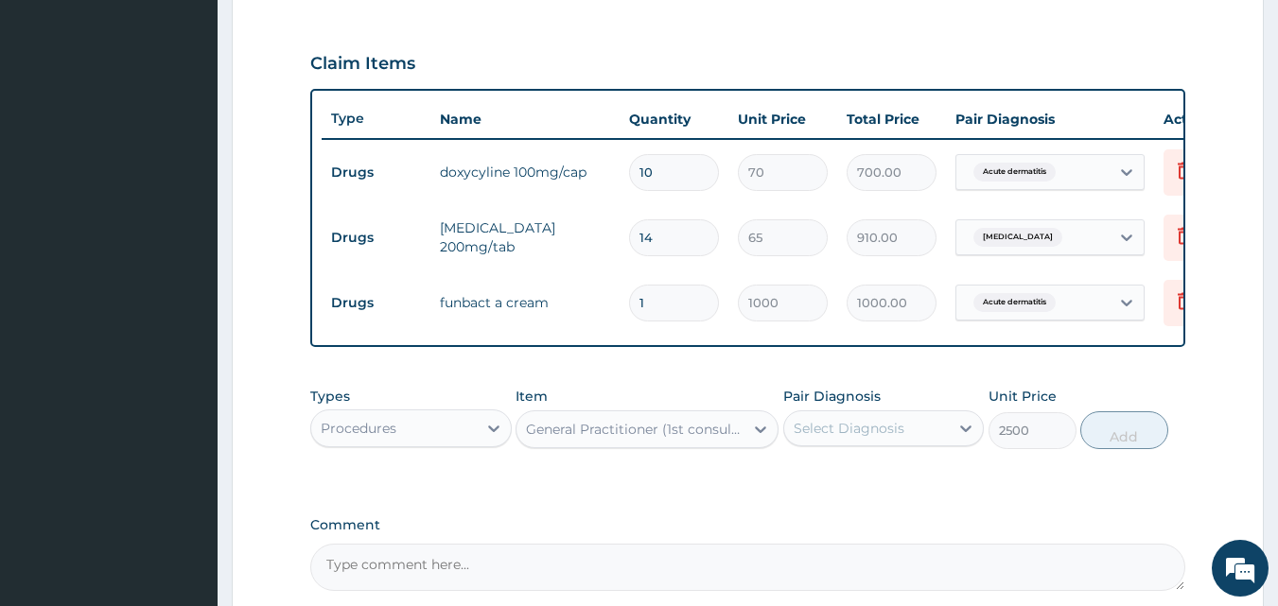
click at [873, 438] on div "Select Diagnosis" at bounding box center [848, 428] width 111 height 19
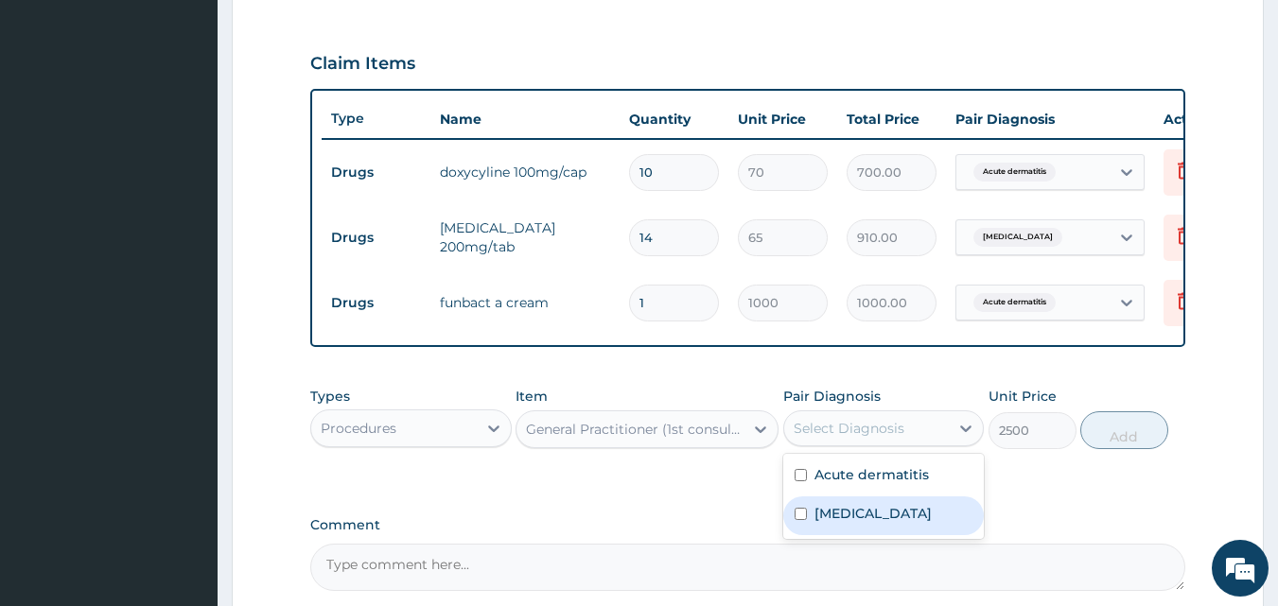
drag, startPoint x: 850, startPoint y: 534, endPoint x: 885, endPoint y: 497, distance: 50.8
click at [854, 523] on label "[MEDICAL_DATA]" at bounding box center [872, 513] width 117 height 19
checkbox input "true"
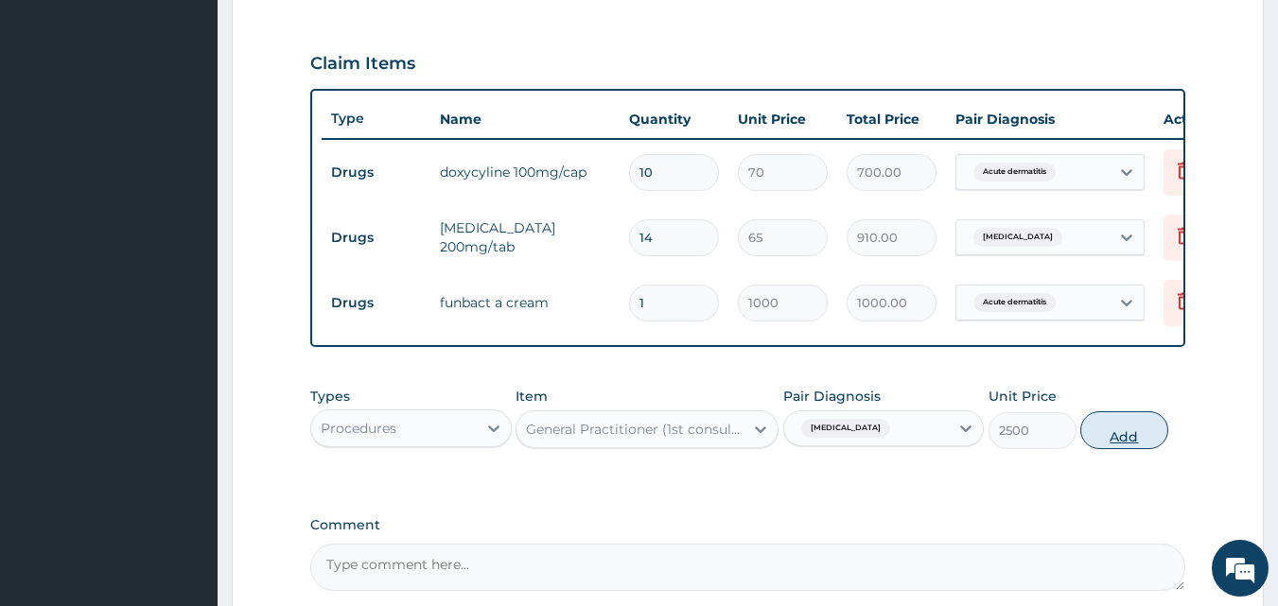
click at [1112, 448] on button "Add" at bounding box center [1124, 430] width 88 height 38
type input "0"
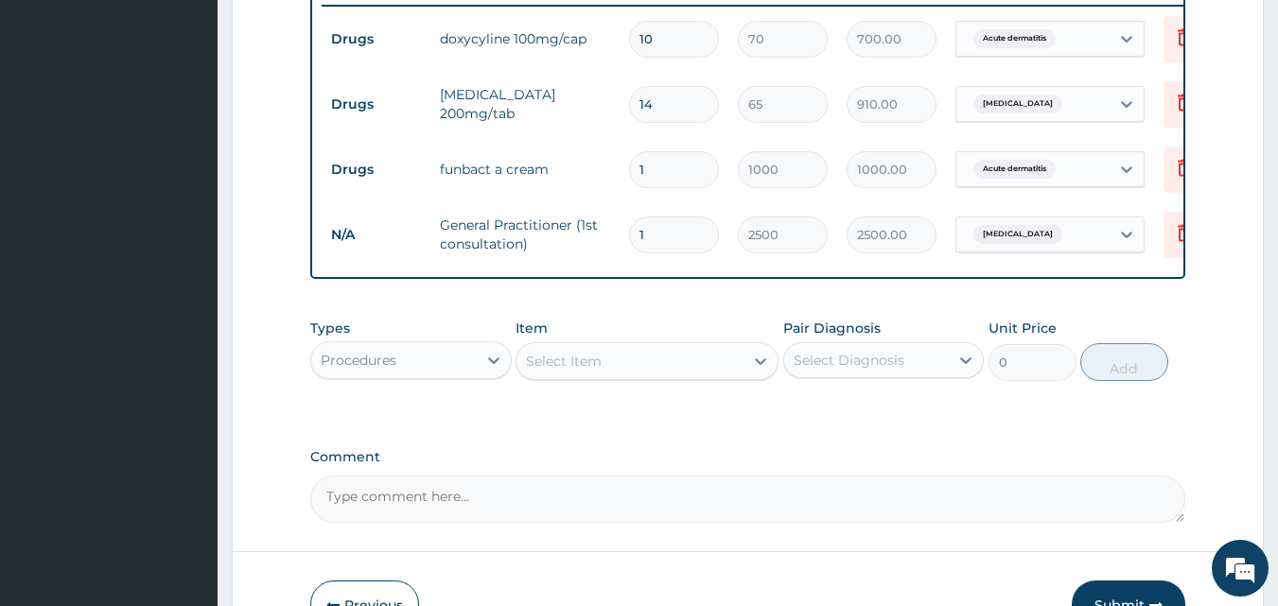
scroll to position [804, 0]
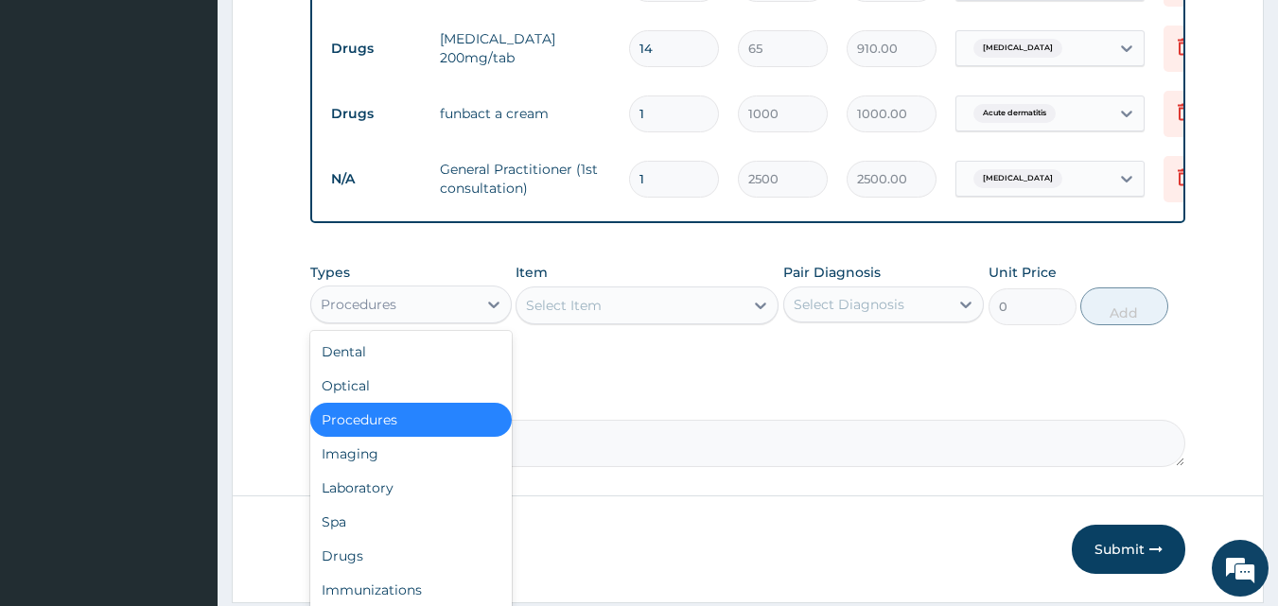
click at [442, 320] on div "Procedures" at bounding box center [393, 304] width 165 height 30
click at [381, 491] on div "Laboratory" at bounding box center [410, 488] width 201 height 34
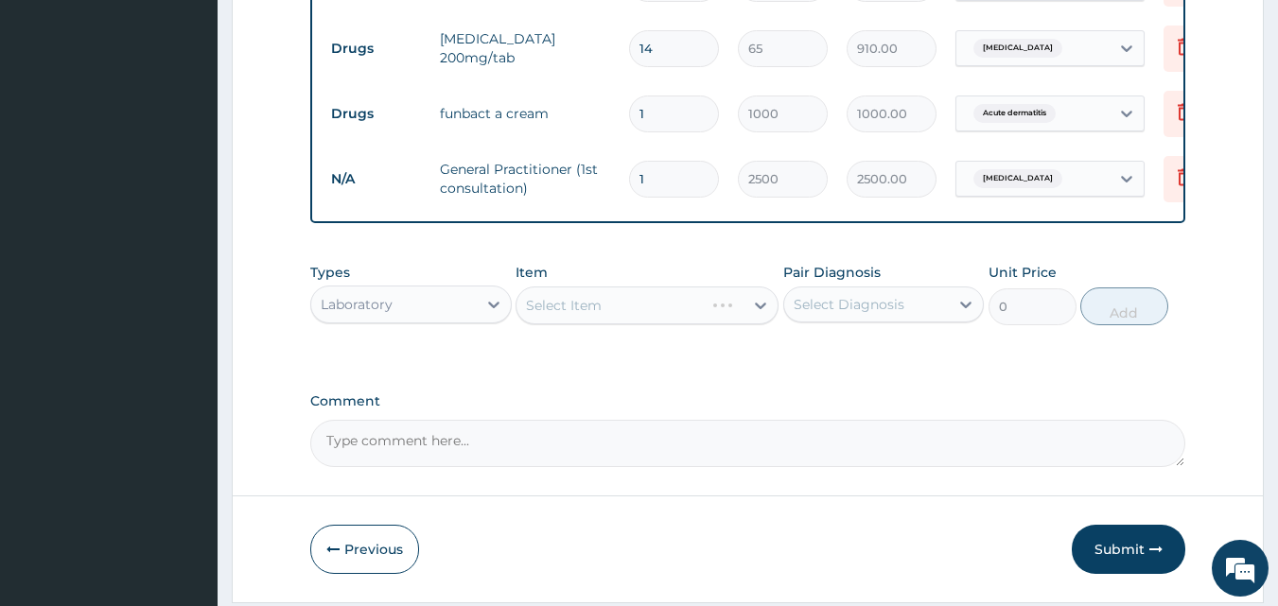
click at [575, 321] on div "Select Item" at bounding box center [646, 306] width 263 height 38
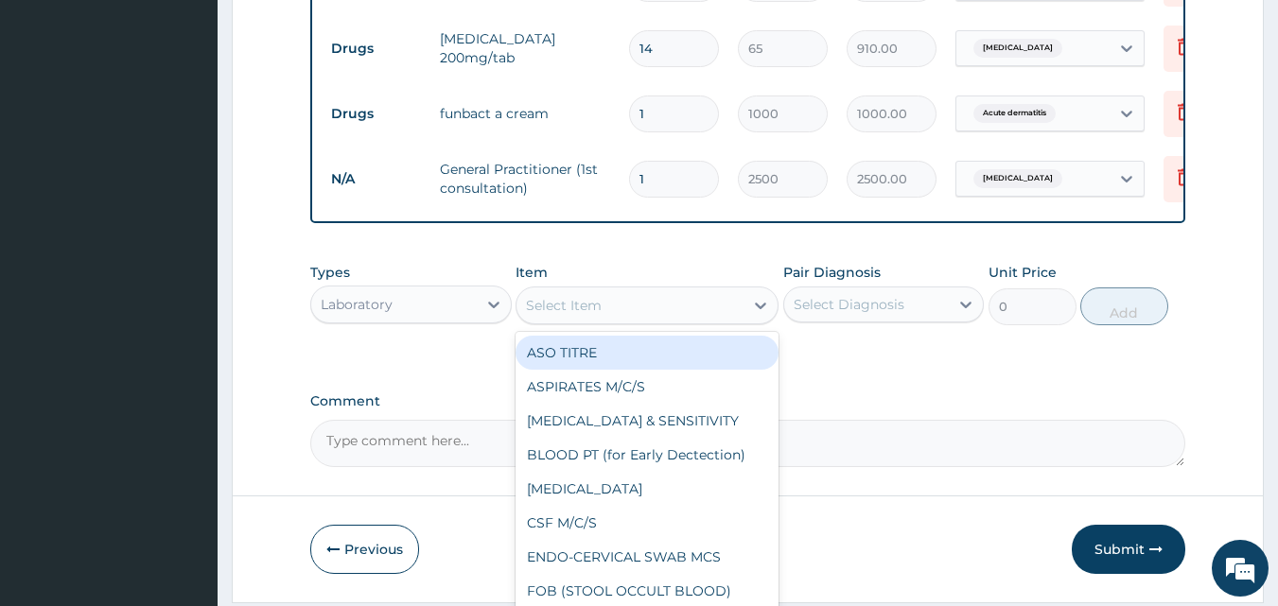
click at [633, 313] on div "Select Item" at bounding box center [629, 305] width 227 height 30
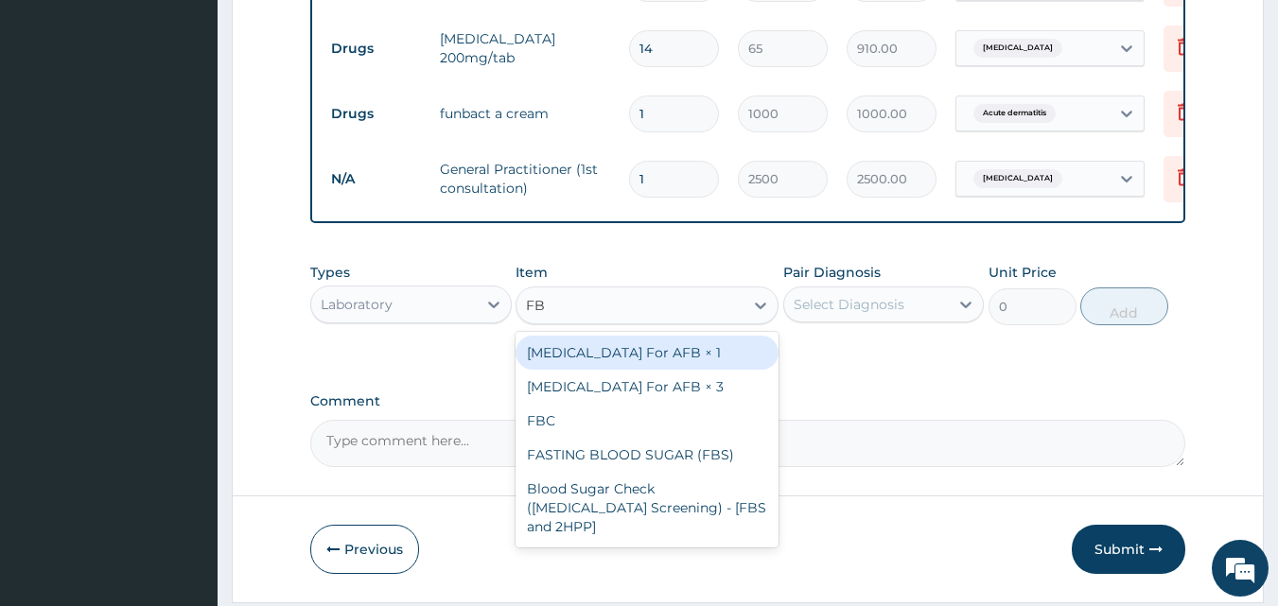
type input "FBC"
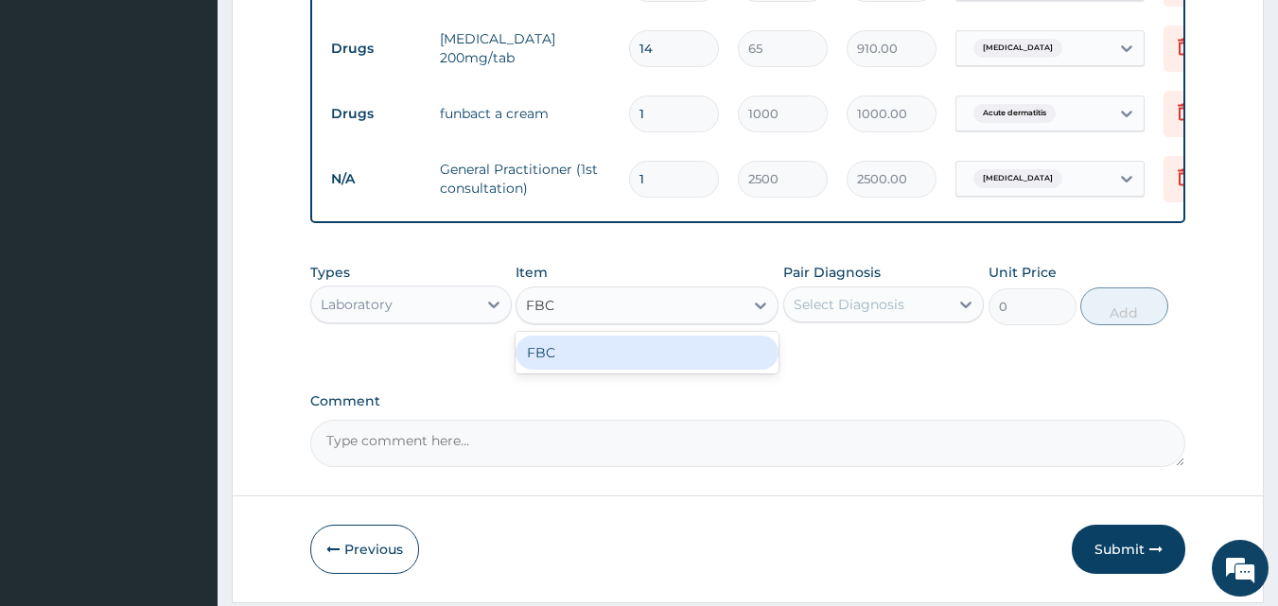
click at [679, 366] on div "FBC" at bounding box center [646, 353] width 263 height 34
type input "3000"
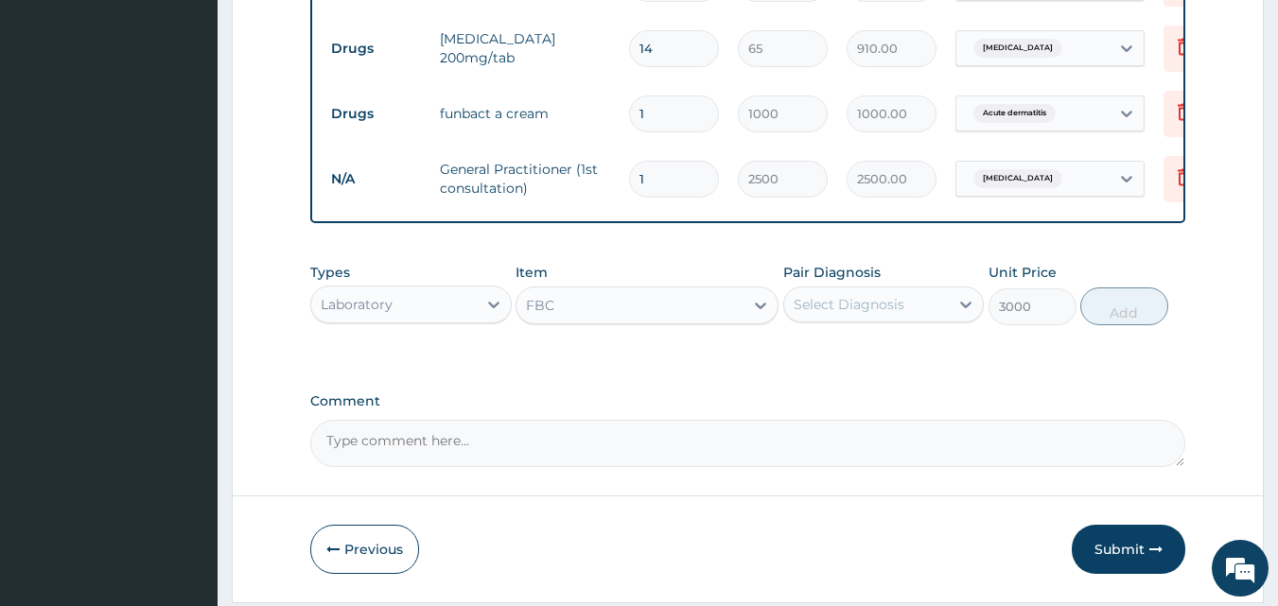
click at [863, 314] on div "Select Diagnosis" at bounding box center [848, 304] width 111 height 19
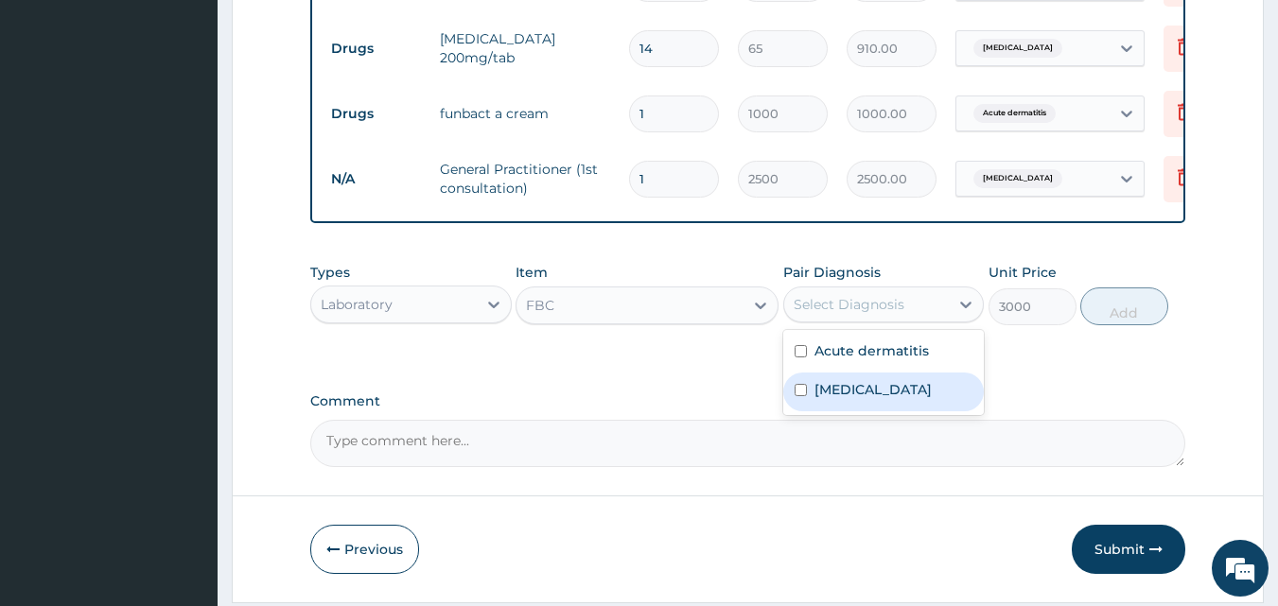
click at [854, 396] on label "[MEDICAL_DATA]" at bounding box center [872, 389] width 117 height 19
checkbox input "true"
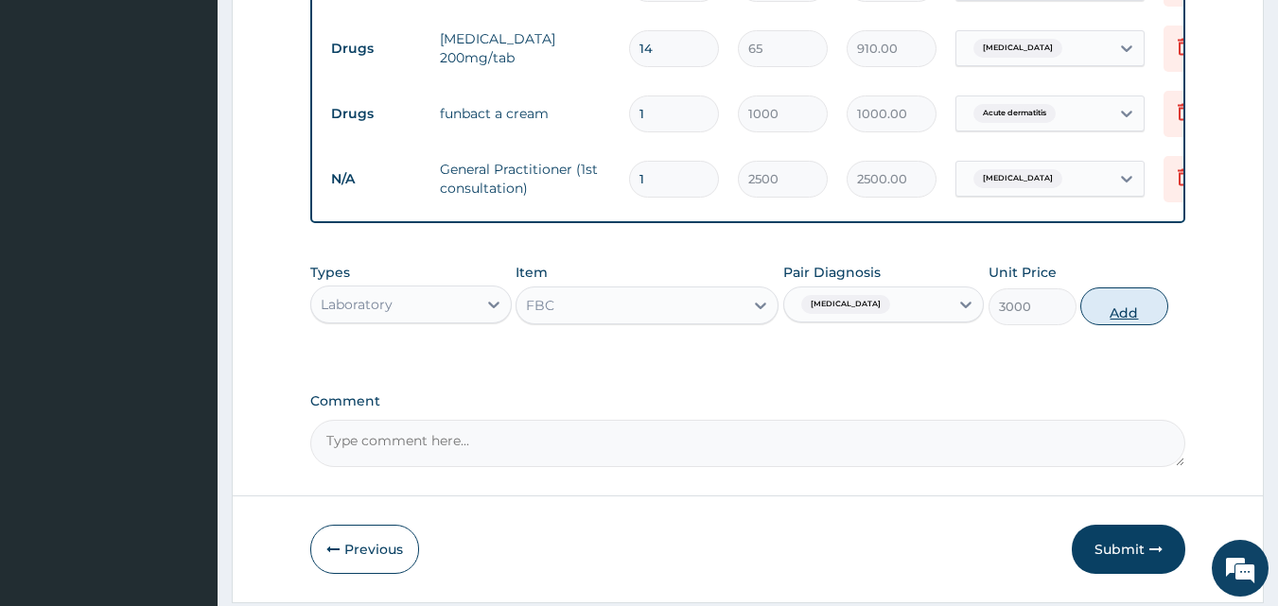
click at [1131, 325] on button "Add" at bounding box center [1124, 306] width 88 height 38
type input "0"
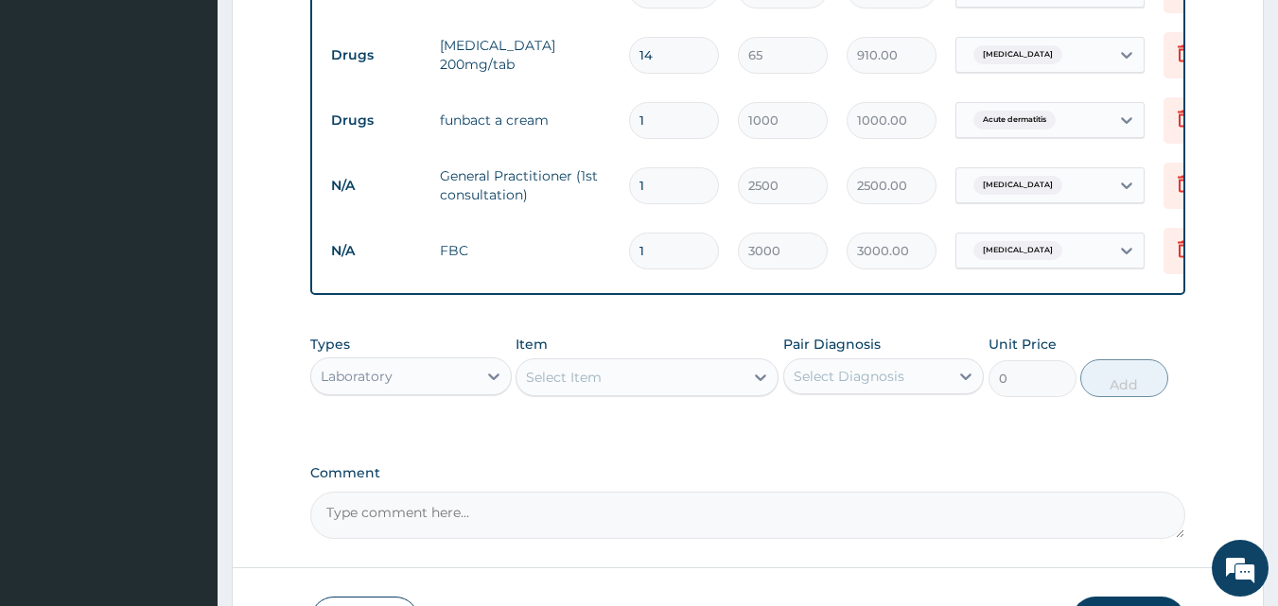
scroll to position [898, 0]
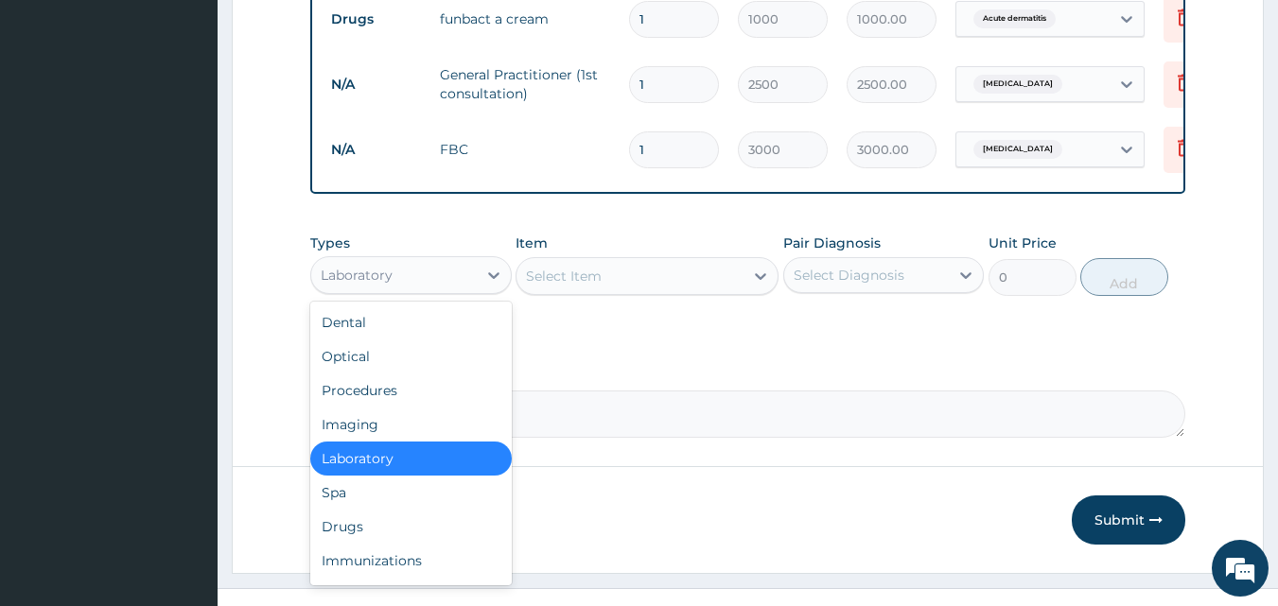
click at [440, 278] on div "Laboratory" at bounding box center [393, 275] width 165 height 30
click at [350, 543] on div "Drugs" at bounding box center [410, 527] width 201 height 34
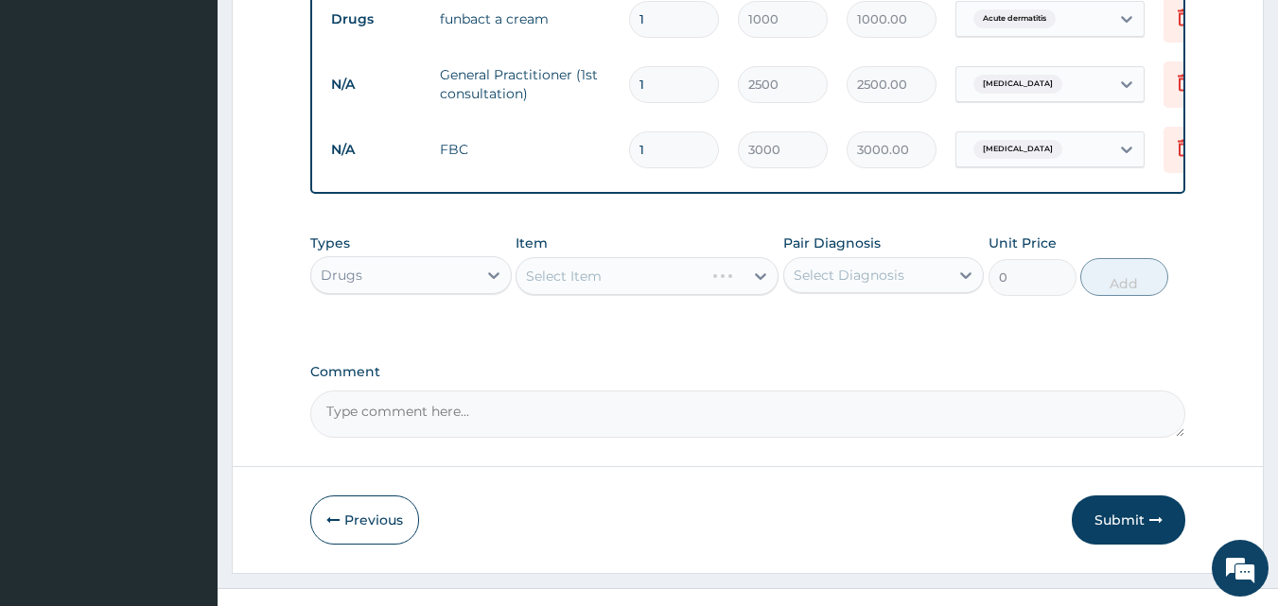
click at [590, 287] on div "Select Item" at bounding box center [646, 276] width 263 height 38
click at [565, 287] on div "Select Item" at bounding box center [646, 276] width 263 height 38
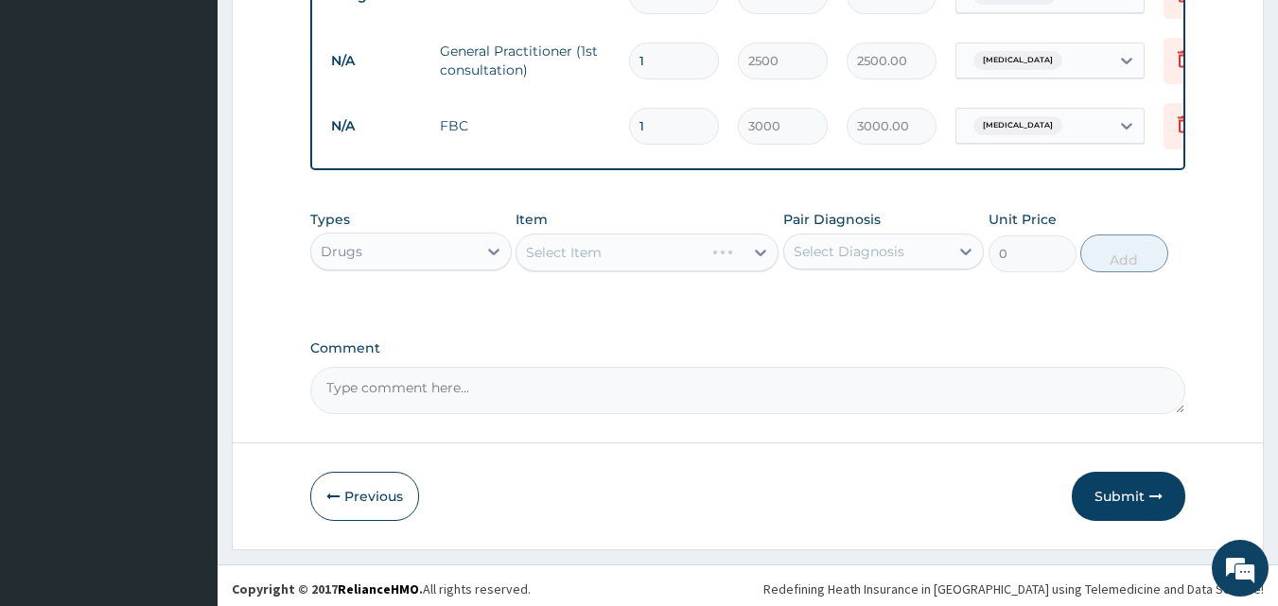
scroll to position [943, 0]
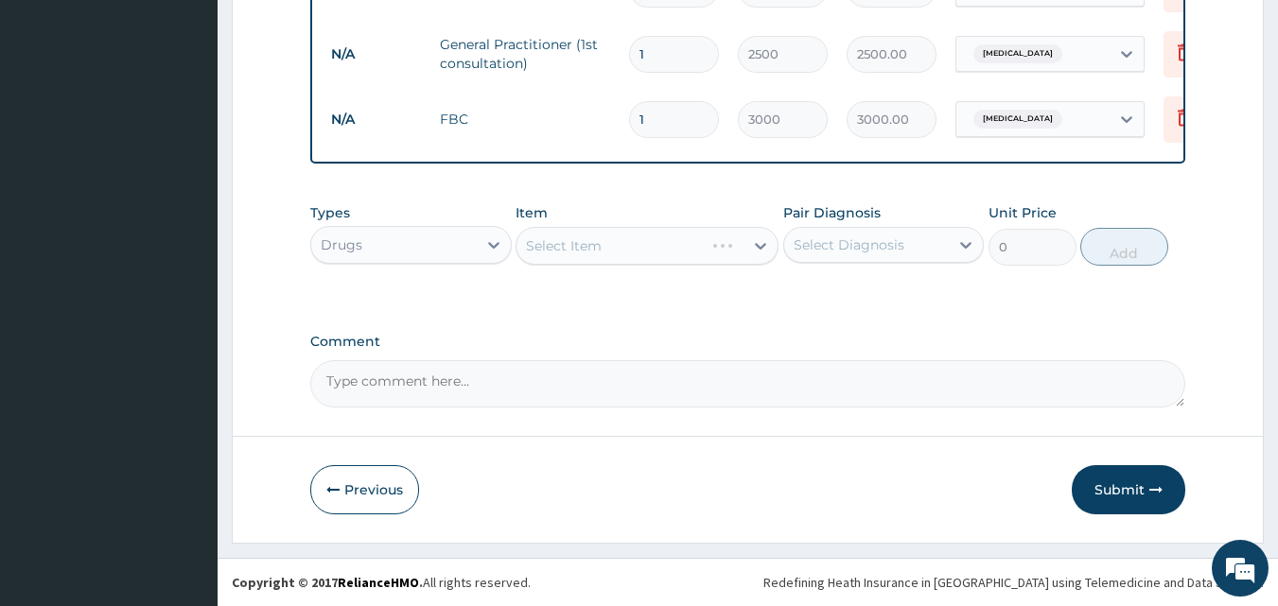
click at [616, 238] on div "Select Item" at bounding box center [646, 246] width 263 height 38
click at [610, 245] on div "Select Item" at bounding box center [646, 246] width 263 height 38
click at [585, 245] on div "Select Item" at bounding box center [646, 246] width 263 height 38
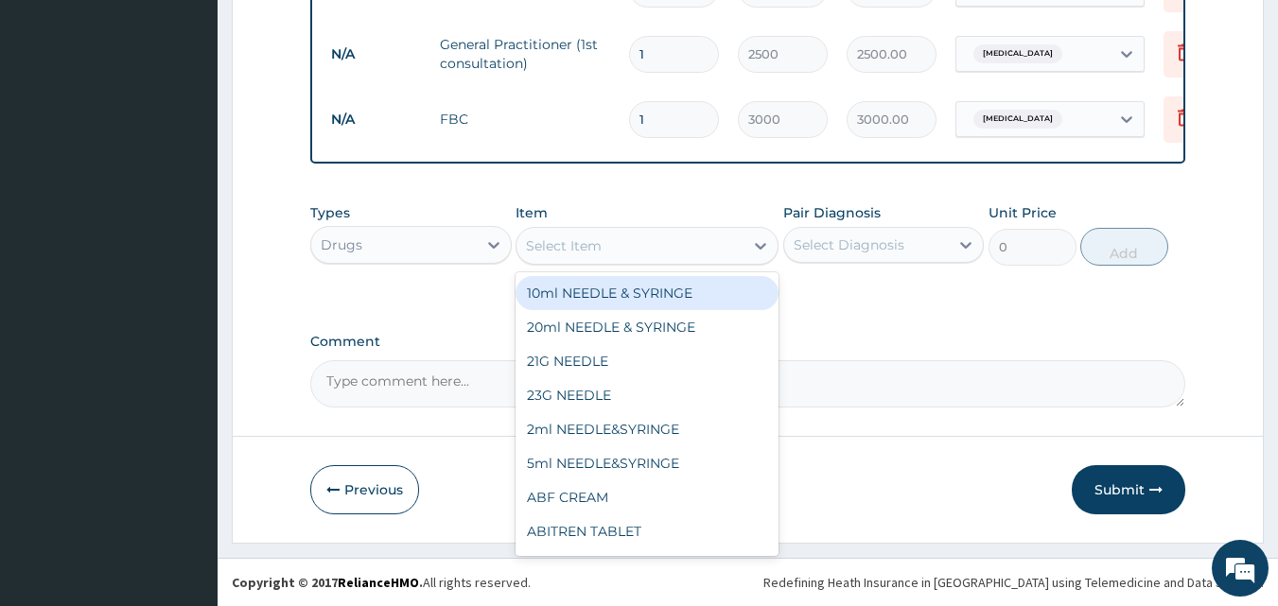
click at [565, 242] on div "Select Item" at bounding box center [564, 245] width 76 height 19
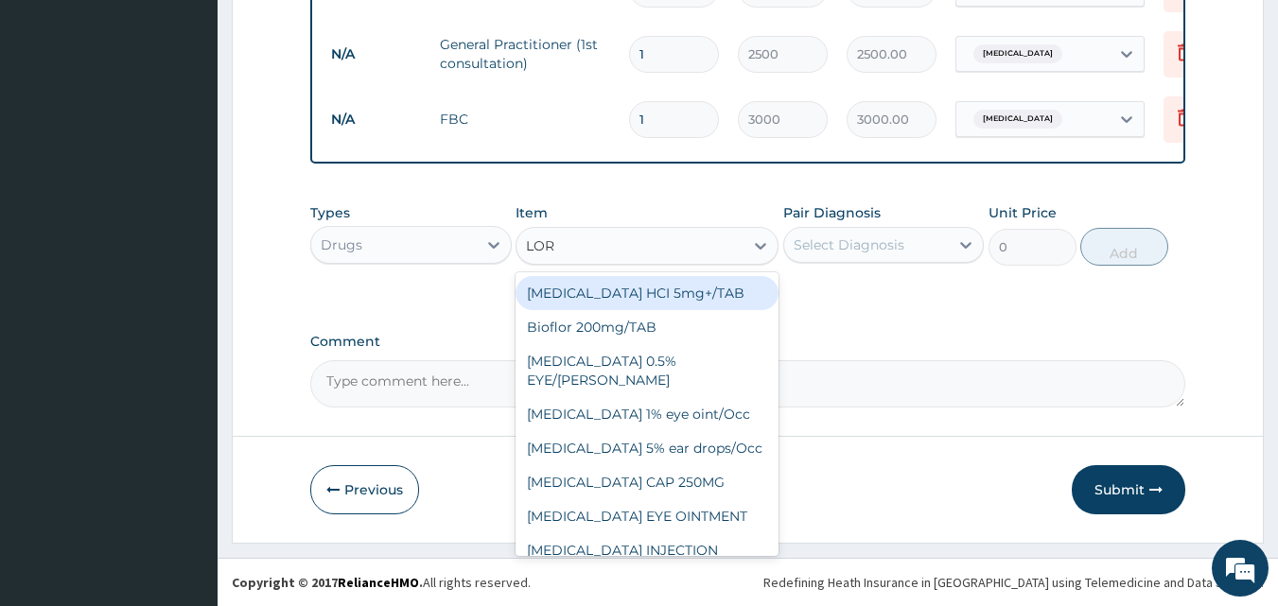
type input "[PERSON_NAME]"
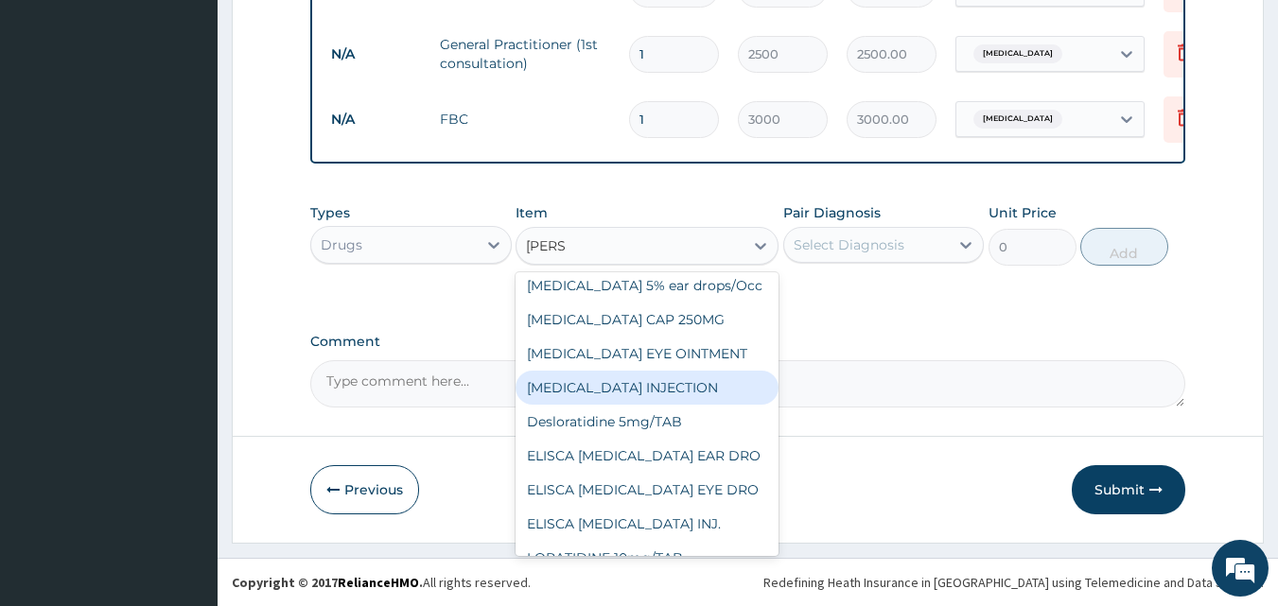
scroll to position [174, 0]
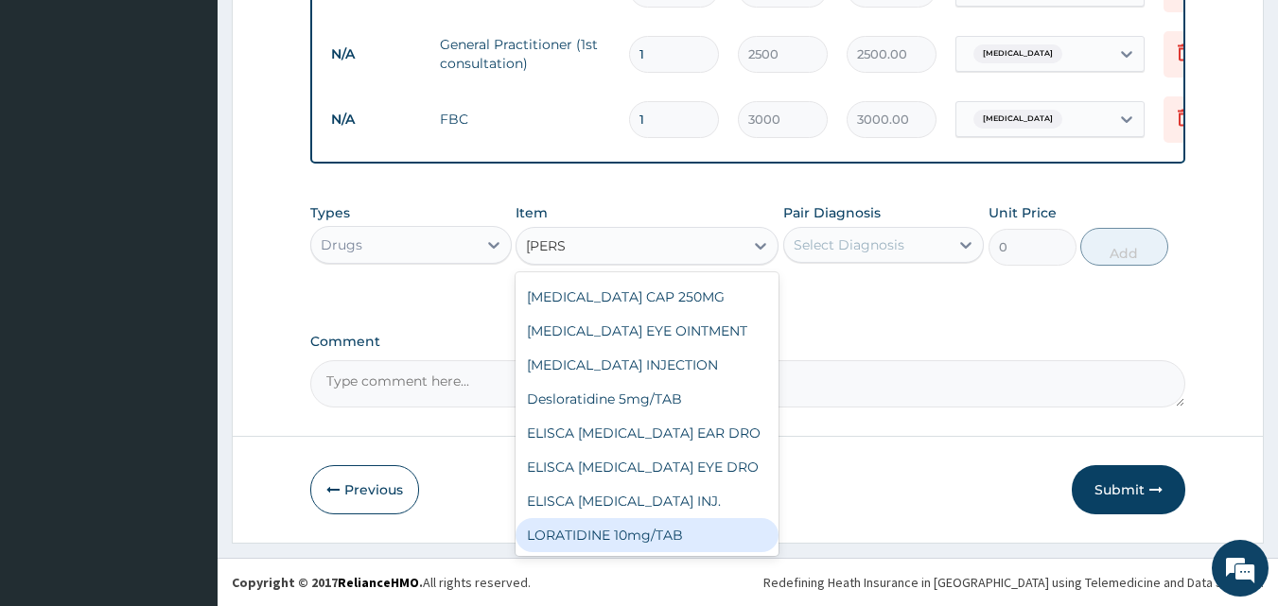
click at [666, 531] on div "LORATIDINE 10mg/TAB" at bounding box center [646, 535] width 263 height 34
type input "86.4"
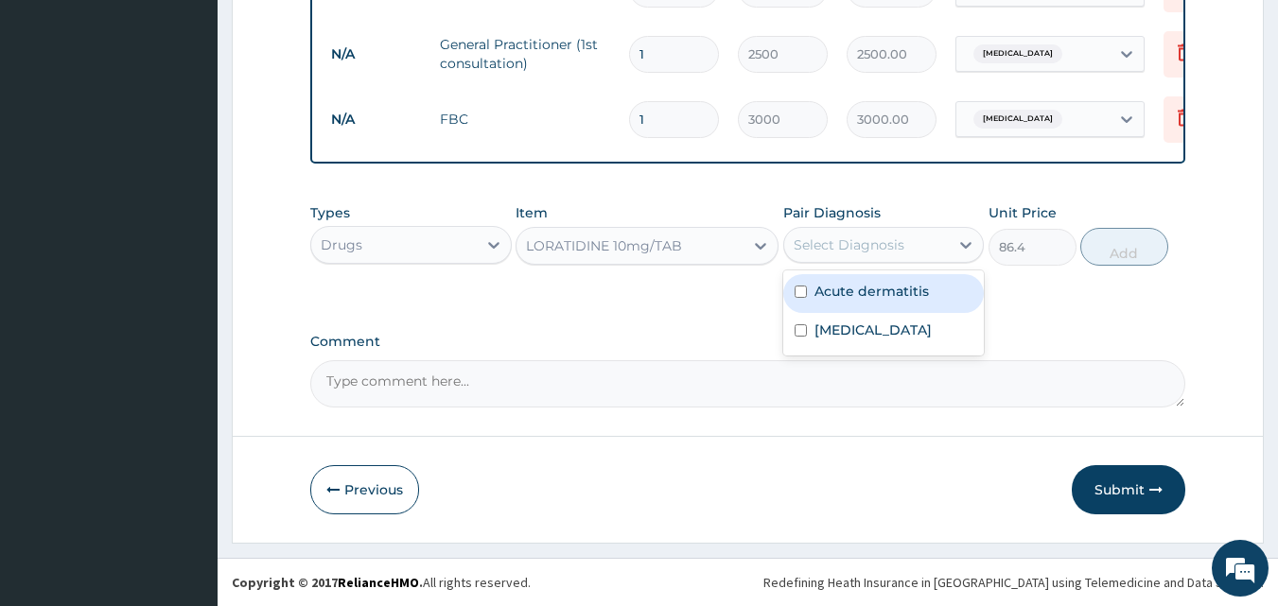
click at [862, 247] on div "Select Diagnosis" at bounding box center [848, 244] width 111 height 19
click at [839, 293] on label "Acute dermatitis" at bounding box center [871, 291] width 114 height 19
checkbox input "true"
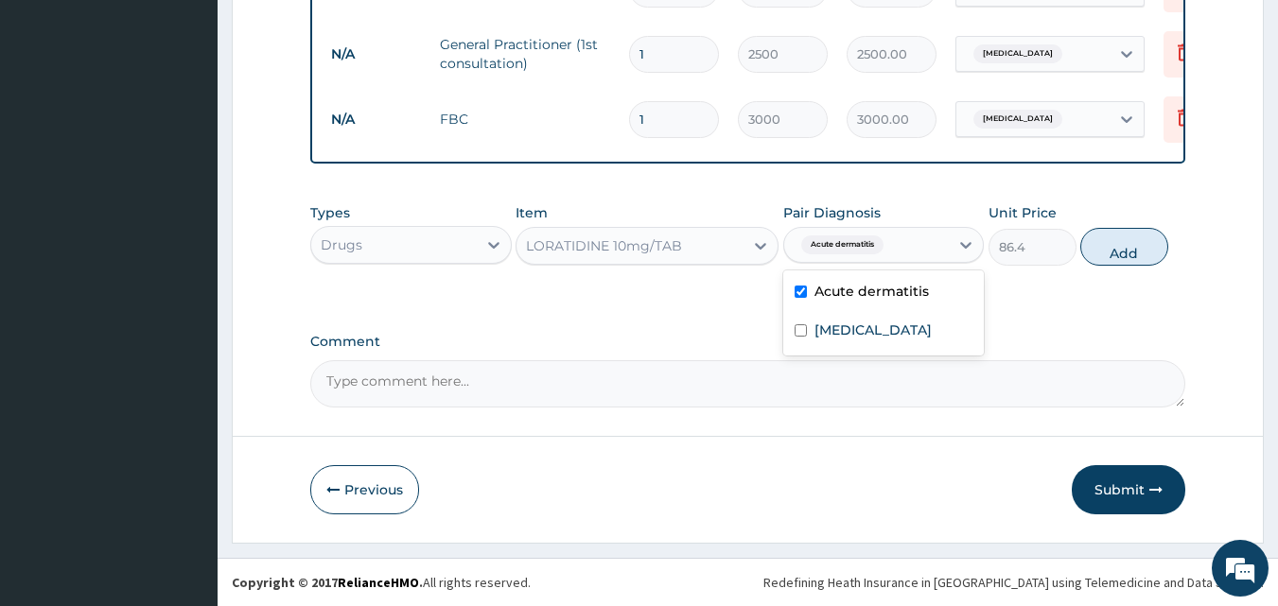
click at [1138, 248] on button "Add" at bounding box center [1124, 247] width 88 height 38
type input "0"
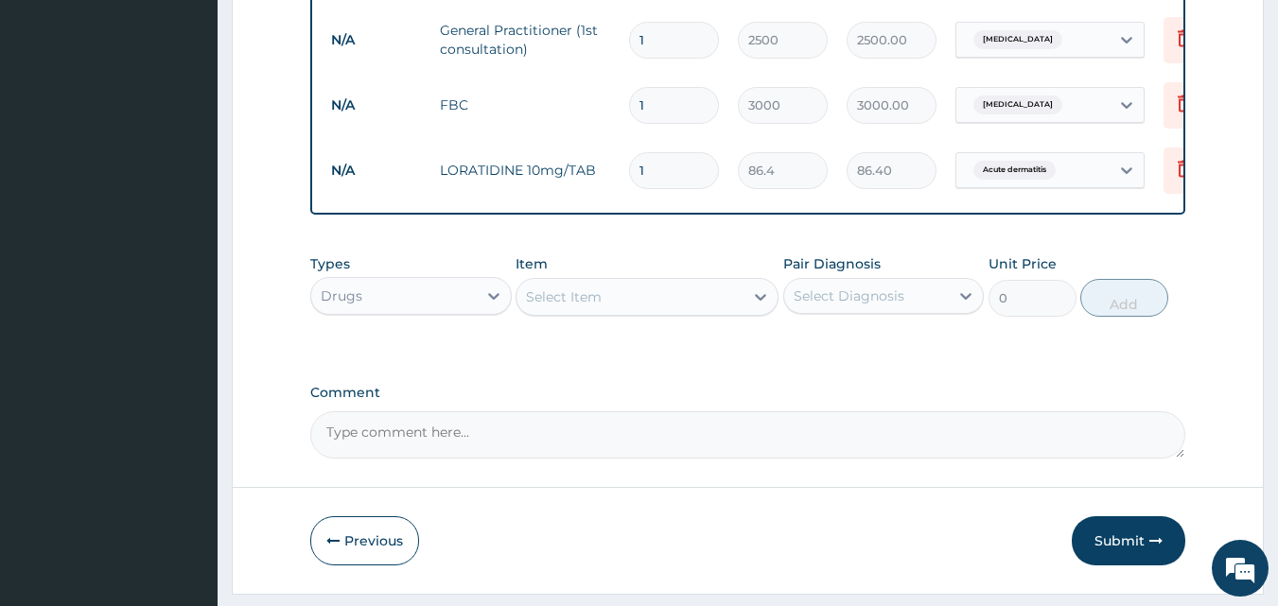
click at [665, 181] on input "1" at bounding box center [674, 170] width 90 height 37
type input "0.00"
type input "5"
type input "432.00"
type input "5"
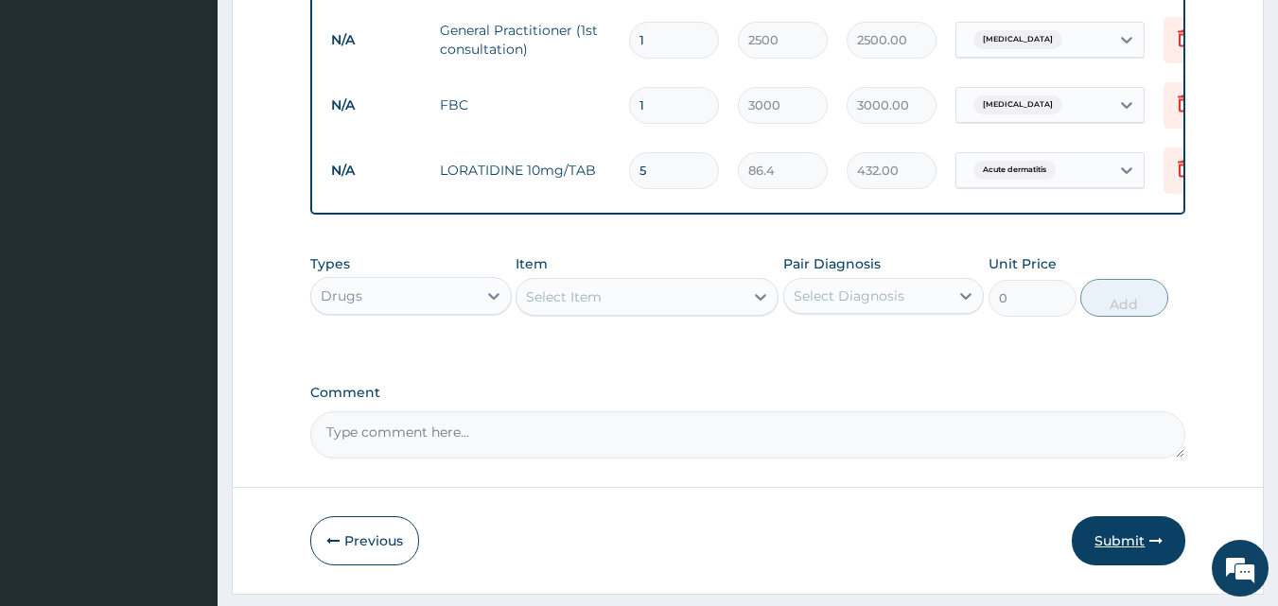
click at [1126, 559] on button "Submit" at bounding box center [1127, 540] width 113 height 49
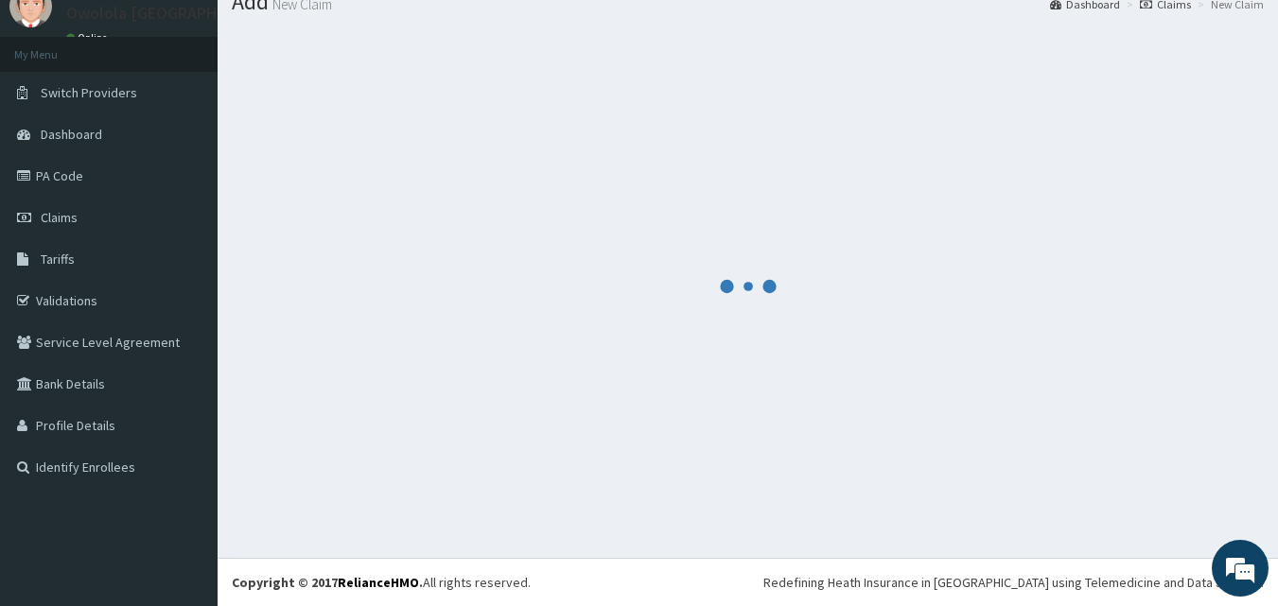
scroll to position [943, 0]
